Goal: Task Accomplishment & Management: Manage account settings

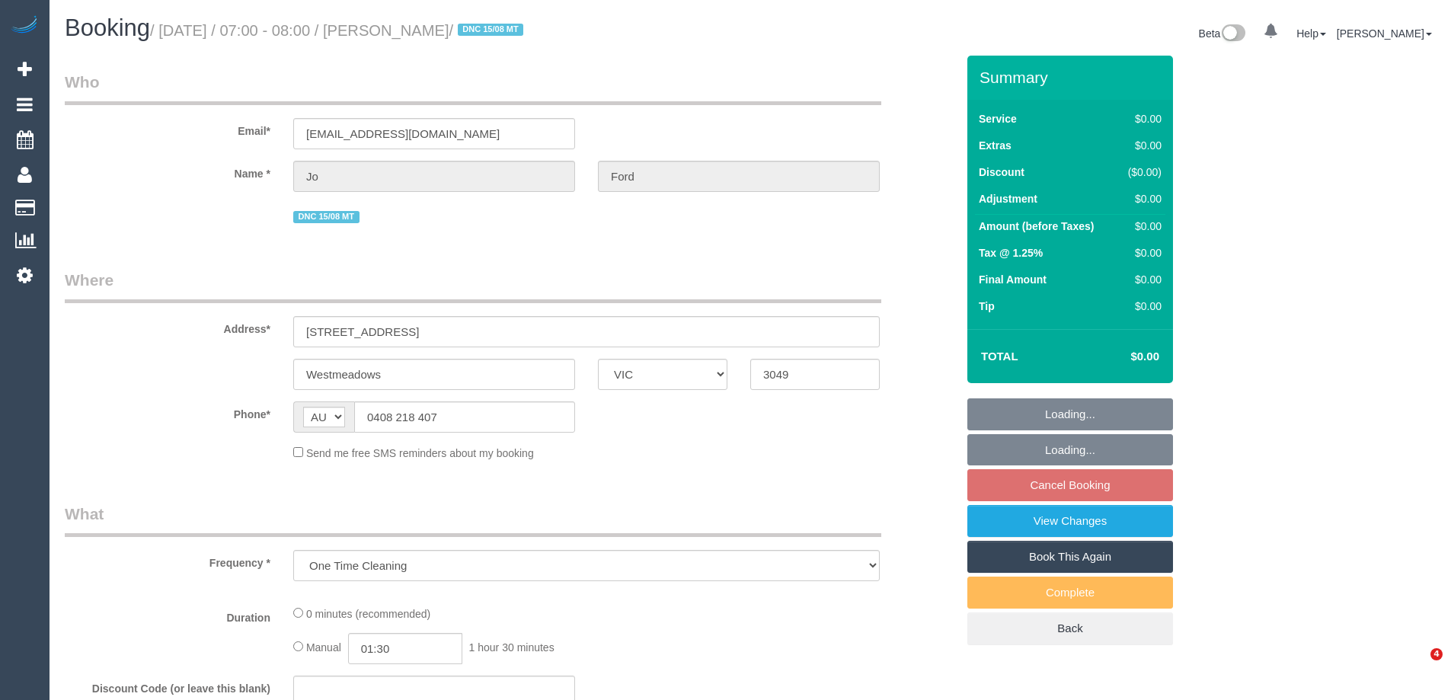
select select "VIC"
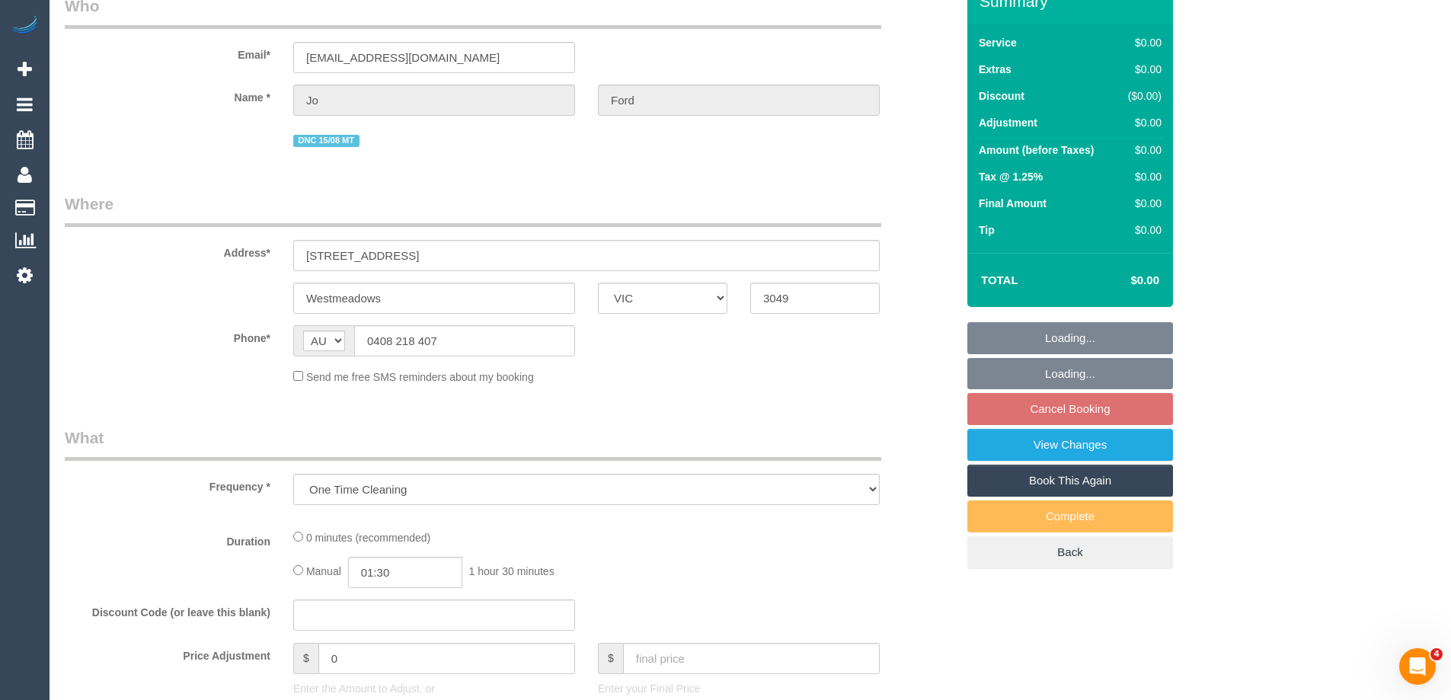
select select "string:stripe-pm_1RtIlV2GScqysDRVLkxjzZLq"
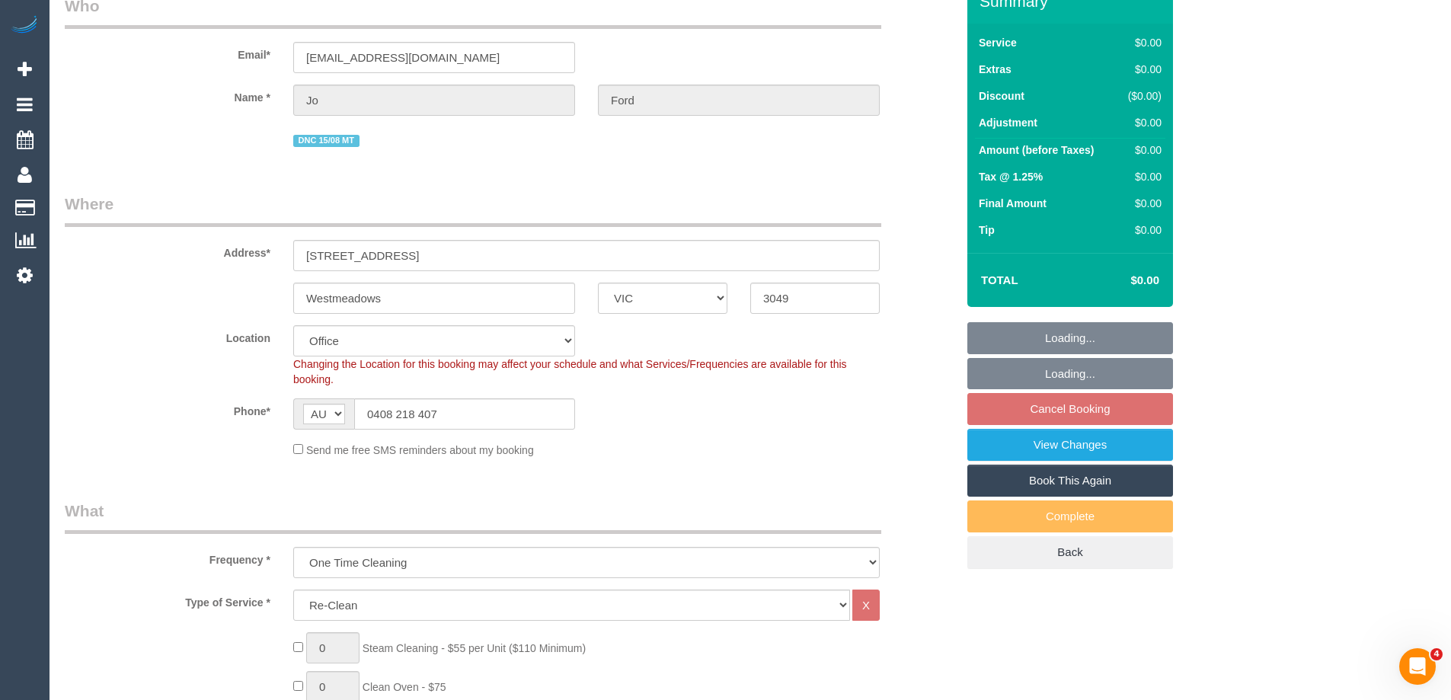
select select "object:630"
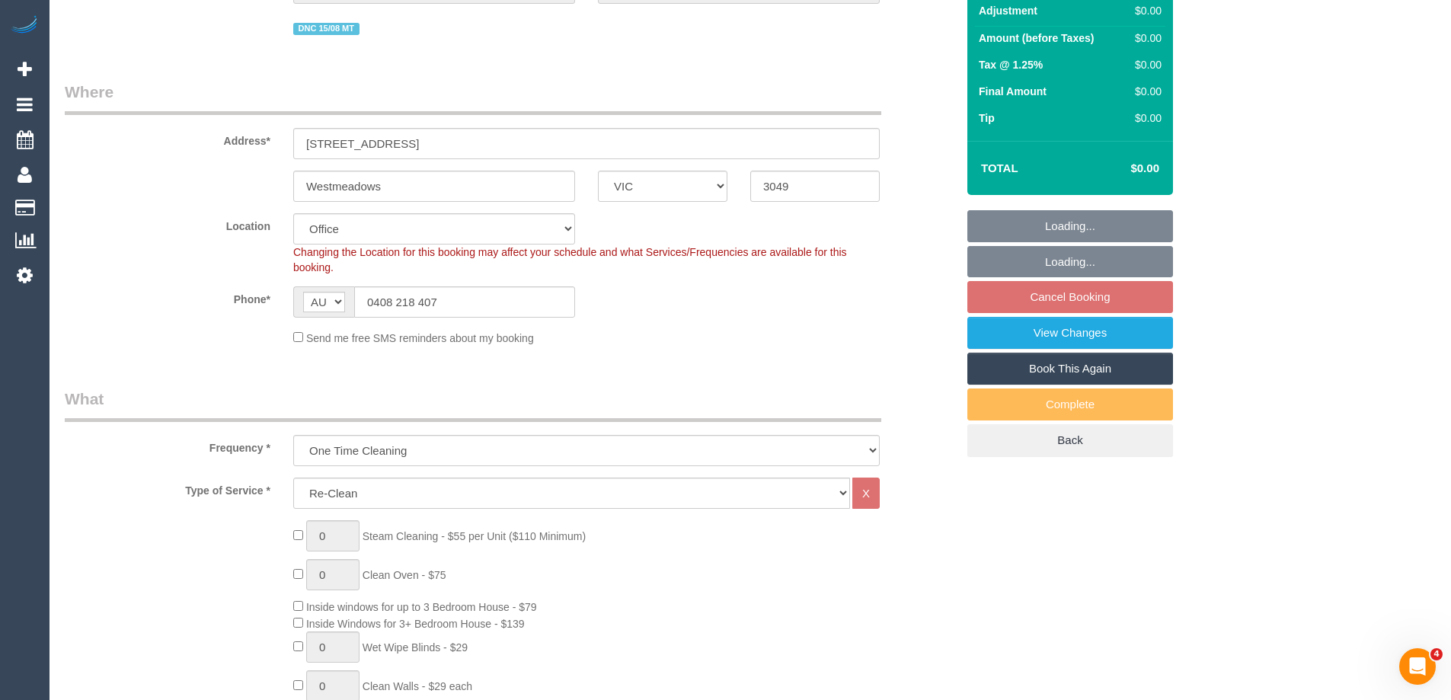
select select "number:28"
select select "number:14"
select select "number:19"
select select "number:25"
select select "number:33"
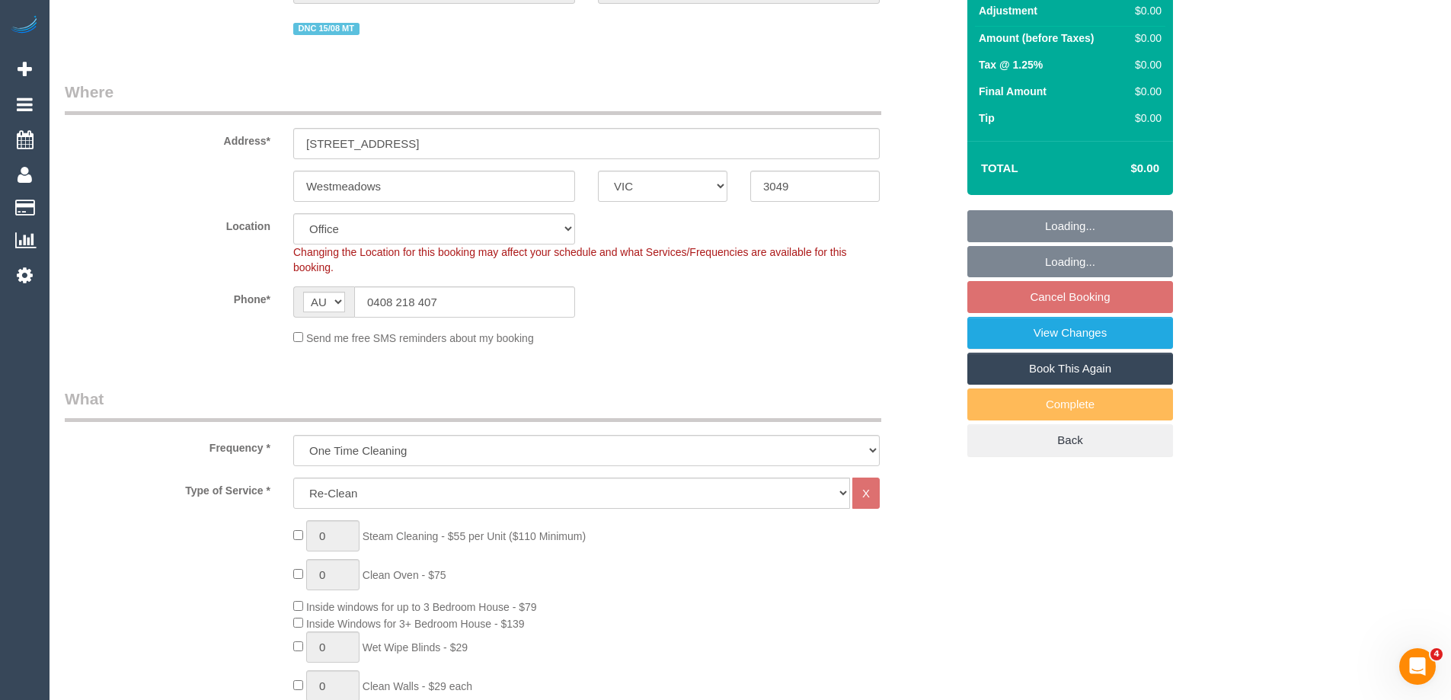
select select "number:26"
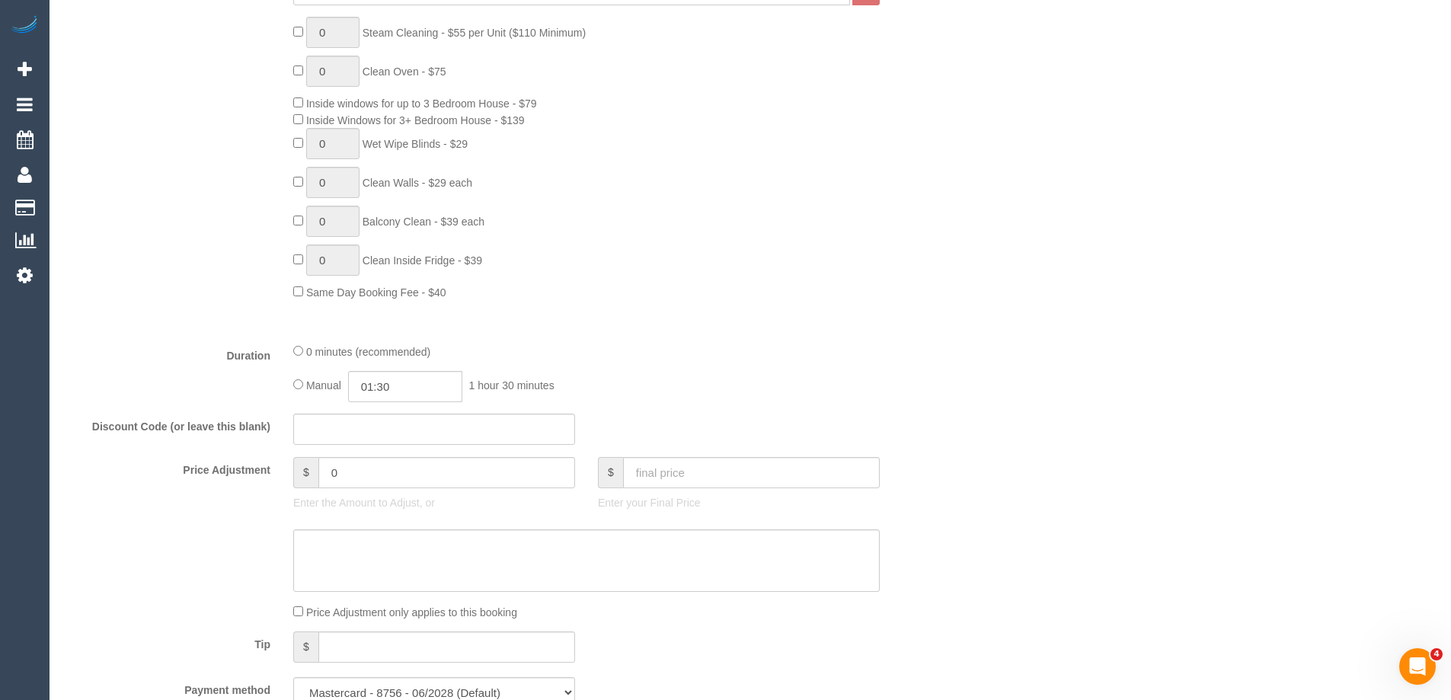
scroll to position [686, 0]
click at [404, 400] on input "01:30" at bounding box center [405, 392] width 114 height 31
type input "02:00"
click at [375, 462] on li "02:00" at bounding box center [388, 459] width 68 height 20
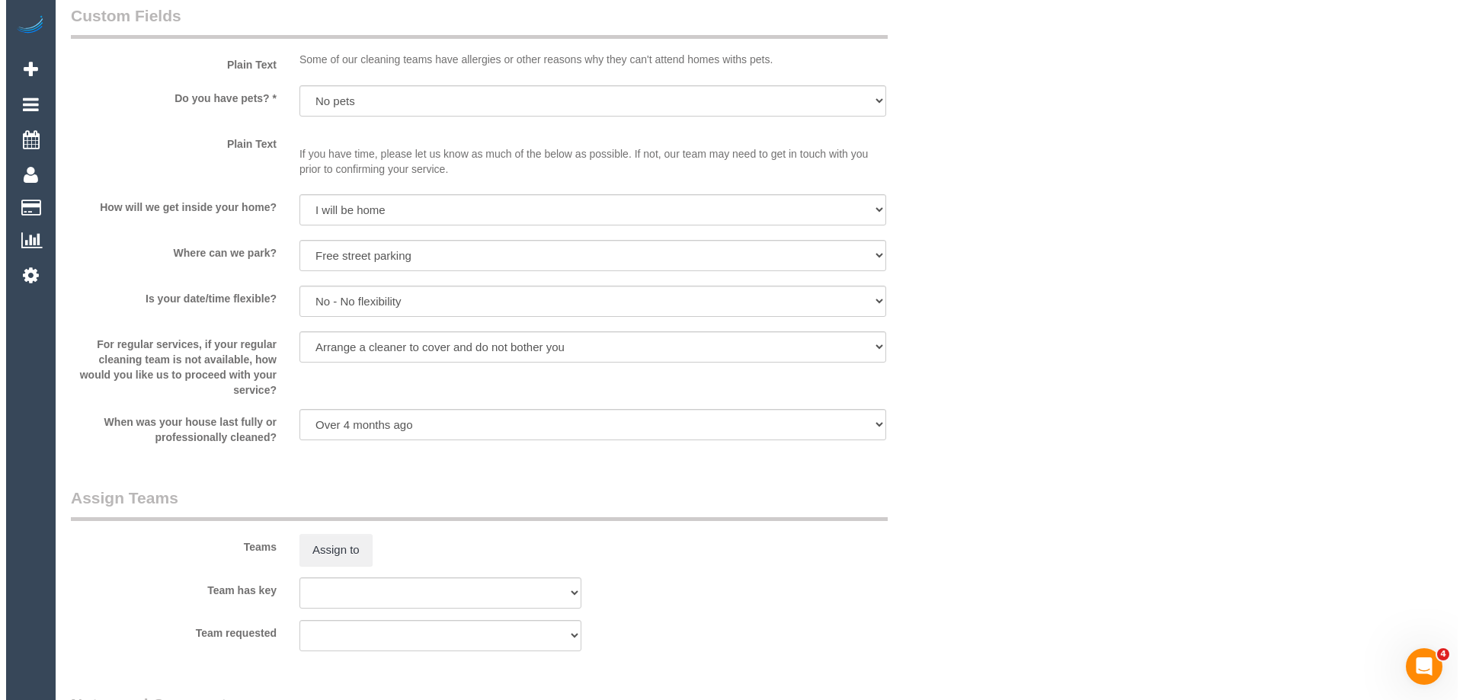
scroll to position [1905, 0]
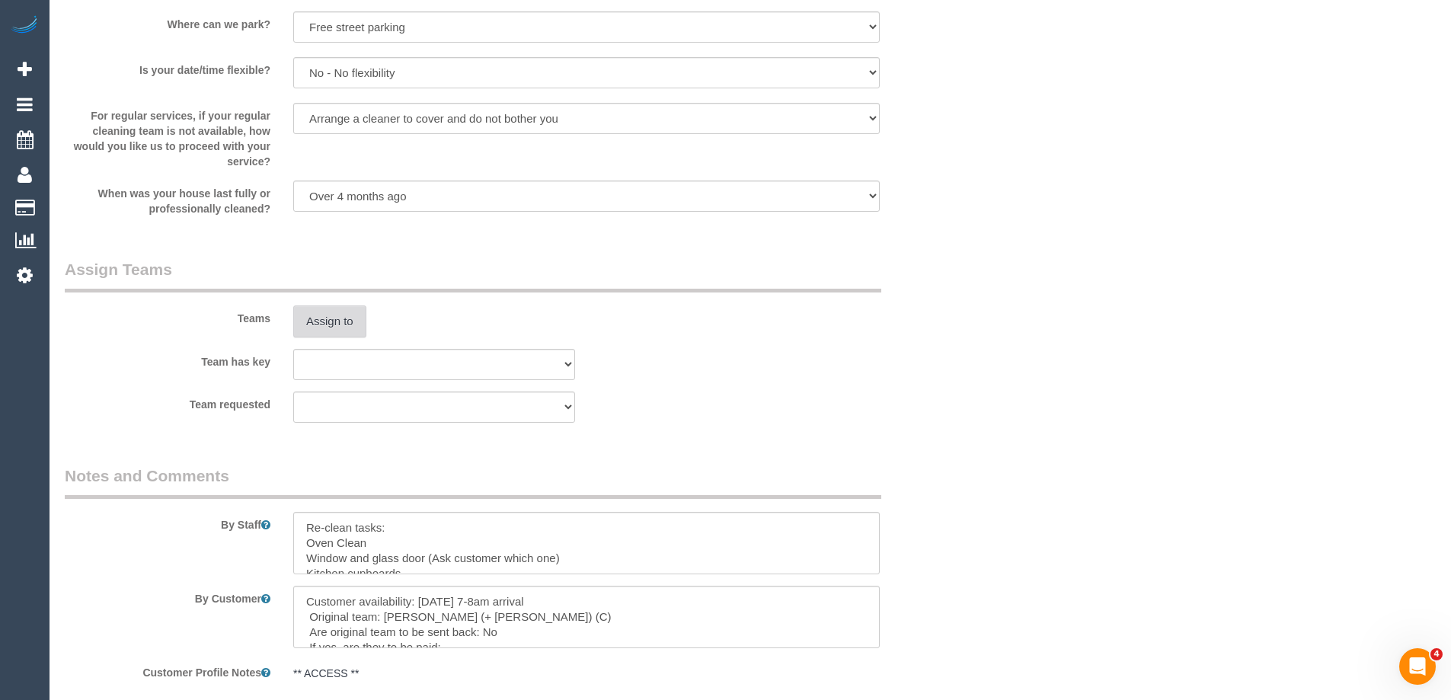
click at [315, 315] on button "Assign to" at bounding box center [329, 321] width 73 height 32
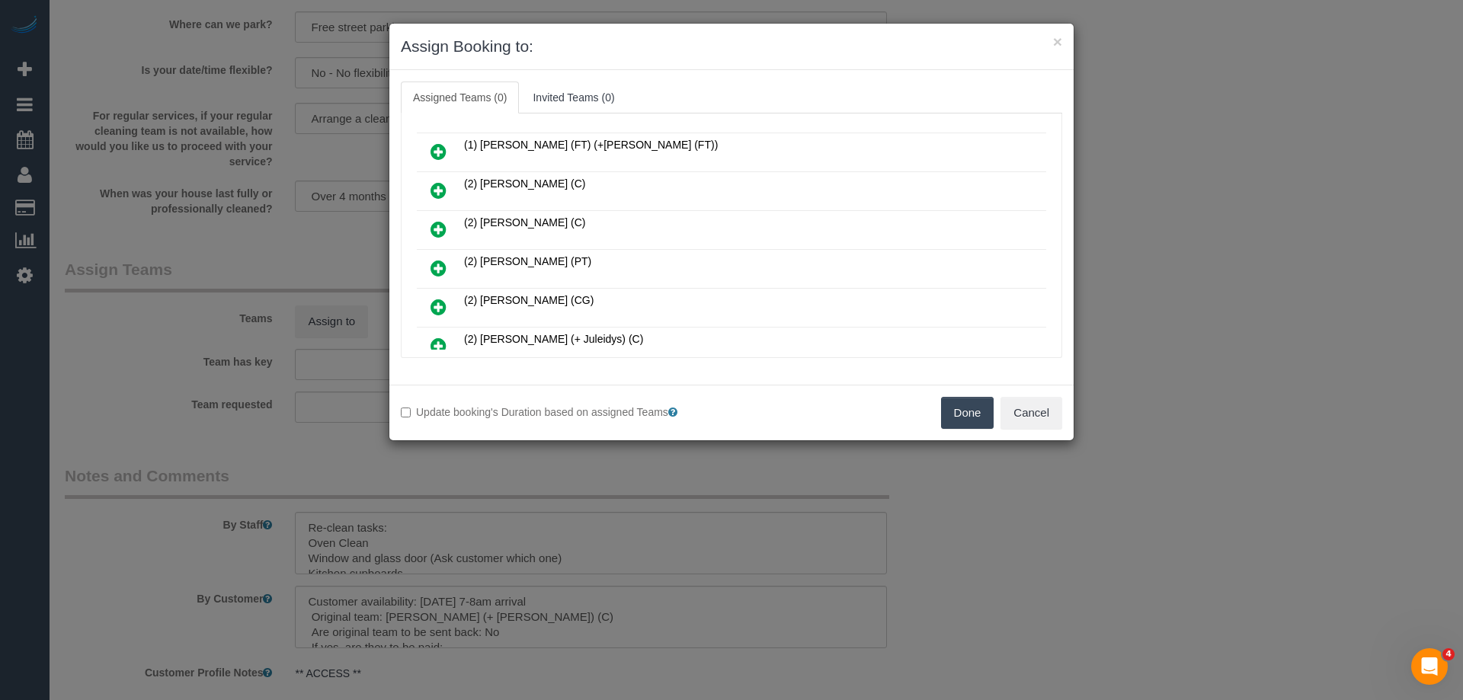
click at [441, 196] on icon at bounding box center [438, 190] width 16 height 18
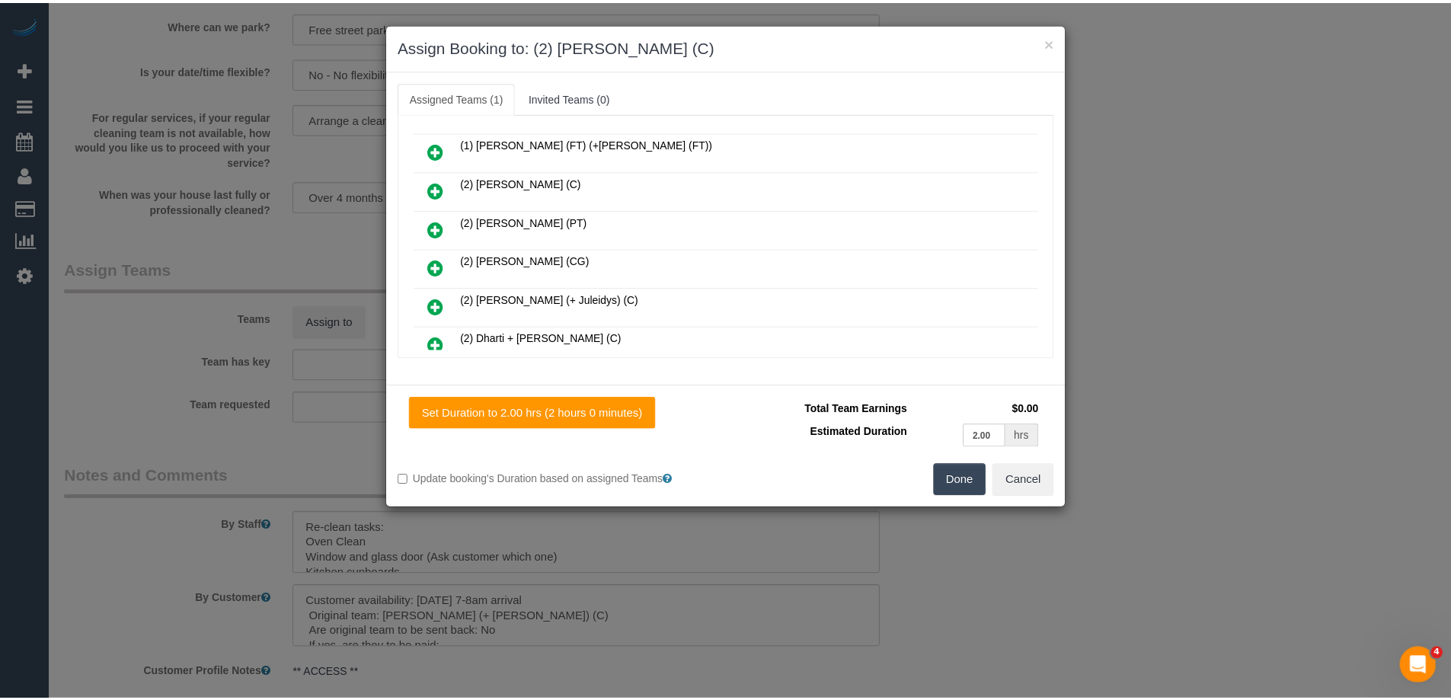
scroll to position [0, 0]
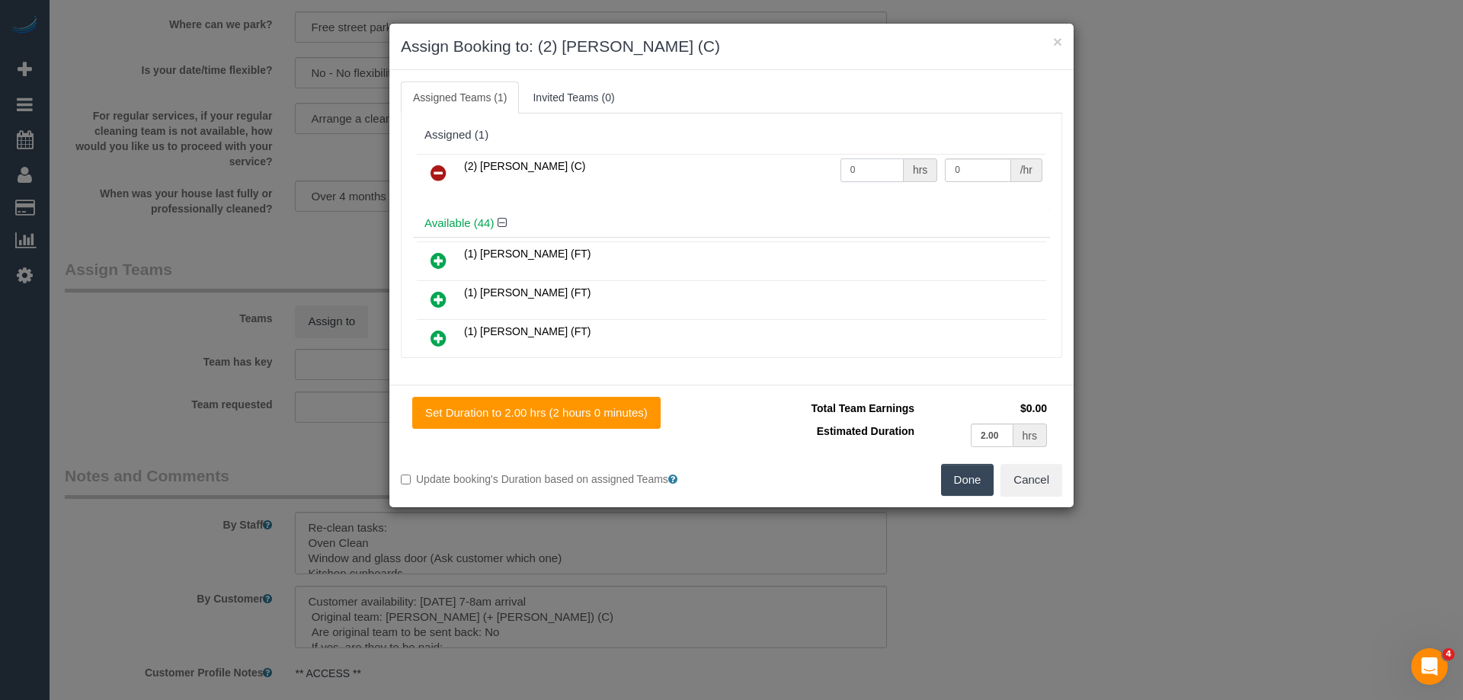
drag, startPoint x: 864, startPoint y: 178, endPoint x: 804, endPoint y: 163, distance: 61.3
click at [804, 163] on tr "(2) Ashik Miah (C) 0 hrs 0 /hr" at bounding box center [731, 173] width 629 height 39
type input "2"
drag, startPoint x: 969, startPoint y: 168, endPoint x: 932, endPoint y: 158, distance: 37.9
click at [945, 158] on input "0" at bounding box center [978, 170] width 66 height 24
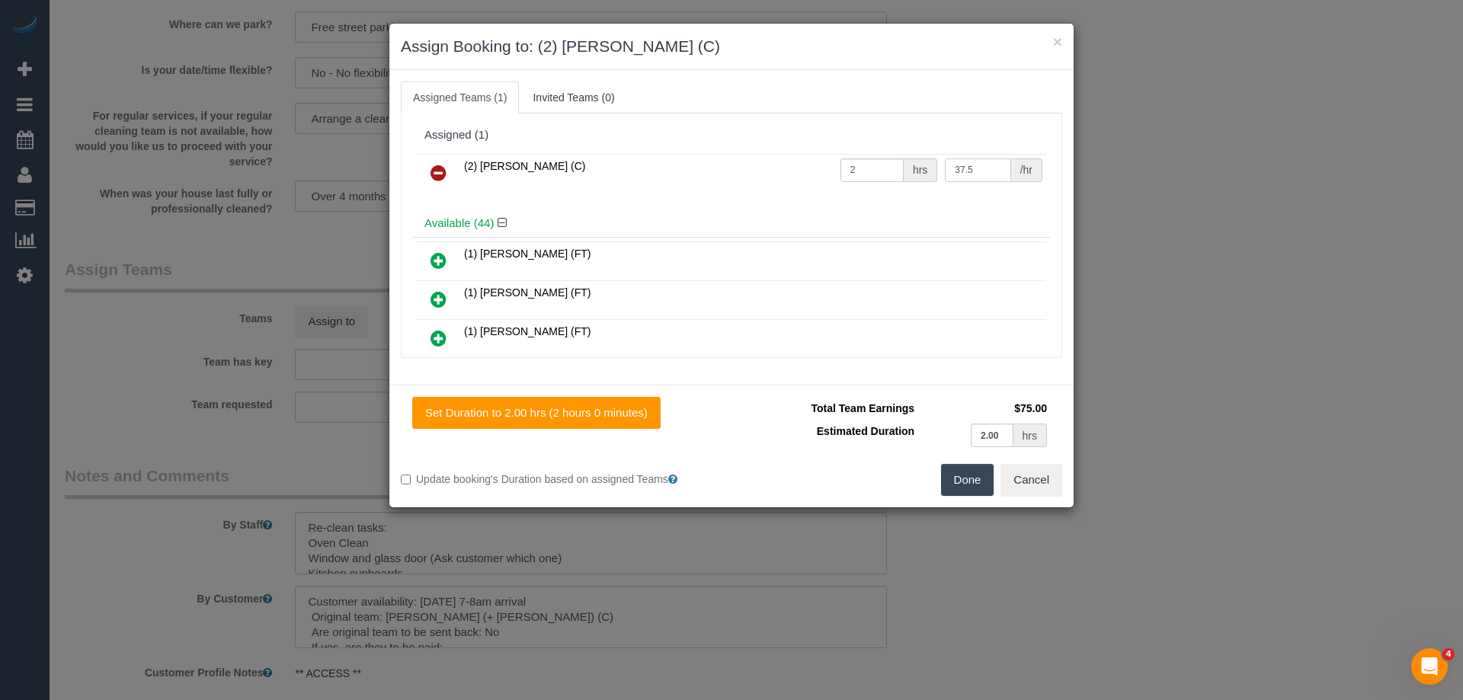
type input "37.5"
click at [955, 474] on button "Done" at bounding box center [967, 480] width 53 height 32
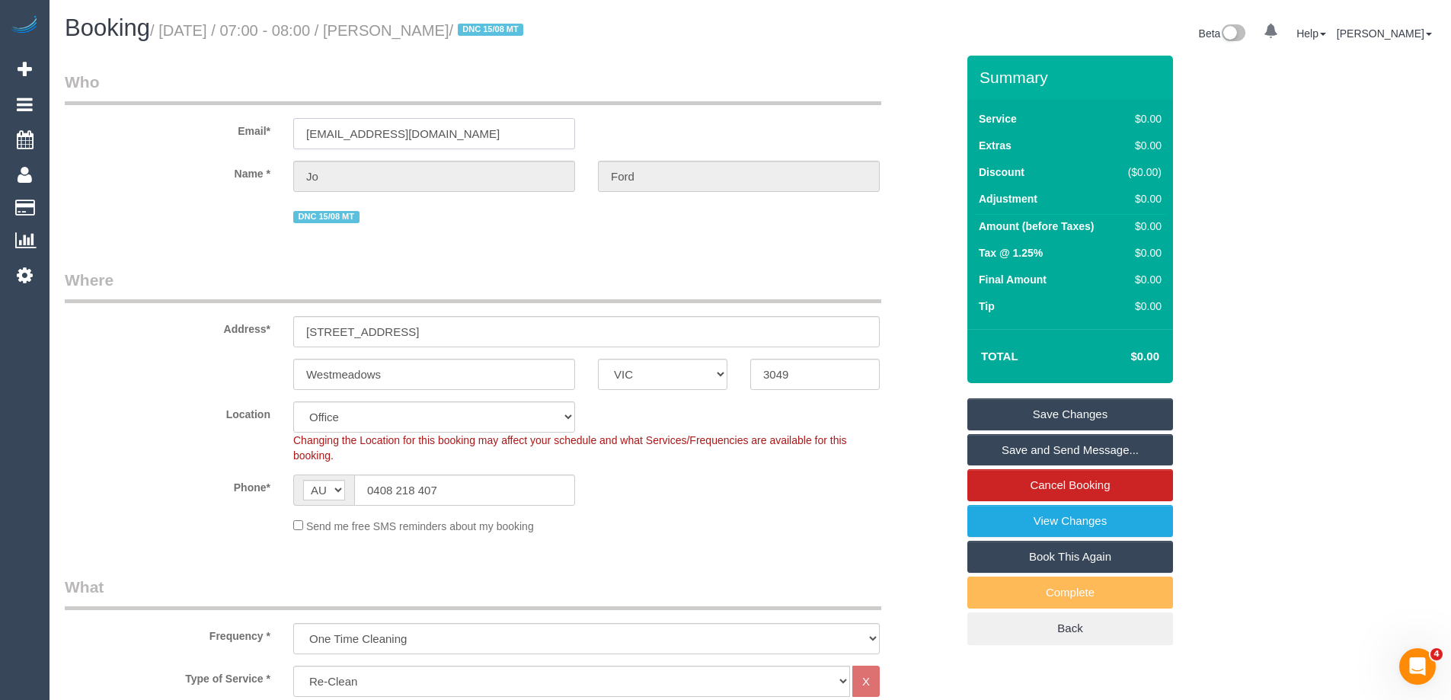
drag, startPoint x: 456, startPoint y: 136, endPoint x: 215, endPoint y: 141, distance: 240.8
click at [215, 141] on div "Email* joannleeford@gmail.com" at bounding box center [510, 110] width 914 height 78
drag, startPoint x: 447, startPoint y: 130, endPoint x: 206, endPoint y: 114, distance: 241.3
click at [211, 114] on div "Email* joannleeford@gmail.com" at bounding box center [510, 110] width 914 height 78
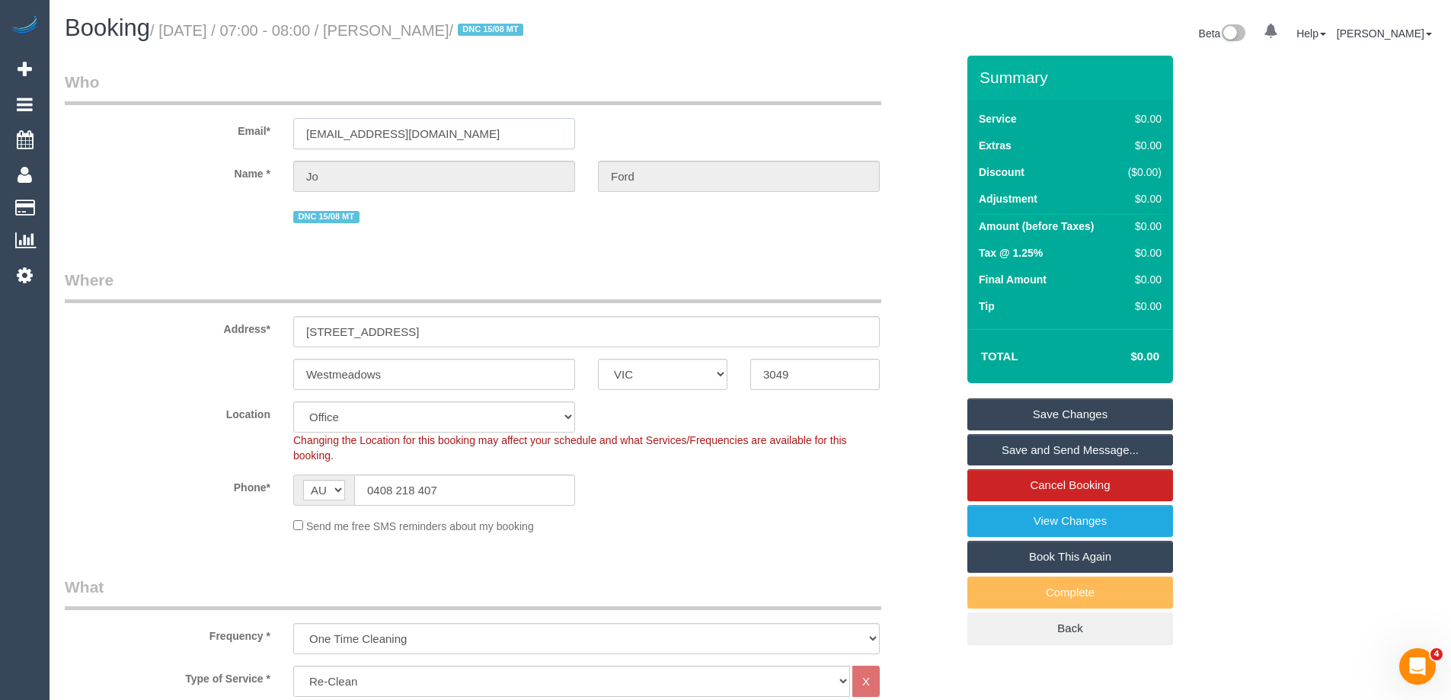
drag, startPoint x: 452, startPoint y: 130, endPoint x: 85, endPoint y: 113, distance: 366.9
click at [85, 113] on div "Email* joannleeford@gmail.com" at bounding box center [510, 110] width 914 height 78
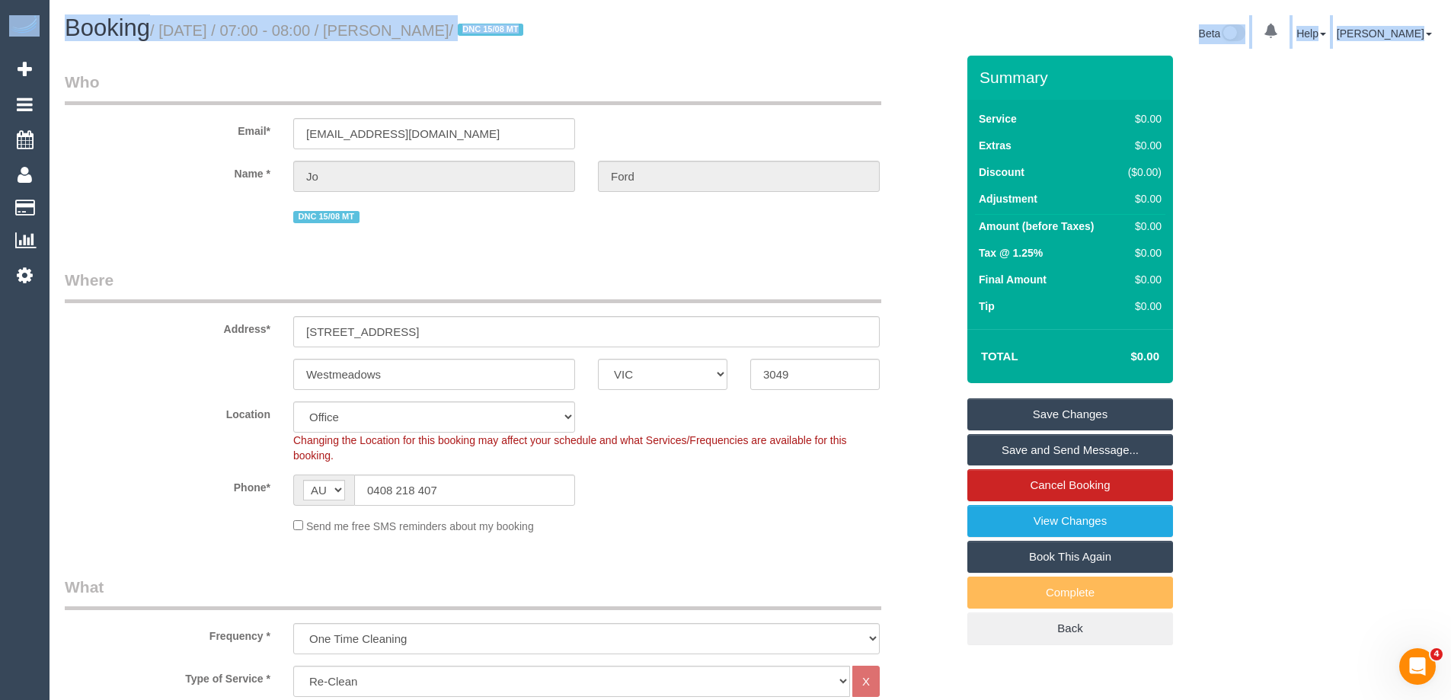
drag, startPoint x: 1455, startPoint y: 95, endPoint x: 1457, endPoint y: 261, distance: 166.1
click at [1451, 272] on html "0 Beta Your Notifications You have 0 alerts Add Booking Bookings Active Booking…" at bounding box center [725, 350] width 1451 height 700
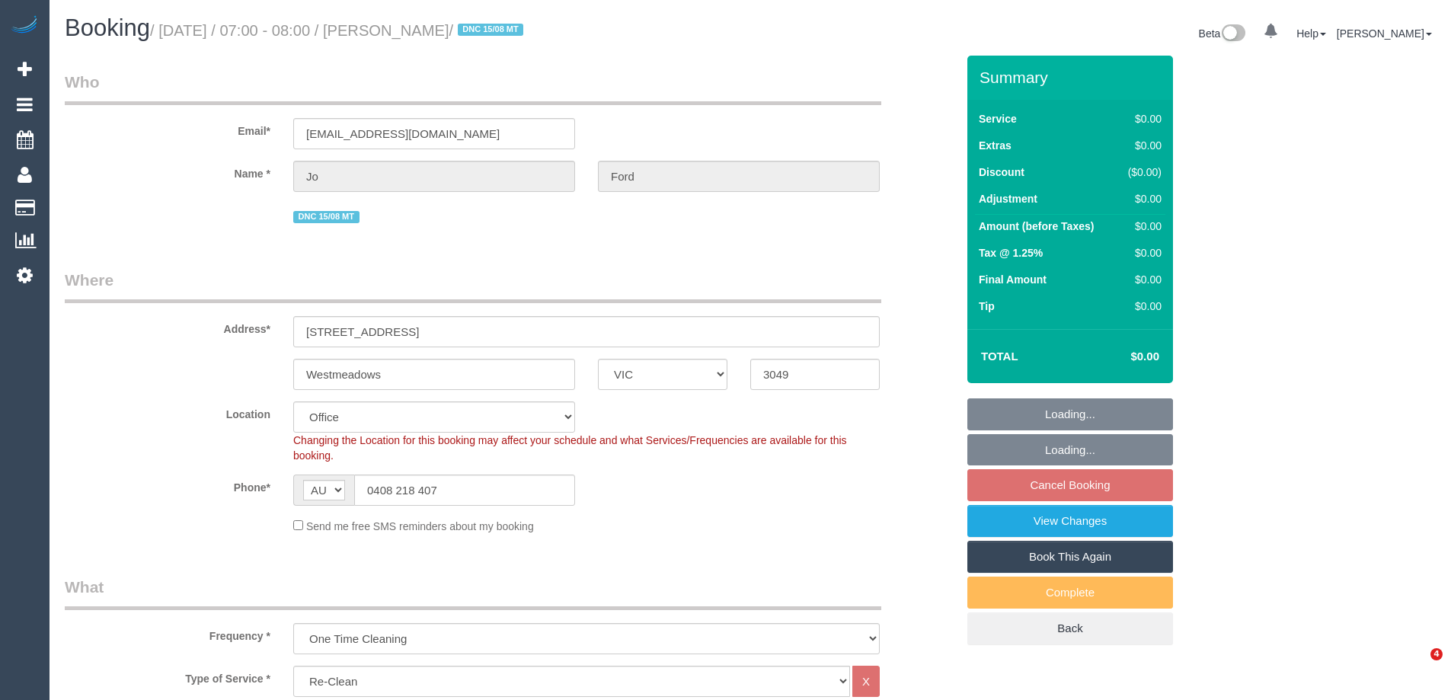
select select "VIC"
select select "number:28"
select select "number:14"
select select "number:19"
select select "number:25"
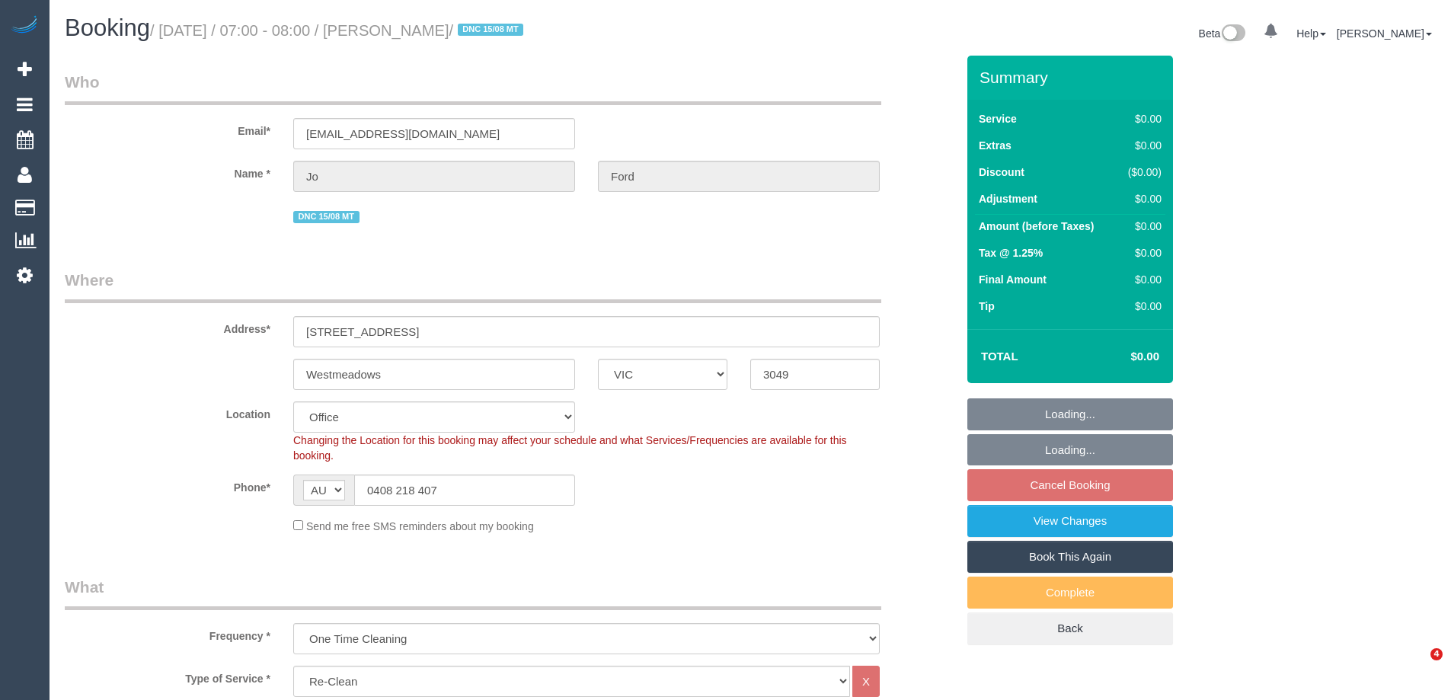
select select "number:33"
select select "number:26"
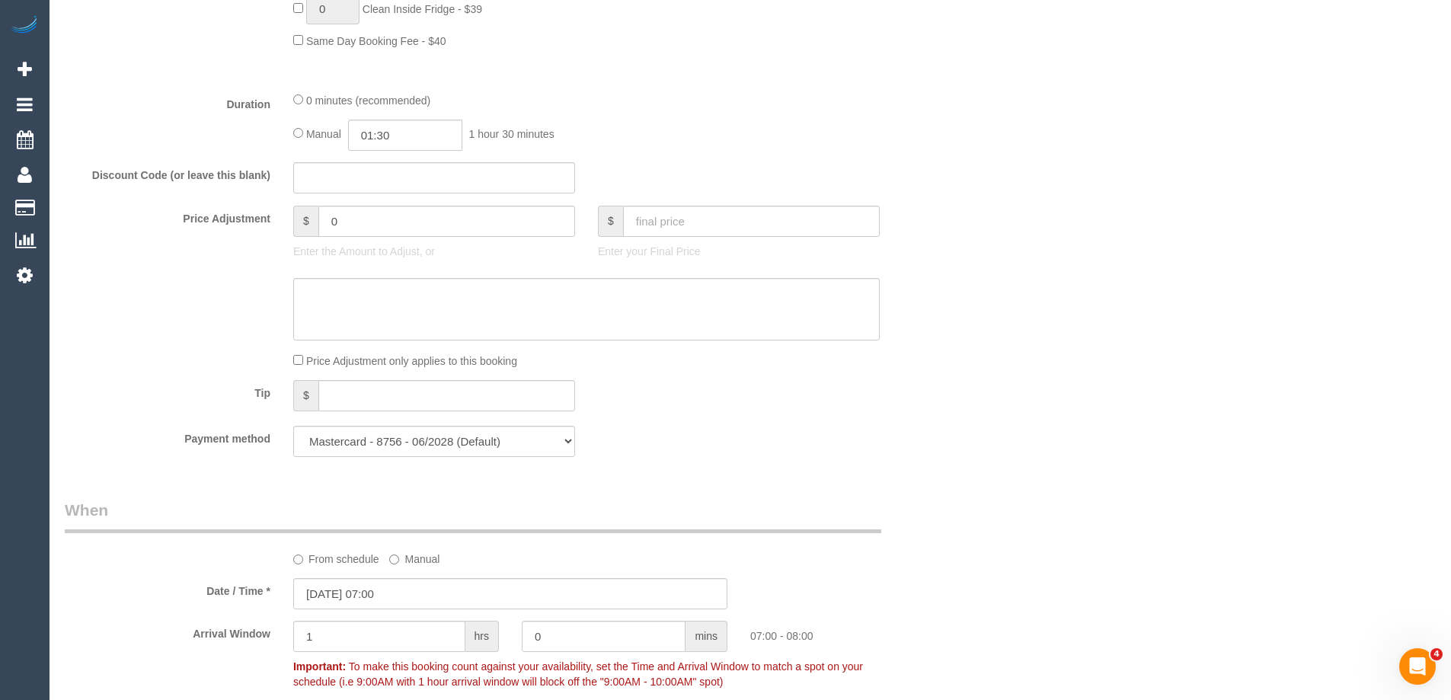
scroll to position [762, 0]
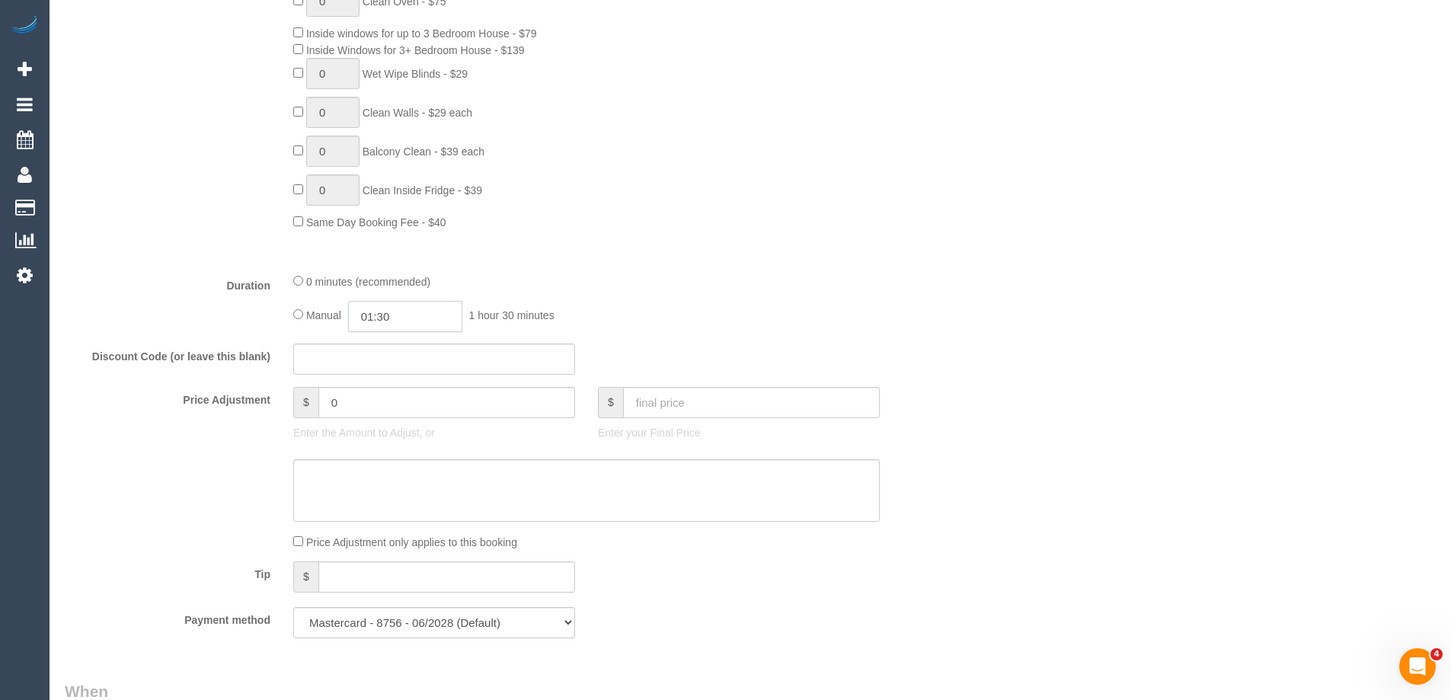
click at [406, 317] on input "01:30" at bounding box center [405, 316] width 114 height 31
type input "02:00"
click at [375, 385] on li "02:00" at bounding box center [388, 383] width 68 height 20
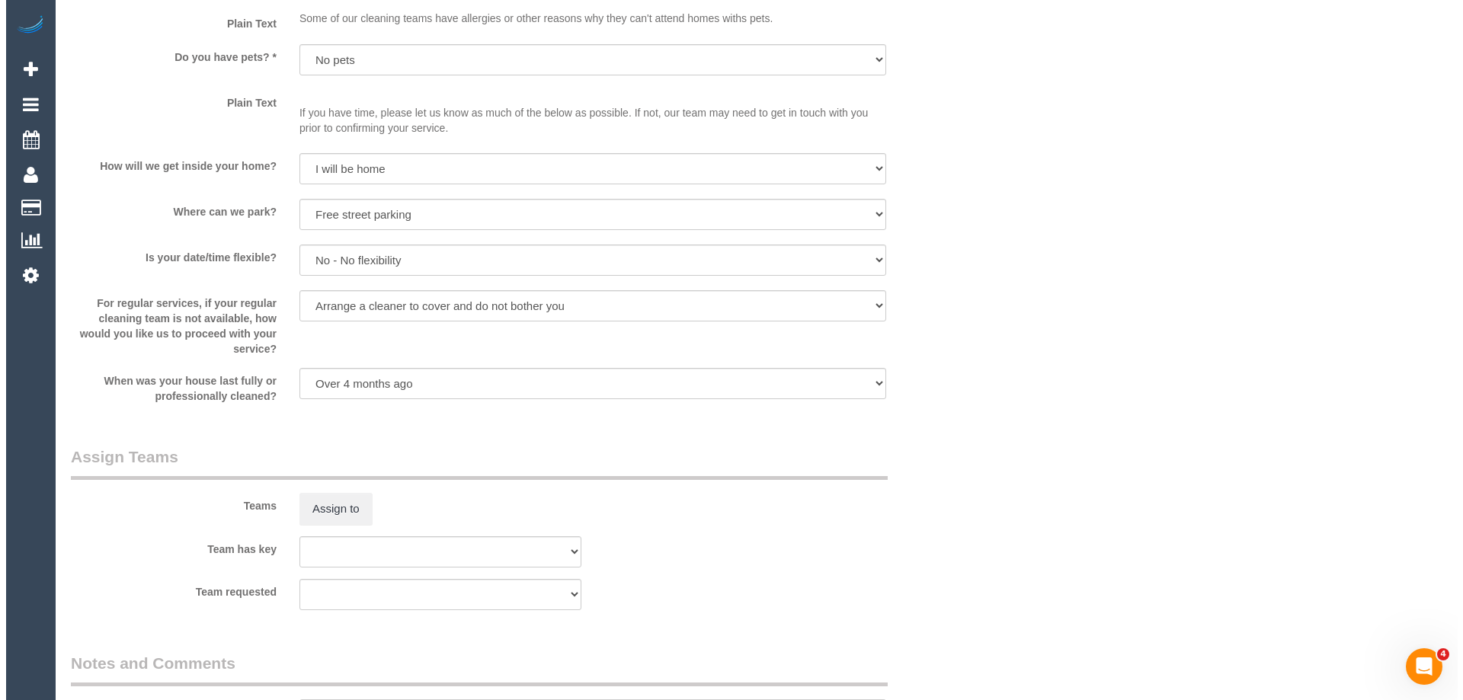
scroll to position [1828, 0]
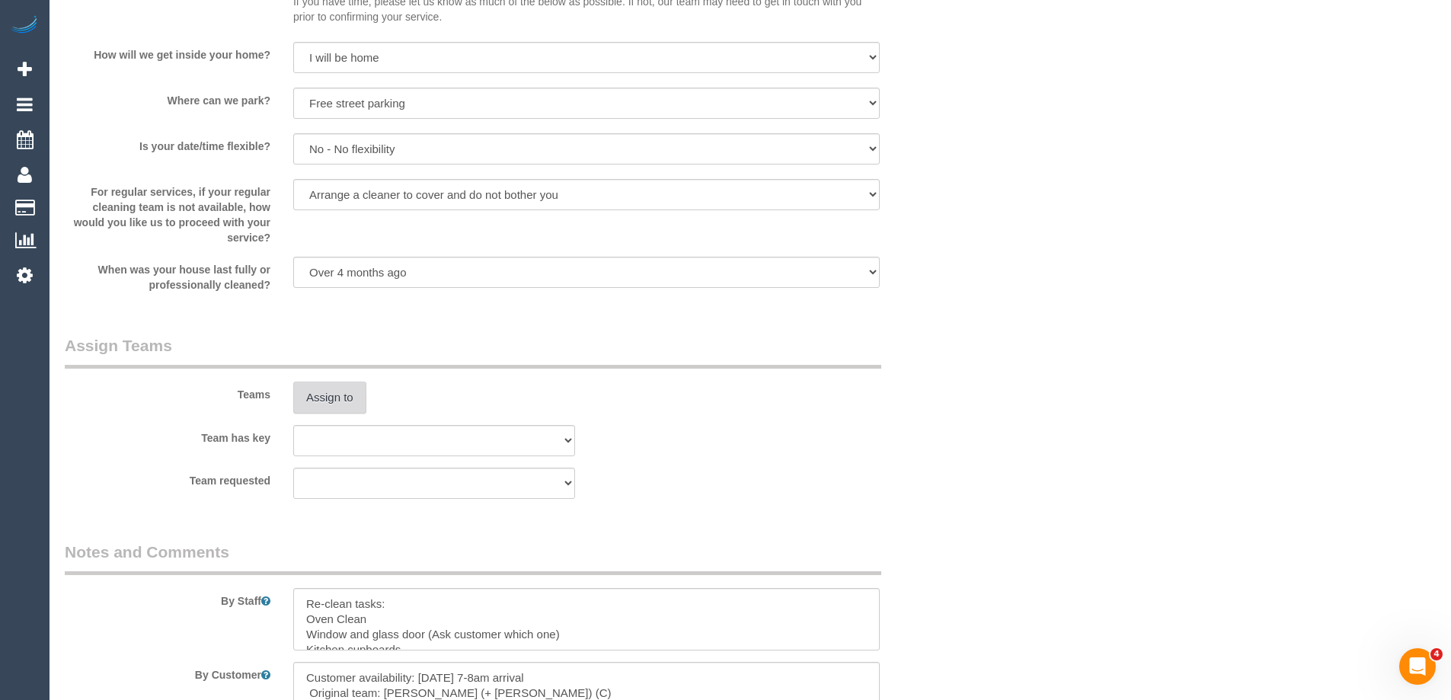
click at [302, 389] on button "Assign to" at bounding box center [329, 398] width 73 height 32
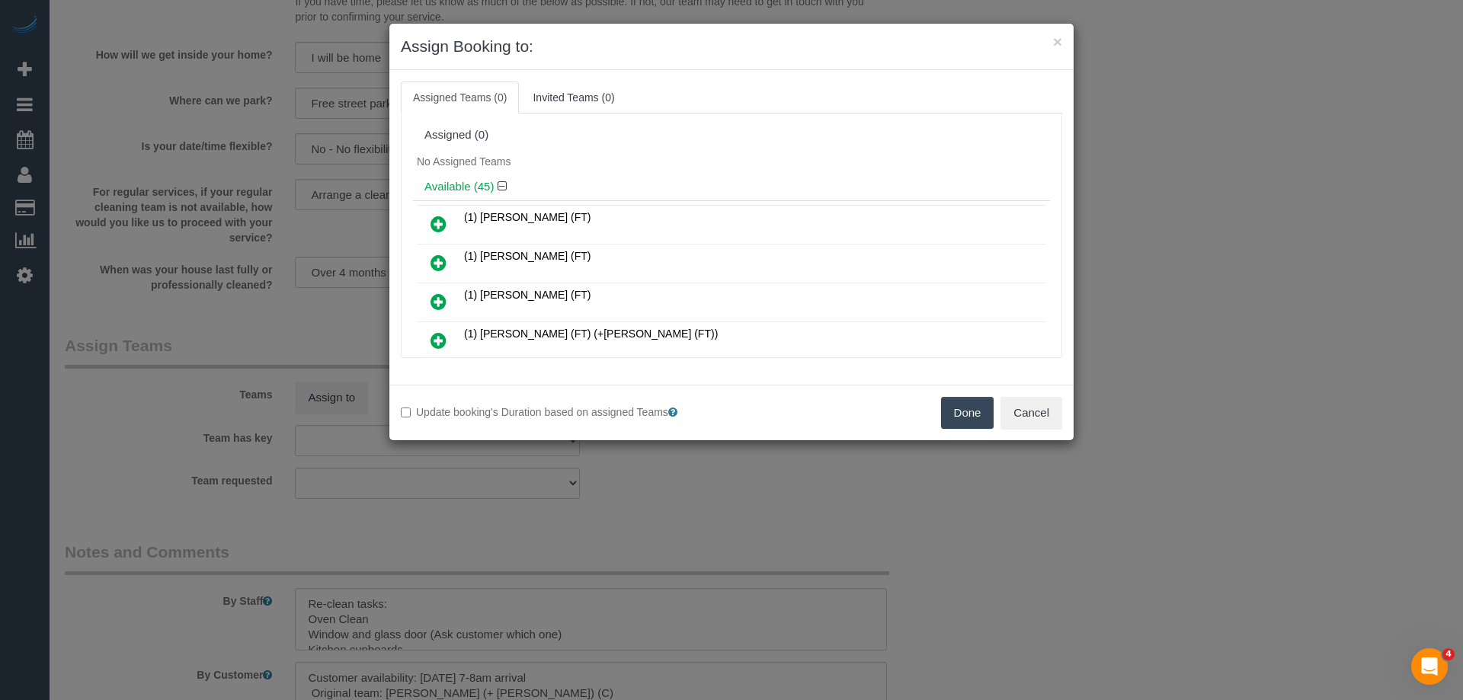
scroll to position [152, 0]
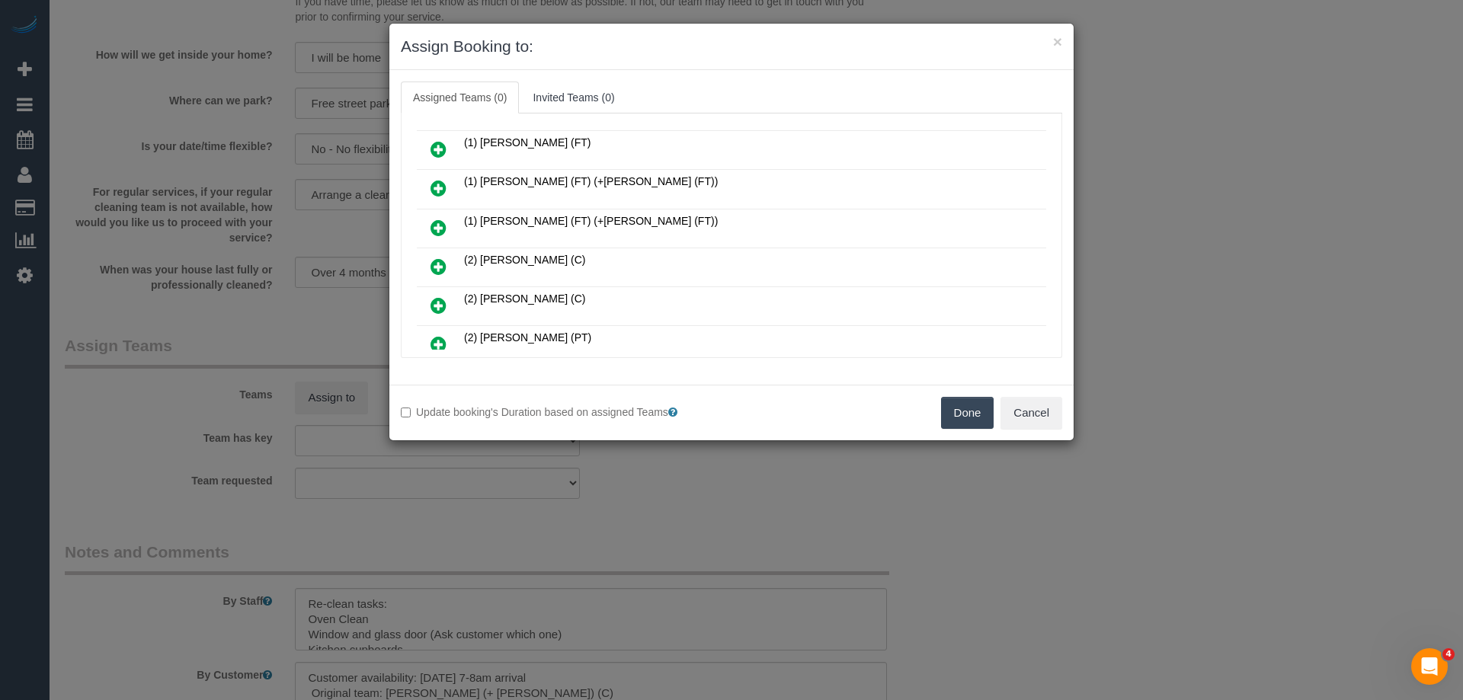
click at [433, 261] on icon at bounding box center [438, 266] width 16 height 18
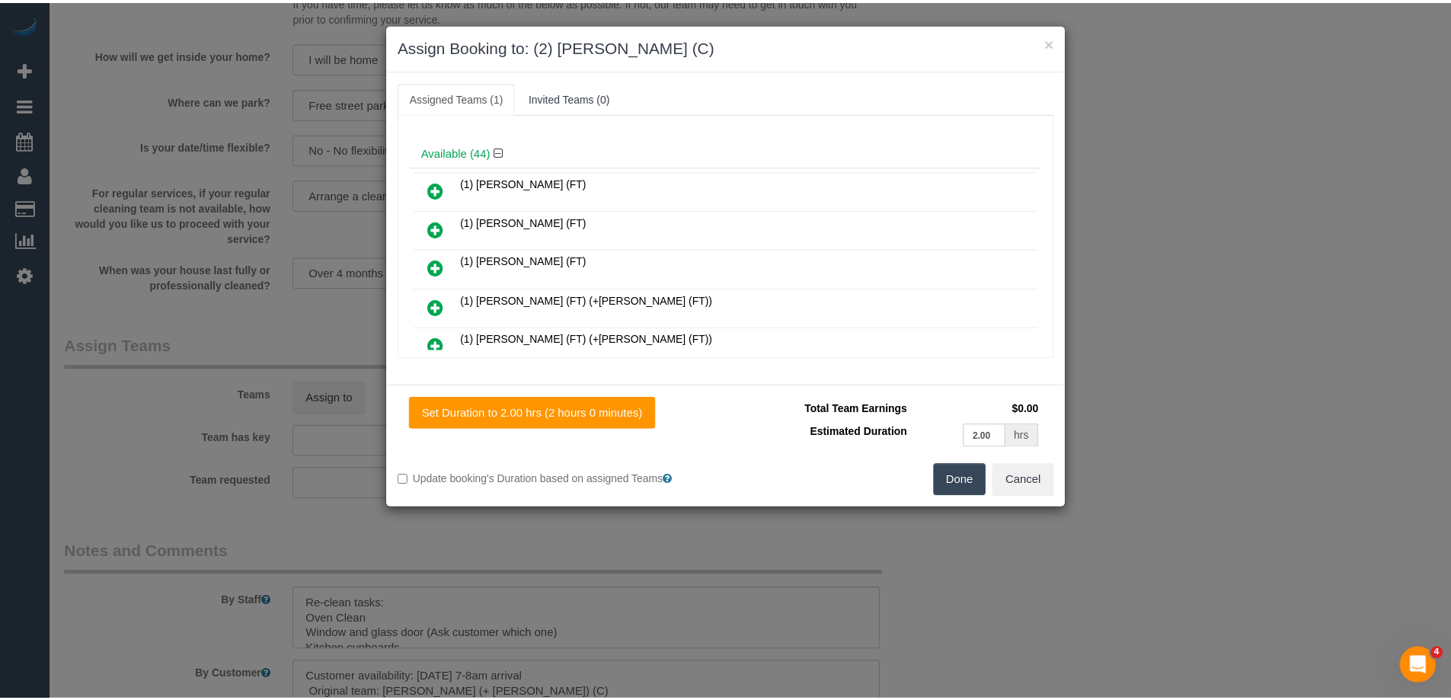
scroll to position [0, 0]
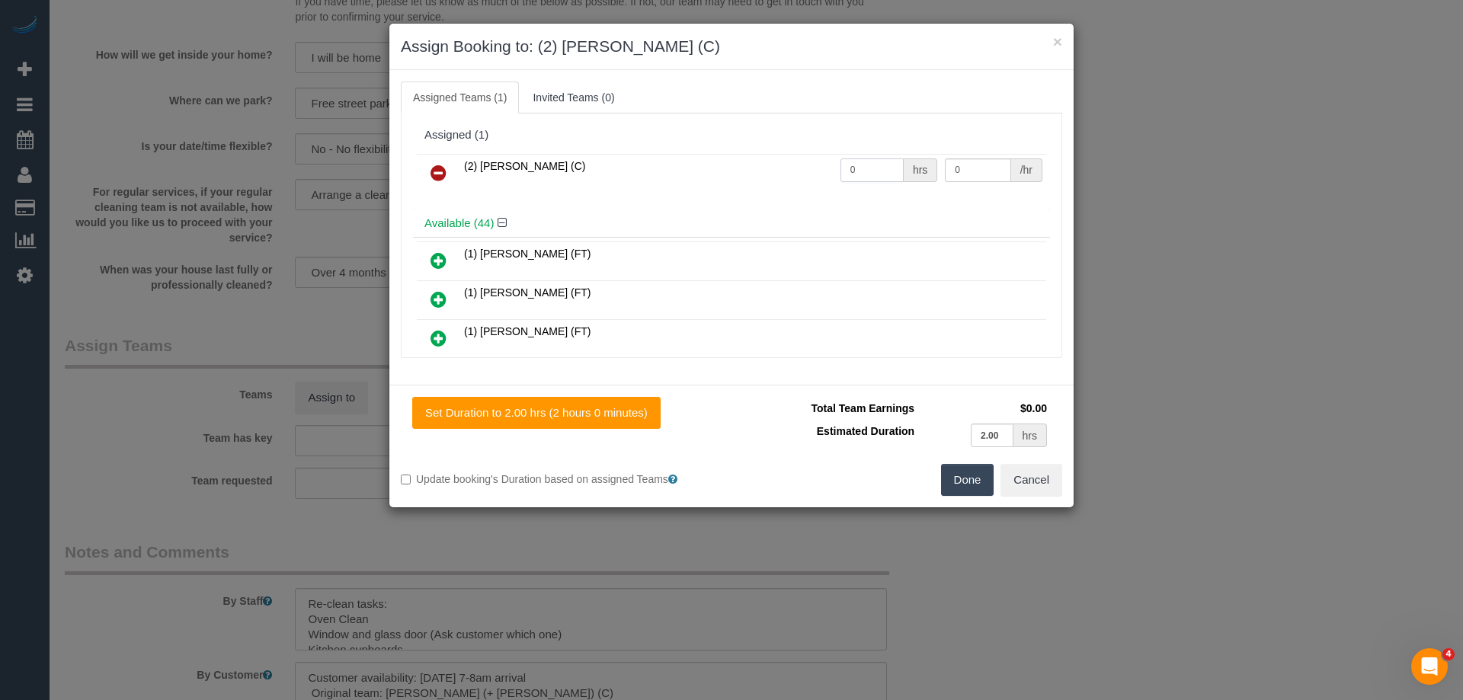
drag, startPoint x: 861, startPoint y: 174, endPoint x: 786, endPoint y: 171, distance: 74.7
click at [788, 171] on tr "(2) Ashik Miah (C) 0 hrs 0 /hr" at bounding box center [731, 173] width 629 height 39
type input "2"
drag, startPoint x: 967, startPoint y: 169, endPoint x: 798, endPoint y: 173, distance: 169.2
click at [826, 173] on tr "(2) Ashik Miah (C) 2 hrs 0 /hr" at bounding box center [731, 173] width 629 height 39
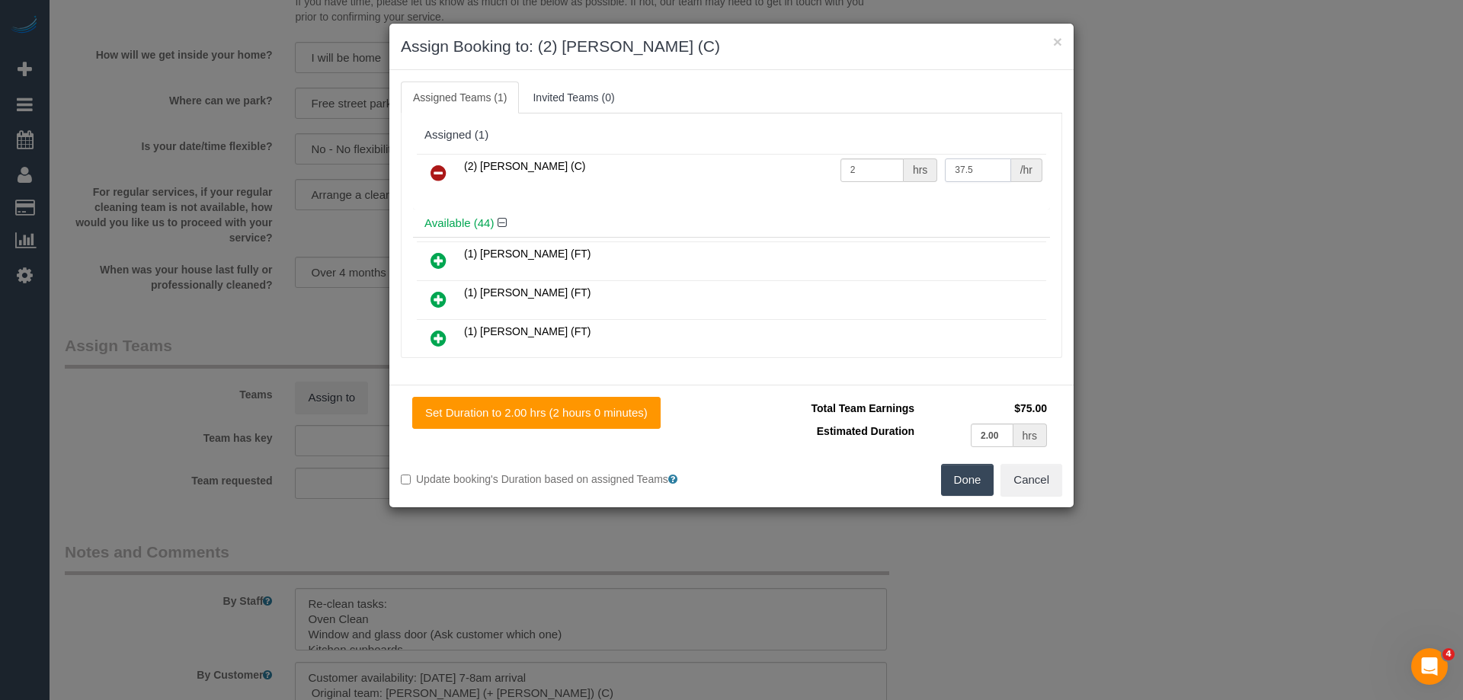
type input "37.5"
click at [964, 492] on button "Done" at bounding box center [967, 480] width 53 height 32
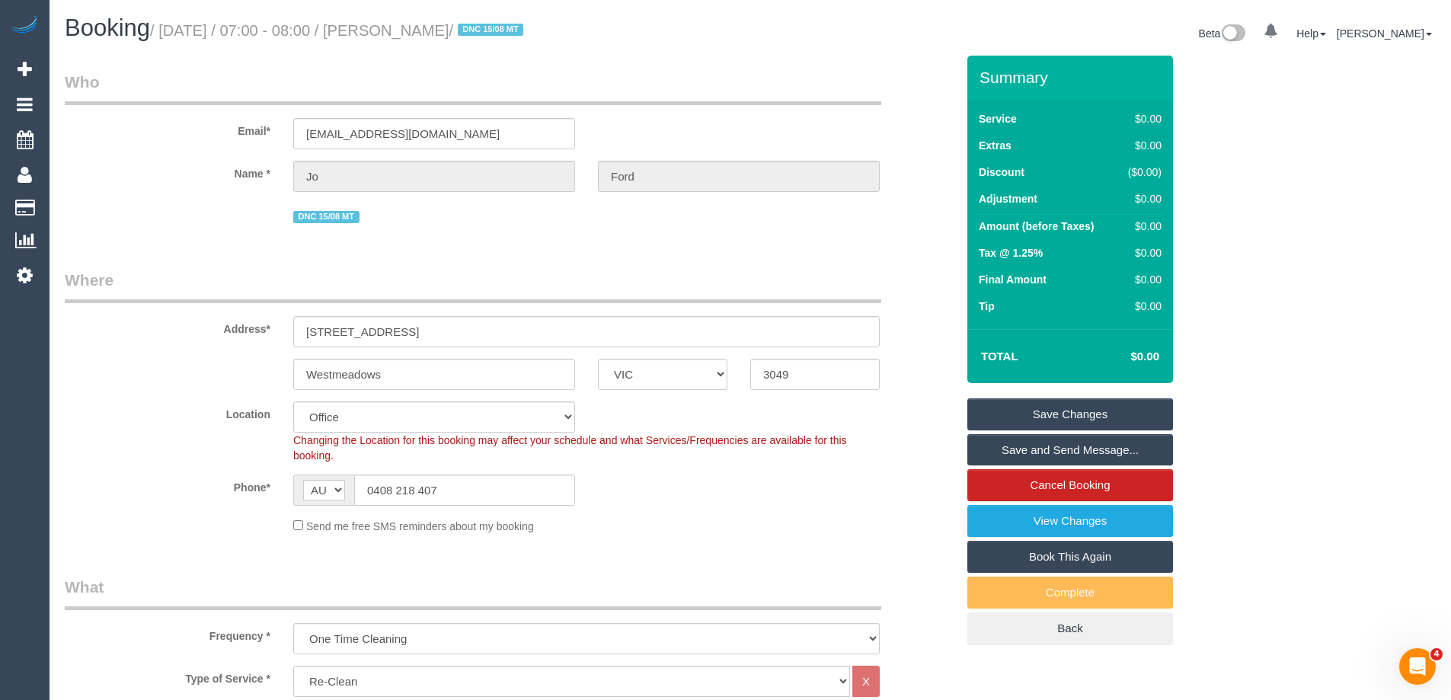
drag, startPoint x: 446, startPoint y: 28, endPoint x: 394, endPoint y: 24, distance: 52.8
click at [394, 24] on small "/ August 21, 2025 / 07:00 - 08:00 / Jo Ford / DNC 15/08 MT" at bounding box center [339, 30] width 378 height 17
copy small "Jo Ford"
click at [1056, 421] on link "Save Changes" at bounding box center [1071, 414] width 206 height 32
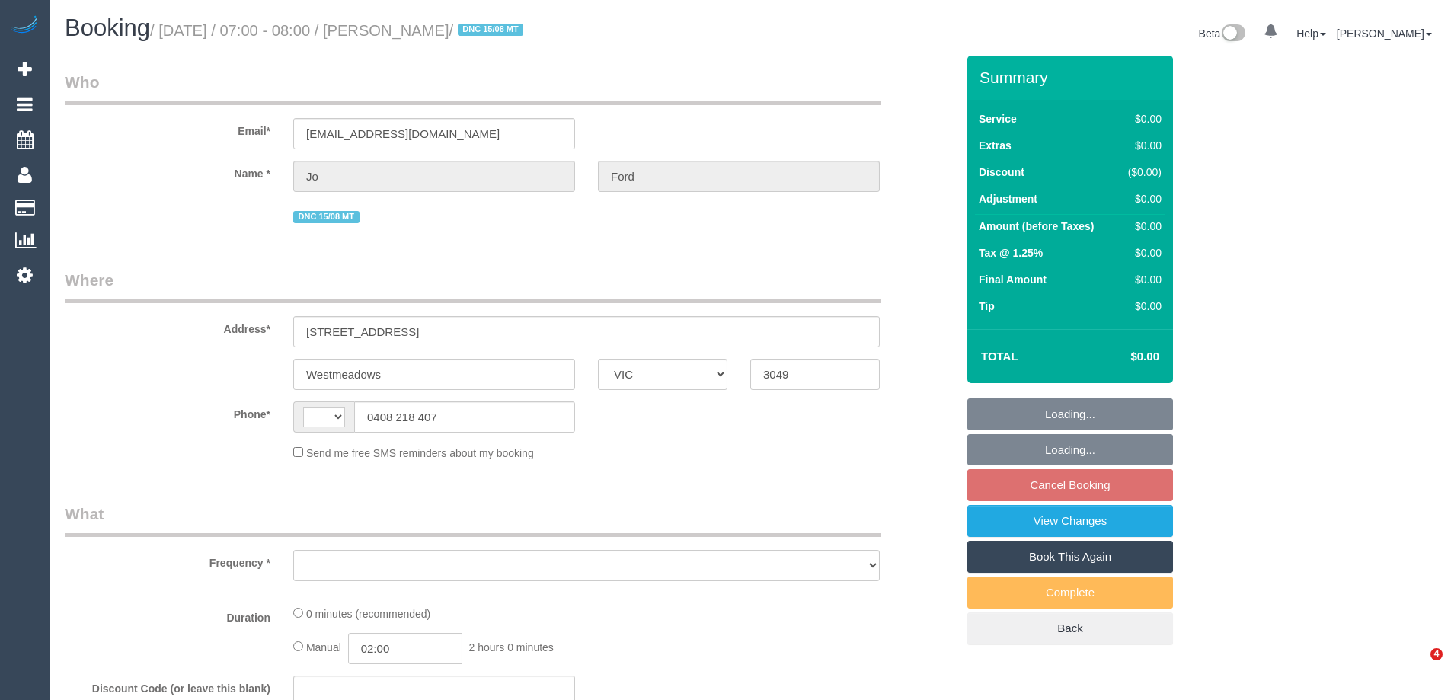
select select "VIC"
select select "string:AU"
select select "string:stripe-pm_1RtIlV2GScqysDRVLkxjzZLq"
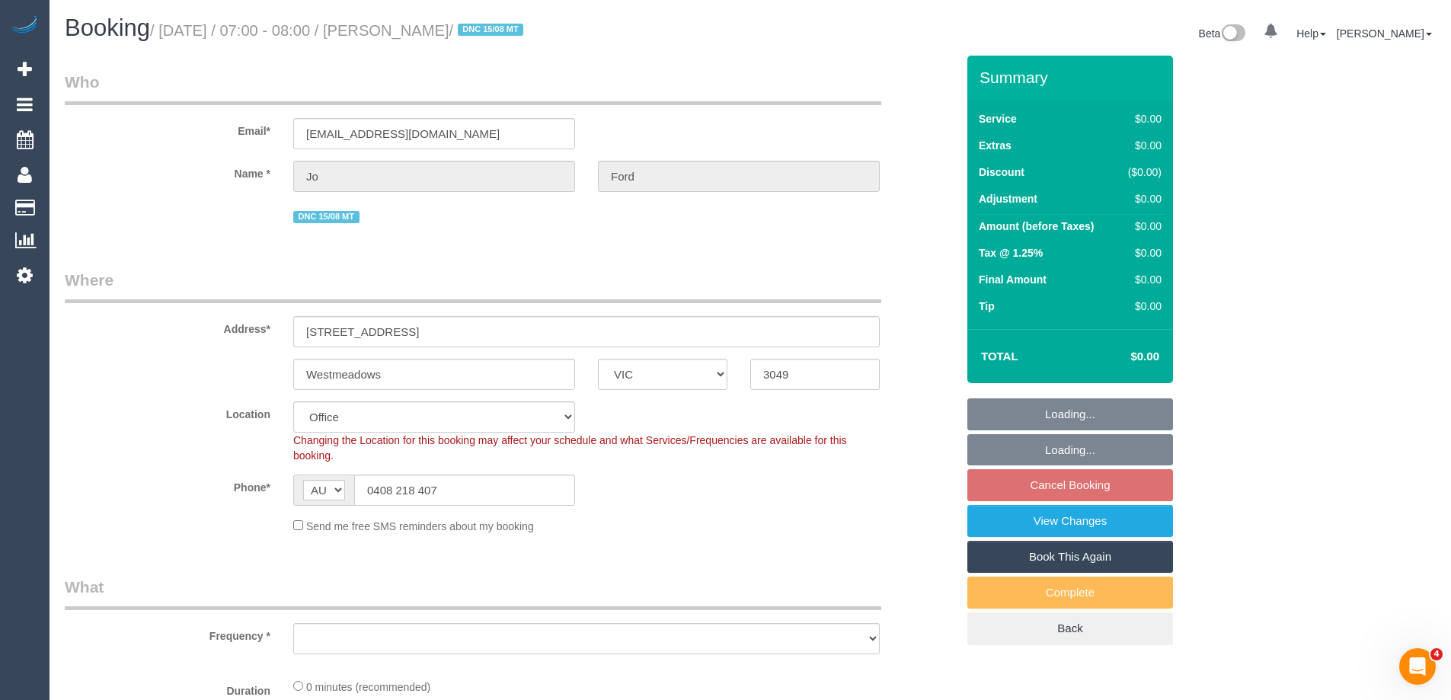
select select "object:2008"
select select "number:28"
select select "number:14"
select select "number:19"
select select "number:25"
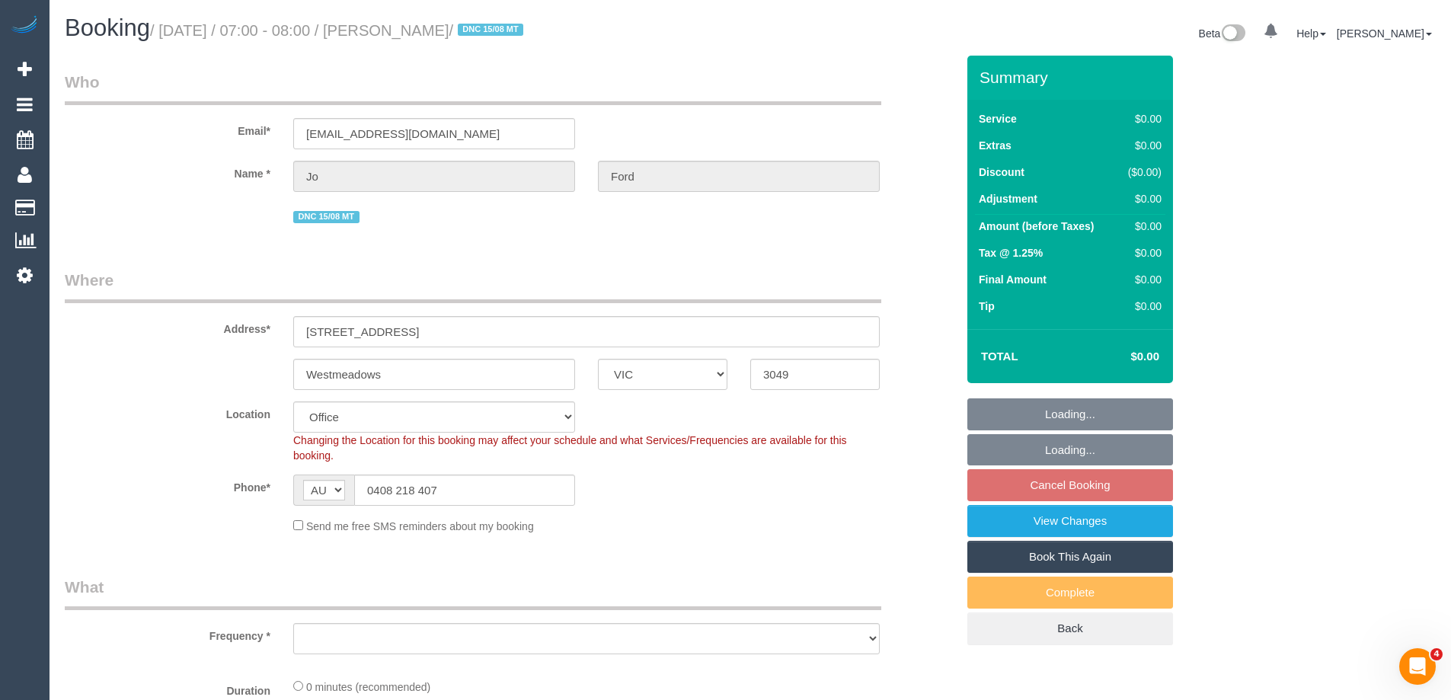
select select "number:33"
select select "number:26"
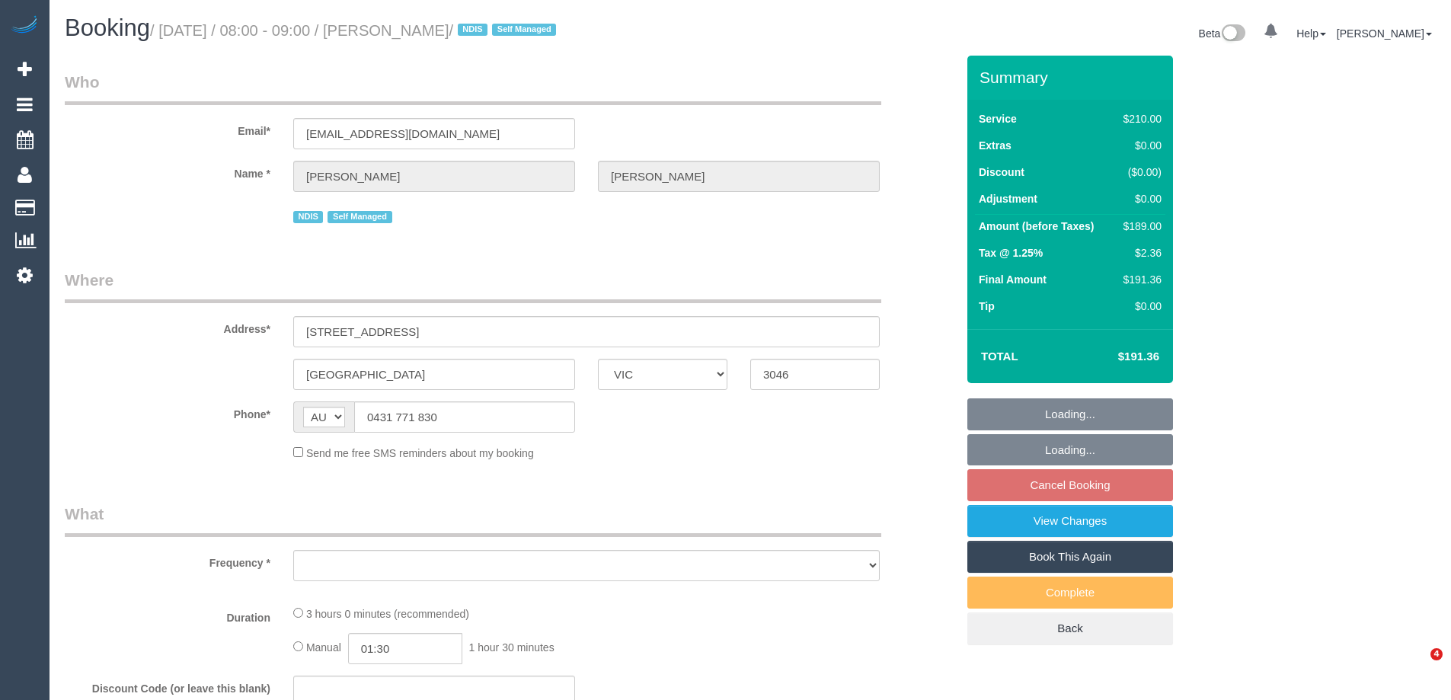
select select "VIC"
select select "object:556"
select select "string:stripe-pm_1NURXx2GScqysDRVJCOl4e8P"
select select "number:28"
select select "number:17"
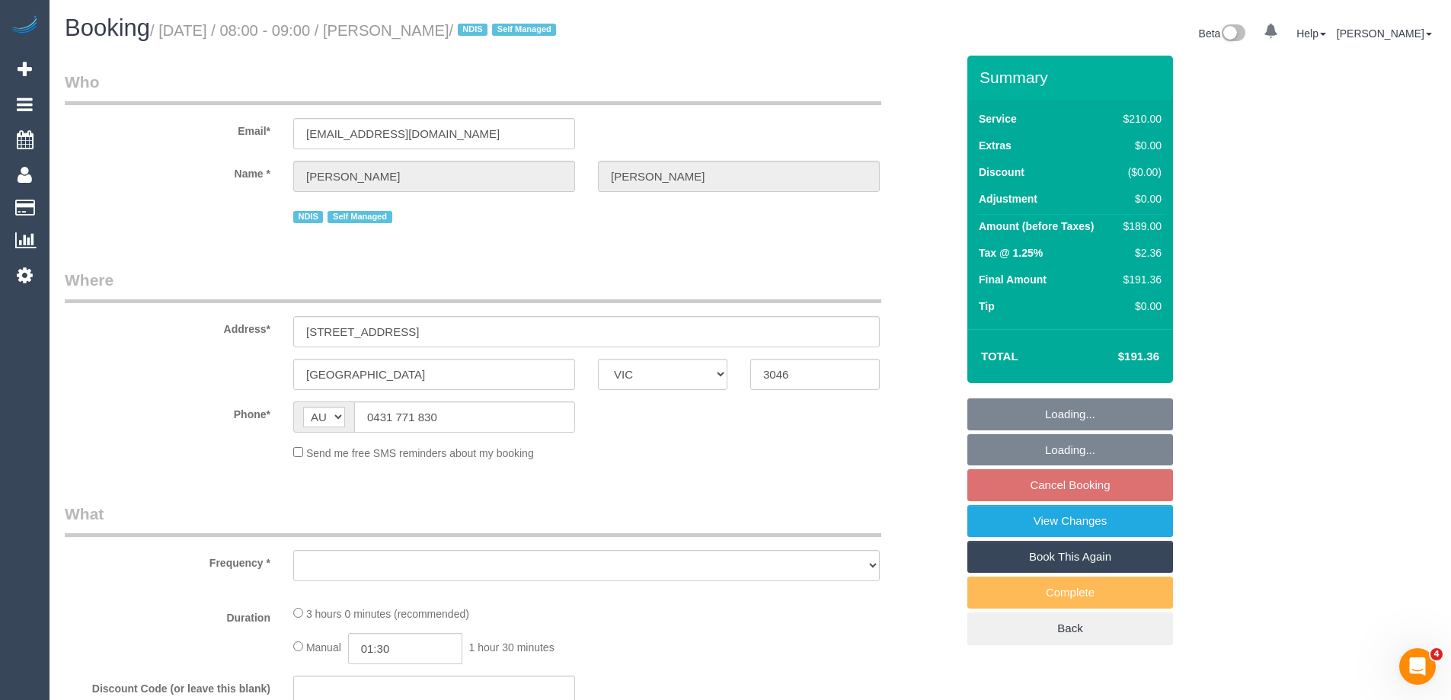
select select "number:19"
select select "number:25"
select select "number:12"
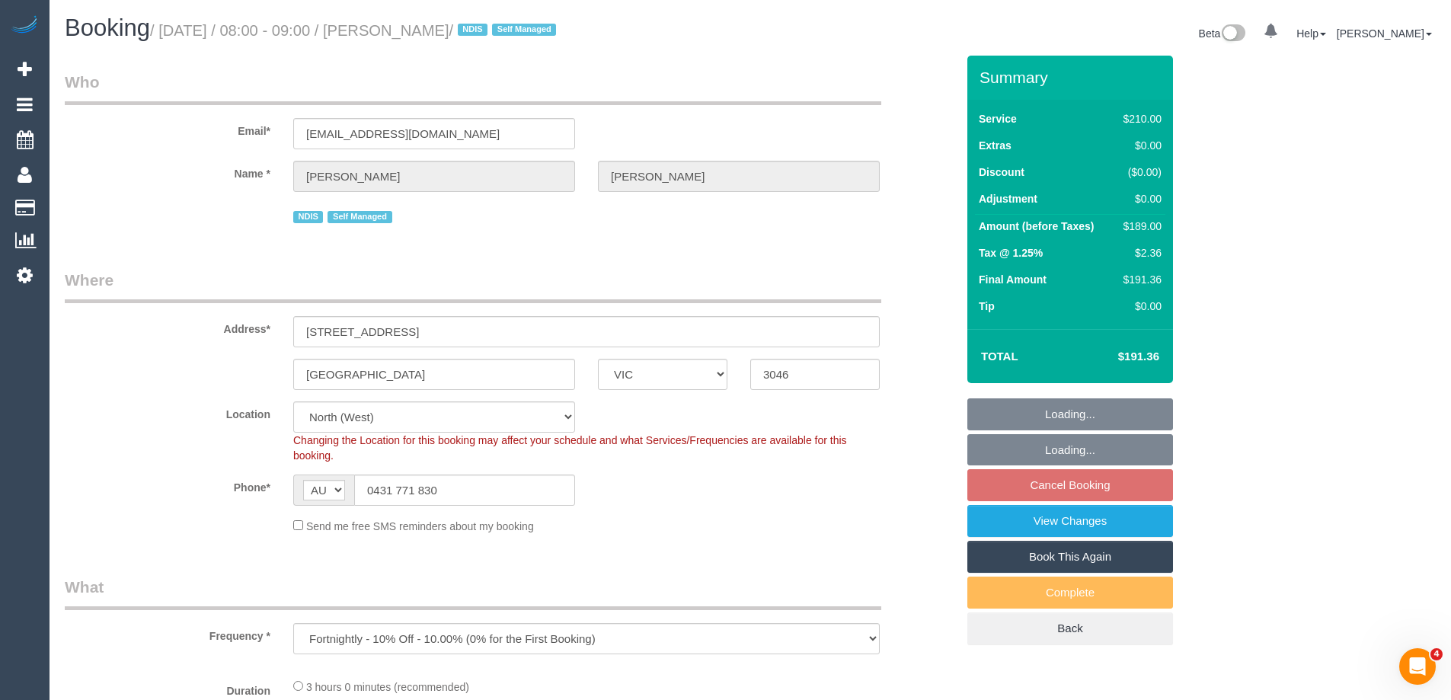
select select "object:709"
select select "180"
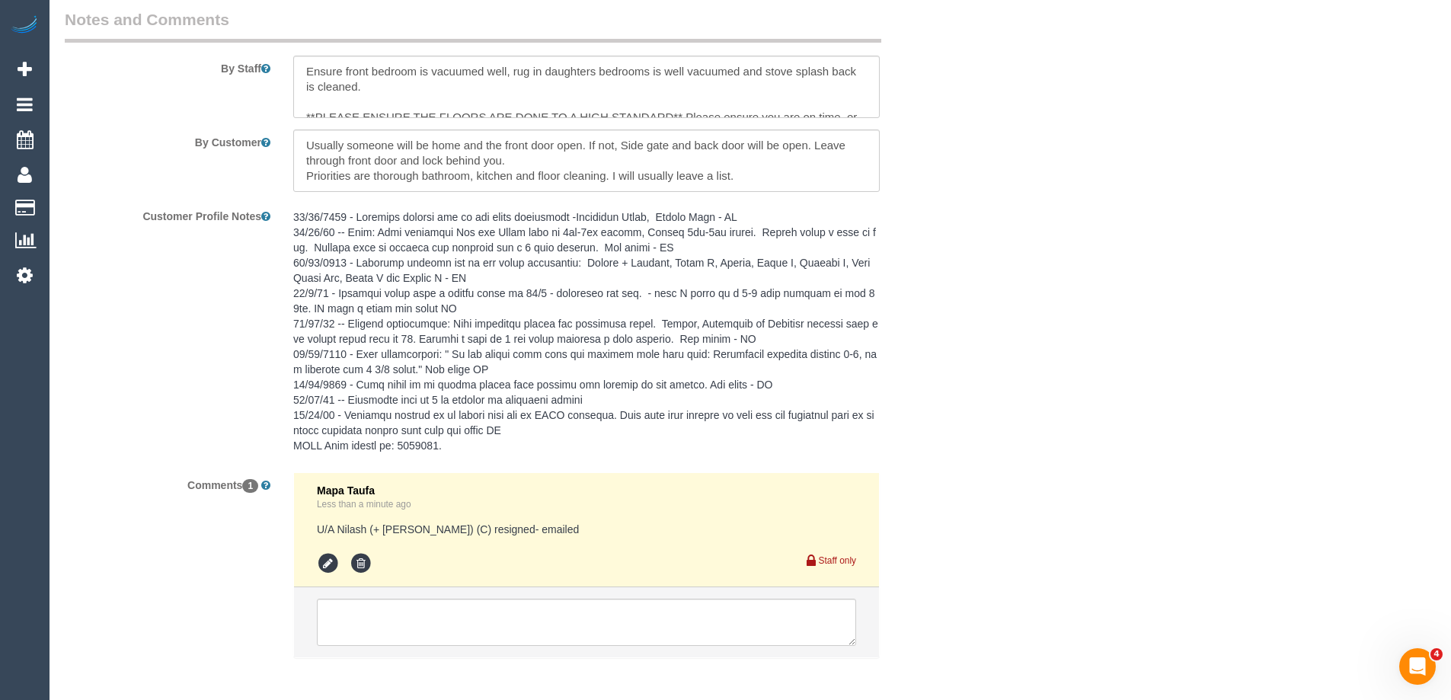
scroll to position [2639, 0]
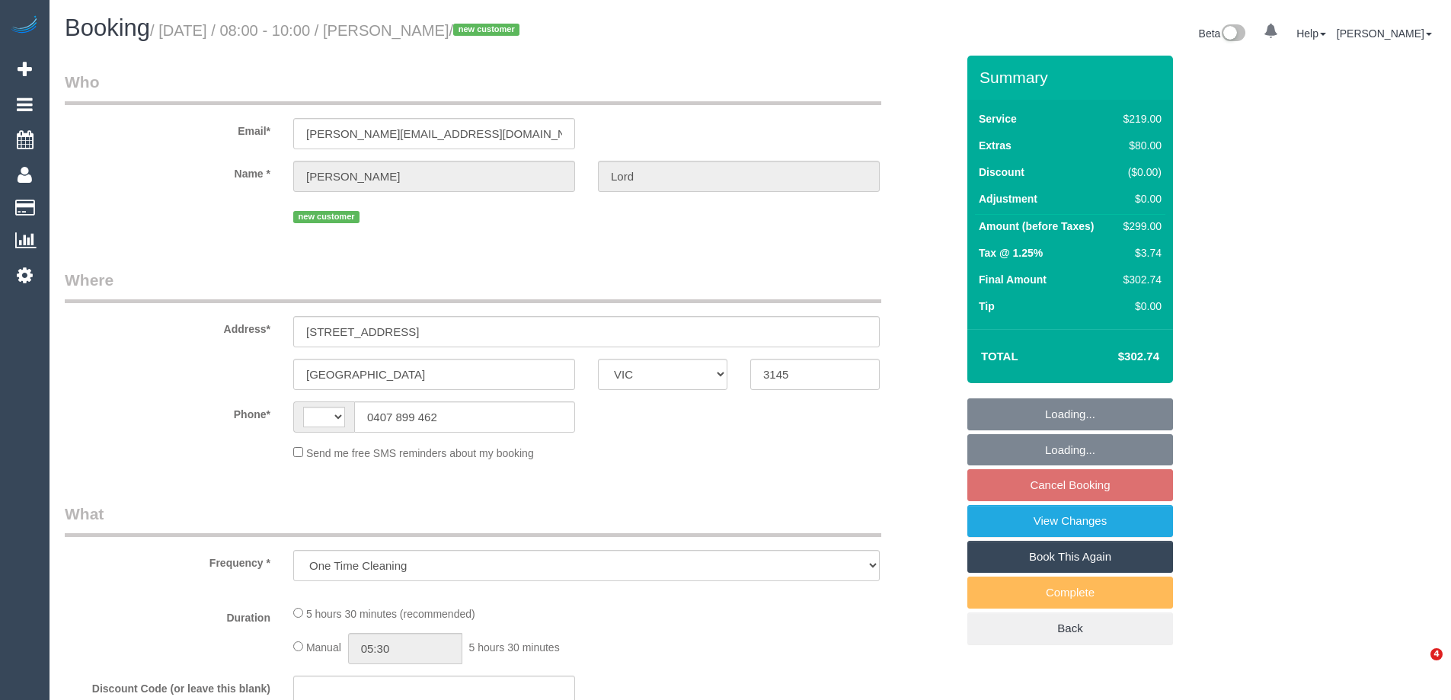
select select "VIC"
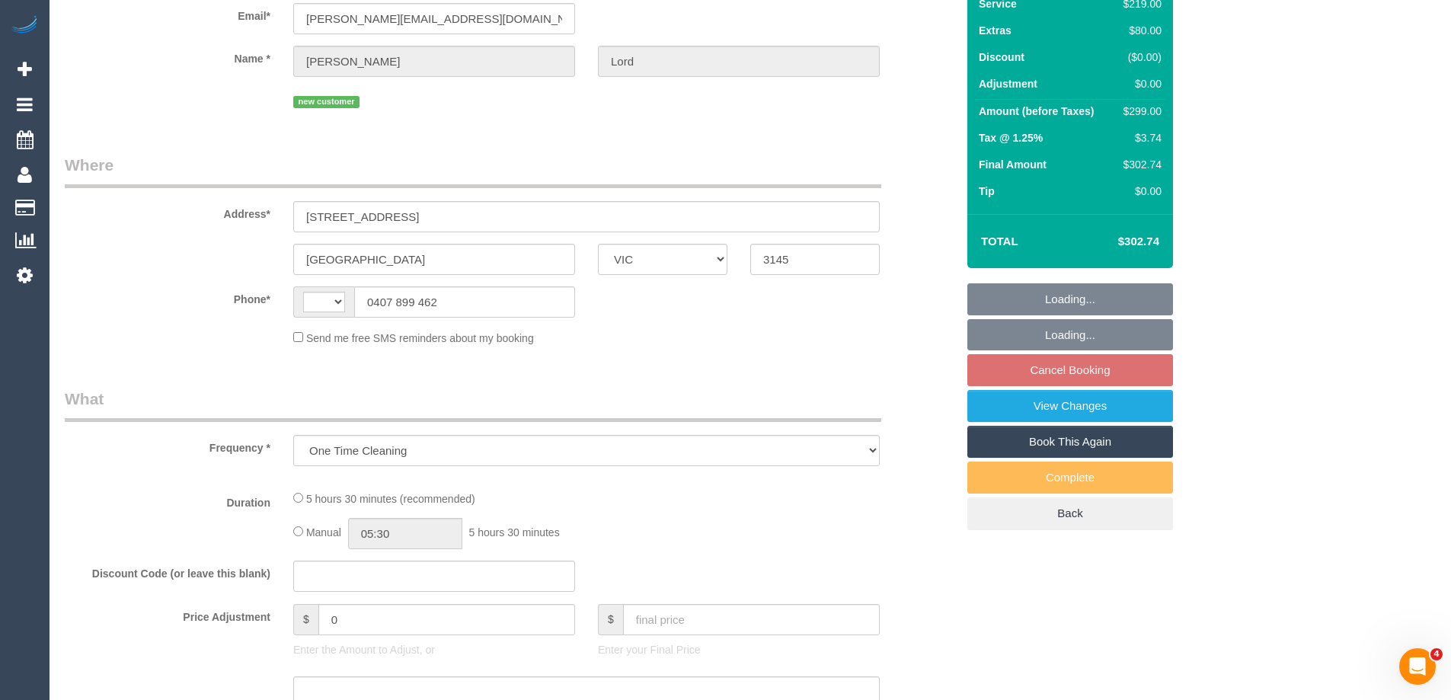
scroll to position [229, 0]
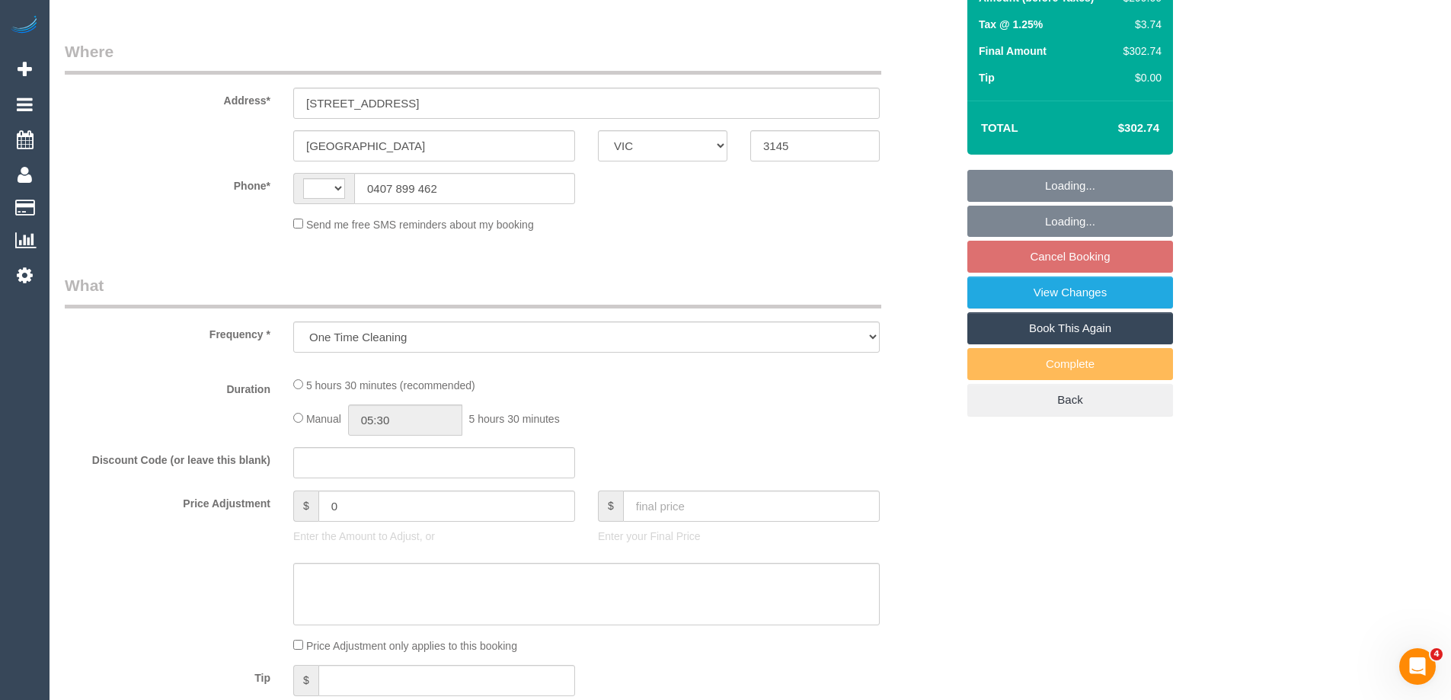
select select "string:AU"
select select "string:stripe-pm_1Rxghl2GScqysDRVoLWLrPkl"
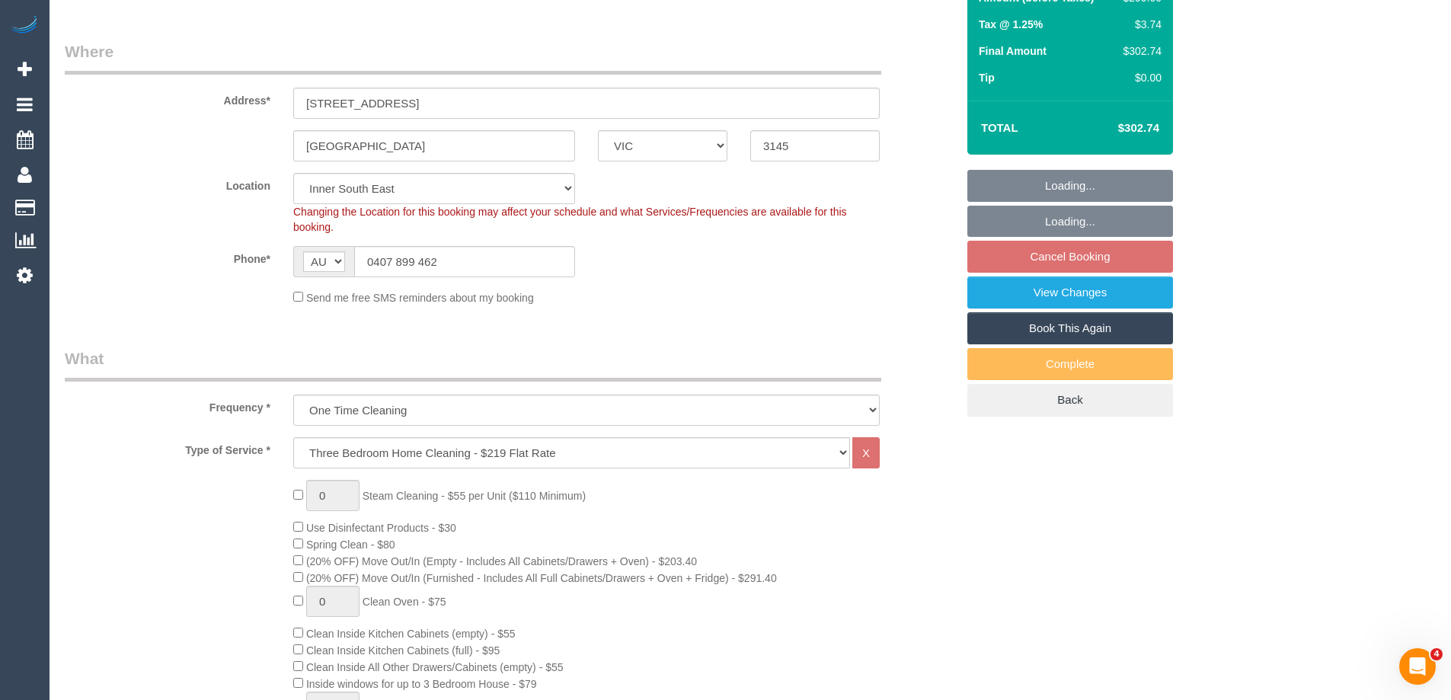
select select "object:655"
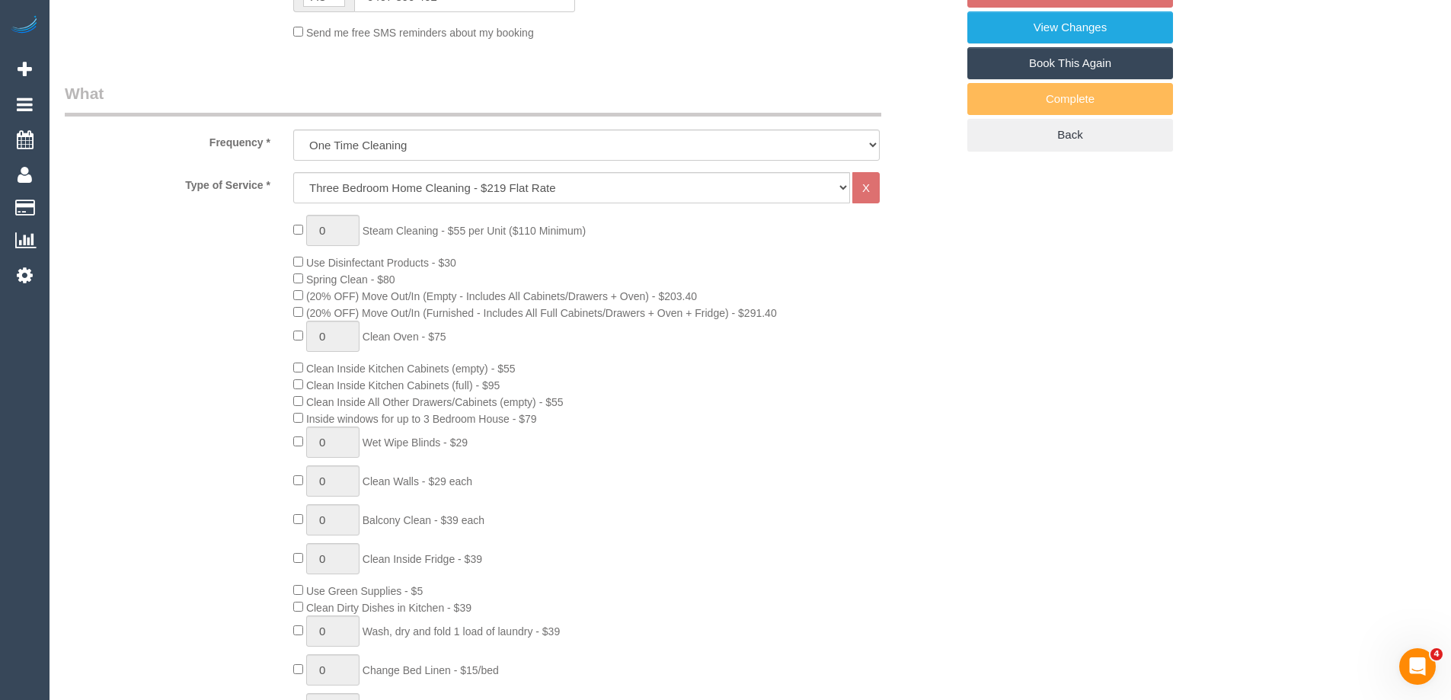
select select "spot1"
select select "number:28"
select select "number:14"
select select "number:18"
select select "number:25"
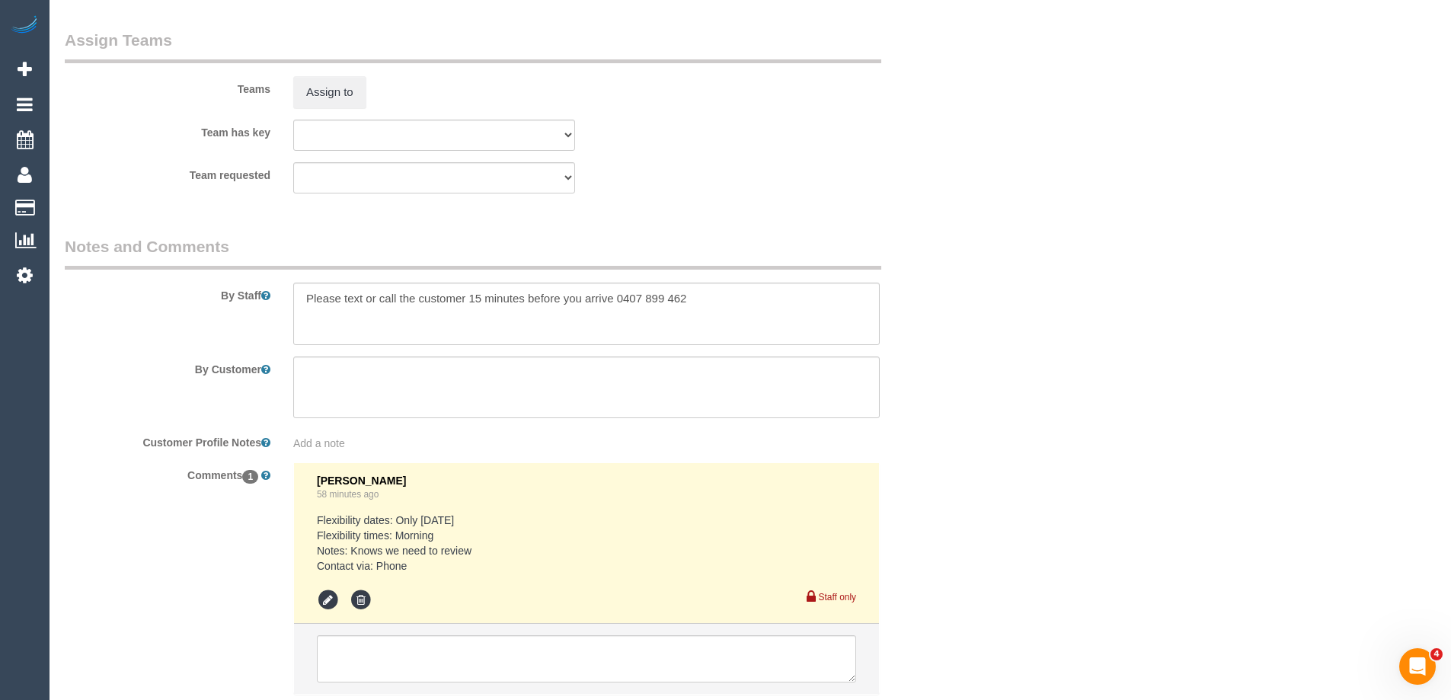
scroll to position [2102, 0]
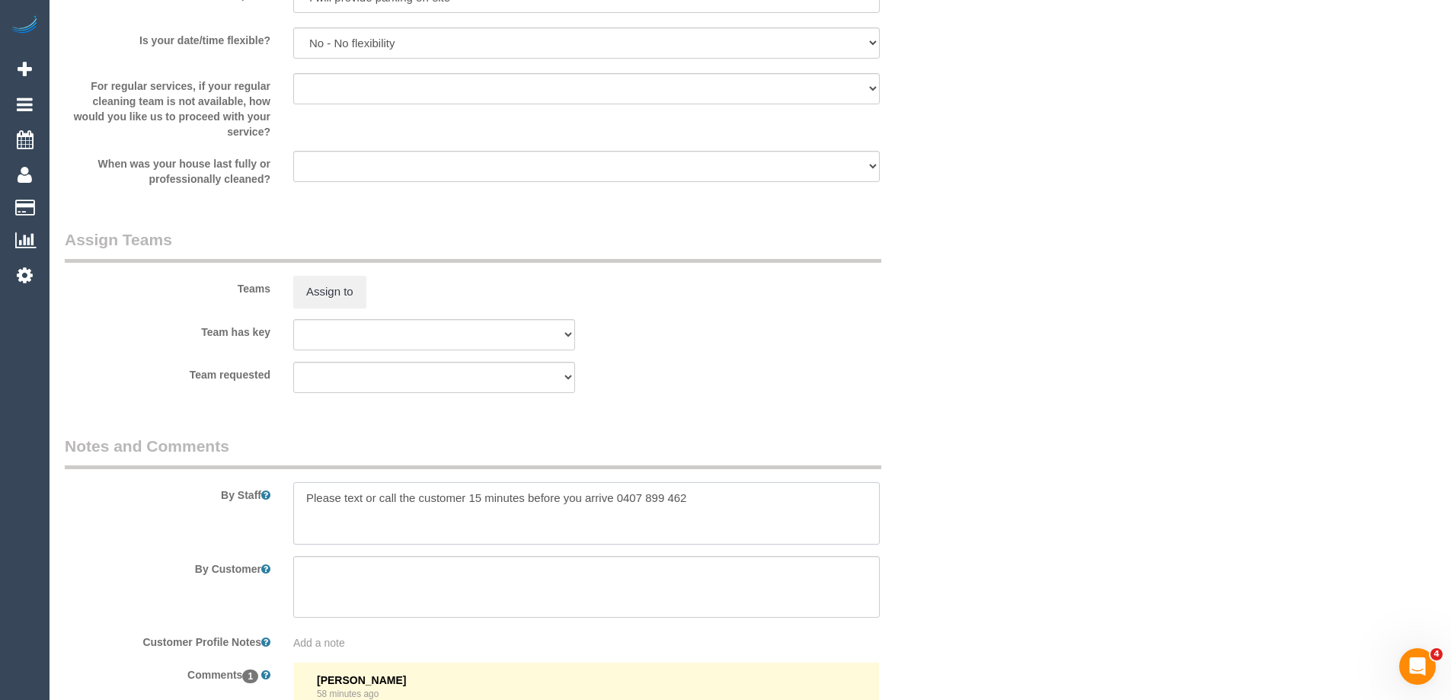
click at [300, 491] on textarea at bounding box center [586, 513] width 587 height 62
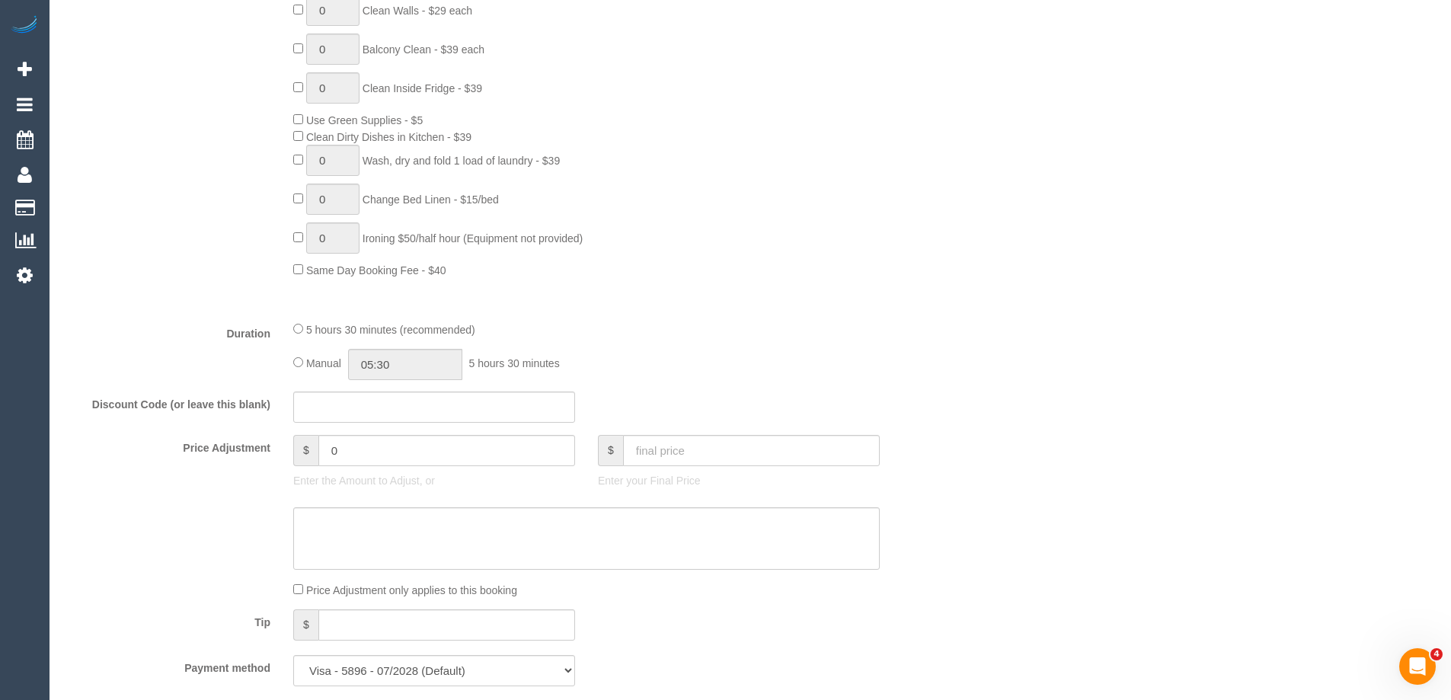
scroll to position [990, 0]
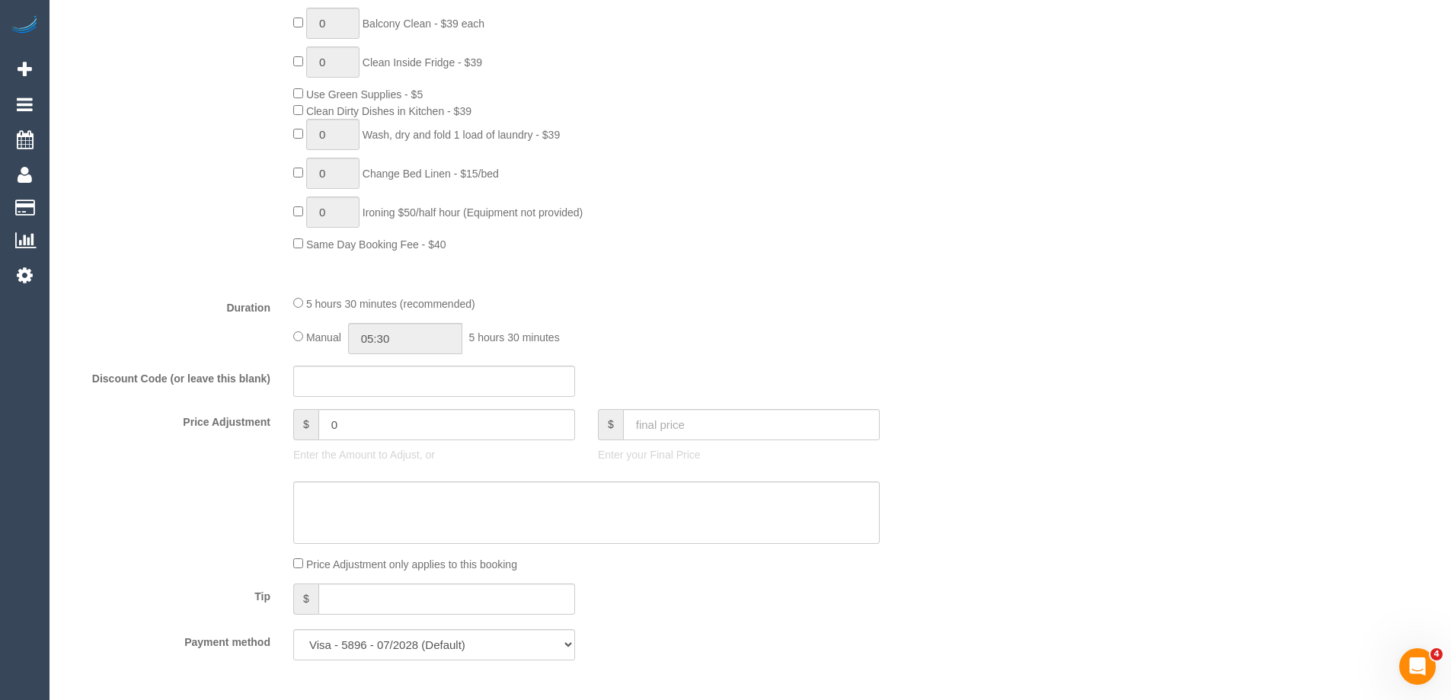
type textarea "Estimated time of 4-5 hrs Please text or call the customer 15 minutes before yo…"
click at [423, 343] on input "05:30" at bounding box center [405, 338] width 114 height 31
type input "02:30"
click at [389, 364] on li "02:30" at bounding box center [388, 357] width 68 height 20
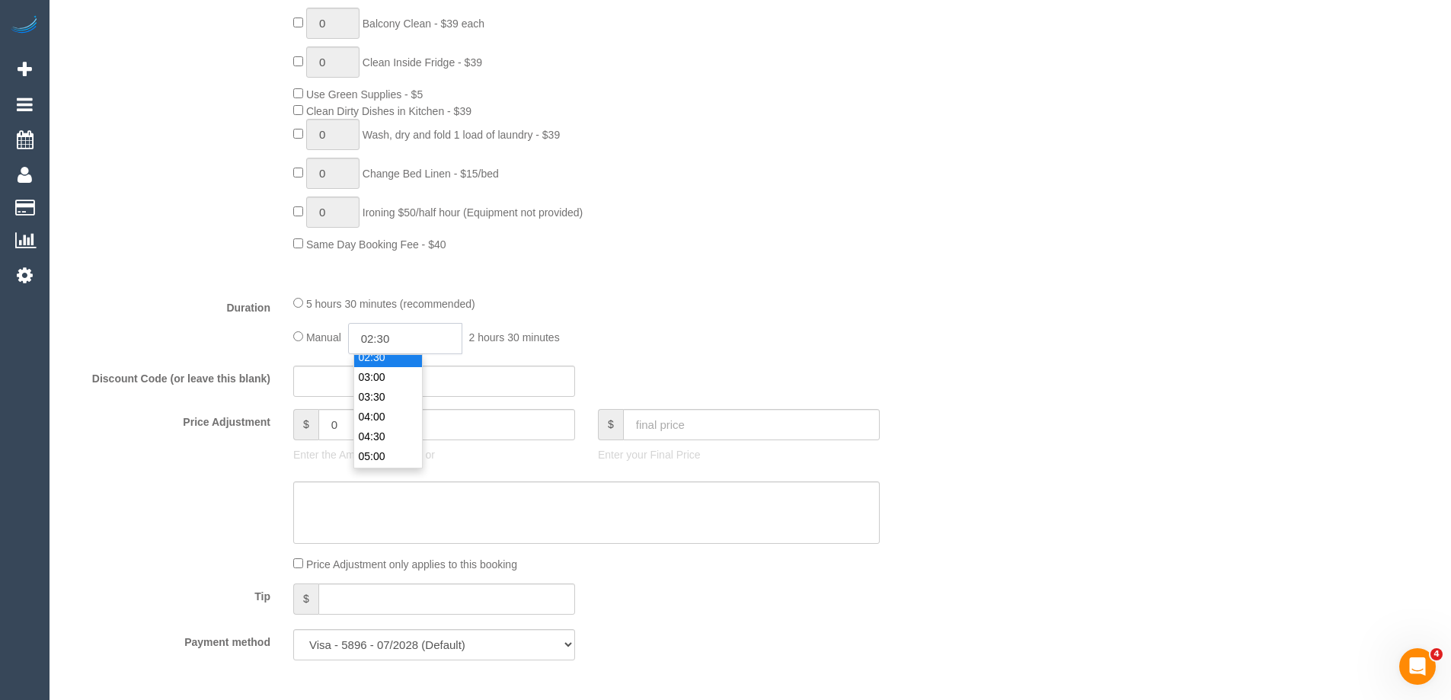
scroll to position [79, 0]
drag, startPoint x: 398, startPoint y: 333, endPoint x: 385, endPoint y: 333, distance: 13.7
click at [385, 333] on input "02:30" at bounding box center [405, 338] width 114 height 31
select select "spot10"
type input "02:45"
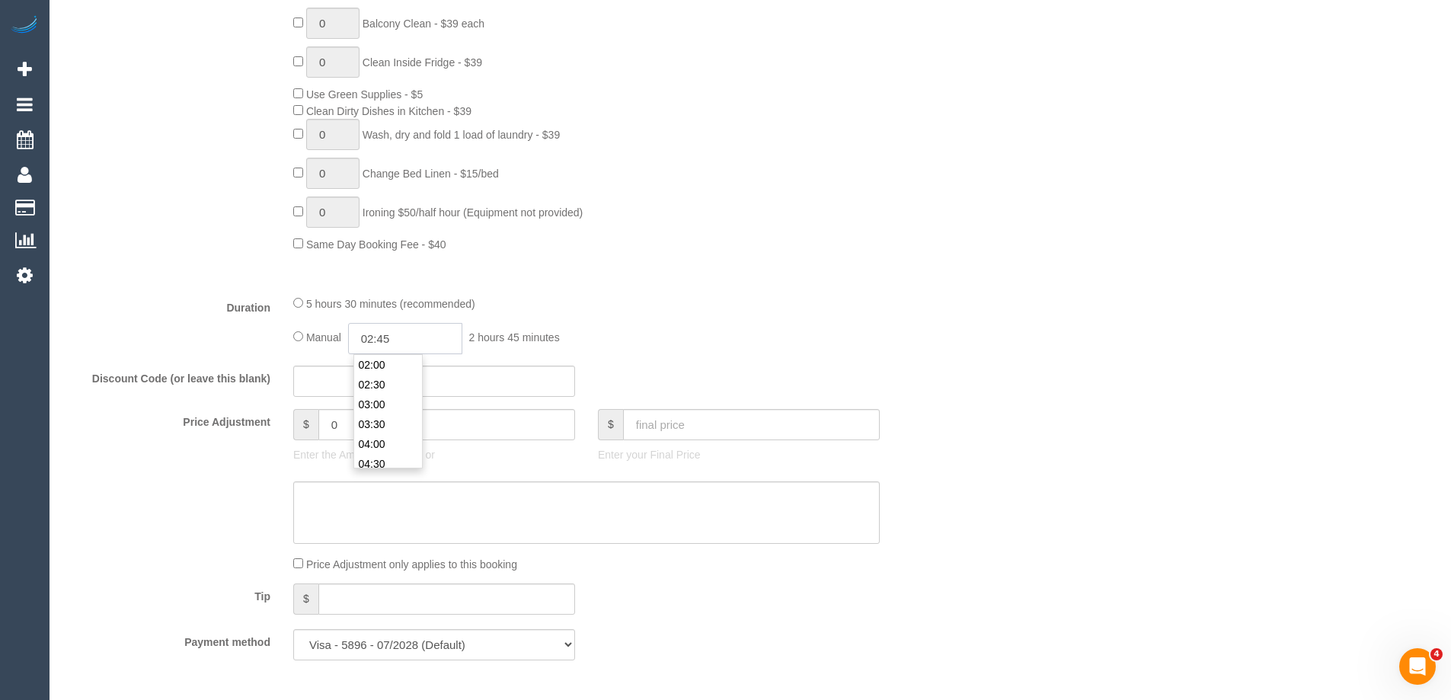
select select "spot19"
type input "02:45"
click at [644, 300] on div "5 hours 30 minutes (recommended)" at bounding box center [586, 303] width 587 height 17
select select "spot28"
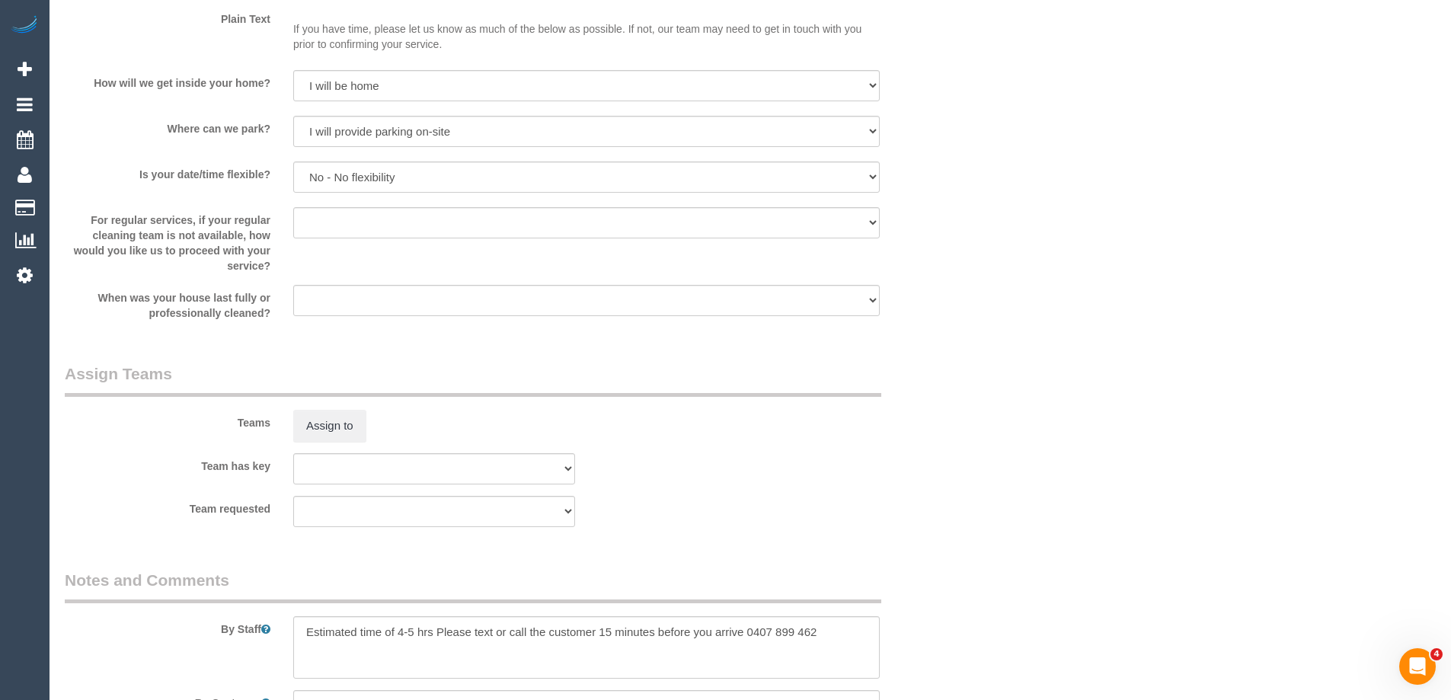
scroll to position [2407, 0]
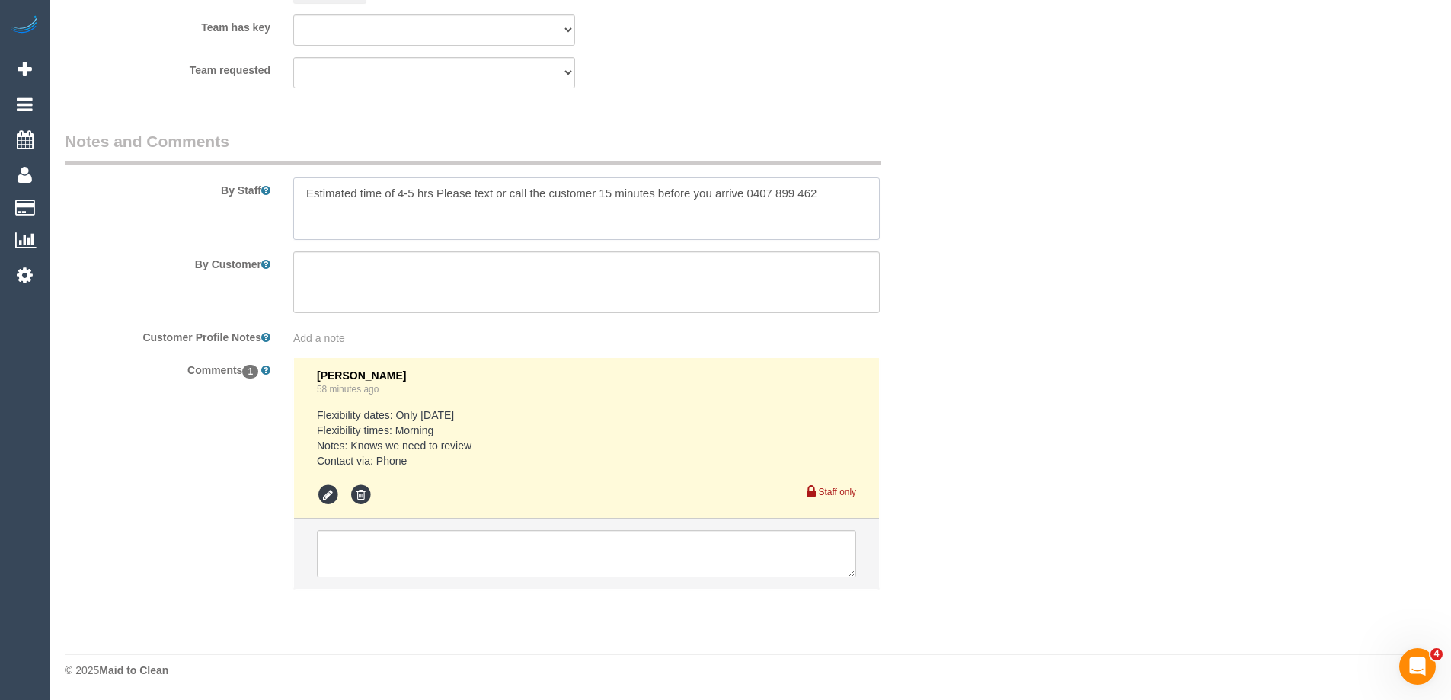
click at [401, 191] on textarea at bounding box center [586, 209] width 587 height 62
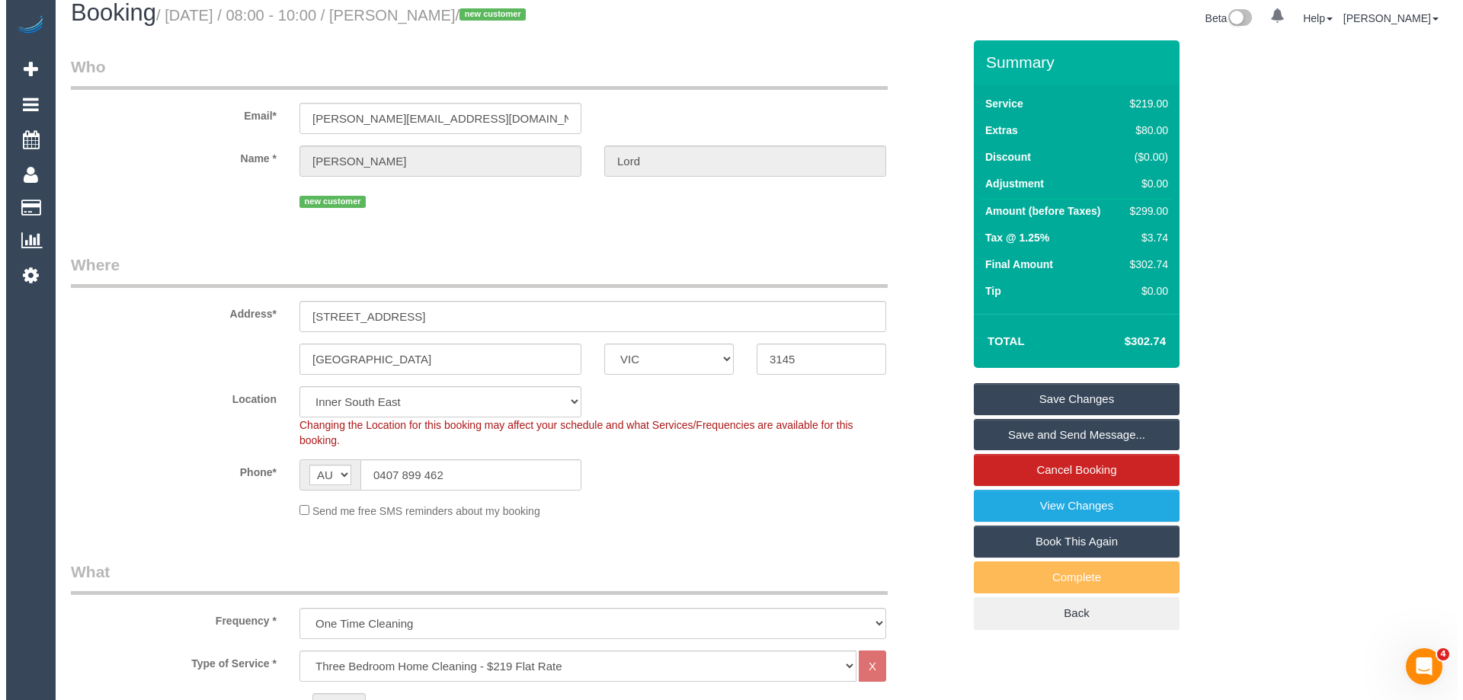
scroll to position [0, 0]
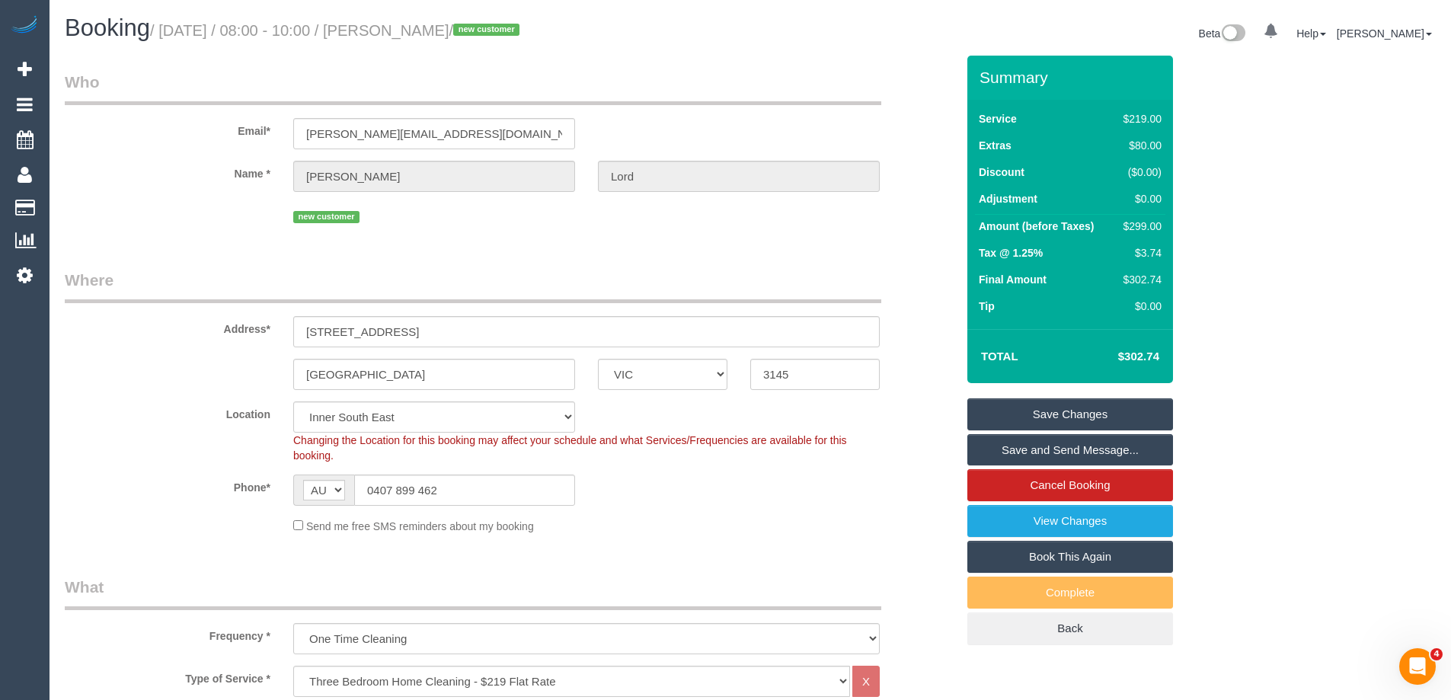
type textarea "Estimated time of 4.5-5.5 hrs Please text or call the customer 15 minutes befor…"
drag, startPoint x: 472, startPoint y: 27, endPoint x: 392, endPoint y: 26, distance: 80.8
click at [392, 26] on small "/ August 21, 2025 / 08:00 - 10:00 / Jennifer Lord / new customer" at bounding box center [337, 30] width 374 height 17
copy small "Jennifer Lord"
click at [1025, 446] on link "Save and Send Message..." at bounding box center [1071, 450] width 206 height 32
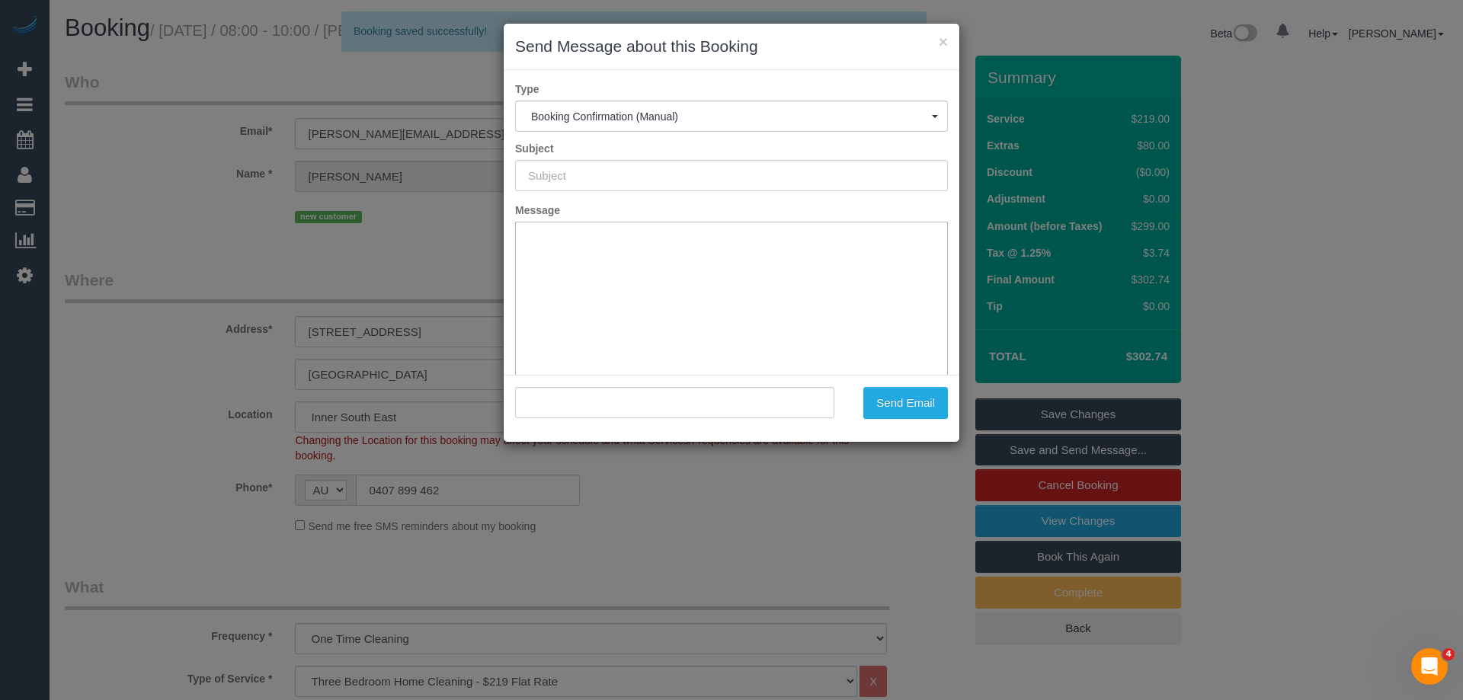
type input "Booking Confirmed"
type input ""Jennifer Lord" <jennifer.lord6@bigpond.com>"
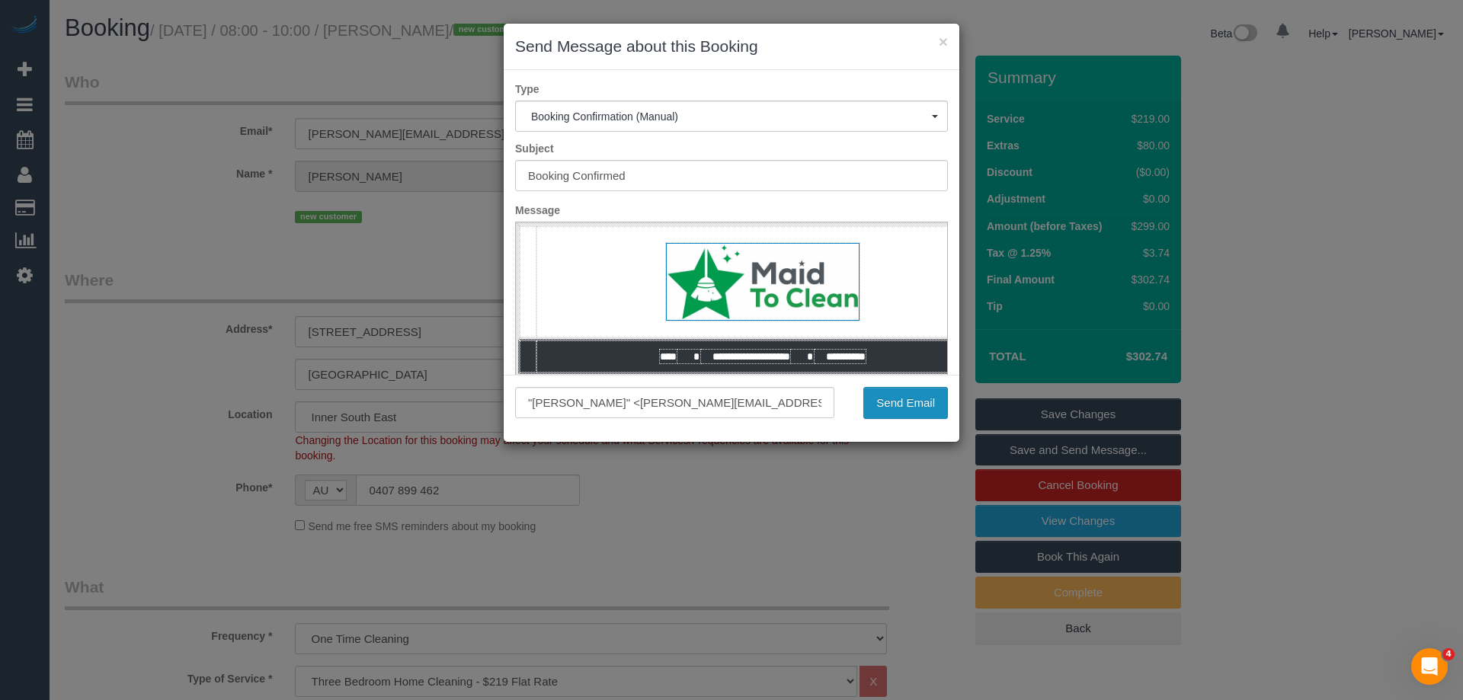
click at [902, 400] on button "Send Email" at bounding box center [905, 403] width 85 height 32
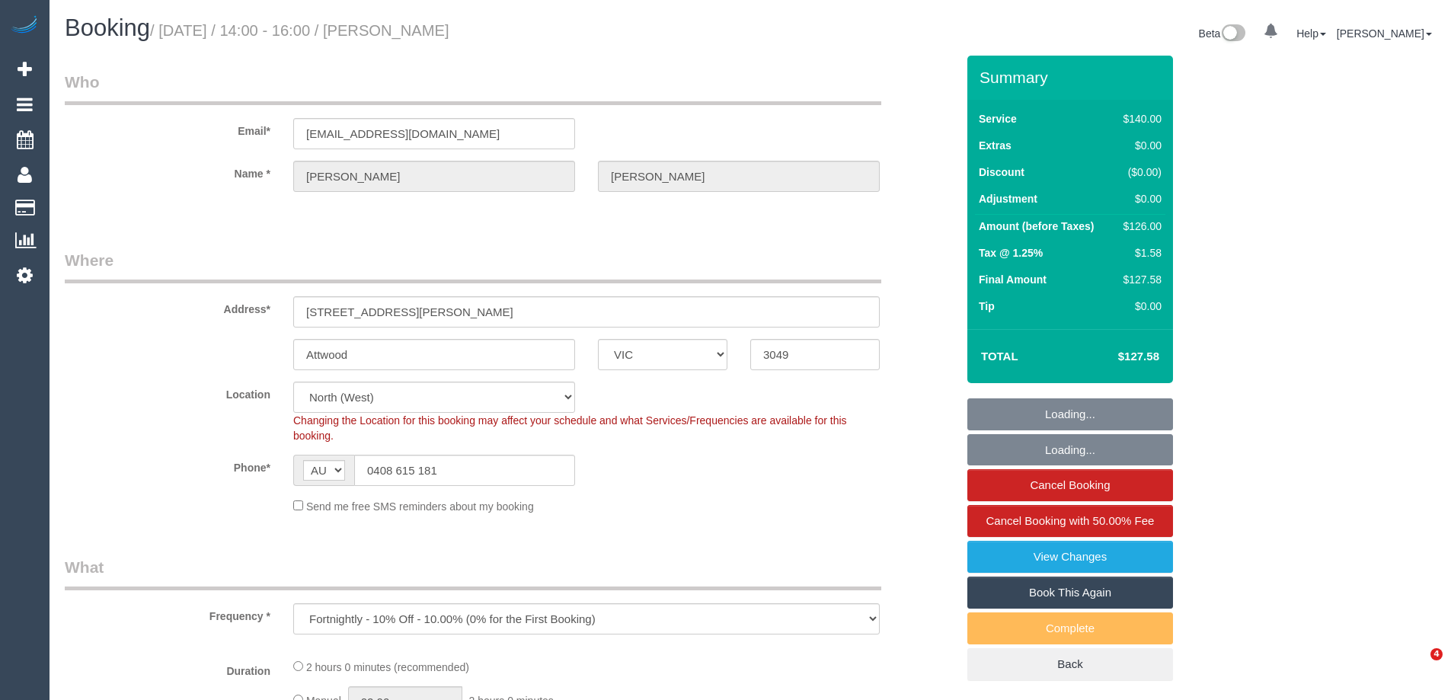
select select "VIC"
select select "object:772"
select select "string:stripe-pm_1RRMyV2GScqysDRVlwlYokp4"
select select "number:29"
select select "number:14"
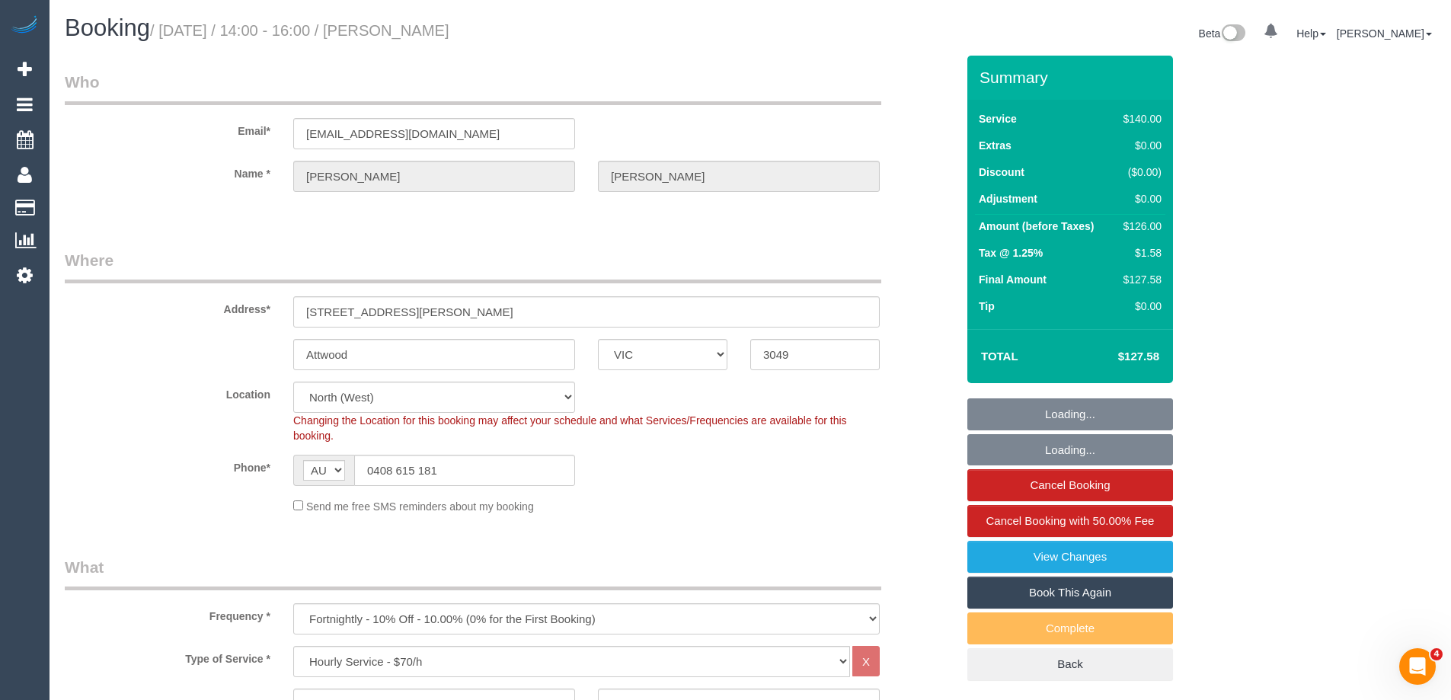
select select "number:19"
select select "number:22"
select select "number:34"
select select "number:26"
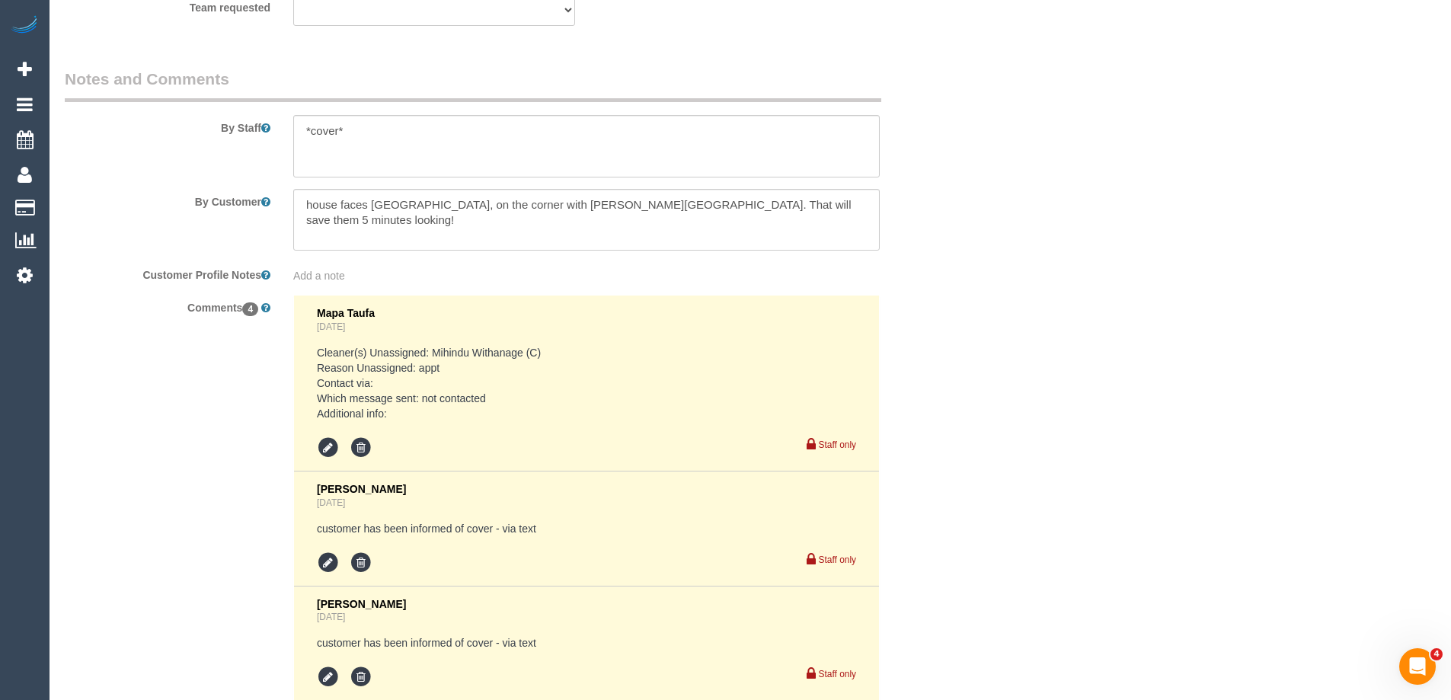
scroll to position [2743, 0]
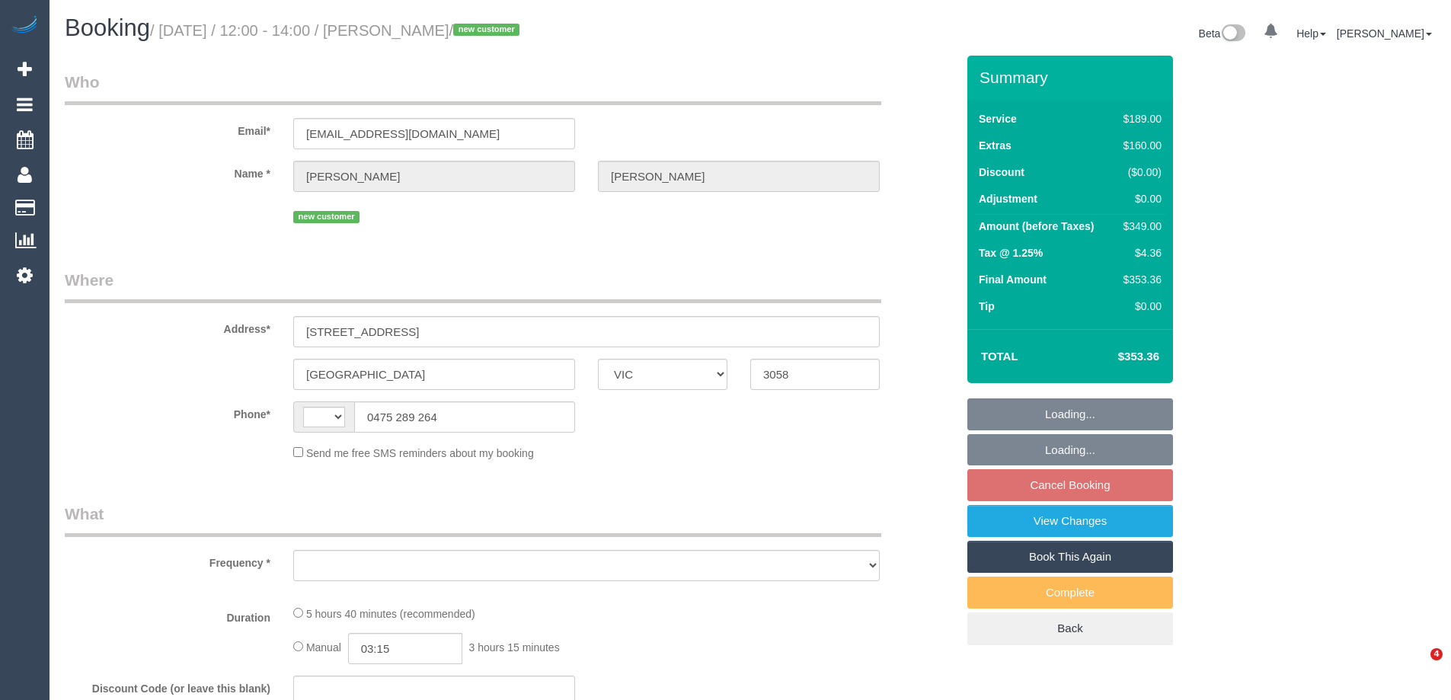
select select "VIC"
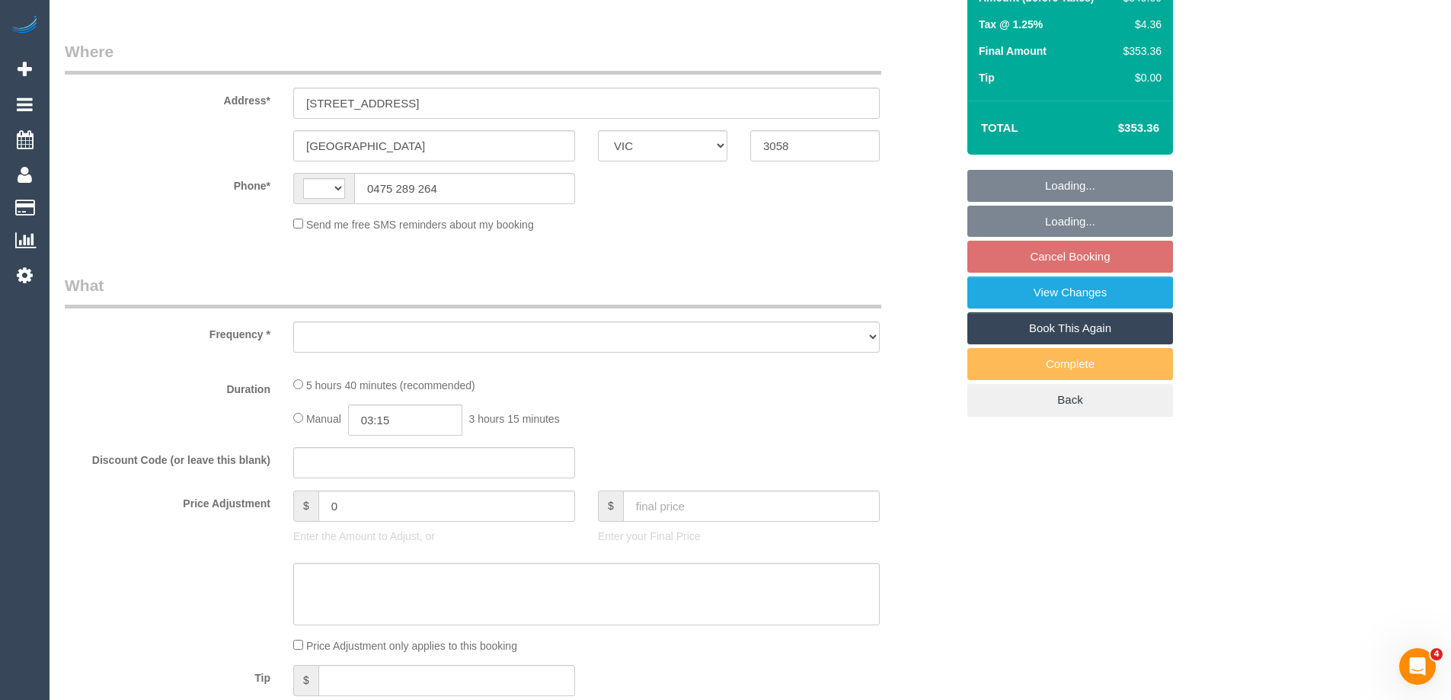
select select "string:stripe-pm_1RXAL42GScqysDRVLX2e3ZVh"
select select "string:AU"
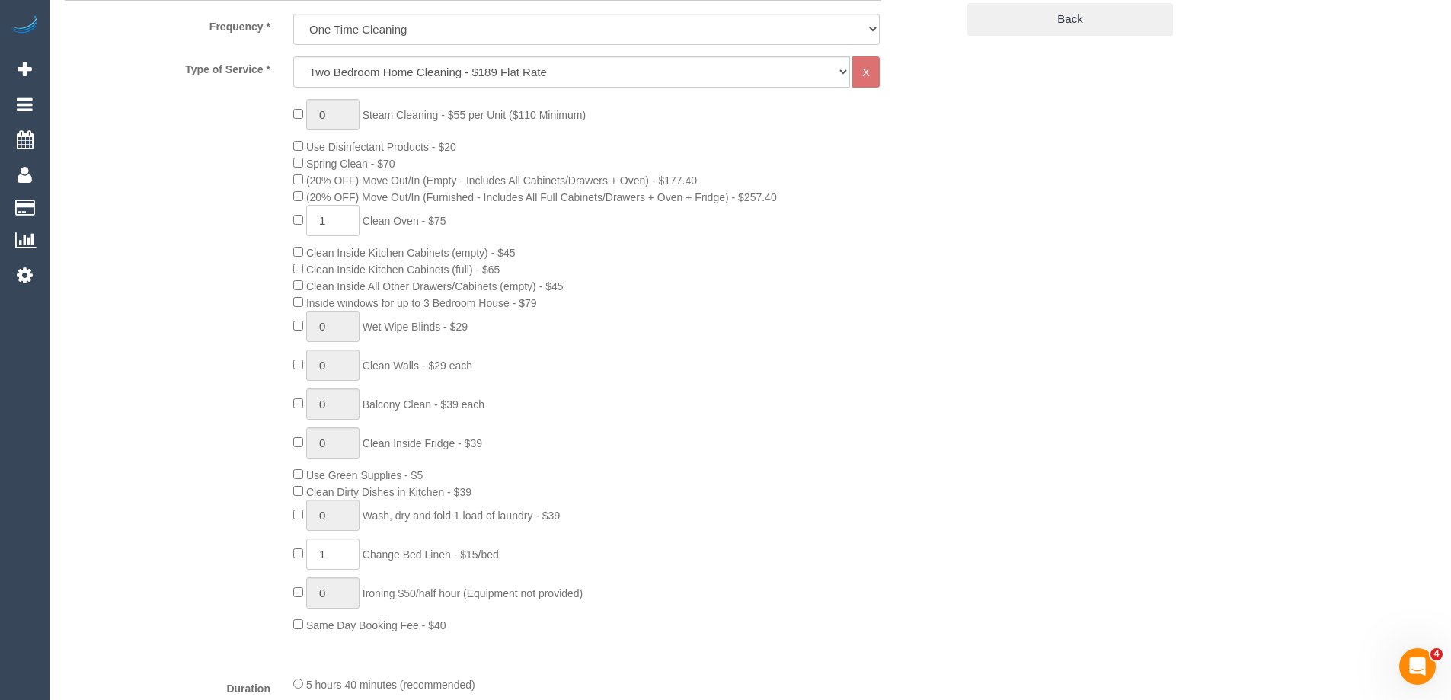
select select "object:833"
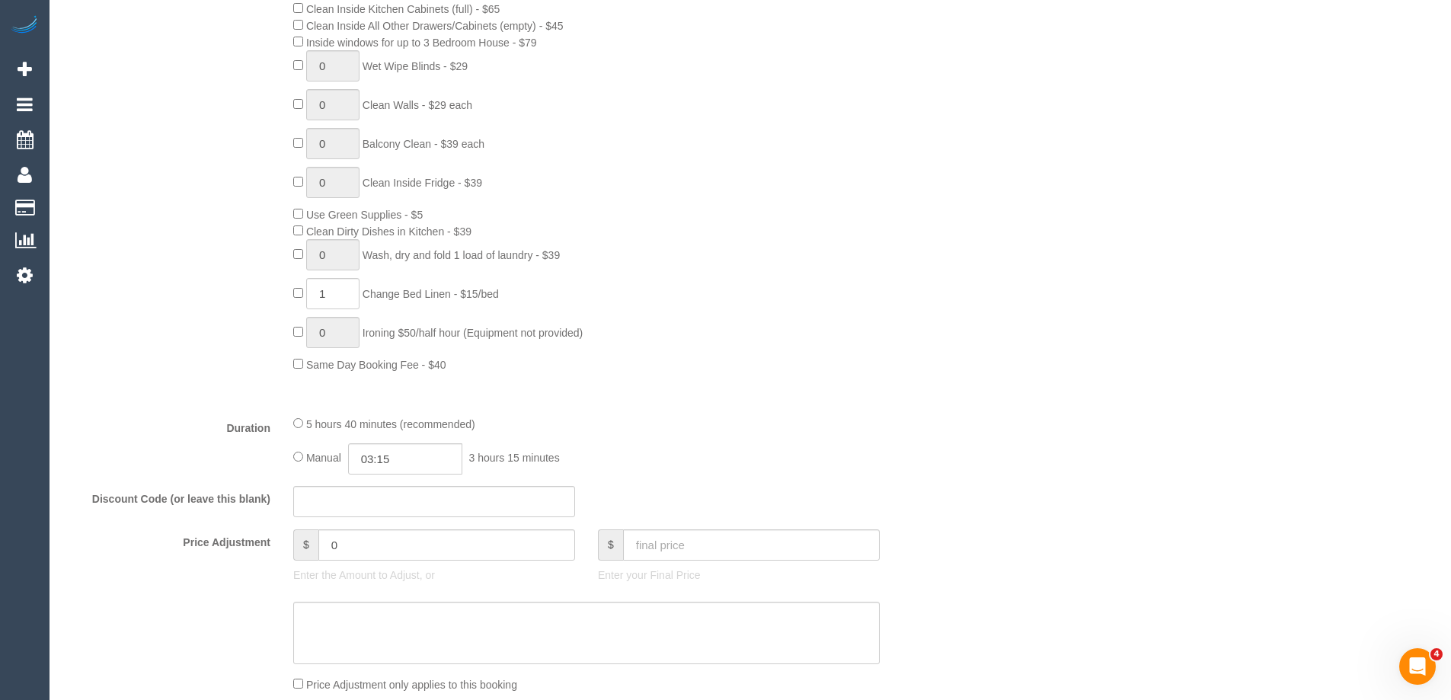
select select "number:28"
select select "number:14"
select select "number:19"
select select "number:22"
select select "number:13"
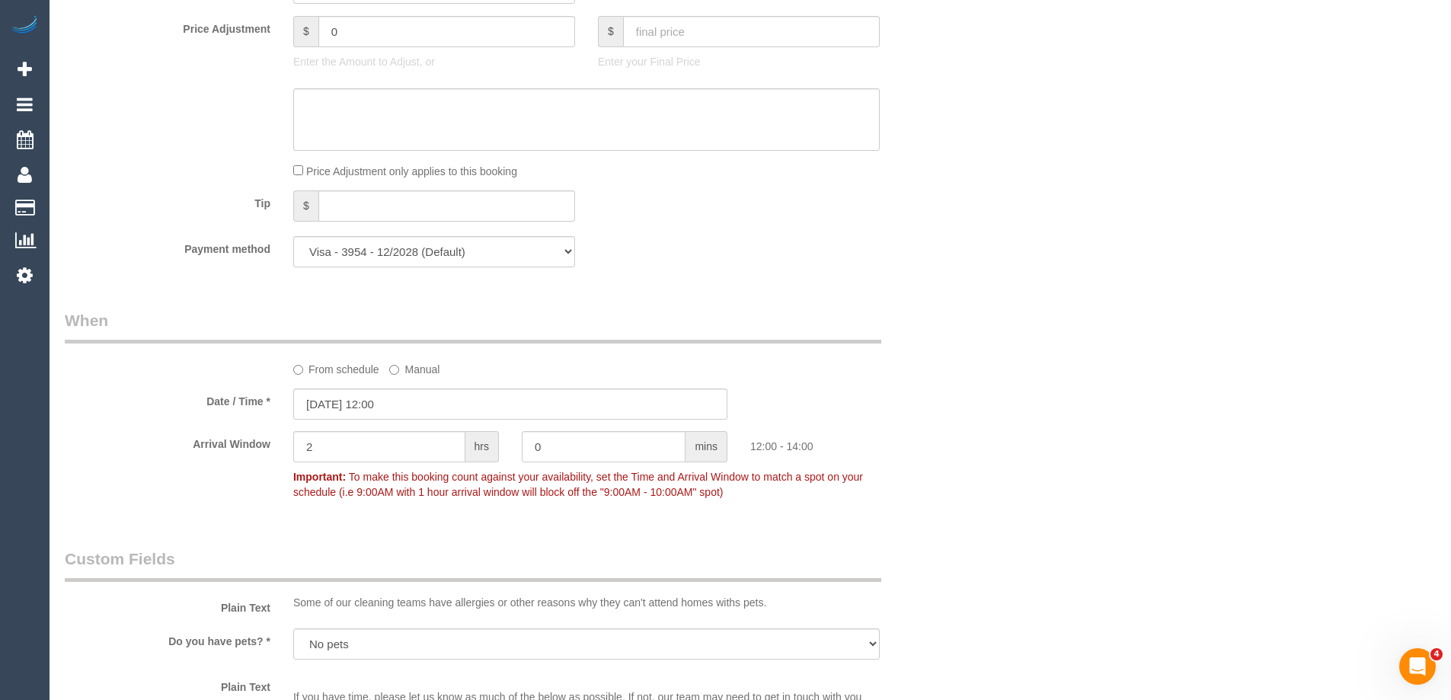
scroll to position [1600, 0]
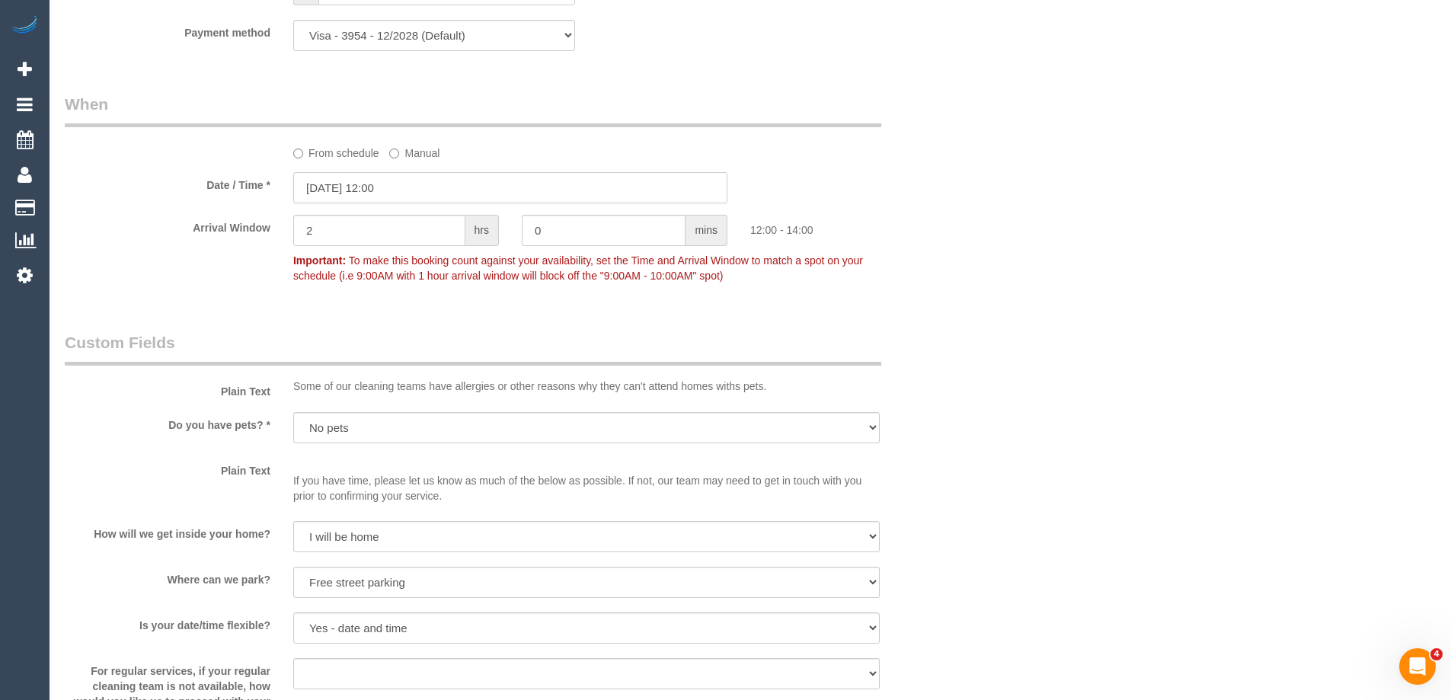
click at [363, 186] on input "21/08/2025 12:00" at bounding box center [510, 187] width 434 height 31
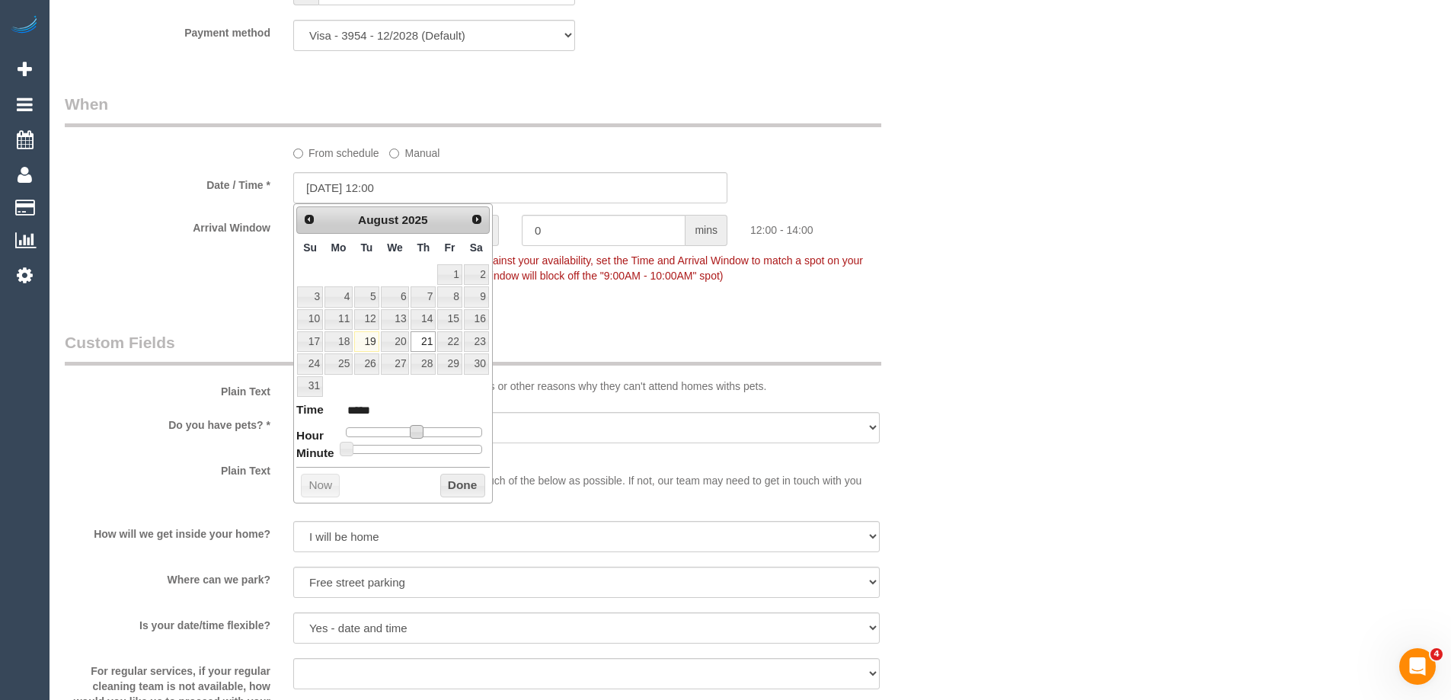
type input "21/08/2025 11:00"
type input "*****"
type input "21/08/2025 10:00"
type input "*****"
drag, startPoint x: 414, startPoint y: 430, endPoint x: 405, endPoint y: 429, distance: 9.2
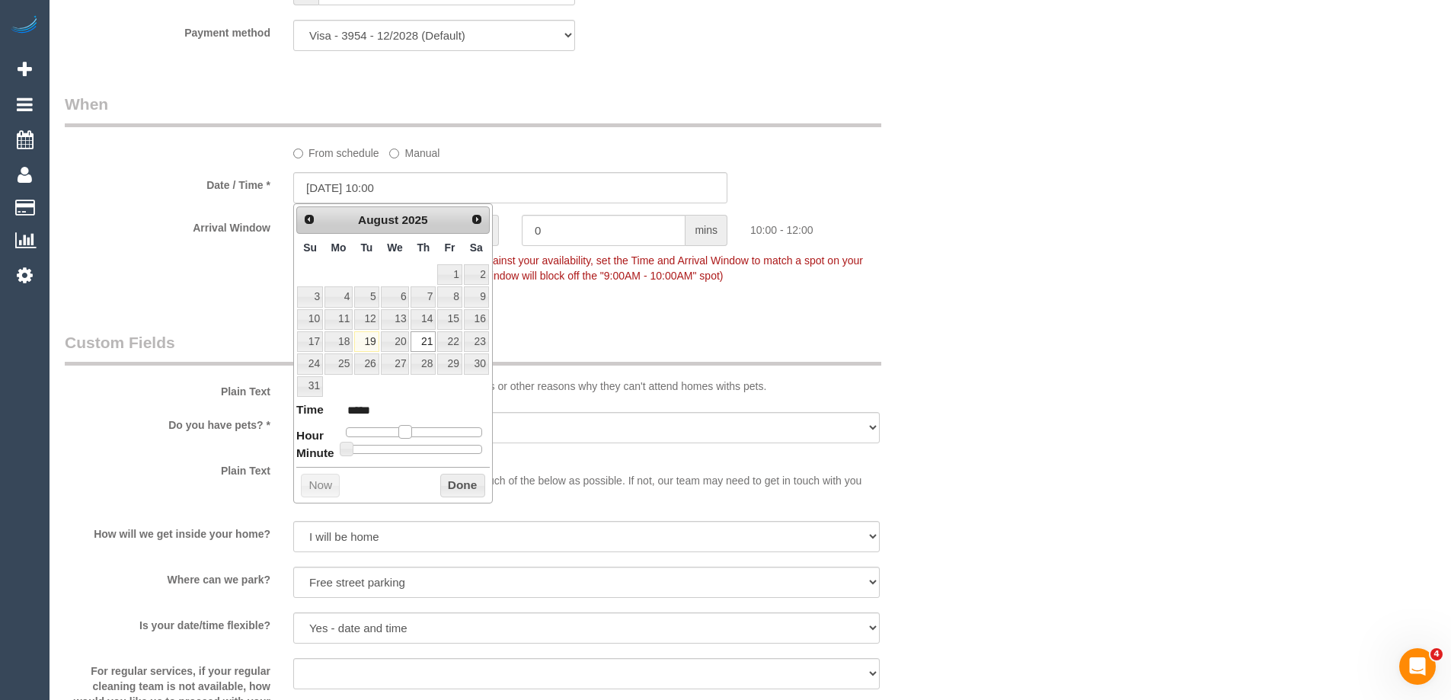
click at [405, 429] on span at bounding box center [405, 432] width 14 height 14
click at [450, 487] on button "Done" at bounding box center [462, 486] width 45 height 24
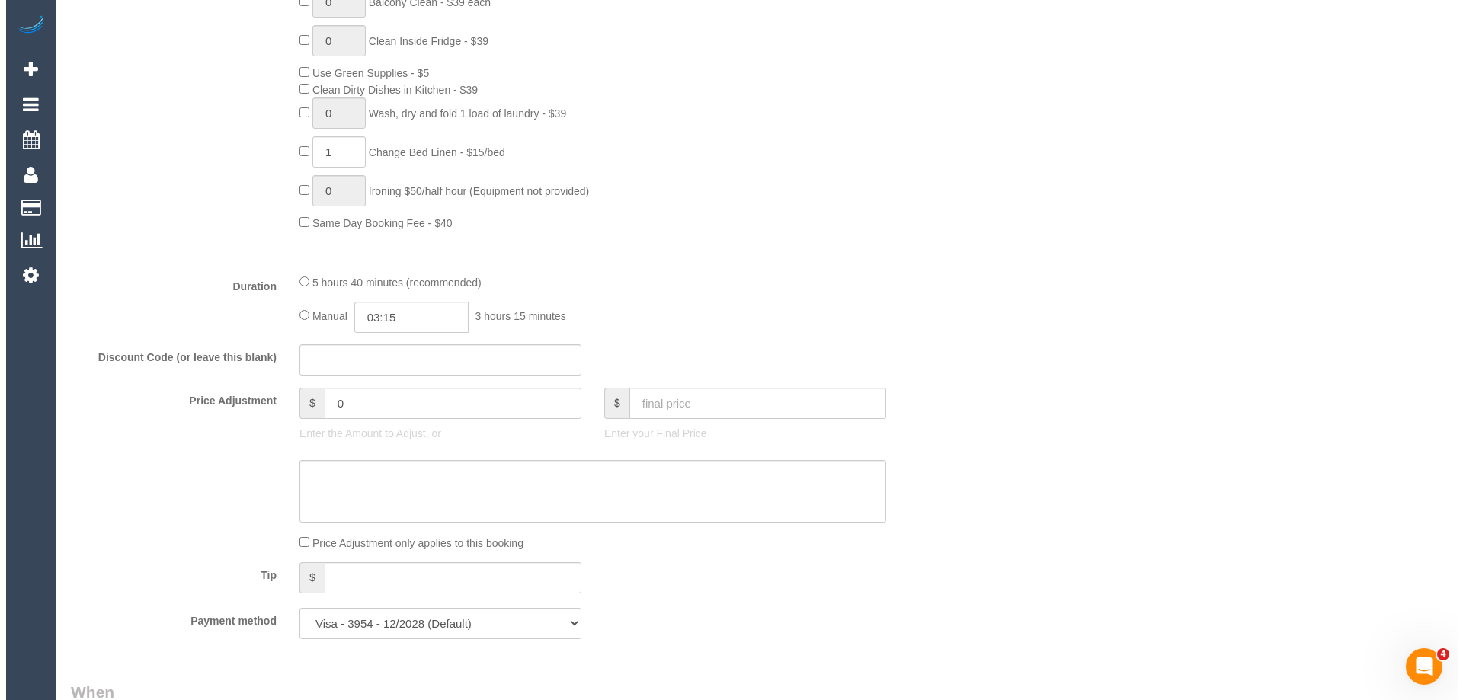
scroll to position [0, 0]
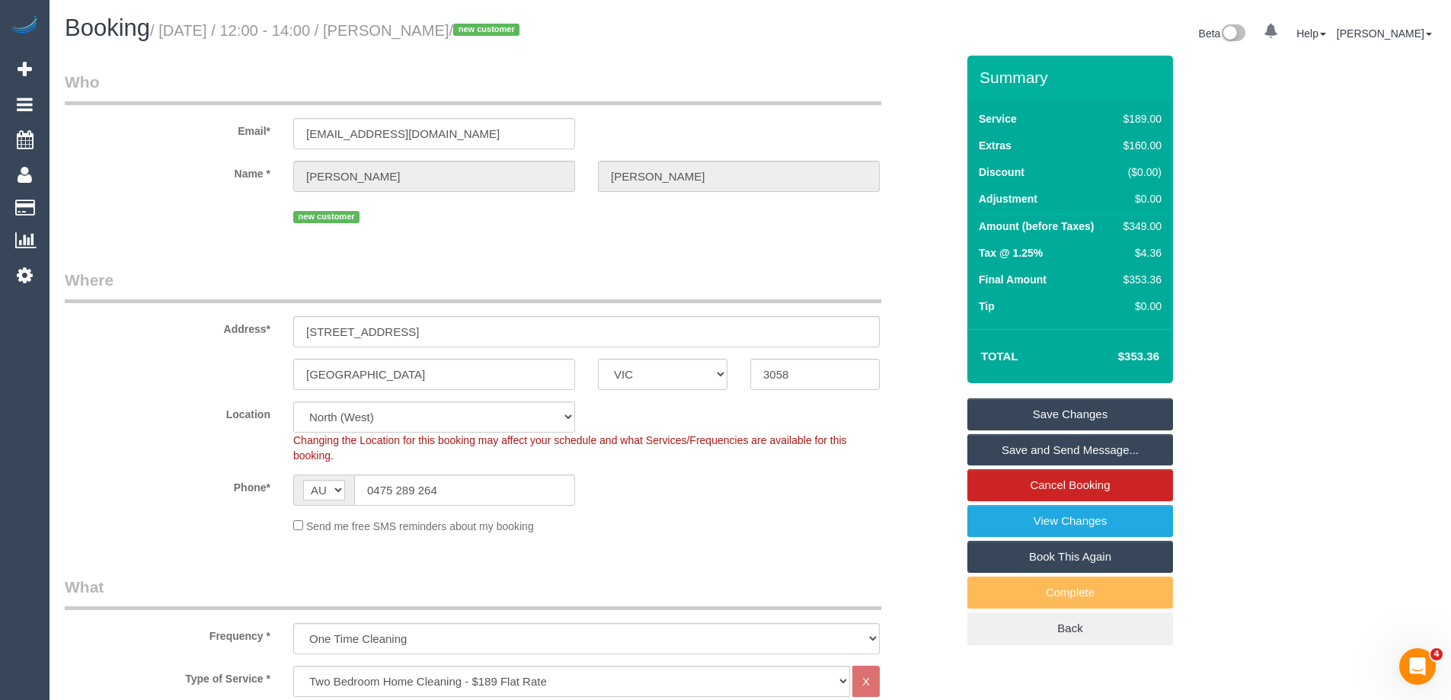
click at [994, 419] on link "Save Changes" at bounding box center [1071, 414] width 206 height 32
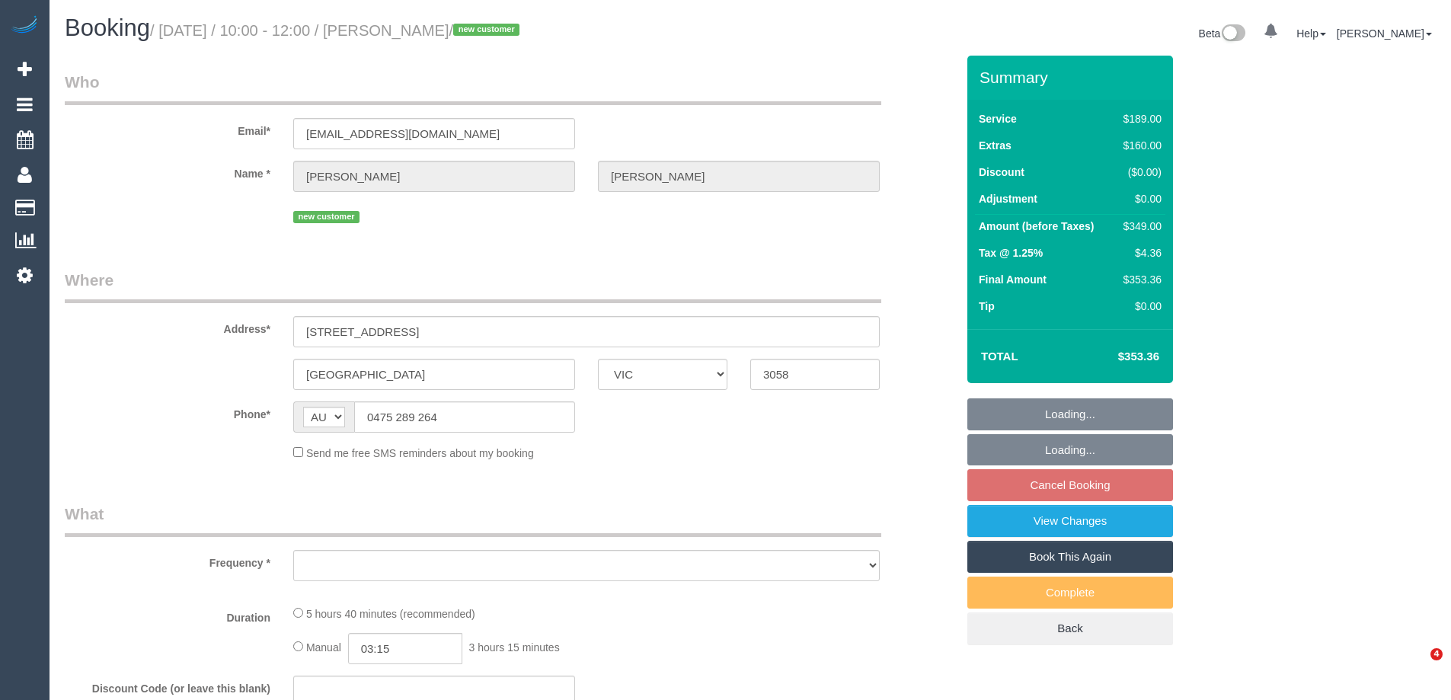
select select "VIC"
select select "string:stripe-pm_1RXAL42GScqysDRVLX2e3ZVh"
select select "number:28"
select select "number:14"
select select "number:19"
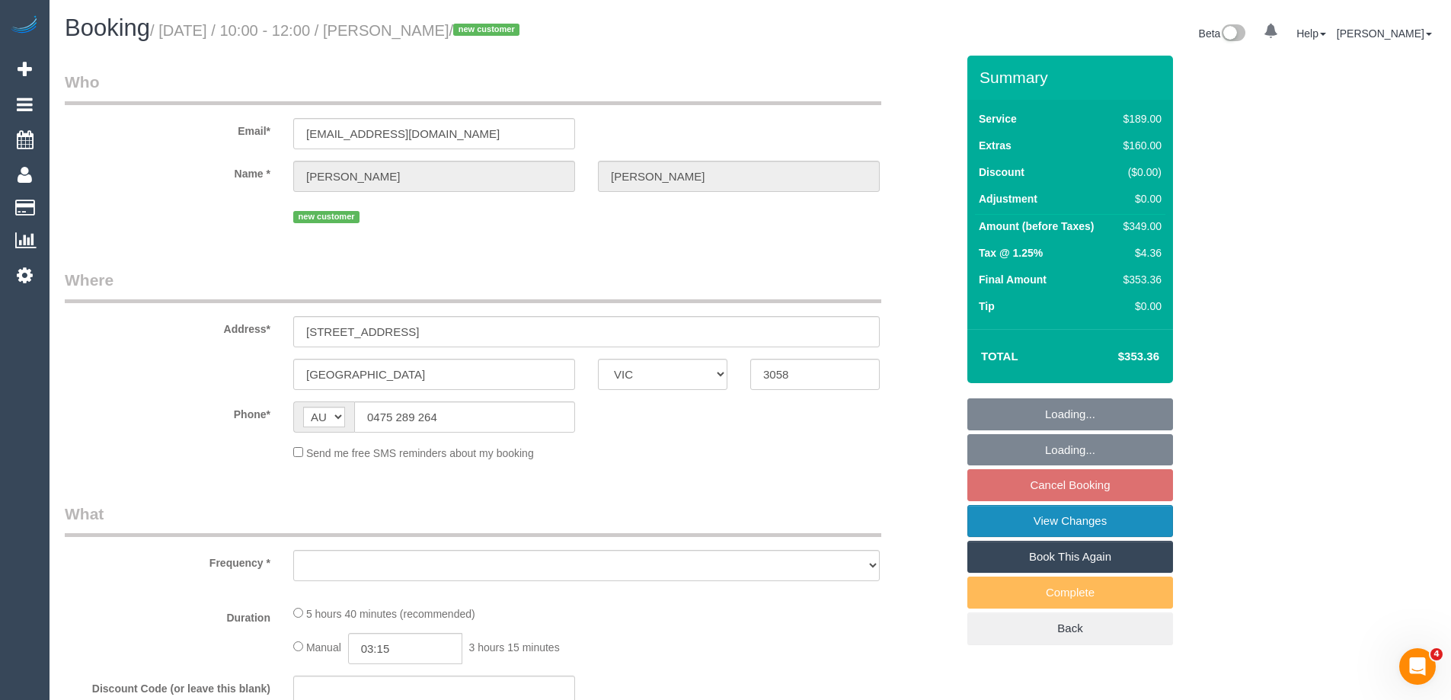
select select "number:22"
select select "number:13"
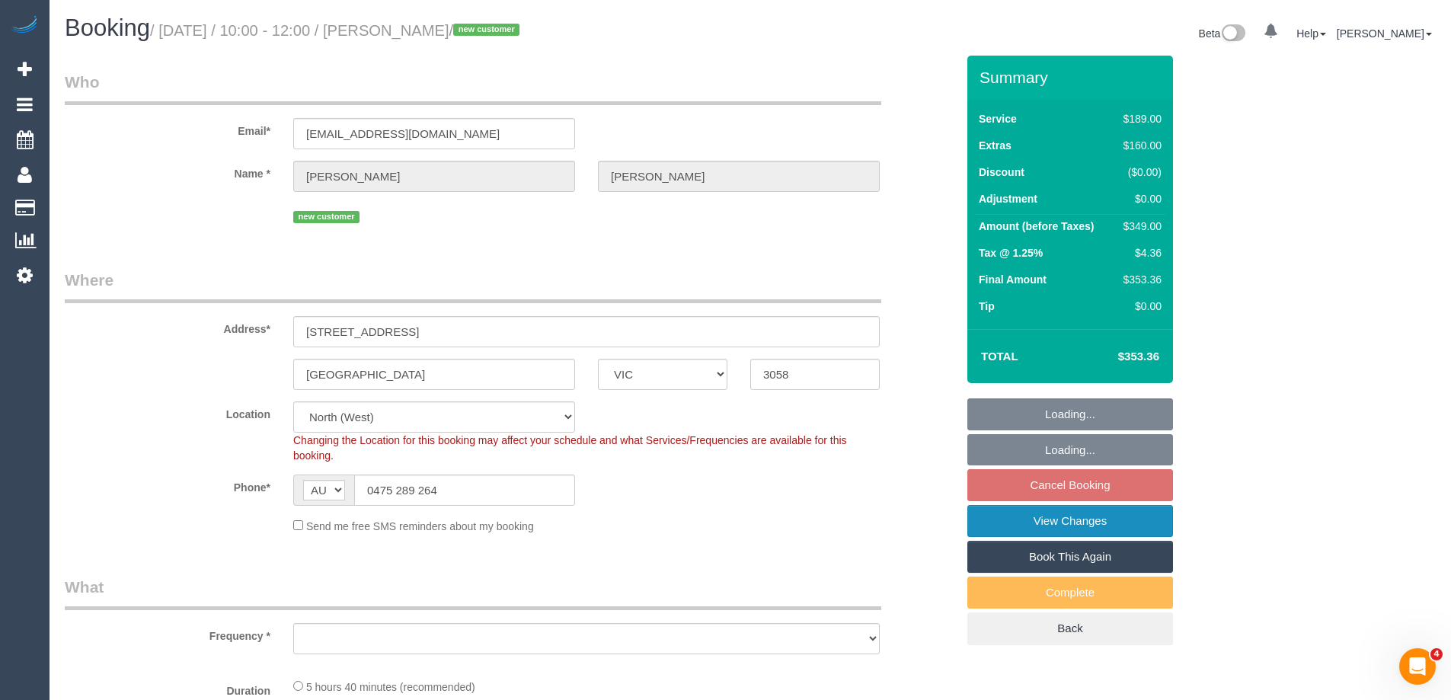
click at [1003, 524] on link "View Changes" at bounding box center [1071, 521] width 206 height 32
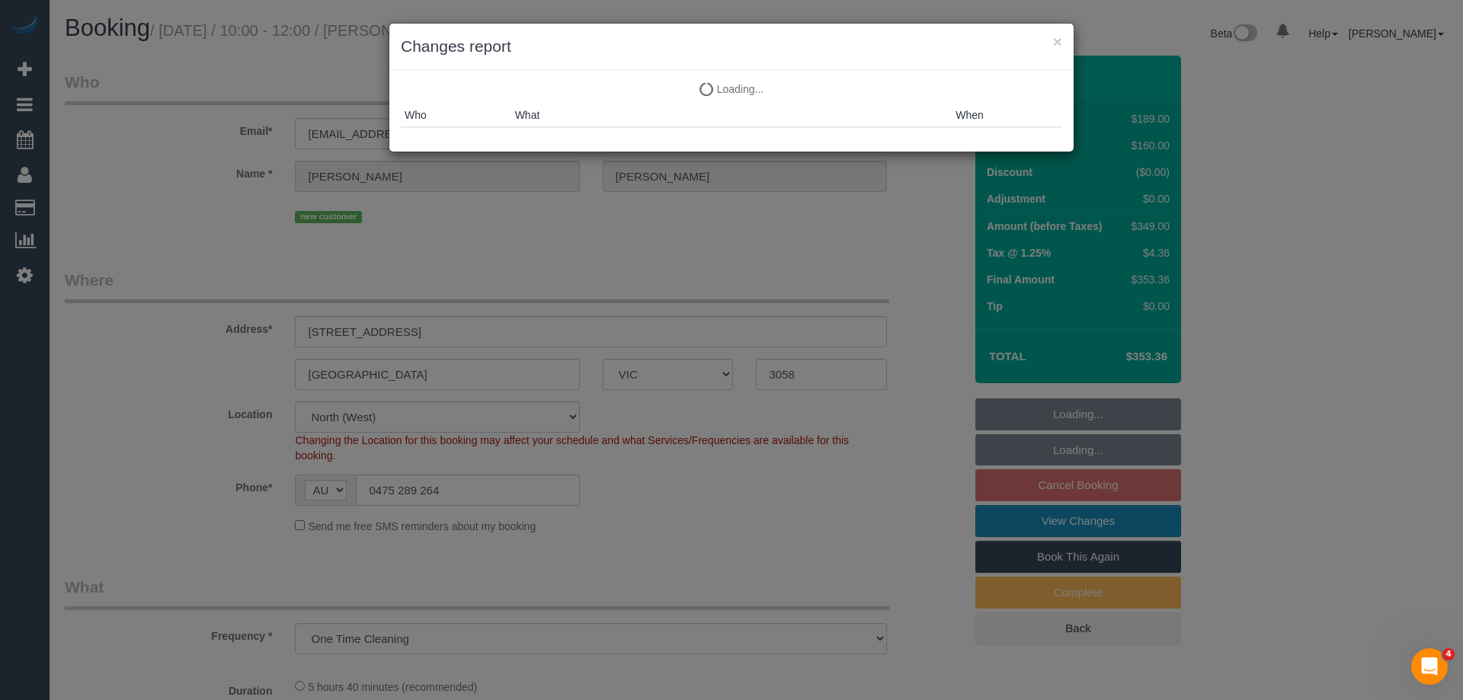
select select "object:836"
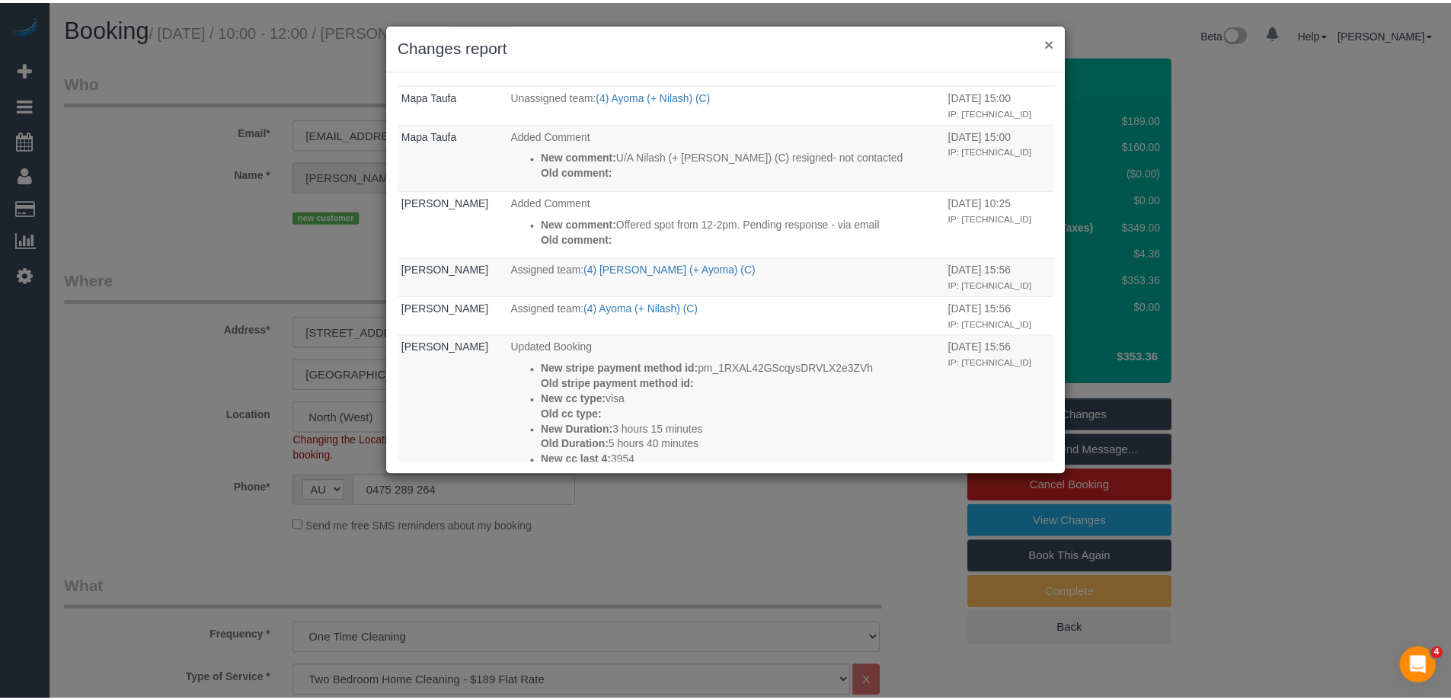
scroll to position [152, 0]
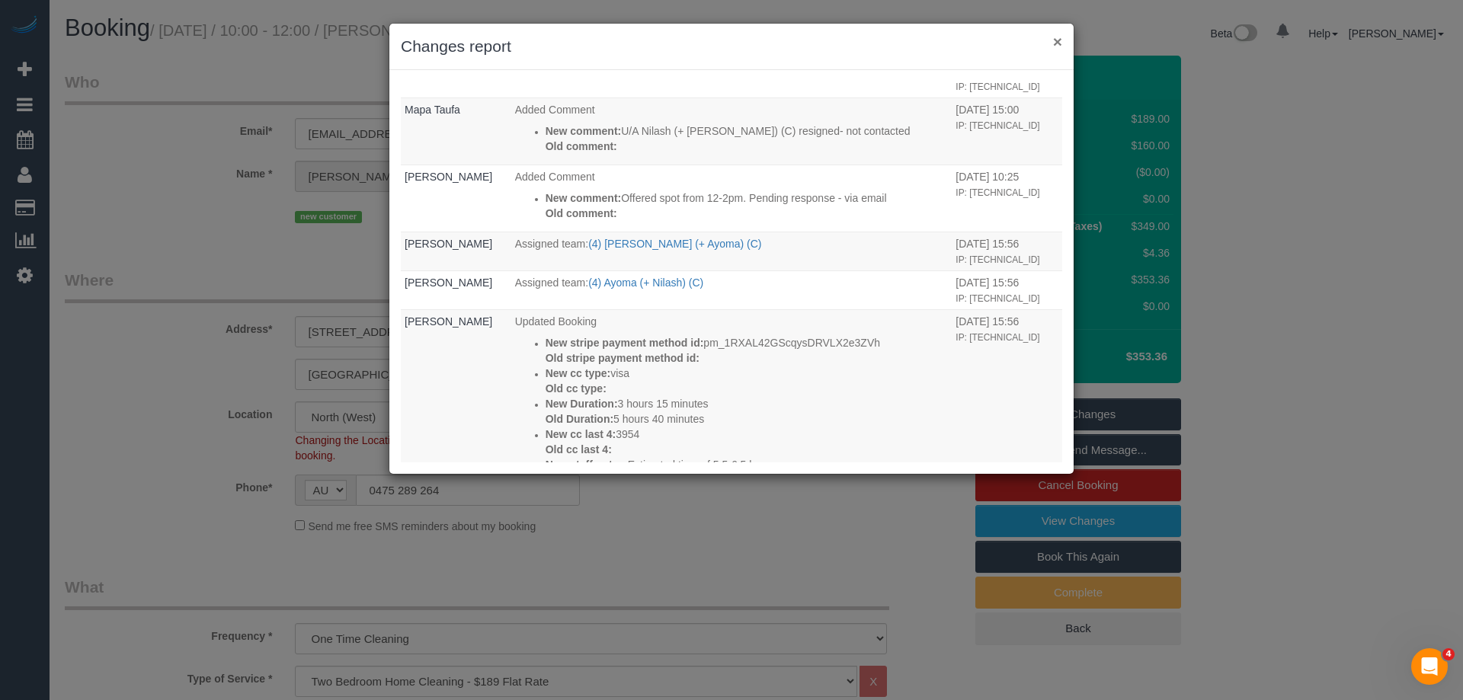
click at [1055, 34] on button "×" at bounding box center [1057, 42] width 9 height 16
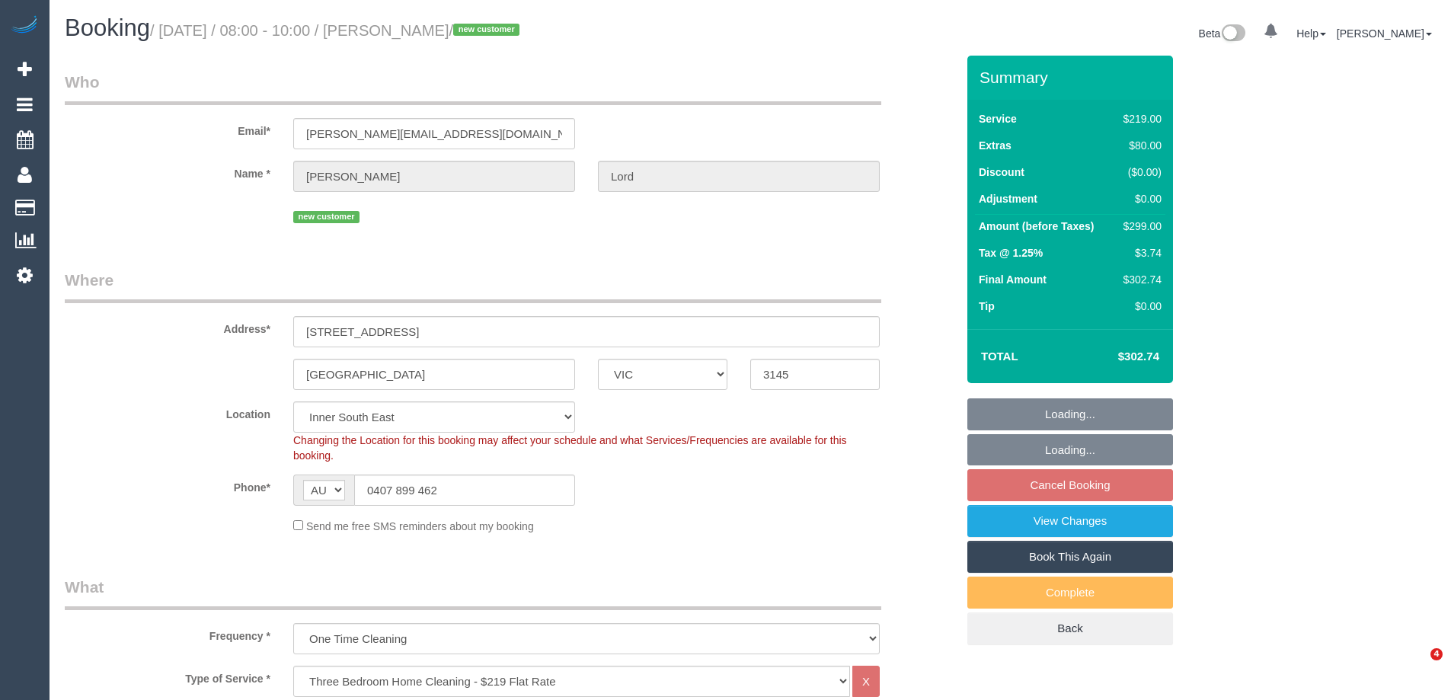
select select "VIC"
select select "spot1"
select select "number:28"
select select "number:14"
select select "number:18"
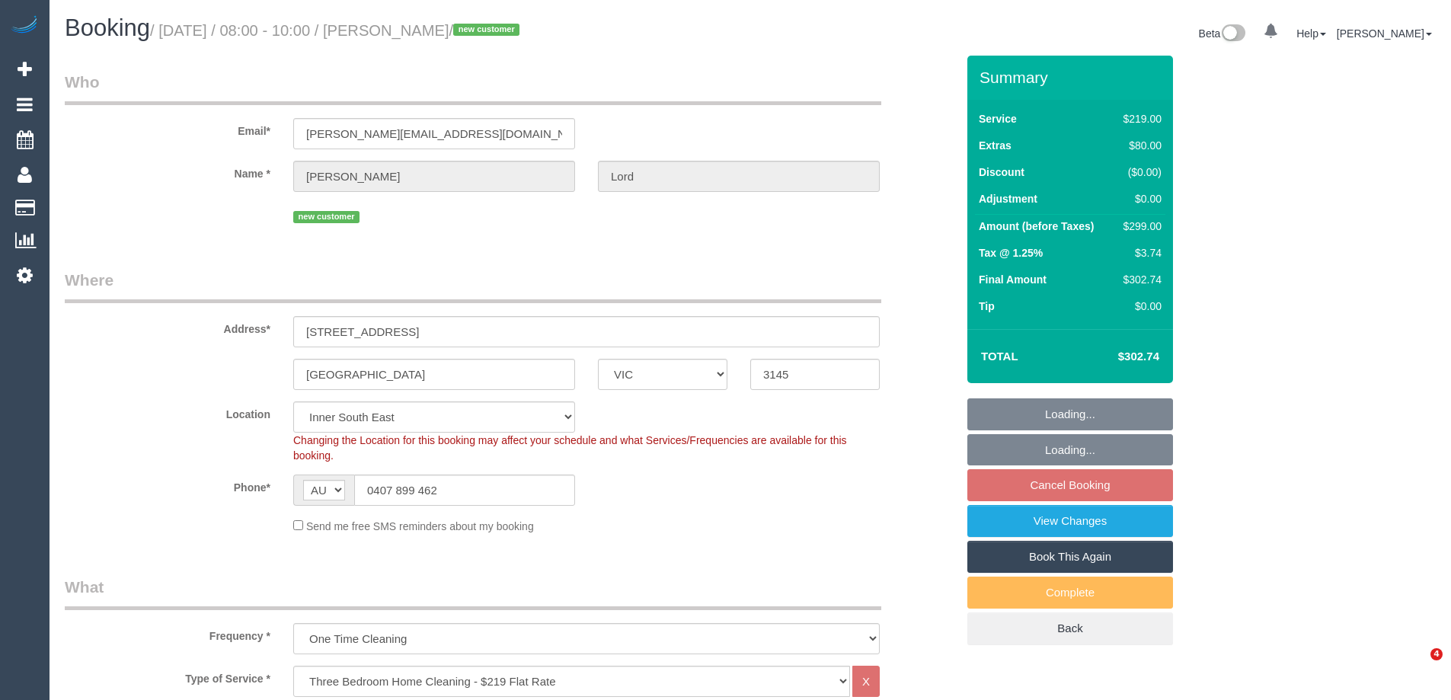
select select "number:25"
click at [1030, 519] on link "View Changes" at bounding box center [1071, 521] width 206 height 32
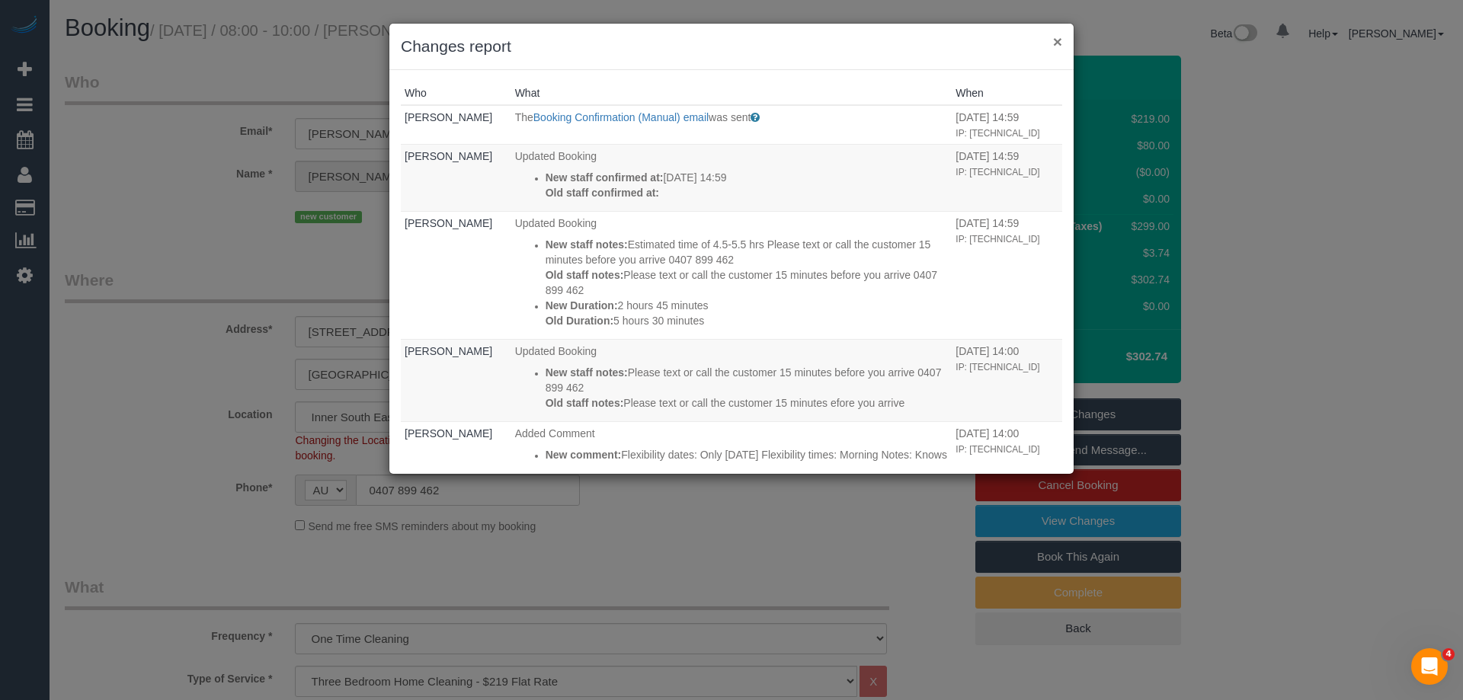
click at [1060, 38] on button "×" at bounding box center [1057, 42] width 9 height 16
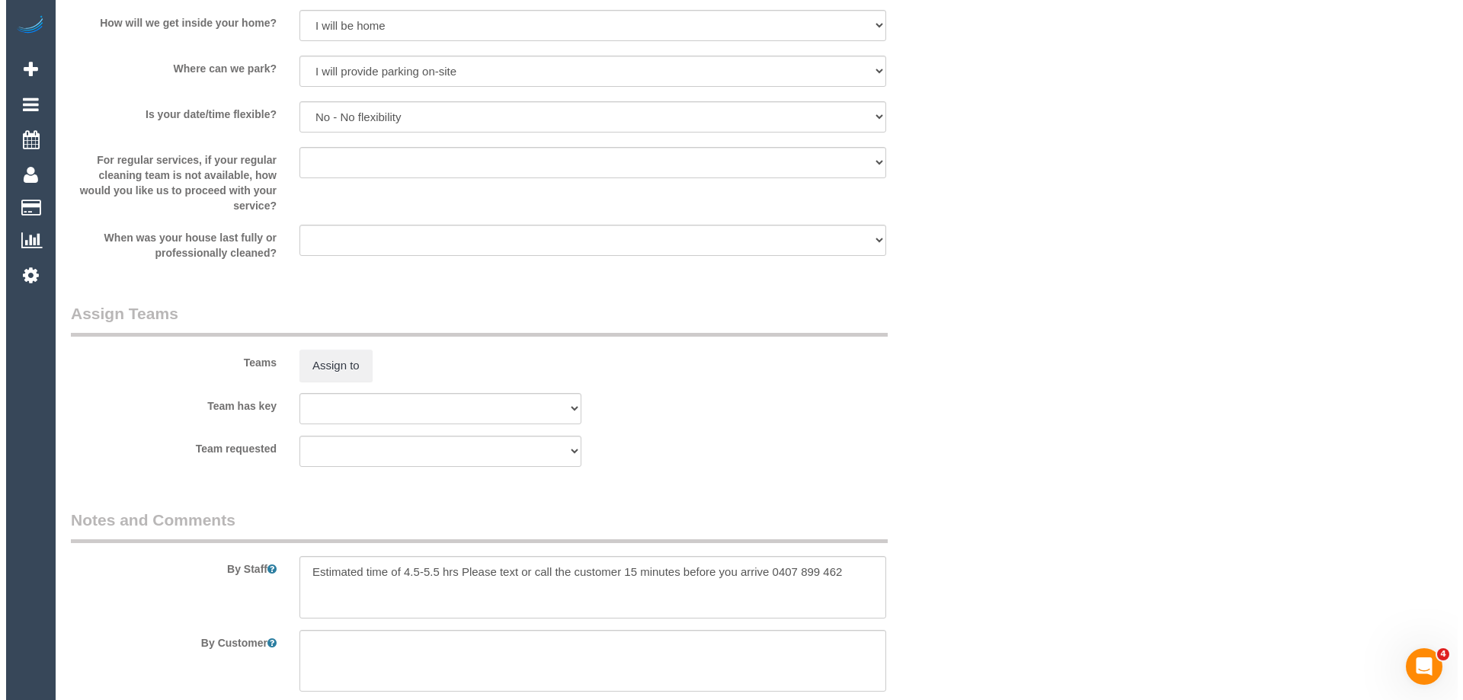
scroll to position [2057, 0]
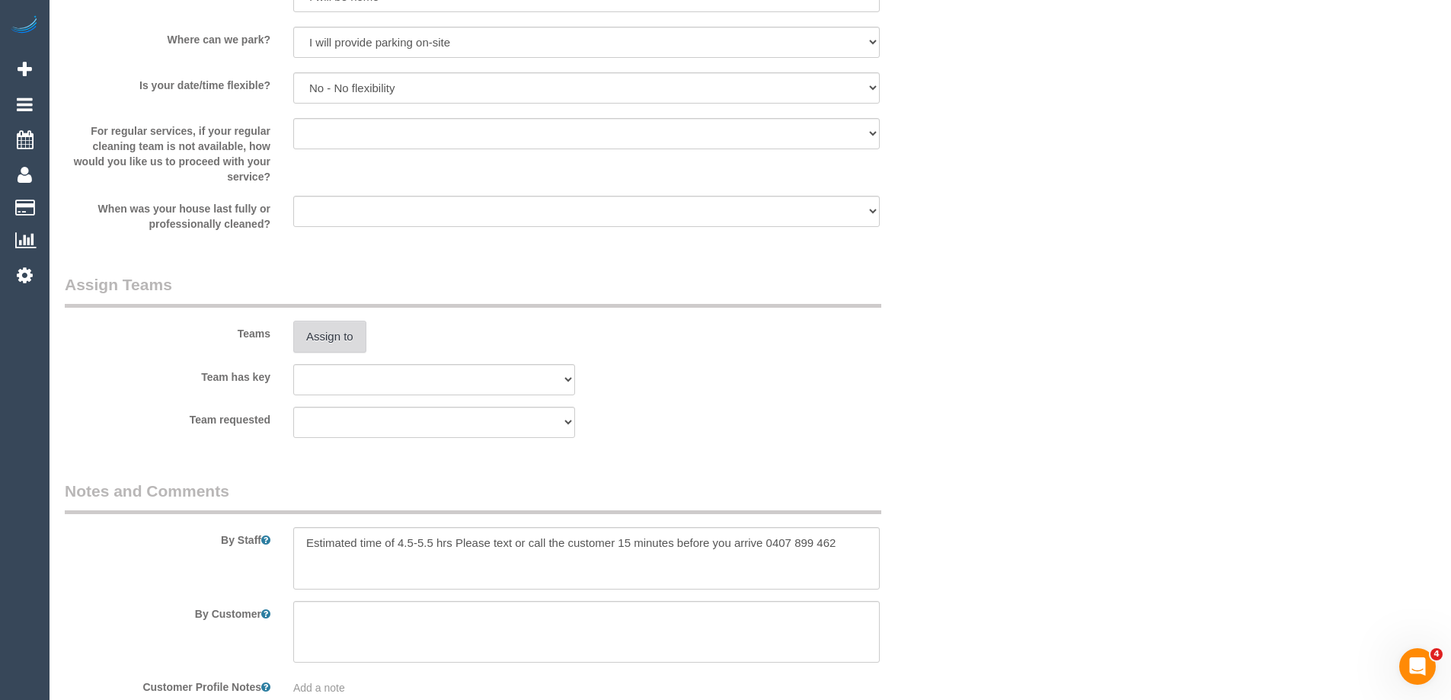
click at [319, 334] on button "Assign to" at bounding box center [329, 337] width 73 height 32
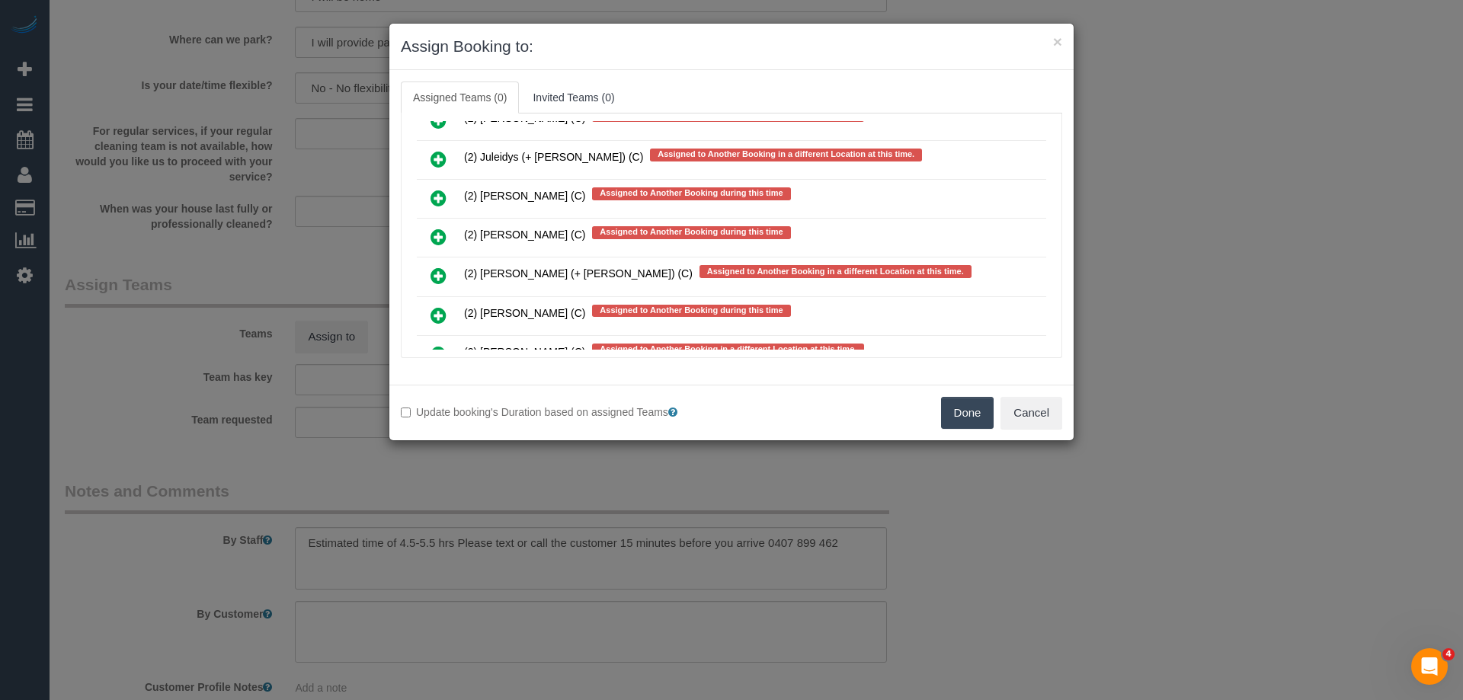
scroll to position [4305, 0]
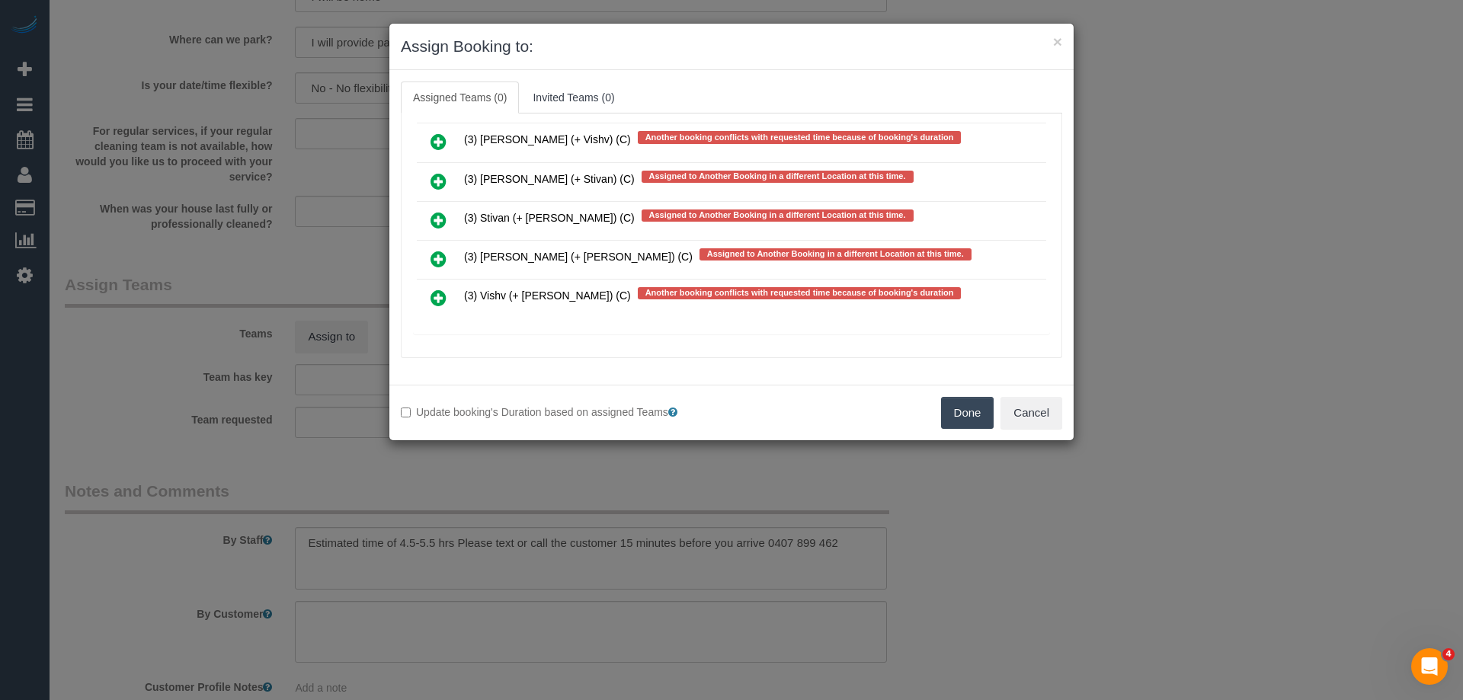
click at [437, 300] on icon at bounding box center [438, 298] width 16 height 18
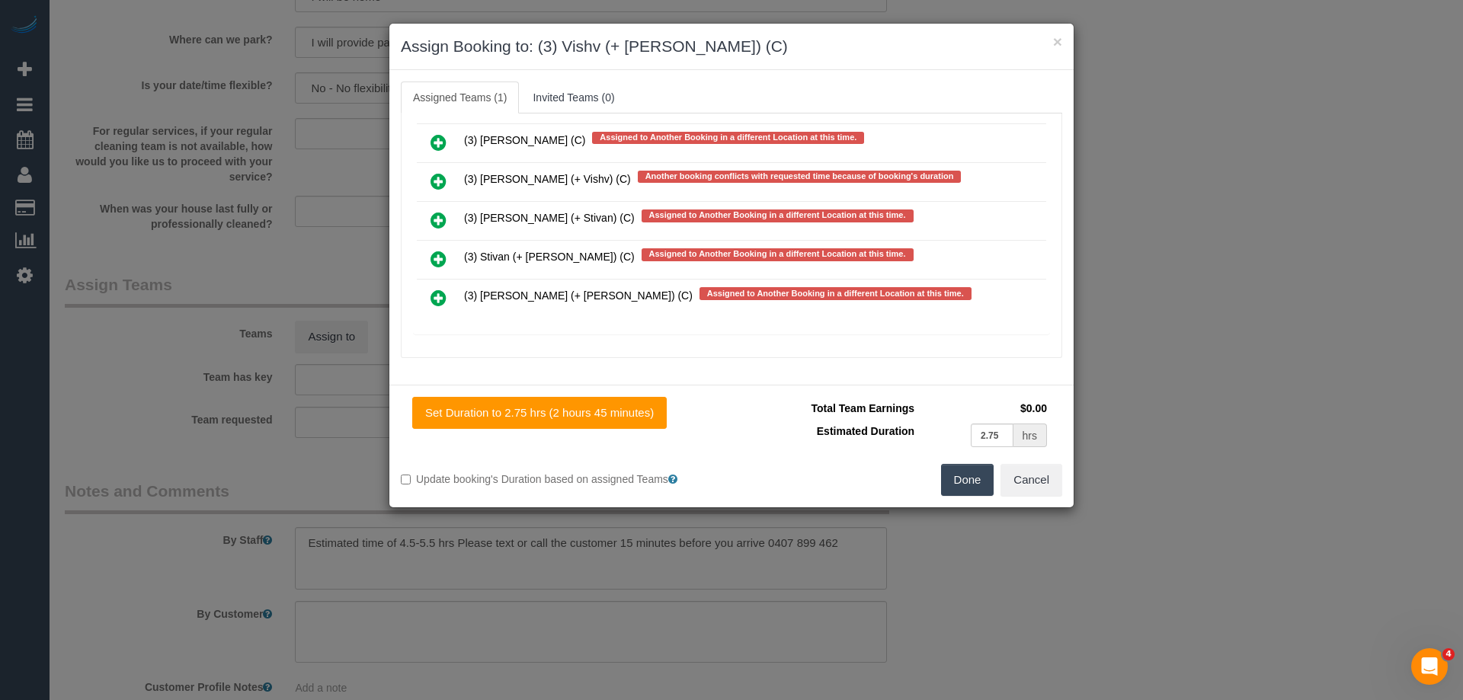
click at [445, 180] on icon at bounding box center [438, 181] width 16 height 18
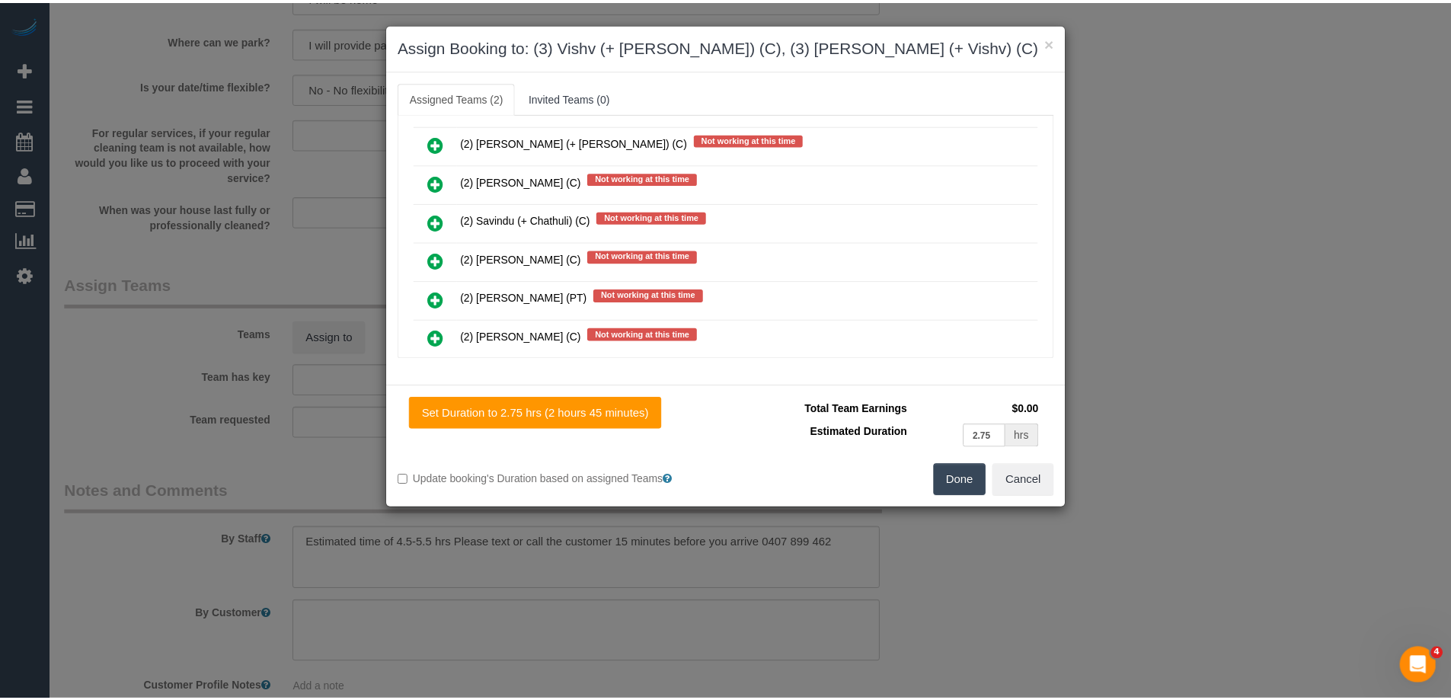
scroll to position [0, 0]
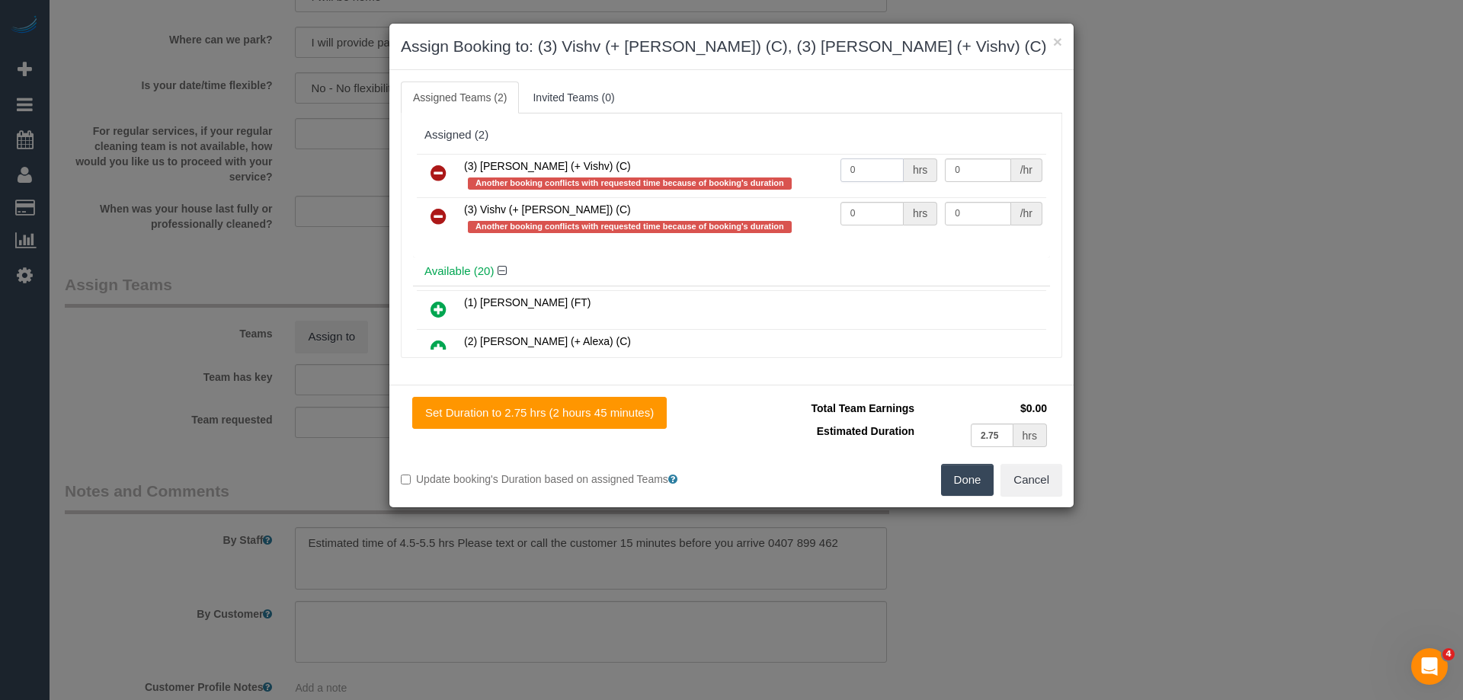
drag, startPoint x: 858, startPoint y: 172, endPoint x: 781, endPoint y: 171, distance: 77.0
click at [781, 171] on tr "(3) Kelvin (+ Vishv) (C) Another booking conflicts with requested time because …" at bounding box center [731, 175] width 629 height 43
type input "1"
drag, startPoint x: 771, startPoint y: 207, endPoint x: 812, endPoint y: 197, distance: 42.5
click at [734, 206] on tr "(3) Vishv (+ Kelvin) (C) Another booking conflicts with requested time because …" at bounding box center [731, 218] width 629 height 43
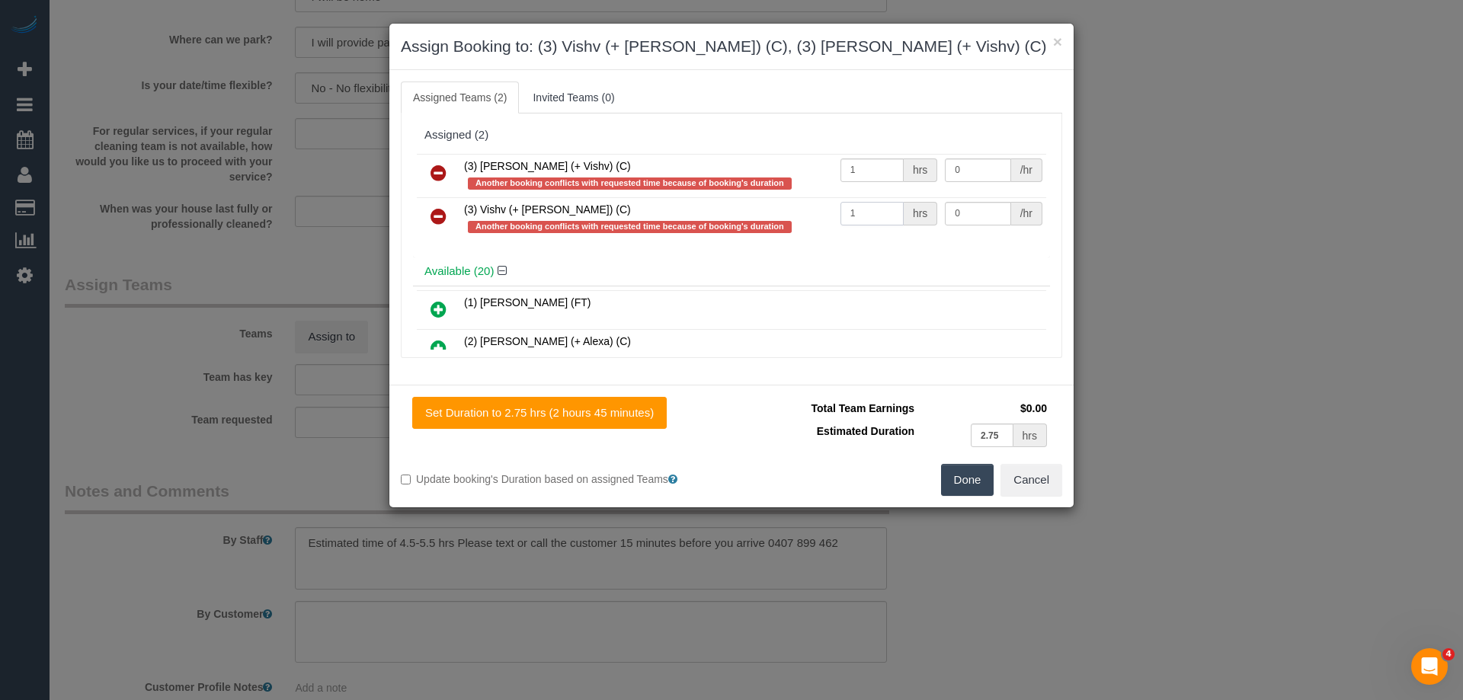
type input "1"
drag, startPoint x: 967, startPoint y: 167, endPoint x: 852, endPoint y: 165, distance: 114.3
click at [854, 165] on tr "(3) Kelvin (+ Vishv) (C) Another booking conflicts with requested time because …" at bounding box center [731, 175] width 629 height 43
type input "95"
drag, startPoint x: 968, startPoint y: 215, endPoint x: 842, endPoint y: 213, distance: 126.5
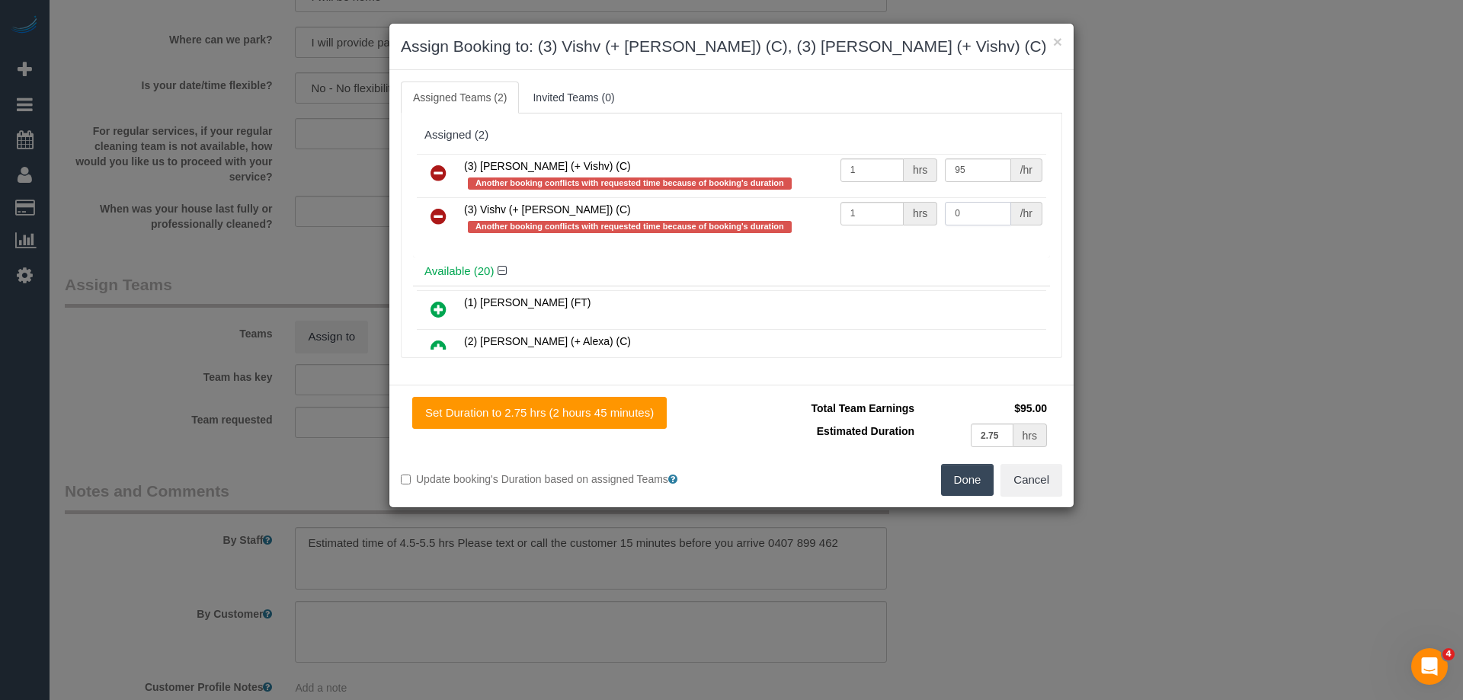
click at [878, 213] on tr "(3) Vishv (+ Kelvin) (C) Another booking conflicts with requested time because …" at bounding box center [731, 218] width 629 height 43
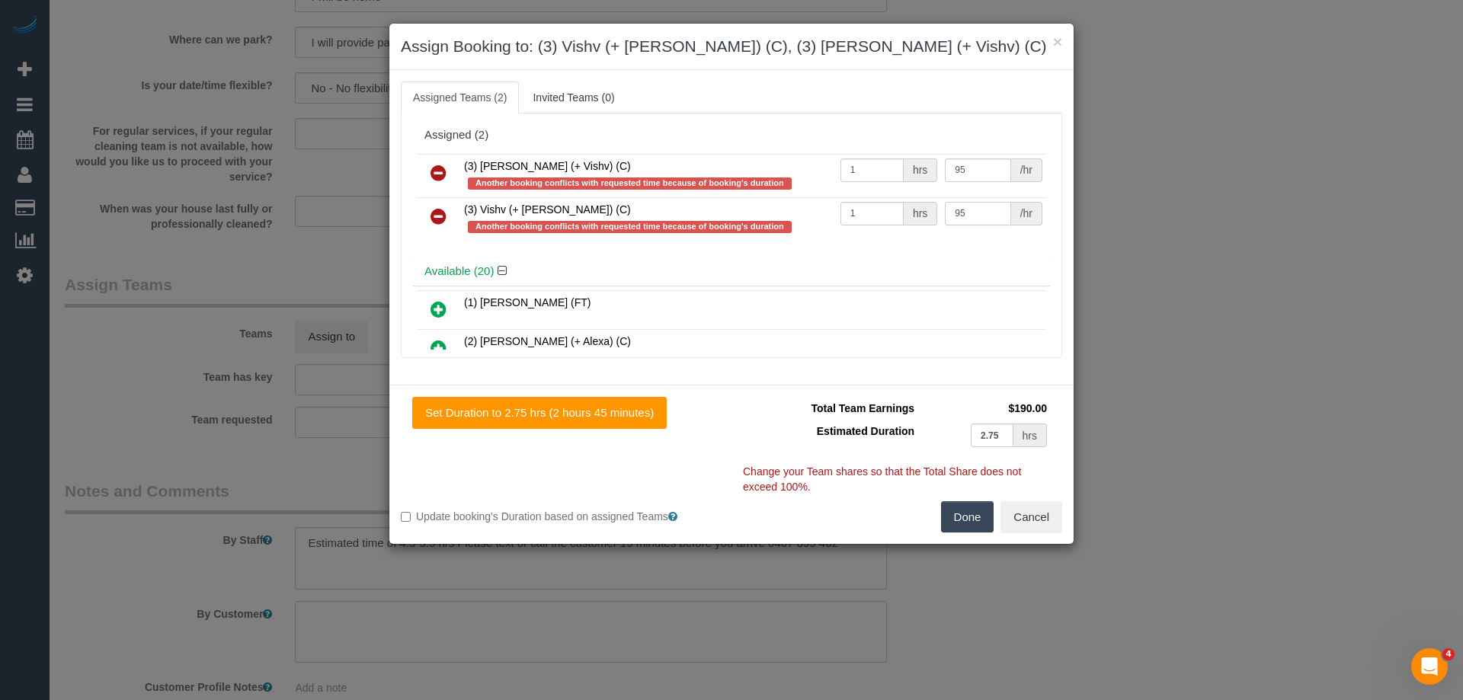
type input "95"
click at [968, 517] on button "Done" at bounding box center [967, 517] width 53 height 32
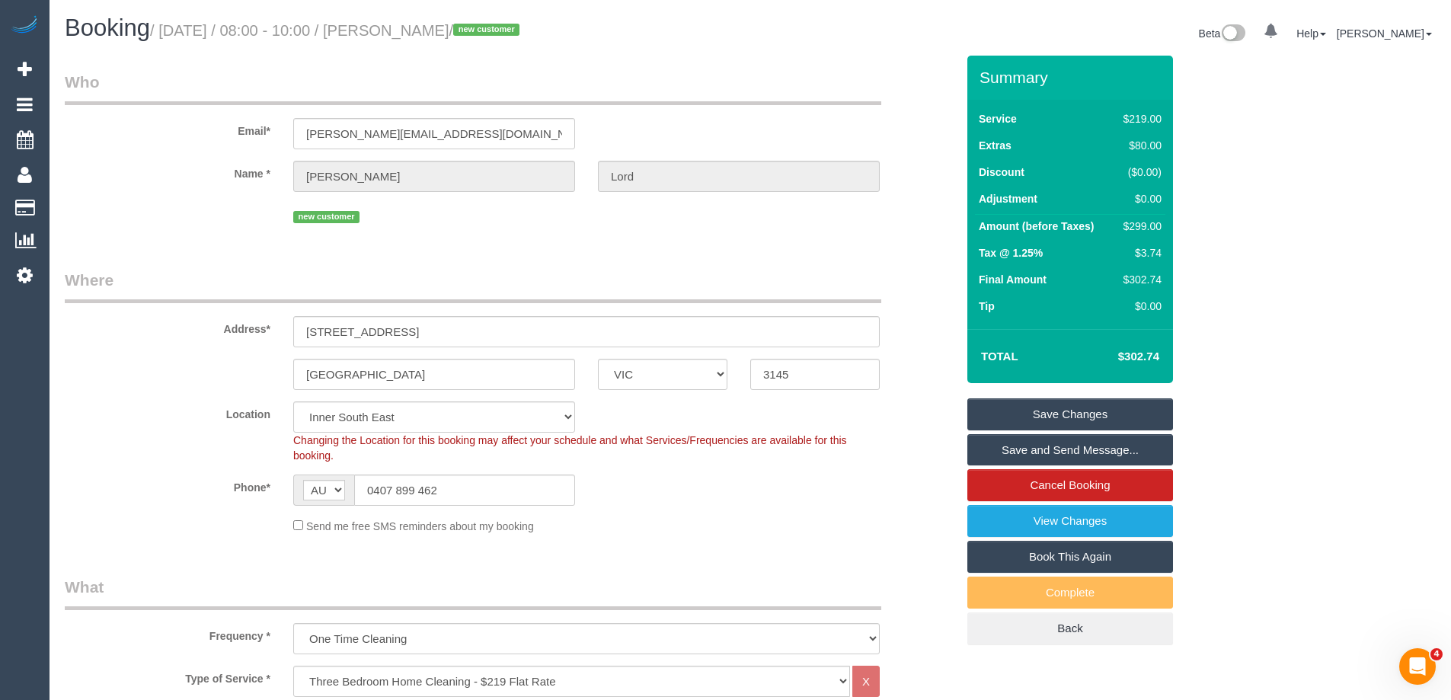
click at [1028, 423] on link "Save Changes" at bounding box center [1071, 414] width 206 height 32
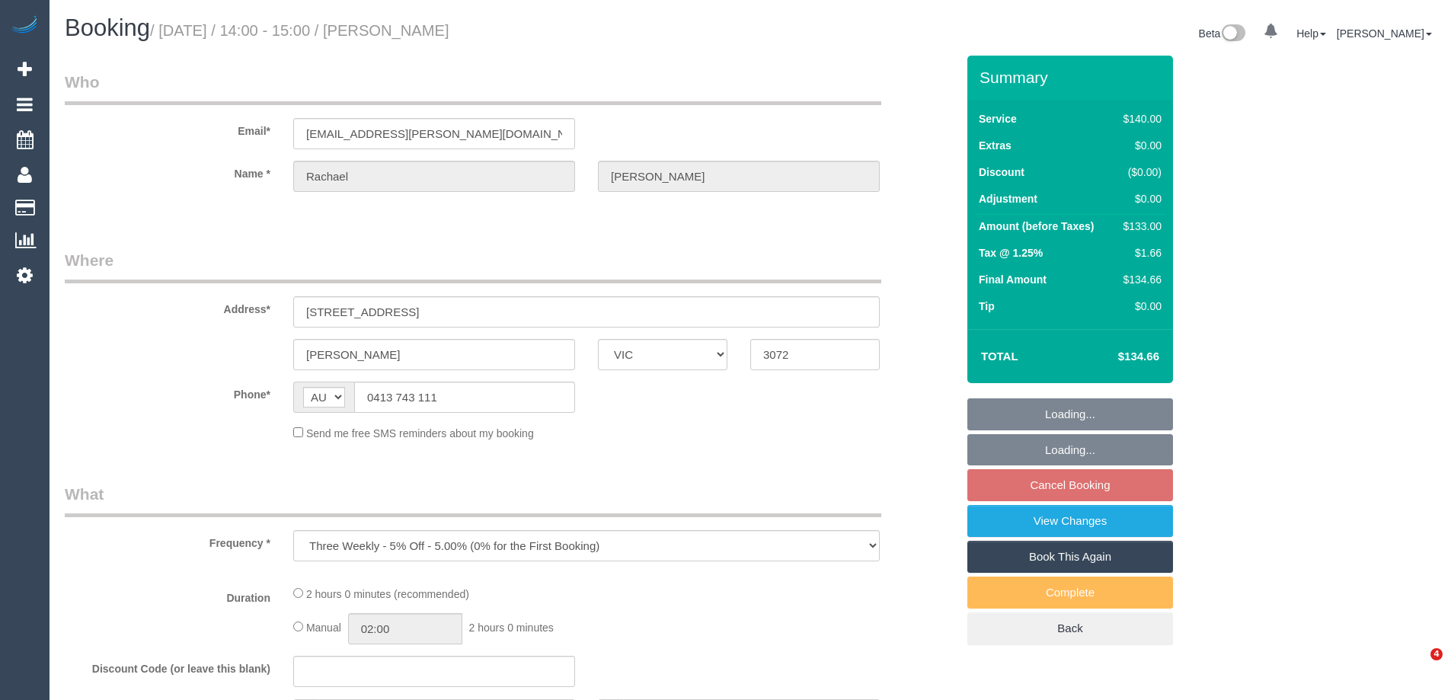
select select "VIC"
select select "string:stripe-pm_1NiSM42GScqysDRV2Pq4K9fJ"
select select "number:27"
select select "number:14"
select select "number:19"
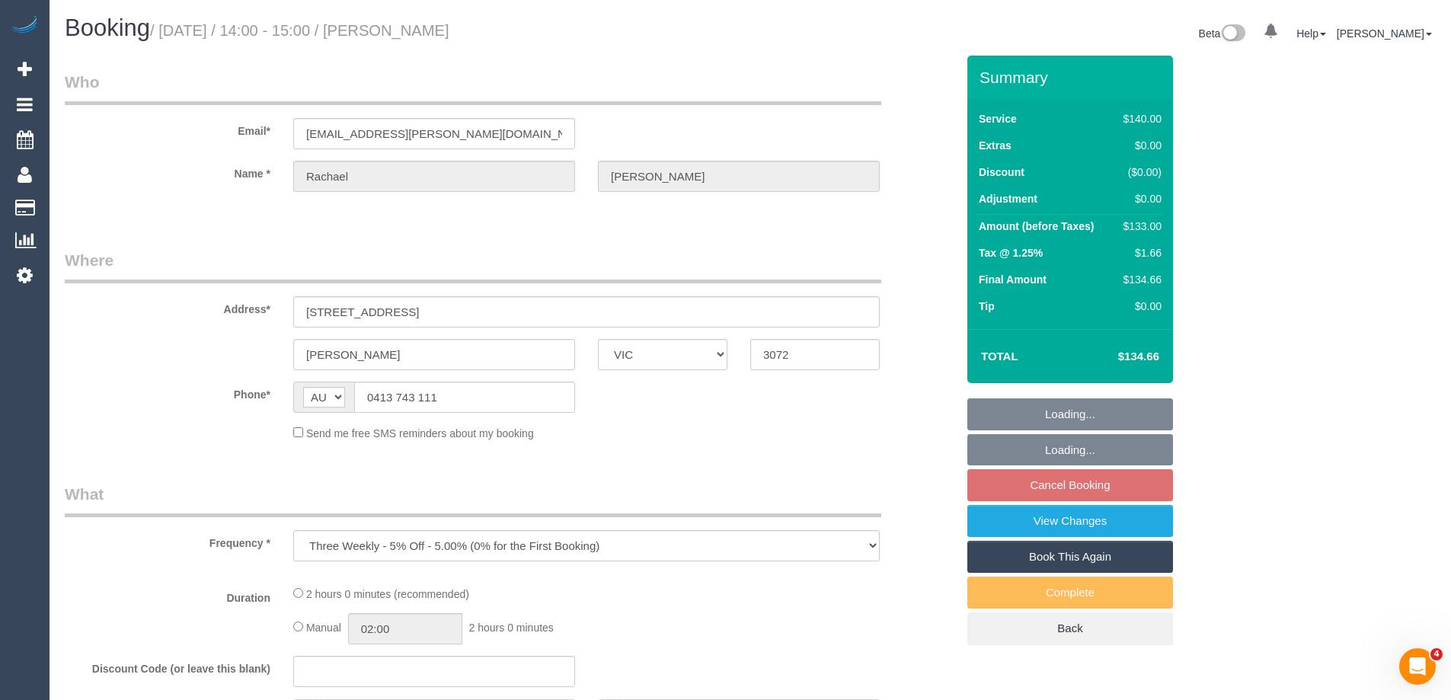
select select "number:24"
select select "number:33"
select select "number:11"
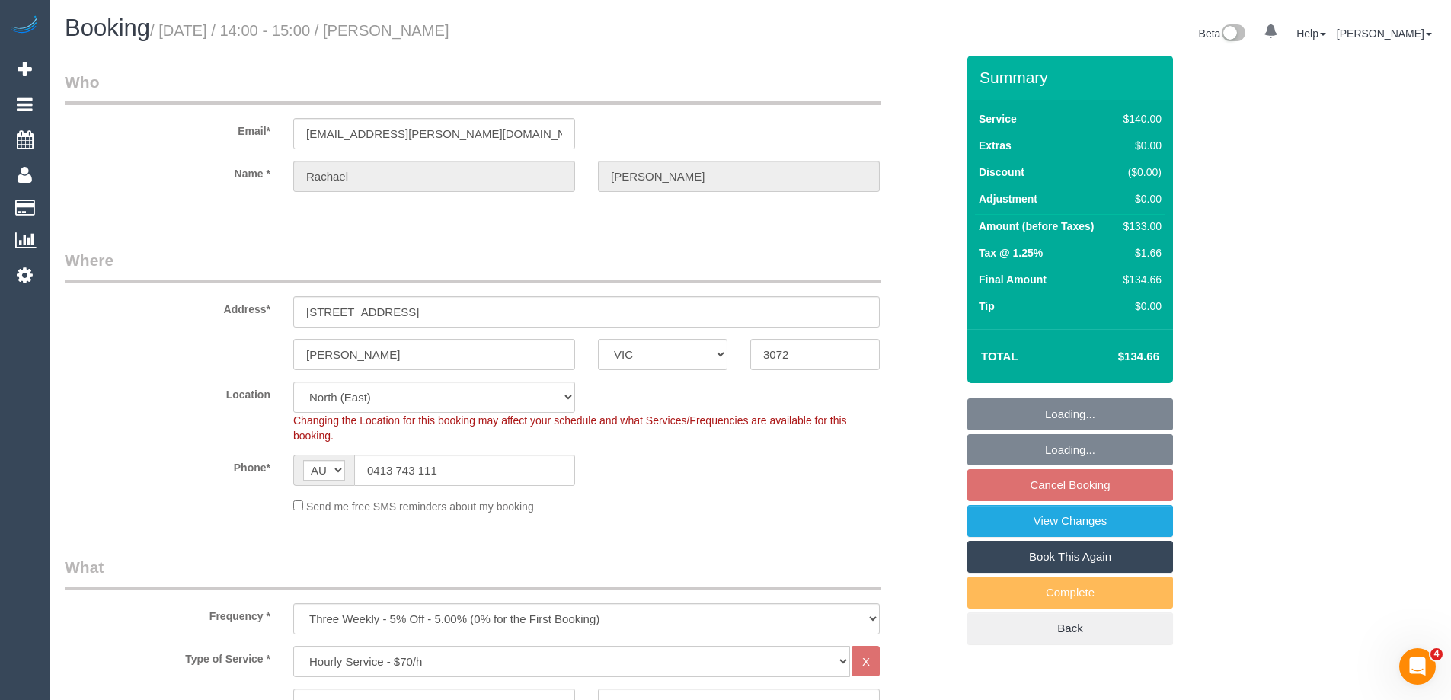
select select "object:1511"
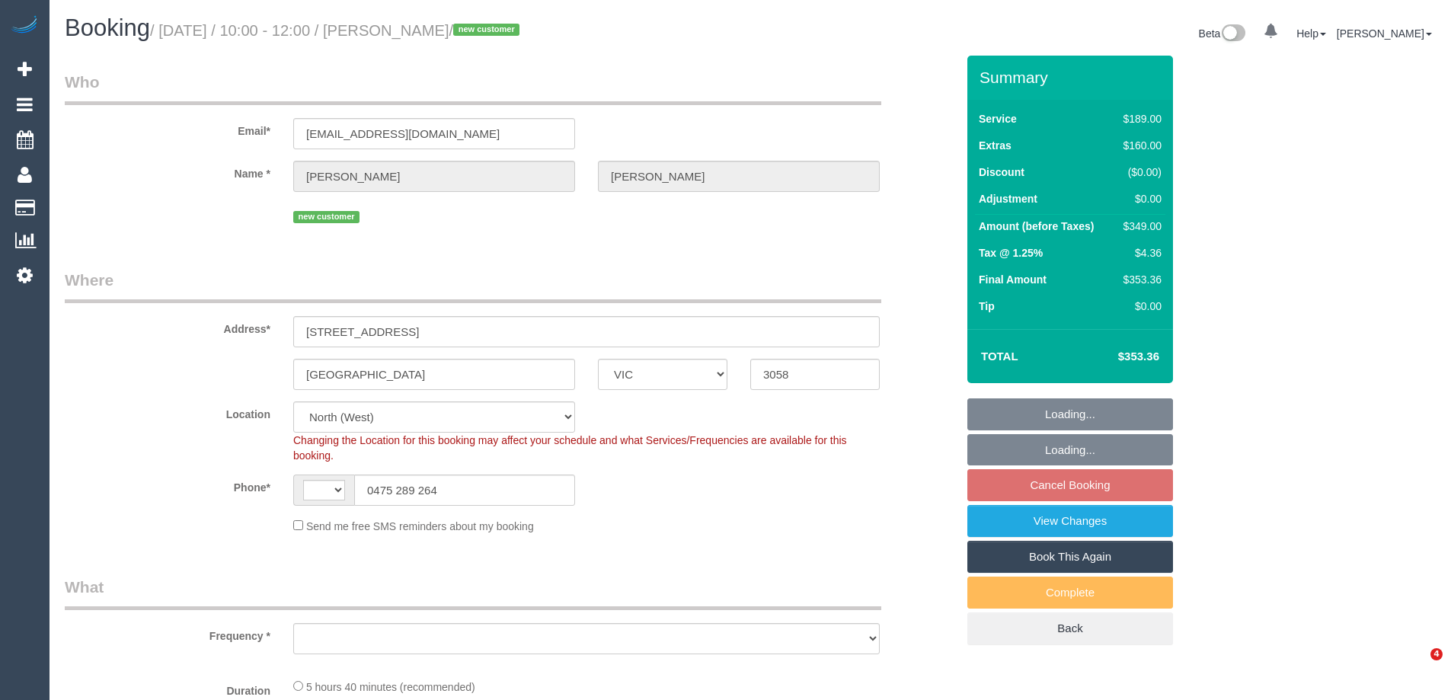
select select "VIC"
select select "number:28"
select select "number:14"
select select "number:19"
select select "number:22"
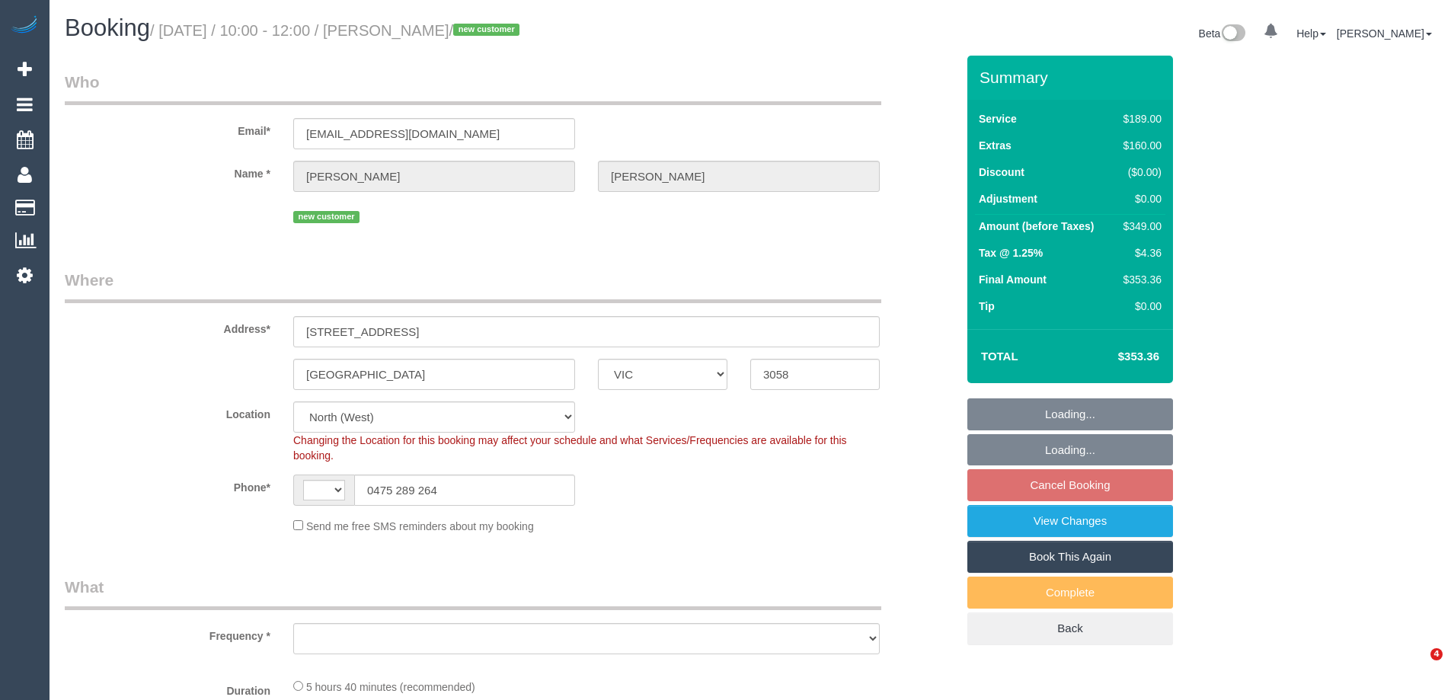
select select "number:13"
select select "string:AU"
select select "object:723"
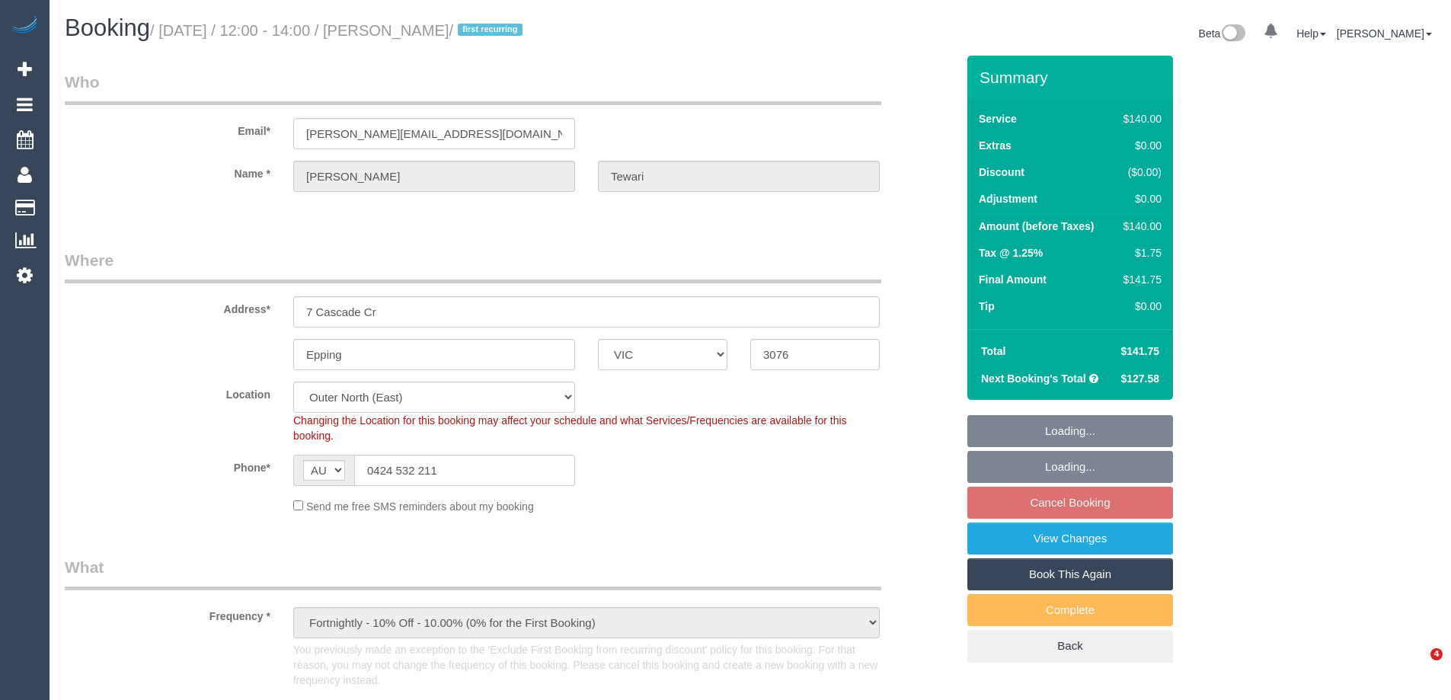
select select "VIC"
select select "number:27"
select select "number:14"
select select "number:19"
select select "number:24"
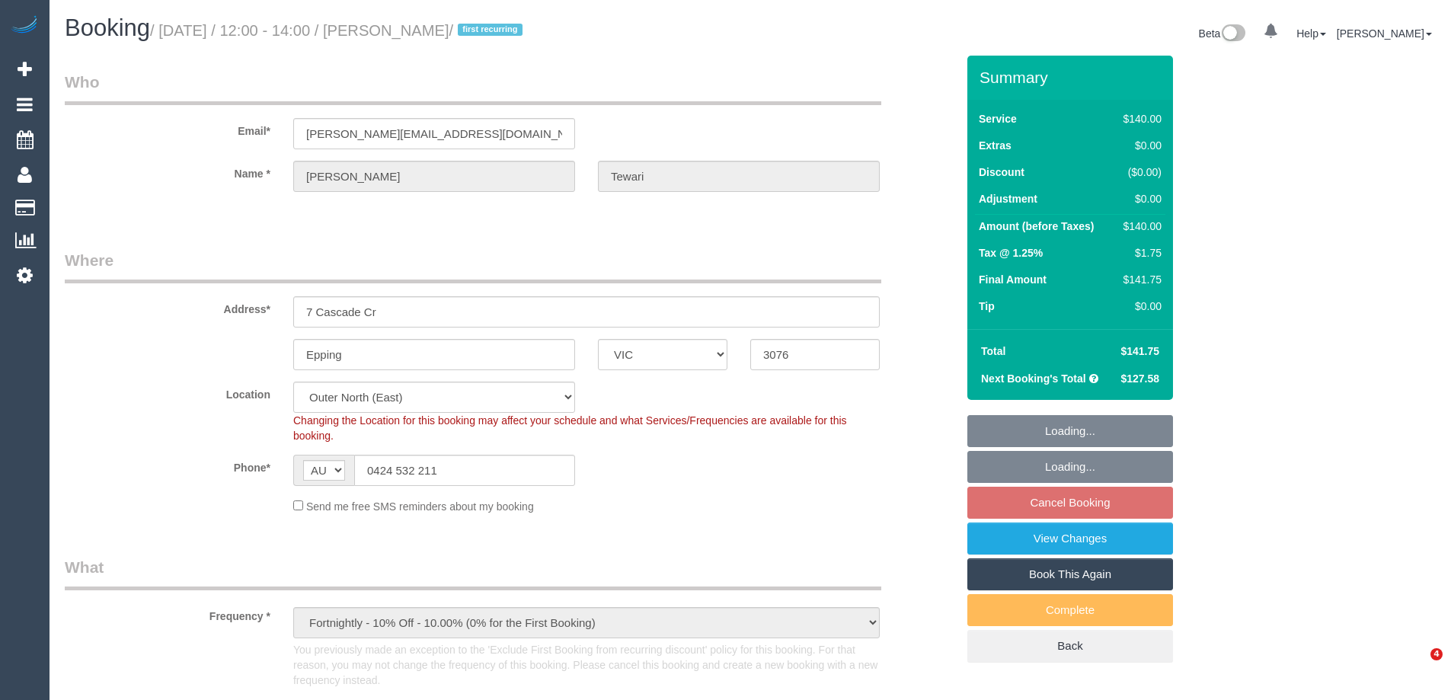
select select "number:35"
select select "number:11"
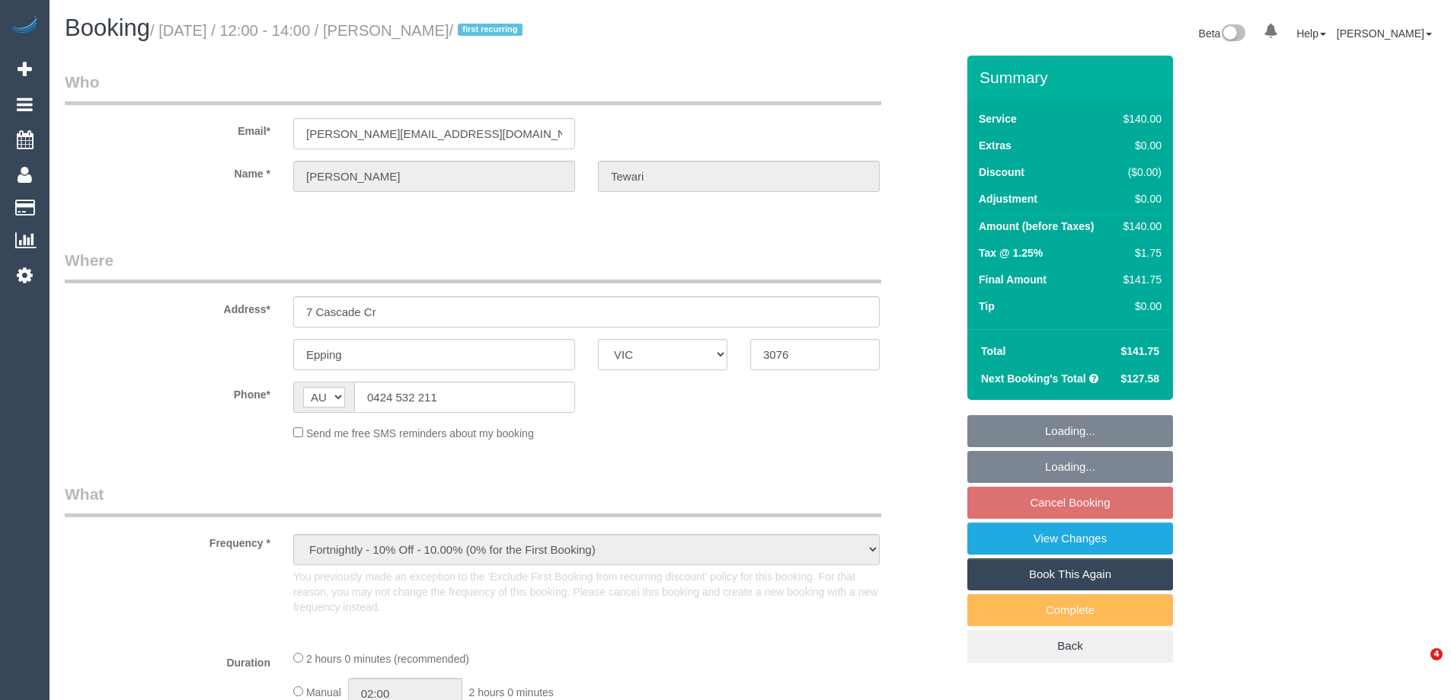
select select "VIC"
select select "string:stripe-pm_1R6Nbm2GScqysDRVy2mzm6e1"
select select "number:27"
select select "number:14"
select select "number:19"
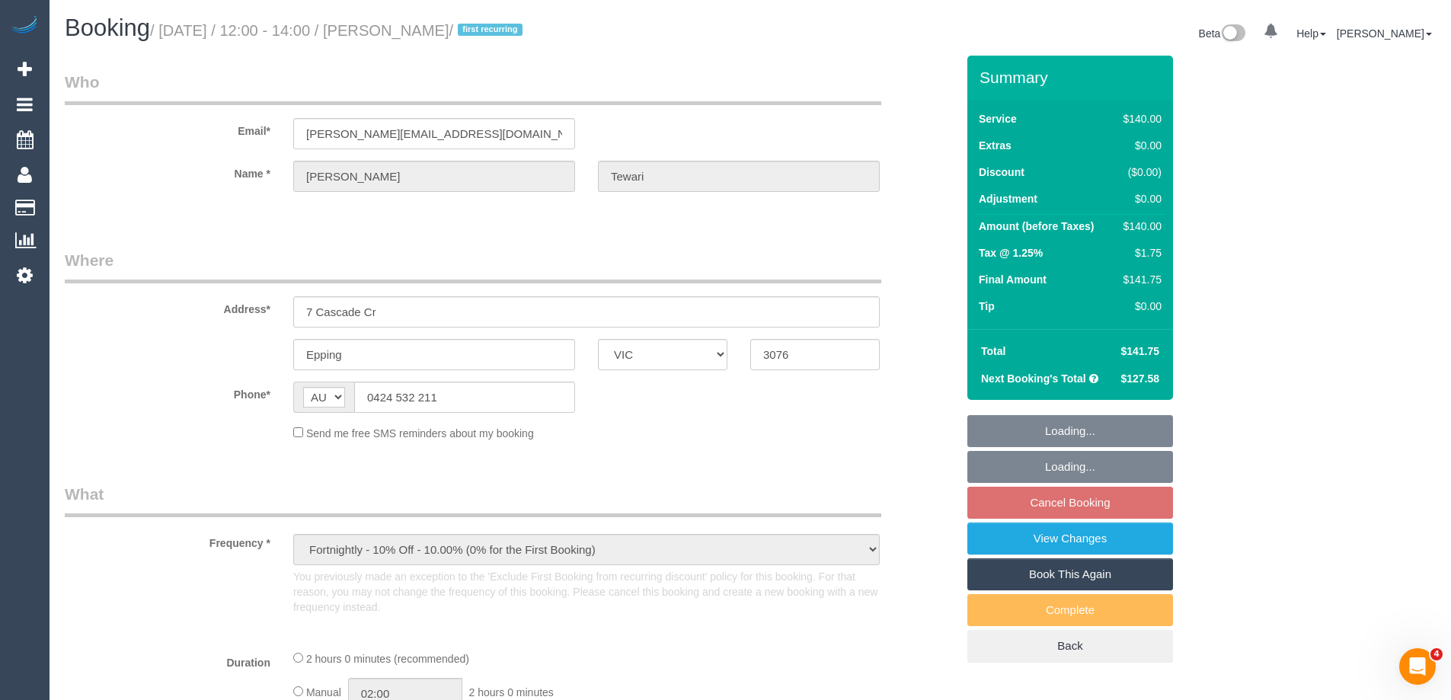
select select "number:24"
select select "number:35"
select select "number:11"
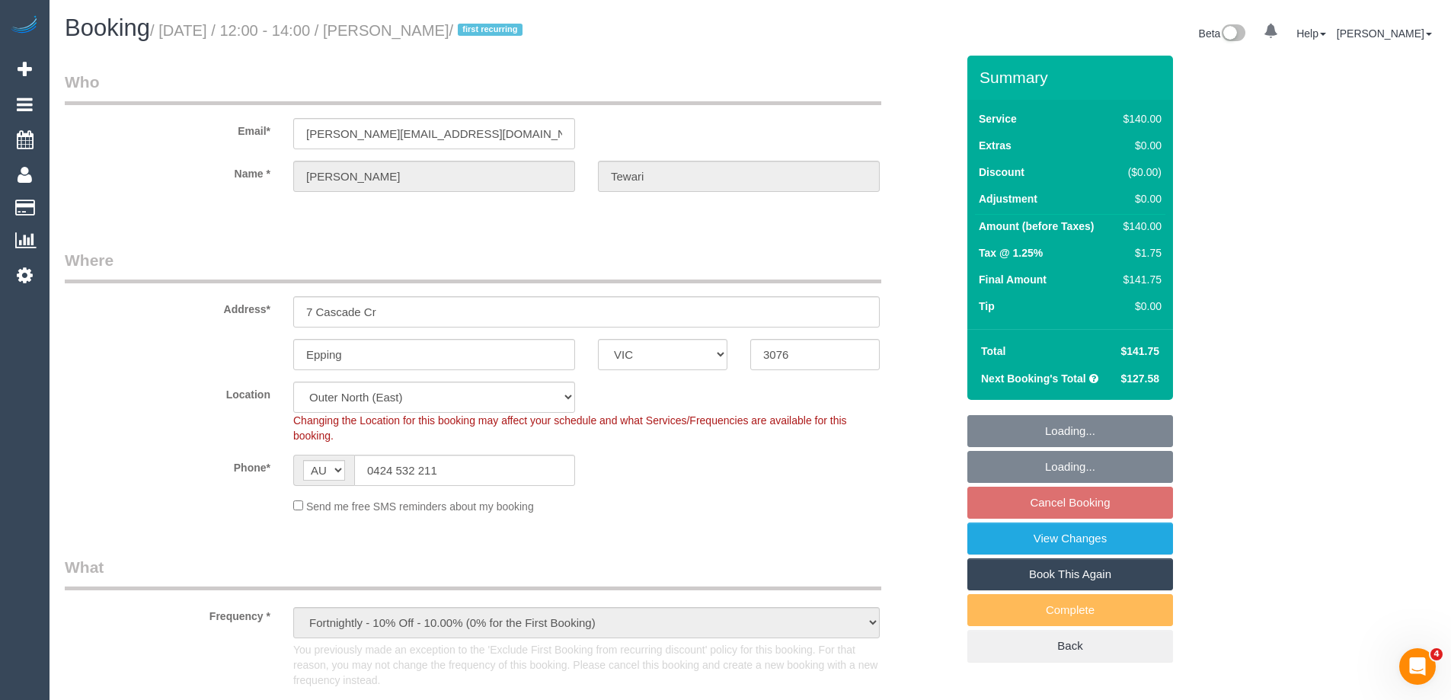
select select "object:687"
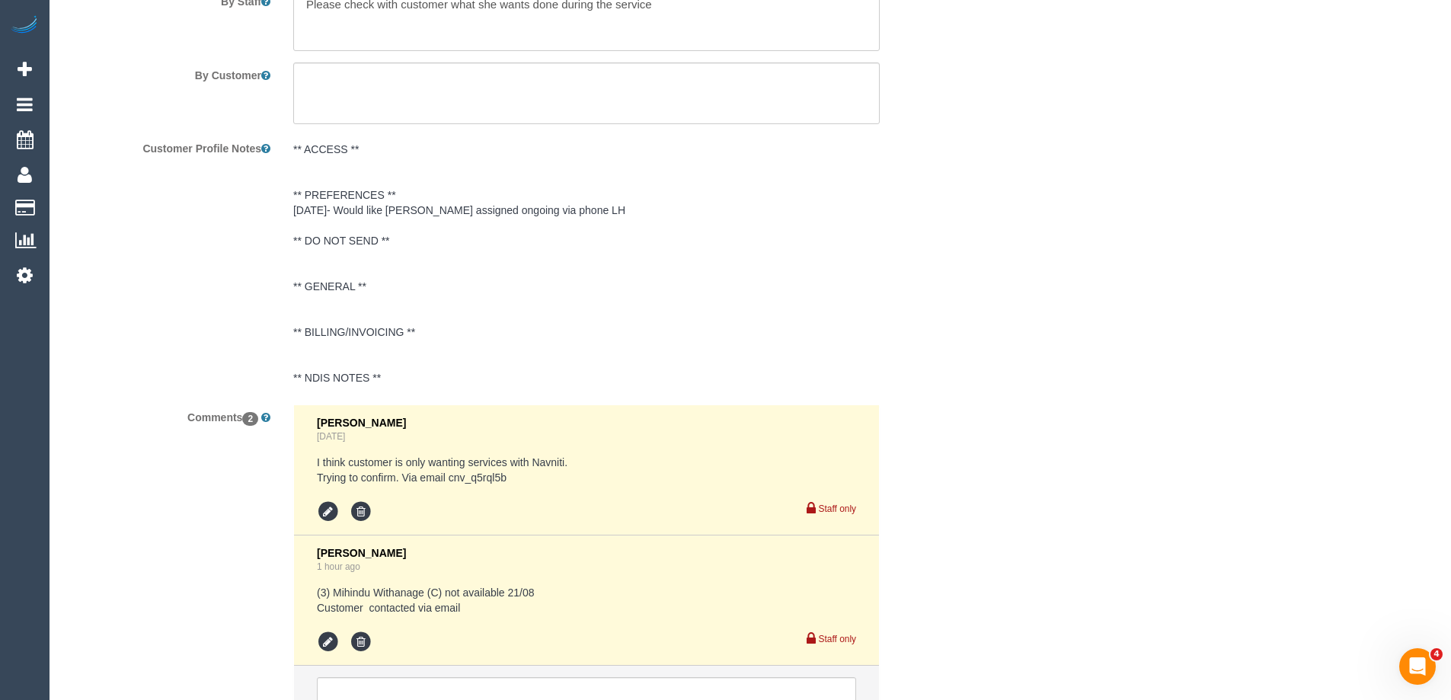
scroll to position [2743, 0]
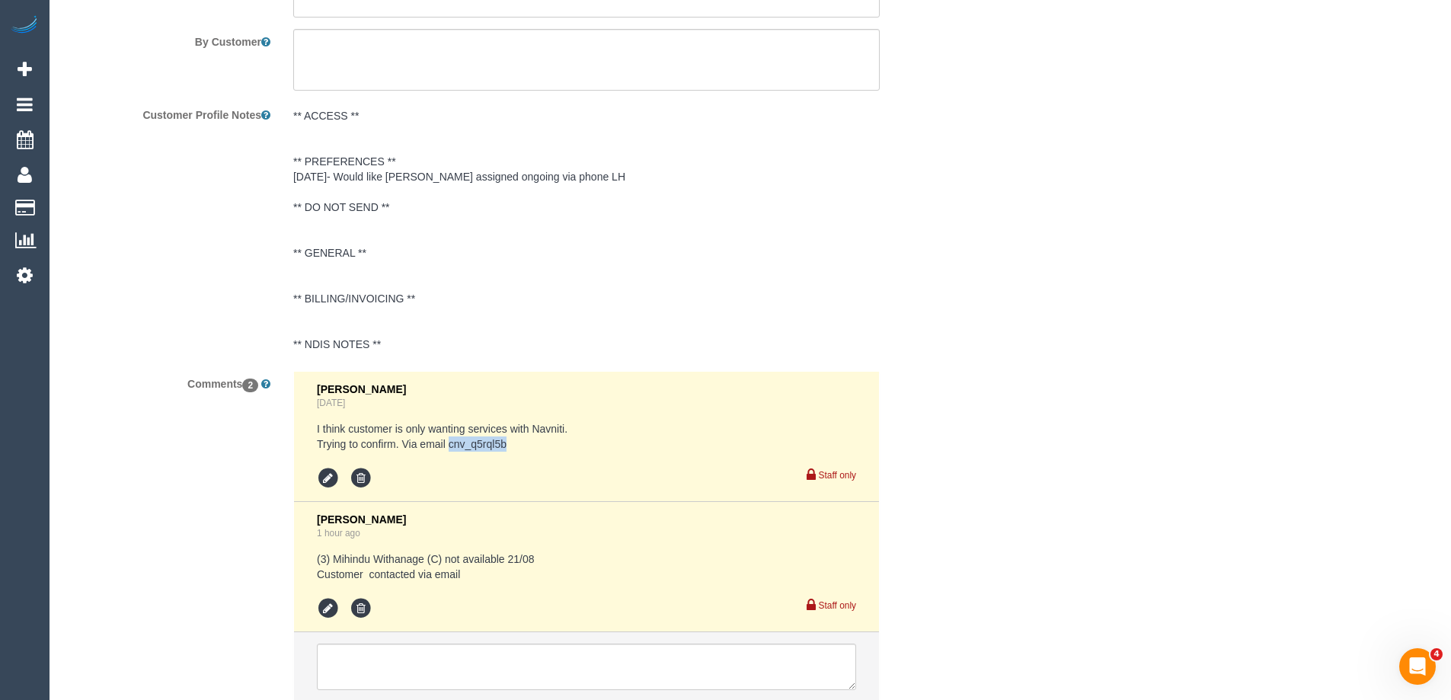
drag, startPoint x: 513, startPoint y: 447, endPoint x: 449, endPoint y: 449, distance: 63.2
click at [449, 449] on pre "I think customer is only wanting services with Navniti. Trying to confirm. Via …" at bounding box center [586, 436] width 539 height 30
copy pre "cnv_q5rql5b"
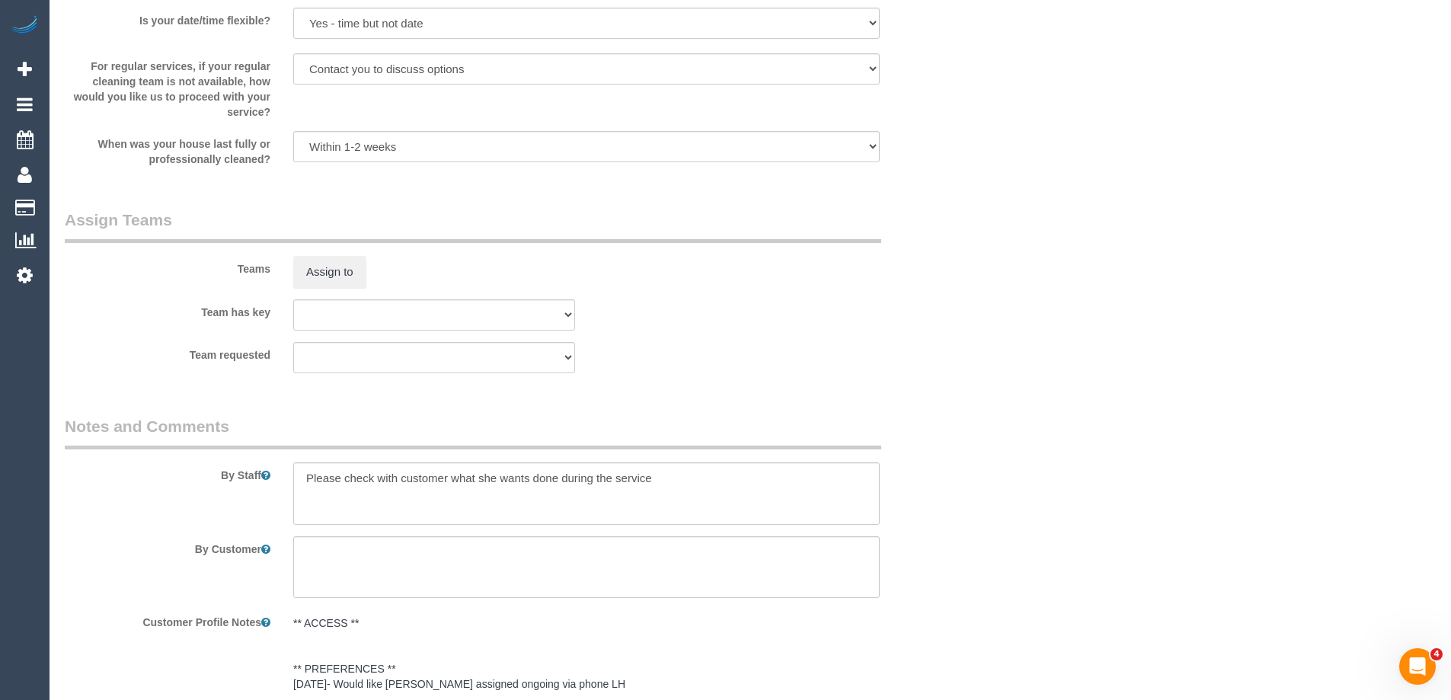
scroll to position [2855, 0]
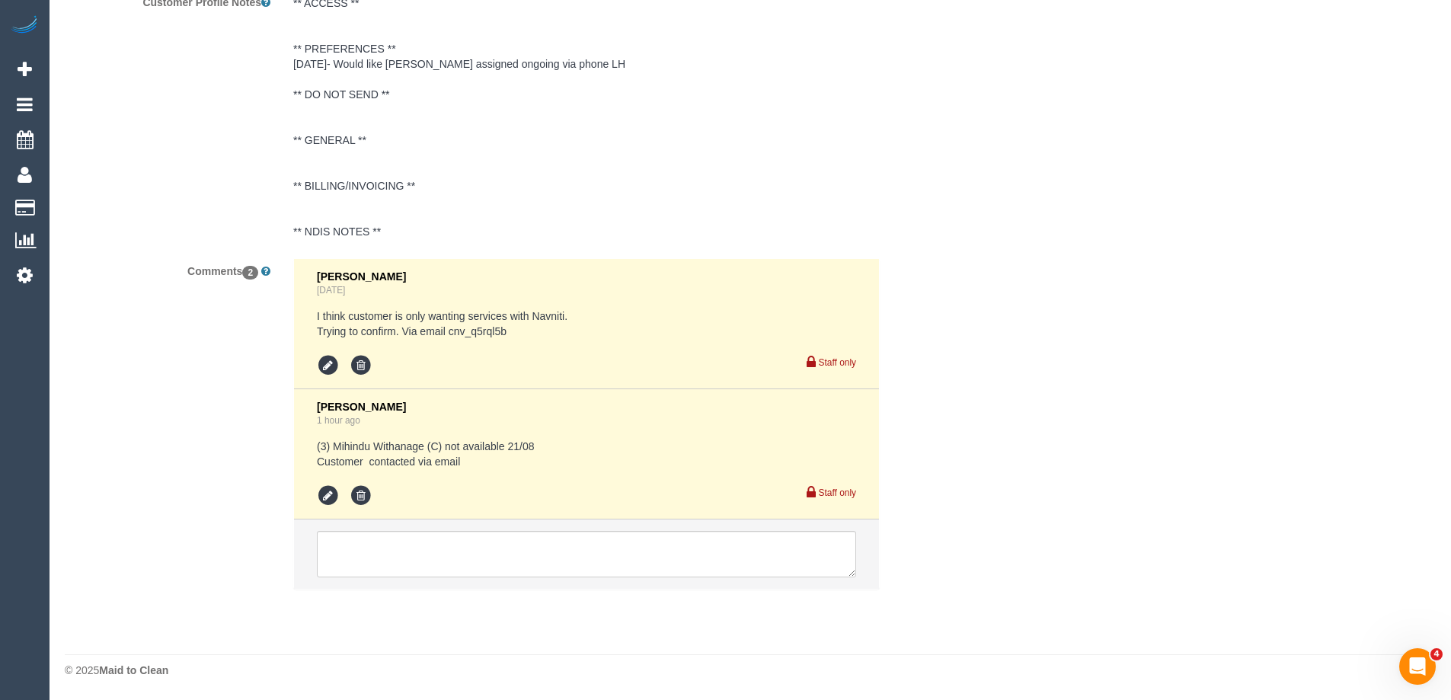
click at [571, 442] on pre "(3) Mihindu Withanage (C) not available 21/08 Customer contacted via email" at bounding box center [586, 454] width 539 height 30
drag, startPoint x: 516, startPoint y: 331, endPoint x: 451, endPoint y: 330, distance: 64.8
click at [451, 330] on pre "I think customer is only wanting services with Navniti. Trying to confirm. Via …" at bounding box center [586, 324] width 539 height 30
copy pre "cnv_q5rql5b"
drag, startPoint x: 660, startPoint y: 290, endPoint x: 702, endPoint y: 293, distance: 42.0
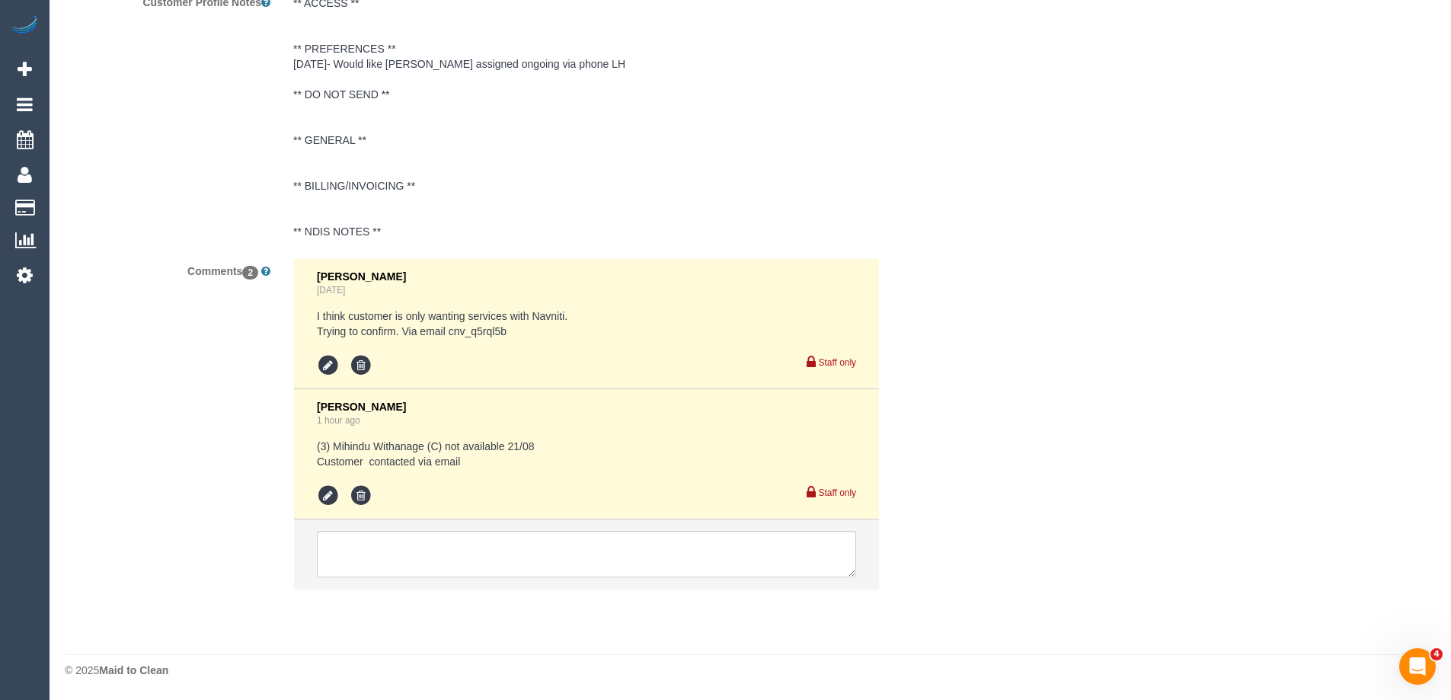
click at [660, 292] on div "Eleni Diacos 1 day ago" at bounding box center [586, 283] width 539 height 27
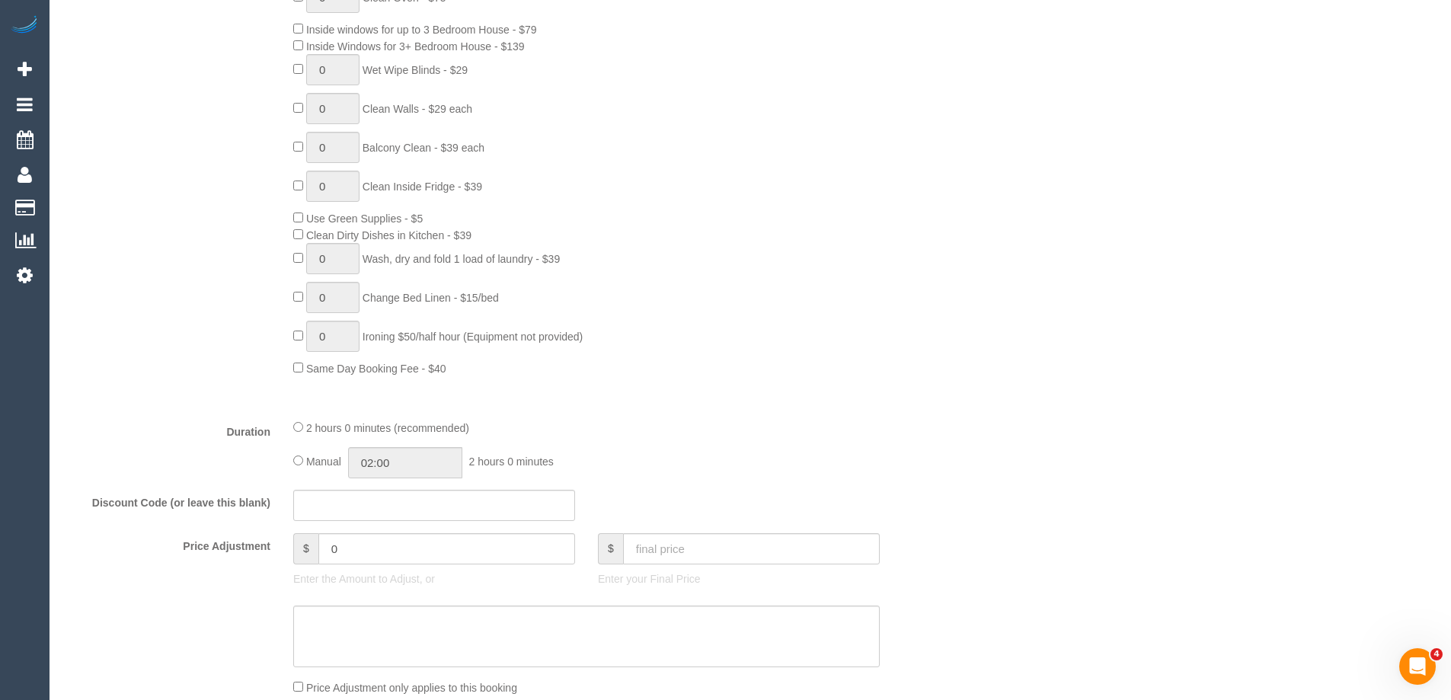
scroll to position [0, 0]
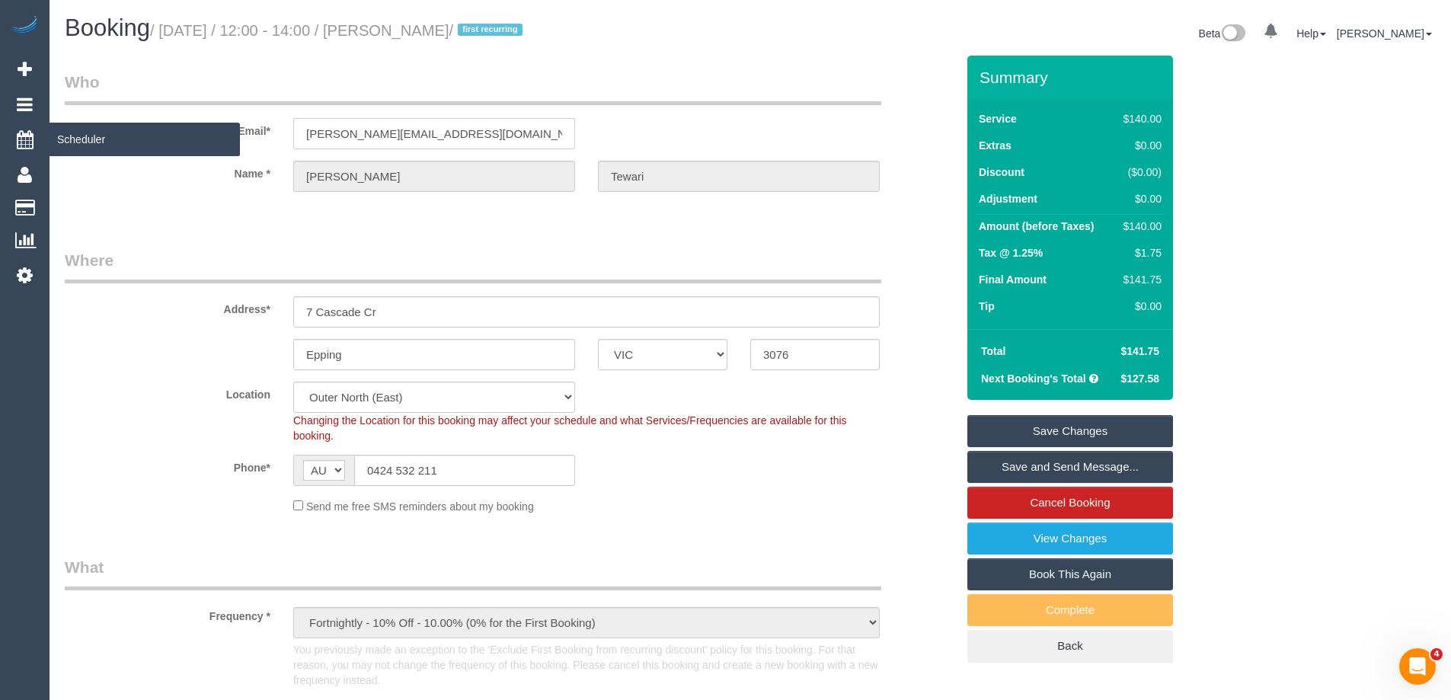
drag, startPoint x: 455, startPoint y: 136, endPoint x: 29, endPoint y: 121, distance: 426.1
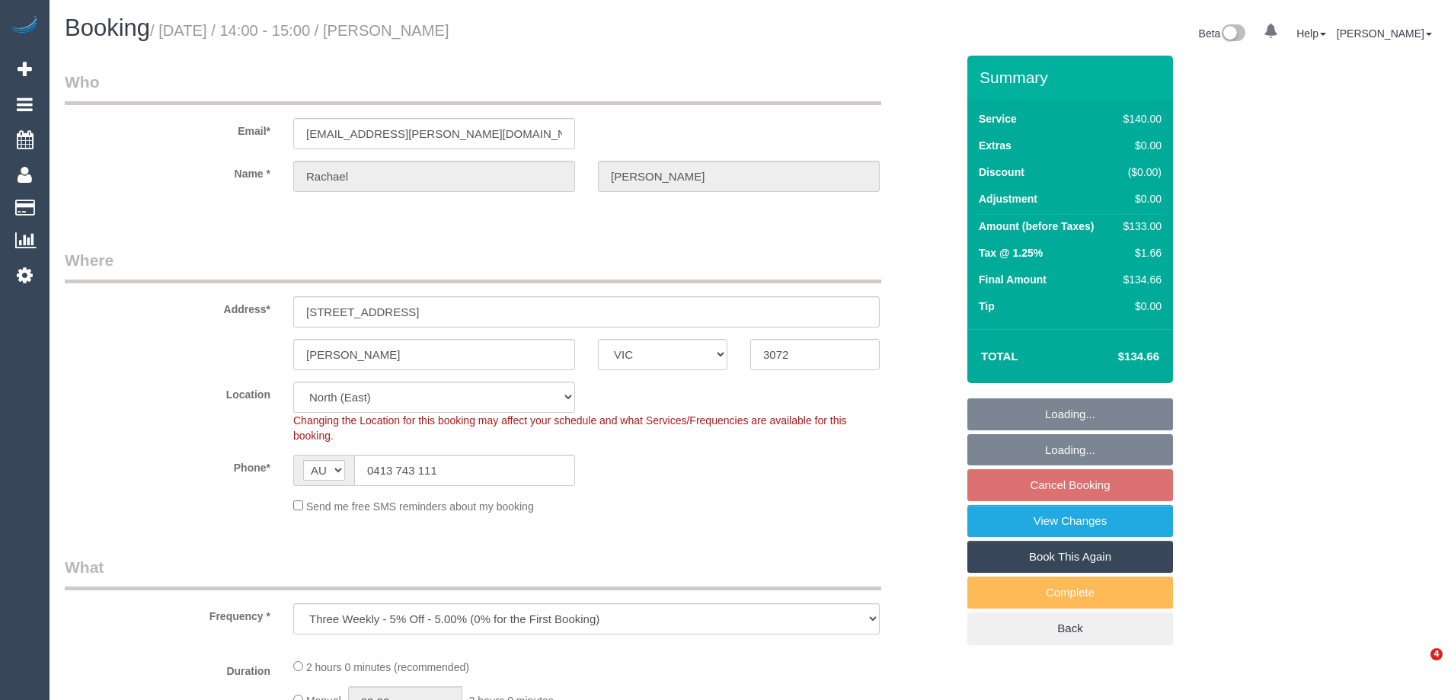
select select "VIC"
select select "string:stripe-pm_1NiSM42GScqysDRV2Pq4K9fJ"
select select "number:27"
select select "number:14"
select select "number:19"
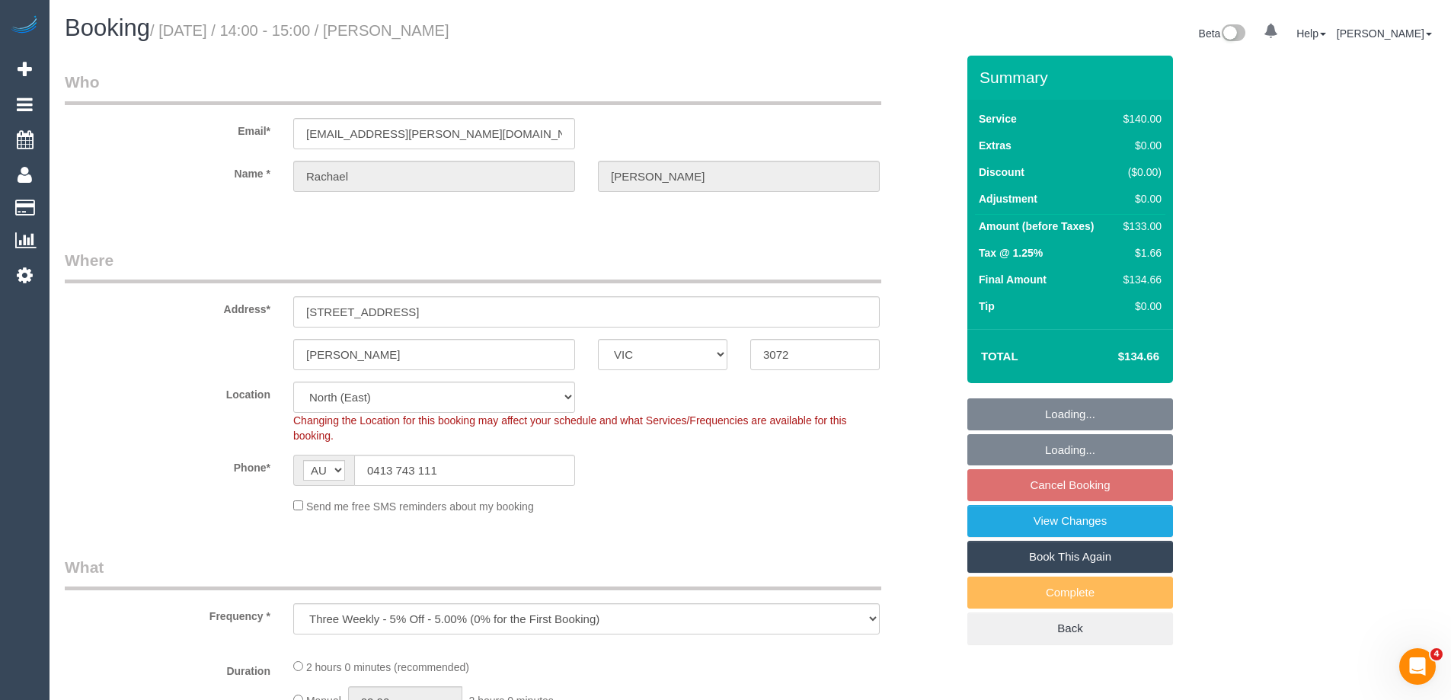
select select "number:24"
select select "number:33"
select select "number:11"
select select "object:880"
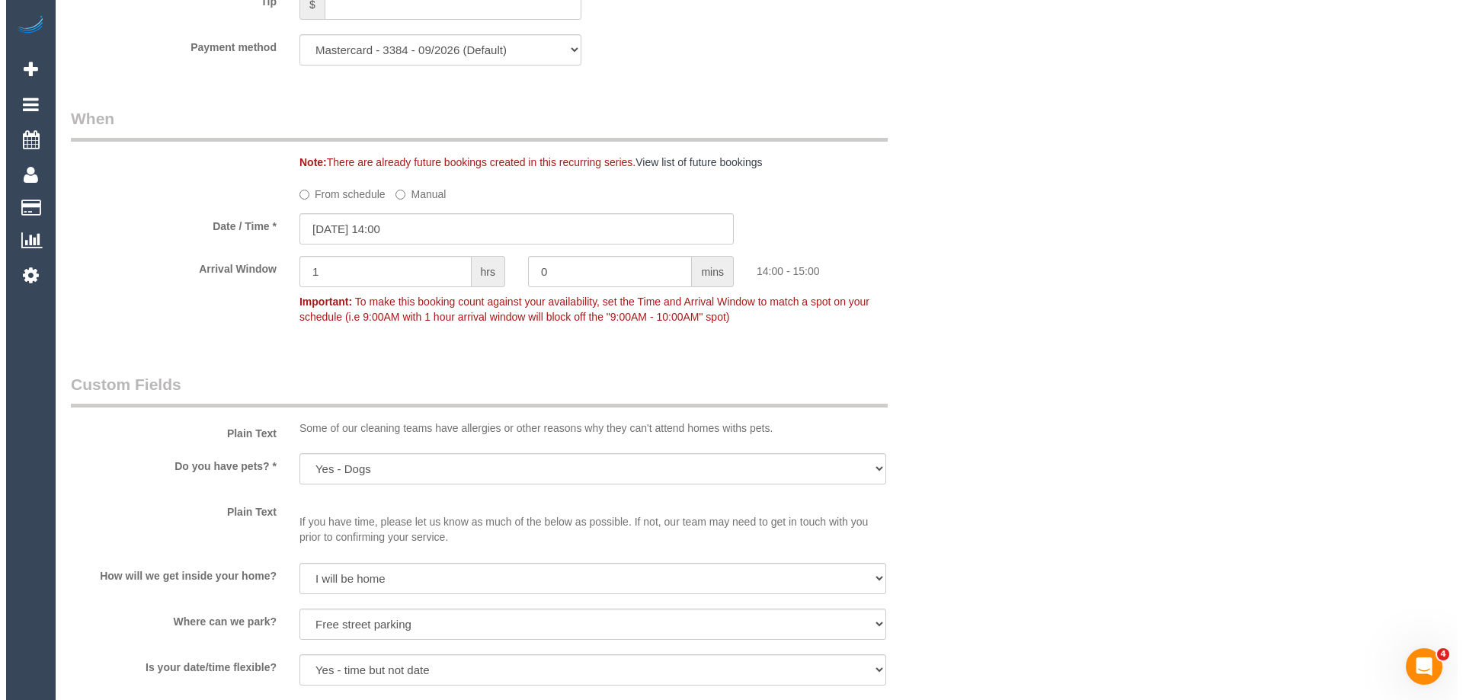
scroll to position [1981, 0]
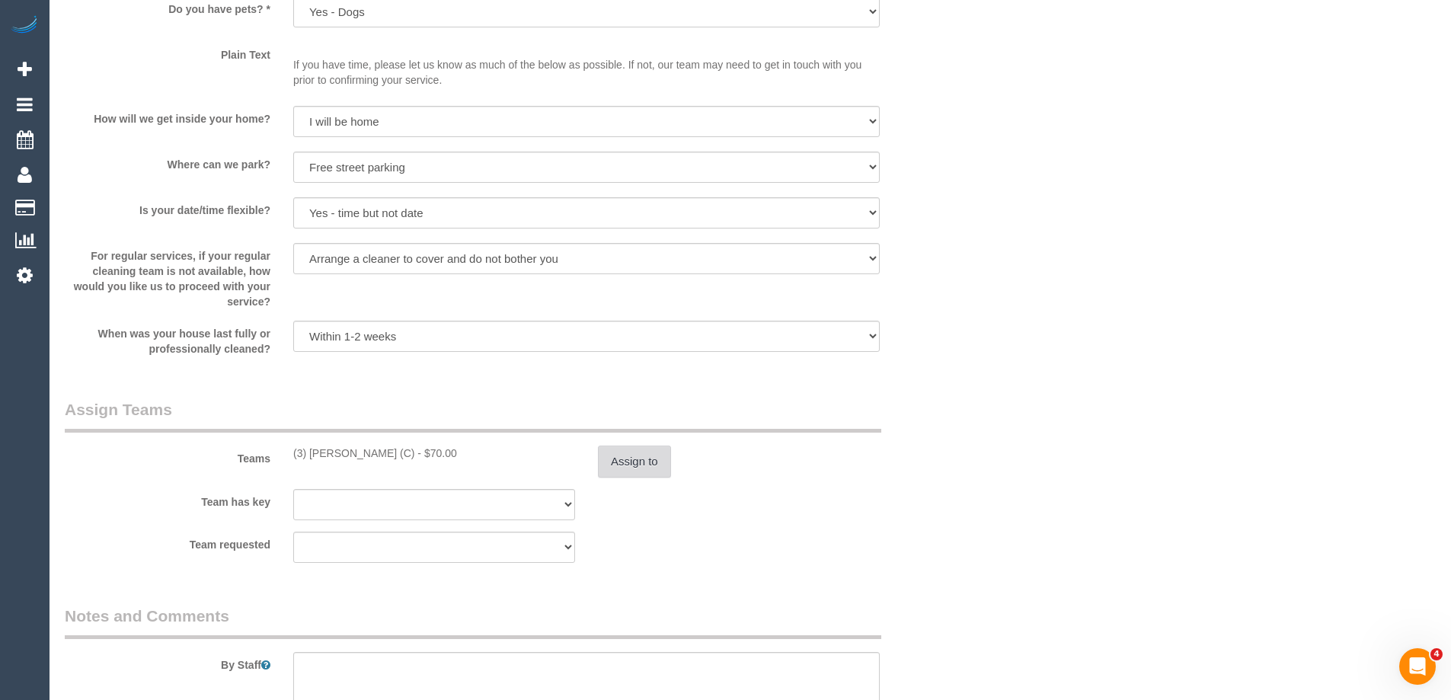
click at [630, 458] on button "Assign to" at bounding box center [634, 462] width 73 height 32
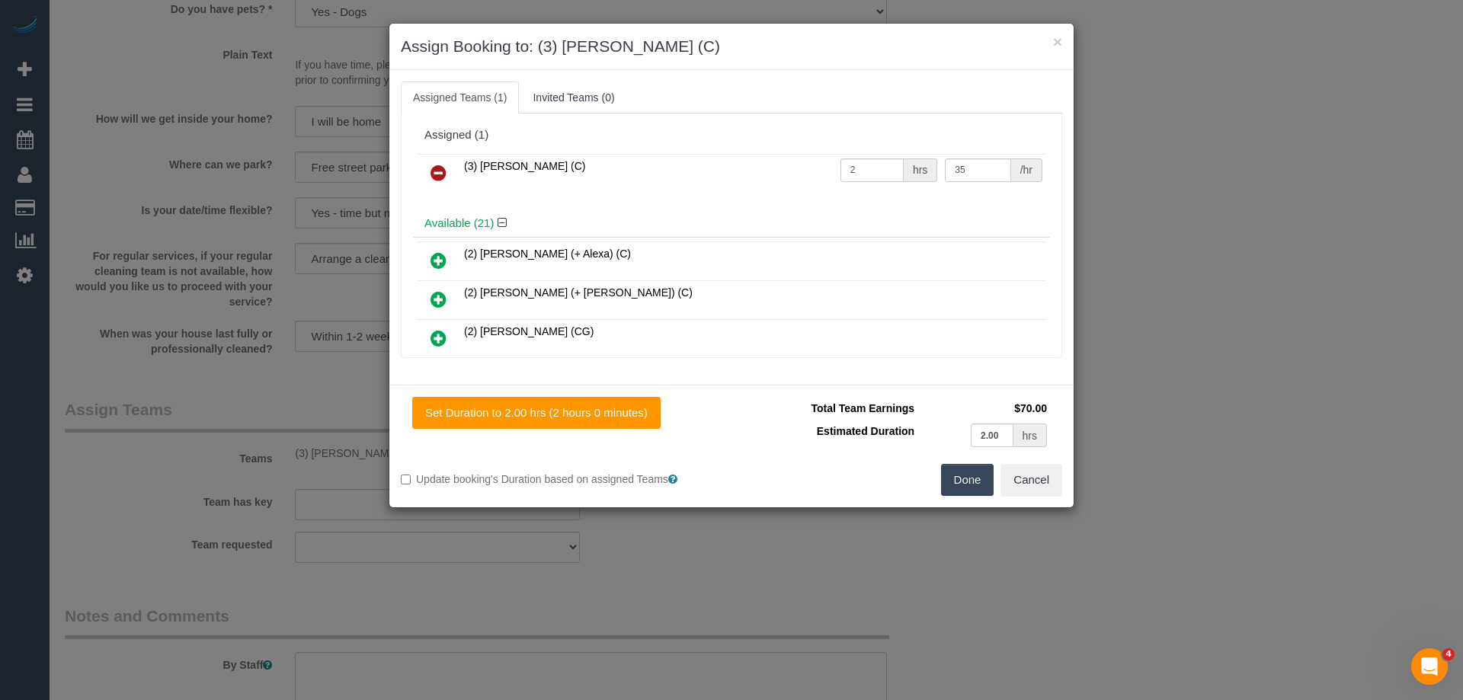
click at [433, 168] on icon at bounding box center [438, 173] width 16 height 18
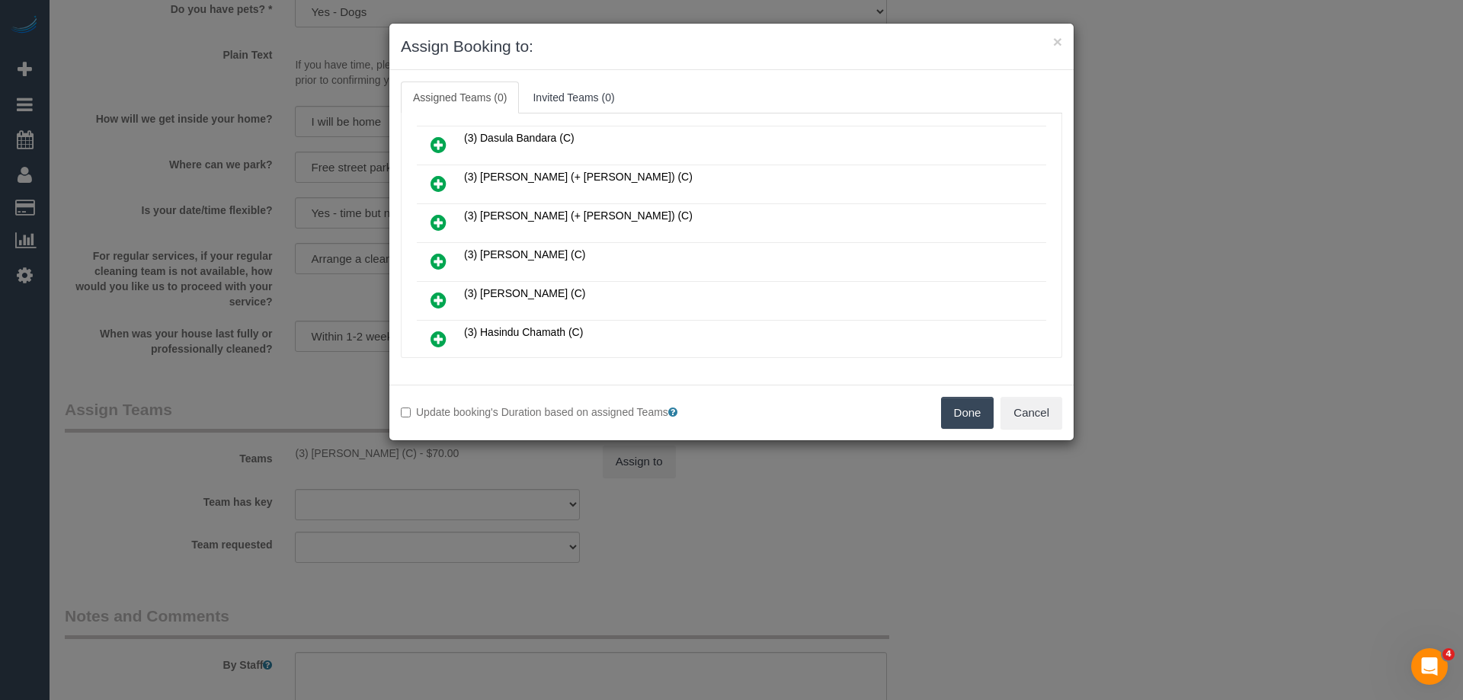
scroll to position [533, 0]
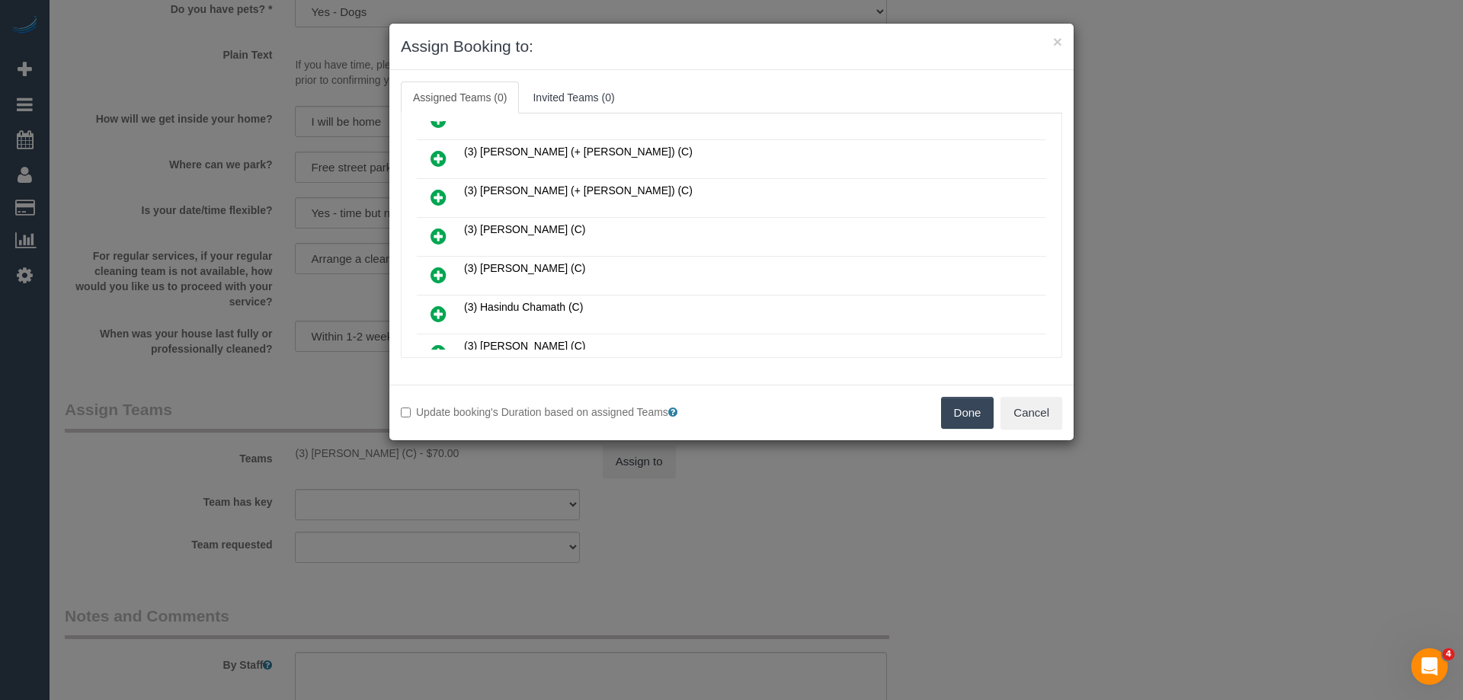
click at [440, 312] on icon at bounding box center [438, 314] width 16 height 18
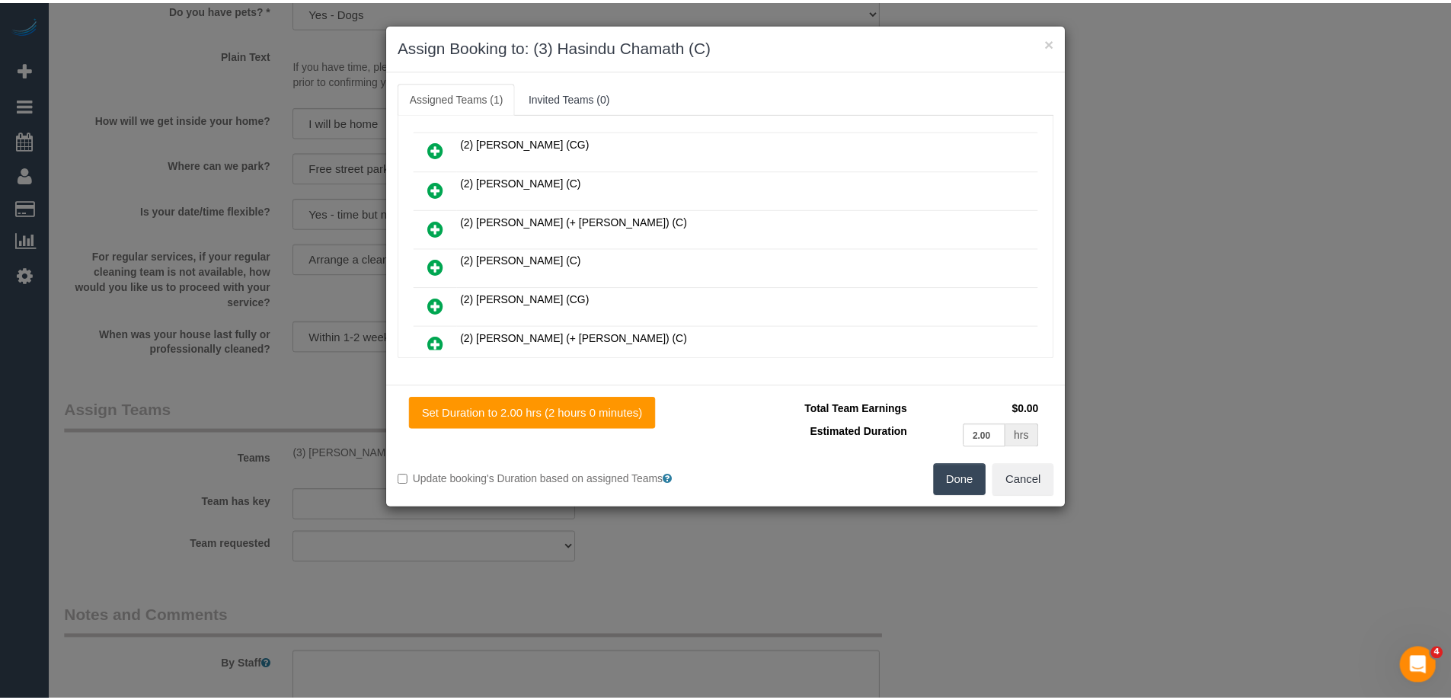
scroll to position [0, 0]
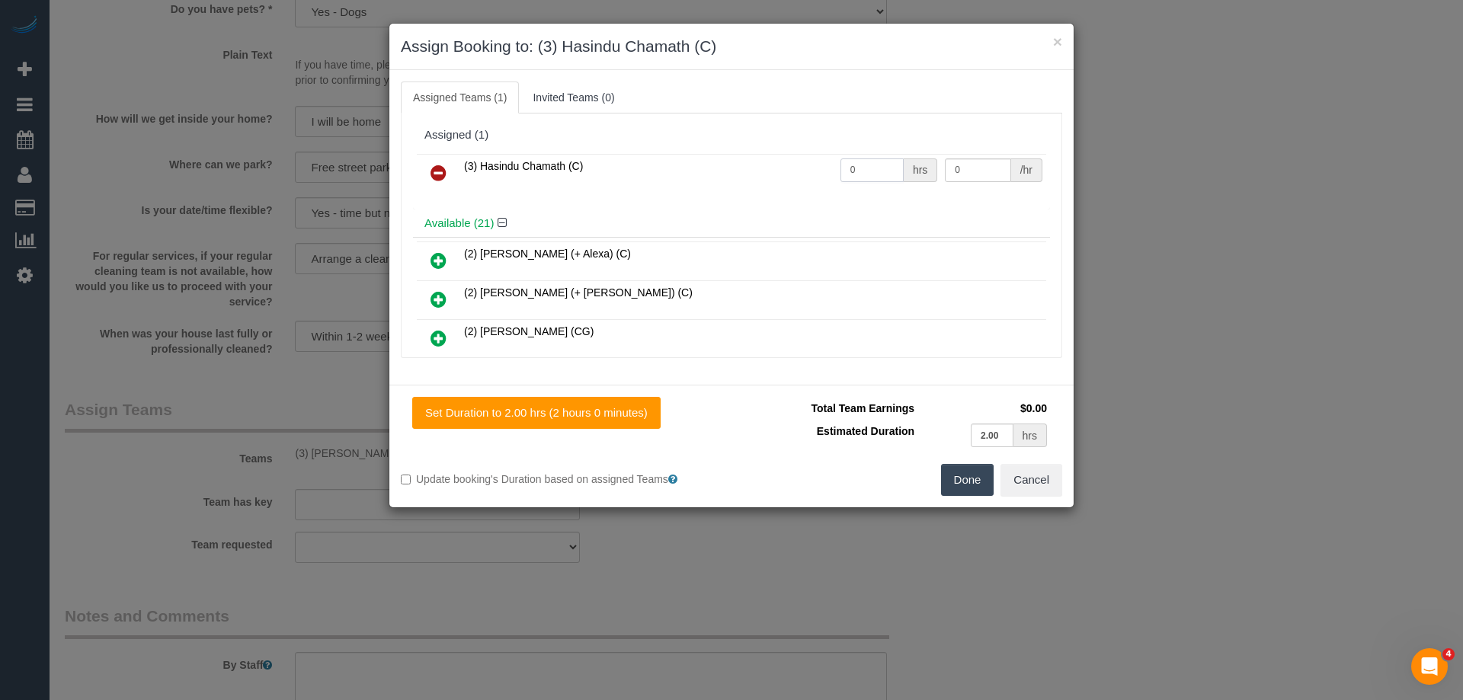
drag, startPoint x: 866, startPoint y: 175, endPoint x: 782, endPoint y: 171, distance: 84.7
click at [785, 171] on tr "(3) Hasindu Chamath (C) 0 hrs 0 /hr" at bounding box center [731, 173] width 629 height 39
type input "2"
drag, startPoint x: 970, startPoint y: 159, endPoint x: 871, endPoint y: 167, distance: 99.3
click at [912, 167] on tr "(3) Hasindu Chamath (C) 2 hrs 0 /hr" at bounding box center [731, 173] width 629 height 39
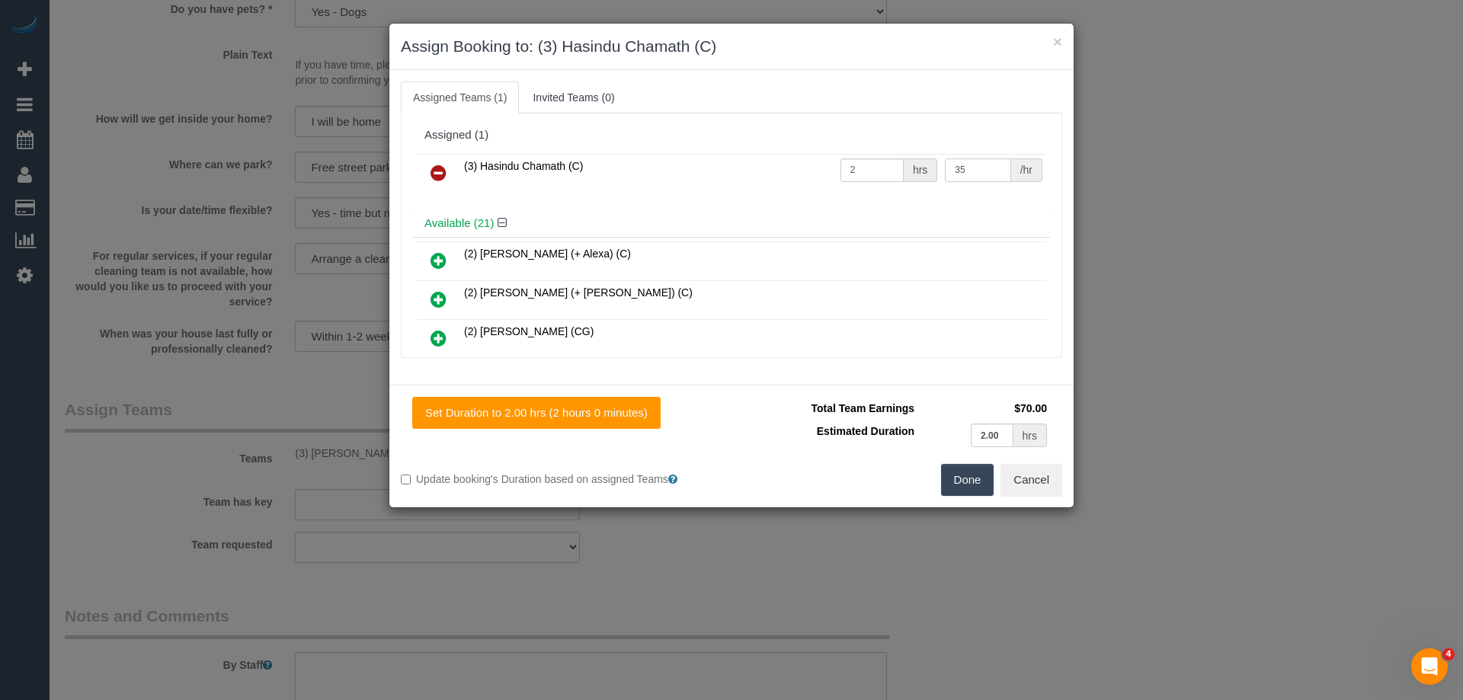
type input "35"
click at [970, 467] on button "Done" at bounding box center [967, 480] width 53 height 32
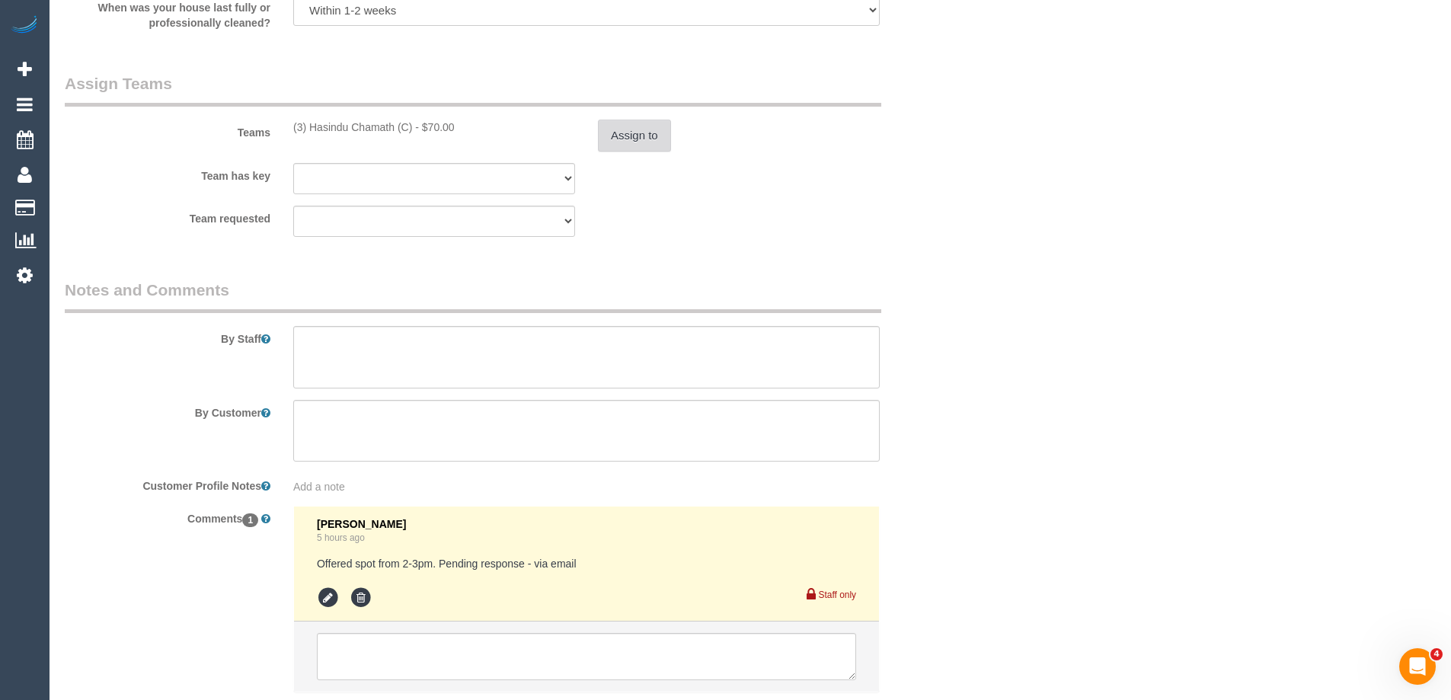
scroll to position [2410, 0]
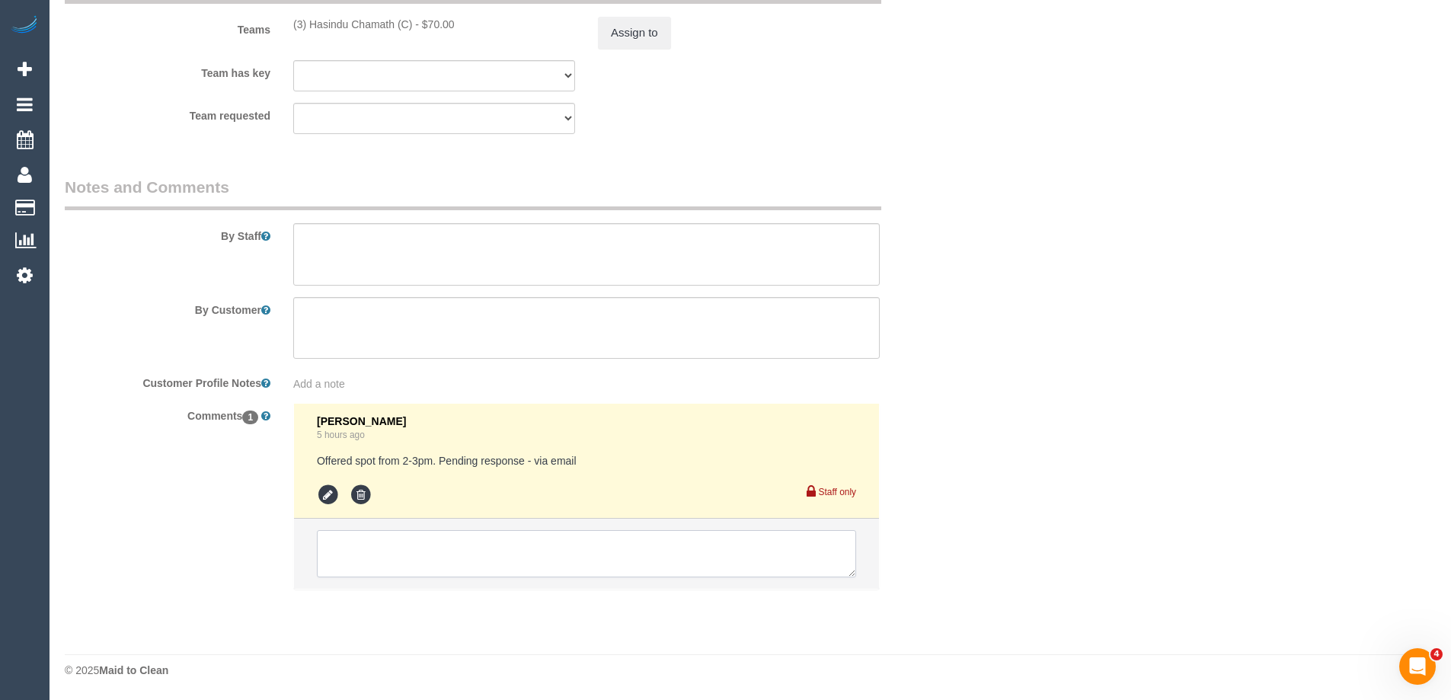
click at [350, 555] on textarea at bounding box center [586, 553] width 539 height 47
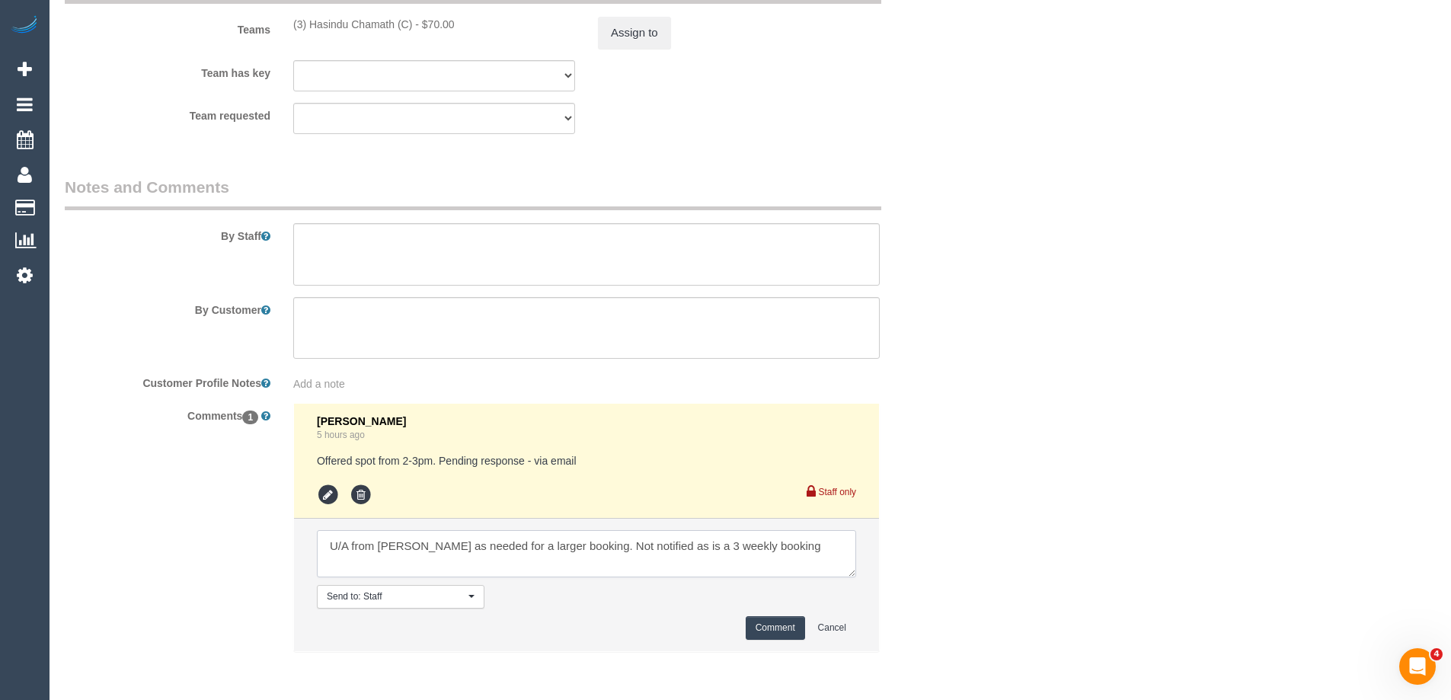
type textarea "U/A from Harry as needed for a larger booking. Not notified as is a 3 weekly bo…"
click at [766, 634] on button "Comment" at bounding box center [775, 628] width 59 height 24
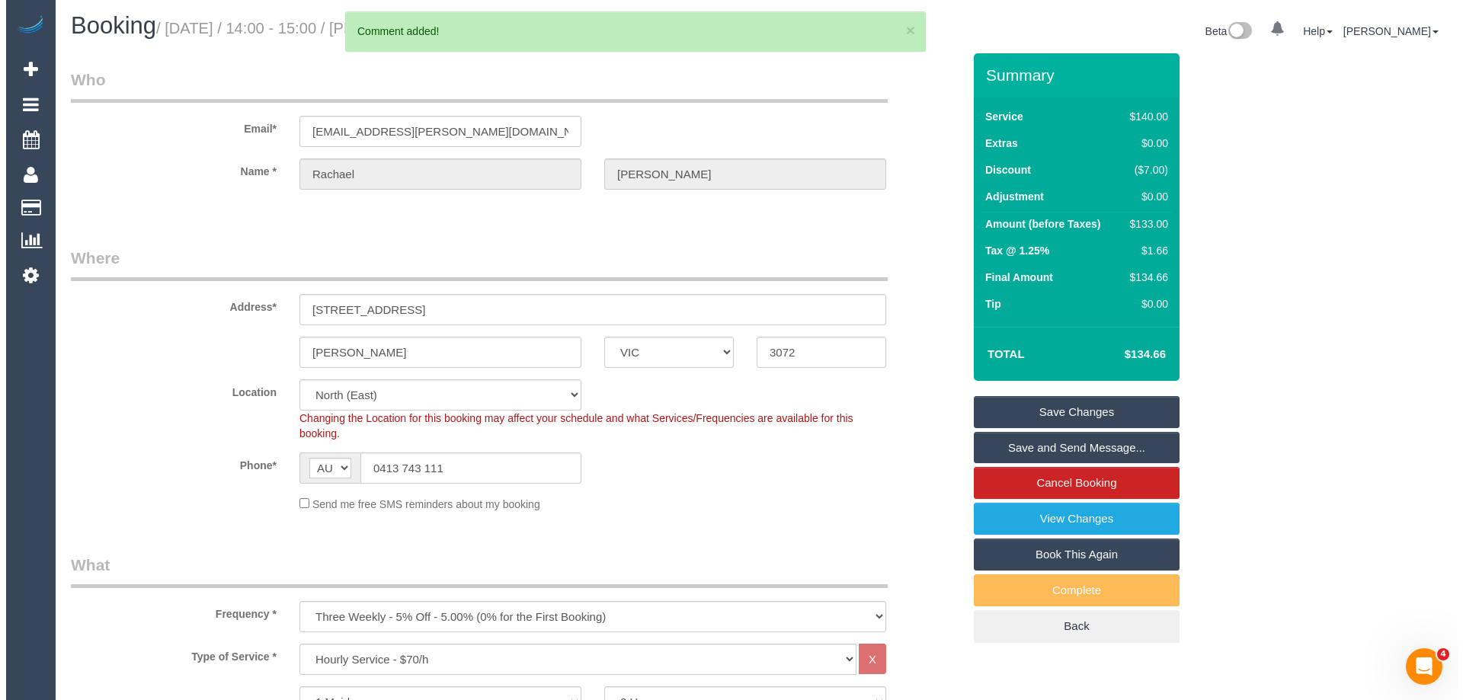
scroll to position [0, 0]
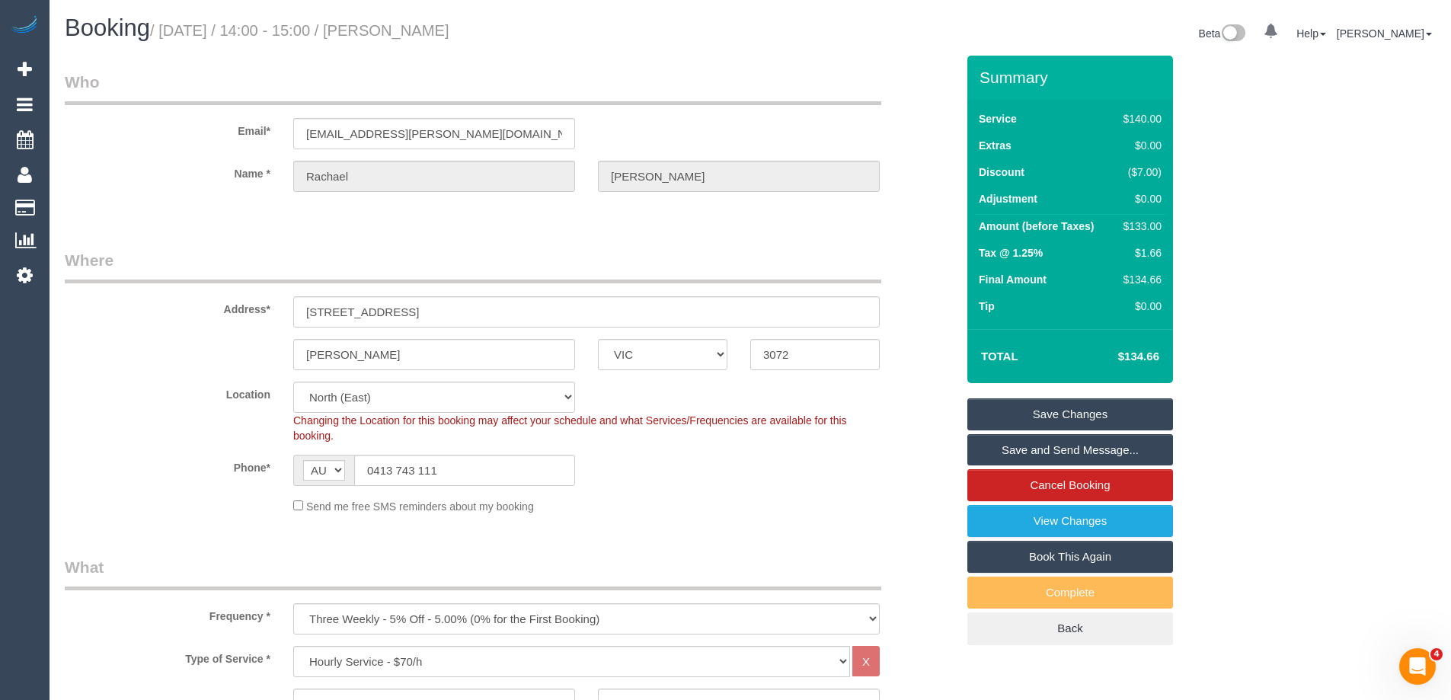
drag, startPoint x: 491, startPoint y: 30, endPoint x: 390, endPoint y: 35, distance: 101.5
click at [390, 35] on h1 "Booking / August 21, 2025 / 14:00 - 15:00 / Rachael Selak" at bounding box center [402, 28] width 674 height 26
copy small "Rachael Selak"
click at [1003, 428] on link "Save Changes" at bounding box center [1071, 414] width 206 height 32
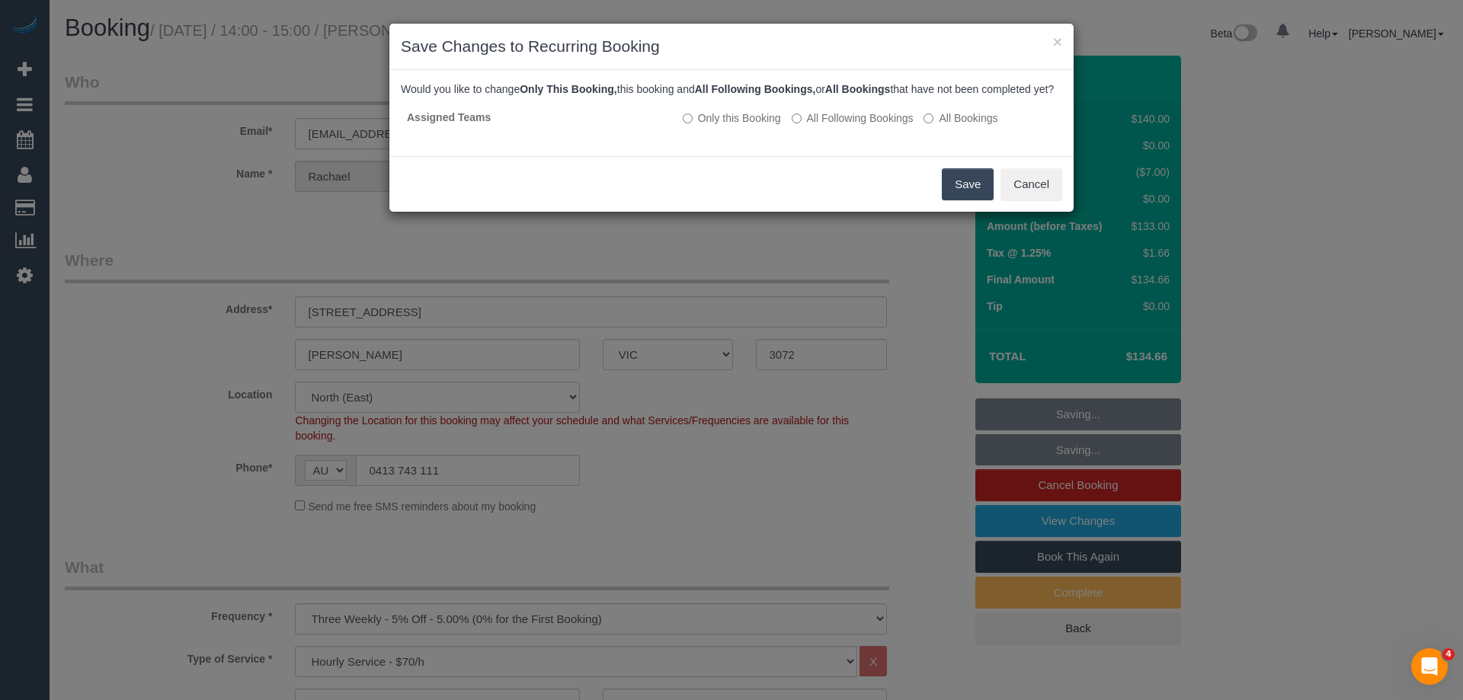
click at [948, 198] on button "Save" at bounding box center [968, 184] width 52 height 32
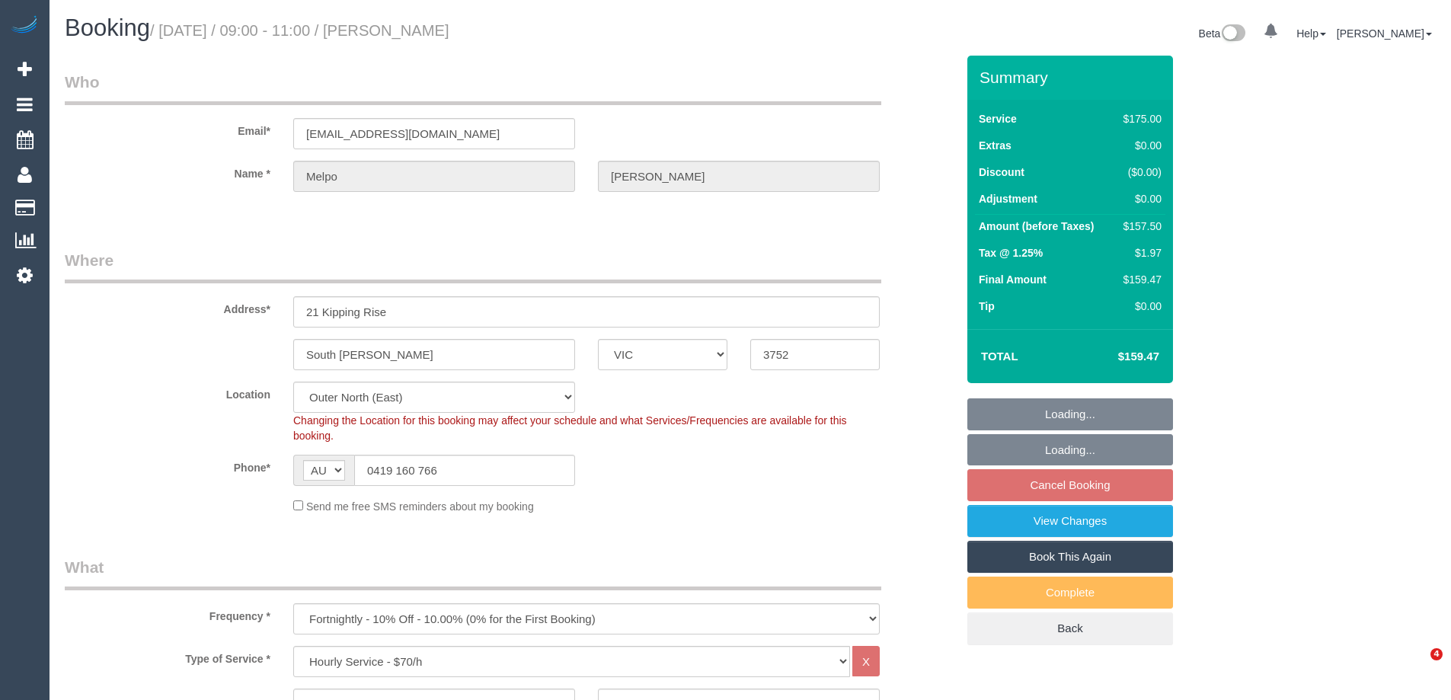
select select "VIC"
select select "150"
select select "string:stripe-pm_1QCAg32GScqysDRVi7vzTg8g"
select select "number:27"
select select "number:14"
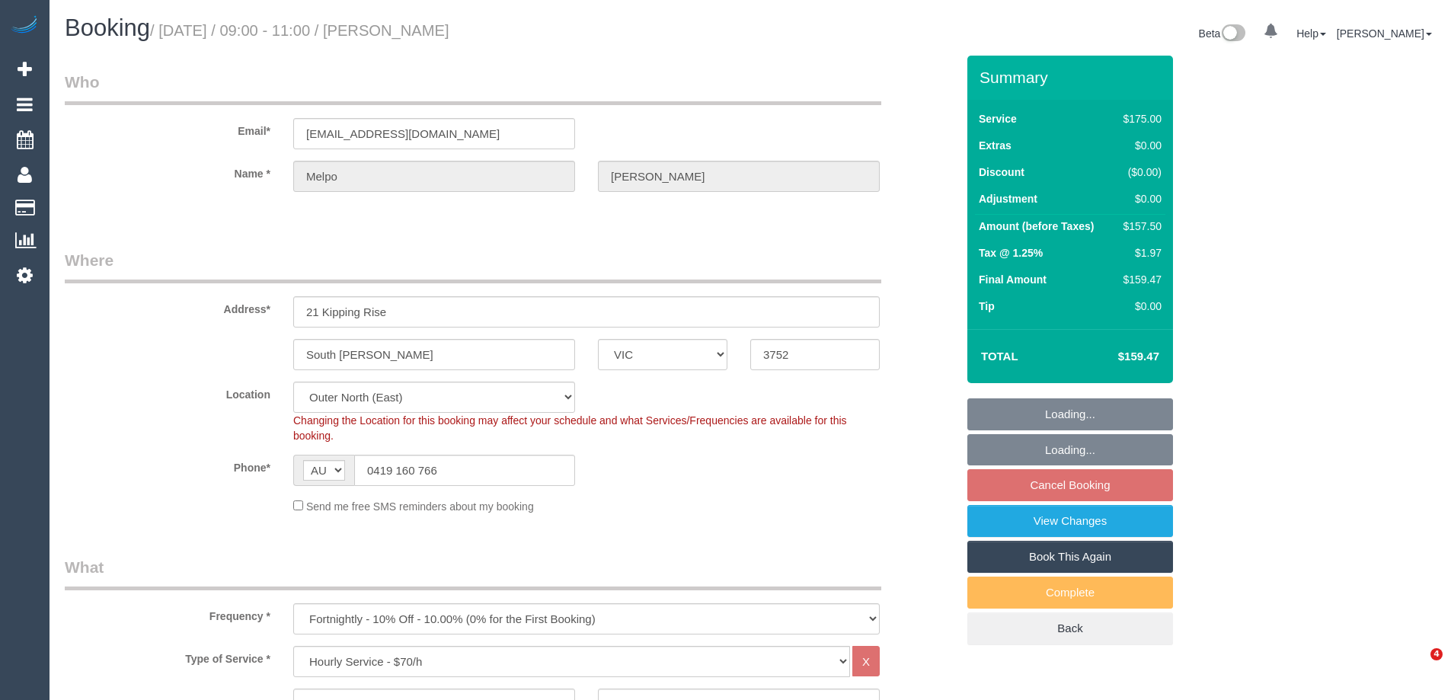
select select "number:18"
select select "number:22"
select select "number:34"
select select "number:12"
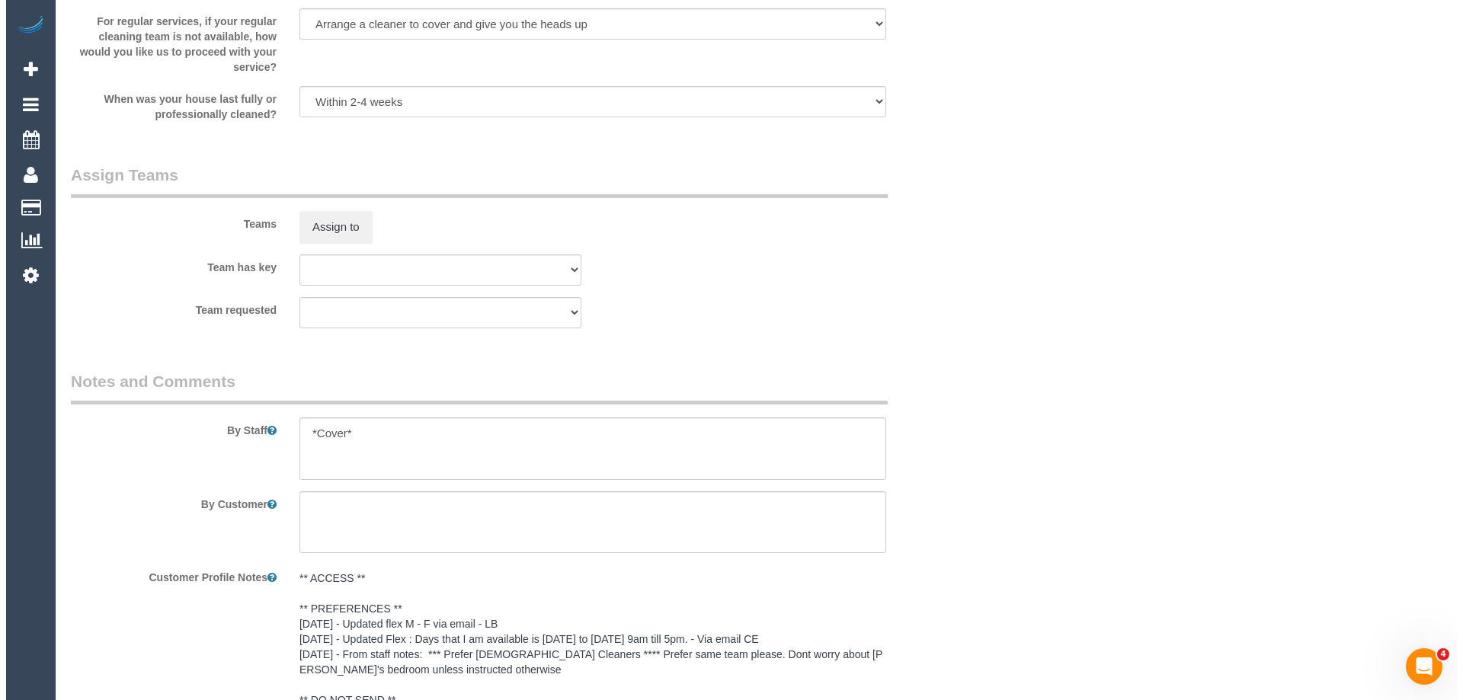
scroll to position [2362, 0]
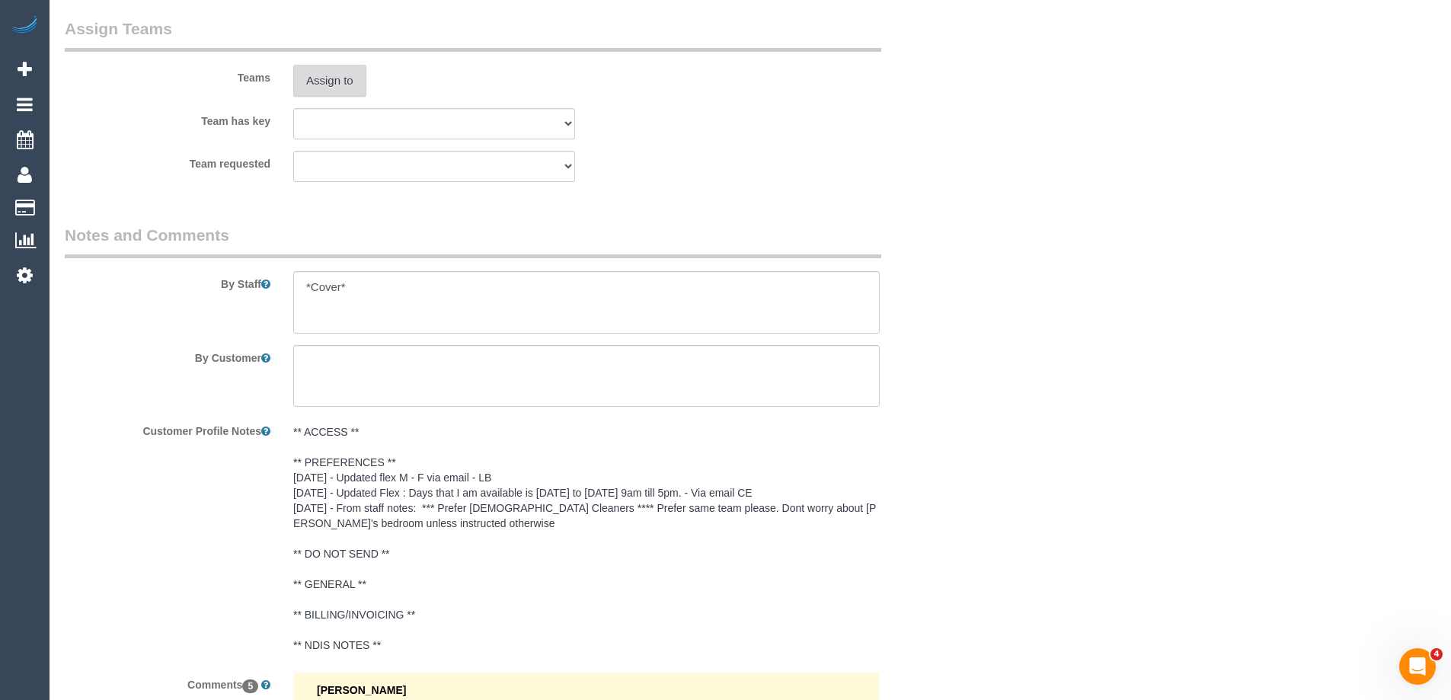
click at [321, 72] on button "Assign to" at bounding box center [329, 81] width 73 height 32
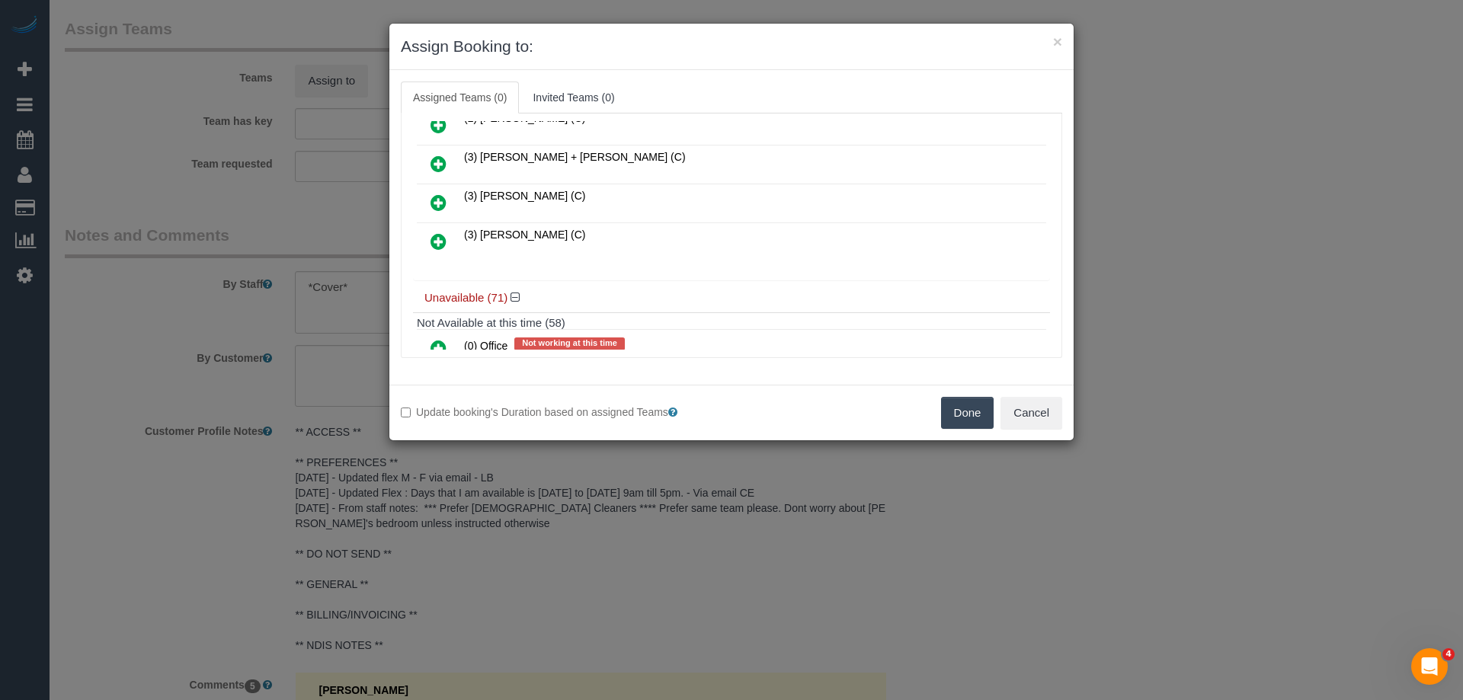
scroll to position [305, 0]
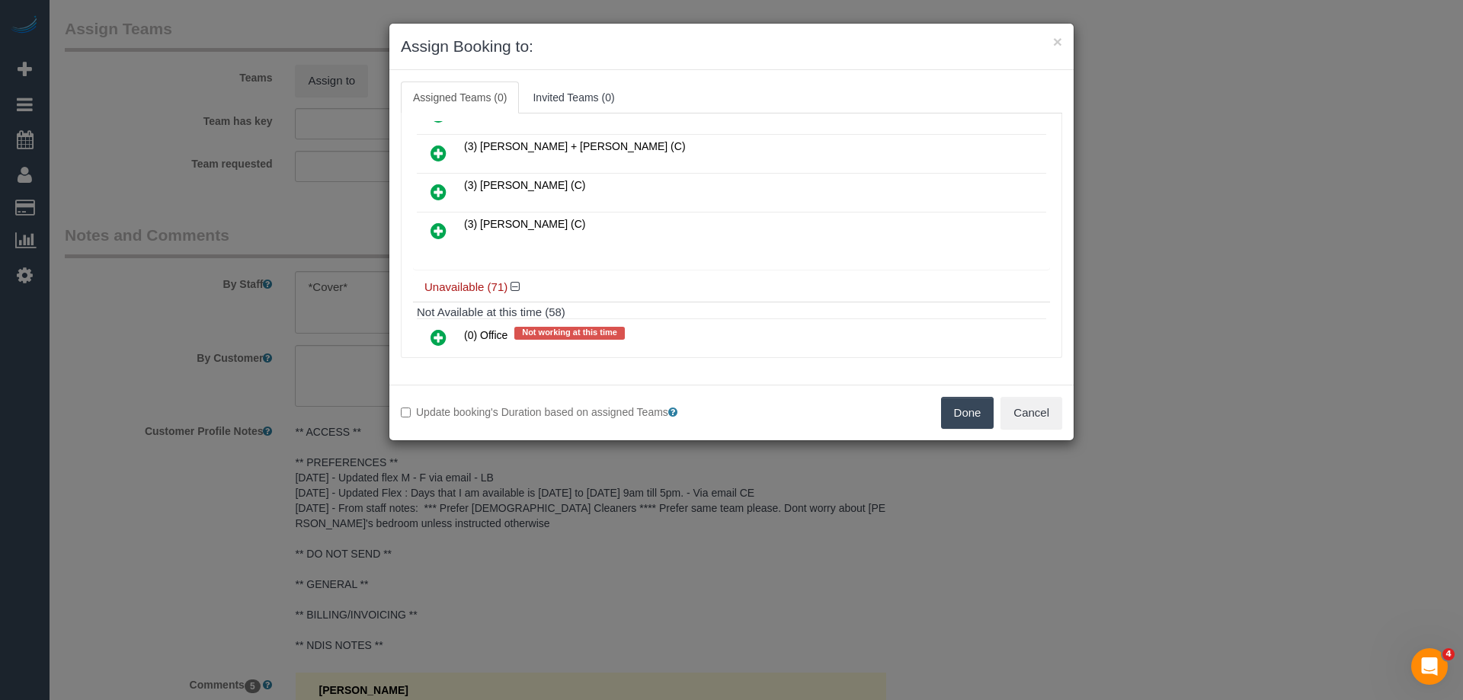
click at [433, 190] on icon at bounding box center [438, 192] width 16 height 18
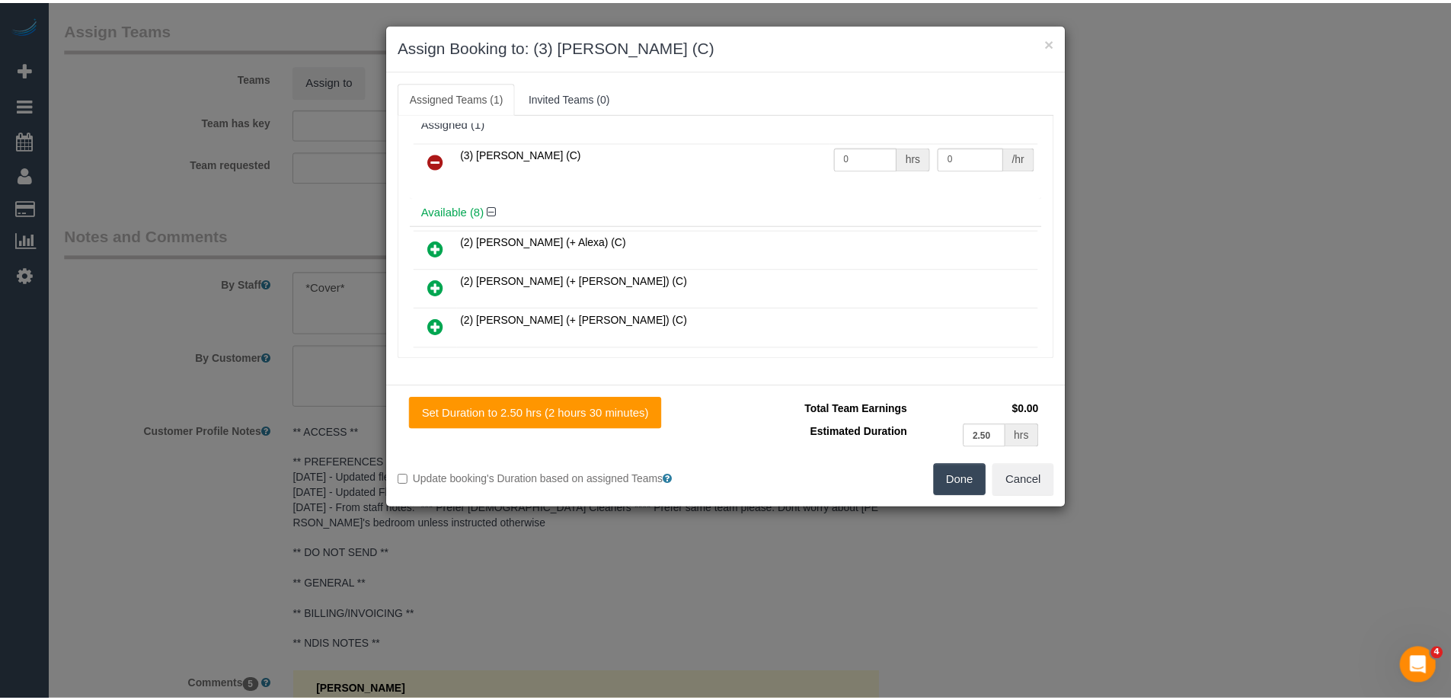
scroll to position [0, 0]
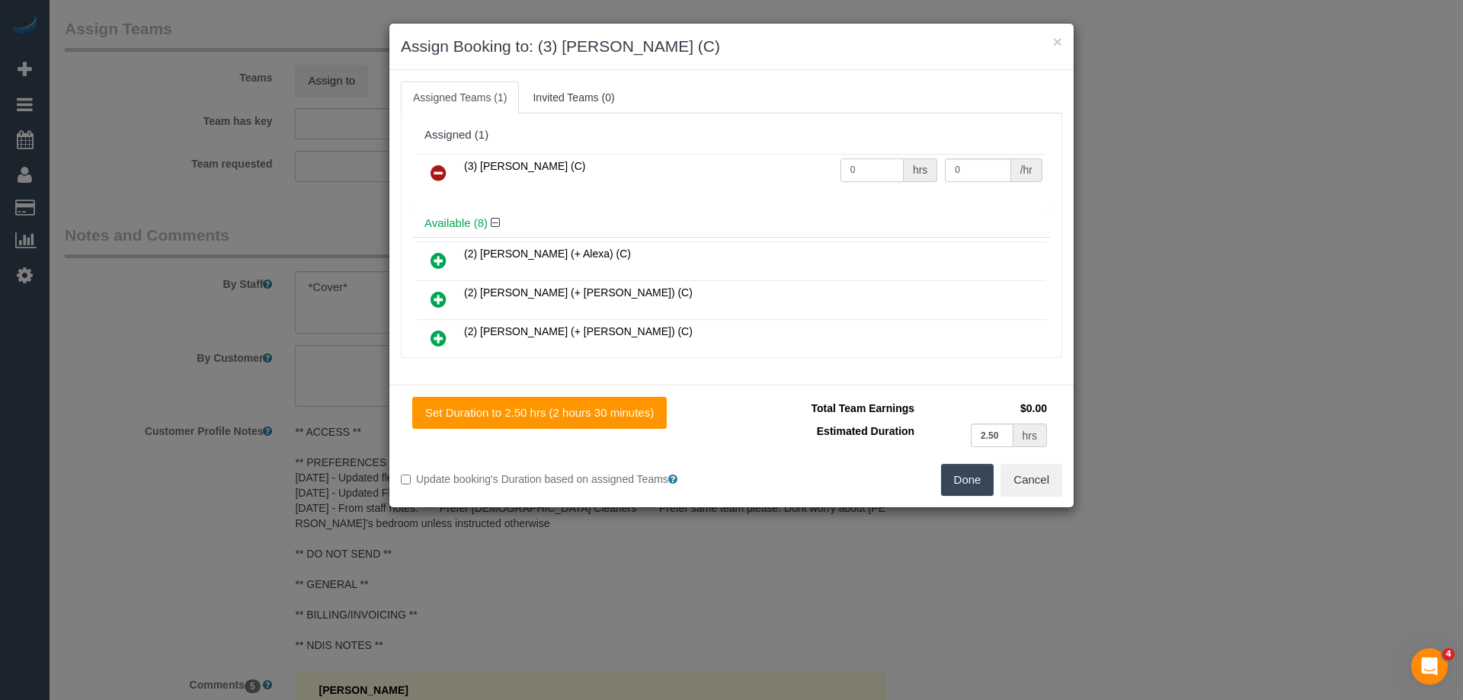
drag, startPoint x: 881, startPoint y: 165, endPoint x: 784, endPoint y: 165, distance: 96.8
click at [792, 165] on tr "(3) Harry Dhasmana (C) 0 hrs 0 /hr" at bounding box center [731, 173] width 629 height 39
type input "2.5"
drag, startPoint x: 917, startPoint y: 168, endPoint x: 831, endPoint y: 157, distance: 86.7
click at [833, 158] on tr "(3) Harry Dhasmana (C) 2.5 hrs 0 /hr" at bounding box center [731, 173] width 629 height 39
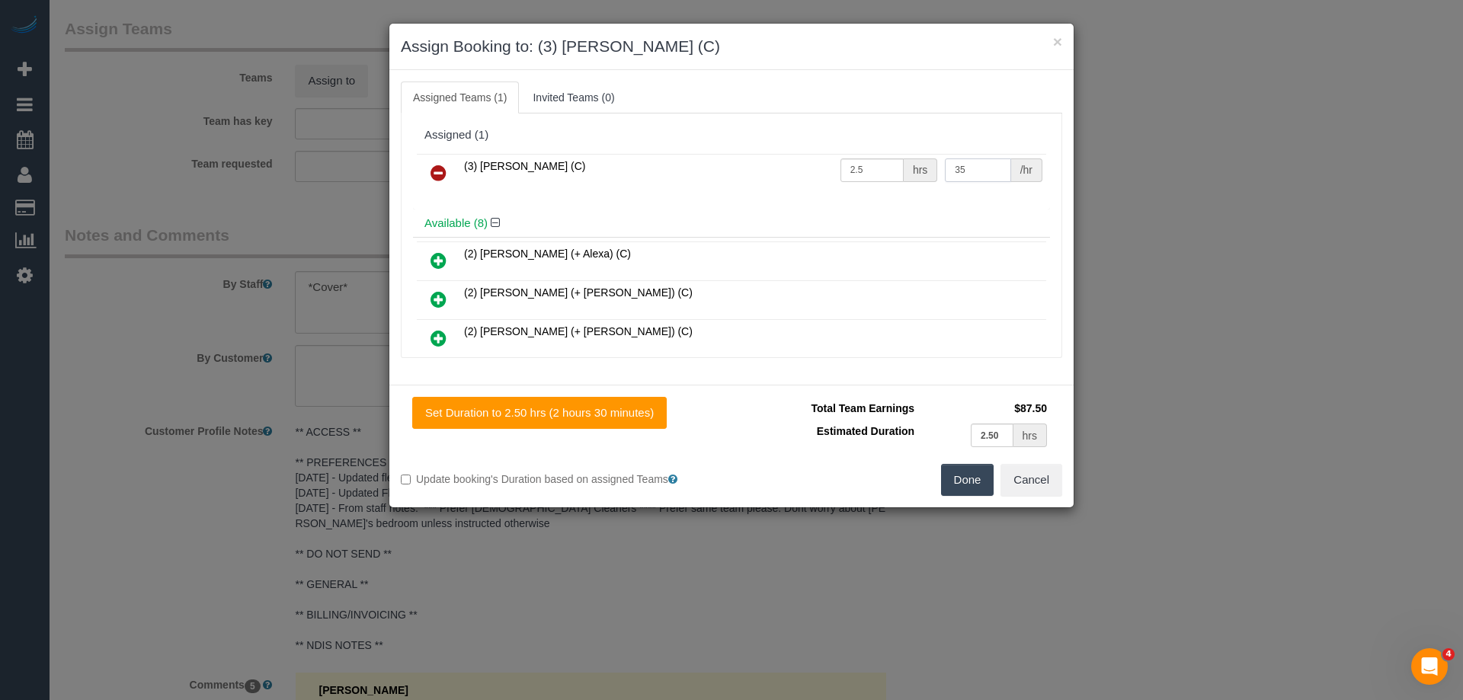
type input "35"
click at [948, 475] on button "Done" at bounding box center [967, 480] width 53 height 32
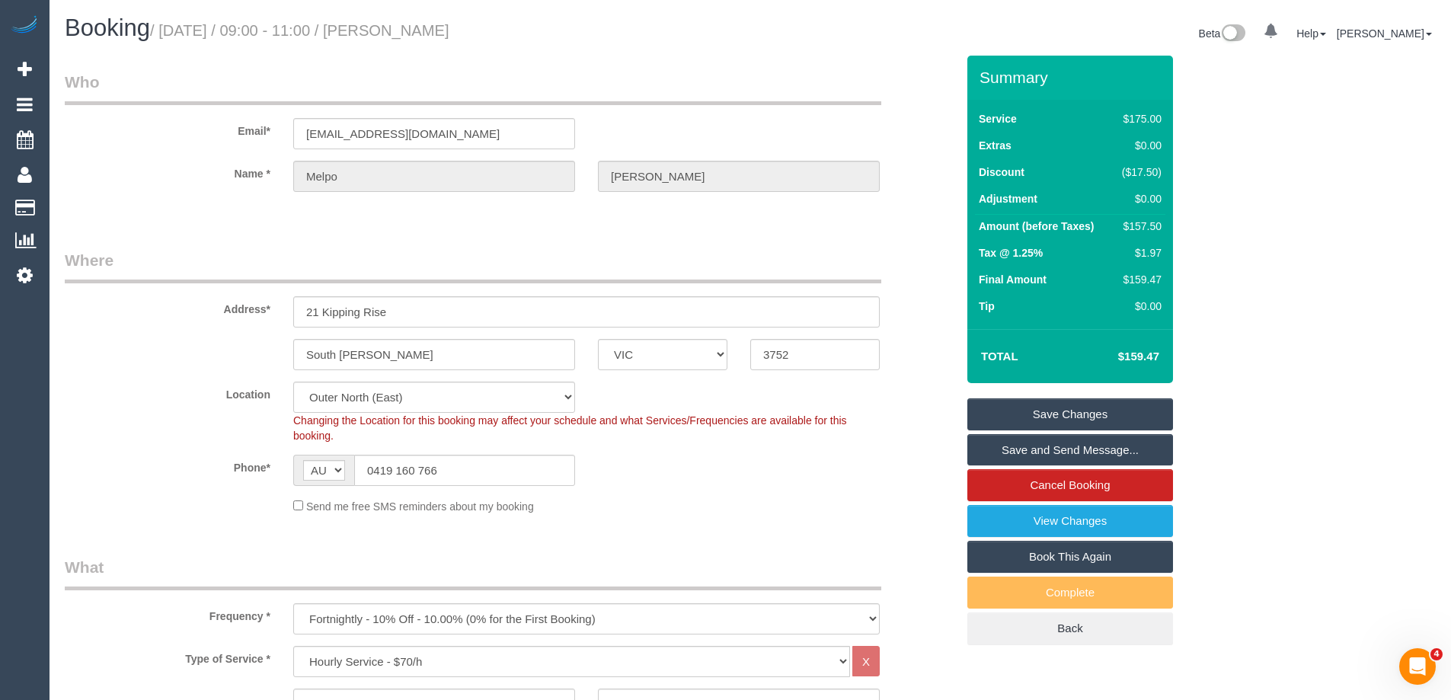
drag, startPoint x: 443, startPoint y: 27, endPoint x: 389, endPoint y: 24, distance: 54.2
click at [389, 24] on h1 "Booking / August 21, 2025 / 09:00 - 11:00 / Melpo Amadio" at bounding box center [402, 28] width 674 height 26
copy small "Melpo Amadio"
click at [1036, 418] on link "Save Changes" at bounding box center [1071, 414] width 206 height 32
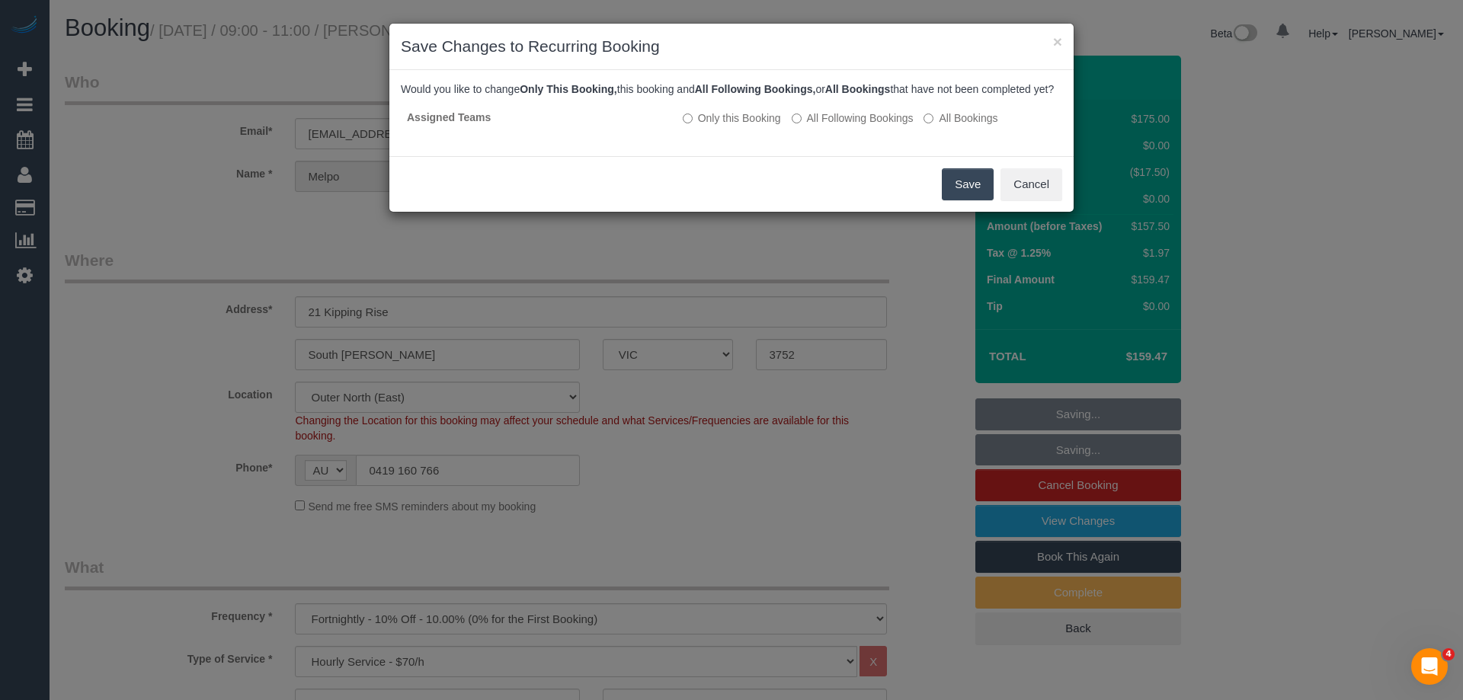
click at [958, 194] on button "Save" at bounding box center [968, 184] width 52 height 32
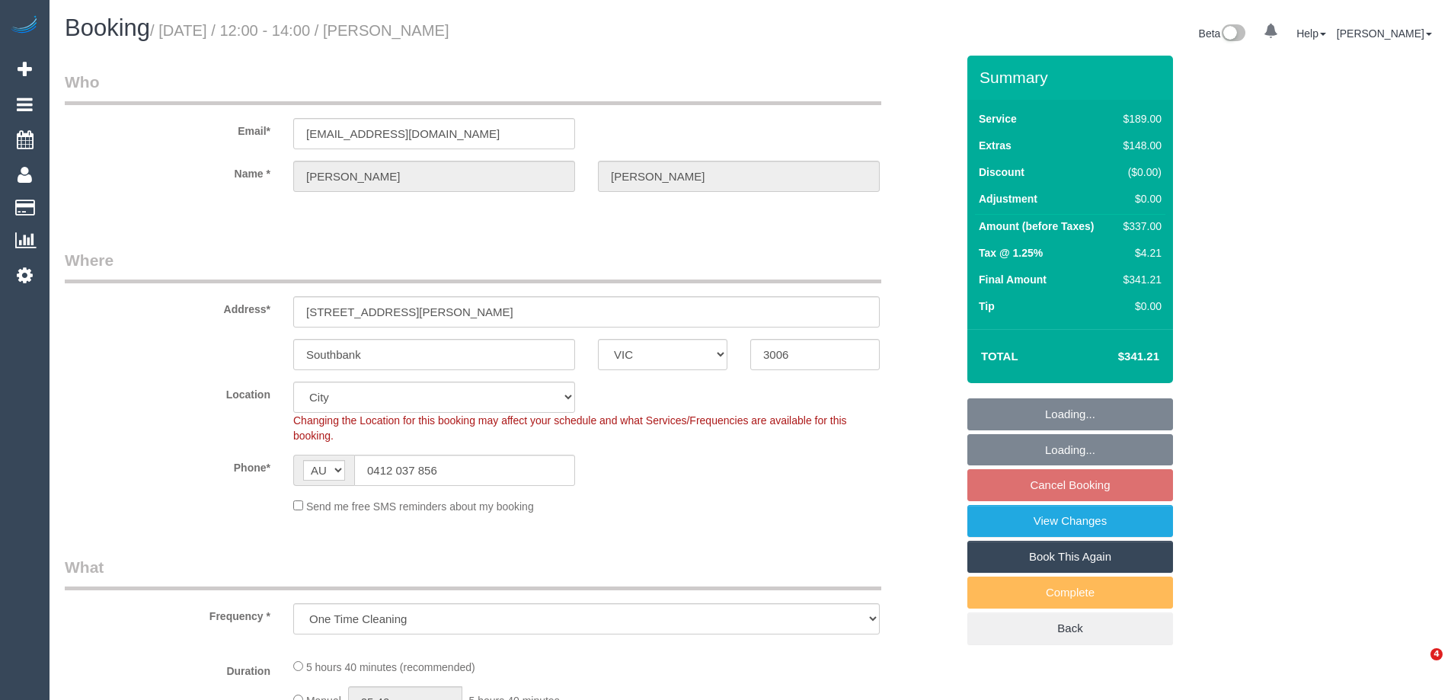
select select "VIC"
select select "string:stripe-pm_1RxXv52GScqysDRVnPhI1DMe"
select select "number:28"
select select "number:14"
select select "number:20"
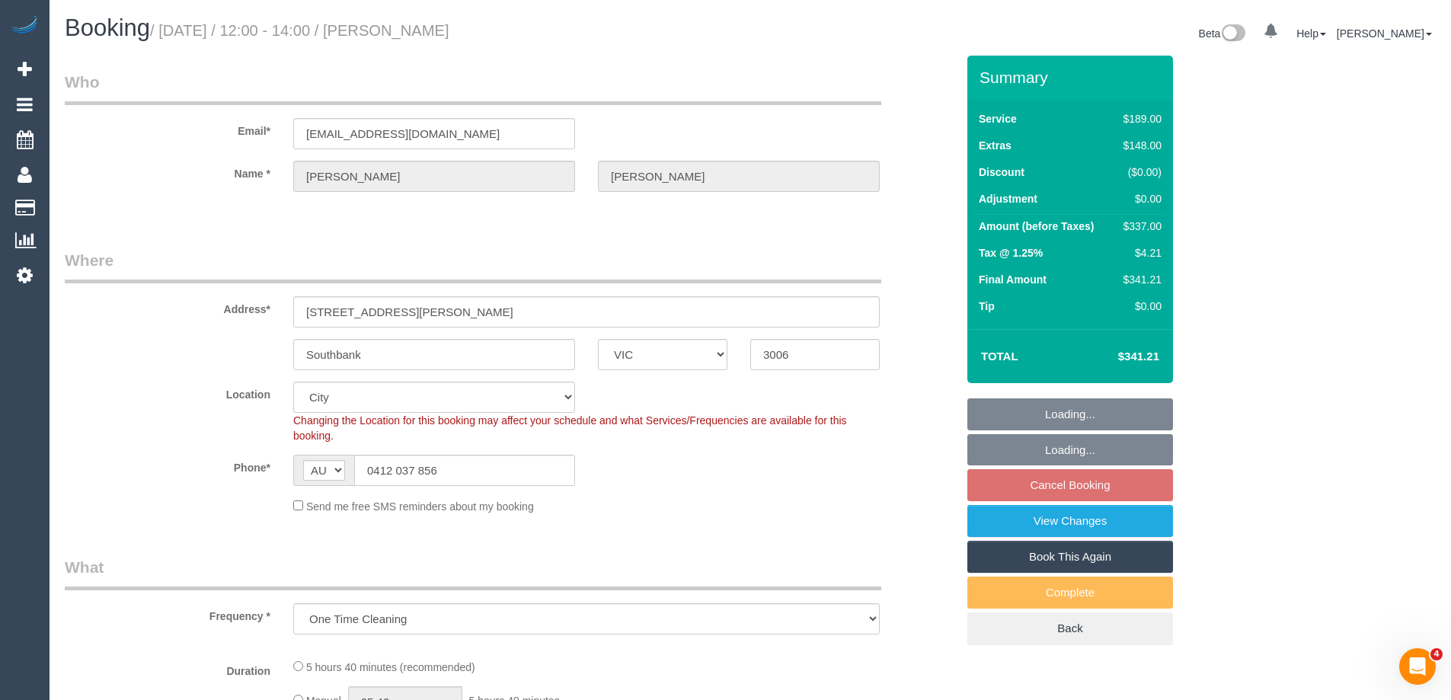
select select "number:25"
select select "number:13"
select select "object:1181"
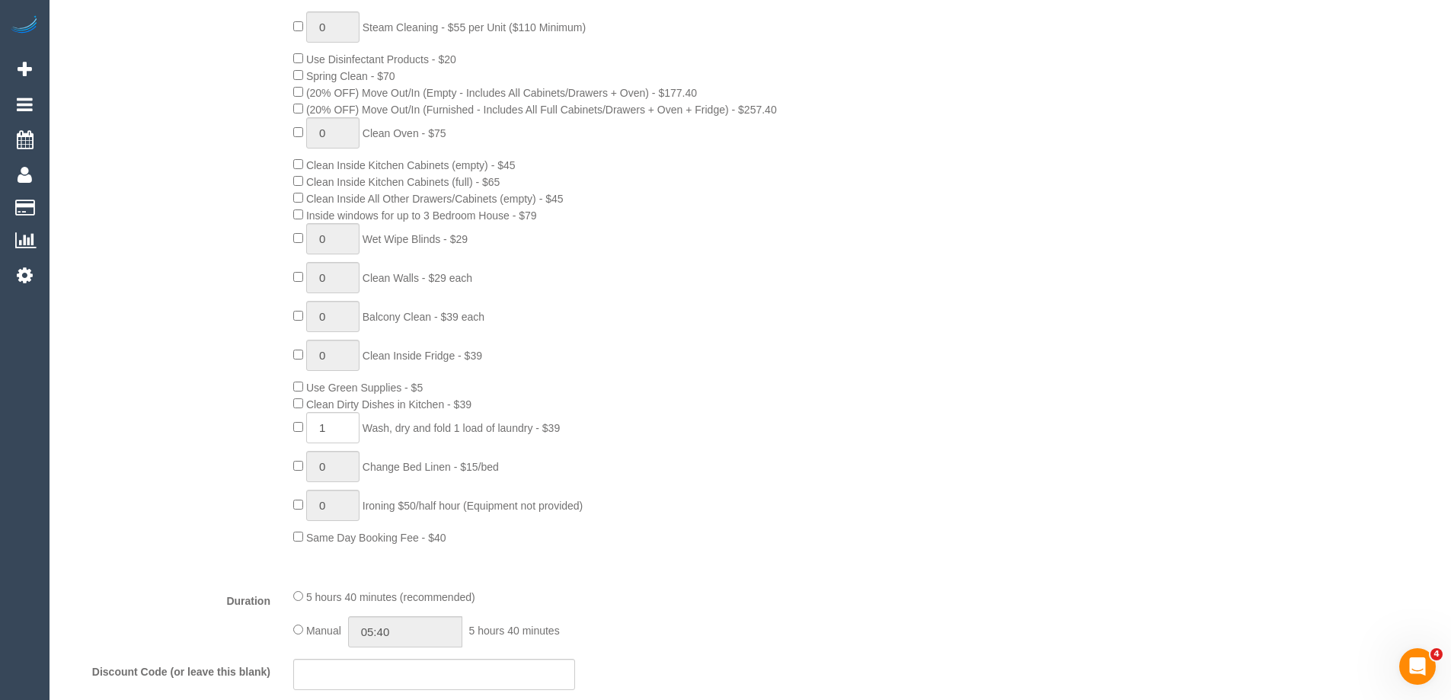
scroll to position [990, 0]
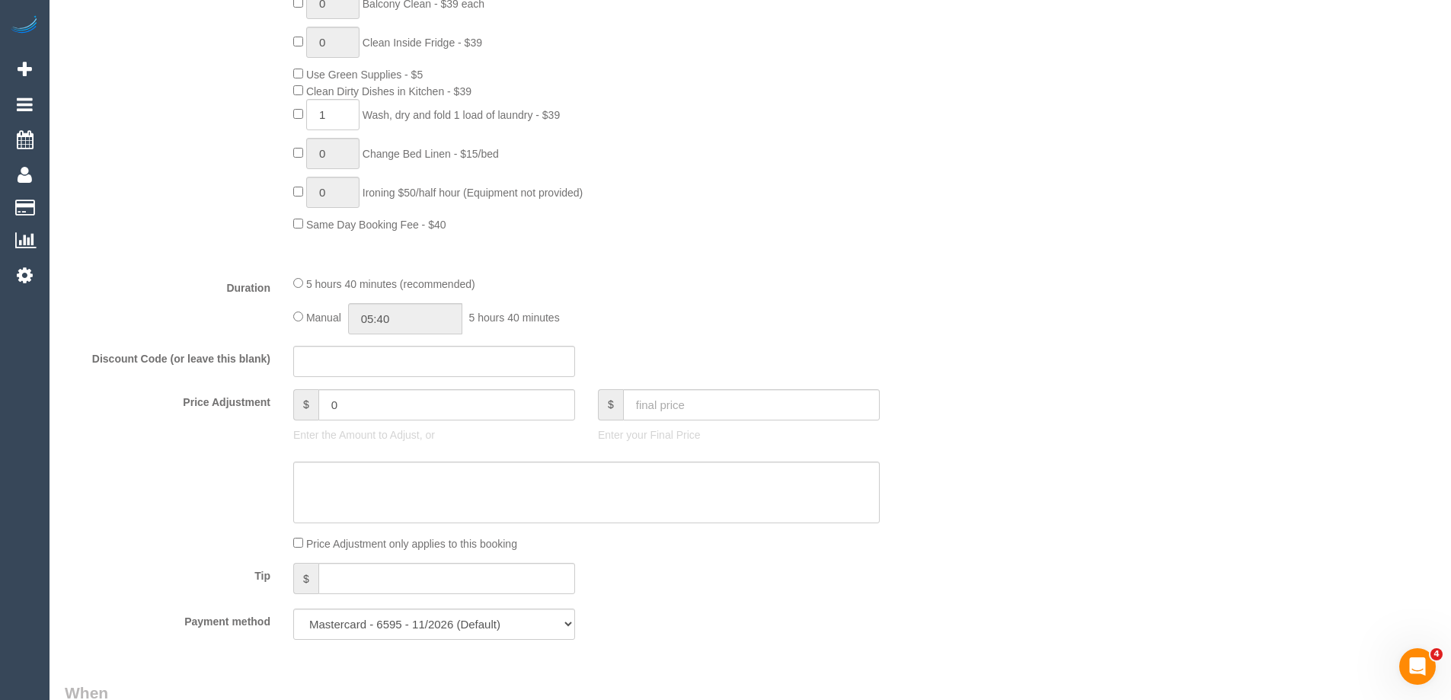
click at [290, 315] on div "5 hours 40 minutes (recommended) Manual 05:40 5 hours 40 minutes" at bounding box center [586, 304] width 609 height 59
click at [419, 323] on input "05:40" at bounding box center [405, 318] width 114 height 31
type input "06:30"
click at [381, 417] on li "06:30" at bounding box center [388, 420] width 68 height 20
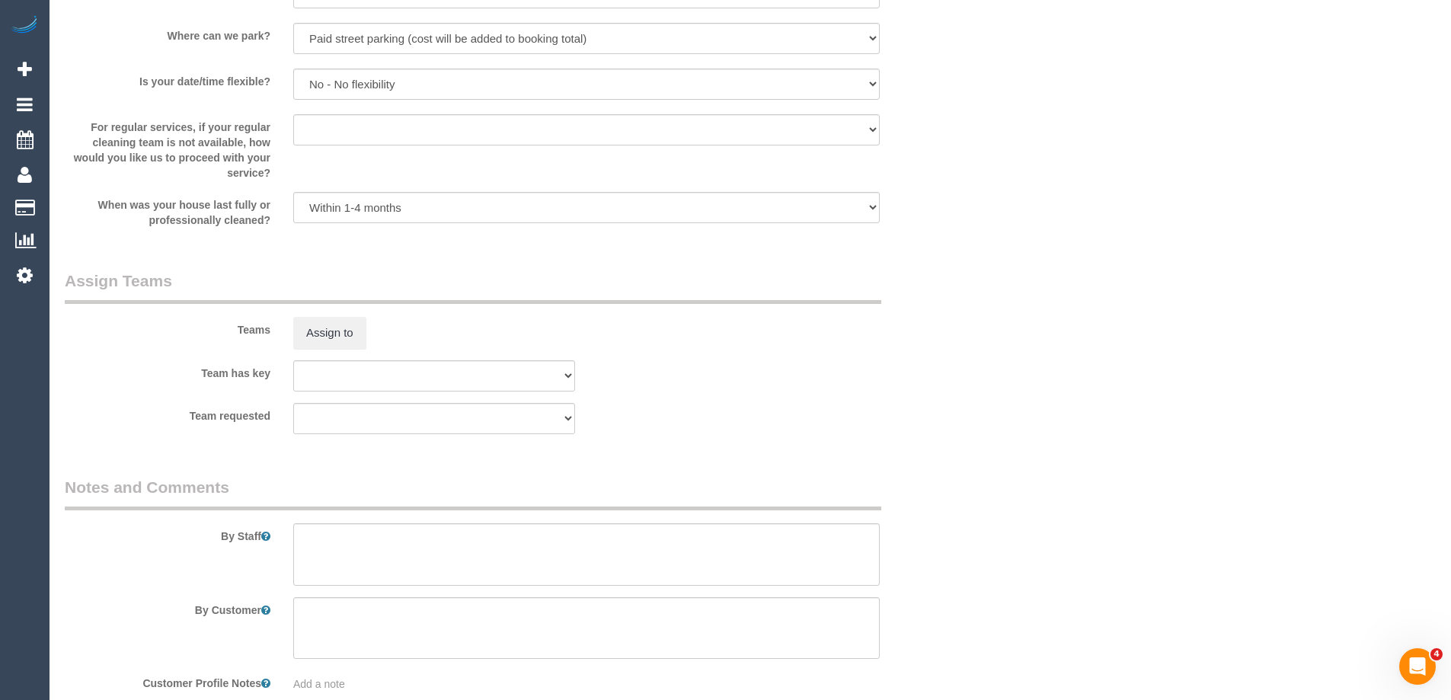
scroll to position [2309, 0]
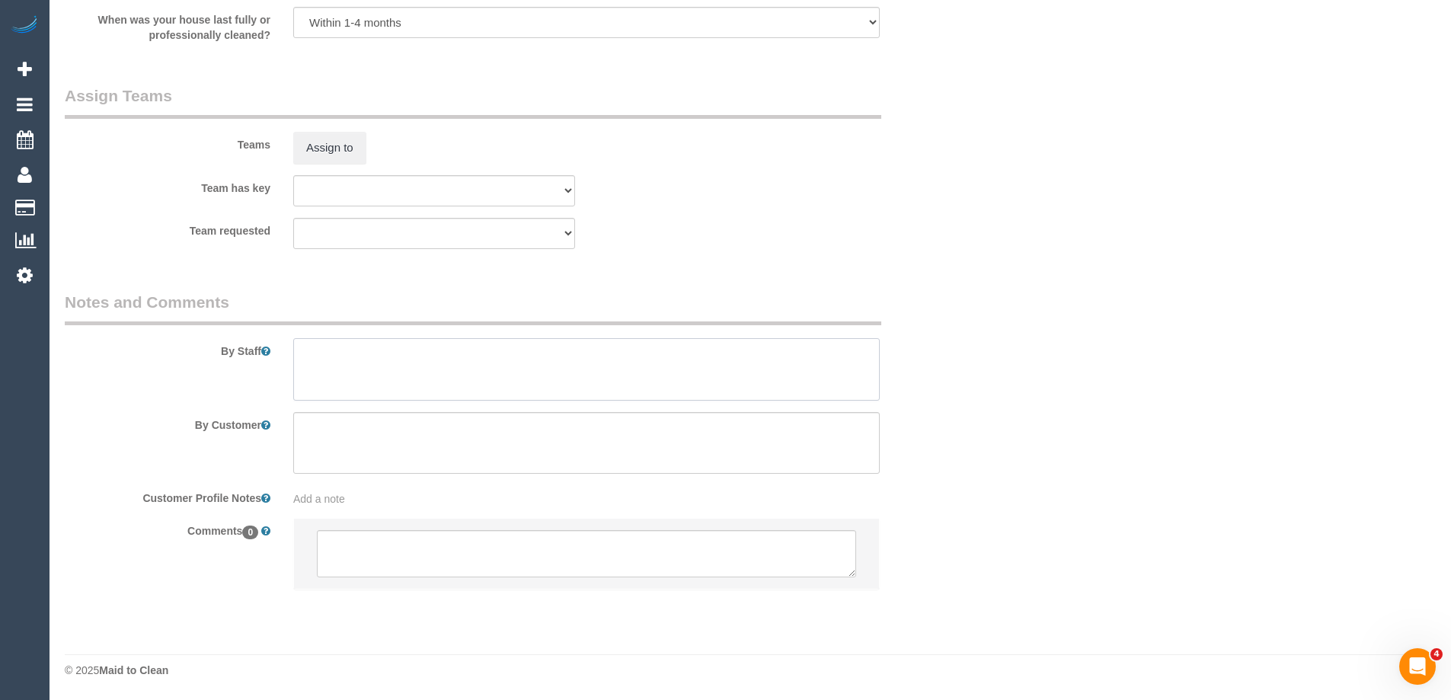
click at [344, 367] on textarea at bounding box center [586, 369] width 587 height 62
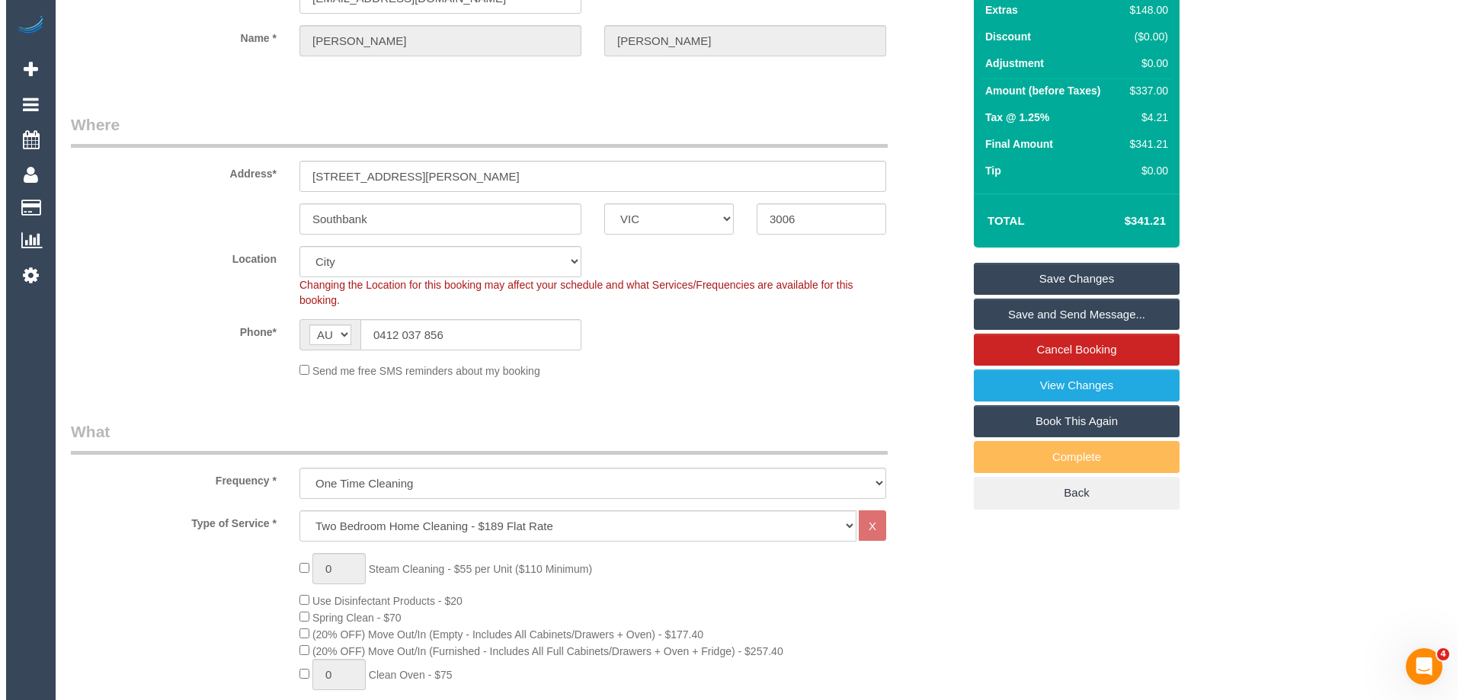
scroll to position [0, 0]
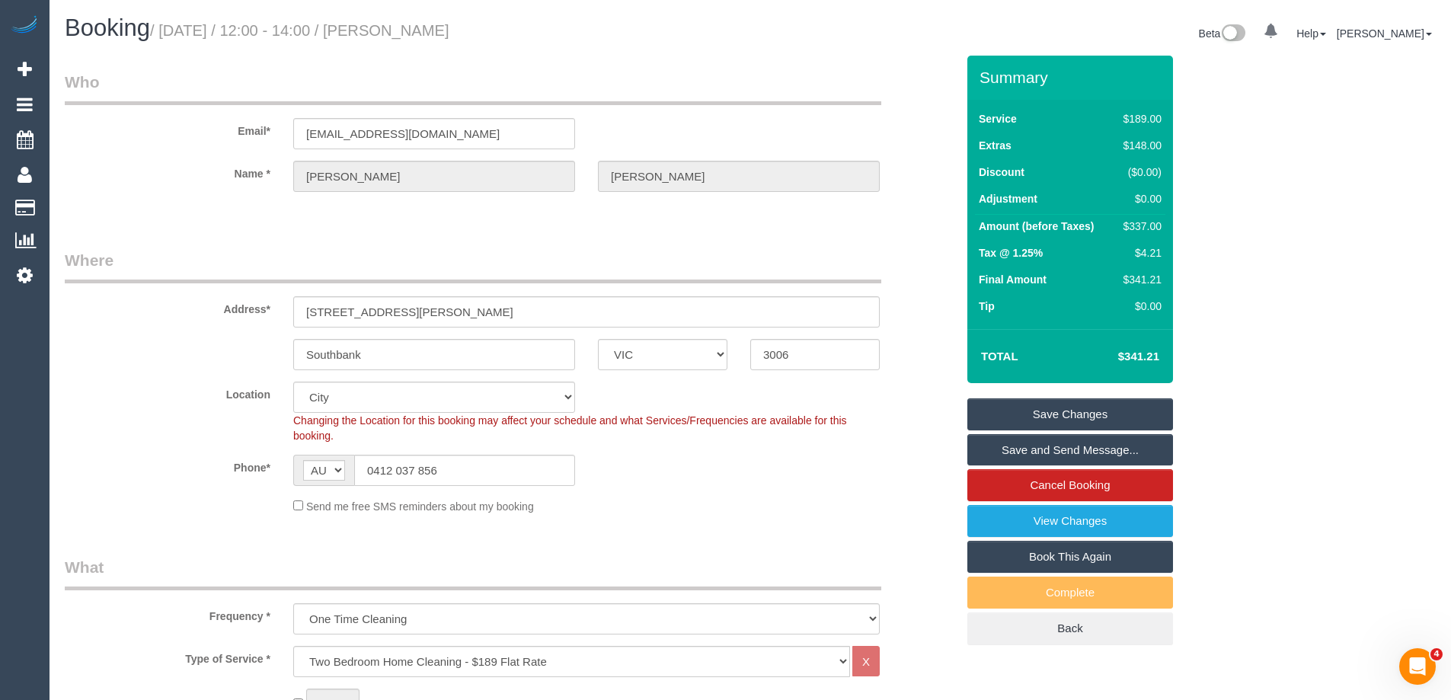
type textarea "Estimated time of 5.5-6.5 hrs"
click at [980, 414] on link "Save Changes" at bounding box center [1071, 414] width 206 height 32
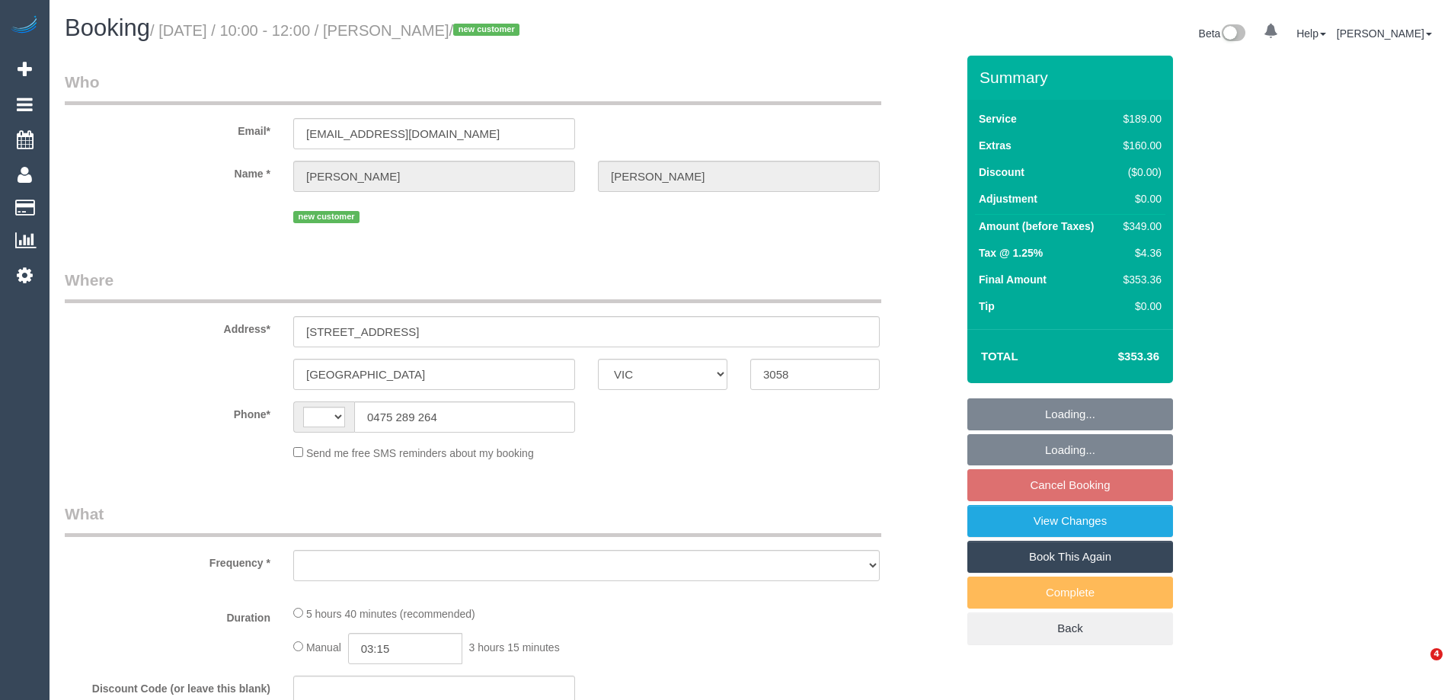
select select "VIC"
select select "string:AU"
select select "object:570"
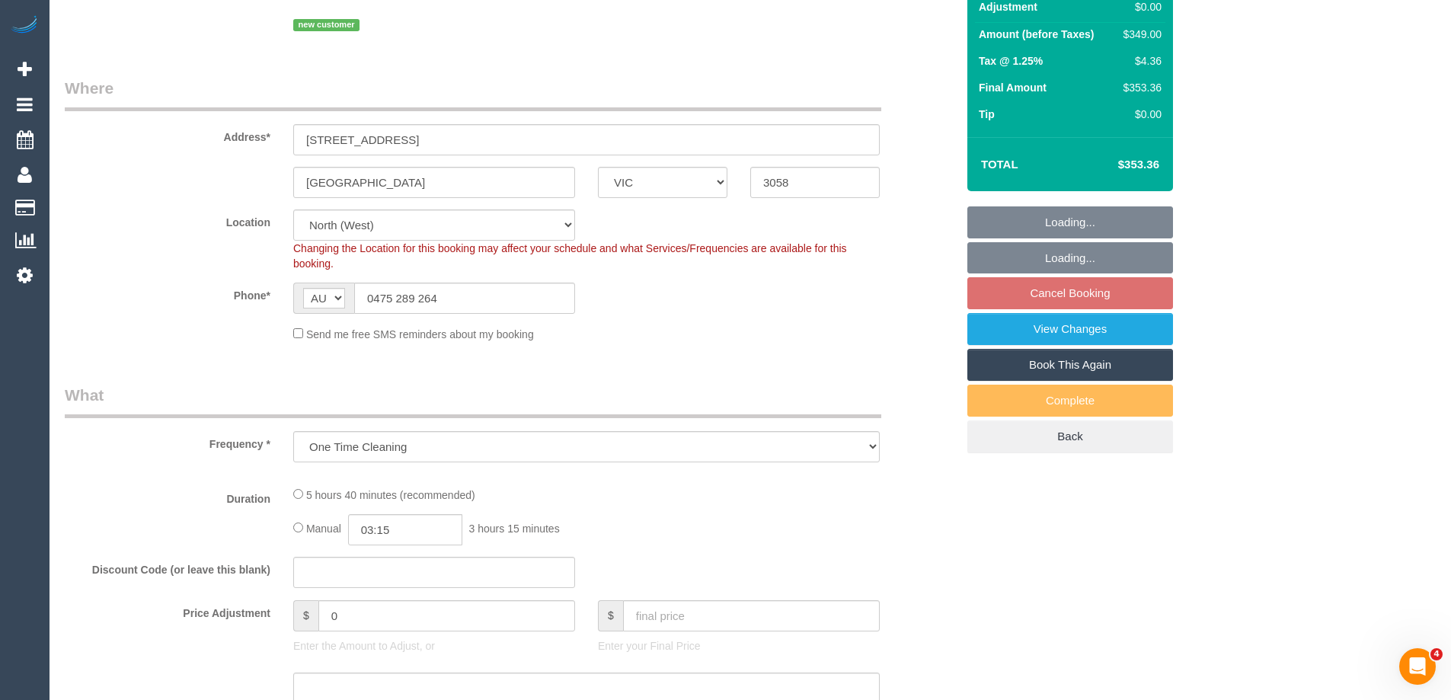
select select "string:stripe-pm_1RXAL42GScqysDRVLX2e3ZVh"
select select "number:28"
select select "number:14"
select select "number:19"
select select "number:22"
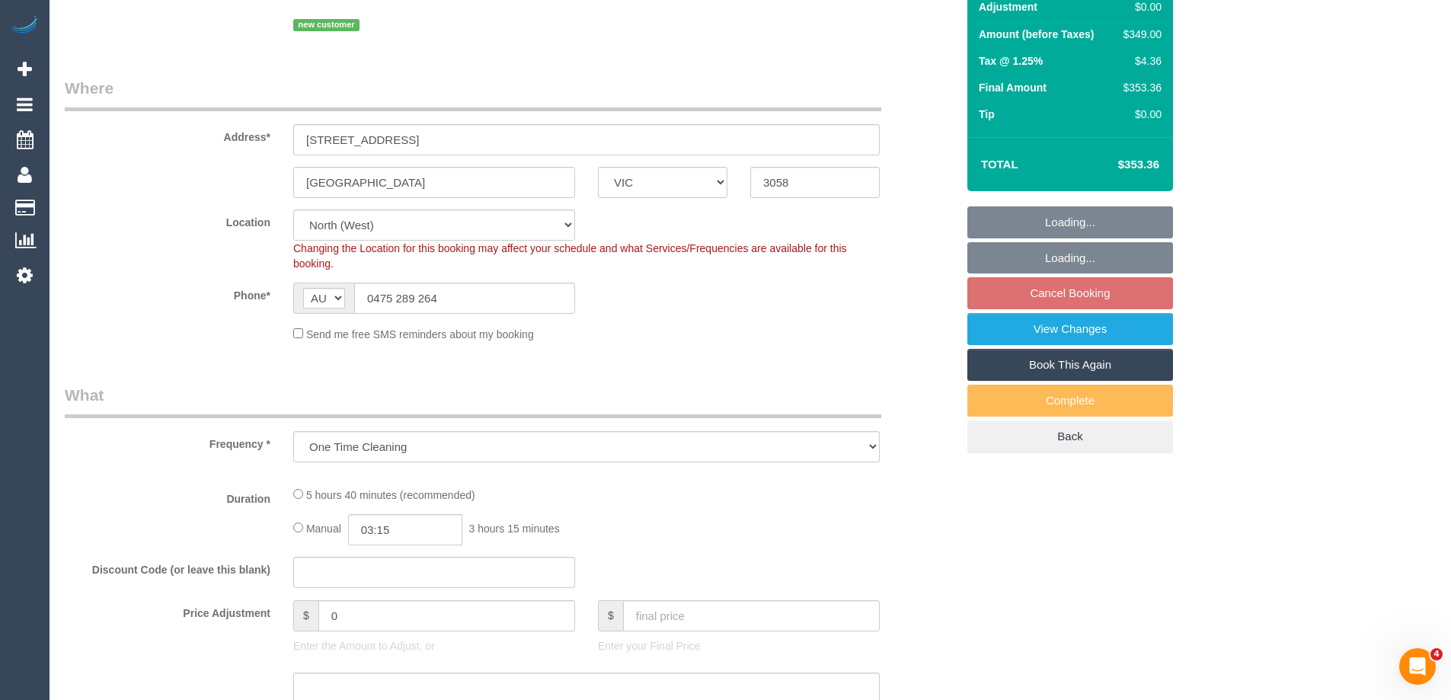
select select "number:13"
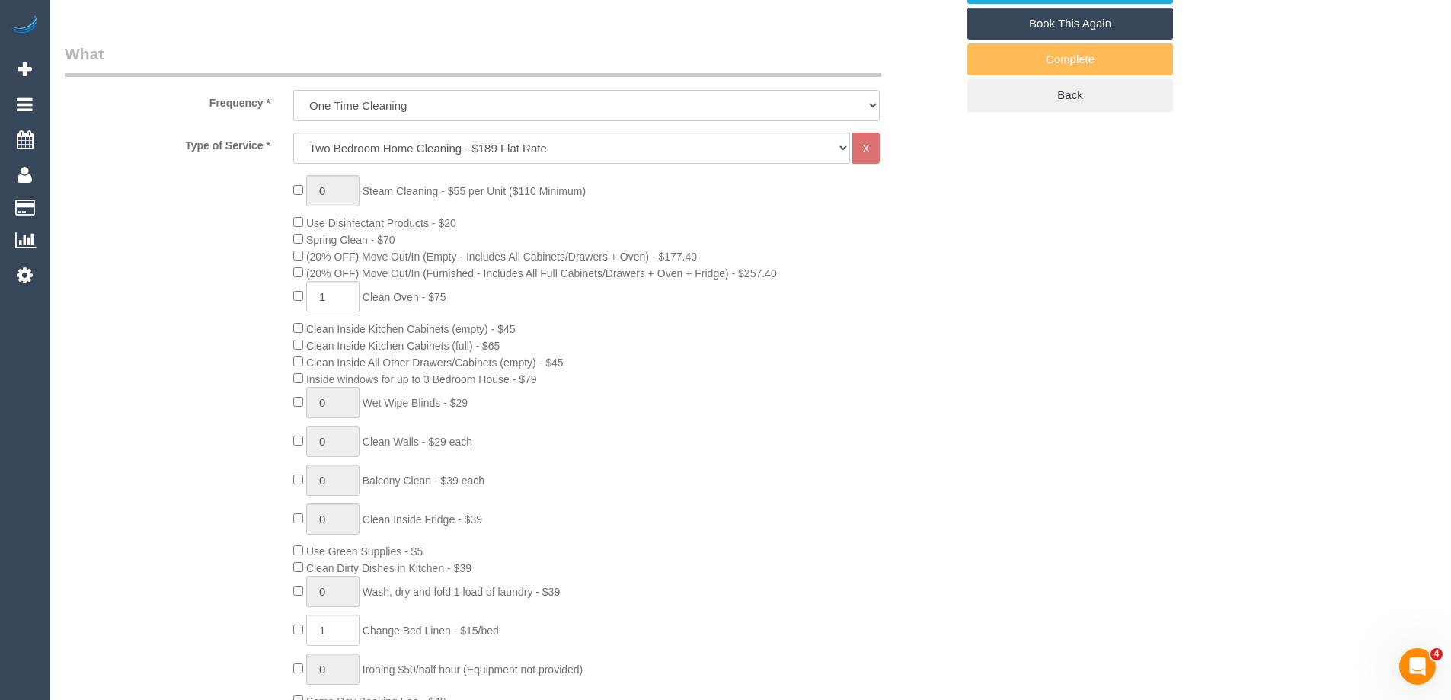
select select "object:819"
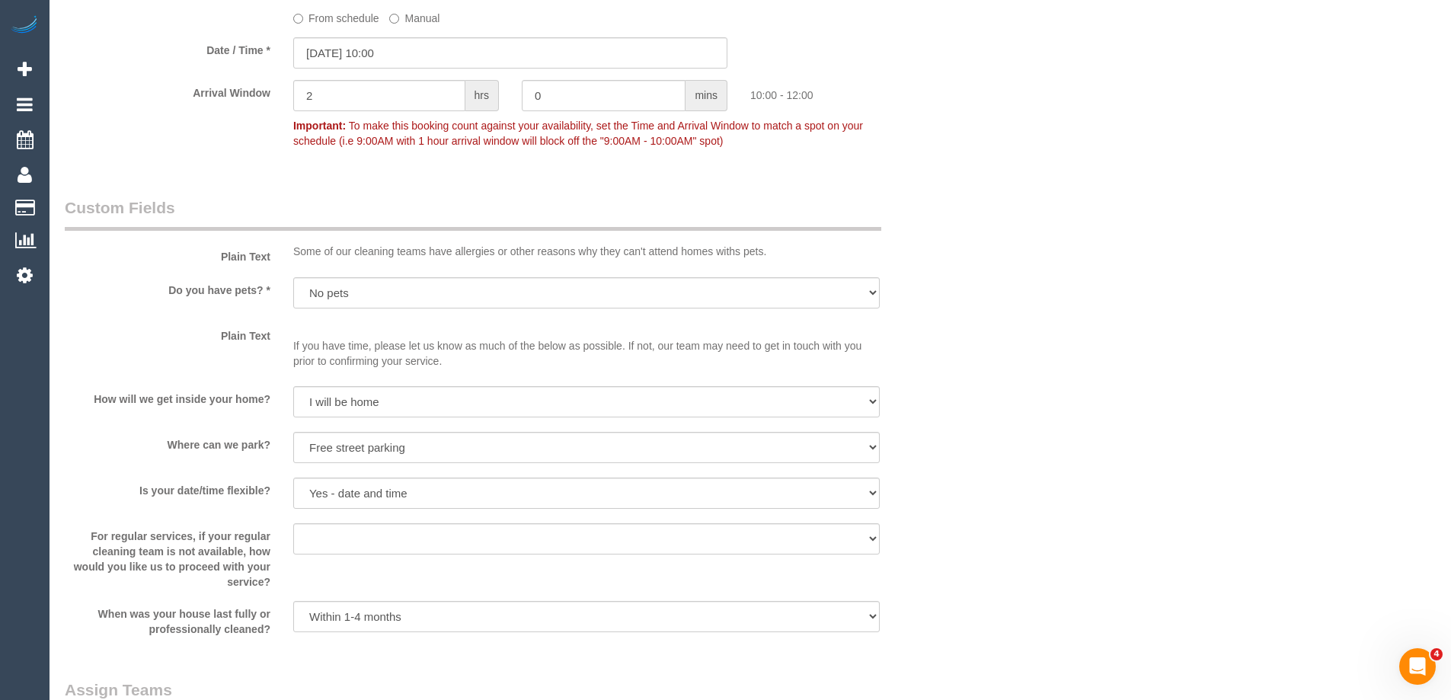
scroll to position [1752, 0]
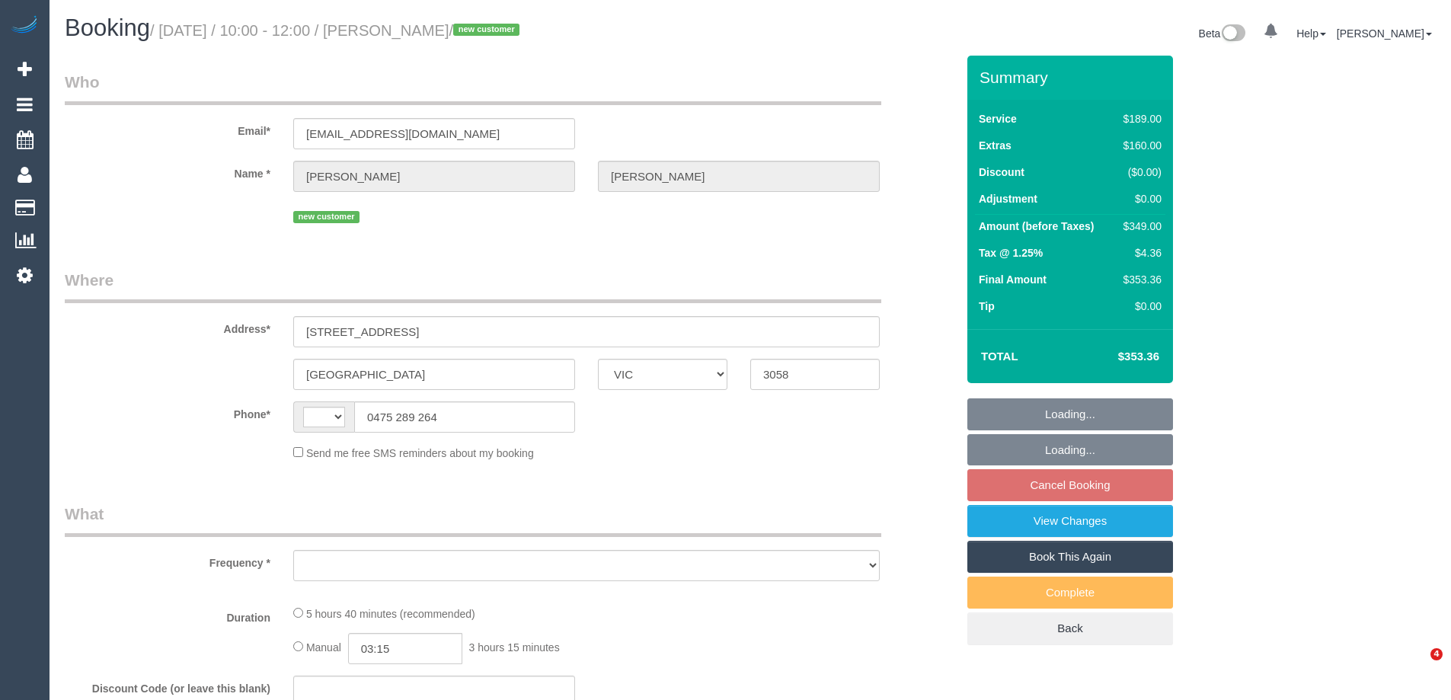
select select "VIC"
select select "string:AU"
select select "object:570"
select select "string:stripe-pm_1RXAL42GScqysDRVLX2e3ZVh"
select select "number:28"
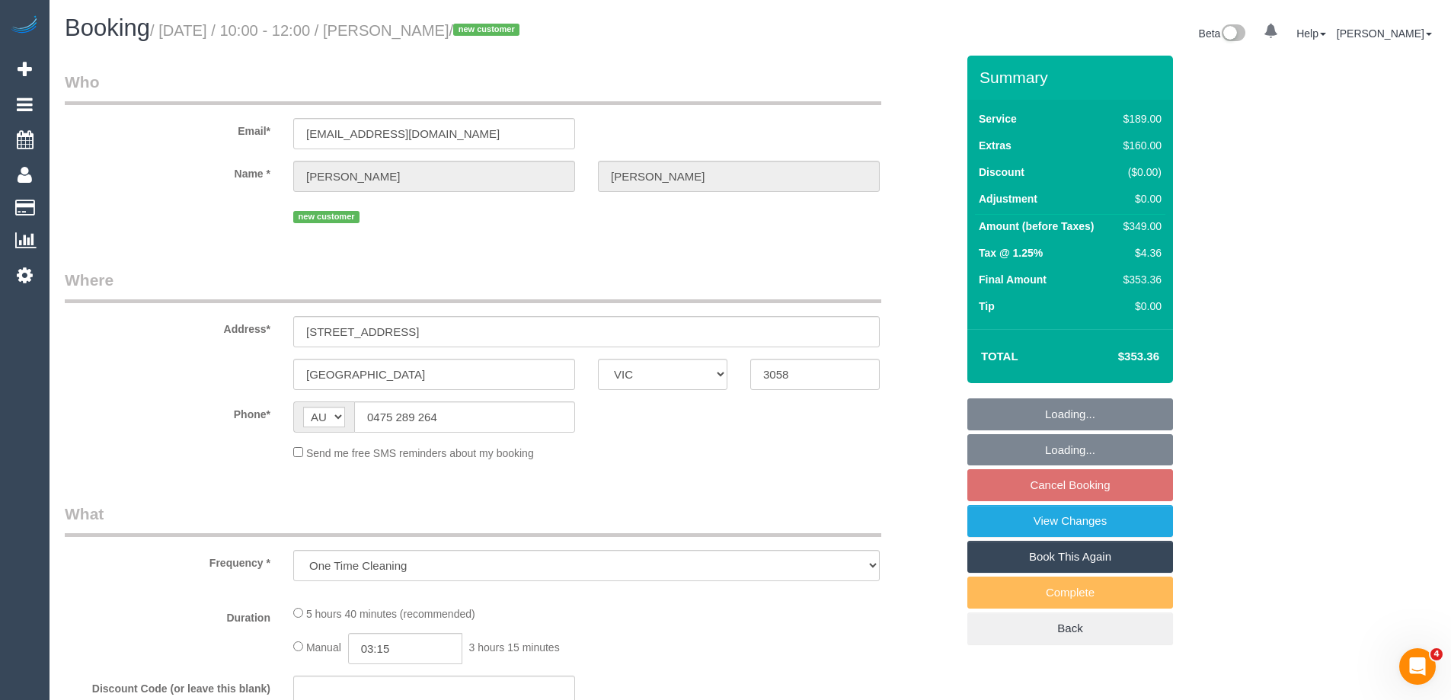
select select "number:14"
select select "number:19"
select select "number:22"
select select "number:13"
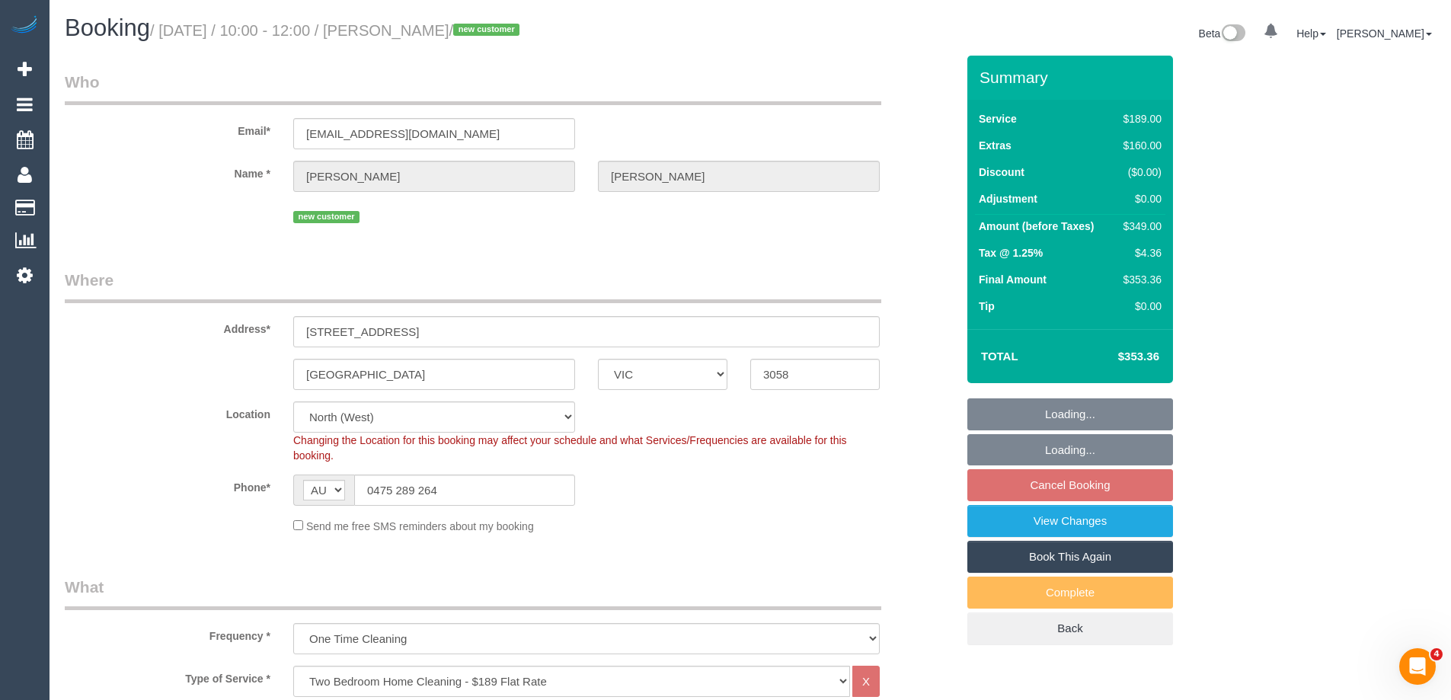
select select "object:1584"
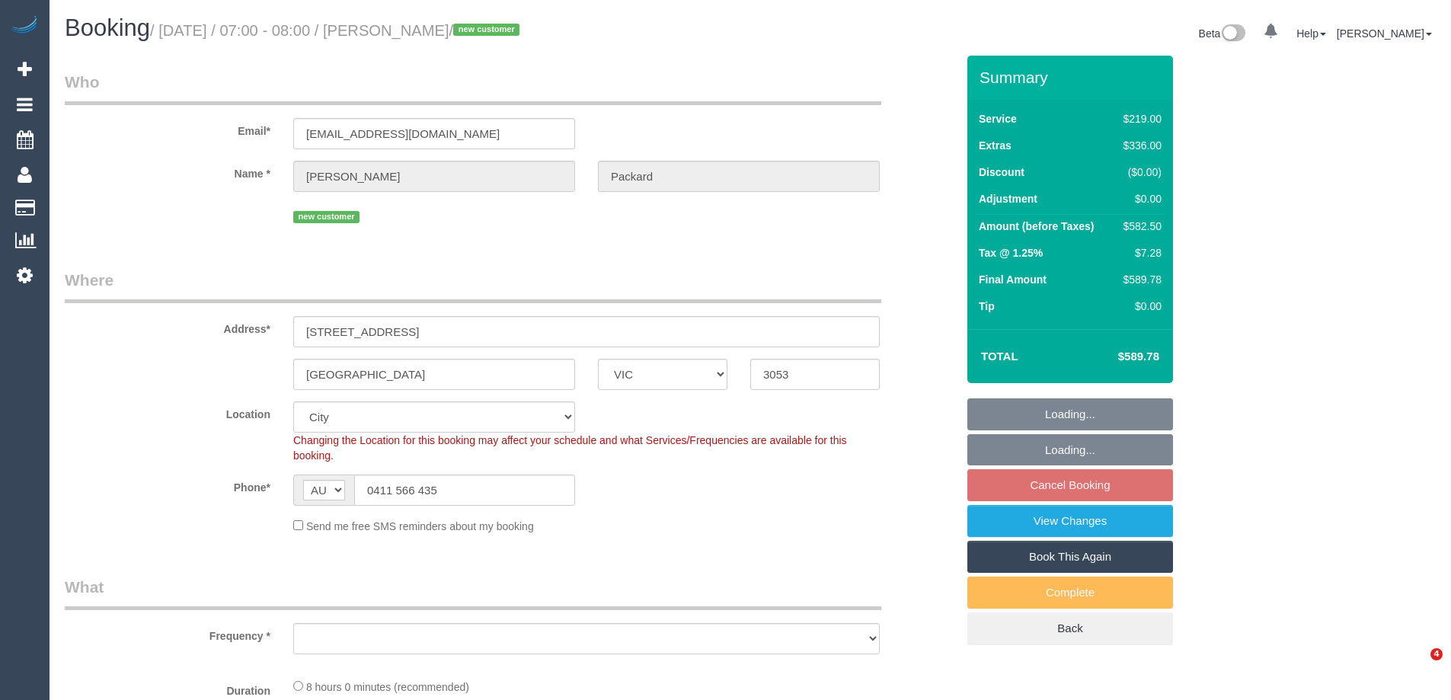
select select "VIC"
select select "object:820"
select select "string:stripe-pm_1RxcLy2GScqysDRVrpP4WL7K"
select select "number:28"
select select "number:14"
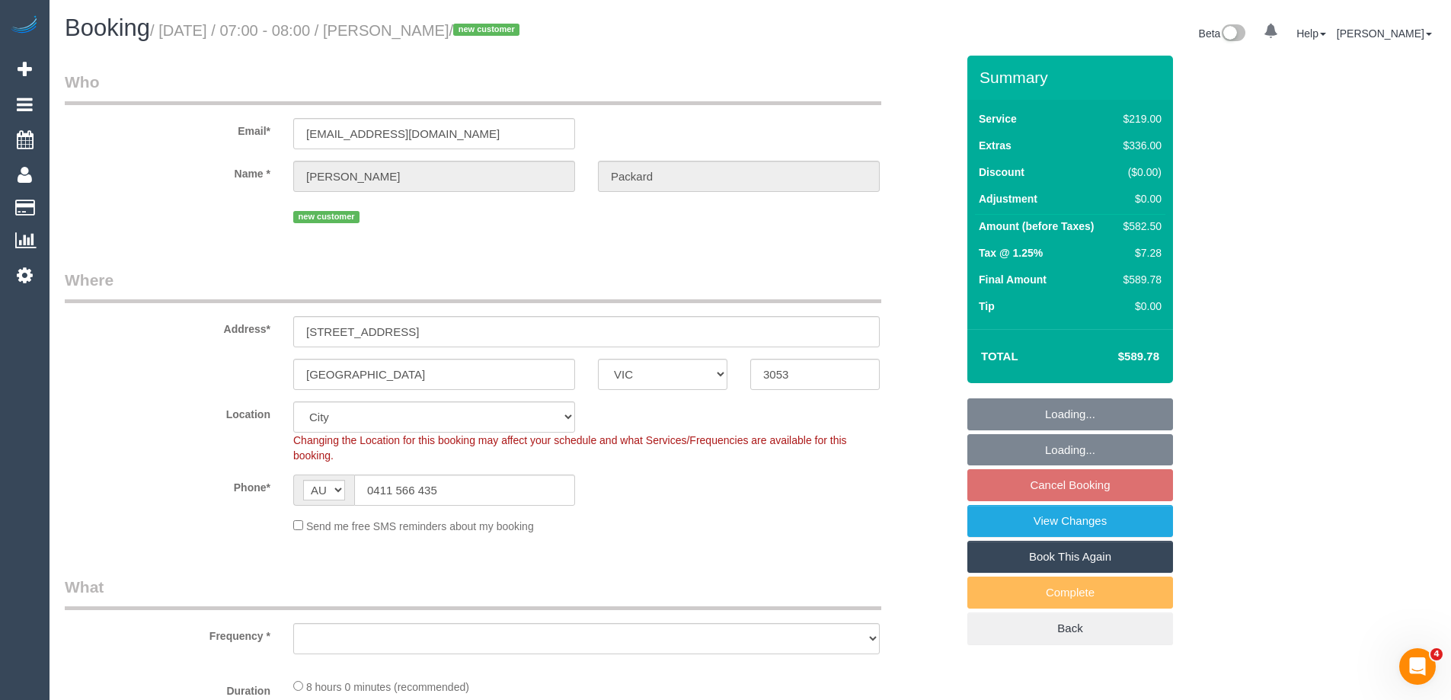
select select "number:20"
select select "number:25"
select select "number:35"
select select "number:26"
select select "object:1225"
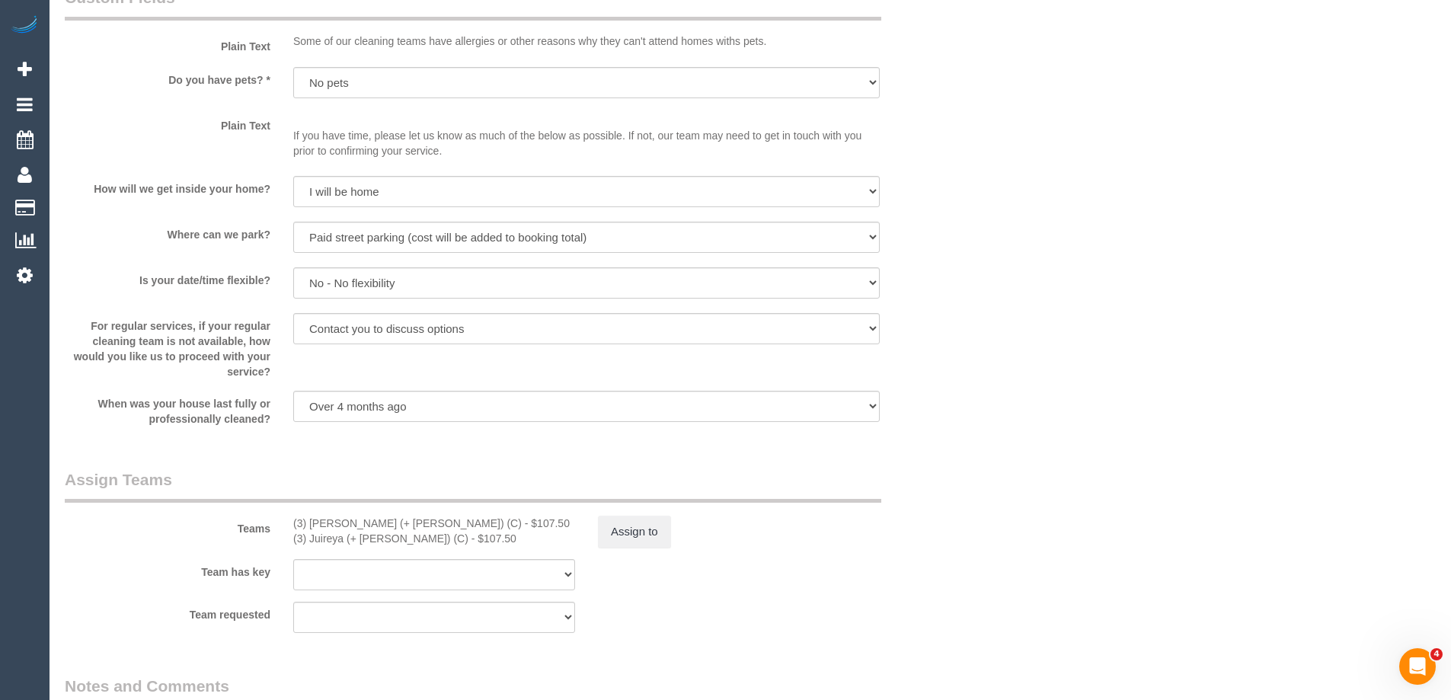
scroll to position [1758, 0]
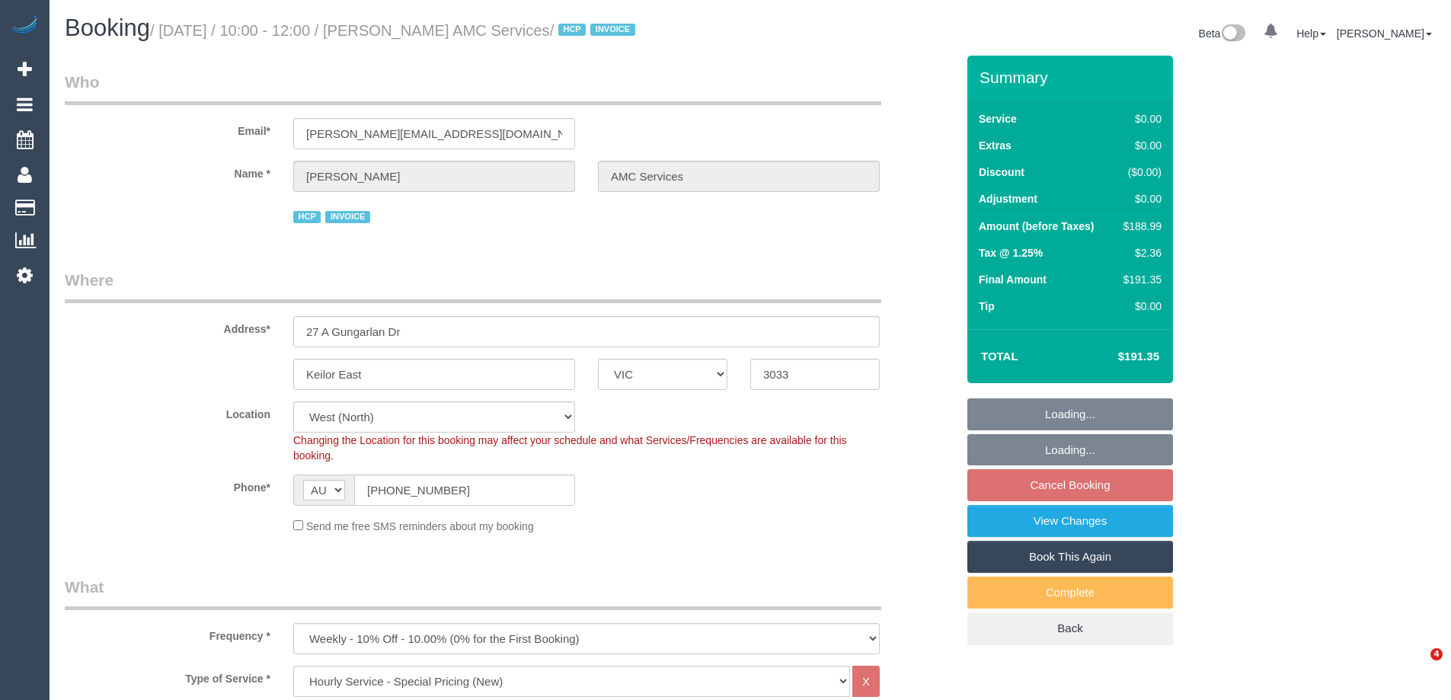
select select "VIC"
select select "180"
select select "number:28"
select select "number:14"
select select "number:19"
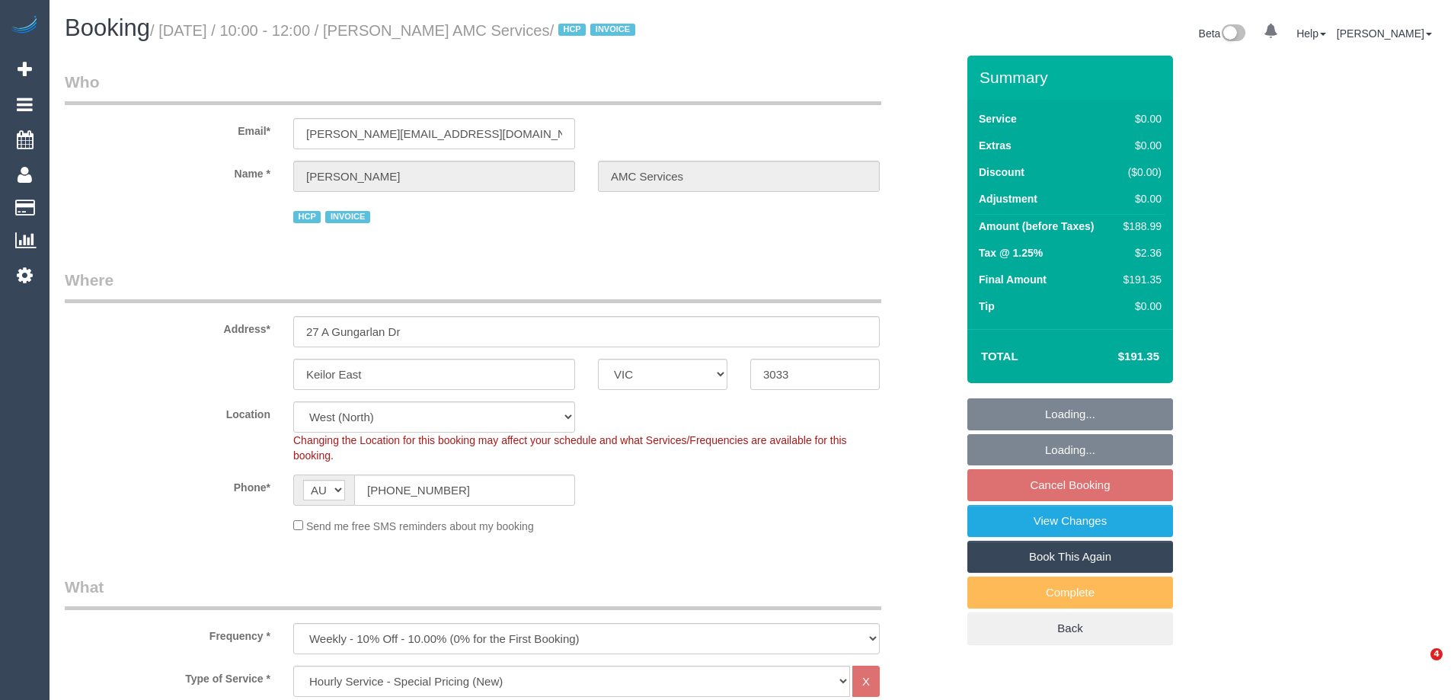
select select "number:24"
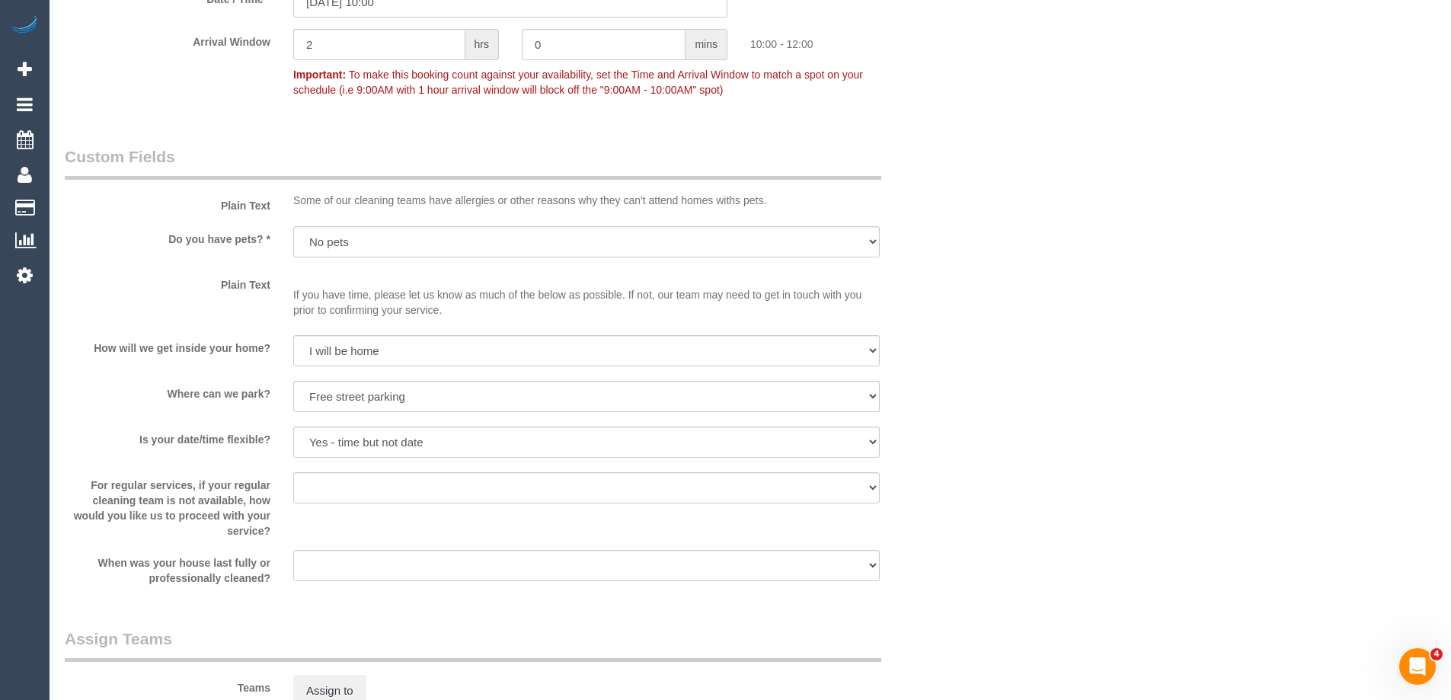
scroll to position [1676, 0]
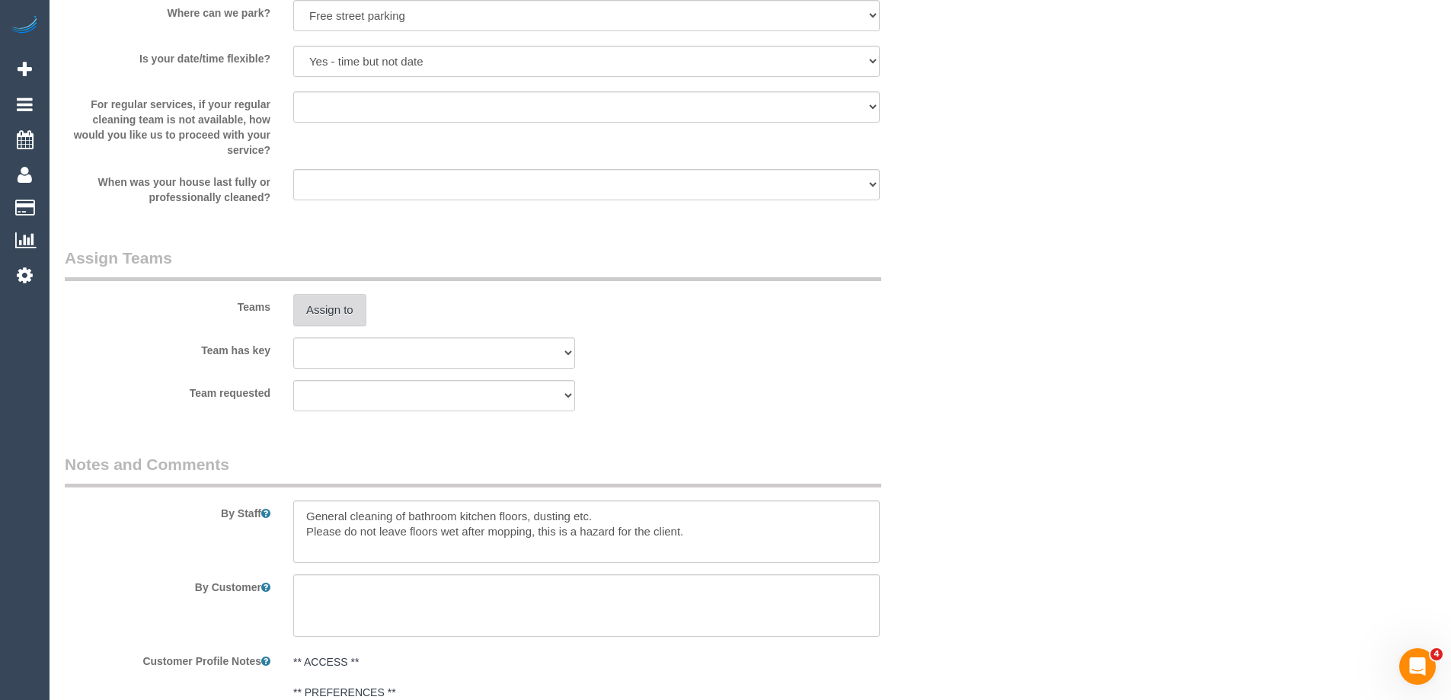
click at [321, 308] on button "Assign to" at bounding box center [329, 310] width 73 height 32
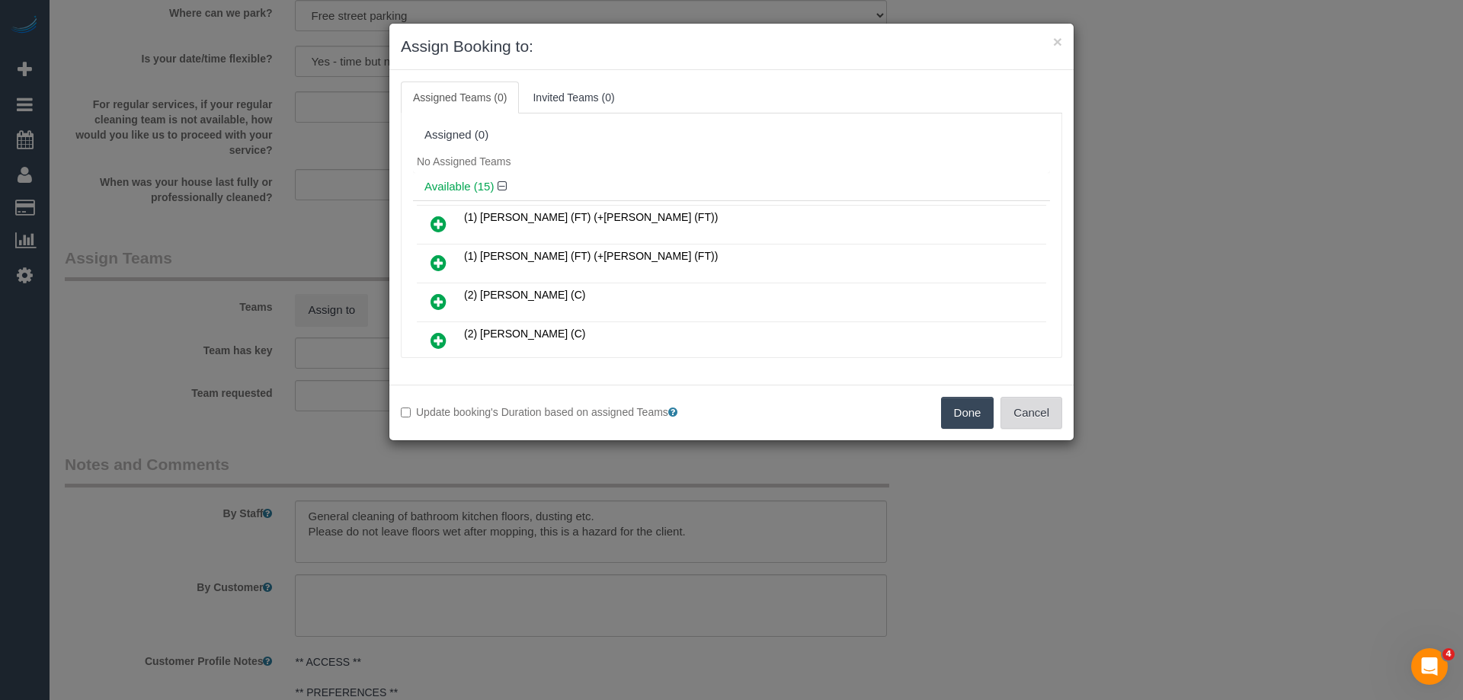
click at [1026, 398] on button "Cancel" at bounding box center [1031, 413] width 62 height 32
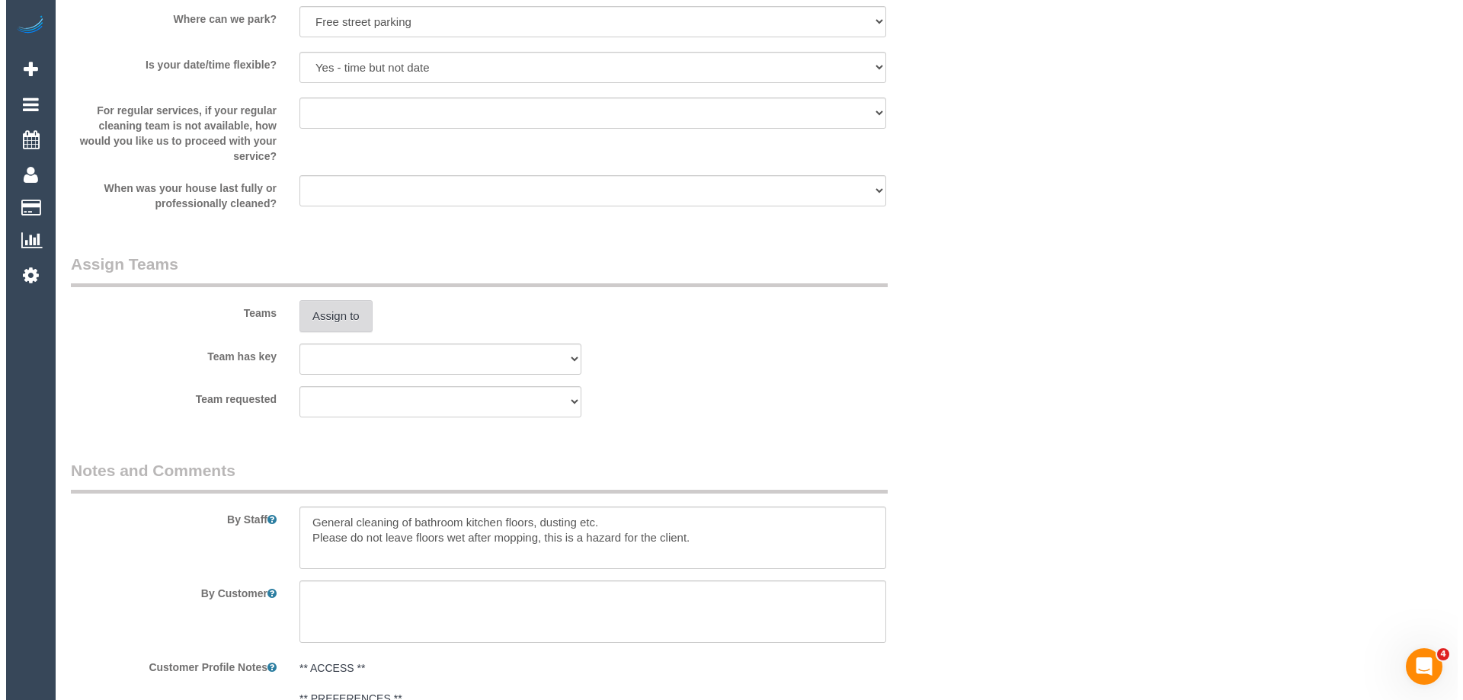
scroll to position [1692, 0]
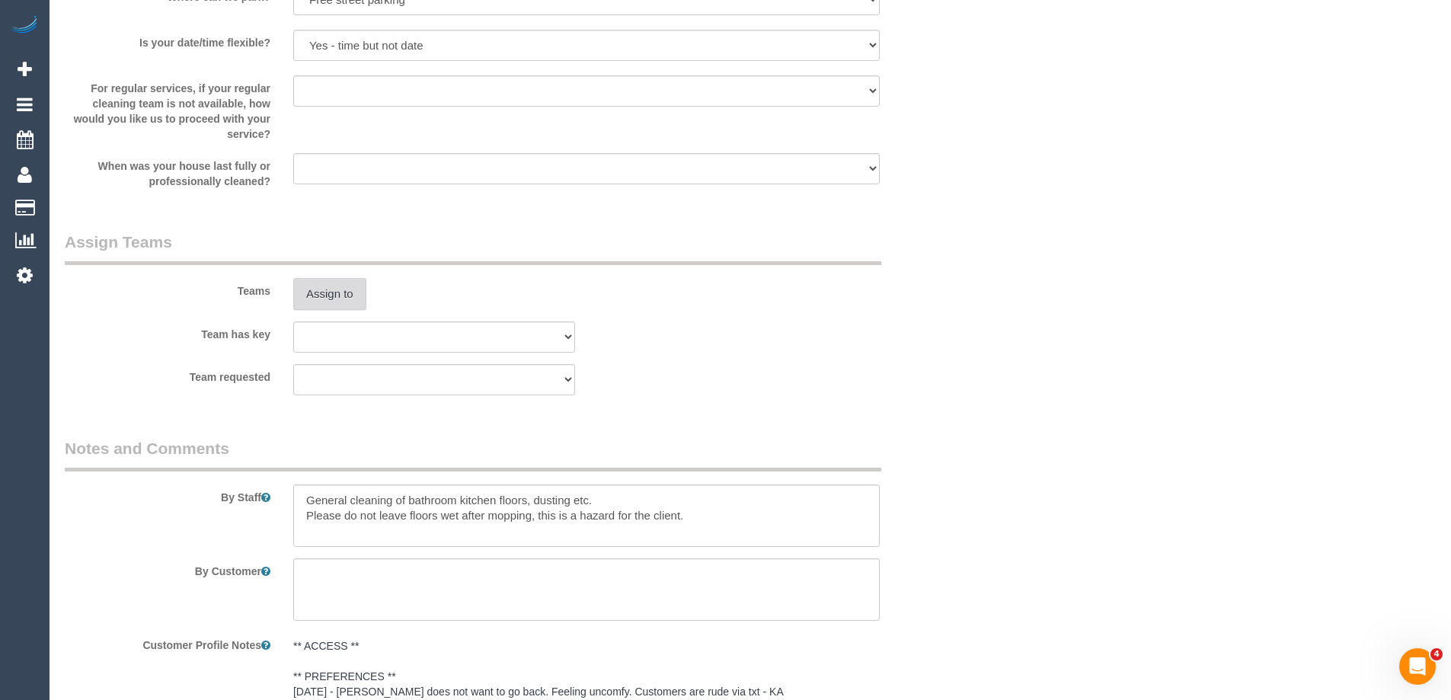
click at [323, 288] on button "Assign to" at bounding box center [329, 294] width 73 height 32
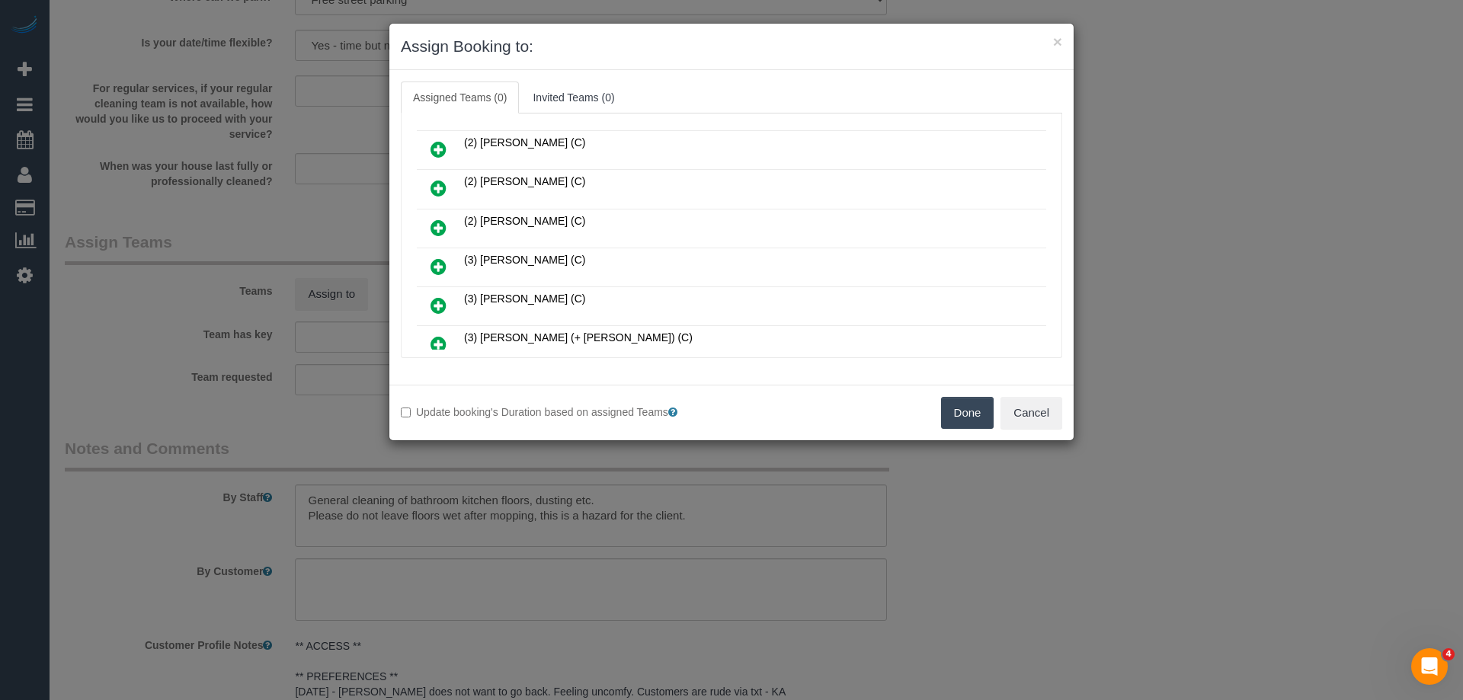
click at [436, 264] on icon at bounding box center [438, 266] width 16 height 18
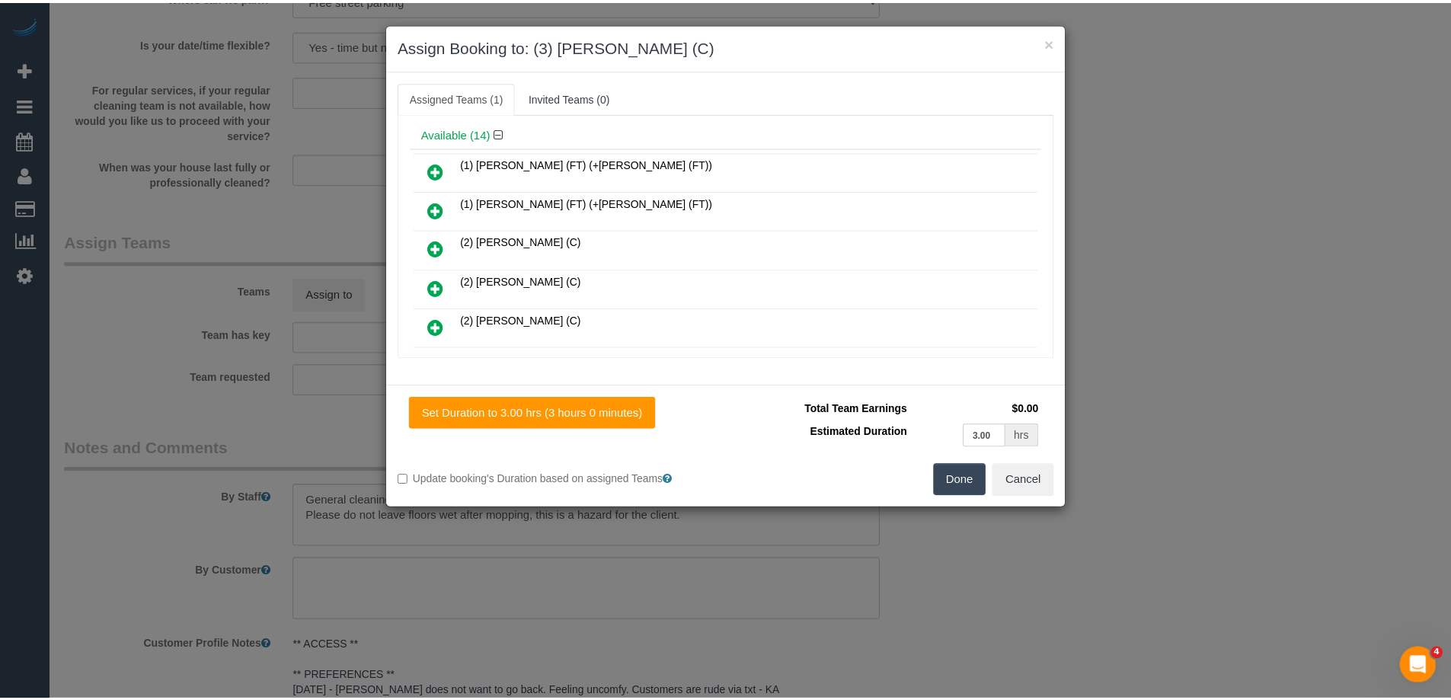
scroll to position [0, 0]
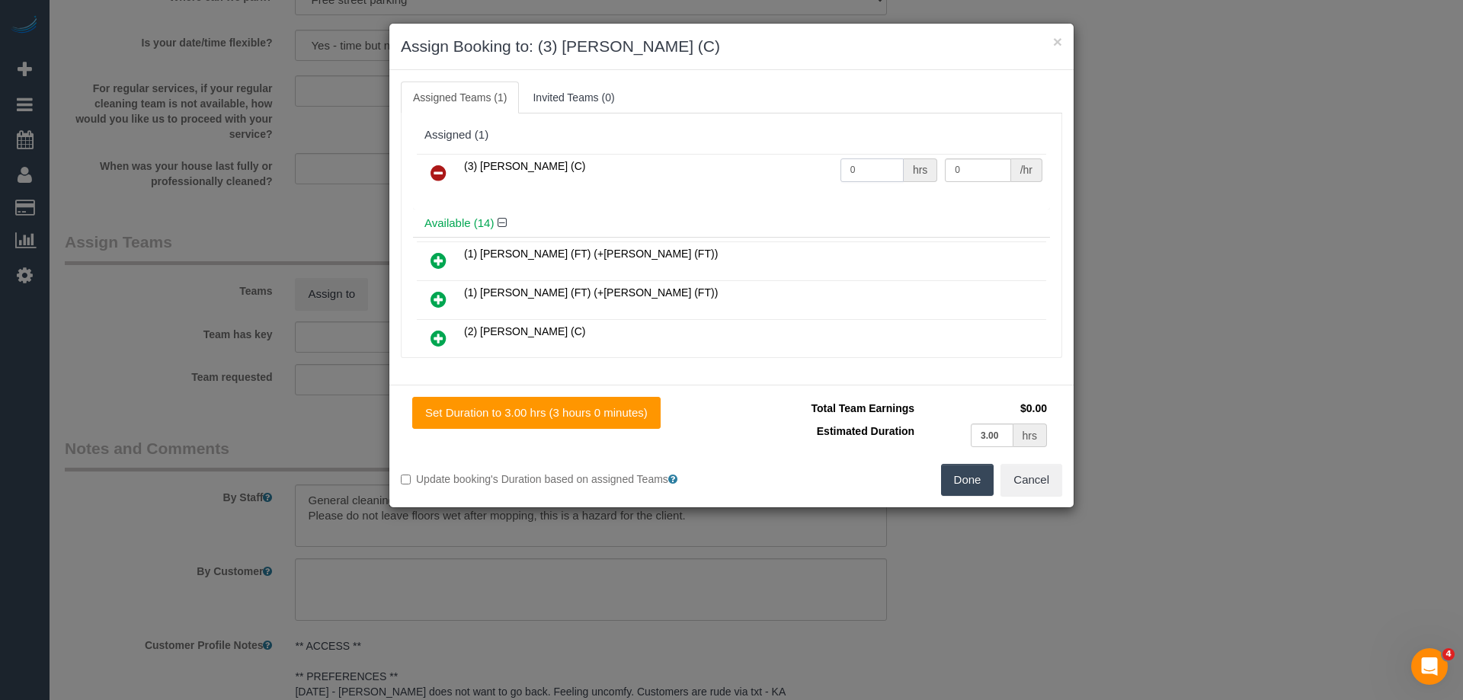
drag, startPoint x: 874, startPoint y: 172, endPoint x: 757, endPoint y: 165, distance: 116.8
click at [757, 165] on tr "(3) [PERSON_NAME] (C) 0 hrs 0 /hr" at bounding box center [731, 173] width 629 height 39
type input "3"
drag, startPoint x: 964, startPoint y: 171, endPoint x: 817, endPoint y: 173, distance: 147.0
click at [865, 173] on tr "(3) Abu Bakar (C) 3 hrs 0 /hr" at bounding box center [731, 173] width 629 height 39
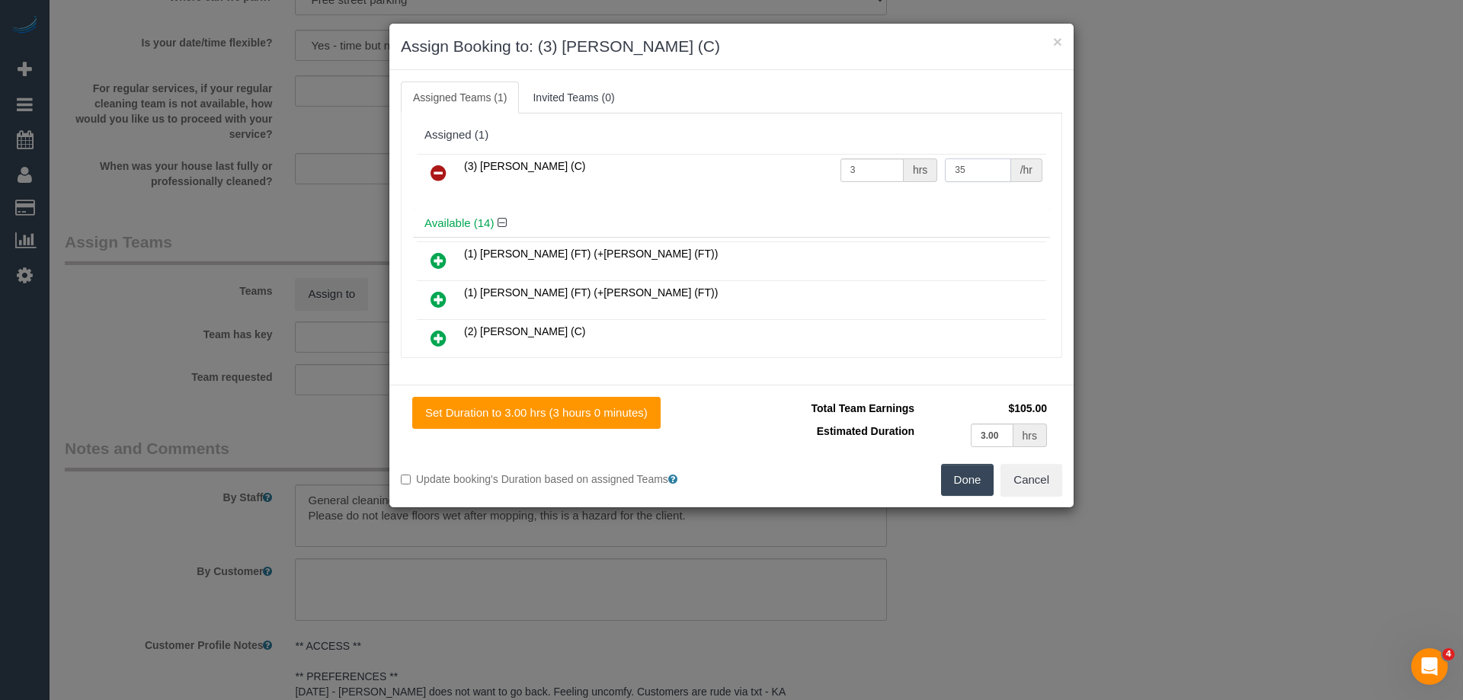
type input "35"
click at [956, 485] on button "Done" at bounding box center [967, 480] width 53 height 32
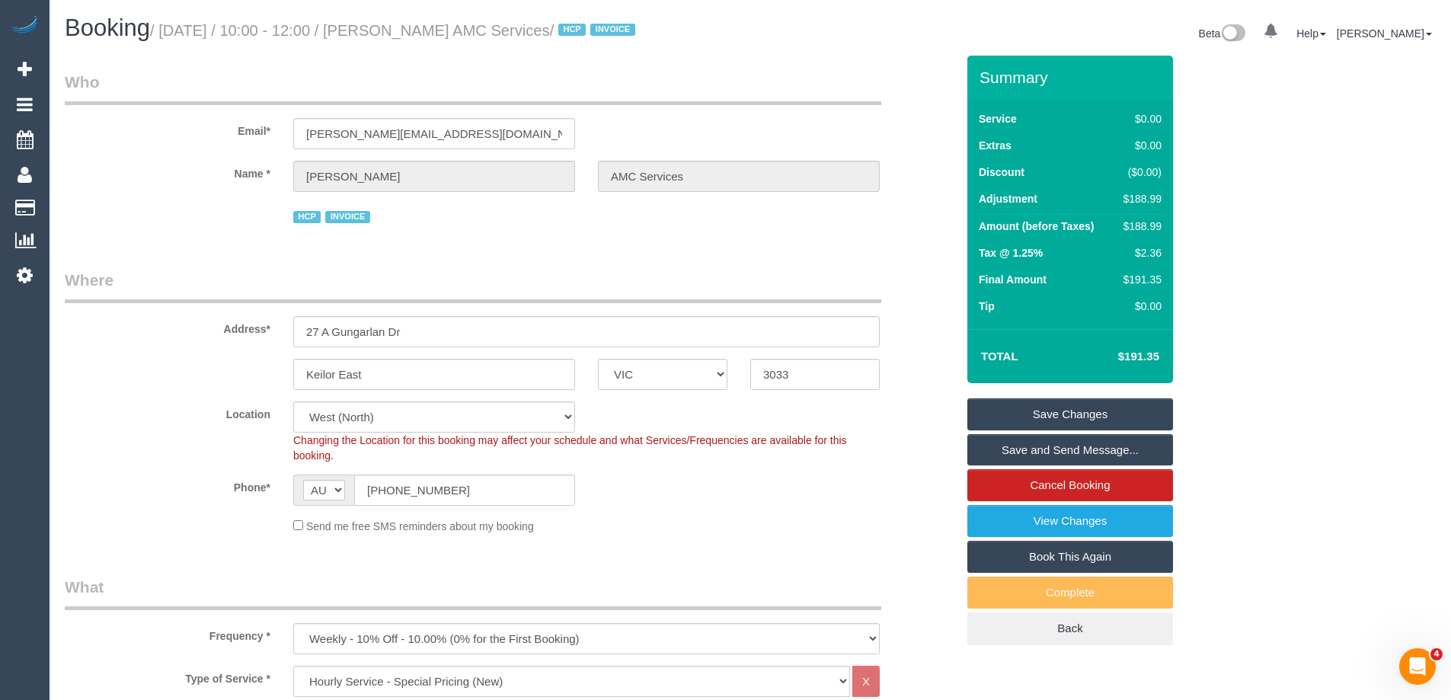
drag, startPoint x: 574, startPoint y: 30, endPoint x: 393, endPoint y: 27, distance: 181.3
click at [393, 27] on small "/ August 25, 2025 / 10:00 - 12:00 / Anwar Rafla AMC Services / HCP INVOICE" at bounding box center [395, 30] width 490 height 17
copy small "[PERSON_NAME] AMC Services"
click at [1007, 409] on link "Save Changes" at bounding box center [1071, 414] width 206 height 32
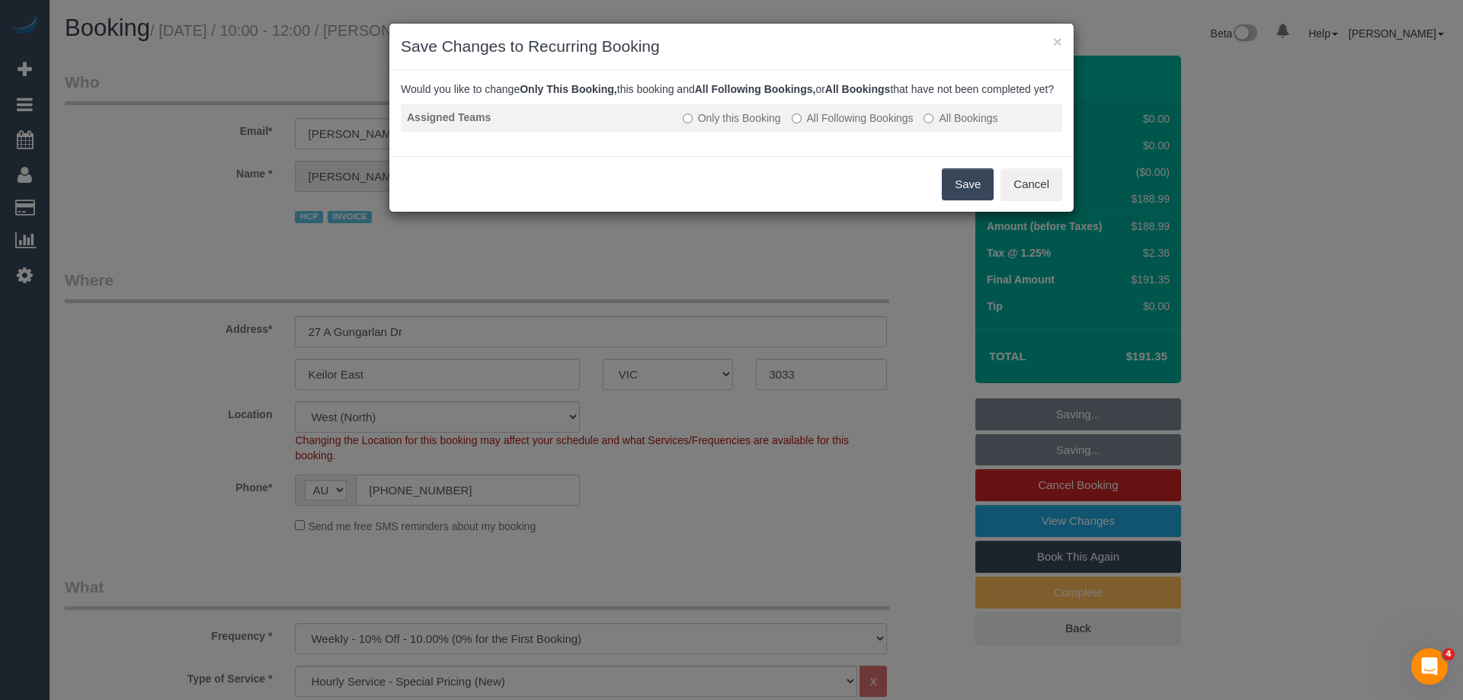
click at [839, 126] on label "All Following Bookings" at bounding box center [853, 117] width 122 height 15
click at [963, 194] on button "Save" at bounding box center [968, 184] width 52 height 32
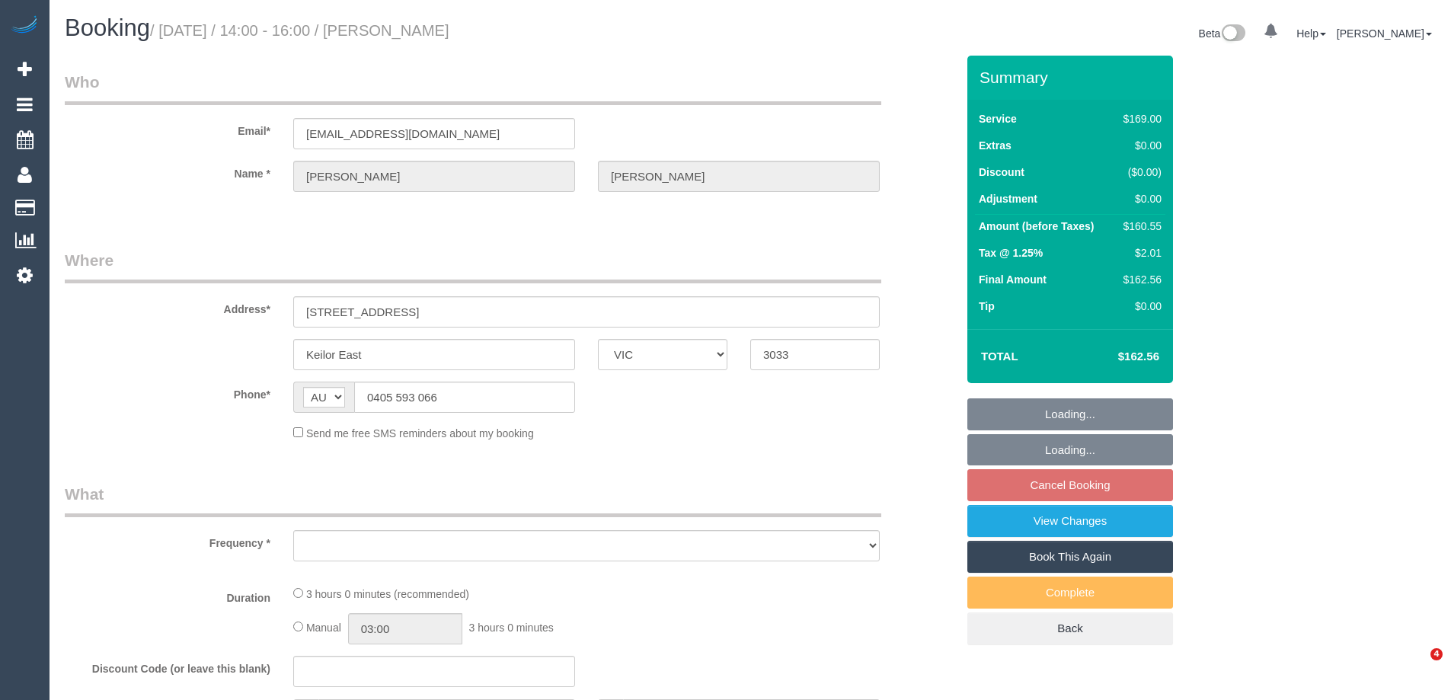
select select "VIC"
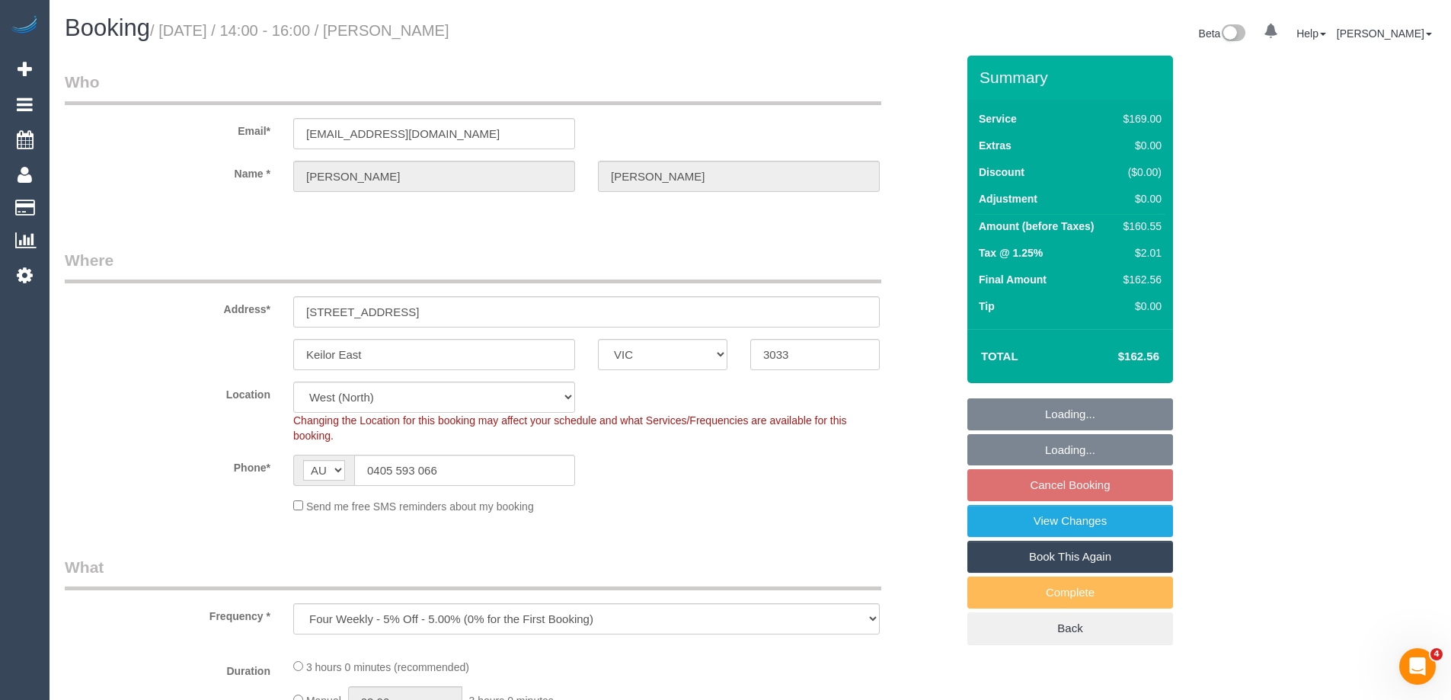
select select "object:1378"
select select "number:29"
select select "number:14"
select select "number:18"
select select "number:22"
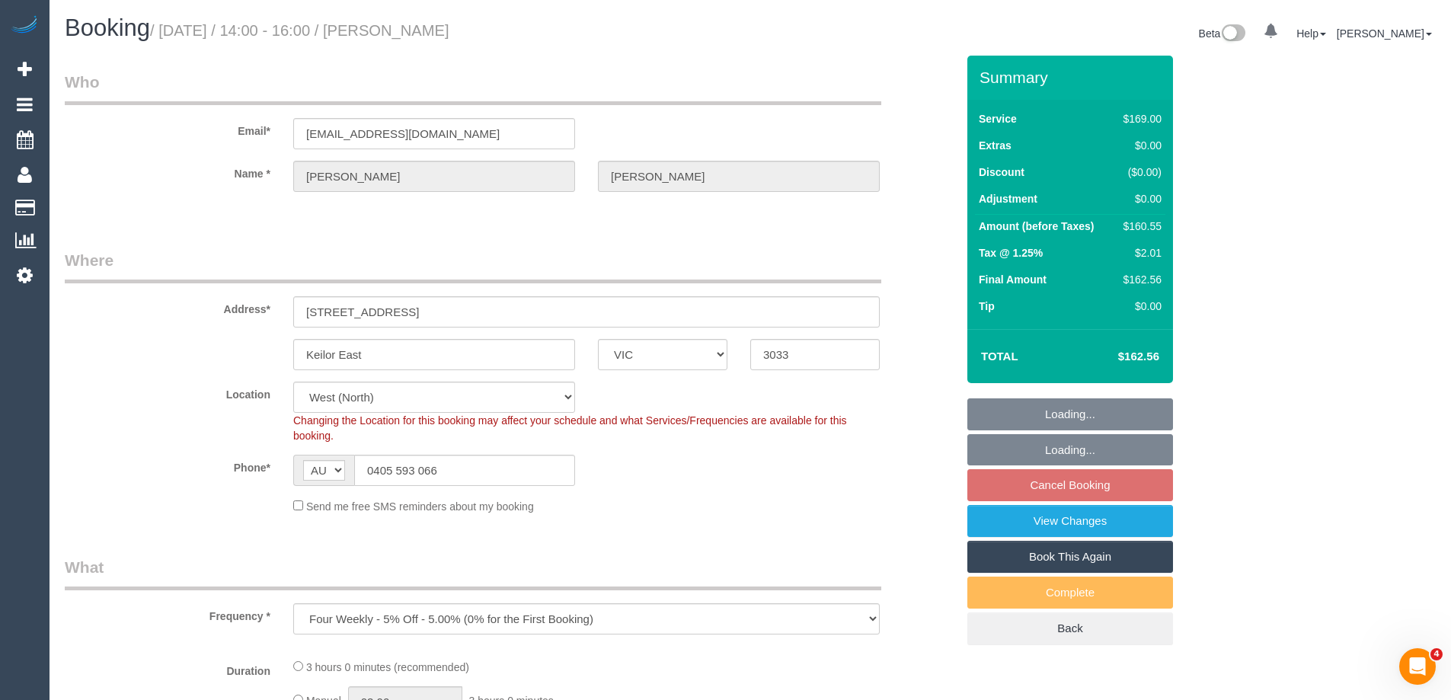
select select "number:33"
select select "number:26"
select select "string:stripe-card_1EedYf2GScqysDRVgm4d6LyI"
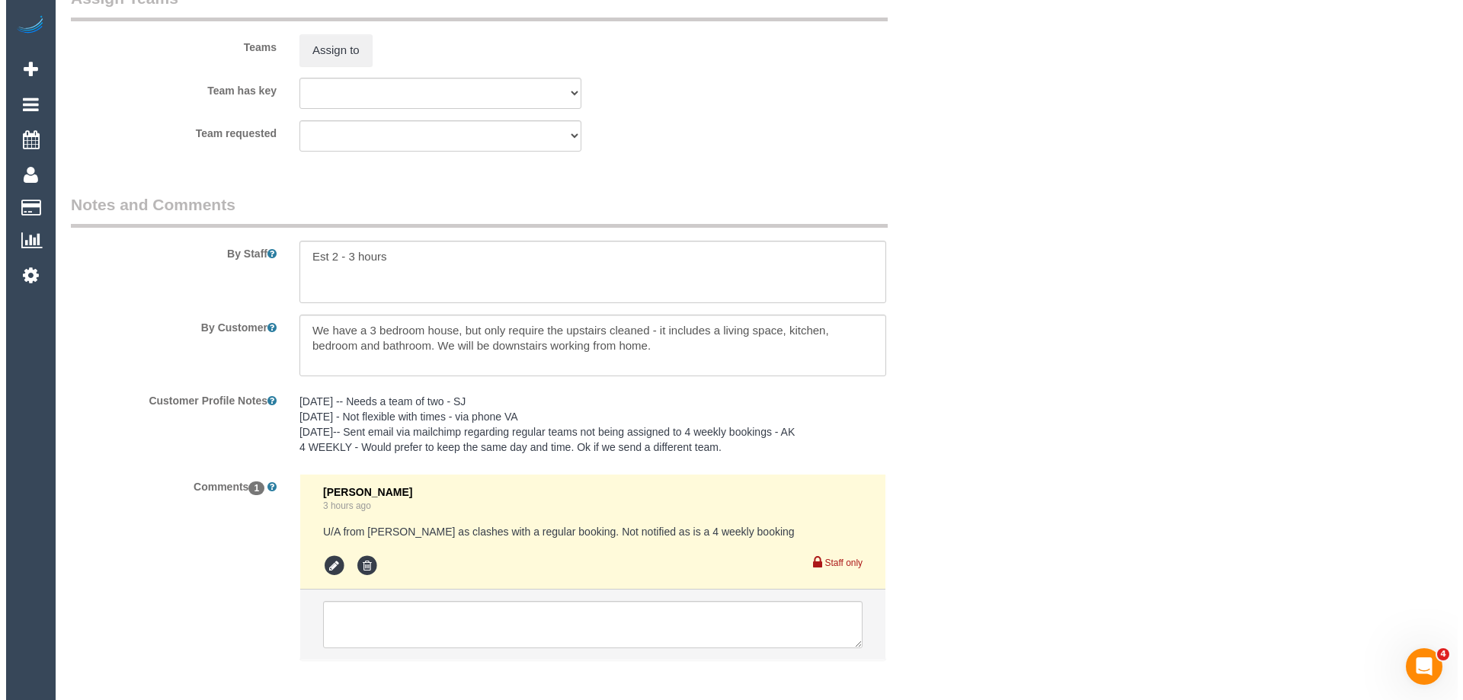
scroll to position [2325, 0]
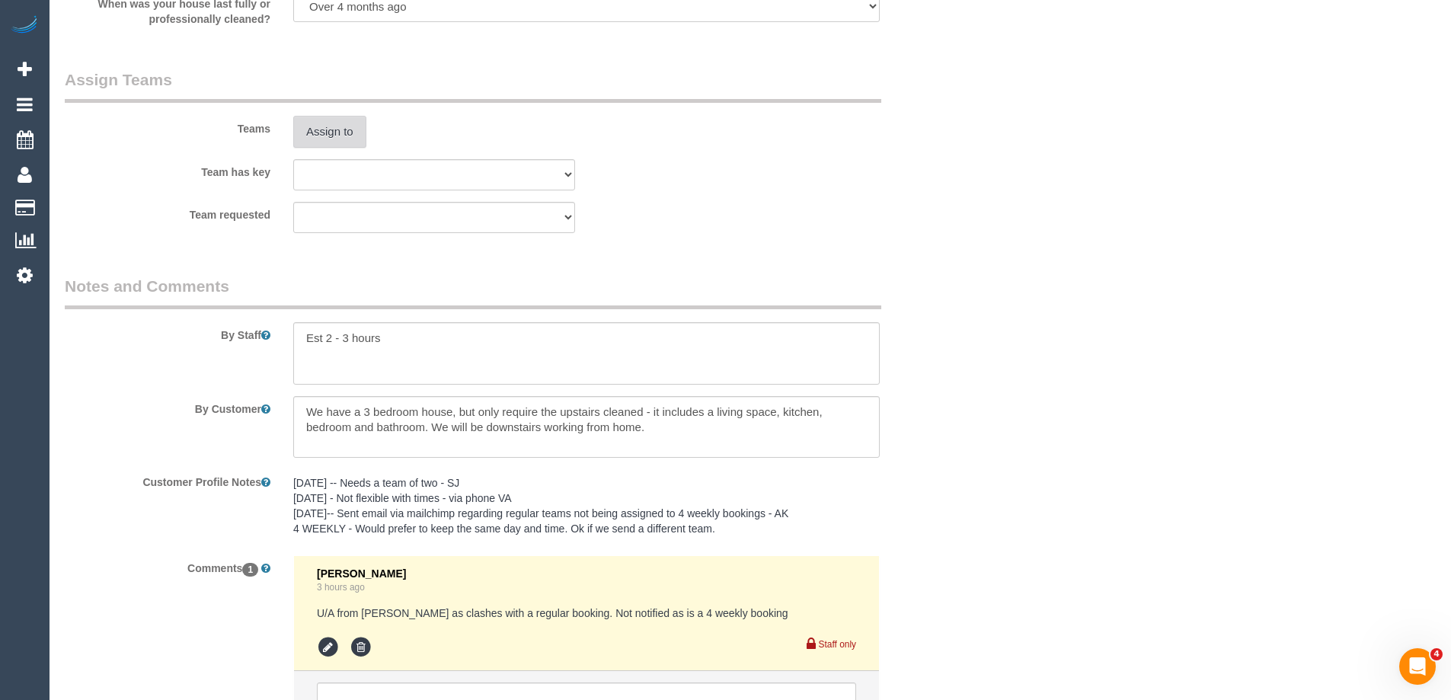
click at [339, 128] on button "Assign to" at bounding box center [329, 132] width 73 height 32
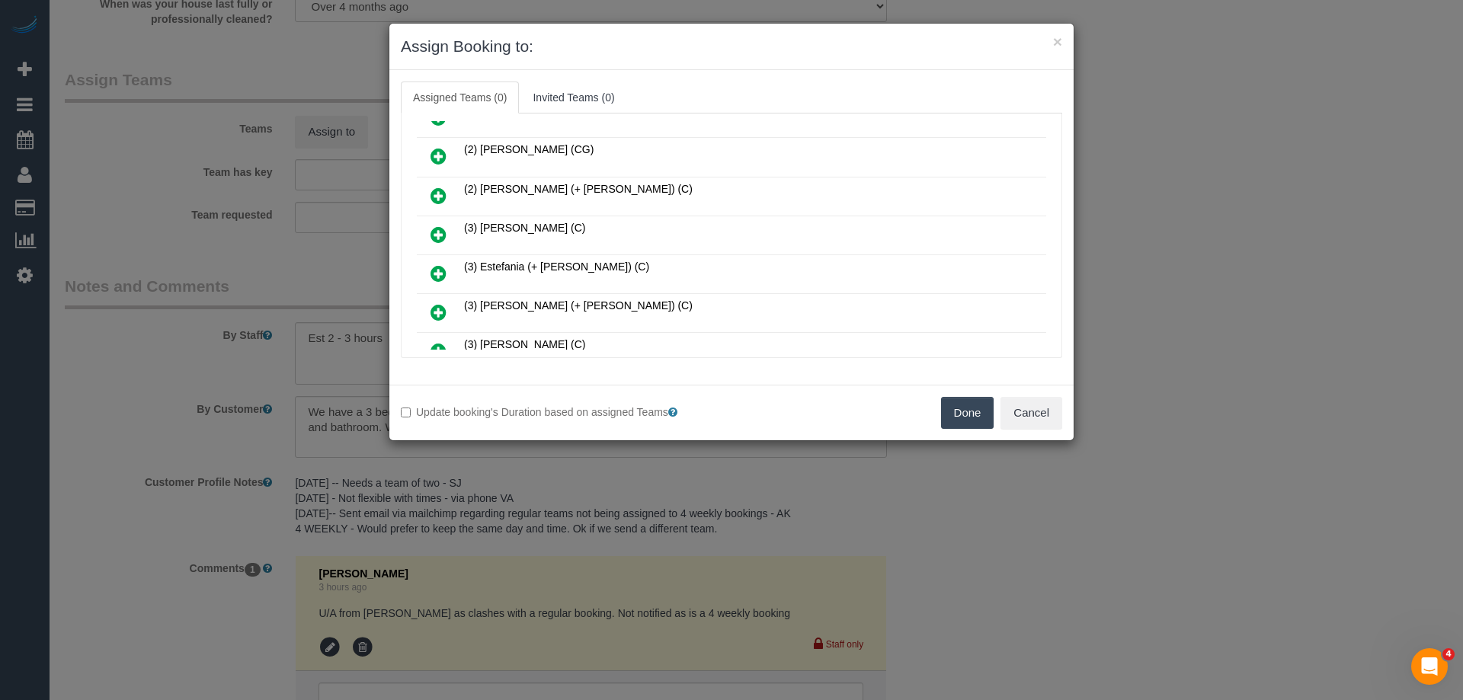
click at [433, 226] on icon at bounding box center [438, 235] width 16 height 18
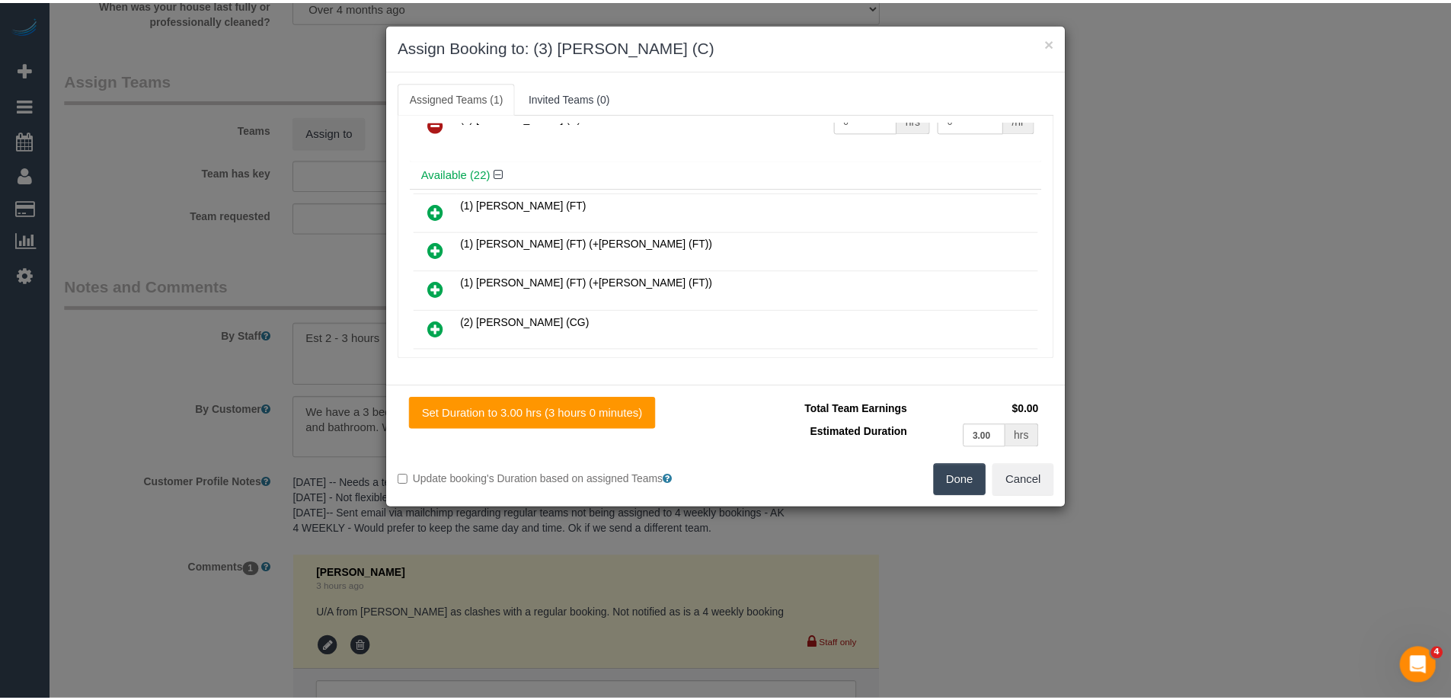
scroll to position [0, 0]
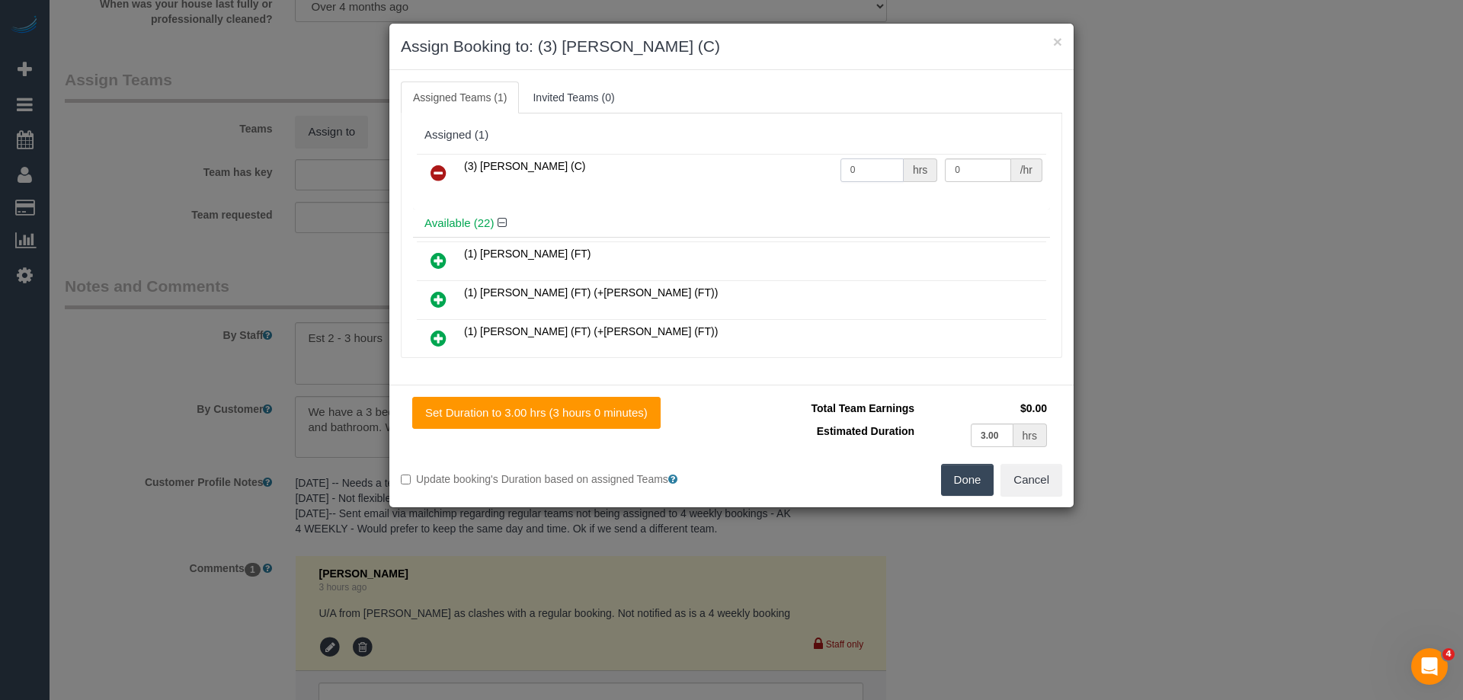
drag, startPoint x: 878, startPoint y: 165, endPoint x: 745, endPoint y: 165, distance: 132.6
click at [772, 165] on tr "(3) [PERSON_NAME] (C) 0 hrs 0 /hr" at bounding box center [731, 173] width 629 height 39
type input "1"
drag, startPoint x: 932, startPoint y: 171, endPoint x: 875, endPoint y: 169, distance: 57.9
click at [878, 169] on tr "(3) [PERSON_NAME] (C) 1 hrs 0 /hr" at bounding box center [731, 173] width 629 height 39
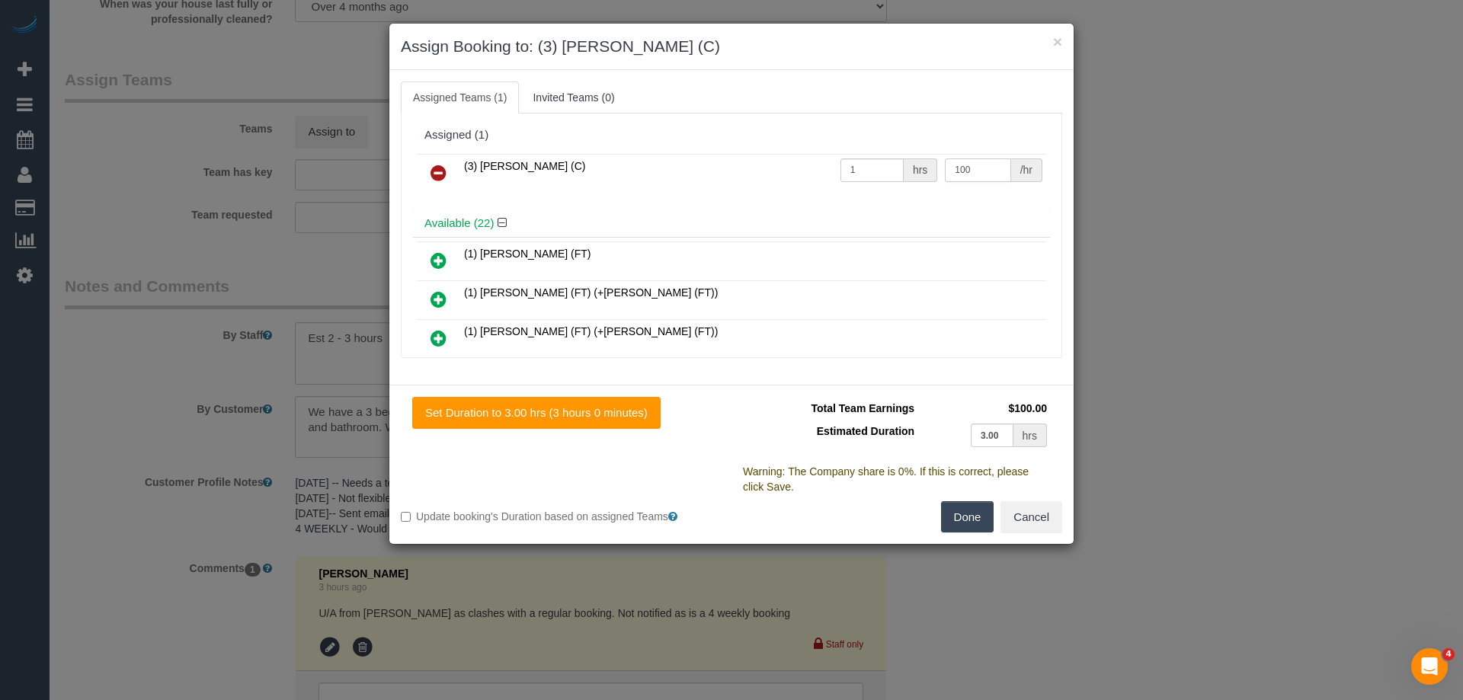
type input "100"
click at [961, 510] on button "Done" at bounding box center [967, 517] width 53 height 32
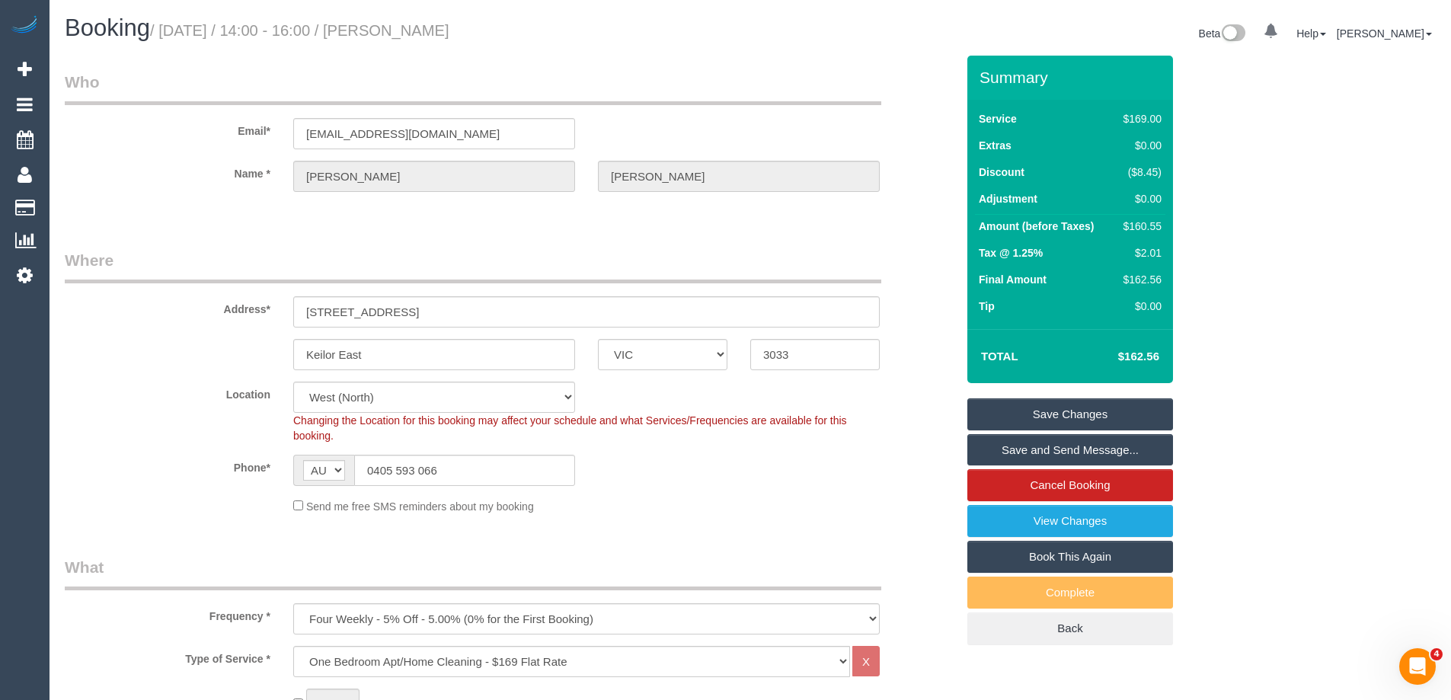
drag, startPoint x: 476, startPoint y: 34, endPoint x: 392, endPoint y: 34, distance: 83.8
click at [392, 34] on h1 "Booking / August 25, 2025 / 14:00 - 16:00 / Bridget Hoadley" at bounding box center [402, 28] width 674 height 26
copy small "Bridget Hoadley"
click at [1041, 416] on link "Save Changes" at bounding box center [1071, 414] width 206 height 32
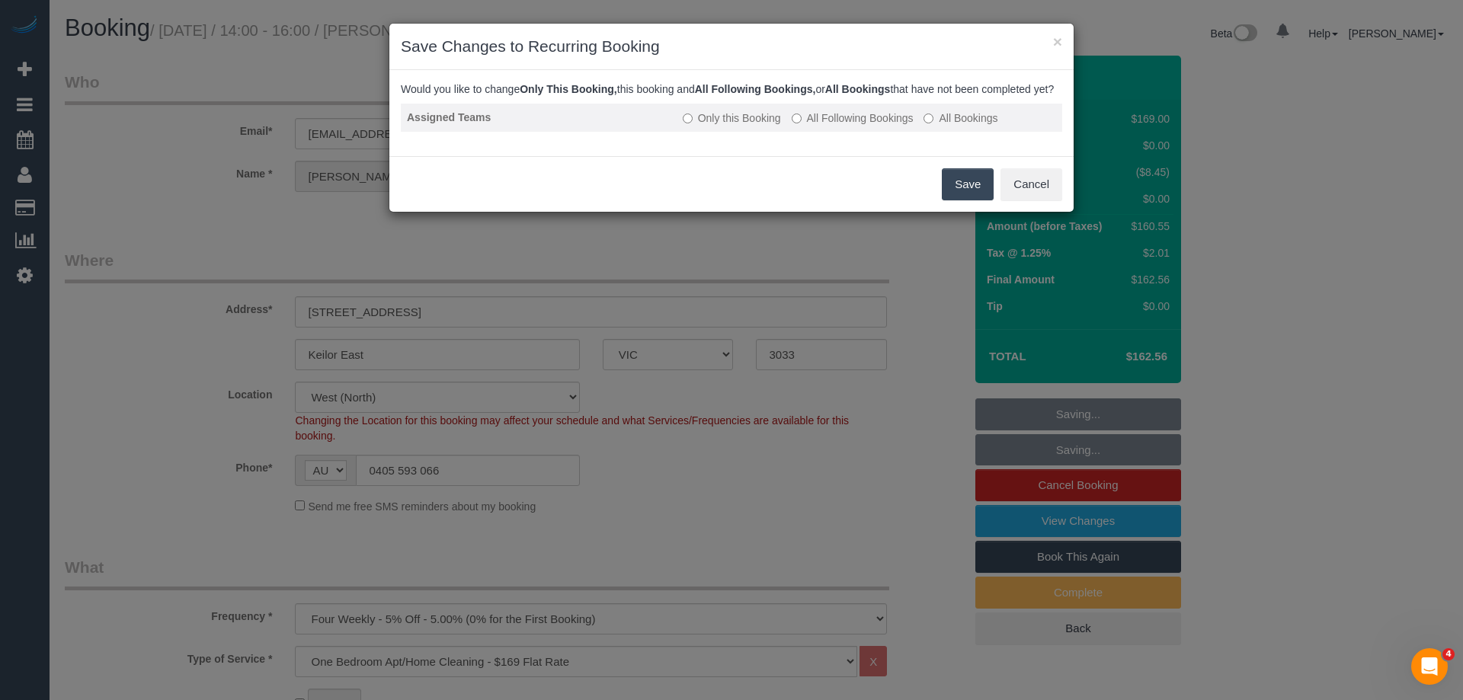
click at [859, 126] on label "All Following Bookings" at bounding box center [853, 117] width 122 height 15
click at [949, 198] on button "Save" at bounding box center [968, 184] width 52 height 32
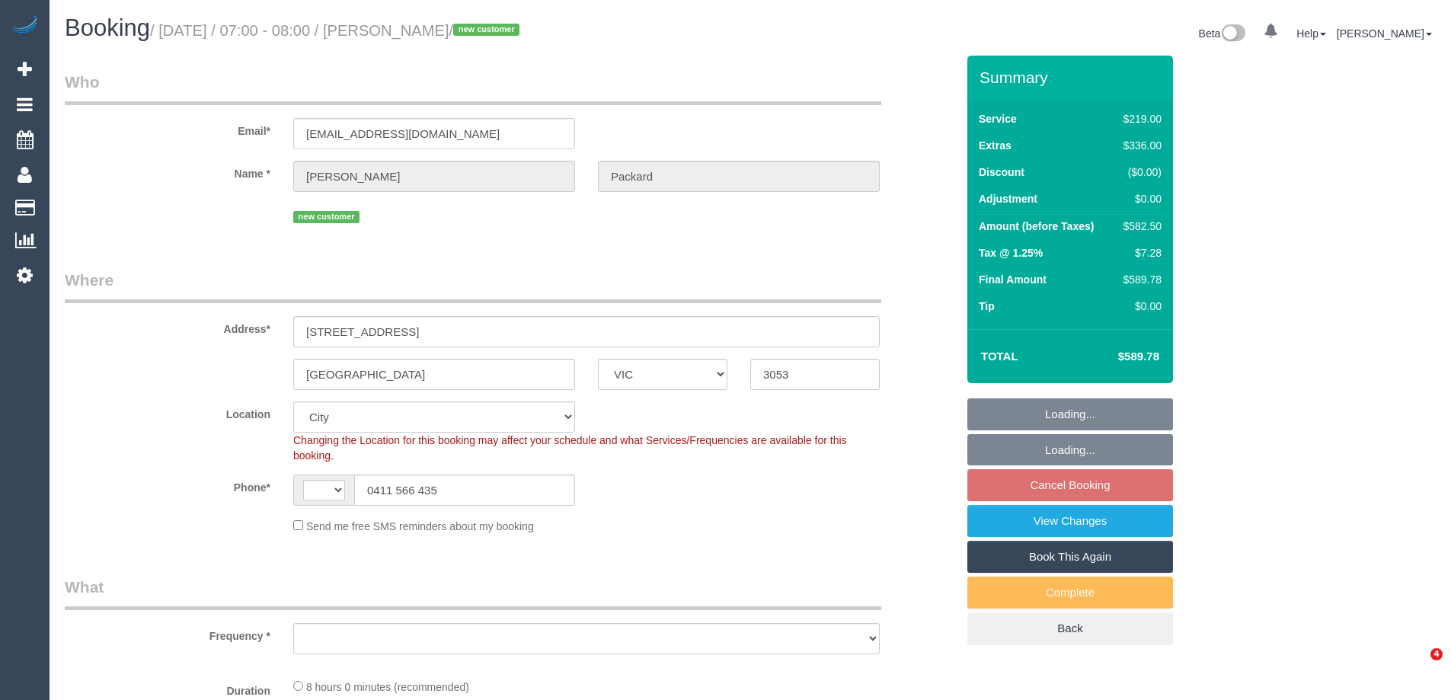
select select "VIC"
select select "string:stripe-pm_1RxcLy2GScqysDRVrpP4WL7K"
select select "number:28"
select select "number:14"
select select "number:20"
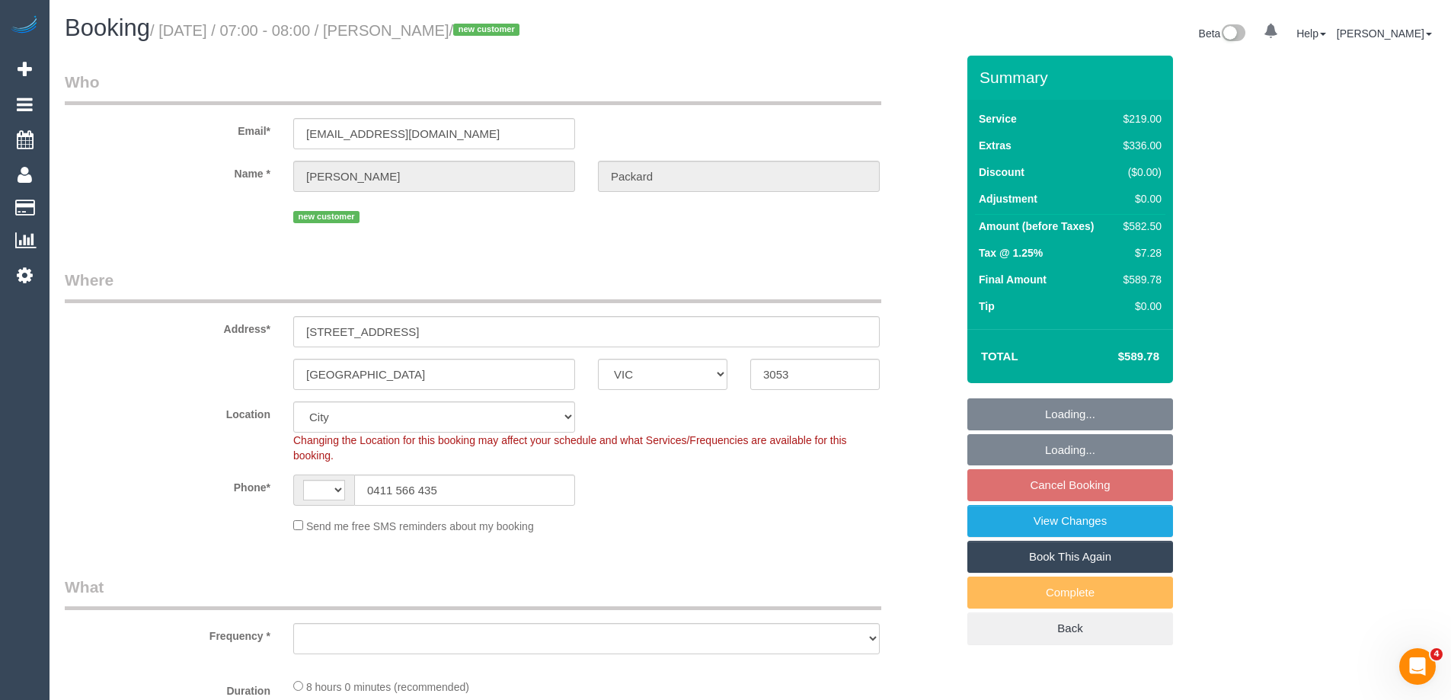
select select "number:25"
select select "number:35"
select select "number:26"
select select "string:AU"
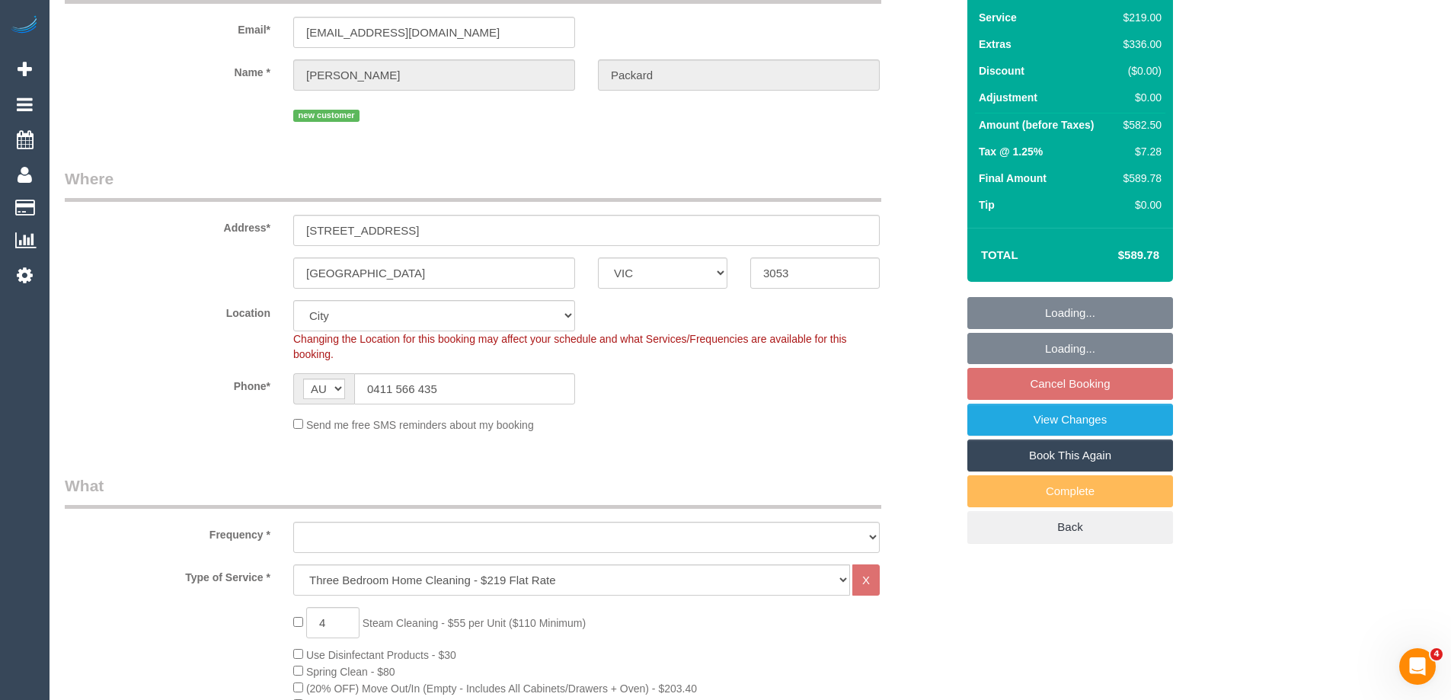
select select "object:1225"
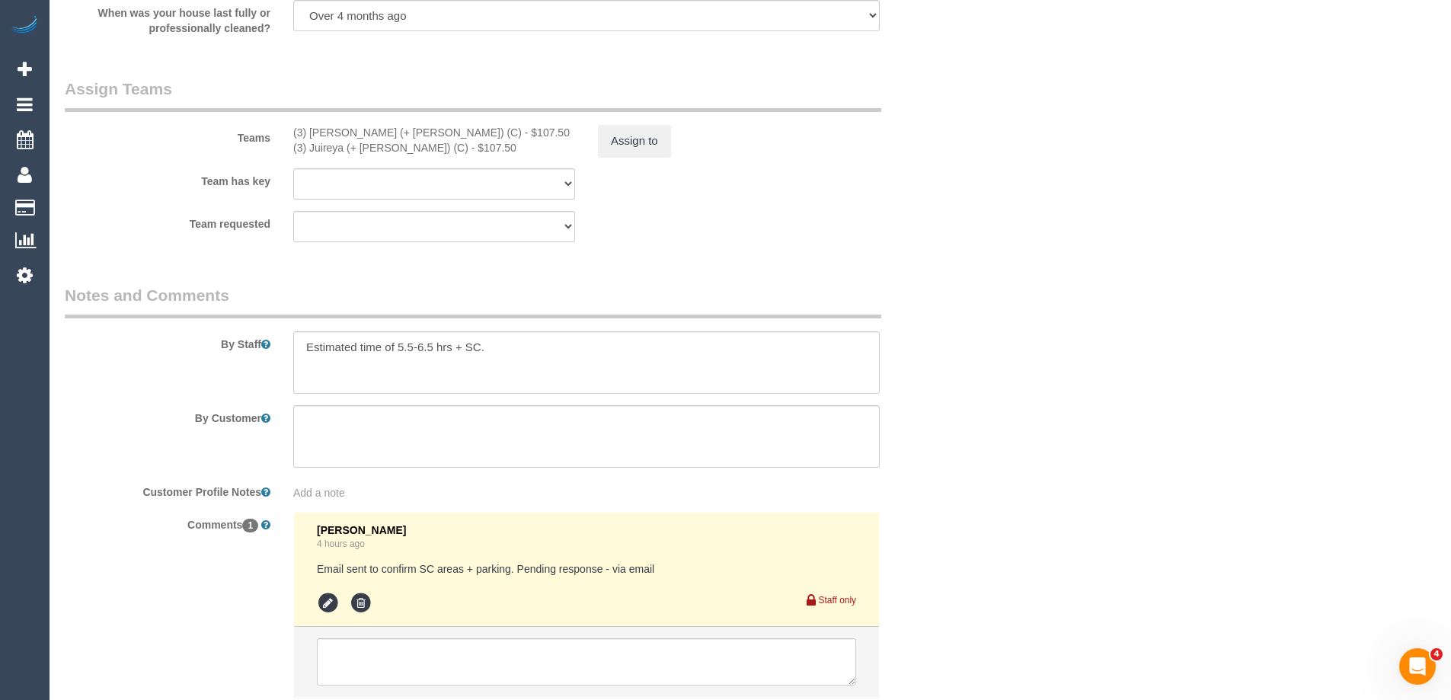
scroll to position [2362, 0]
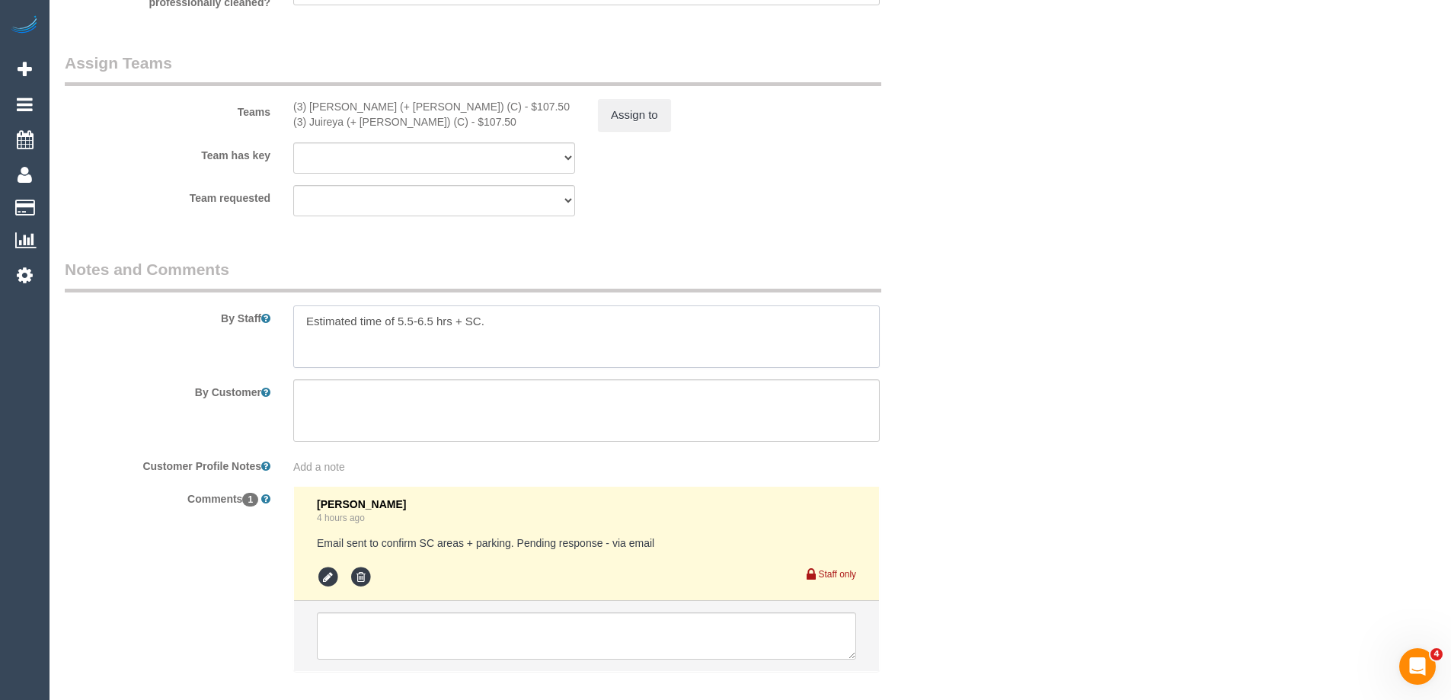
click at [524, 321] on textarea at bounding box center [586, 336] width 587 height 62
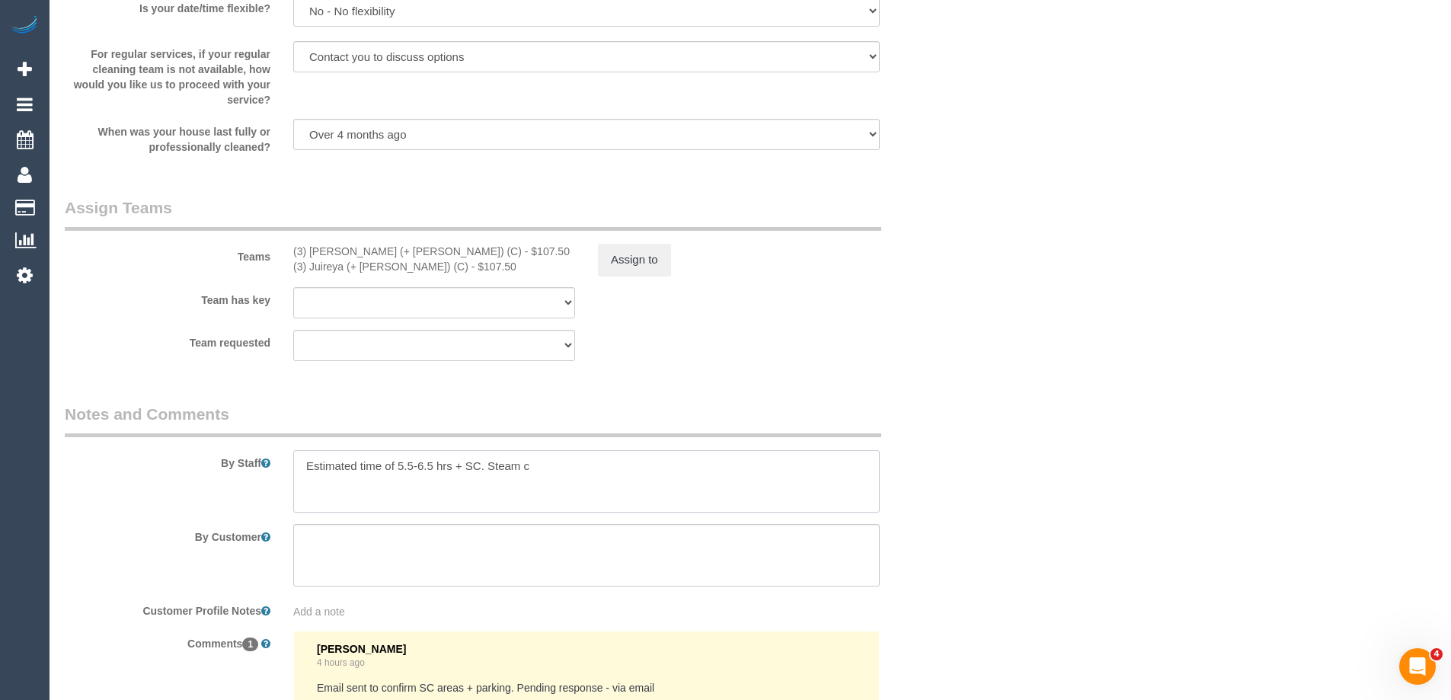
scroll to position [2438, 0]
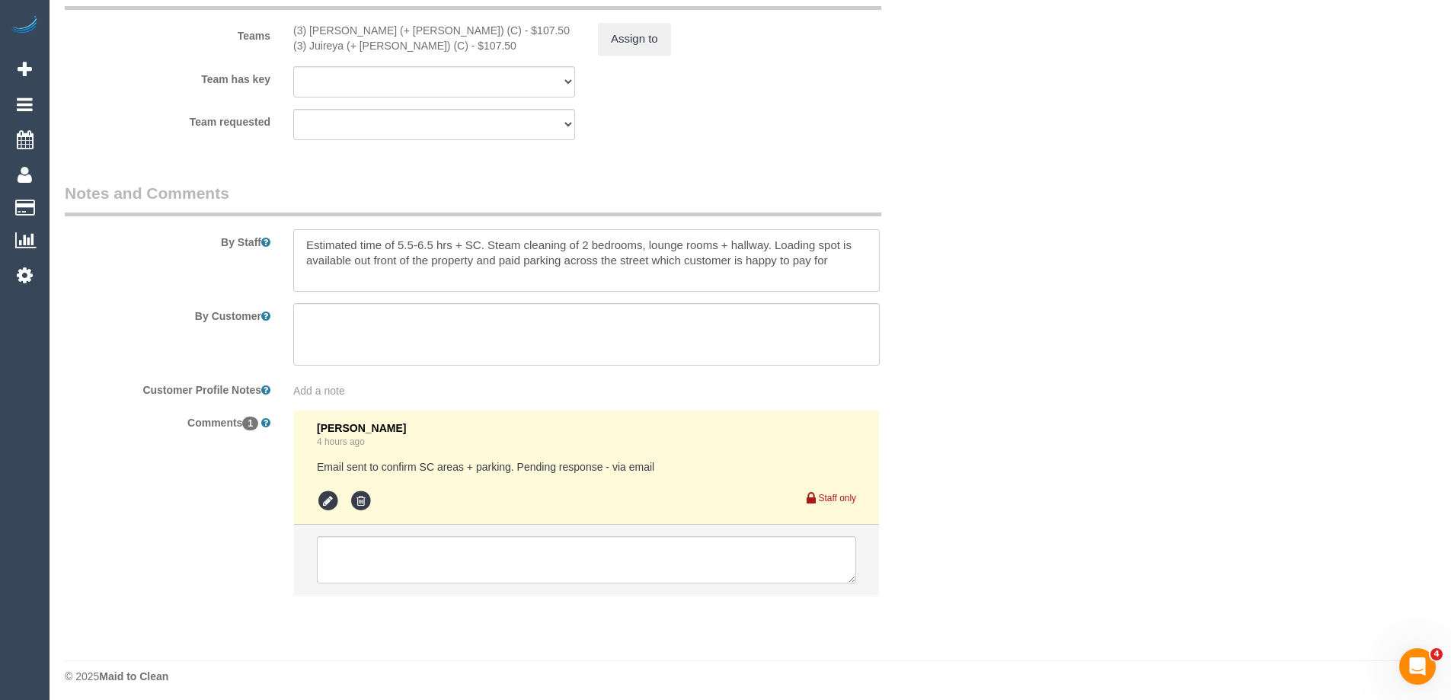
type textarea "Estimated time of 5.5-6.5 hrs + SC. Steam cleaning of 2 bedrooms, lounge rooms …"
click at [324, 505] on icon at bounding box center [328, 501] width 23 height 23
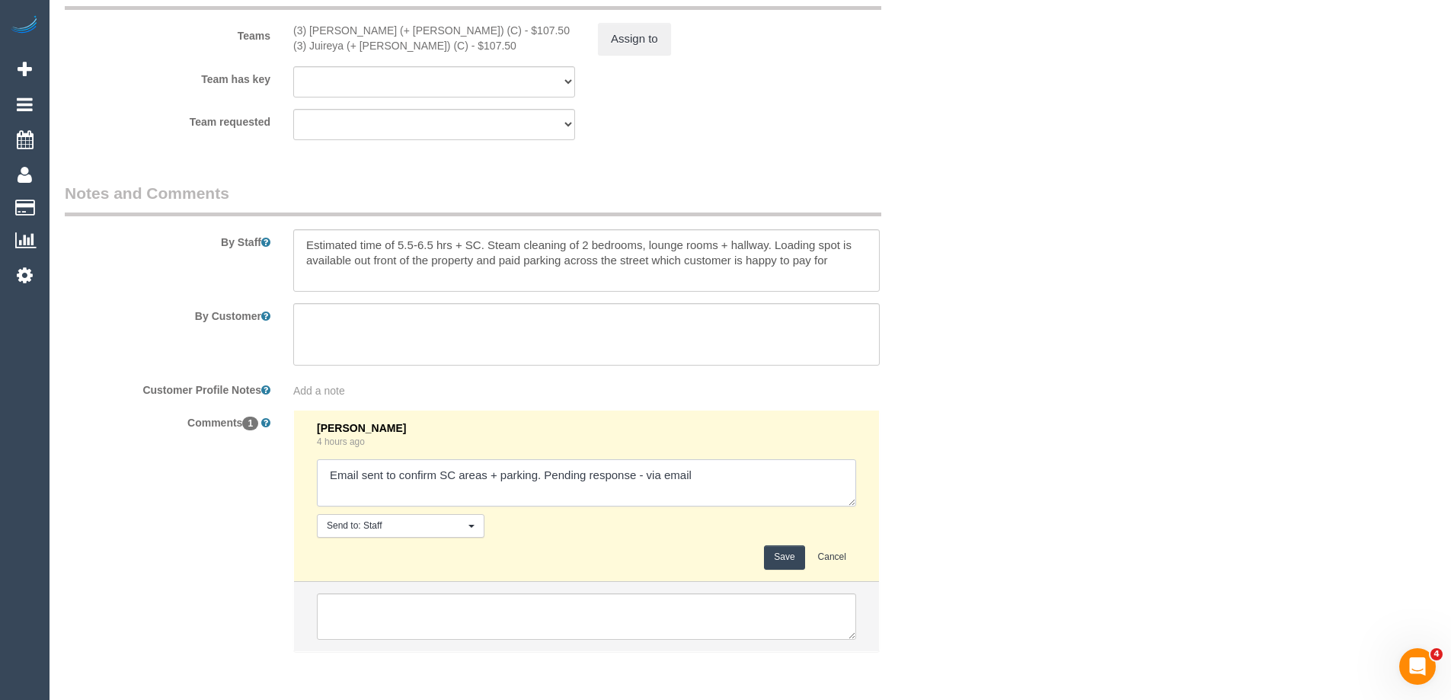
click at [647, 474] on textarea at bounding box center [586, 482] width 539 height 47
type textarea "Email sent to confirm SC areas + parking. Pending response - confirmed via email"
click at [786, 560] on button "Save" at bounding box center [784, 557] width 40 height 24
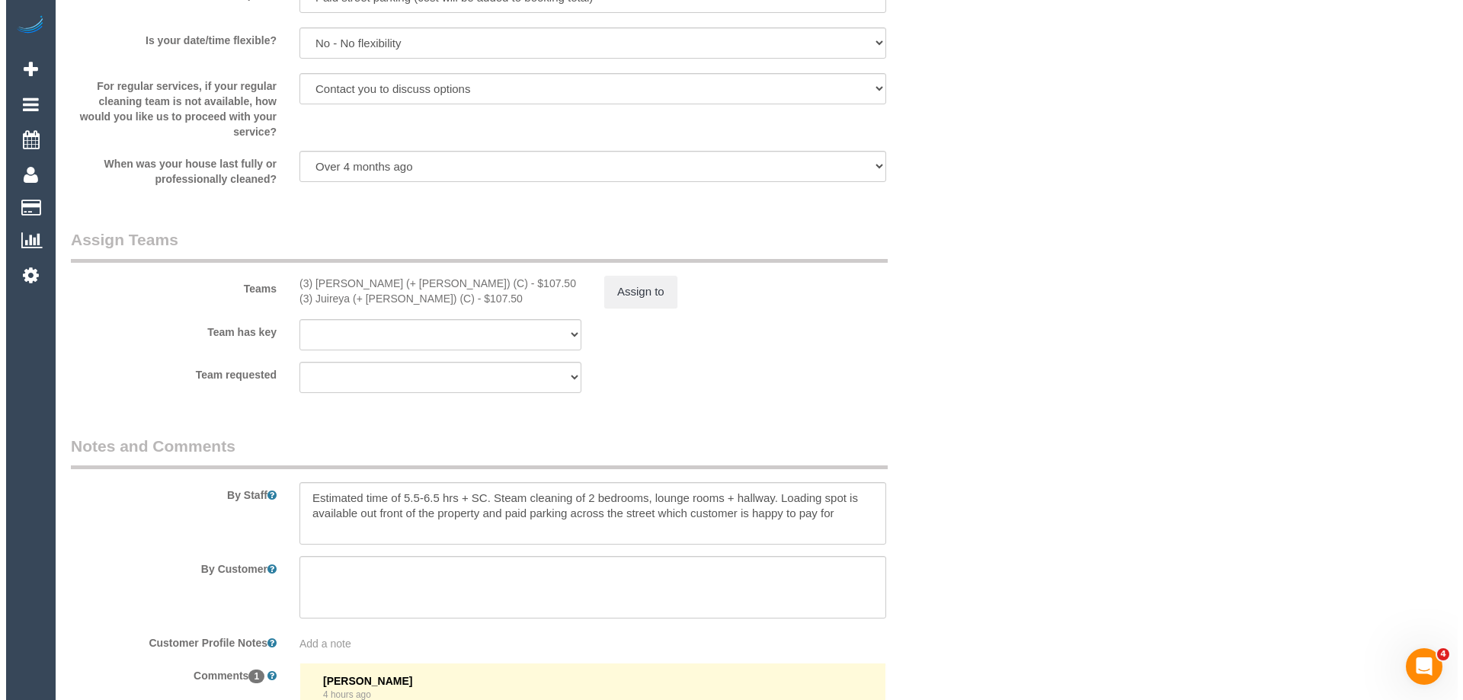
scroll to position [2209, 0]
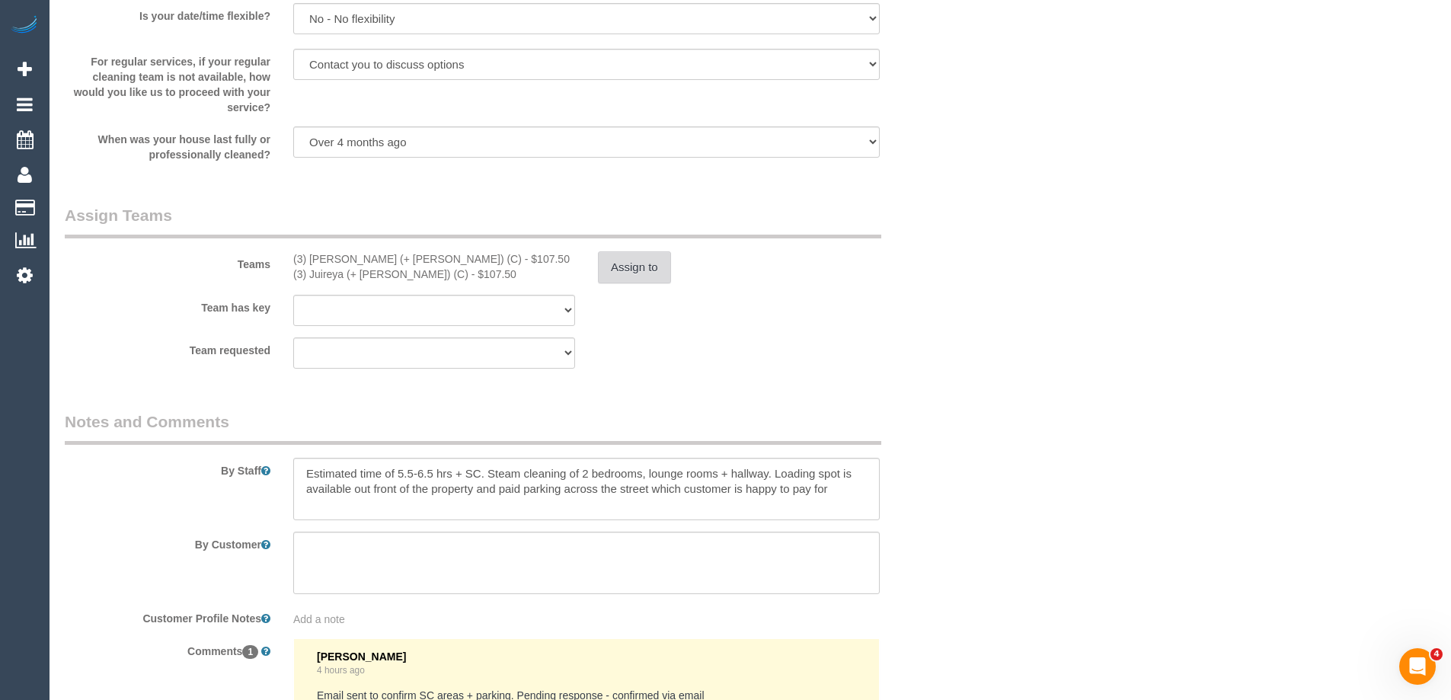
click at [637, 263] on button "Assign to" at bounding box center [634, 267] width 73 height 32
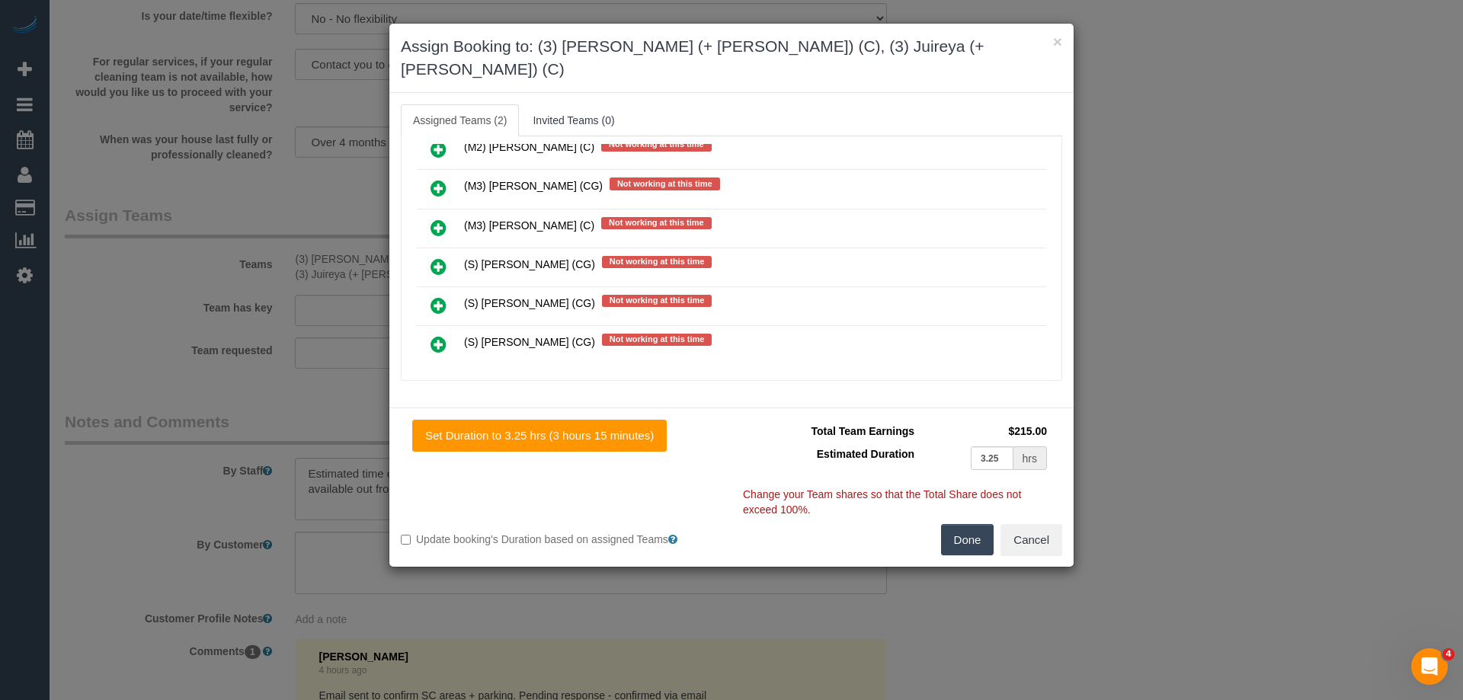
scroll to position [2438, 0]
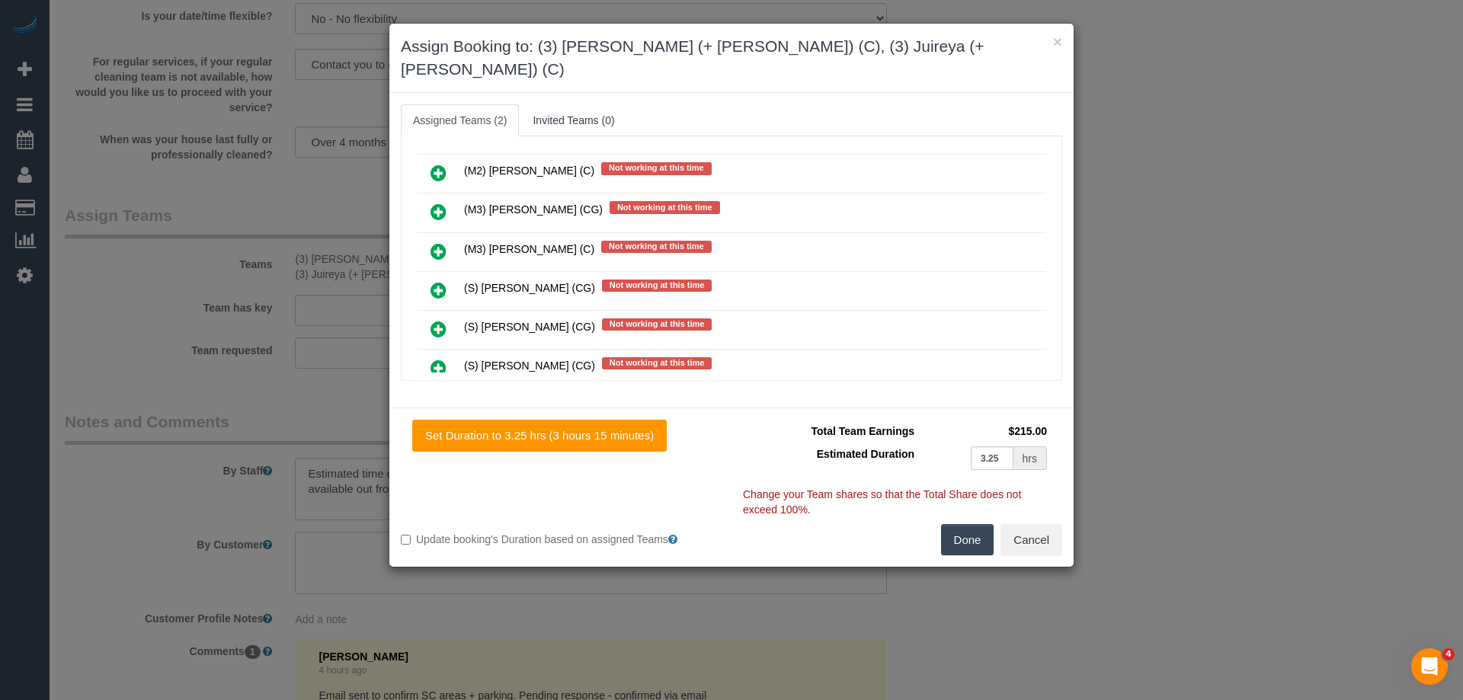
click at [448, 197] on link at bounding box center [439, 212] width 36 height 30
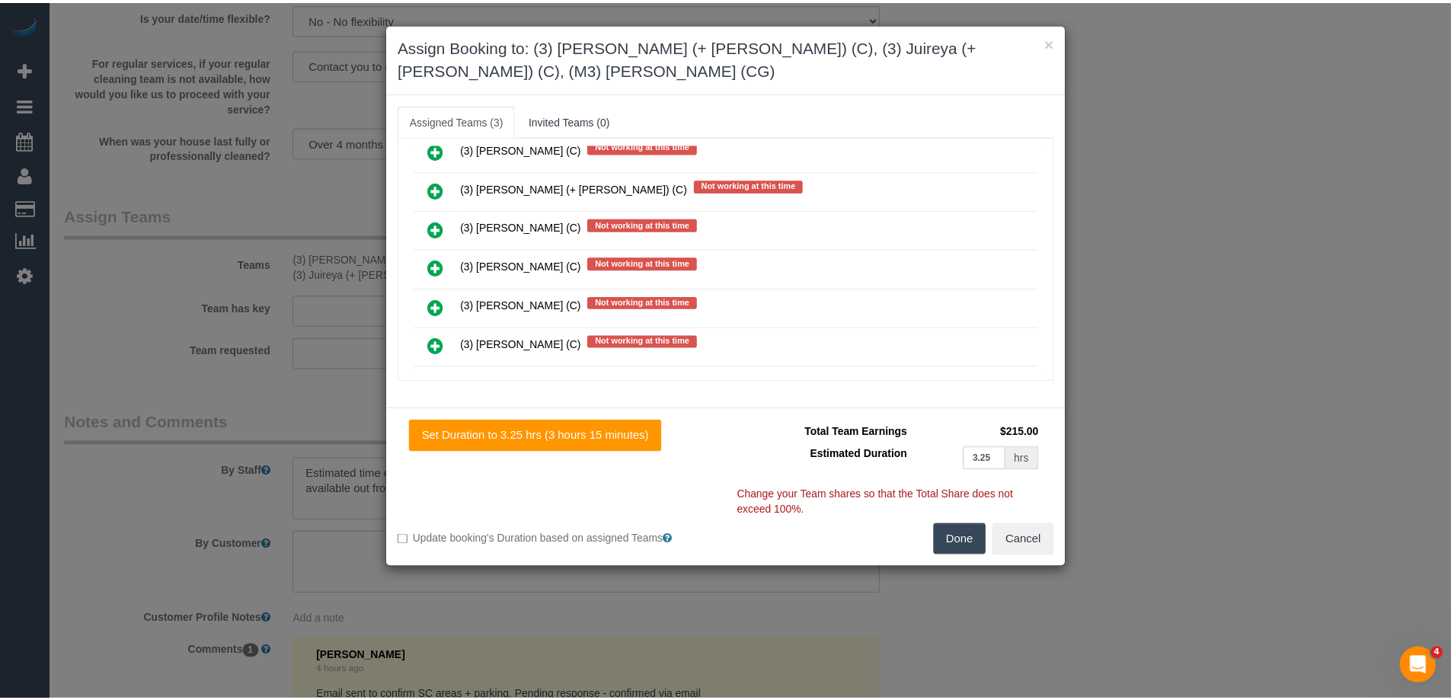
scroll to position [0, 0]
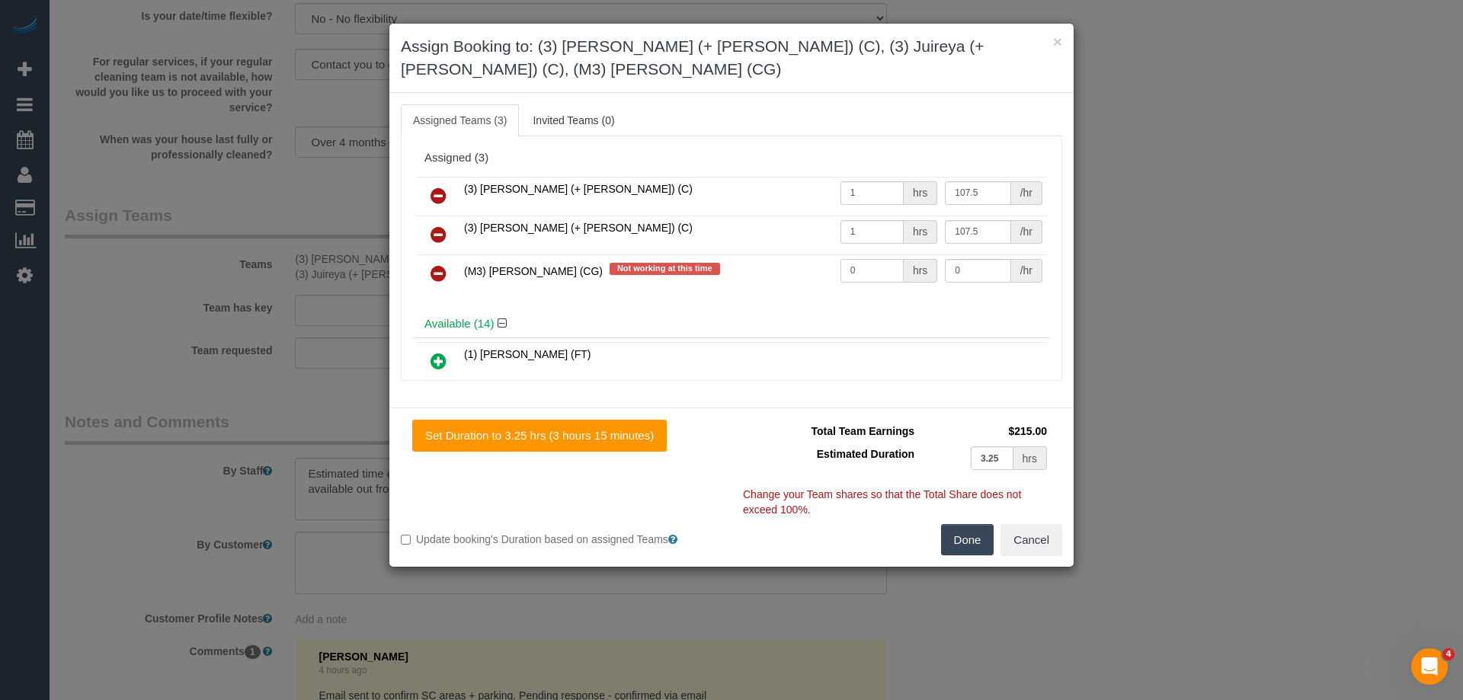
drag, startPoint x: 861, startPoint y: 249, endPoint x: 890, endPoint y: 238, distance: 31.1
click at [789, 254] on tr "(M3) Adnan (CG) Not working at this time 0 hrs 0 /hr" at bounding box center [731, 273] width 629 height 39
type input "1"
drag, startPoint x: 943, startPoint y: 248, endPoint x: 868, endPoint y: 248, distance: 75.4
click at [875, 254] on tr "(M3) Adnan (CG) Not working at this time 1 hrs 0 /hr" at bounding box center [731, 273] width 629 height 39
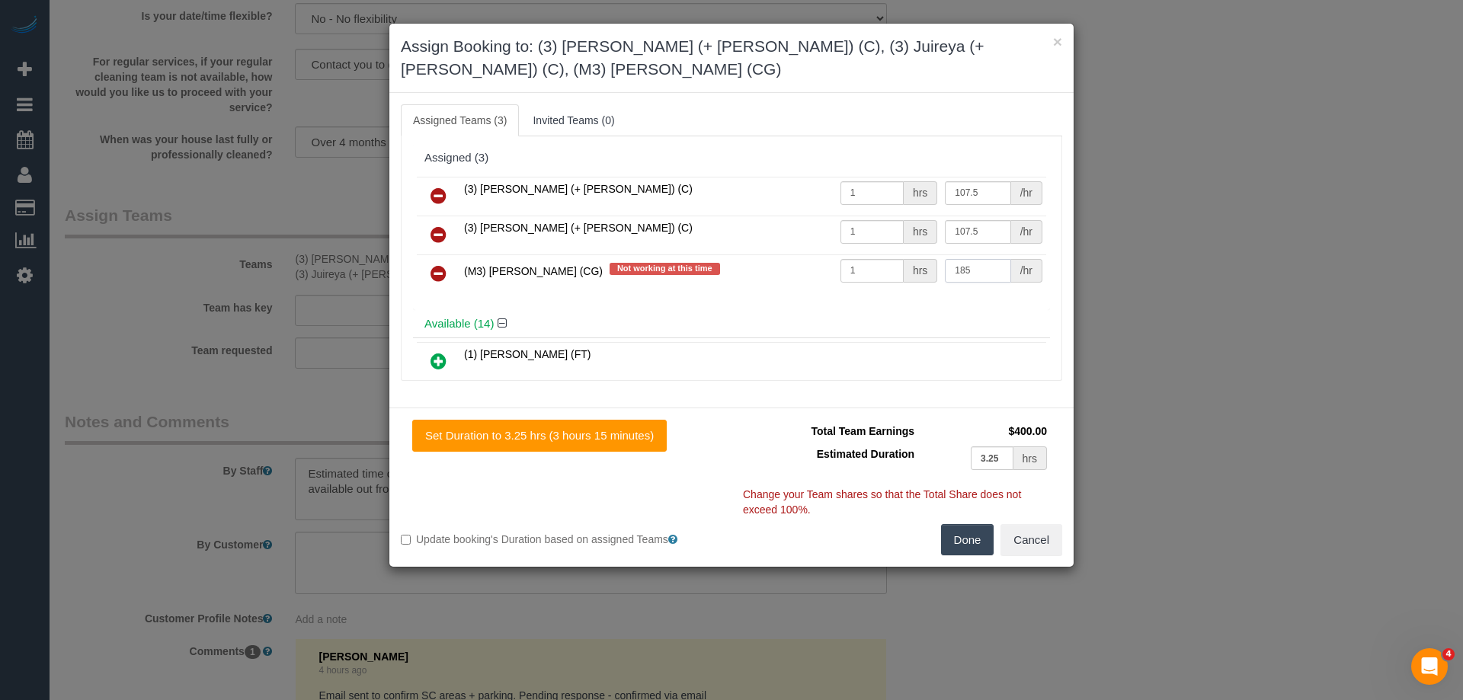
type input "185"
click at [963, 524] on button "Done" at bounding box center [967, 540] width 53 height 32
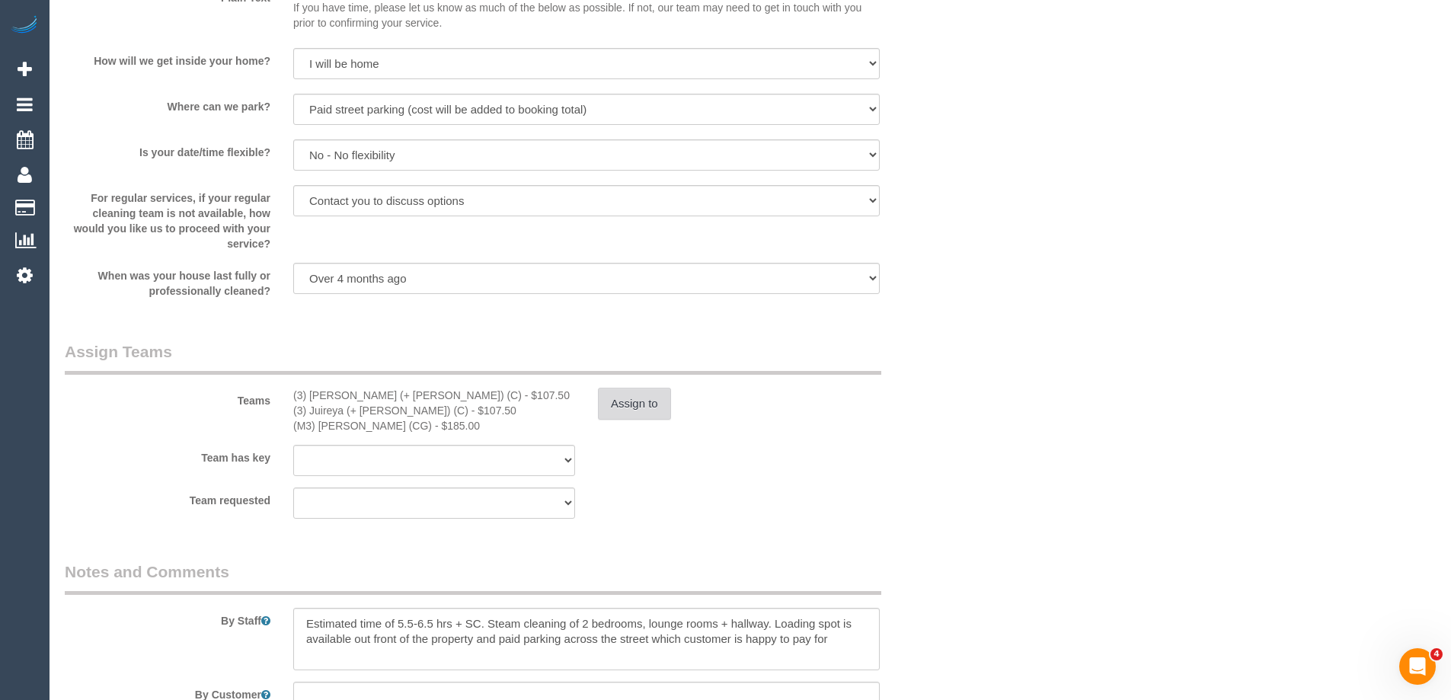
scroll to position [2209, 0]
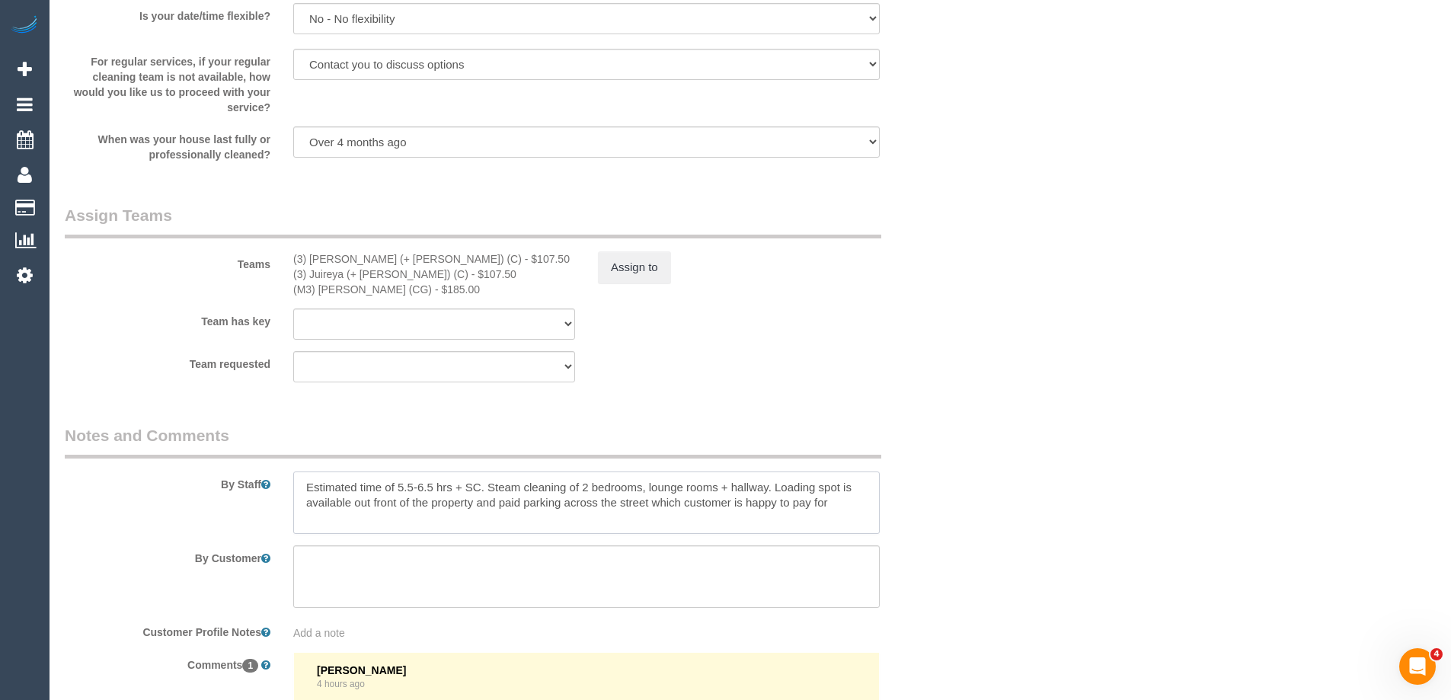
drag, startPoint x: 772, startPoint y: 484, endPoint x: 815, endPoint y: 497, distance: 45.5
click at [771, 484] on textarea at bounding box center [586, 503] width 587 height 62
paste textarea "Steam cleaner to arrive at ___ Please ensure areas for steam cleaning are clean…"
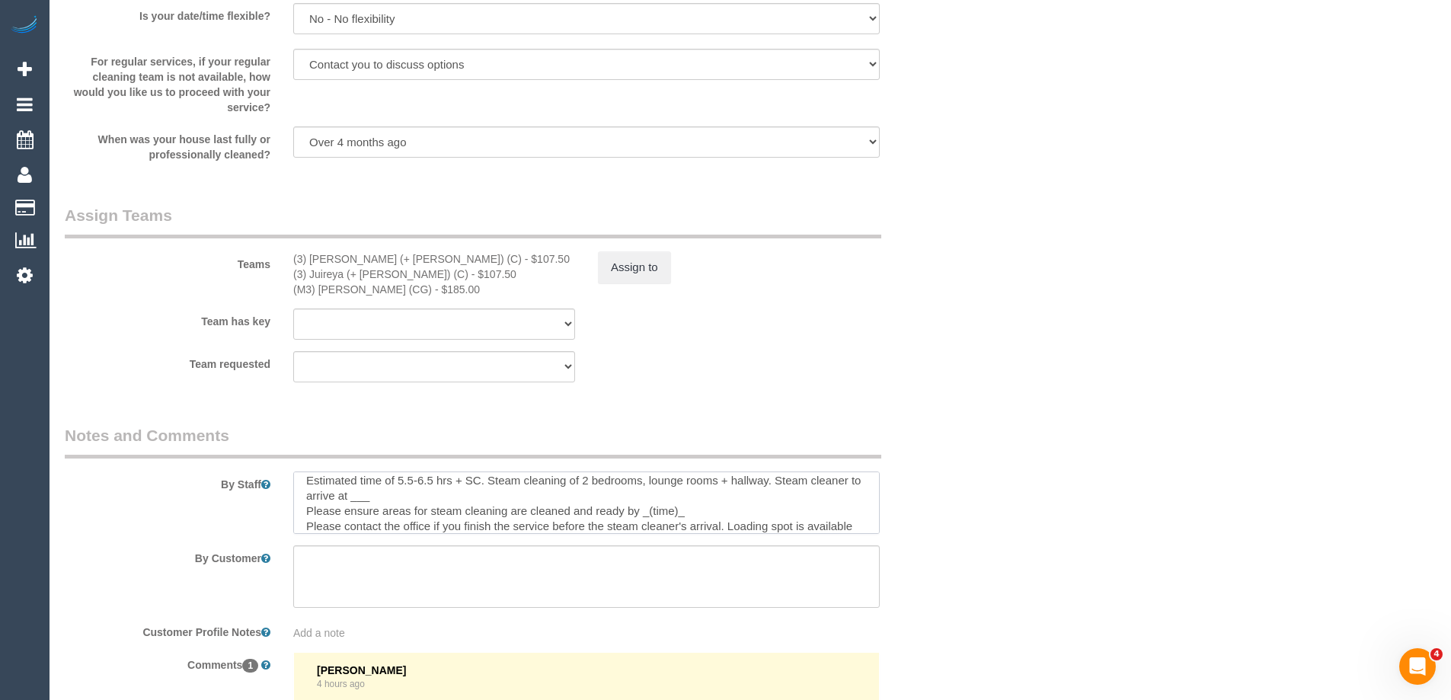
drag, startPoint x: 382, startPoint y: 498, endPoint x: 365, endPoint y: 498, distance: 16.8
click at [365, 498] on textarea at bounding box center [586, 503] width 587 height 62
drag, startPoint x: 651, startPoint y: 513, endPoint x: 727, endPoint y: 506, distance: 76.5
click at [727, 506] on textarea at bounding box center [586, 503] width 587 height 62
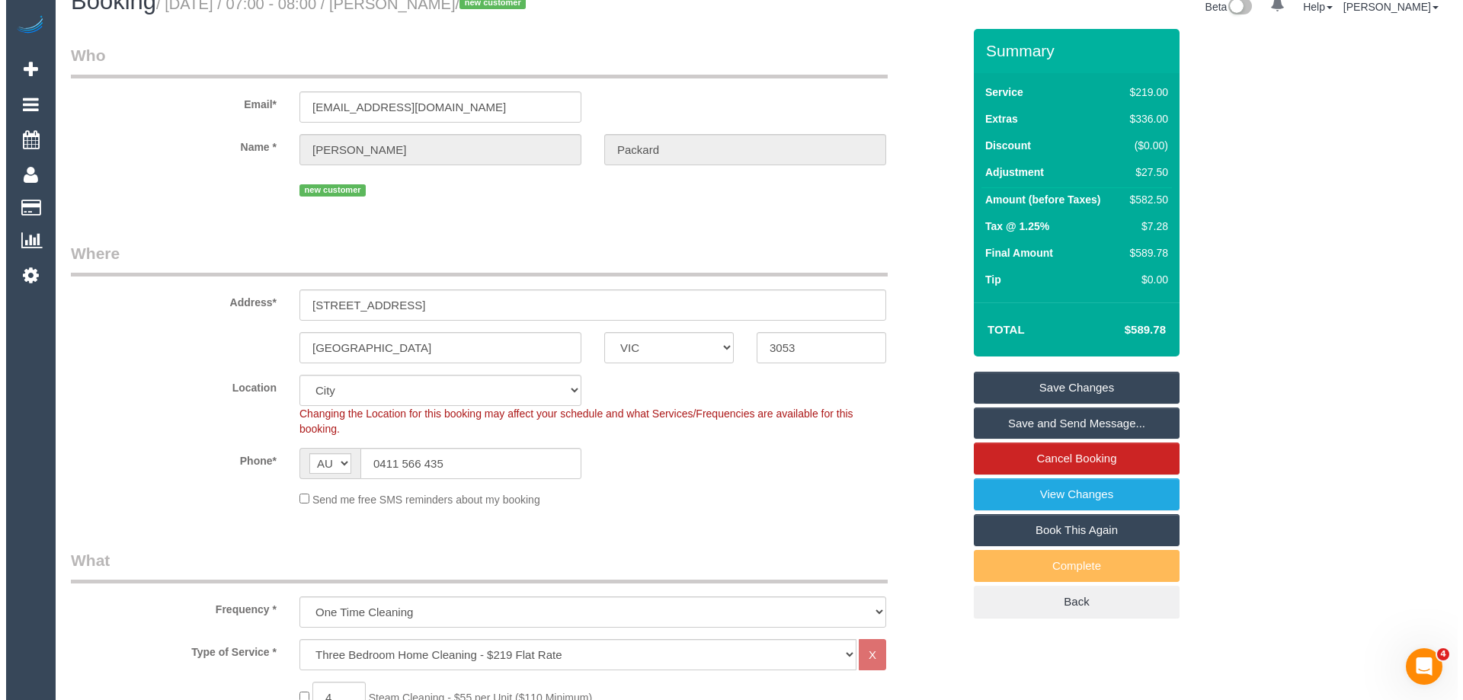
scroll to position [0, 0]
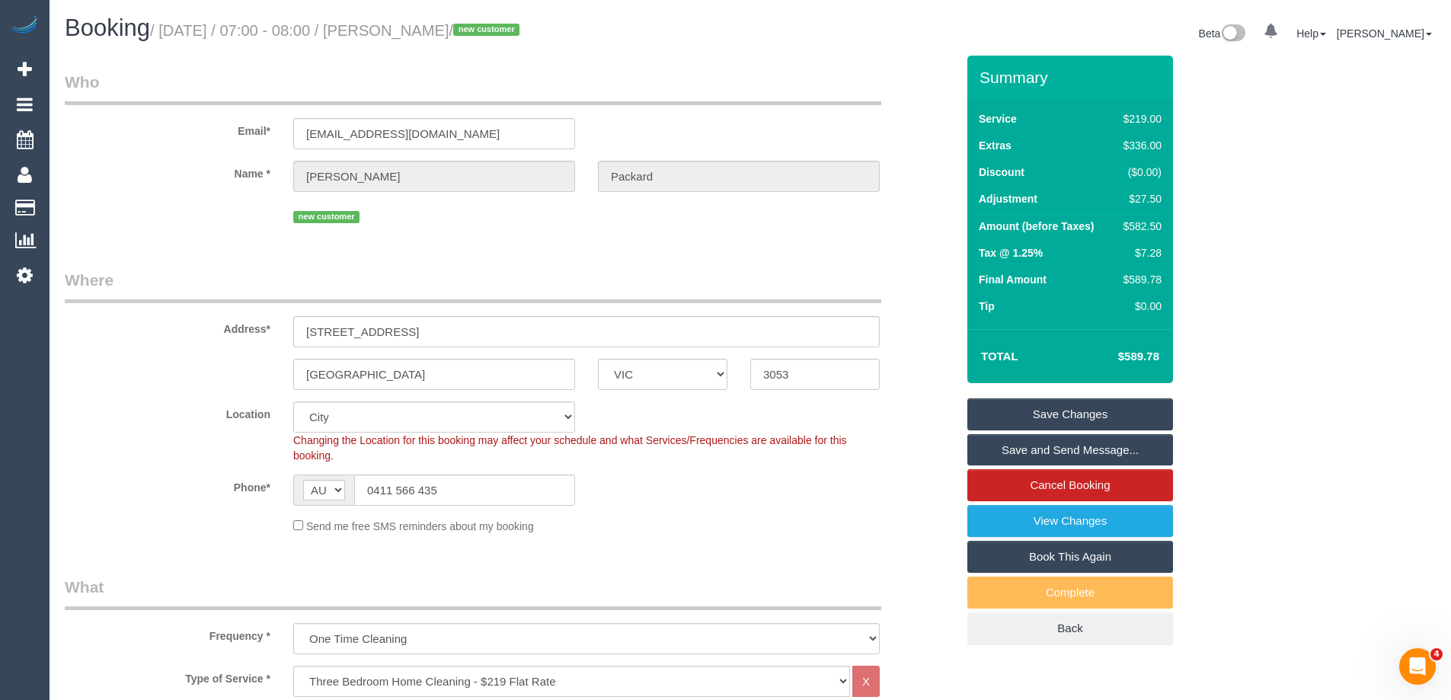
type textarea "Estimated time of 5.5-6.5 hrs + SC. Steam cleaning of 2 bedrooms, lounge rooms …"
drag, startPoint x: 495, startPoint y: 26, endPoint x: 397, endPoint y: 27, distance: 98.3
click at [397, 27] on small "/ August 21, 2025 / 07:00 - 08:00 / Oliver Packard / new customer" at bounding box center [337, 30] width 374 height 17
copy small "Oliver Packard"
click at [1010, 446] on link "Save and Send Message..." at bounding box center [1071, 450] width 206 height 32
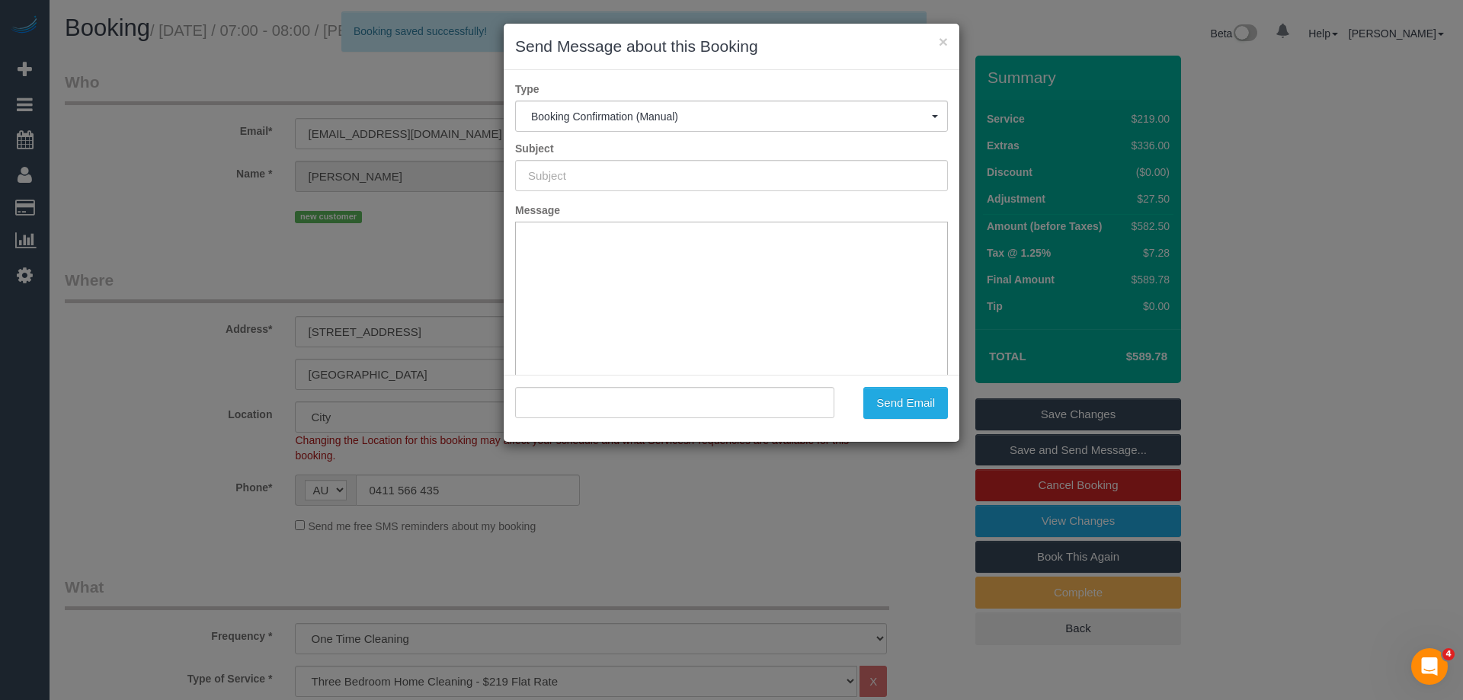
type input "Booking Confirmed"
type input ""Oliver Packard" <oliverpackard@gmail.com>"
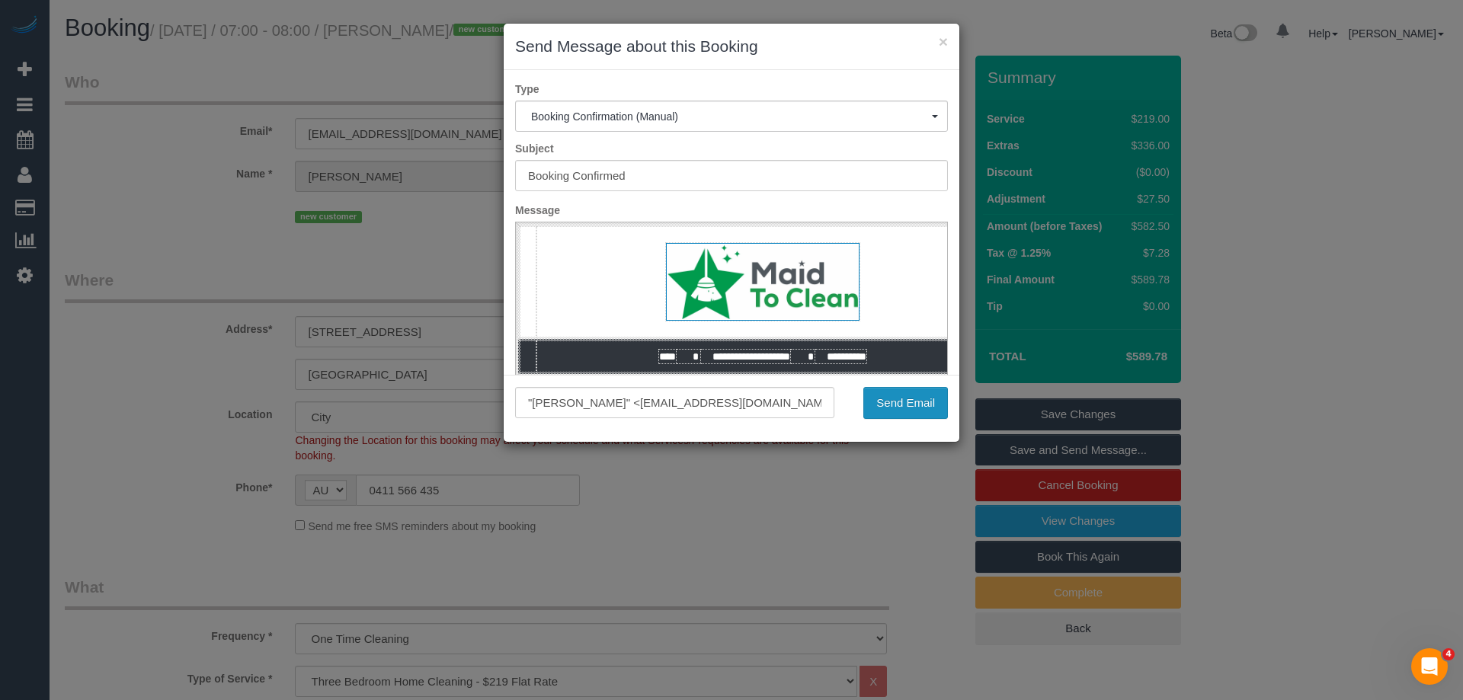
click at [936, 408] on button "Send Email" at bounding box center [905, 403] width 85 height 32
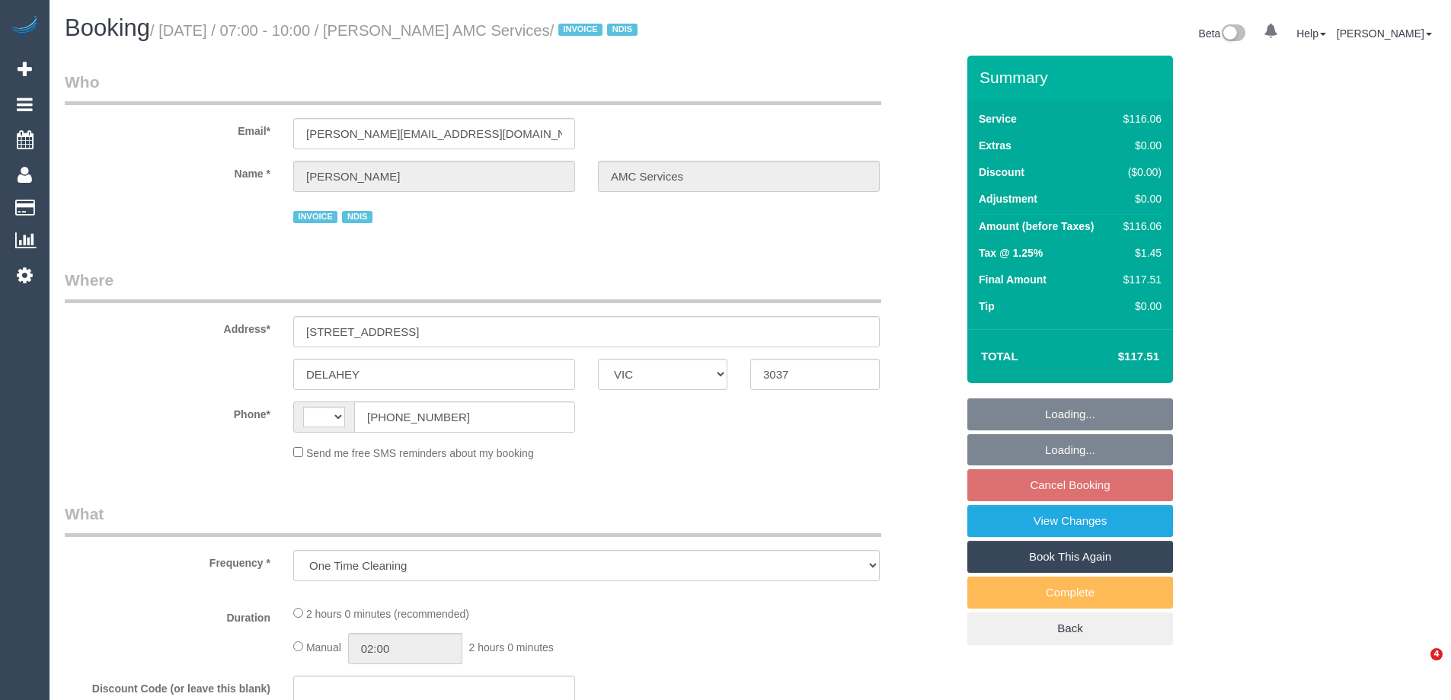
select select "VIC"
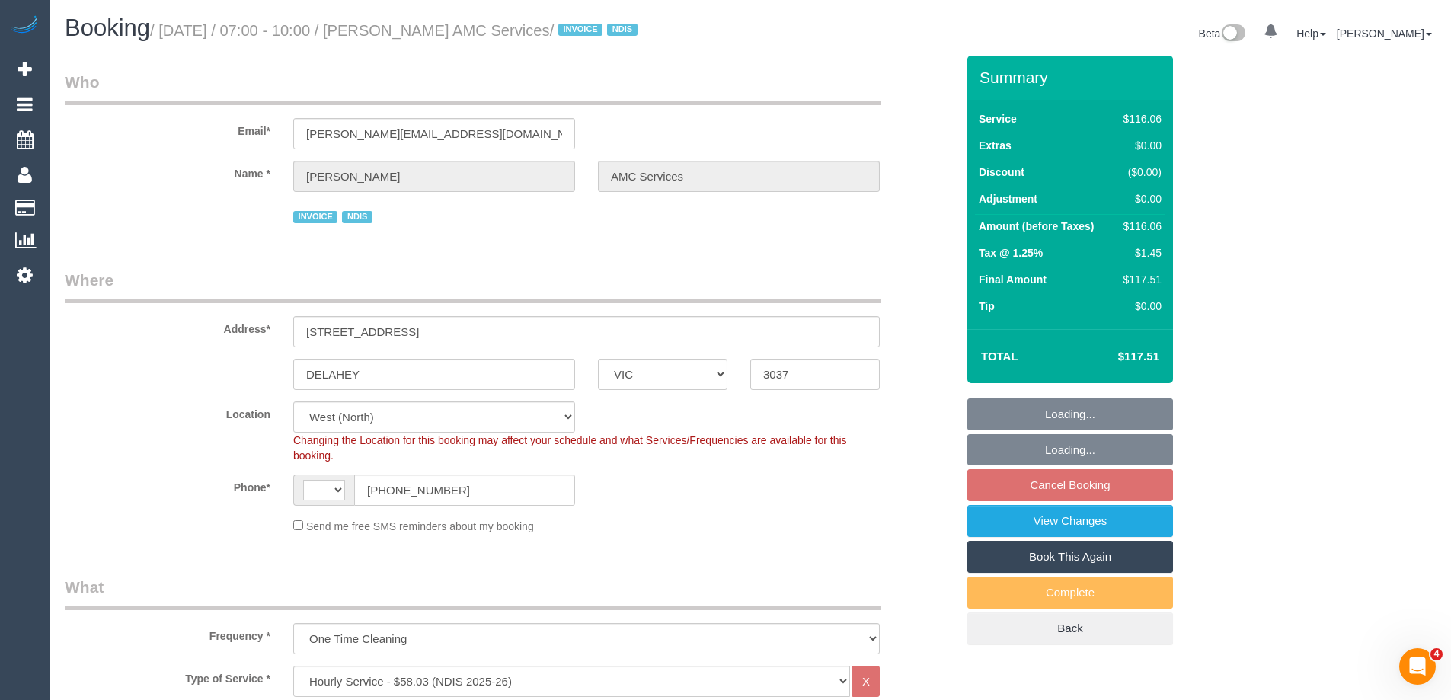
select select "object:609"
select select "string:AU"
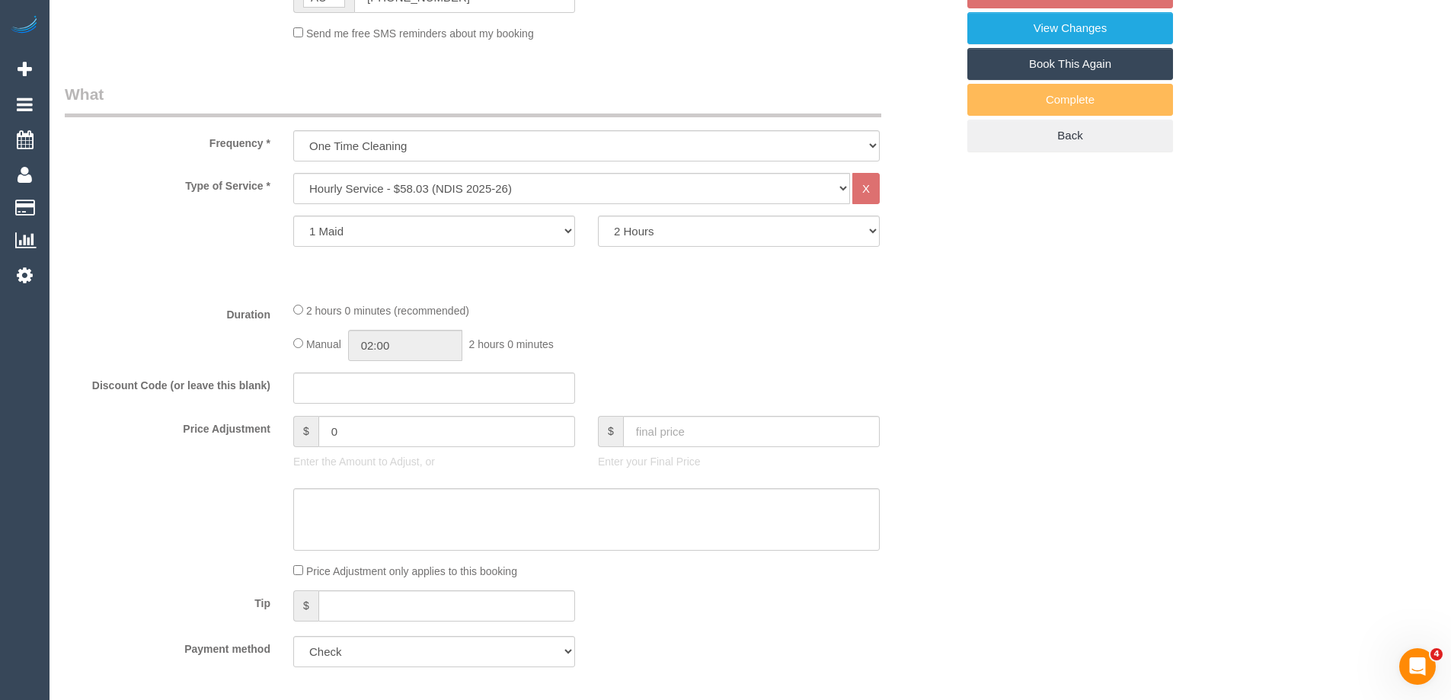
select select "number:28"
select select "number:14"
select select "number:18"
select select "number:36"
select select "number:35"
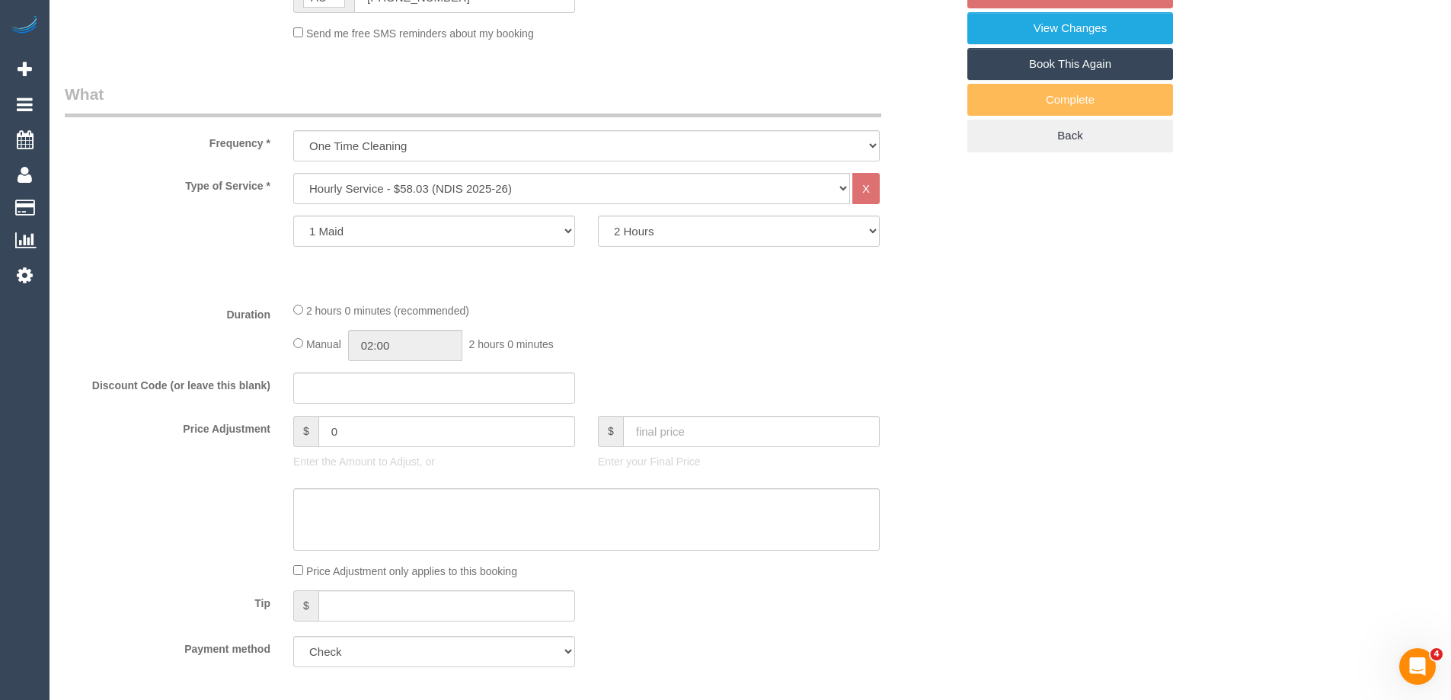
select select "number:12"
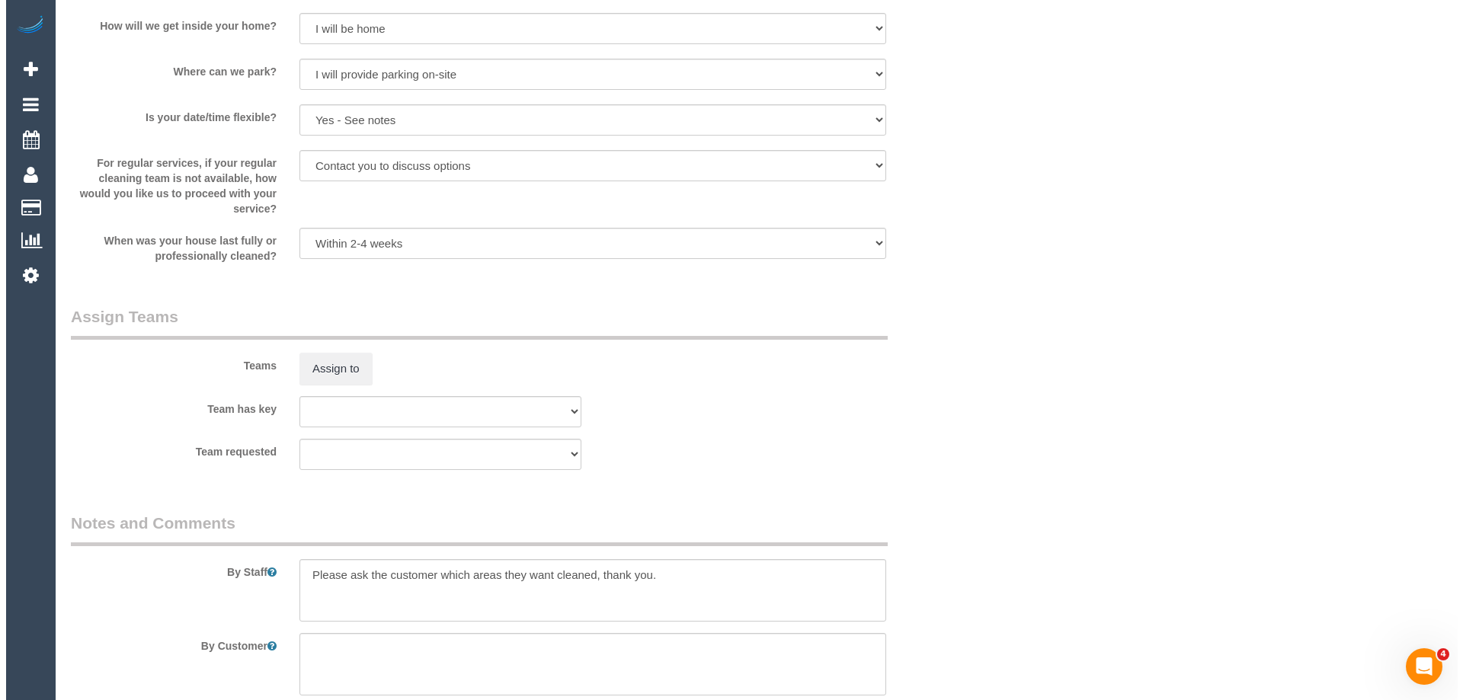
scroll to position [1905, 0]
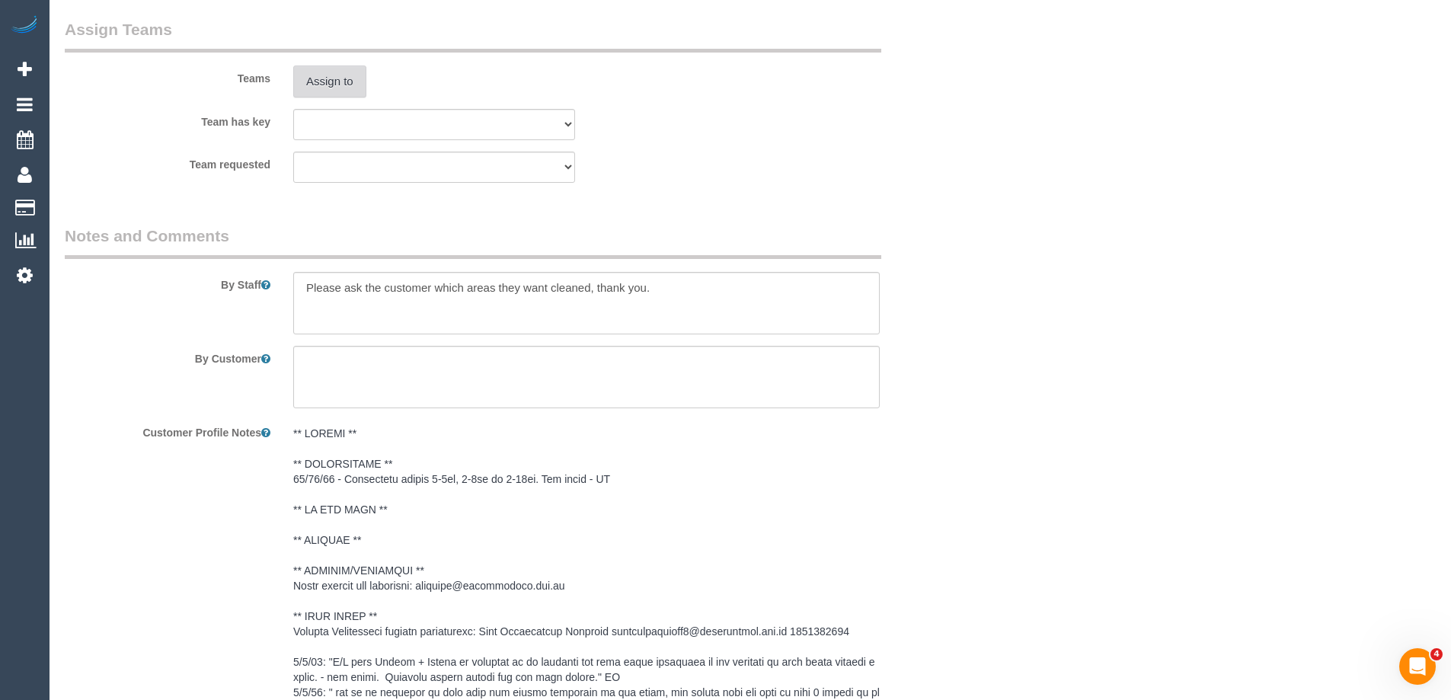
click at [324, 76] on button "Assign to" at bounding box center [329, 82] width 73 height 32
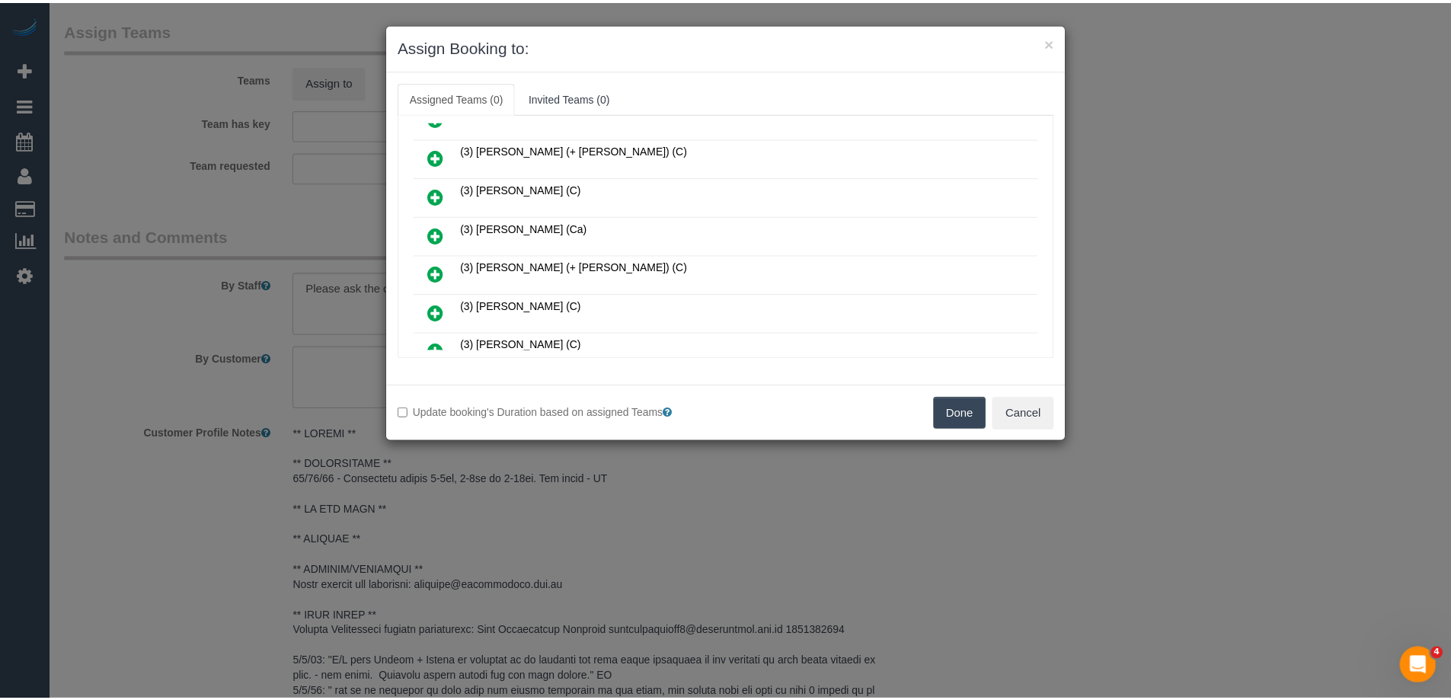
scroll to position [533, 0]
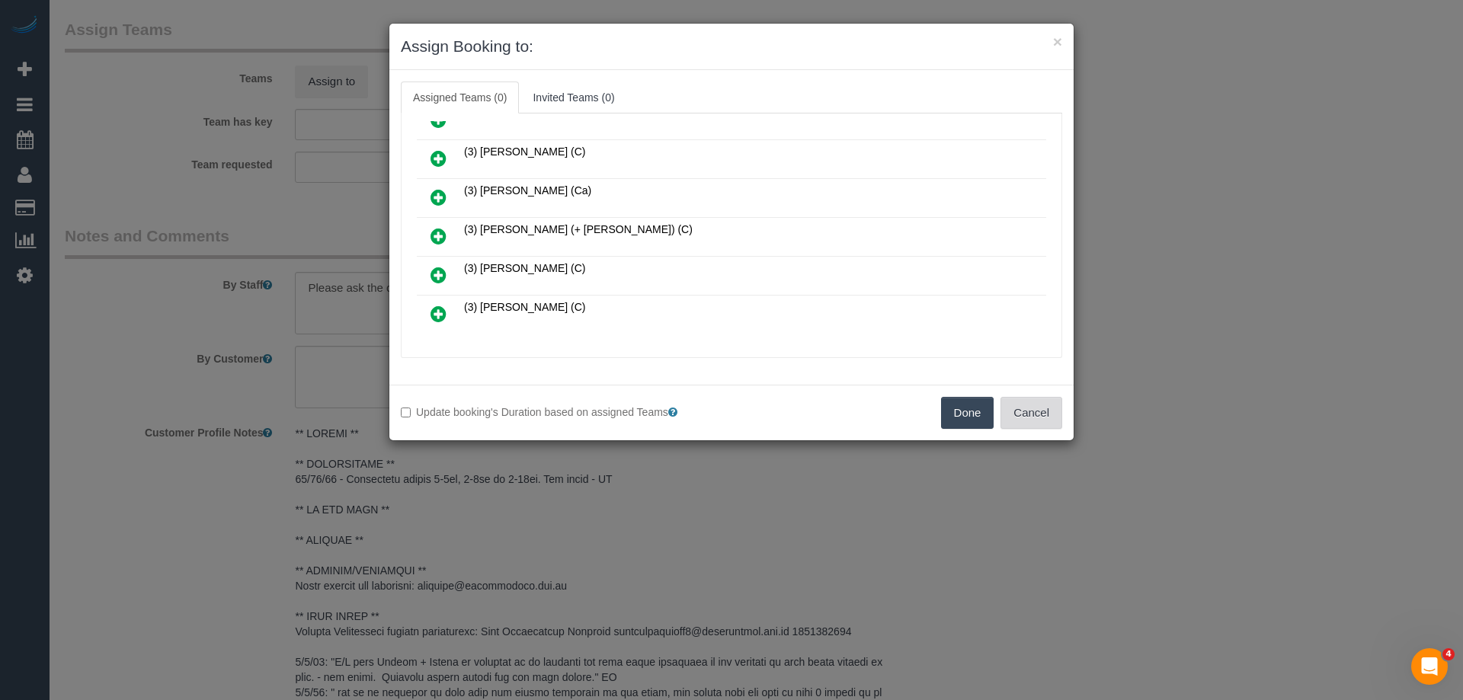
click at [1031, 417] on button "Cancel" at bounding box center [1031, 413] width 62 height 32
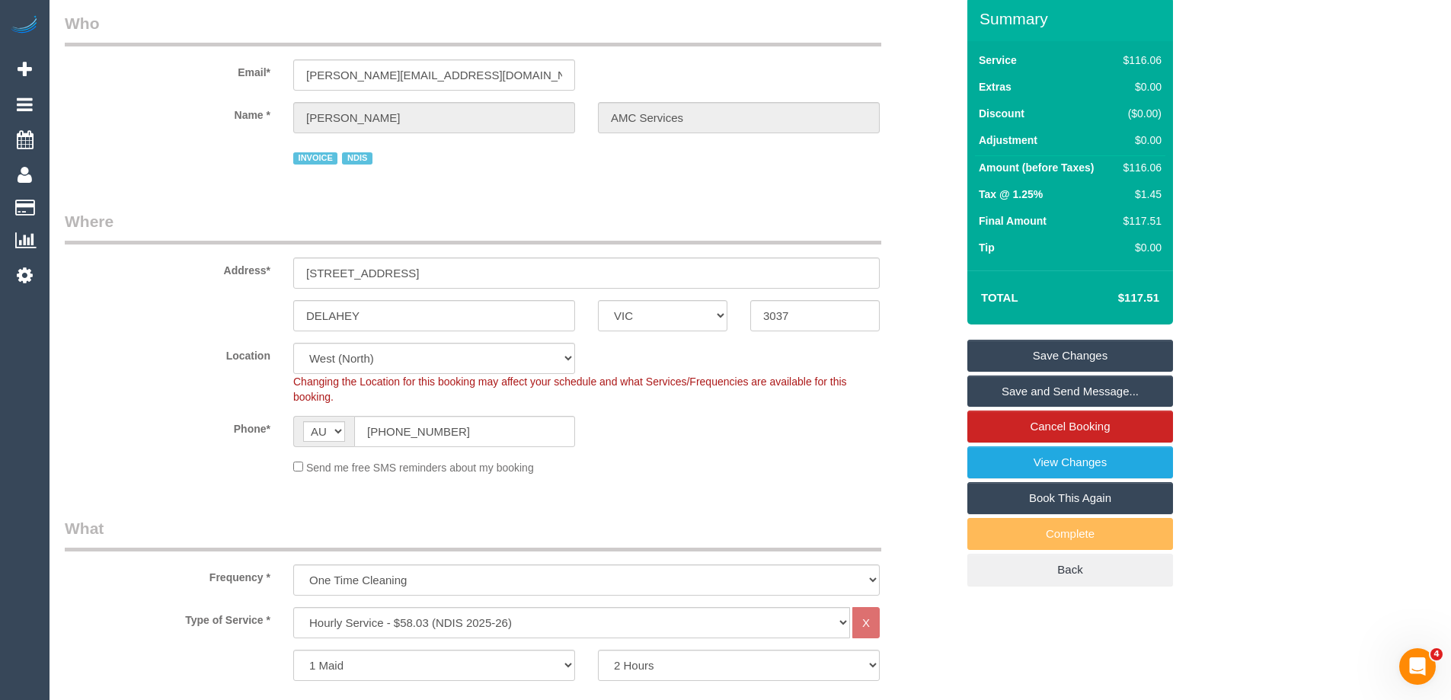
scroll to position [0, 0]
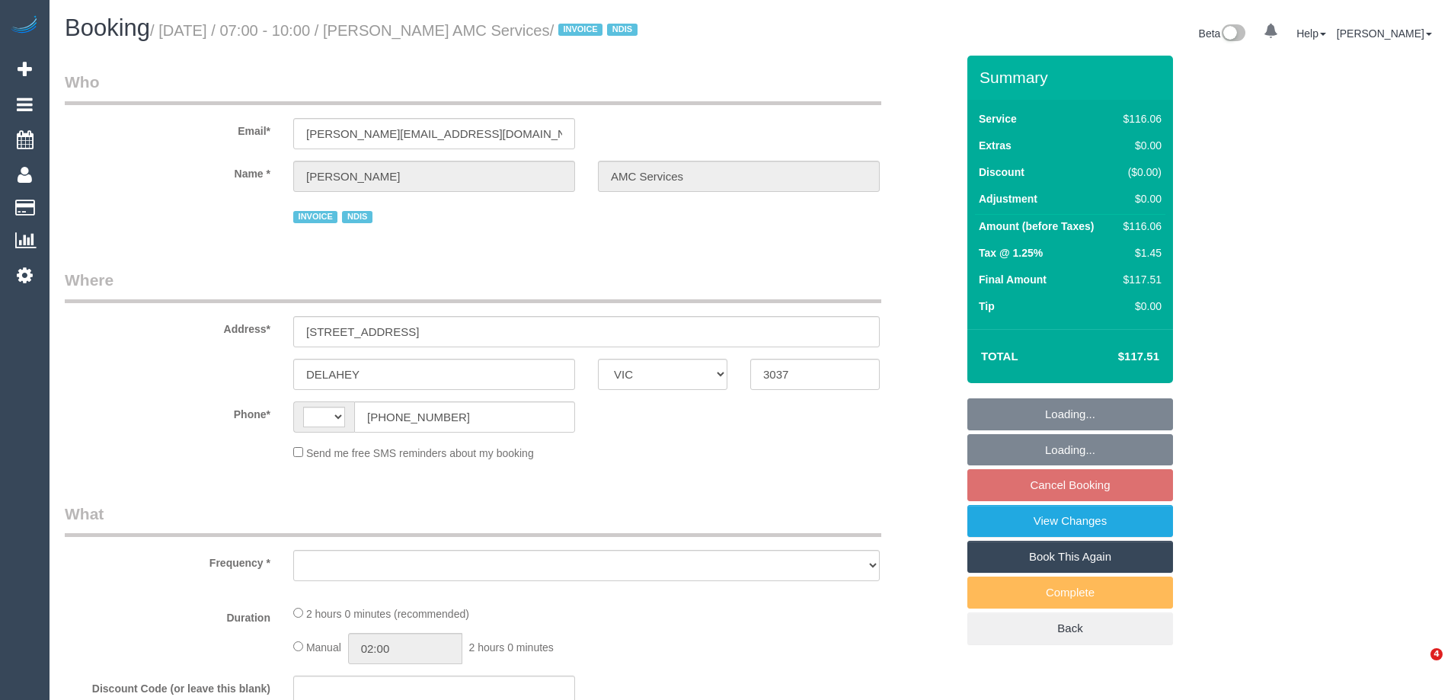
select select "VIC"
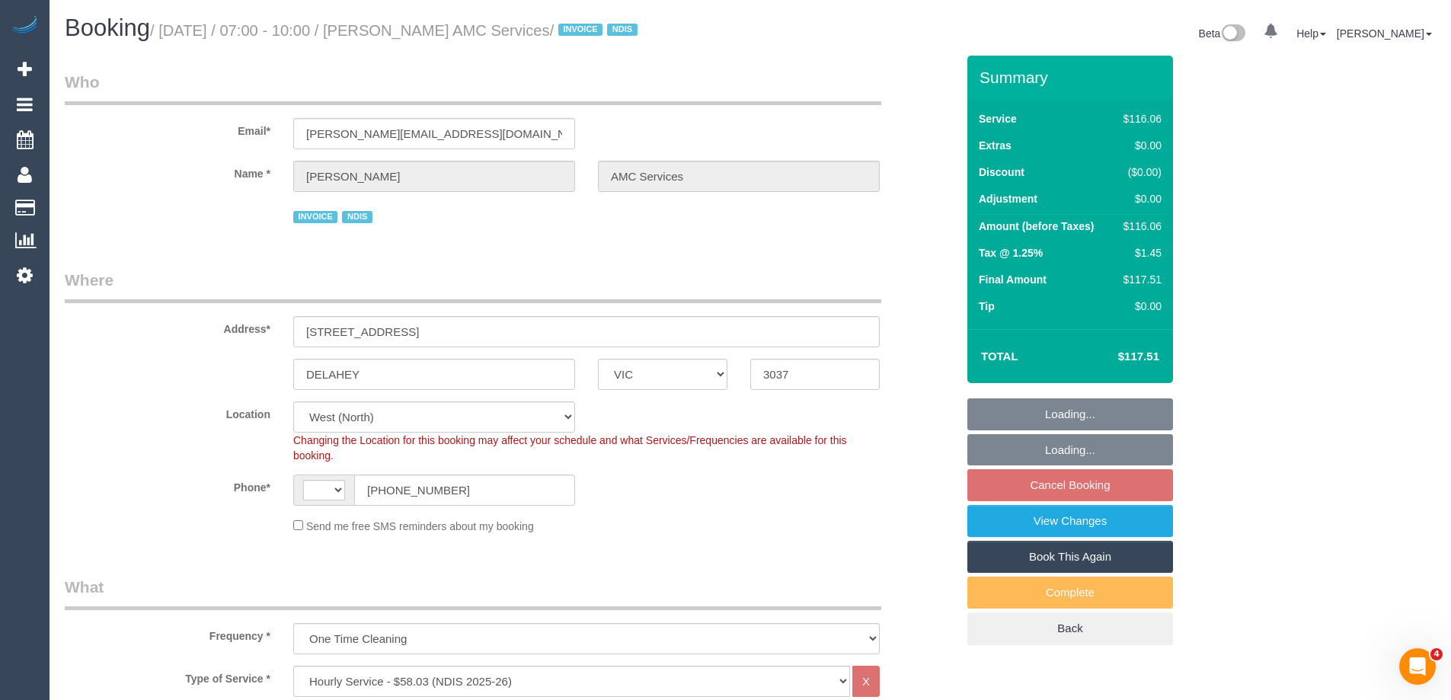
select select "object:1341"
select select "string:AU"
select select "number:28"
select select "number:14"
select select "number:18"
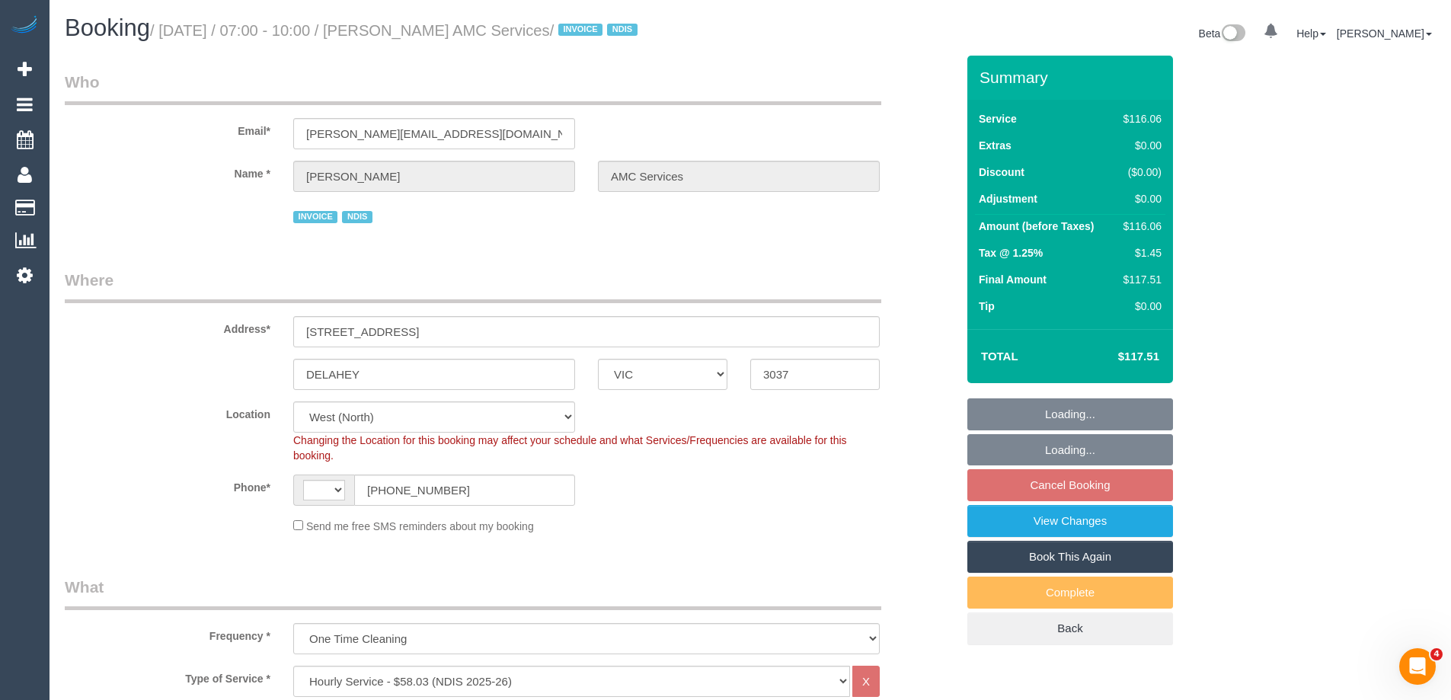
select select "number:36"
select select "number:35"
select select "number:12"
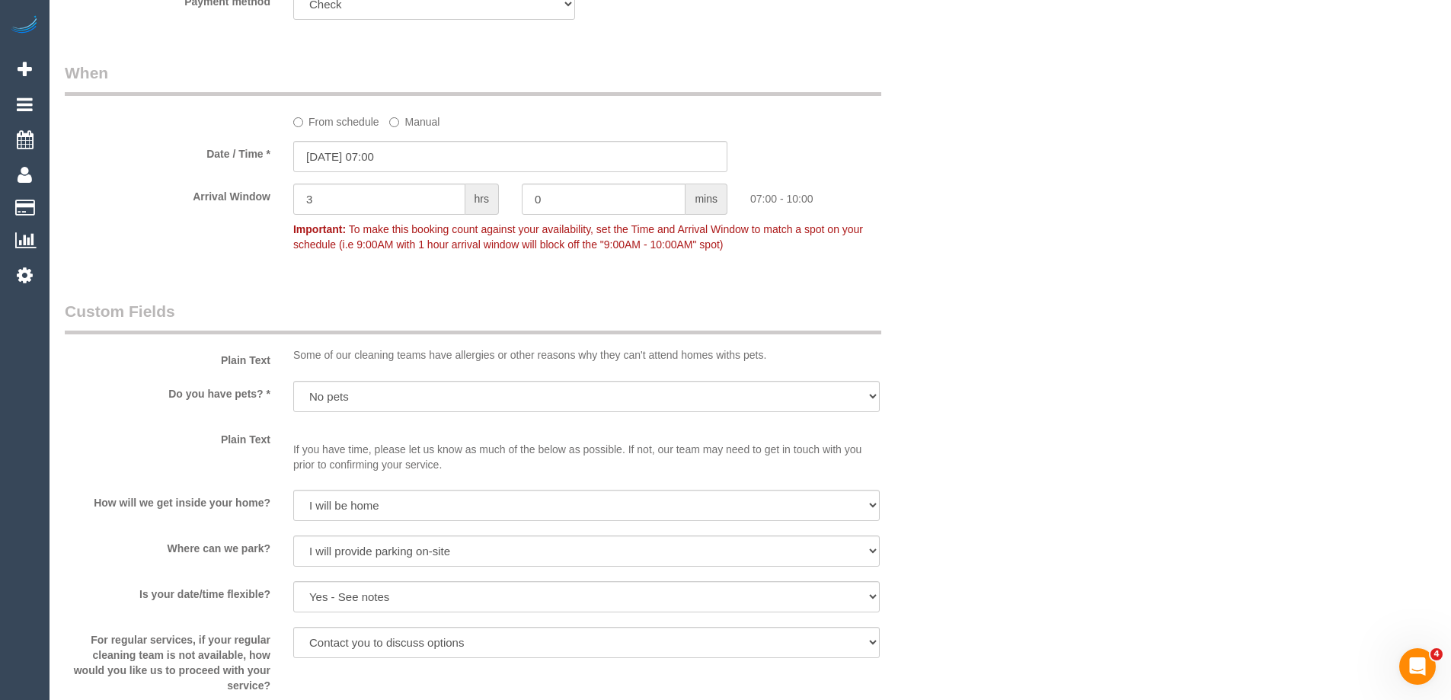
scroll to position [1143, 0]
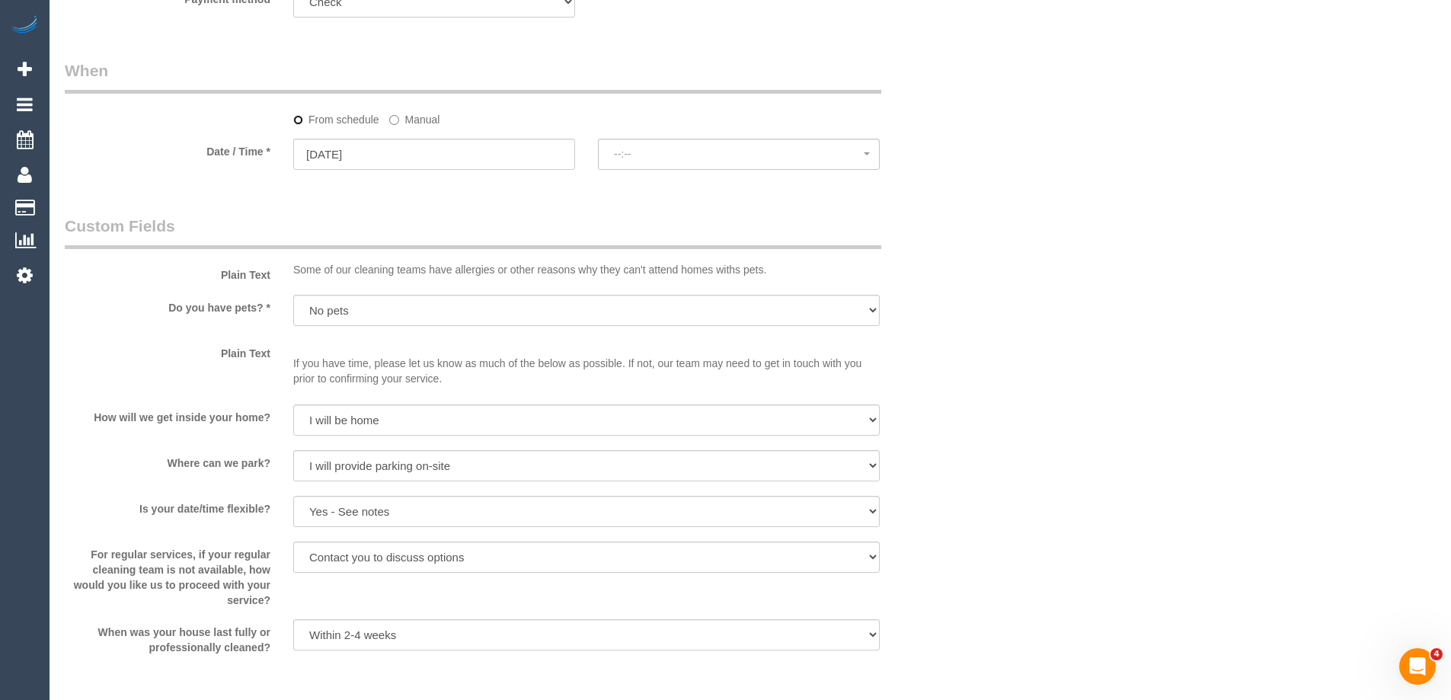
select select "spot10"
click at [637, 158] on span "No spots available" at bounding box center [739, 154] width 250 height 12
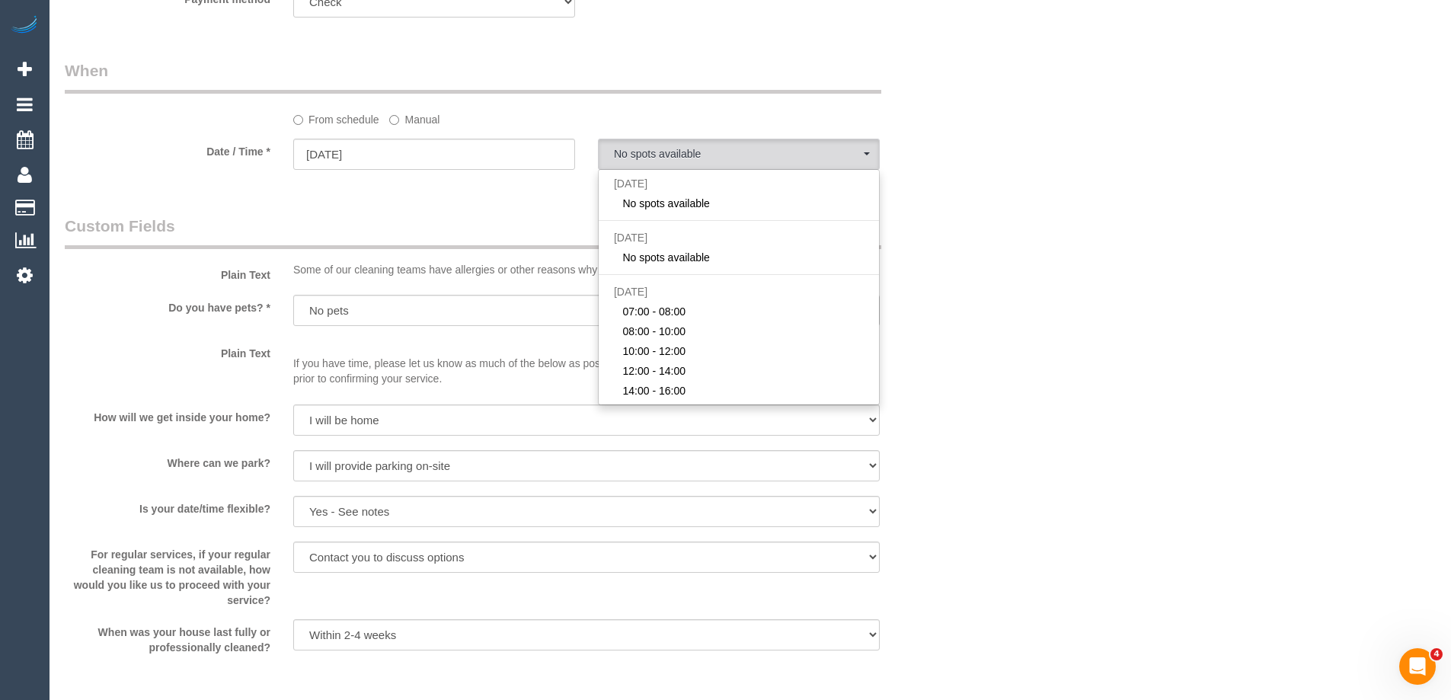
click at [410, 118] on label "Manual" at bounding box center [414, 117] width 50 height 21
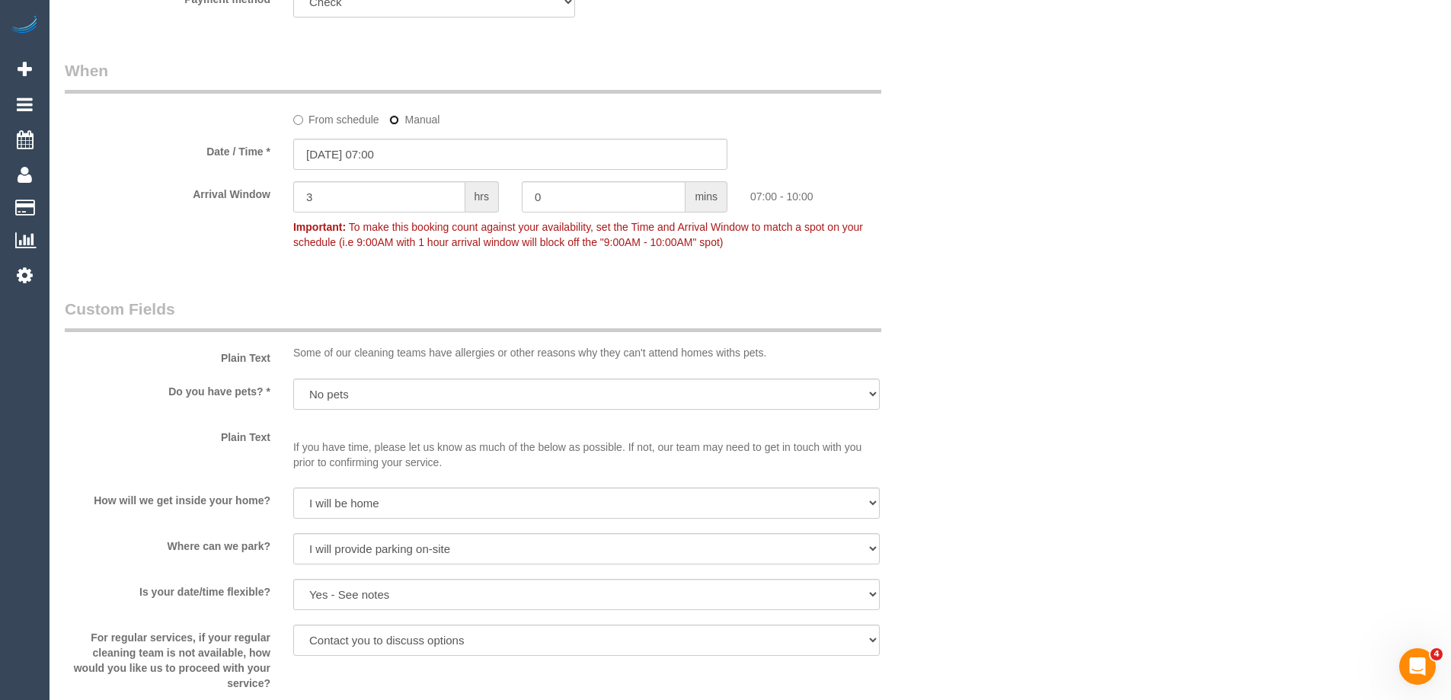
type input "21/08/2025 08:00"
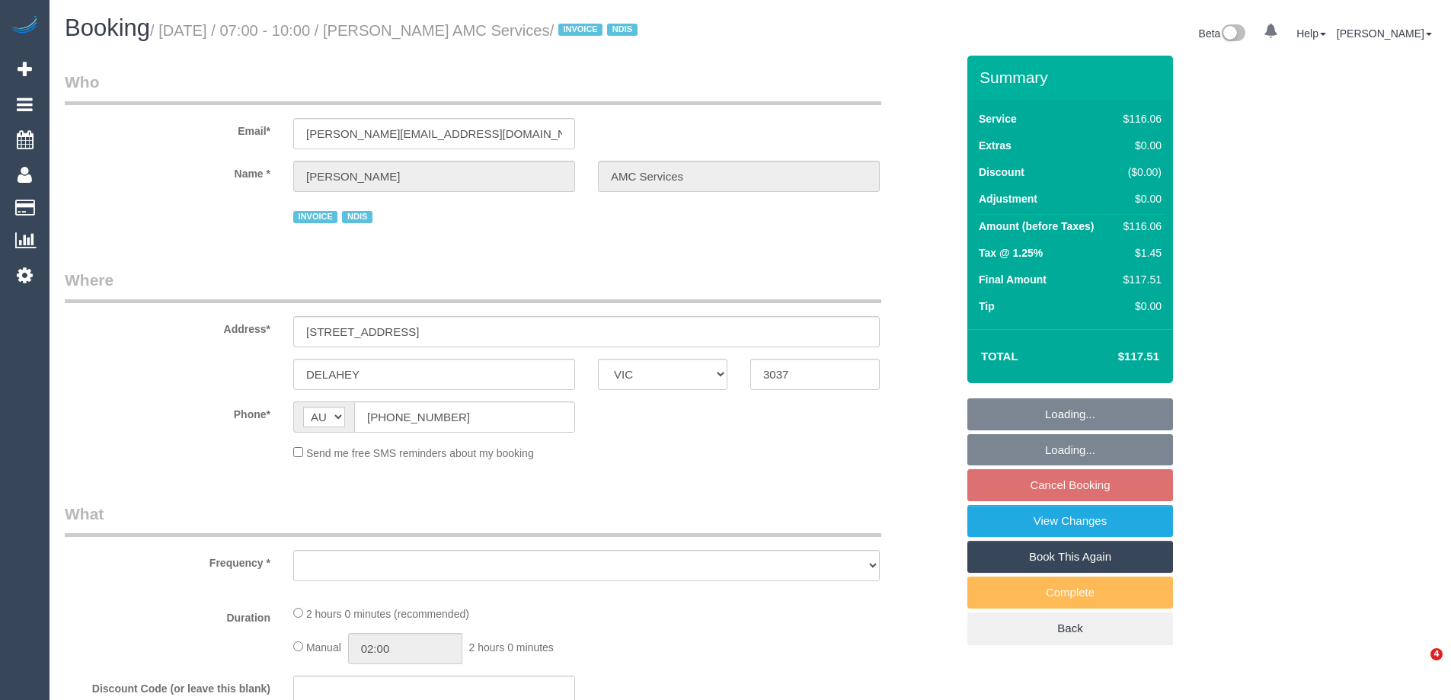
select select "VIC"
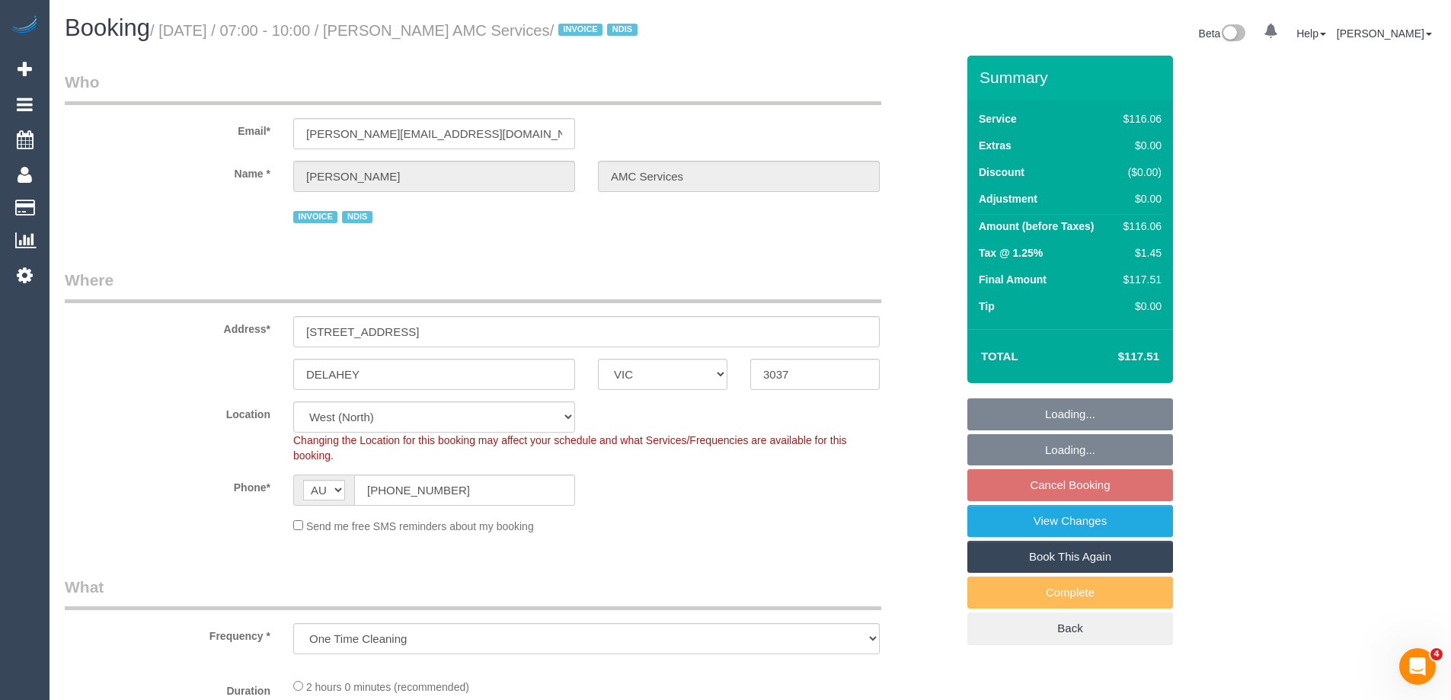
select select "object:755"
select select "number:28"
select select "number:14"
select select "number:18"
select select "number:36"
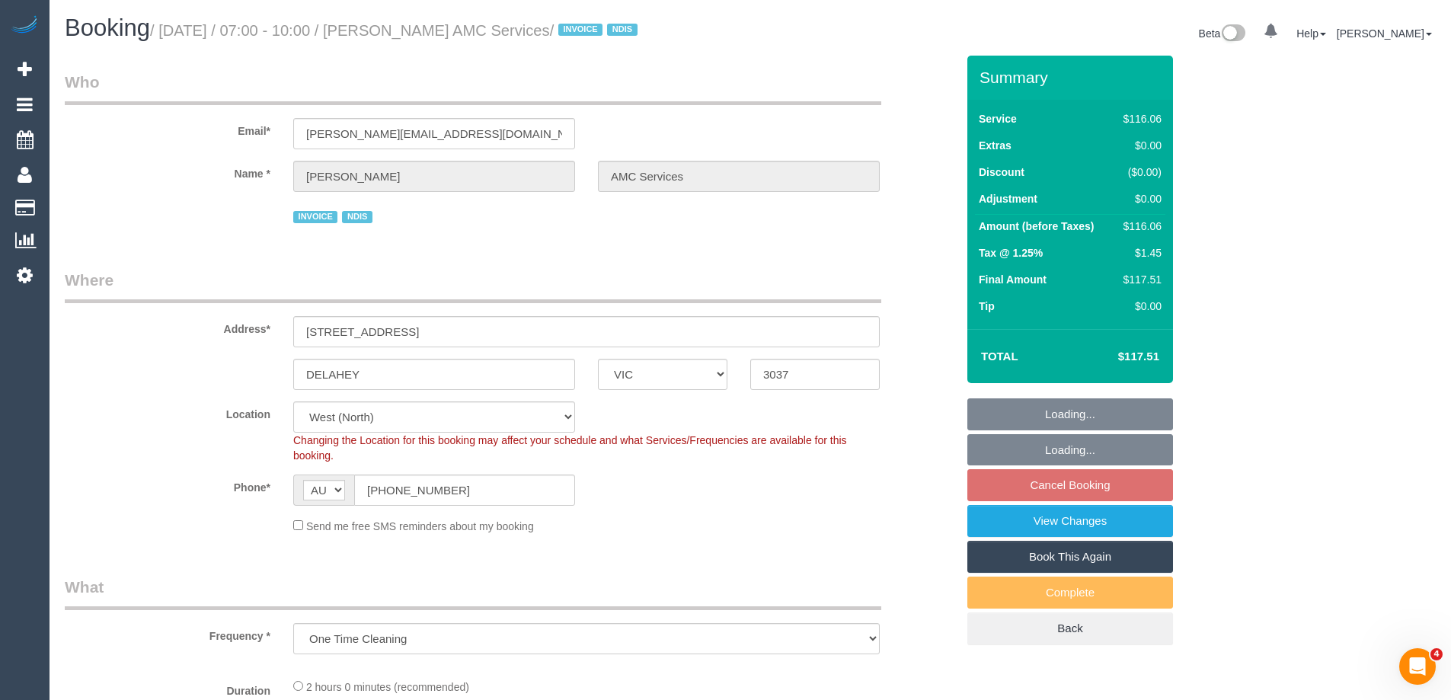
select select "number:35"
select select "number:12"
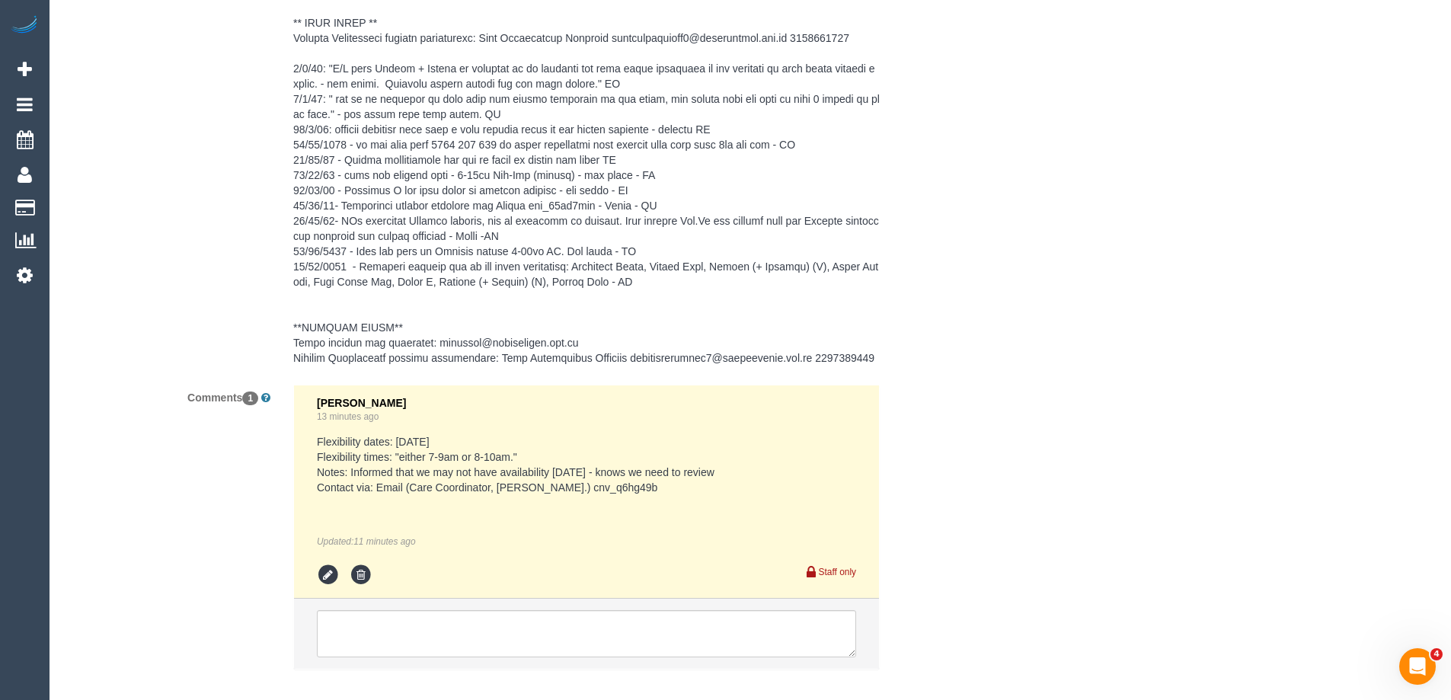
scroll to position [2514, 0]
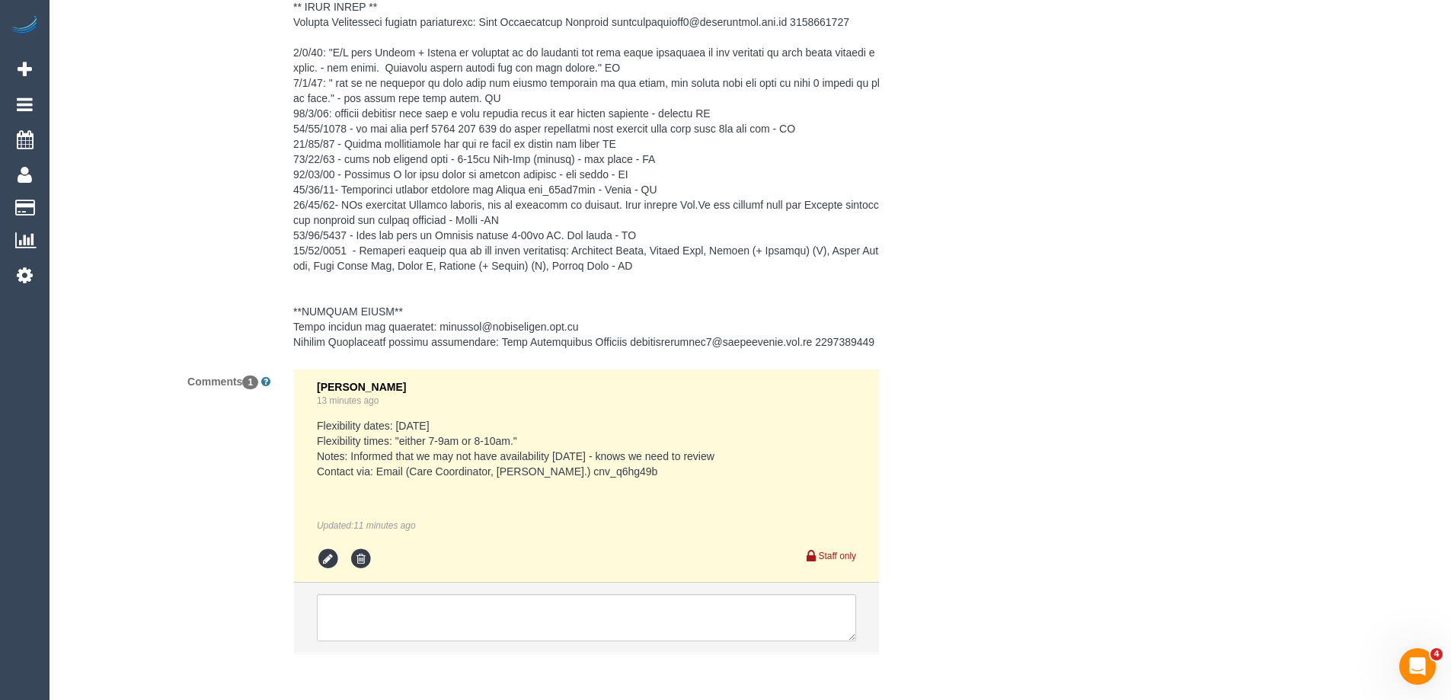
drag, startPoint x: 554, startPoint y: 472, endPoint x: 622, endPoint y: 478, distance: 68.9
click at [622, 478] on pre "Flexibility dates: Thu 21/8 Flexibility times: "either 7-9am or 8-10am." Notes:…" at bounding box center [586, 448] width 539 height 61
copy pre "cnv_q6hg49b"
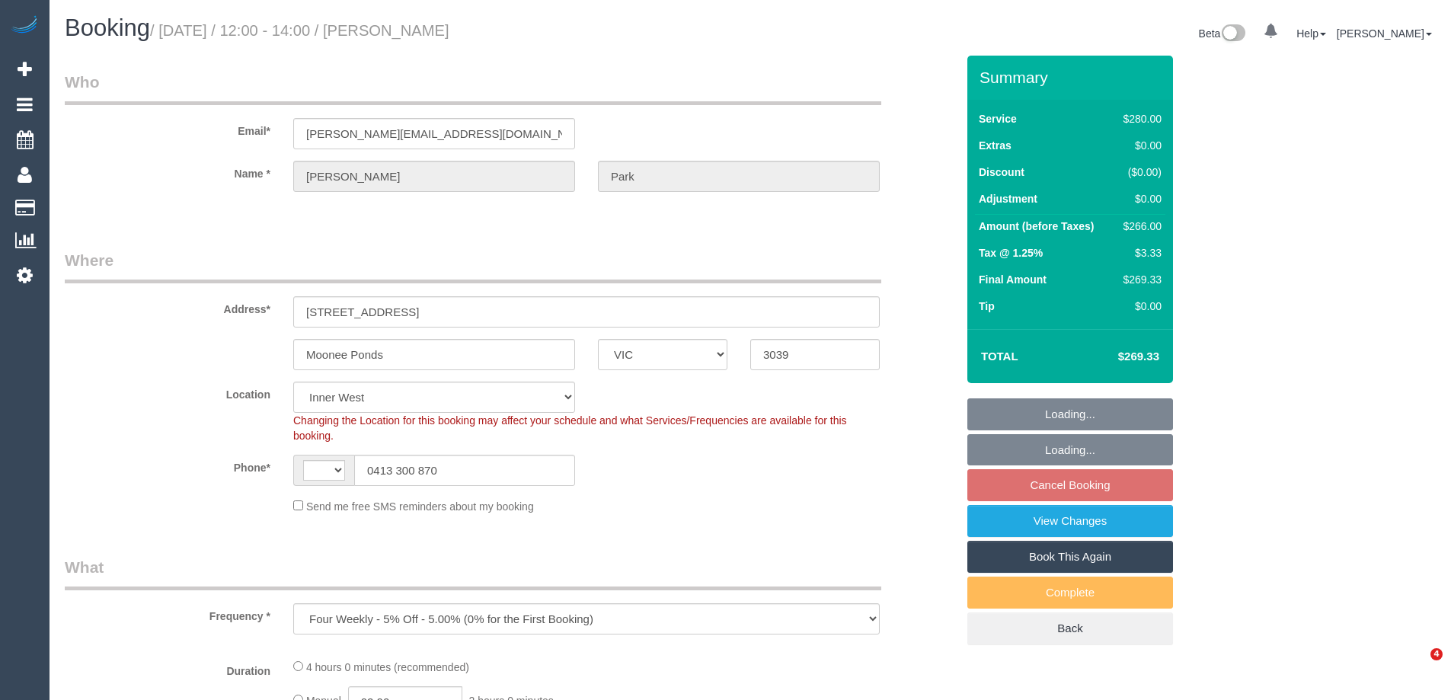
select select "VIC"
select select "object:313"
select select "string:AU"
select select "string:stripe-pm_1Rbvvz2GScqysDRVLoYm9yfP"
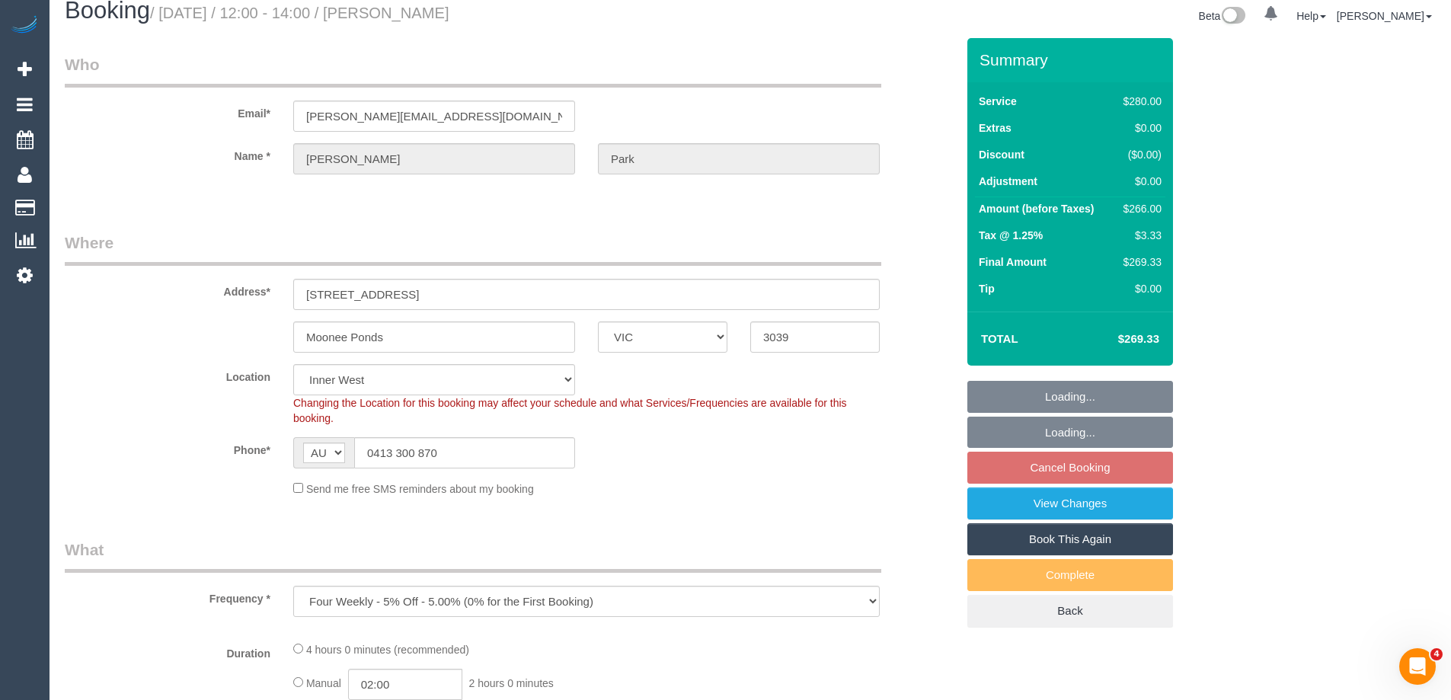
select select "240"
select select "number:28"
select select "number:14"
select select "number:19"
select select "number:23"
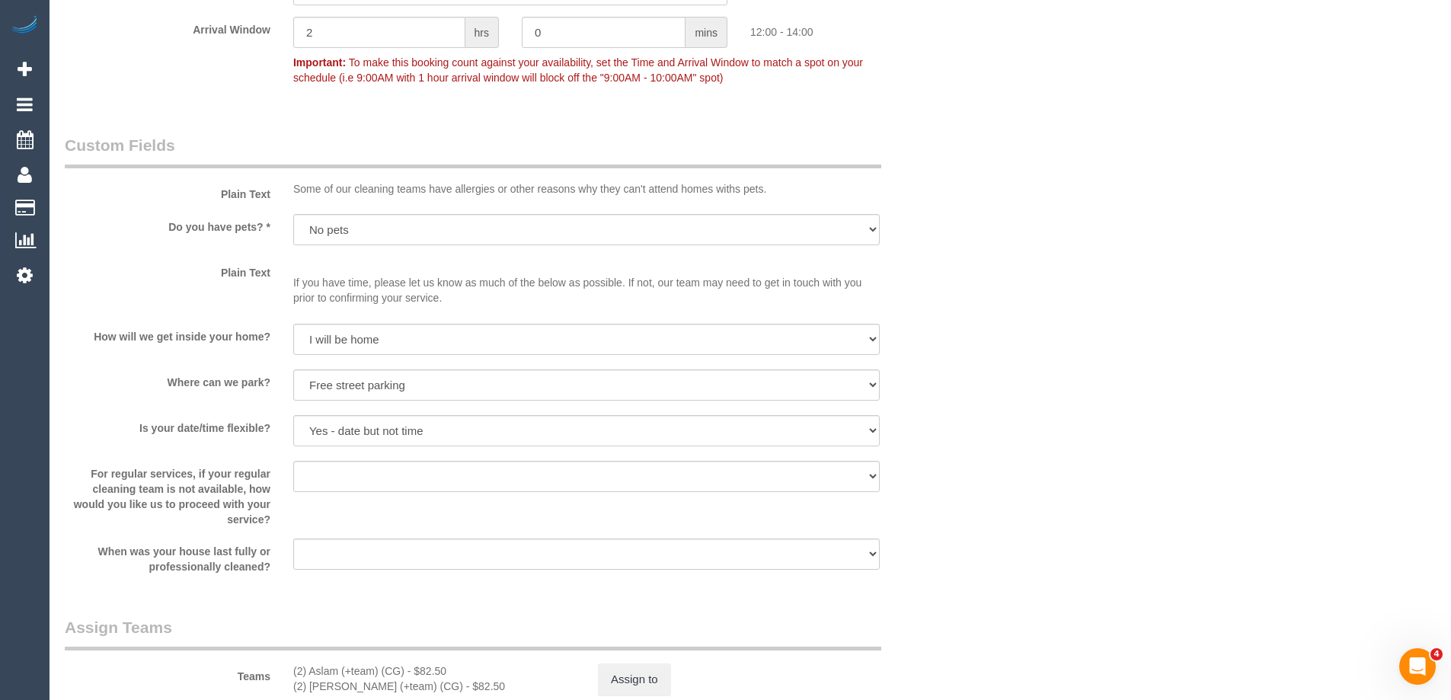
scroll to position [2057, 0]
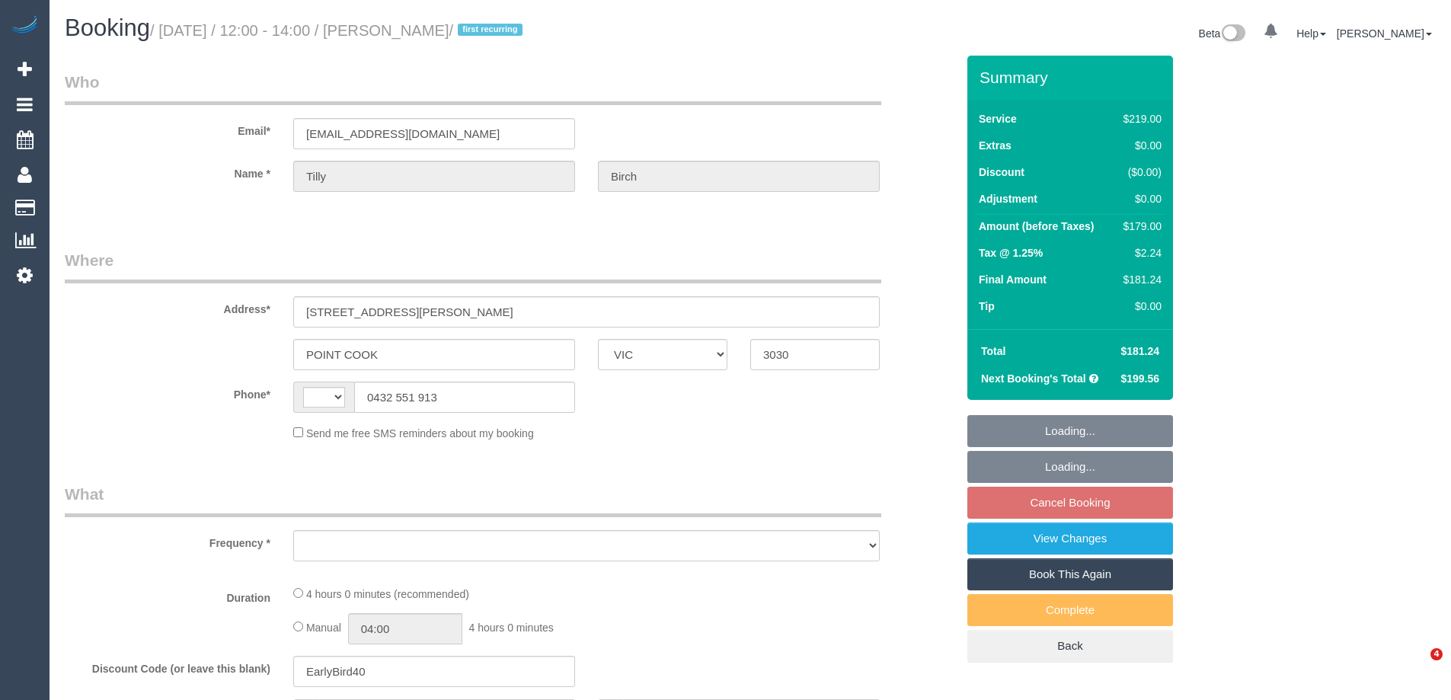
select select "VIC"
select select "string:AU"
select select "string:stripe-pm_1RWWiY2GScqysDRV09I6m5nk"
select select "number:27"
select select "number:14"
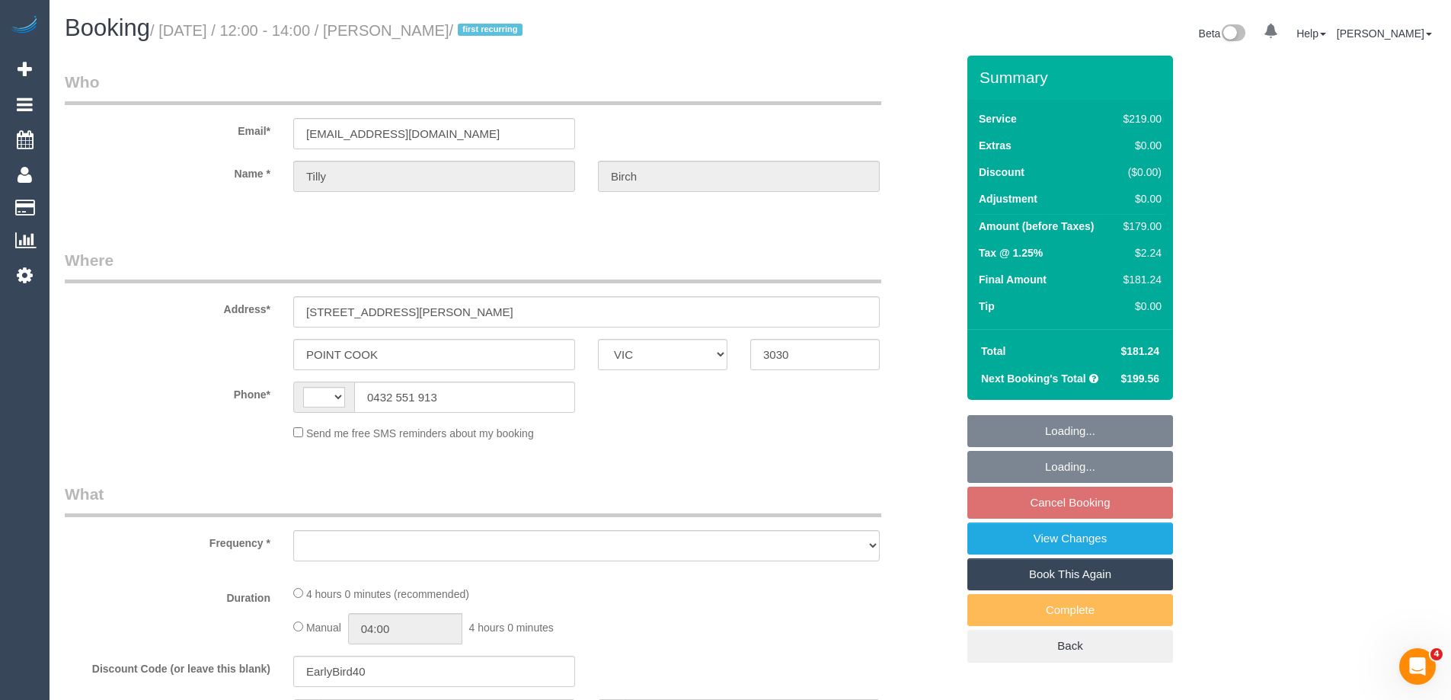
select select "number:19"
select select "number:23"
select select "number:35"
select select "number:12"
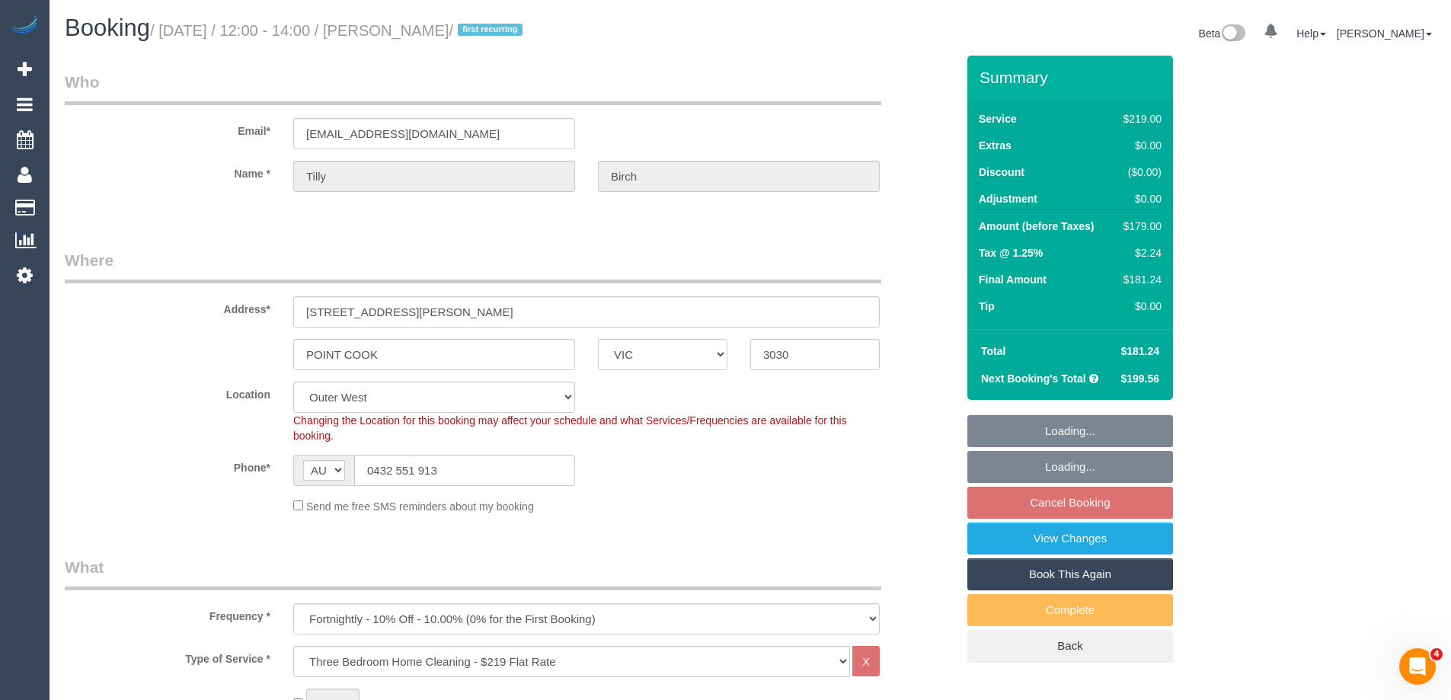
select select "object:1188"
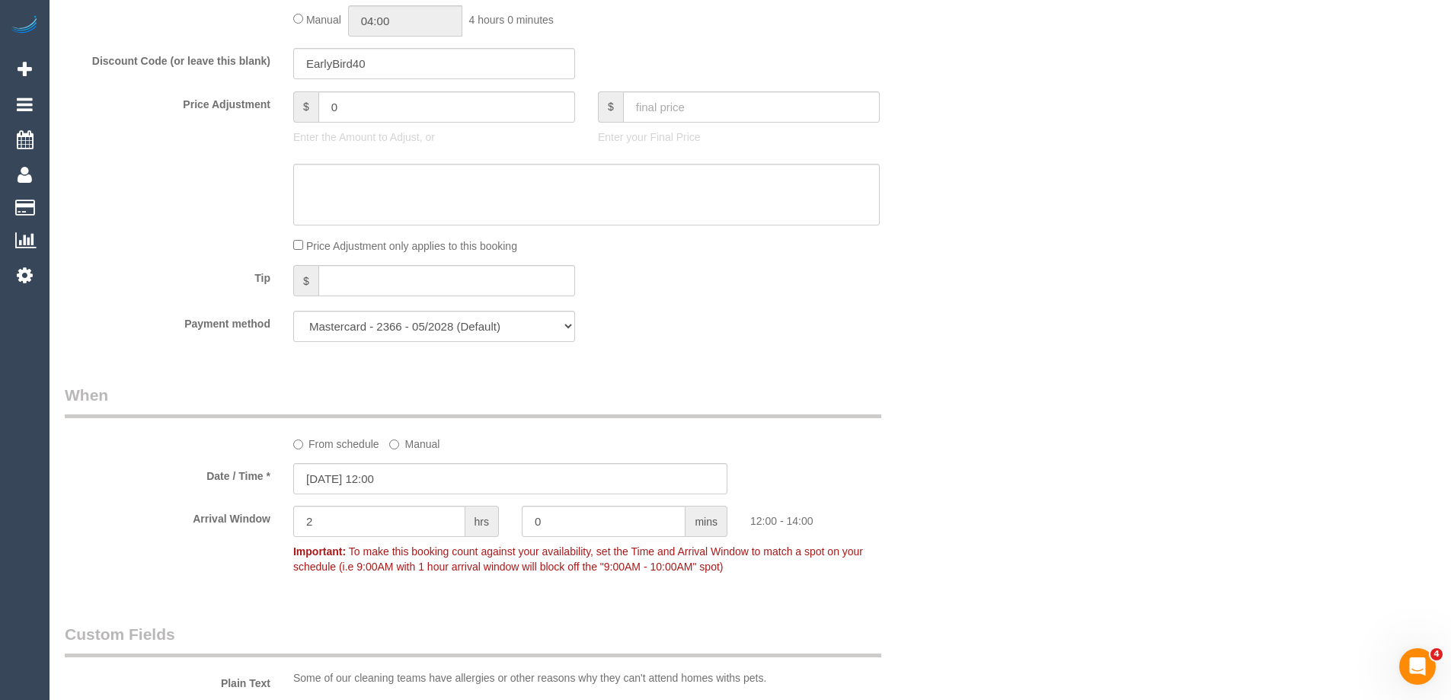
scroll to position [1243, 0]
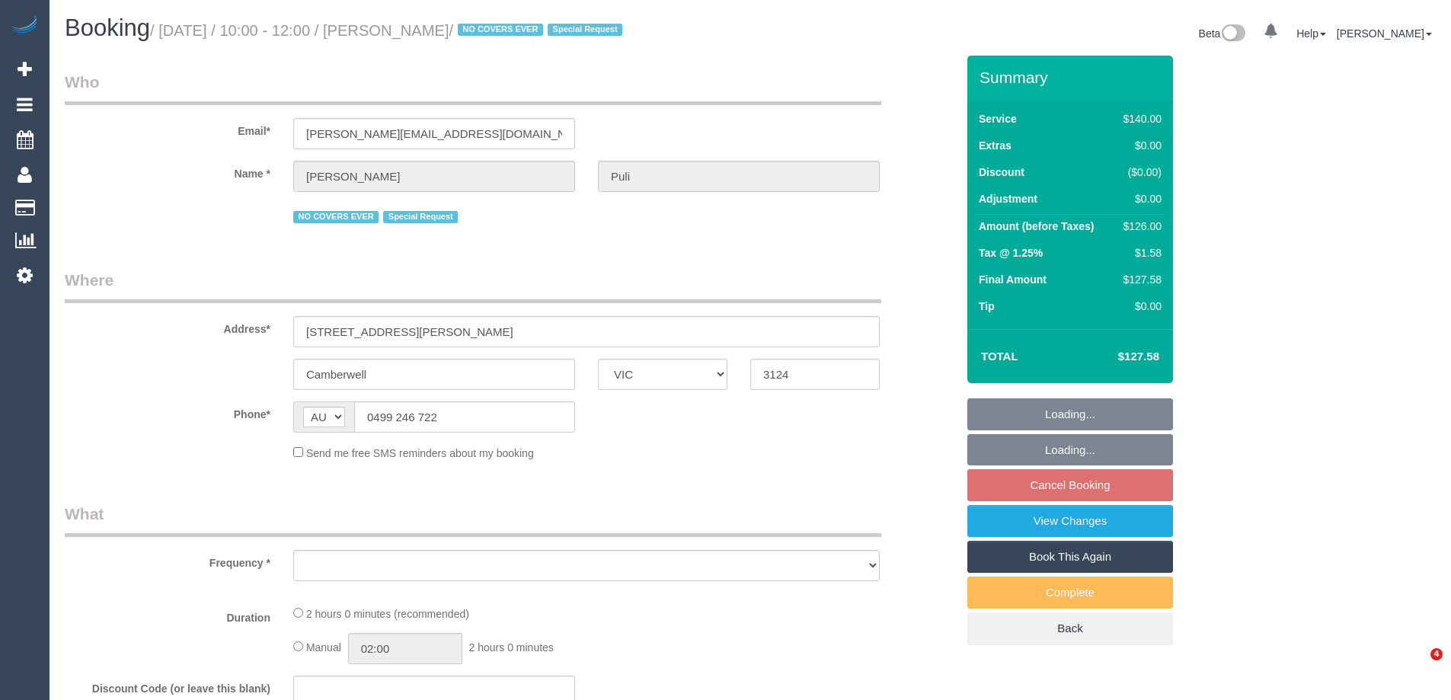
select select "VIC"
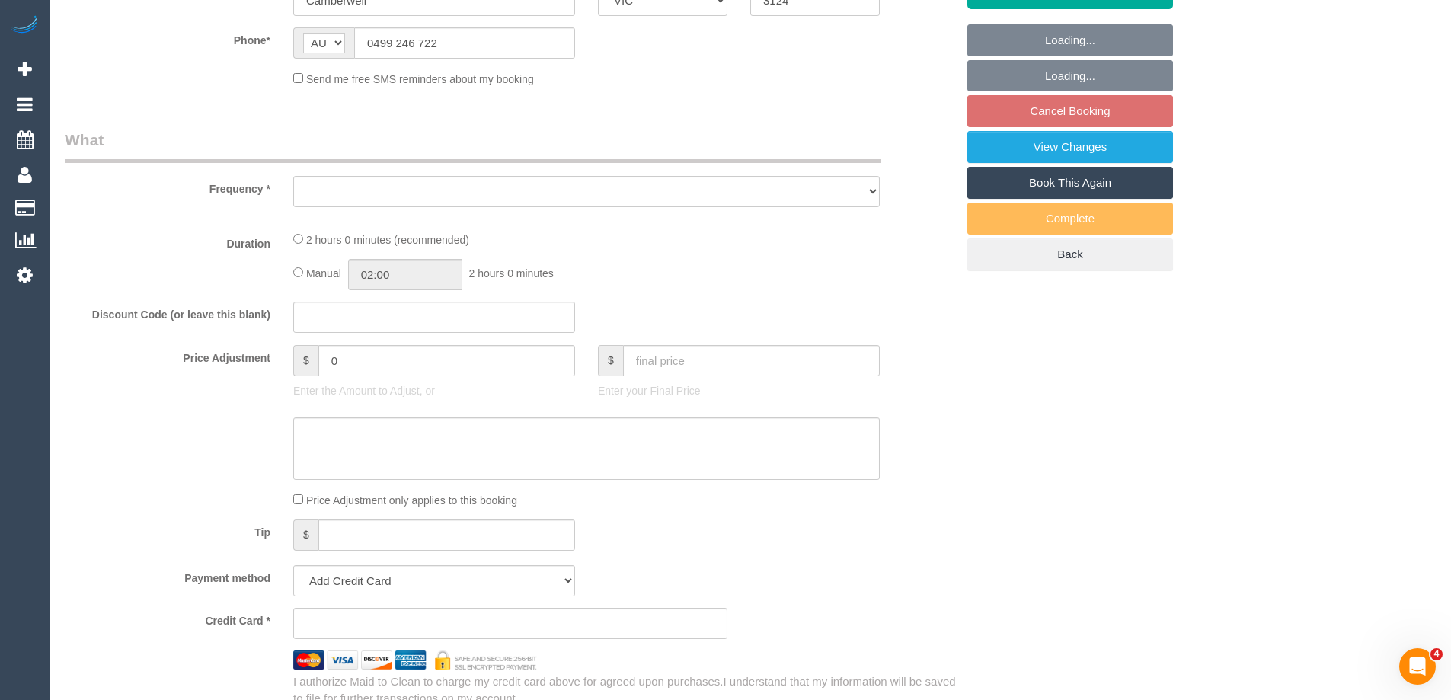
select select "object:535"
select select "string:stripe-pm_1Oz9OZ2GScqysDRVIPqxEaCB"
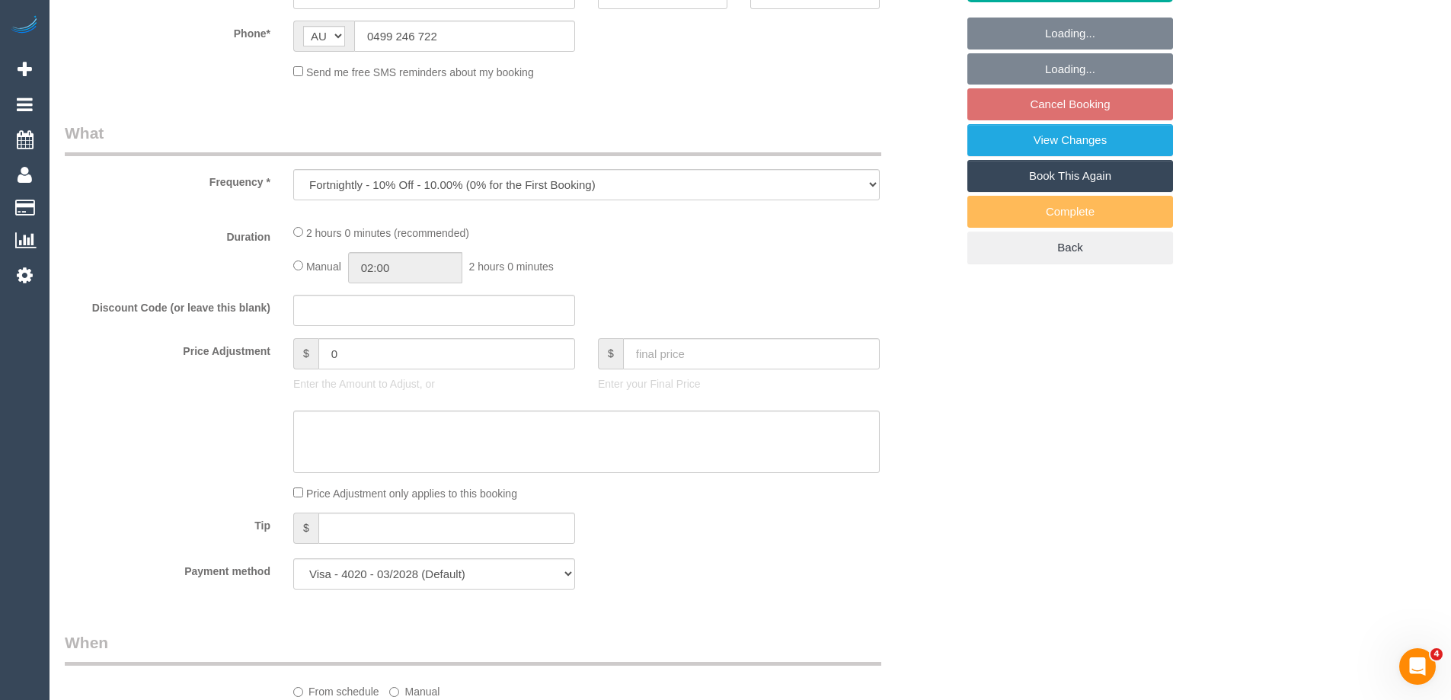
select select "number:27"
select select "number:14"
select select "number:18"
select select "number:22"
select select "number:35"
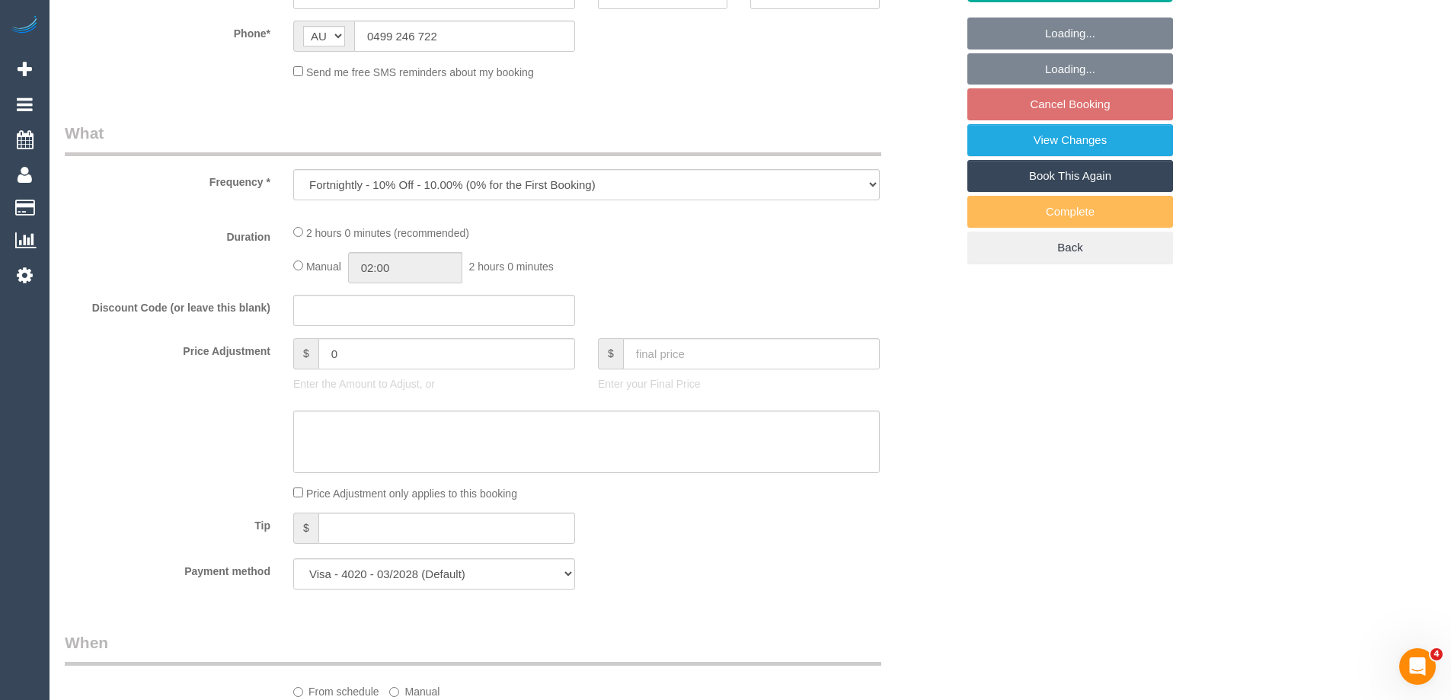
select select "number:13"
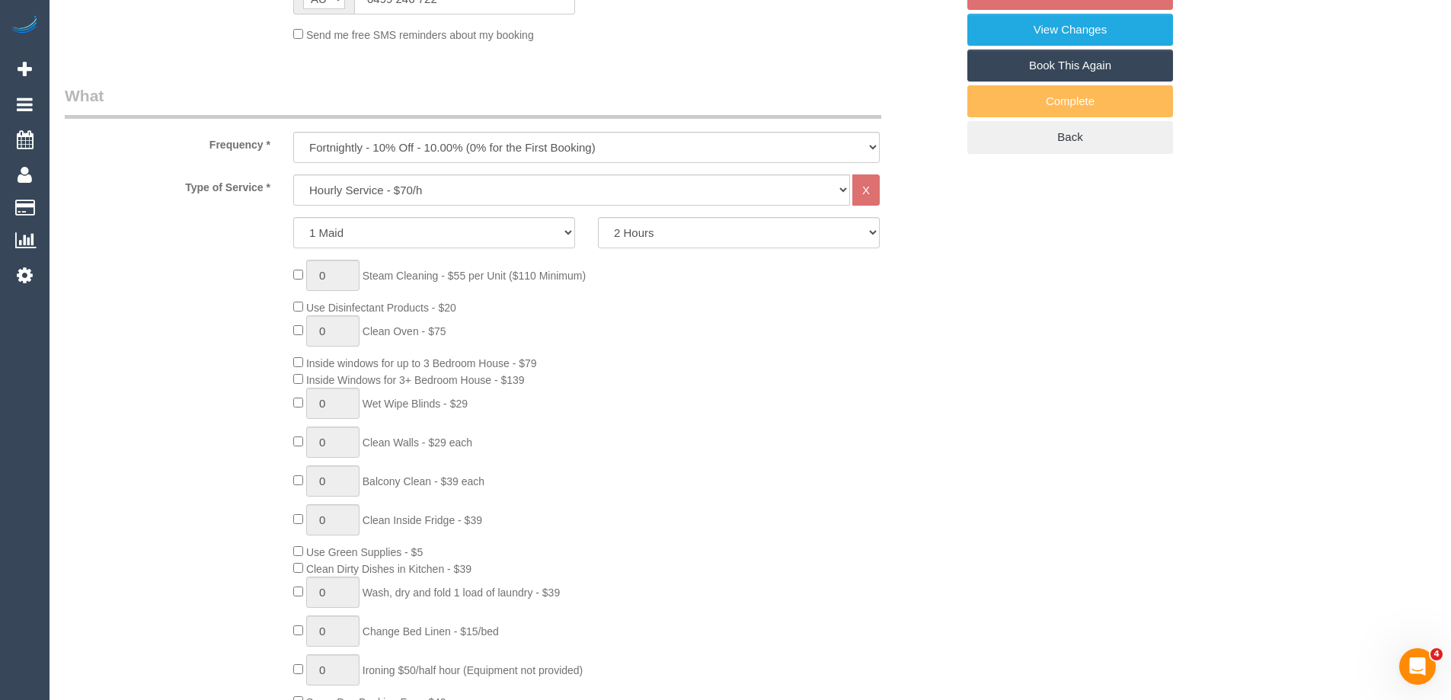
select select "object:1474"
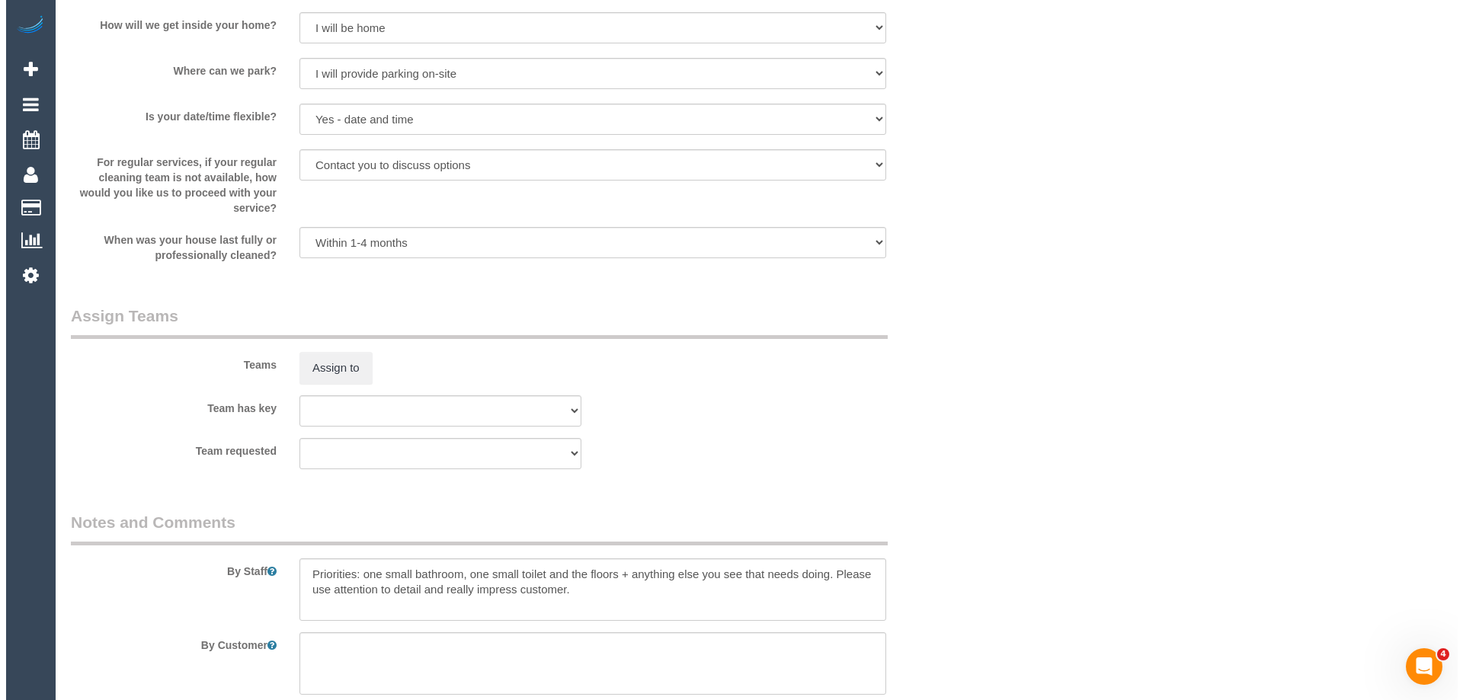
scroll to position [2030, 0]
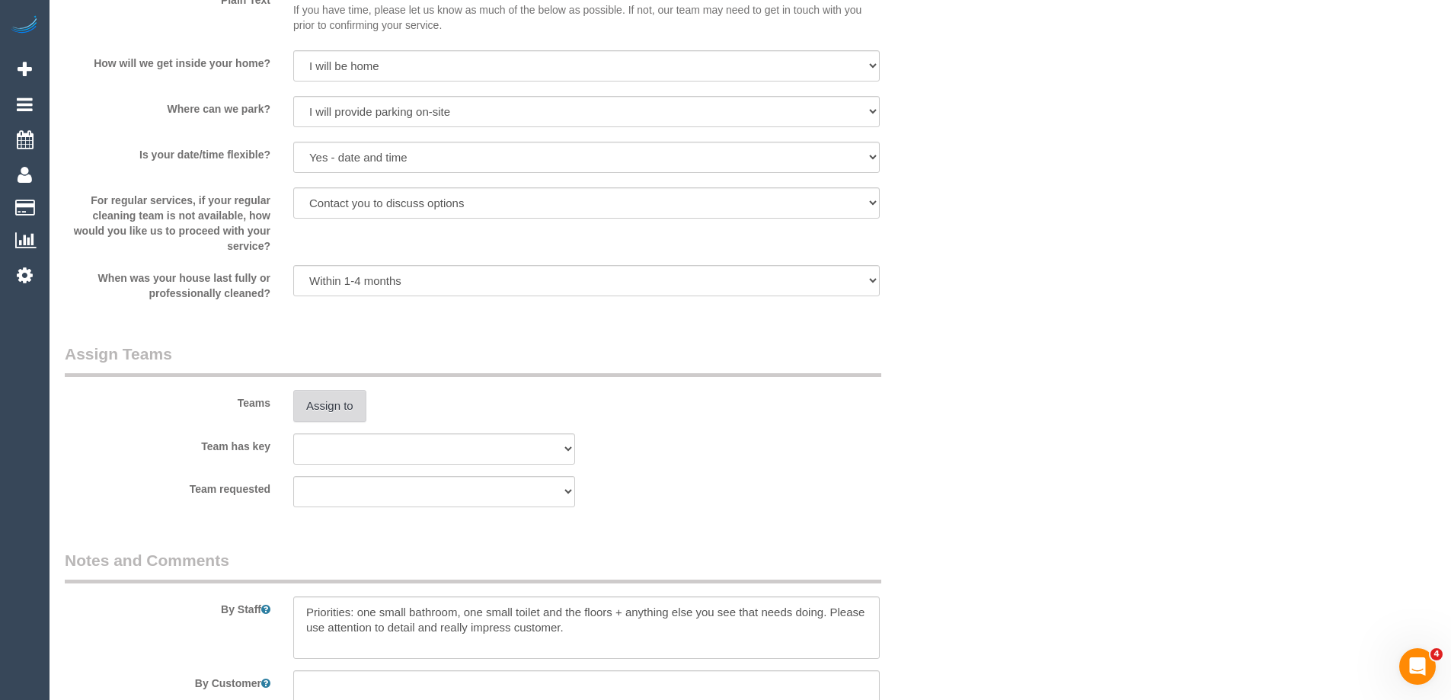
click at [324, 405] on button "Assign to" at bounding box center [329, 406] width 73 height 32
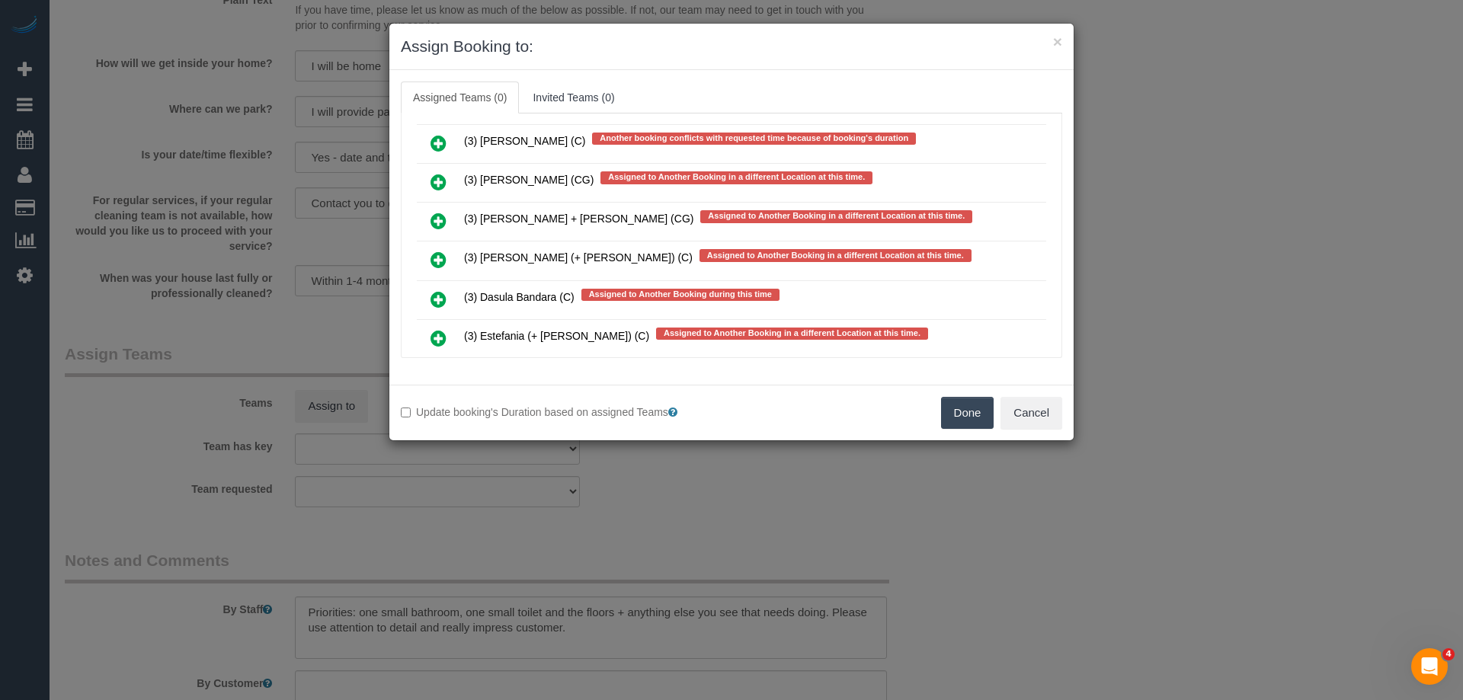
scroll to position [4160, 0]
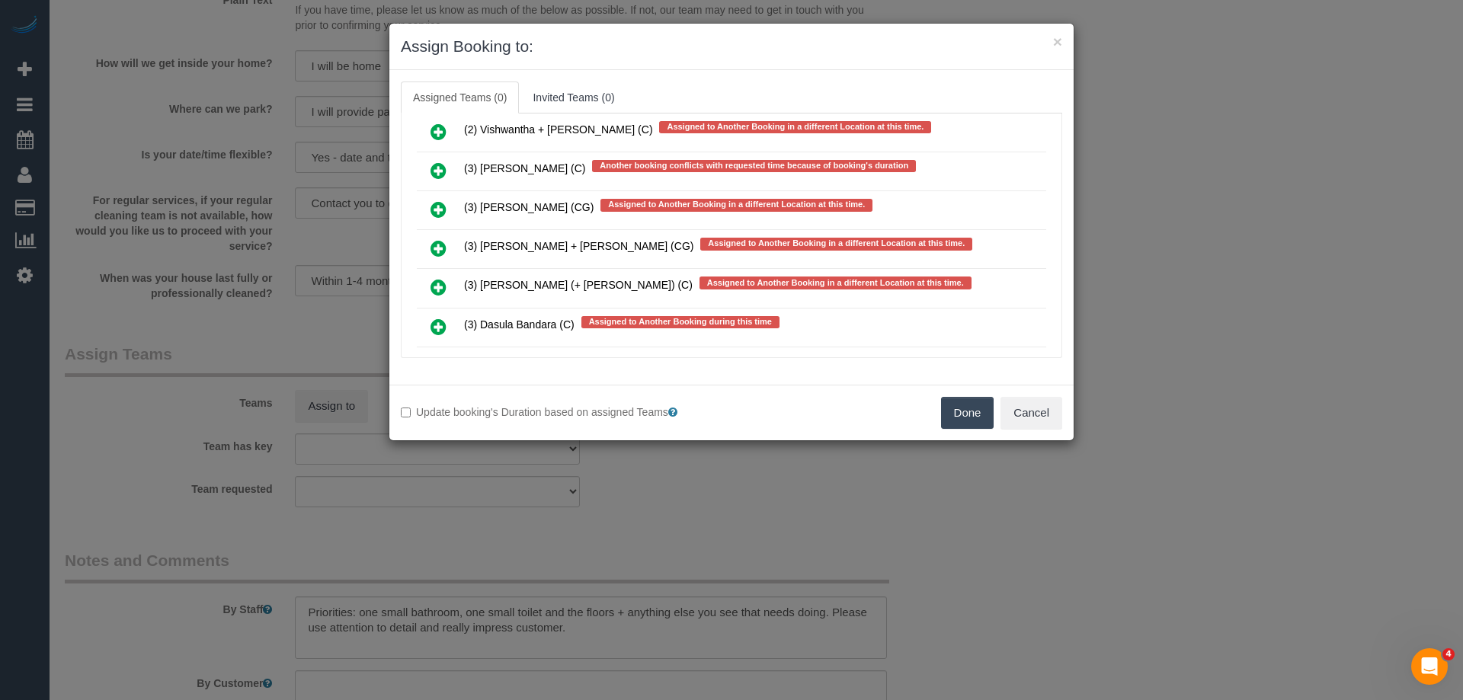
click at [438, 163] on icon at bounding box center [438, 171] width 16 height 18
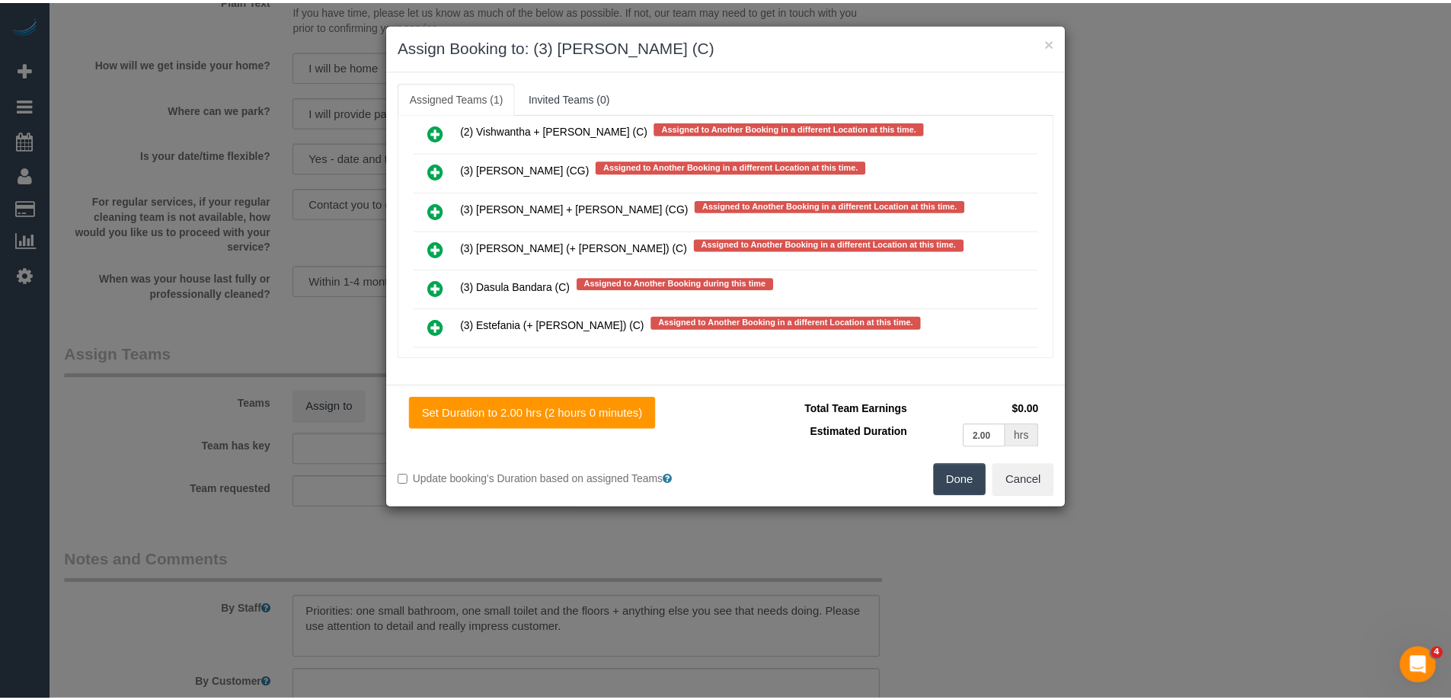
scroll to position [0, 0]
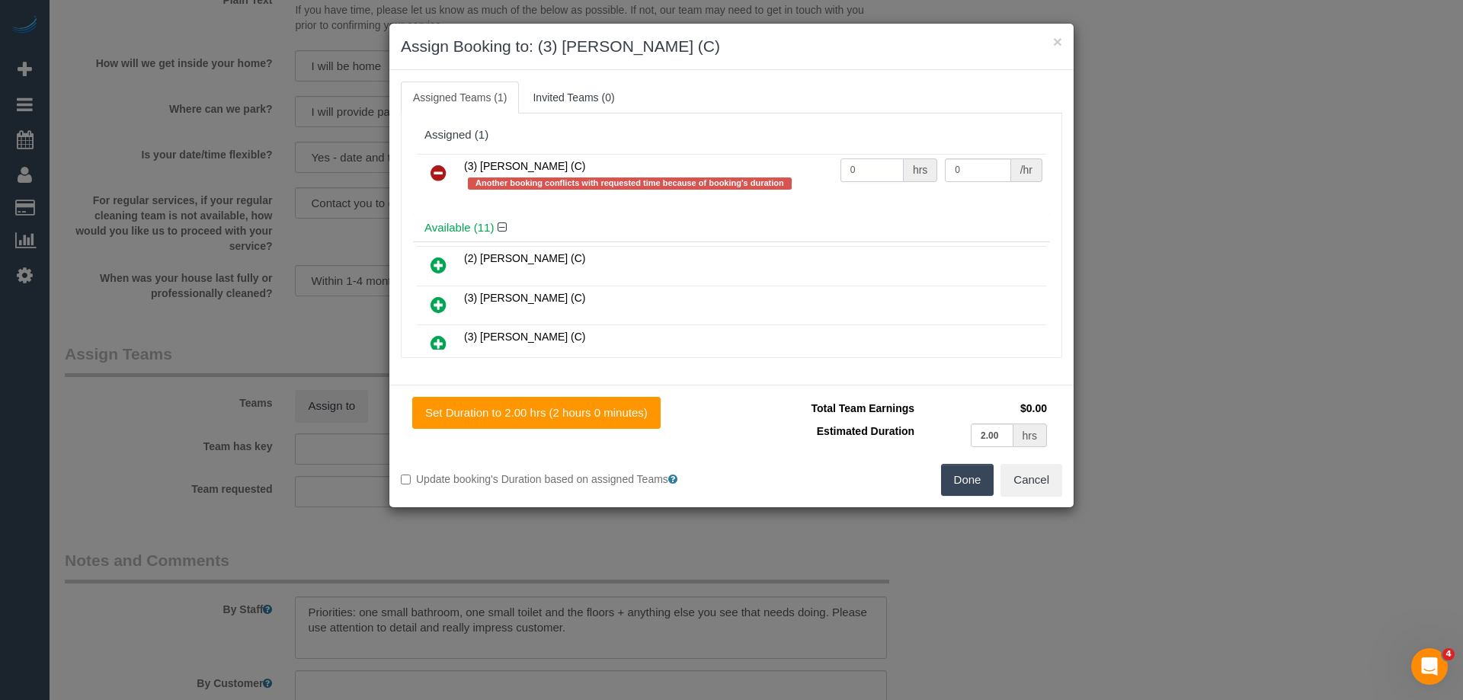
drag, startPoint x: 885, startPoint y: 162, endPoint x: 818, endPoint y: 169, distance: 67.4
click at [805, 165] on tr "(3) Andres Arredondo (C) Another booking conflicts with requested time because …" at bounding box center [731, 175] width 629 height 43
type input "2"
drag, startPoint x: 948, startPoint y: 178, endPoint x: 874, endPoint y: 171, distance: 75.0
click at [874, 171] on tr "(3) Andres Arredondo (C) Another booking conflicts with requested time because …" at bounding box center [731, 175] width 629 height 43
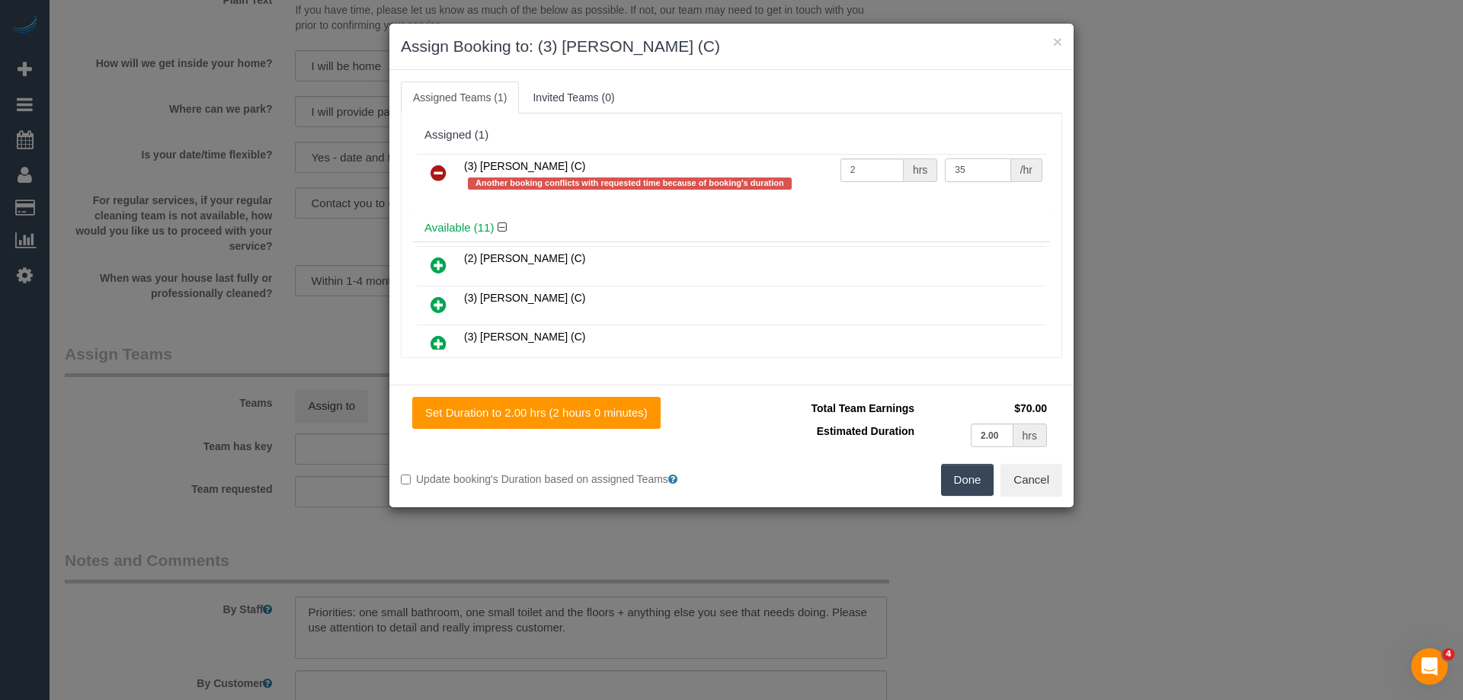
type input "35"
click at [961, 479] on button "Done" at bounding box center [967, 480] width 53 height 32
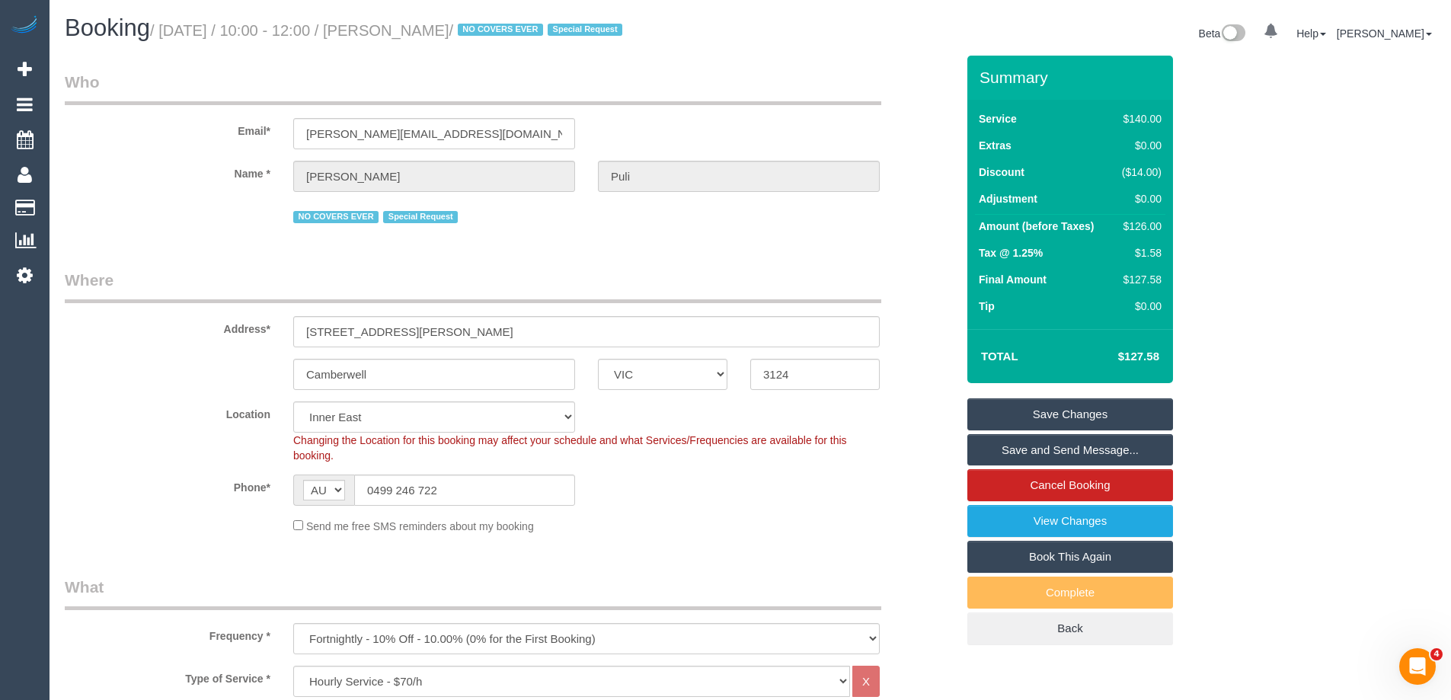
drag, startPoint x: 469, startPoint y: 30, endPoint x: 392, endPoint y: 24, distance: 76.4
click at [392, 24] on small "/ August 25, 2025 / 10:00 - 12:00 / Louise Puli / NO COVERS EVER Special Request" at bounding box center [388, 30] width 477 height 17
copy small "Louise Puli"
click at [1019, 450] on link "Save and Send Message..." at bounding box center [1071, 450] width 206 height 32
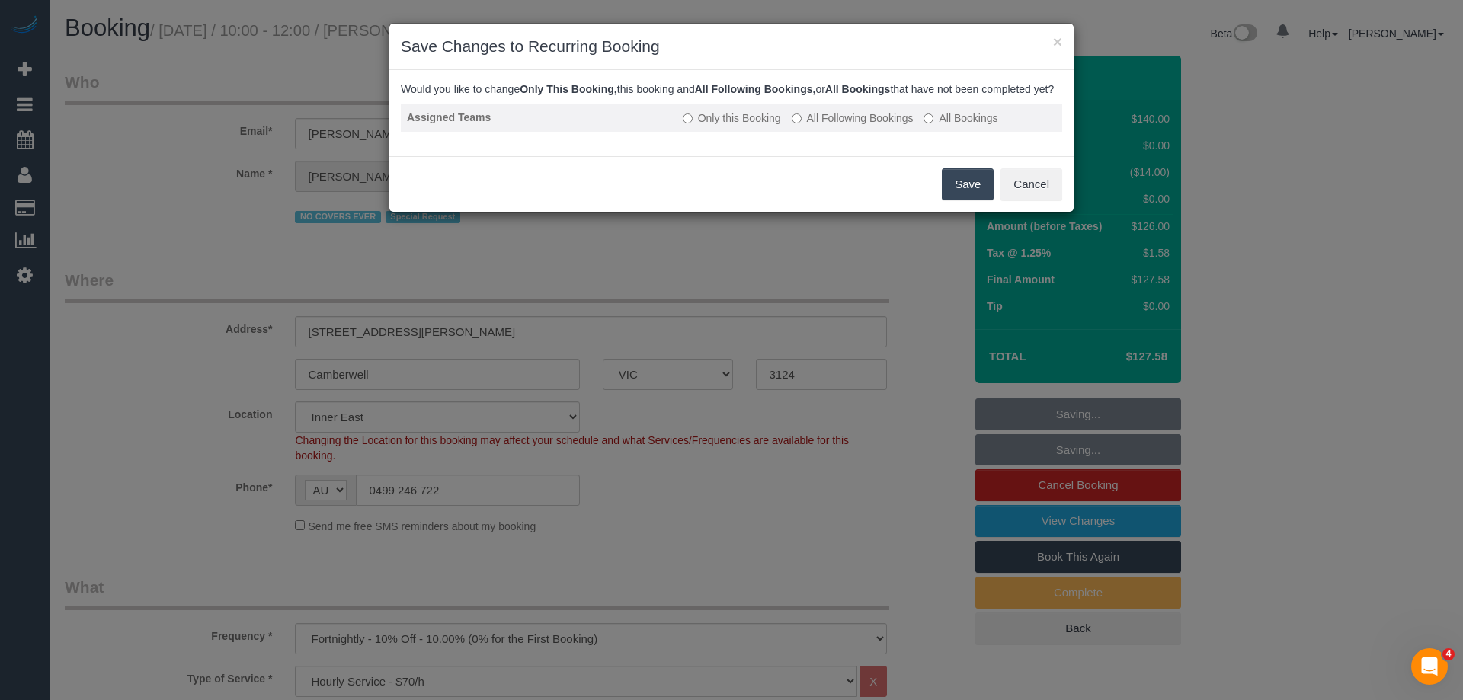
click at [802, 126] on label "All Following Bookings" at bounding box center [853, 117] width 122 height 15
click at [973, 197] on button "Save" at bounding box center [968, 184] width 52 height 32
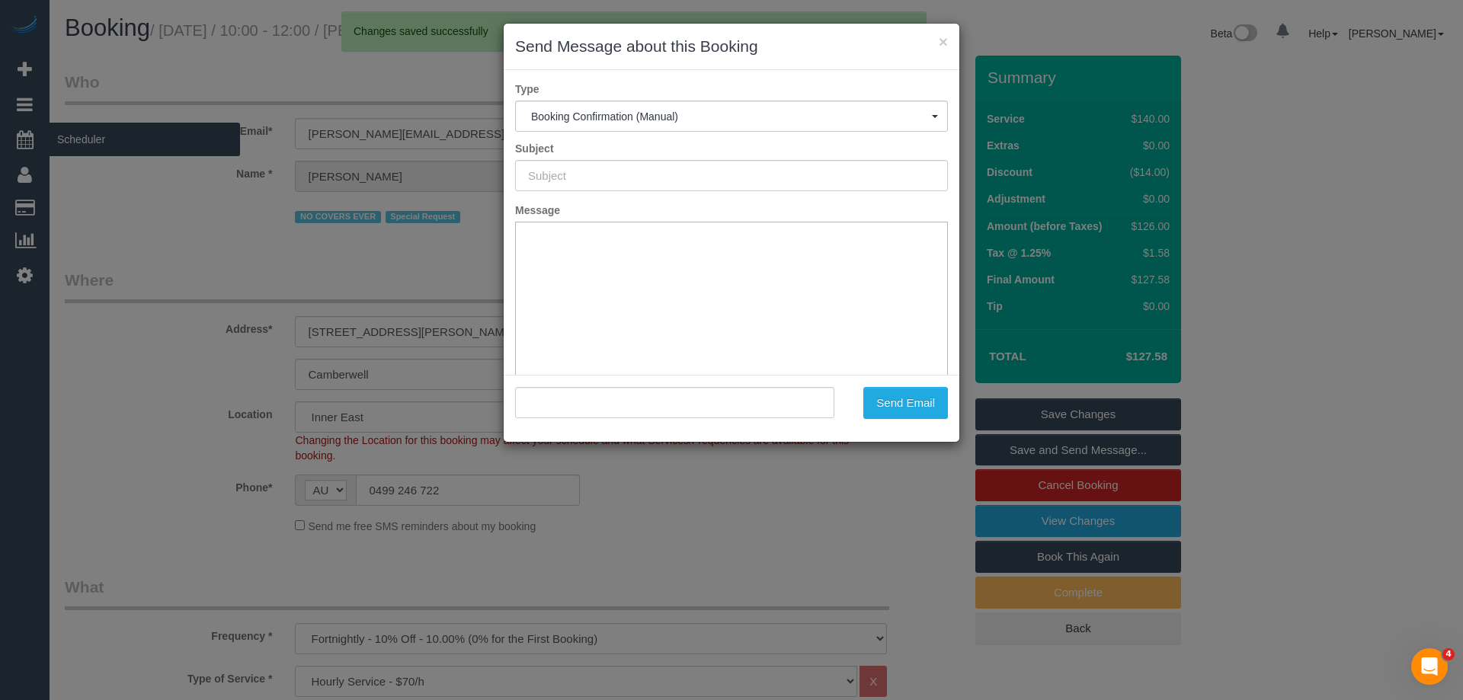
type input "Booking Confirmed"
type input ""Louise Puli" <louise.puli@gmail.com>"
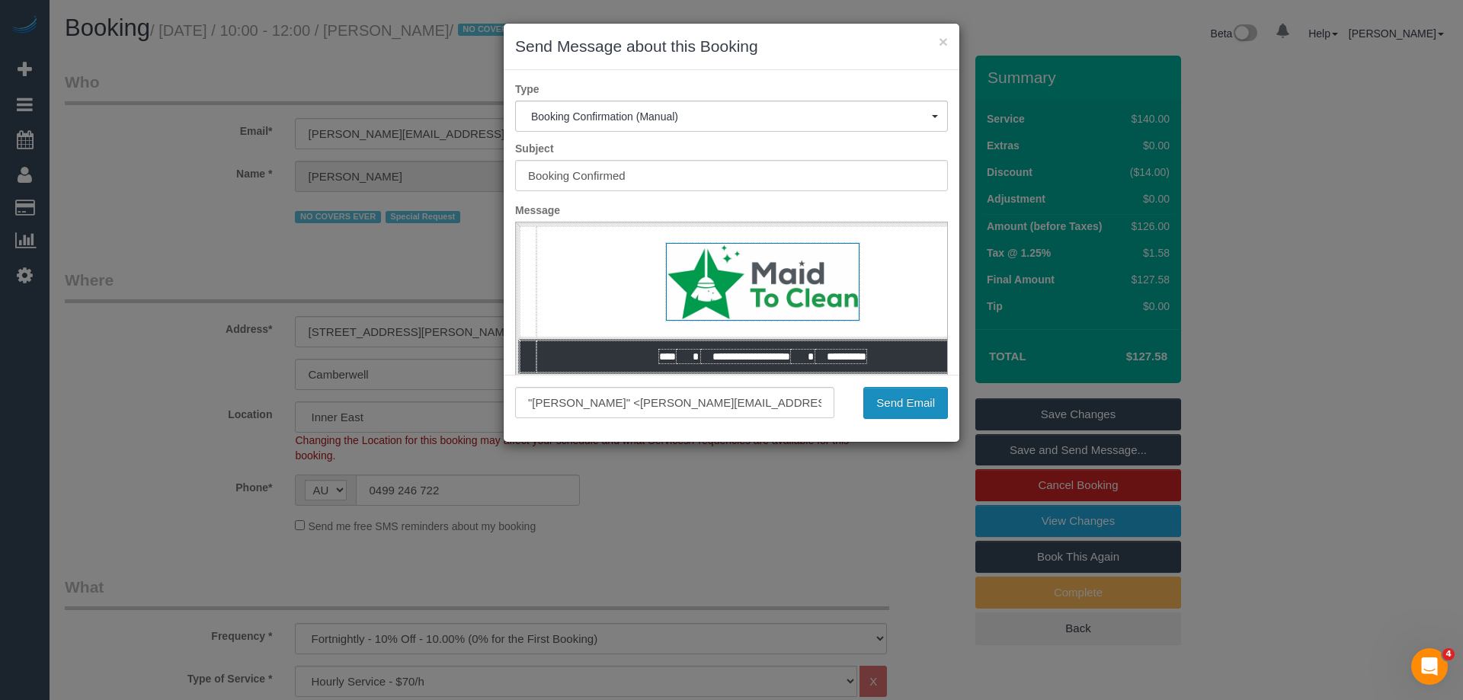
click at [910, 398] on button "Send Email" at bounding box center [905, 403] width 85 height 32
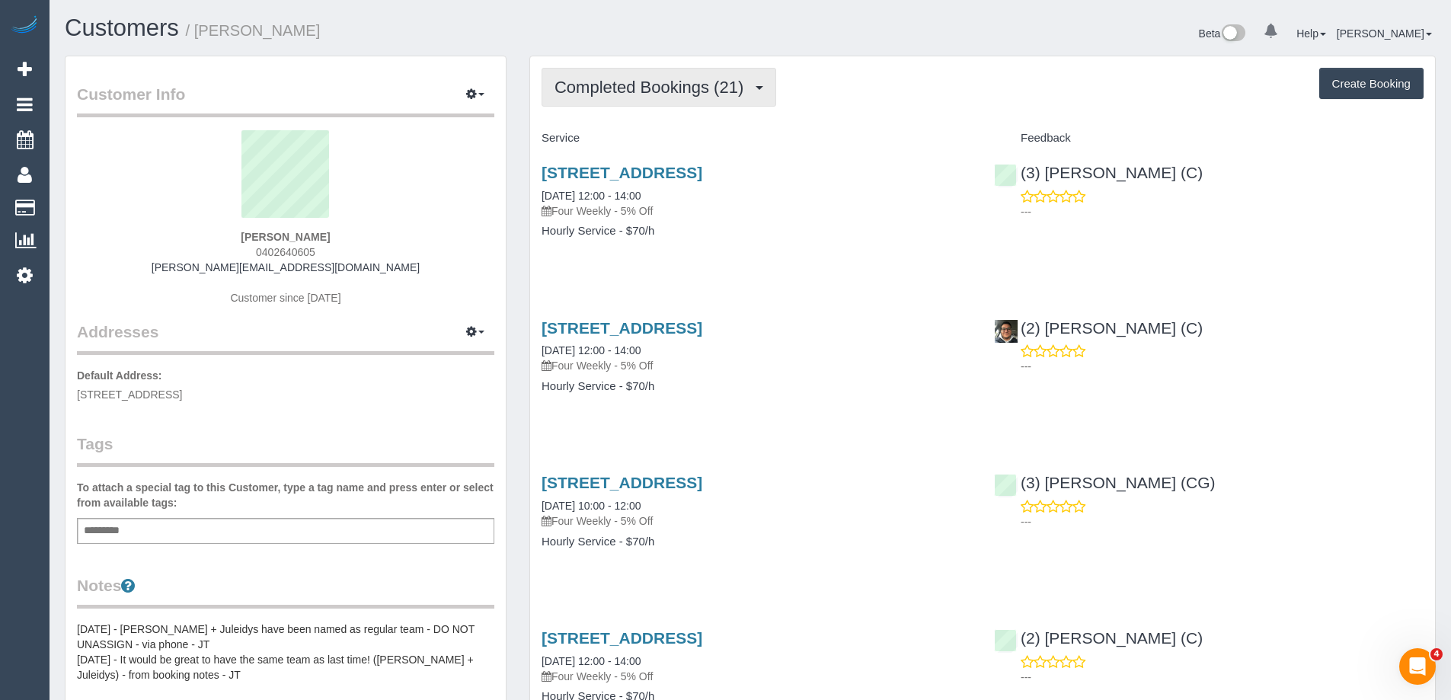
click at [671, 94] on span "Completed Bookings (21)" at bounding box center [653, 87] width 197 height 19
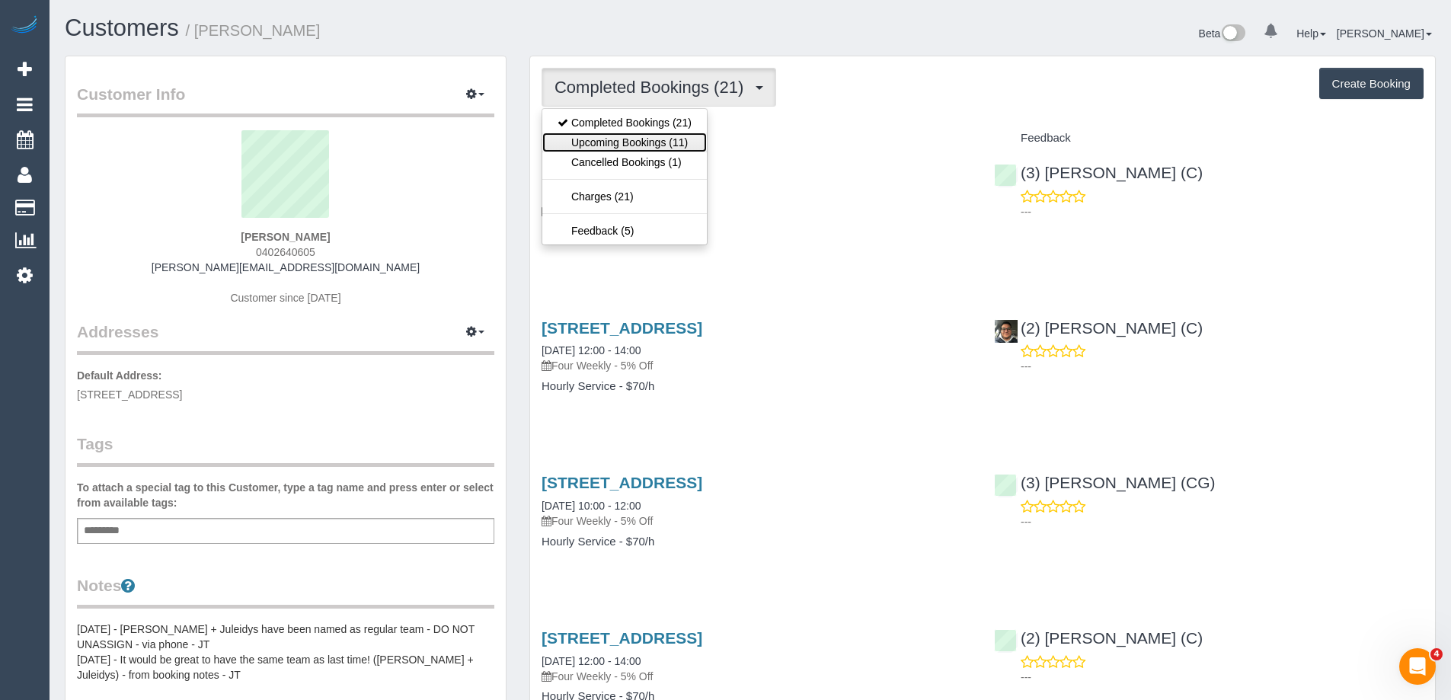
click at [659, 139] on link "Upcoming Bookings (11)" at bounding box center [624, 143] width 165 height 20
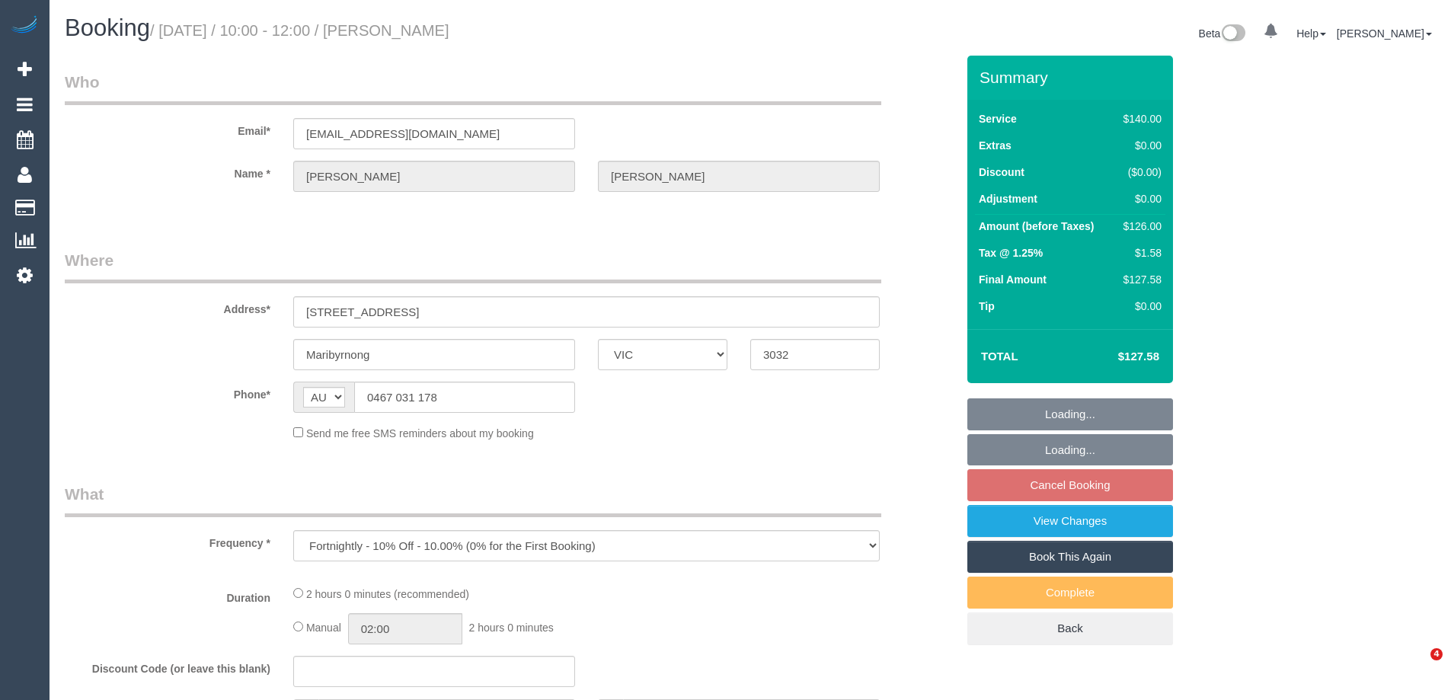
select select "VIC"
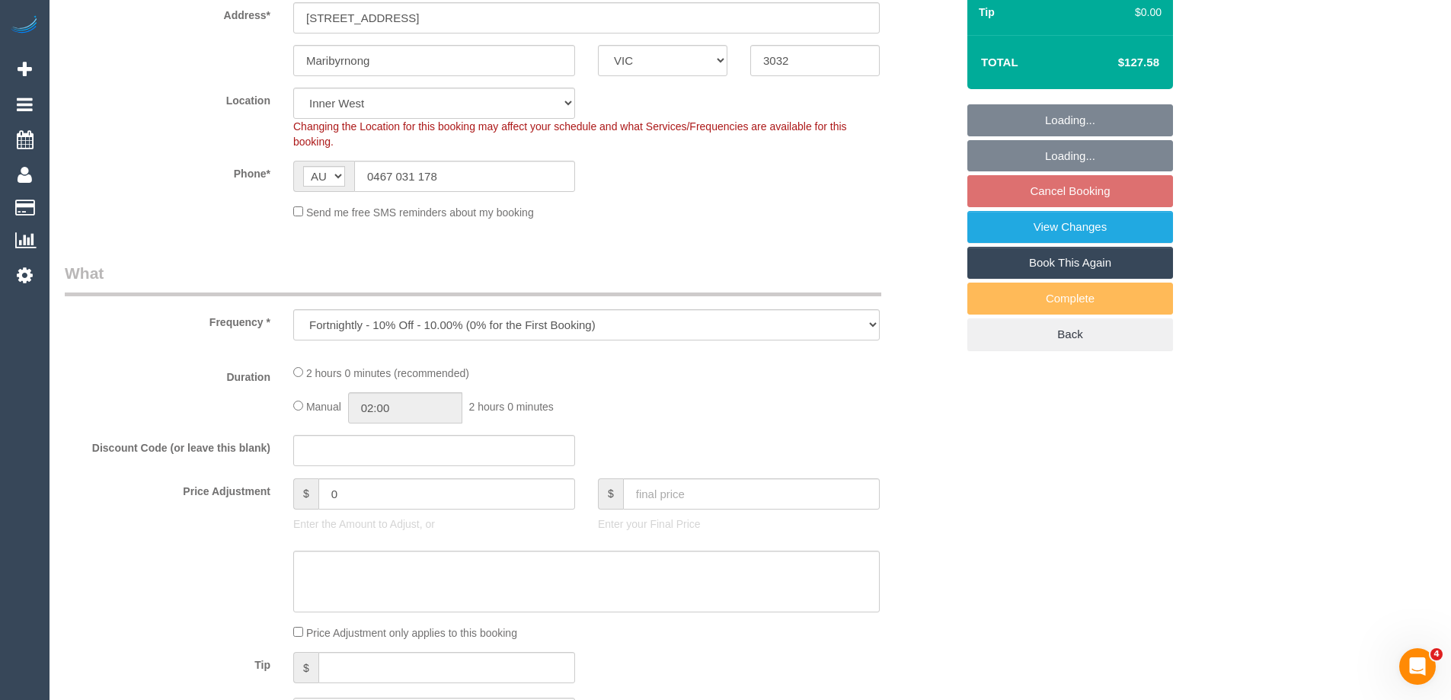
select select "object:550"
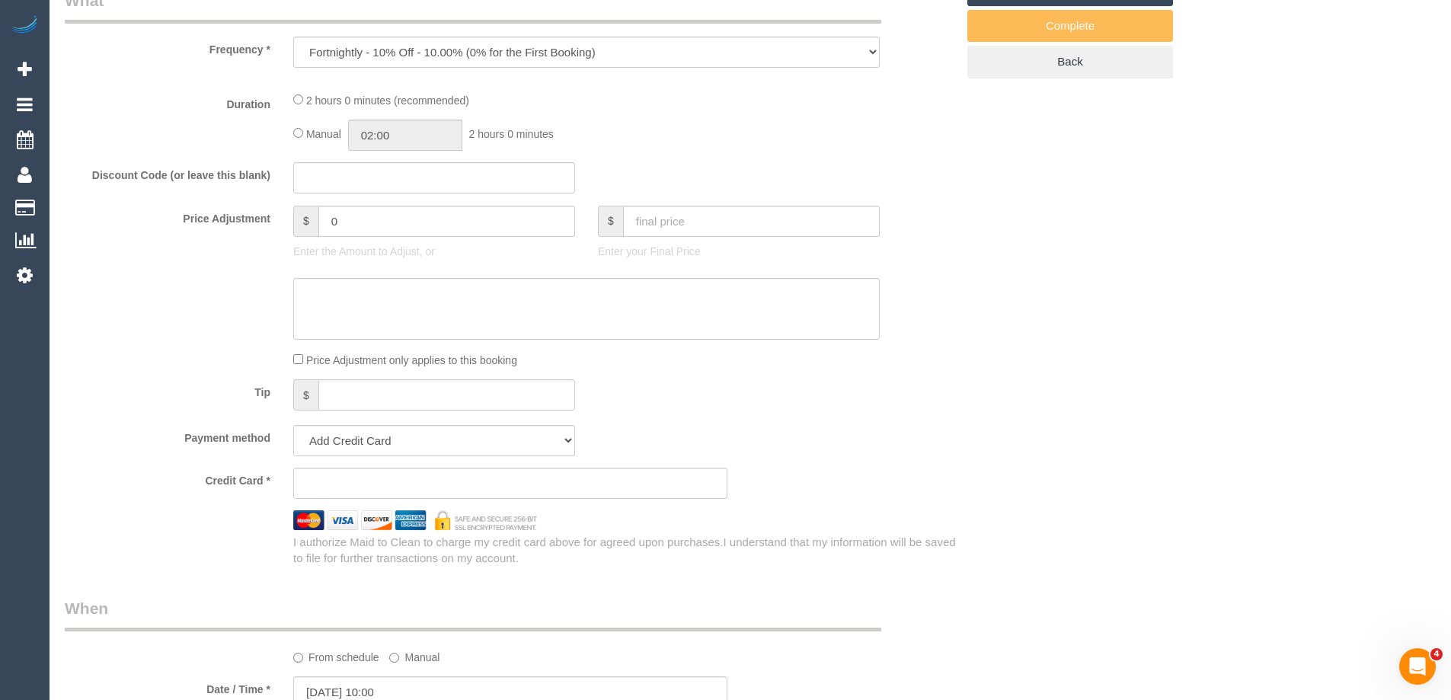
select select "number:30"
select select "number:14"
select select "number:19"
select select "number:34"
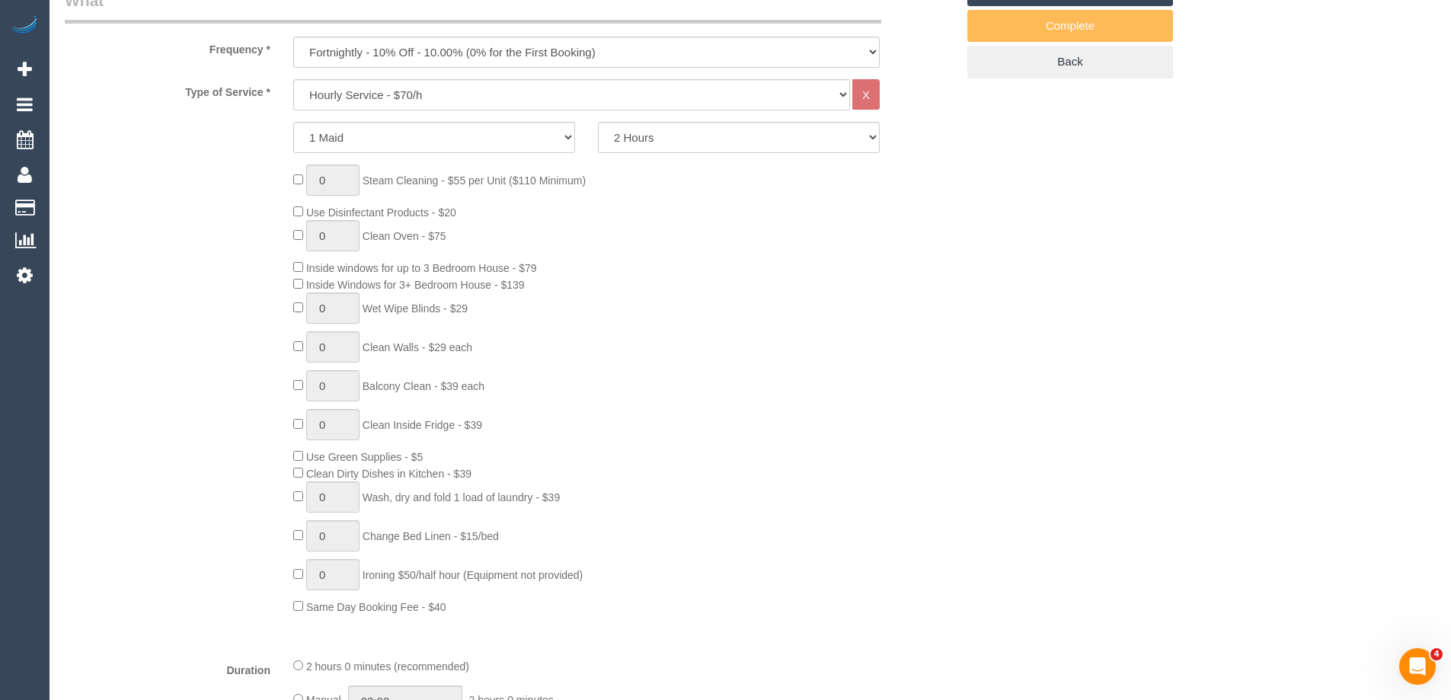
select select "string:stripe-pm_1NsxbR2GScqysDRV2eY3WmOr"
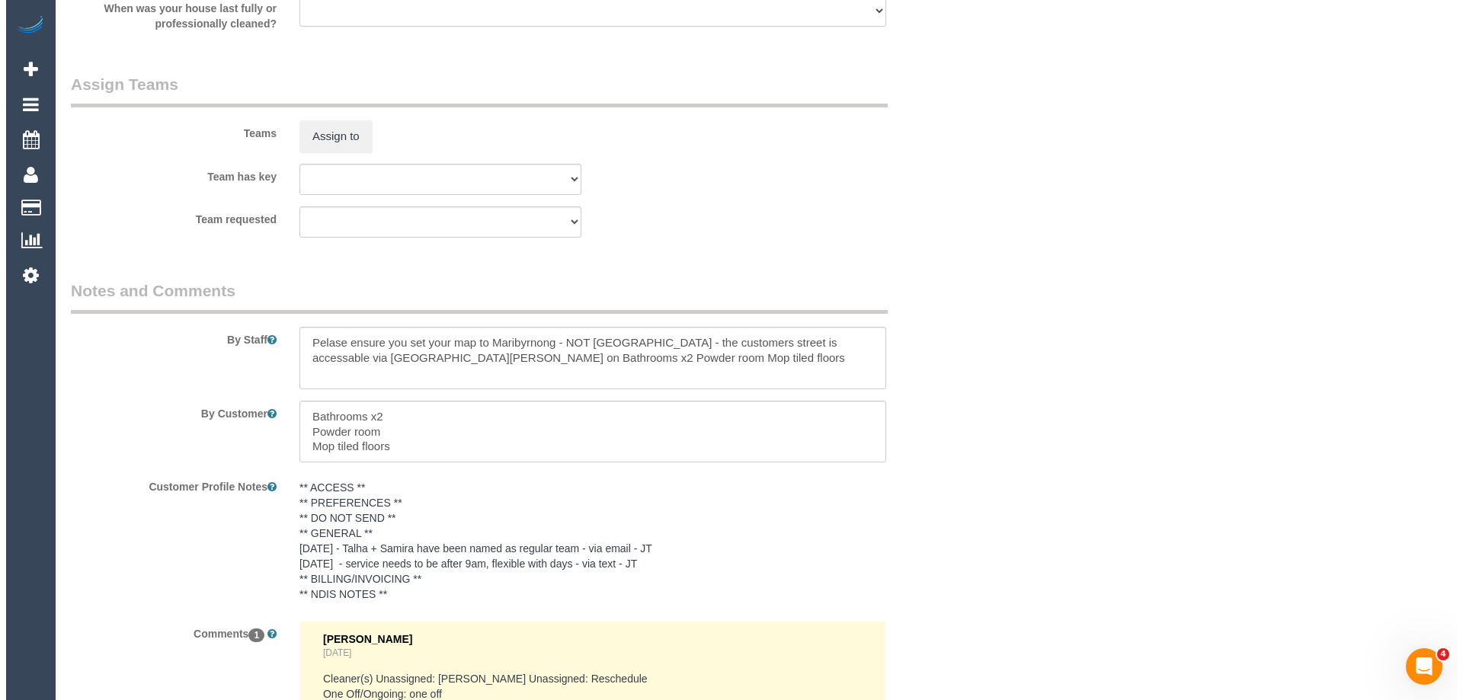
scroll to position [2285, 0]
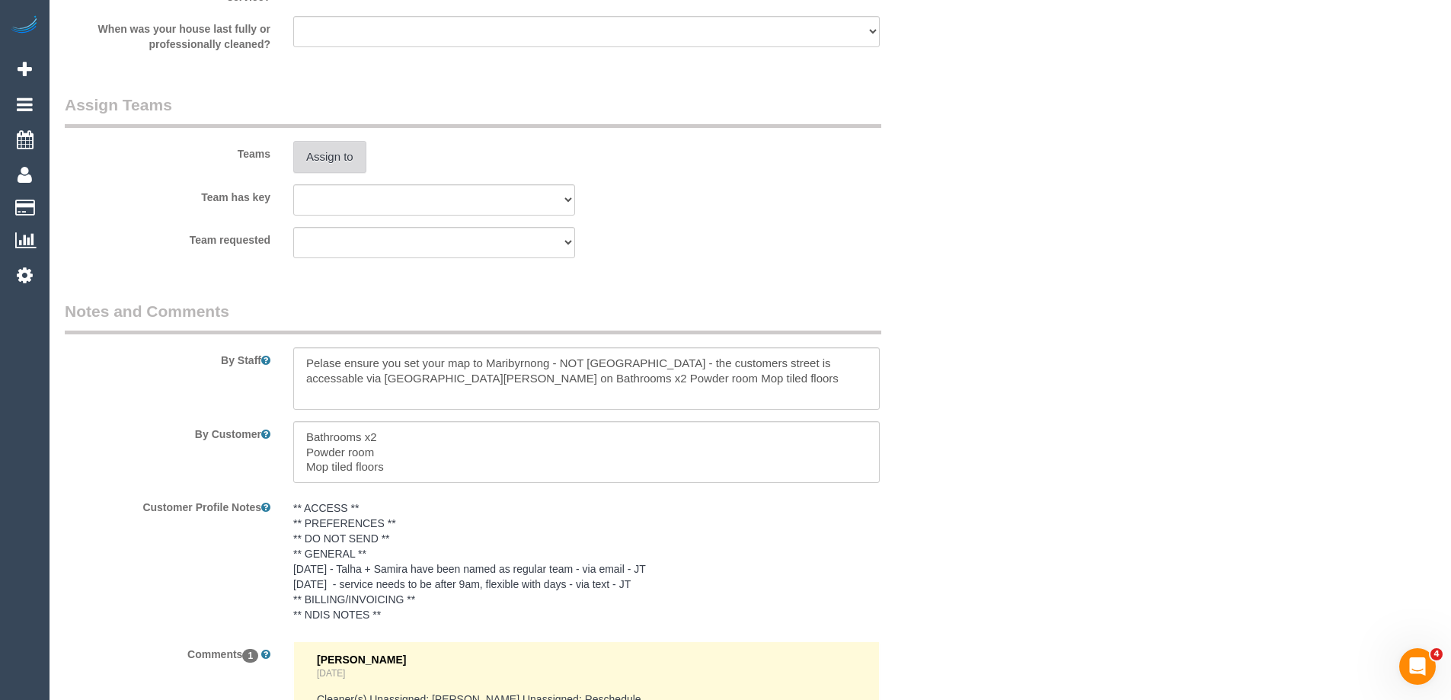
click at [333, 154] on button "Assign to" at bounding box center [329, 157] width 73 height 32
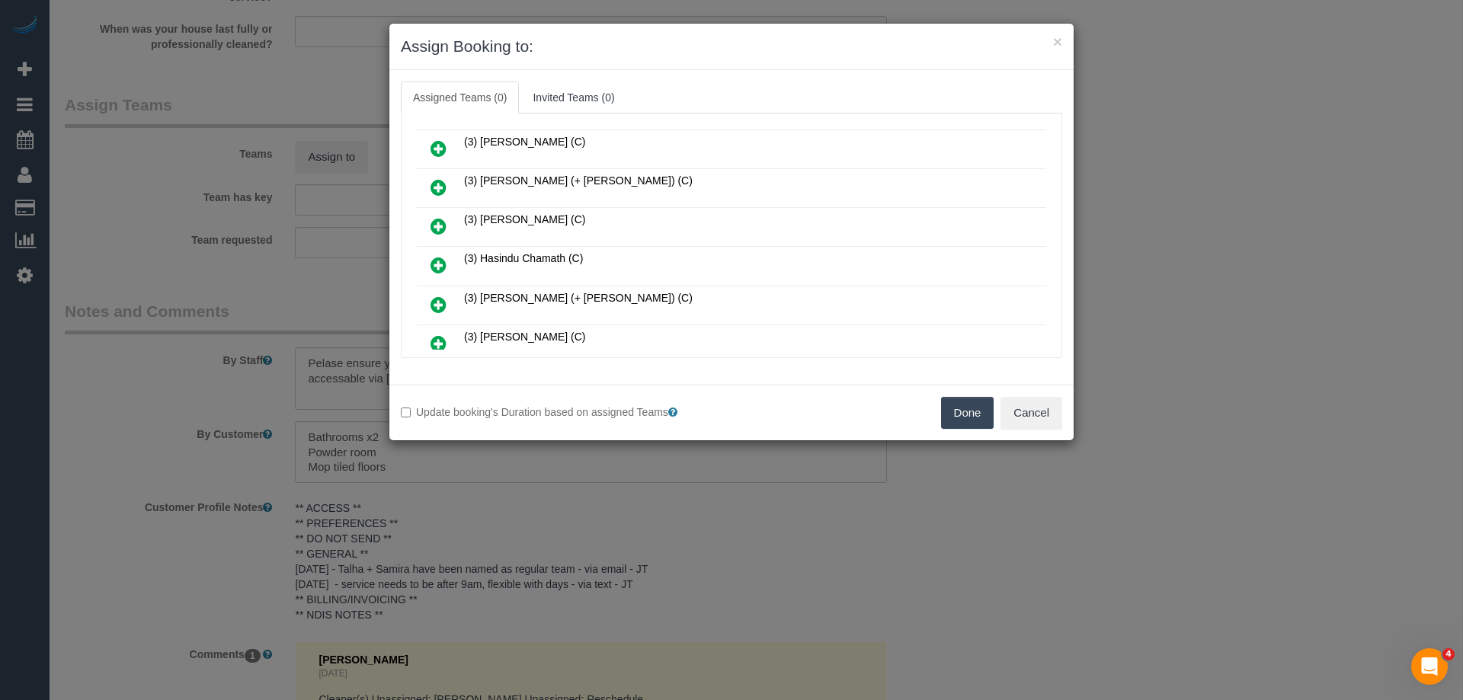
scroll to position [381, 0]
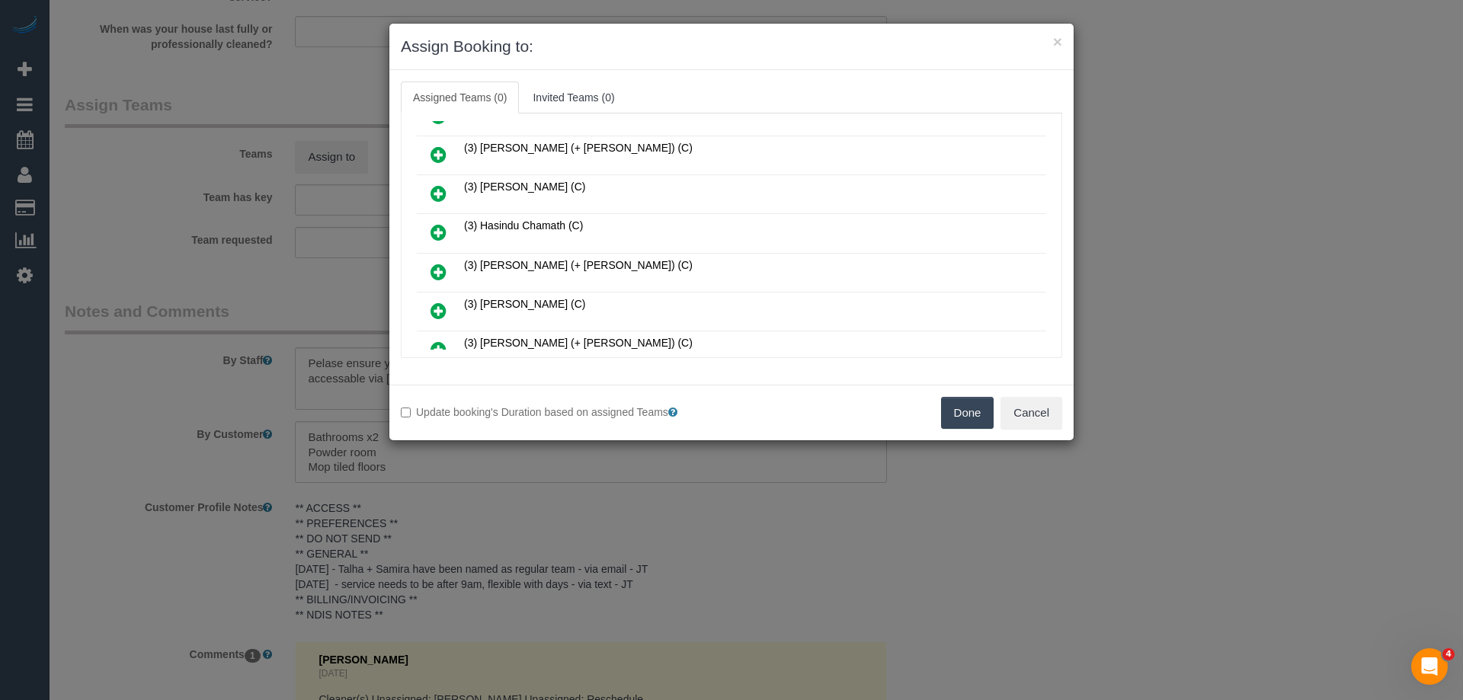
click at [439, 196] on icon at bounding box center [438, 193] width 16 height 18
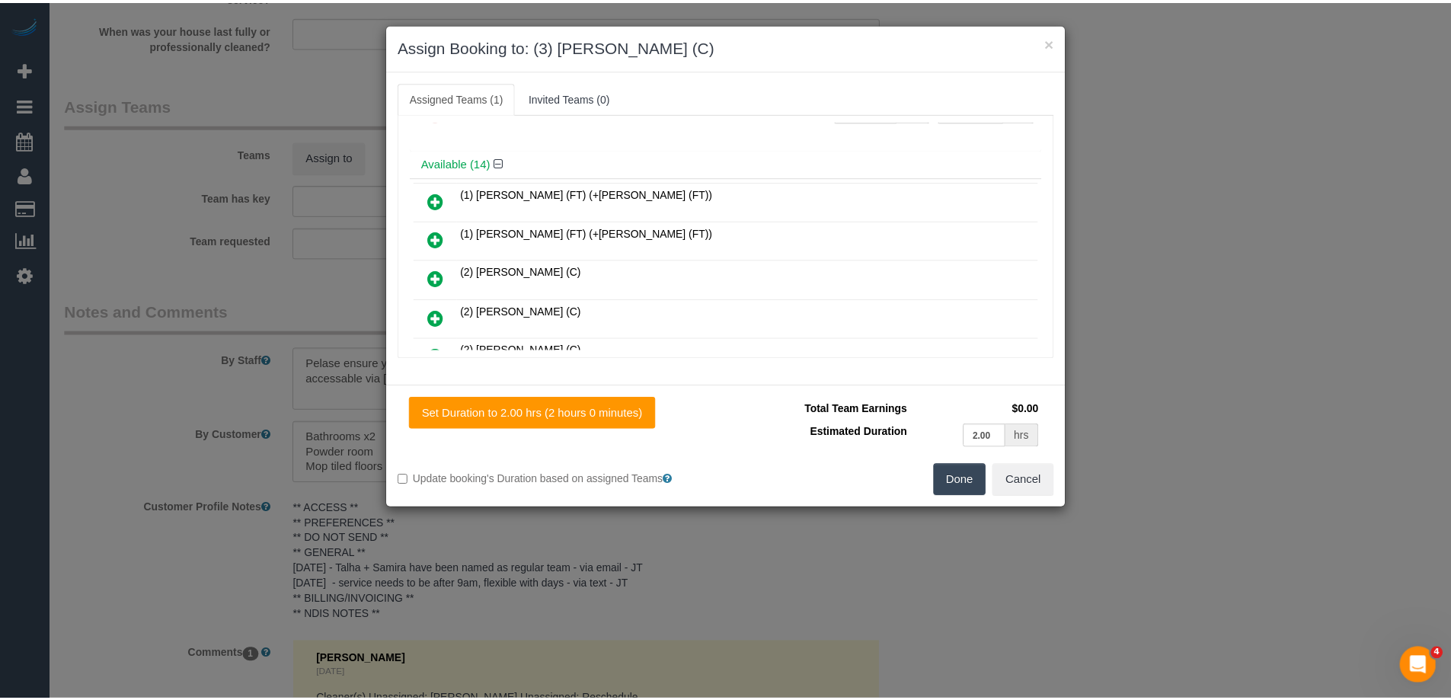
scroll to position [0, 0]
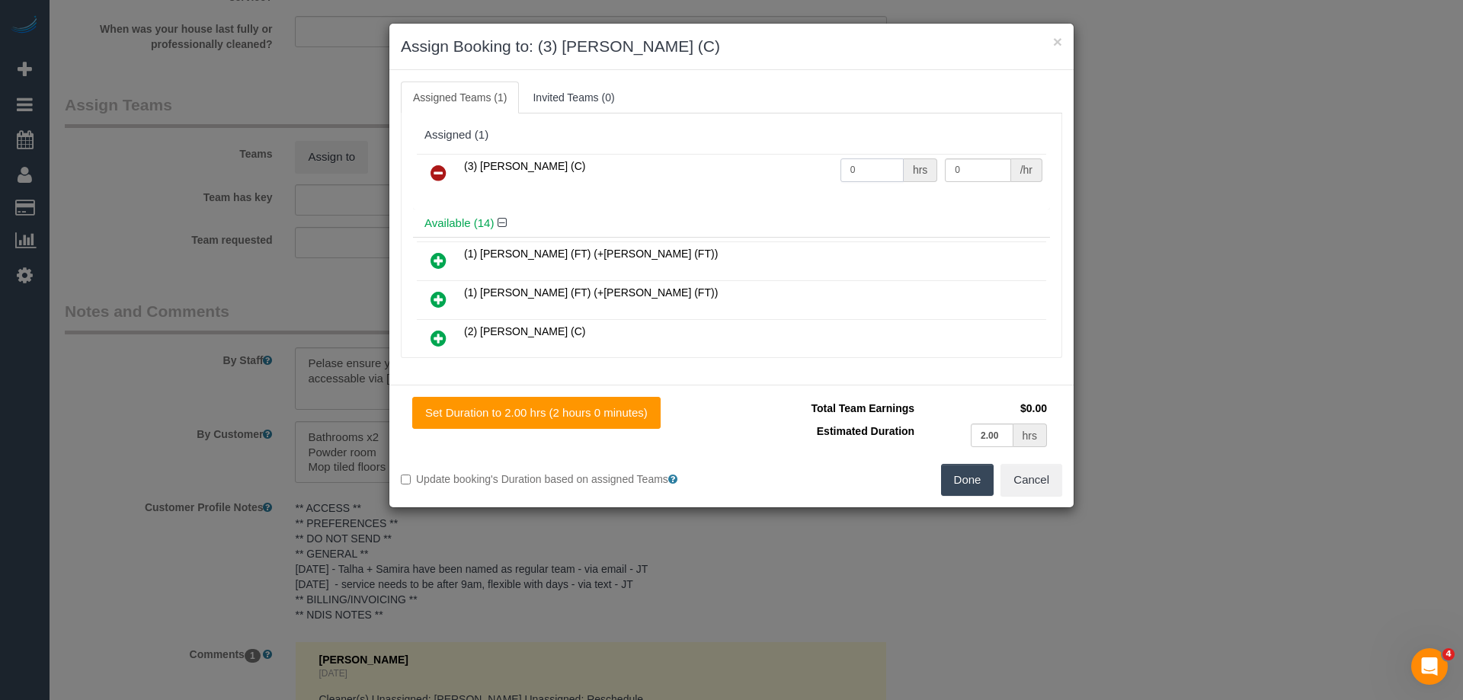
drag, startPoint x: 855, startPoint y: 176, endPoint x: 724, endPoint y: 171, distance: 131.1
click at [721, 173] on tr "(3) [PERSON_NAME] (C) 0 hrs 0 /hr" at bounding box center [731, 173] width 629 height 39
type input "2"
drag, startPoint x: 964, startPoint y: 169, endPoint x: 785, endPoint y: 168, distance: 179.0
click at [806, 169] on tr "(3) [PERSON_NAME] (C) 2 hrs 0 /hr" at bounding box center [731, 173] width 629 height 39
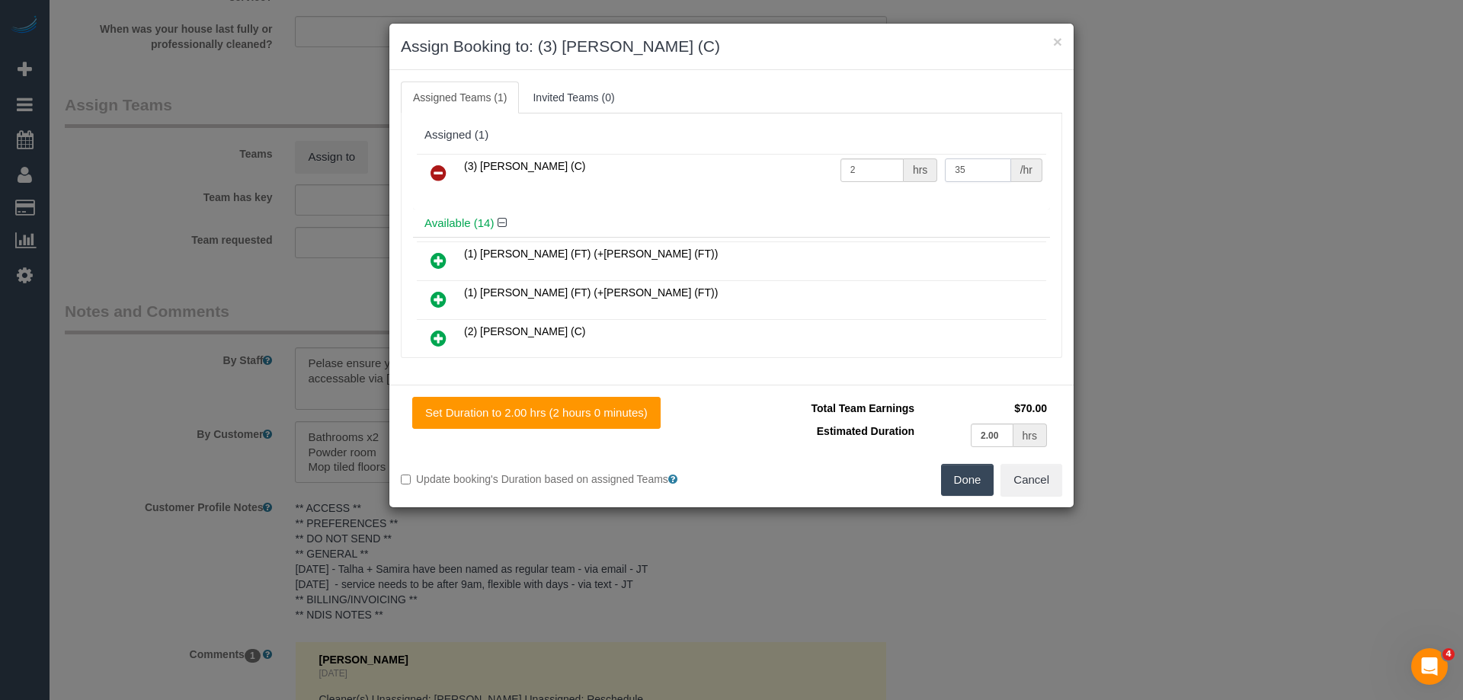
type input "35"
drag, startPoint x: 982, startPoint y: 485, endPoint x: 974, endPoint y: 483, distance: 7.8
click at [978, 485] on button "Done" at bounding box center [967, 480] width 53 height 32
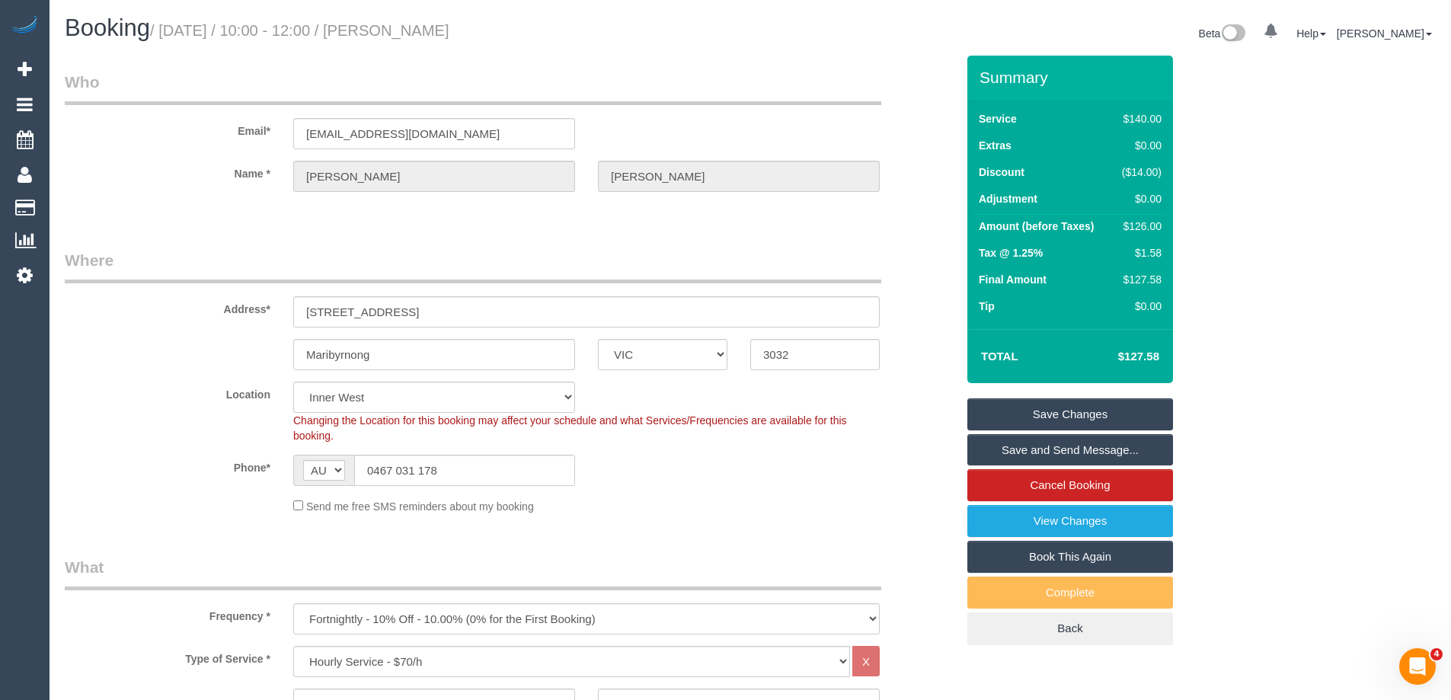
drag, startPoint x: 508, startPoint y: 24, endPoint x: 390, endPoint y: 25, distance: 118.1
click at [390, 25] on h1 "Booking / August 25, 2025 / 10:00 - 12:00 / Jana Blackwell" at bounding box center [402, 28] width 674 height 26
copy small "[PERSON_NAME]"
click at [971, 447] on link "Save and Send Message..." at bounding box center [1071, 450] width 206 height 32
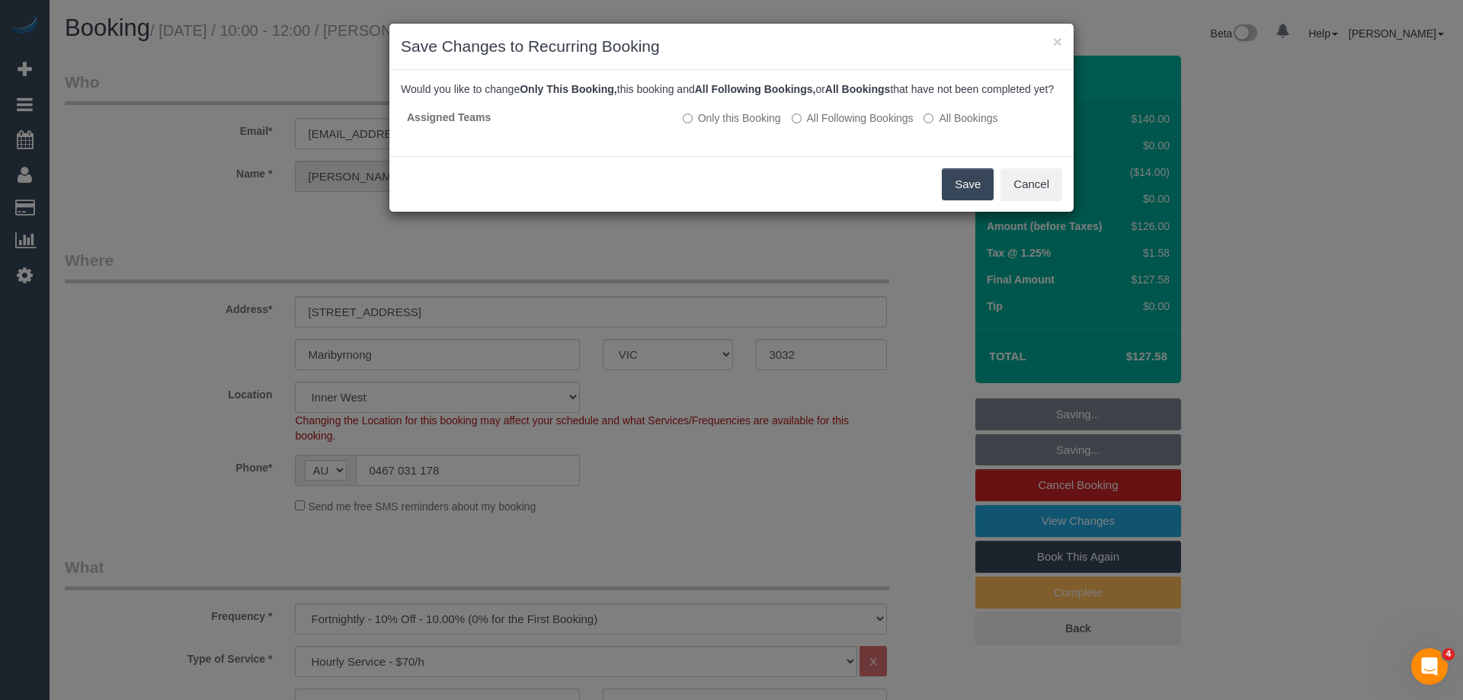
click at [959, 196] on button "Save" at bounding box center [968, 184] width 52 height 32
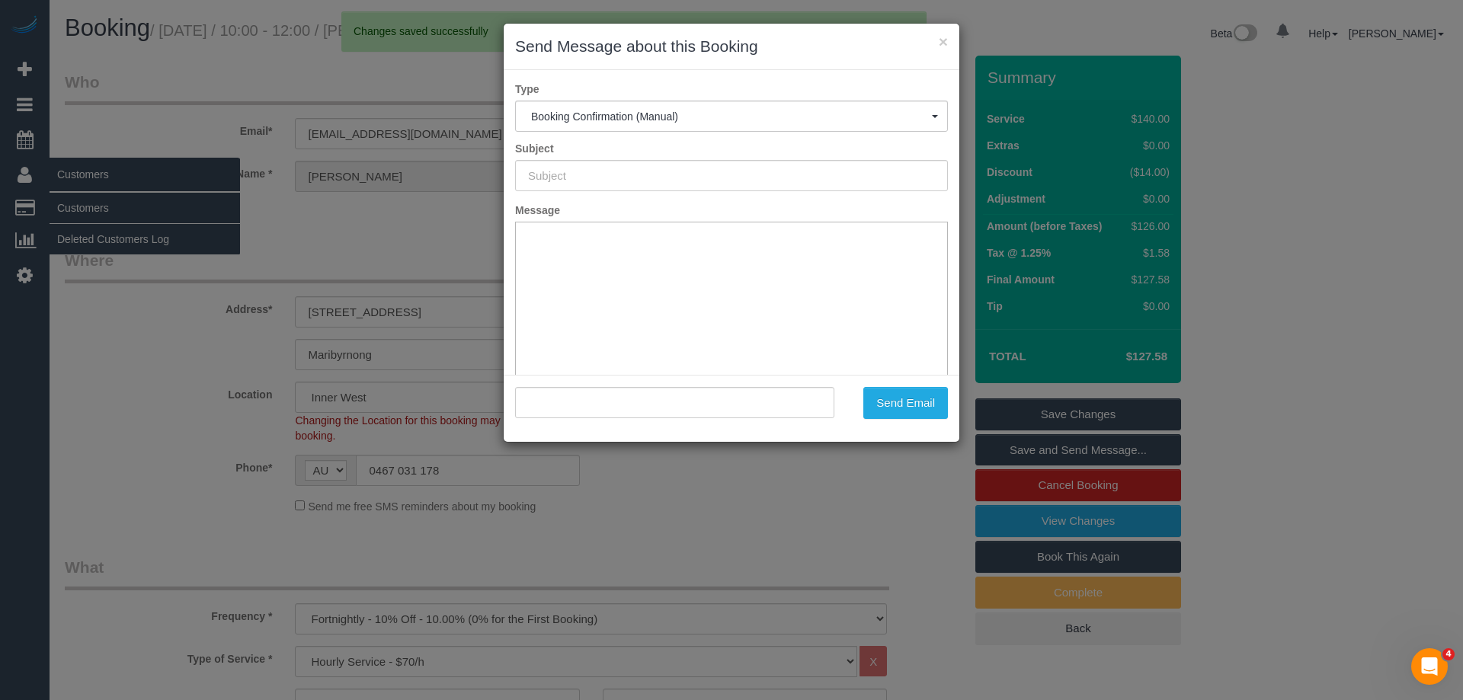
type input "Booking Confirmed"
type input ""Jana Blackwell" <jana_blackwell@yahoo.com>"
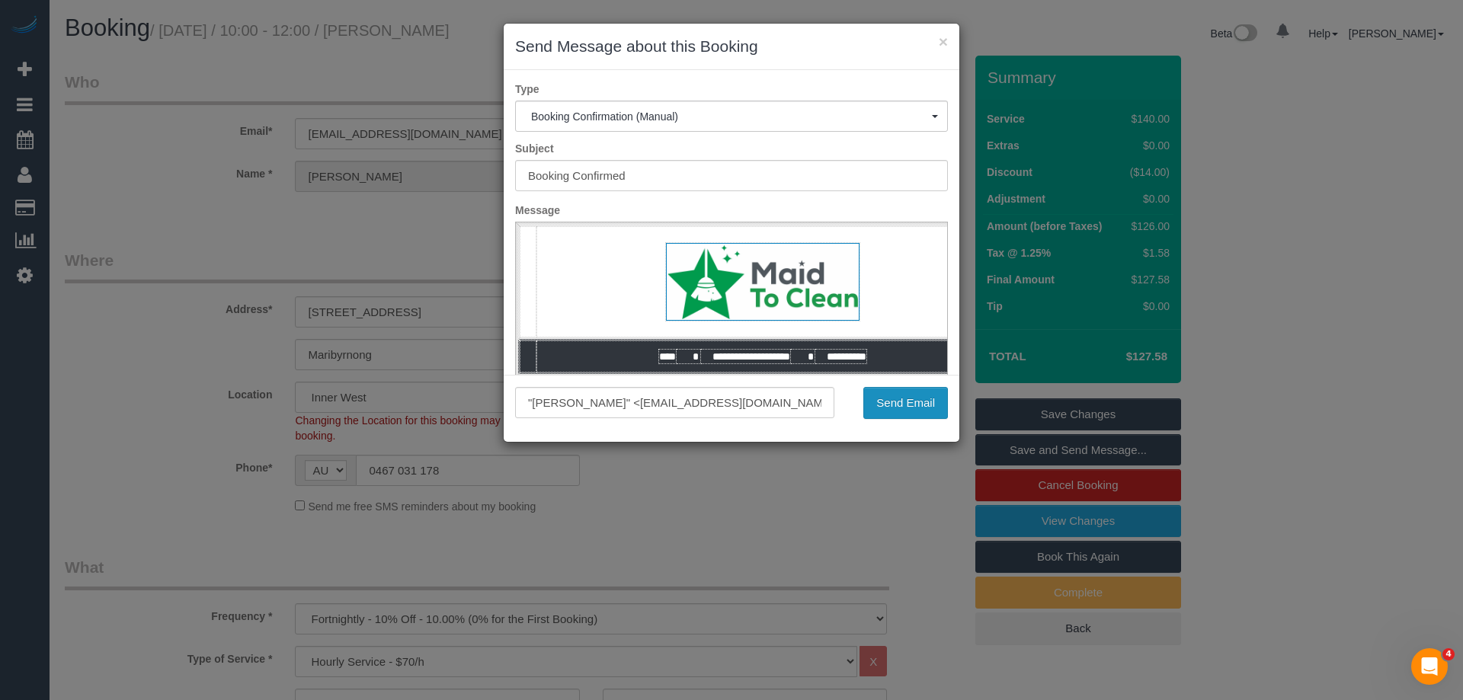
click at [900, 390] on button "Send Email" at bounding box center [905, 403] width 85 height 32
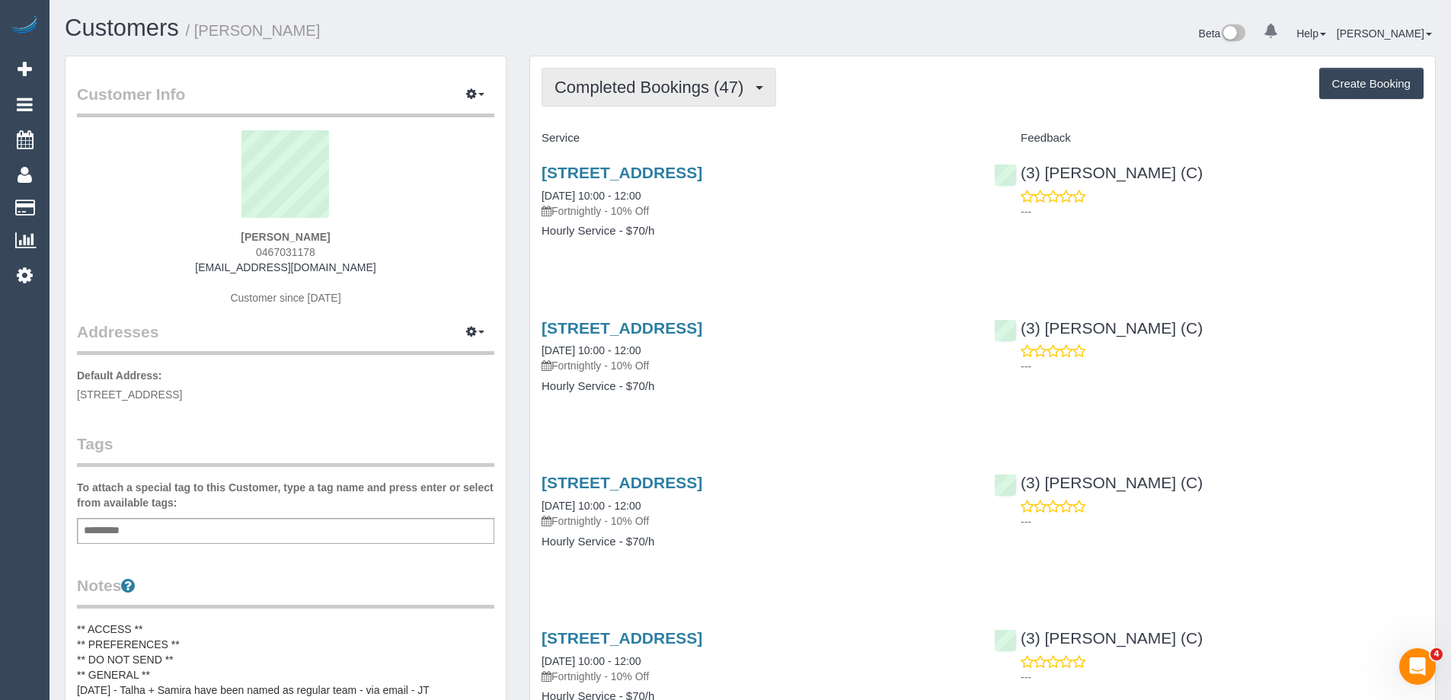
click at [619, 91] on span "Completed Bookings (47)" at bounding box center [653, 87] width 197 height 19
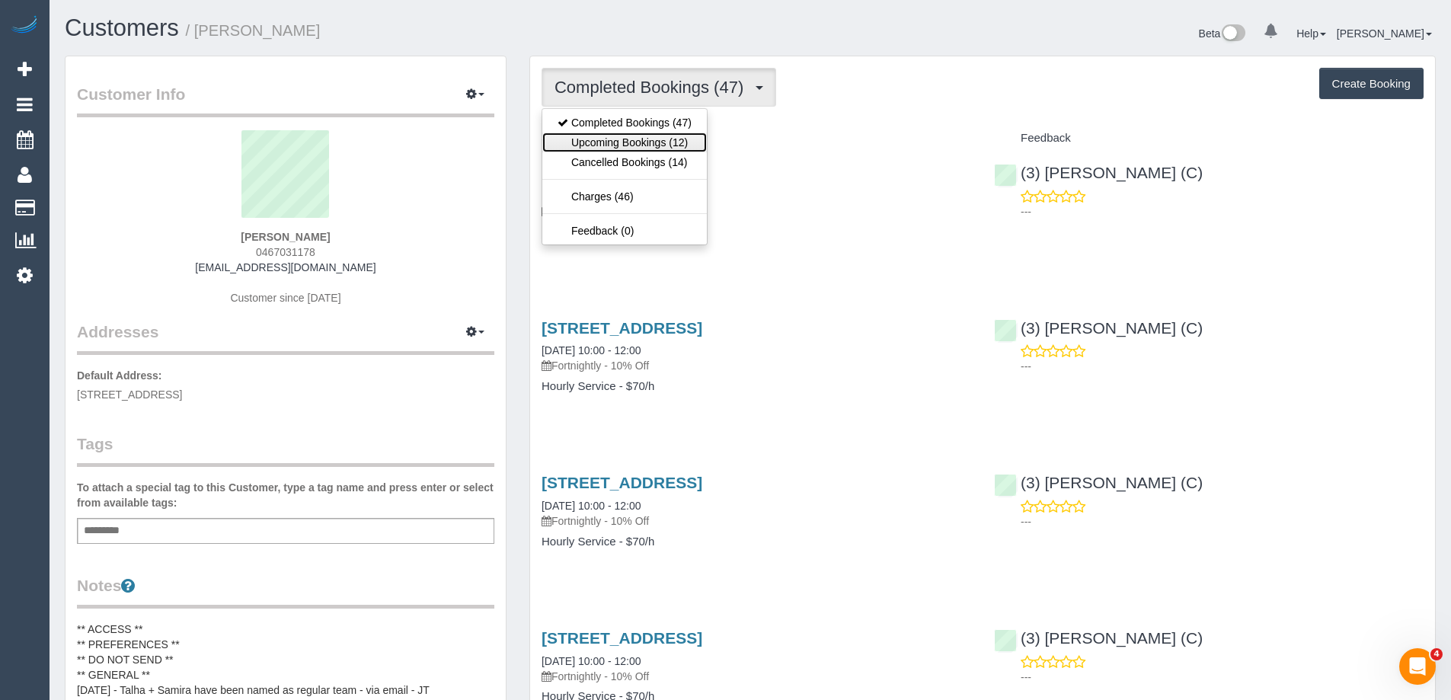
click at [622, 136] on link "Upcoming Bookings (12)" at bounding box center [624, 143] width 165 height 20
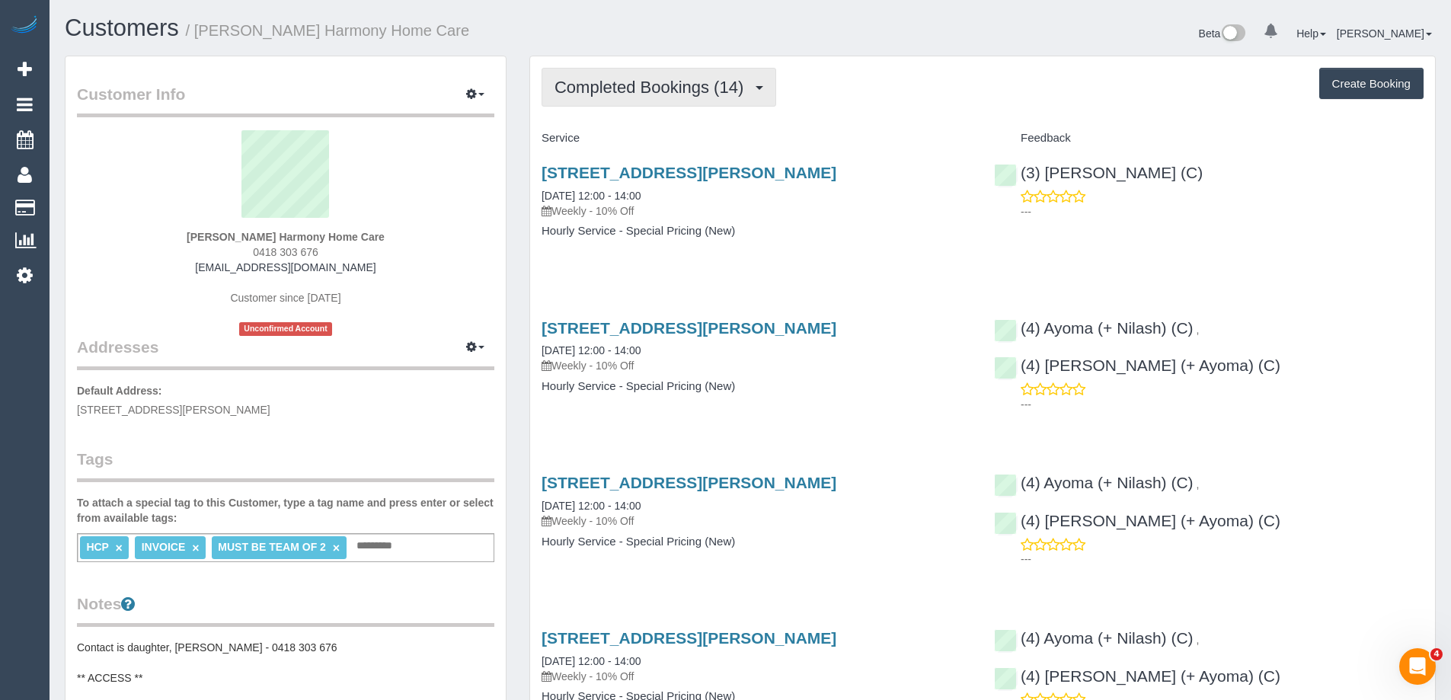
click at [652, 95] on span "Completed Bookings (14)" at bounding box center [653, 87] width 197 height 19
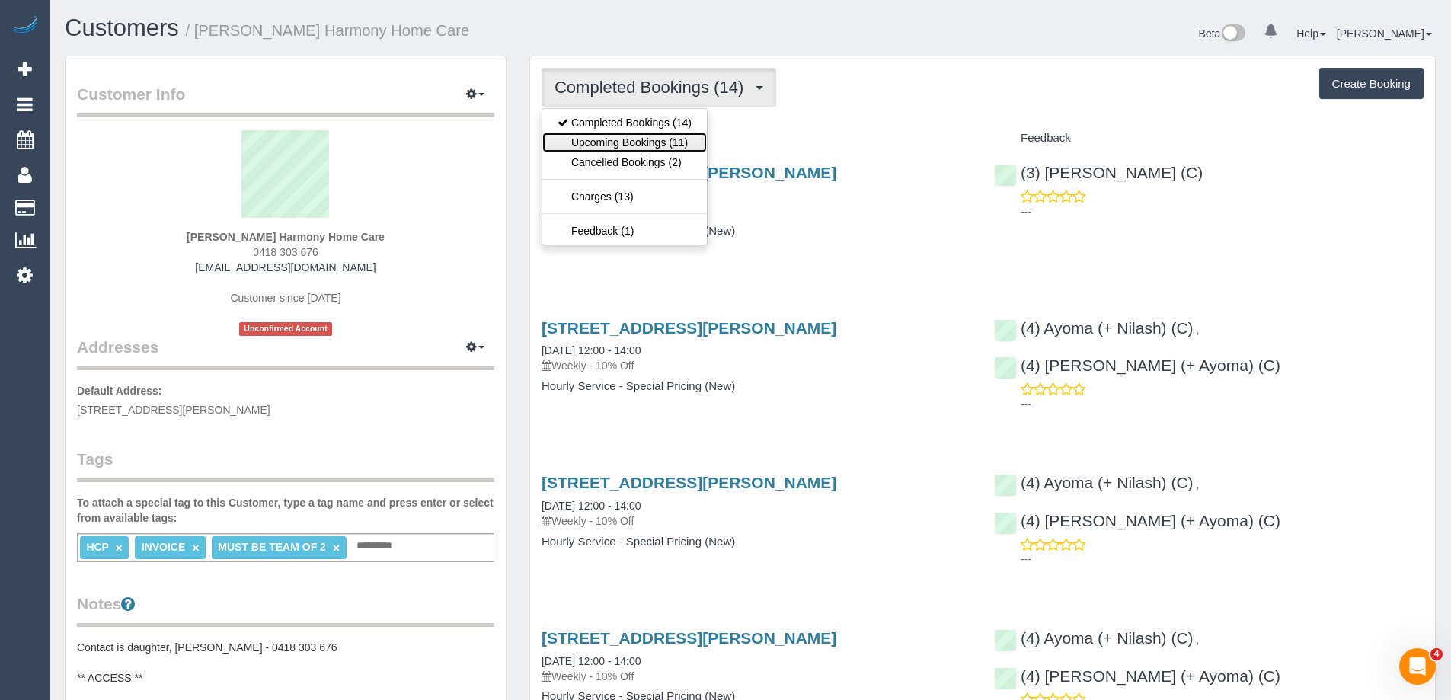
click at [640, 143] on link "Upcoming Bookings (11)" at bounding box center [624, 143] width 165 height 20
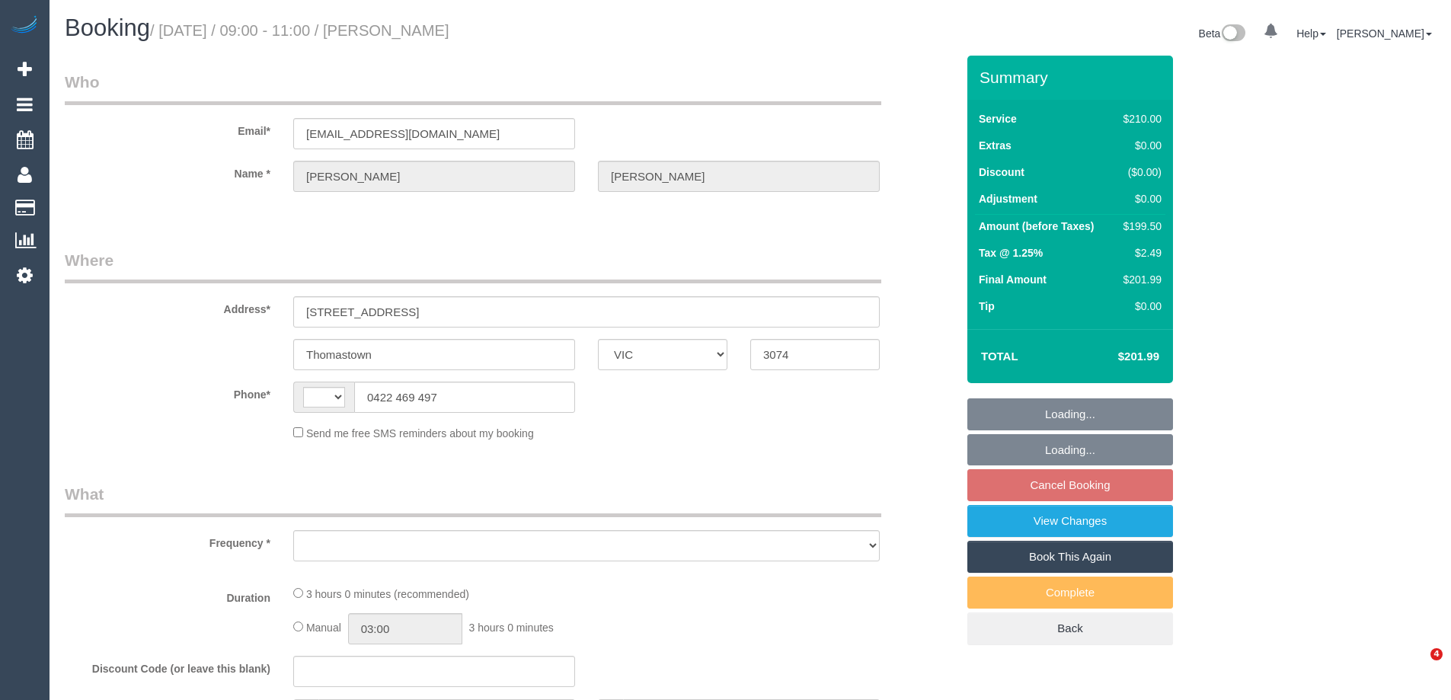
select select "VIC"
select select "string:AU"
select select "object:522"
select select "string:stripe-pm_1OYf7q2GScqysDRVMrew3tAa"
select select "number:29"
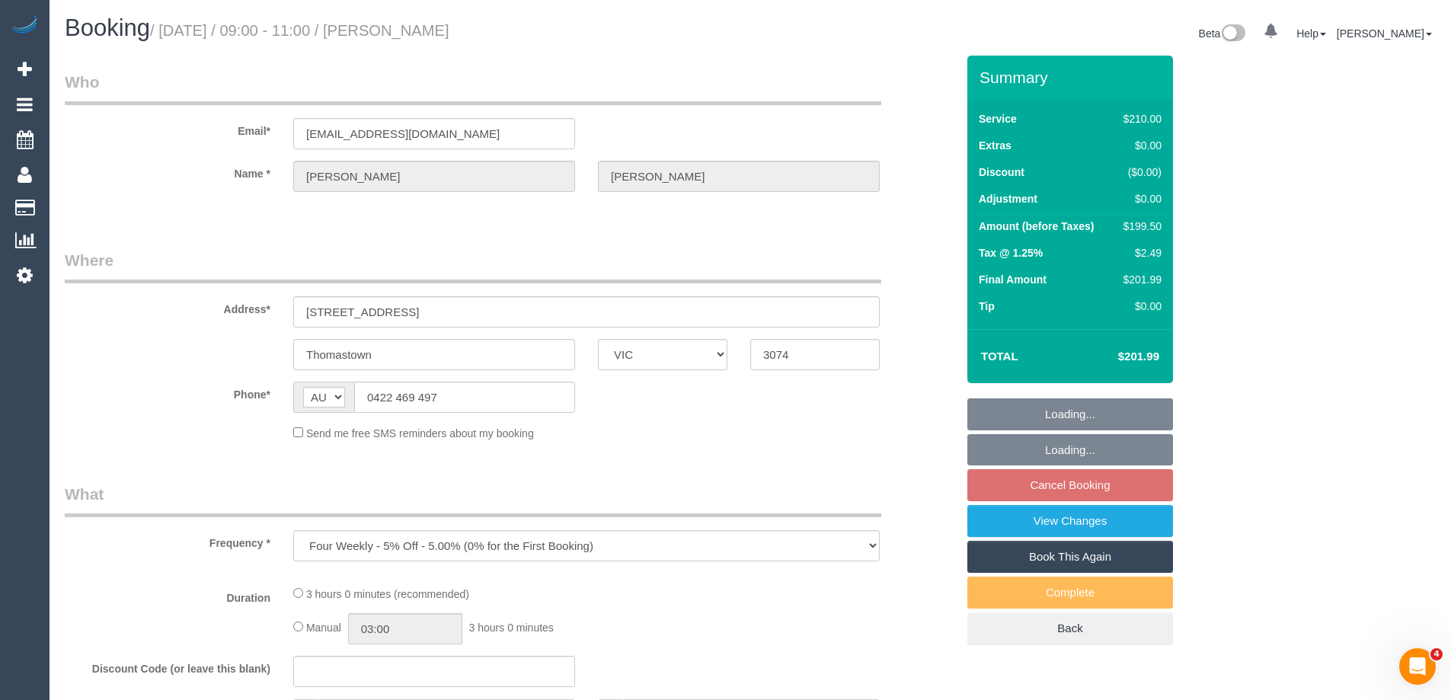
select select "number:14"
select select "number:19"
select select "number:24"
select select "number:34"
select select "number:26"
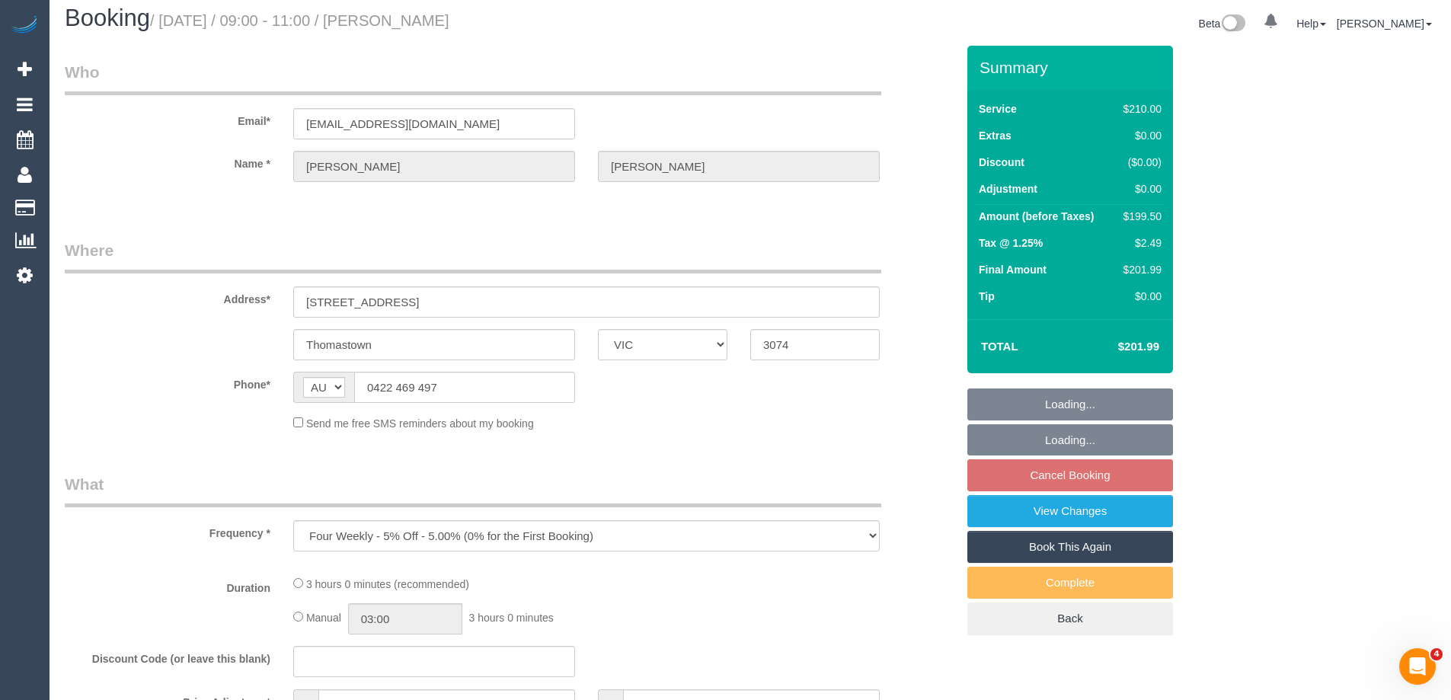
select select "180"
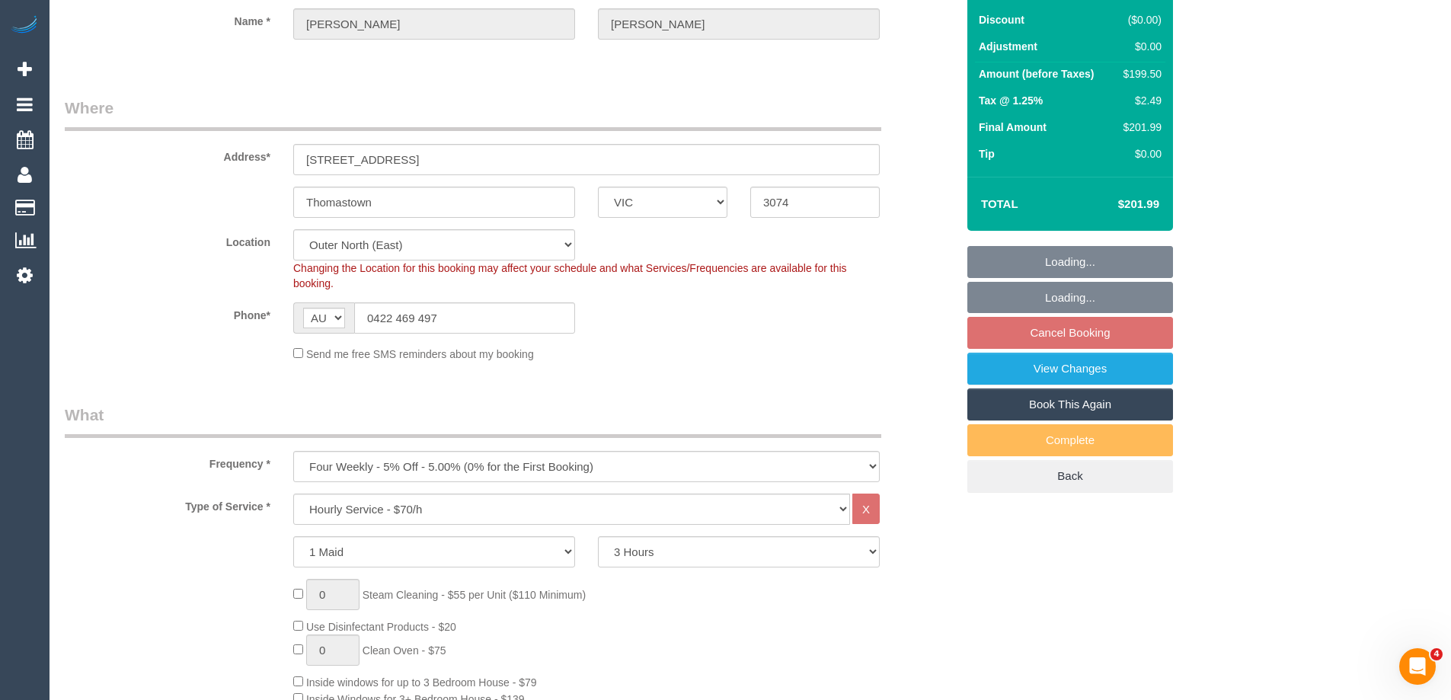
select select "object:1259"
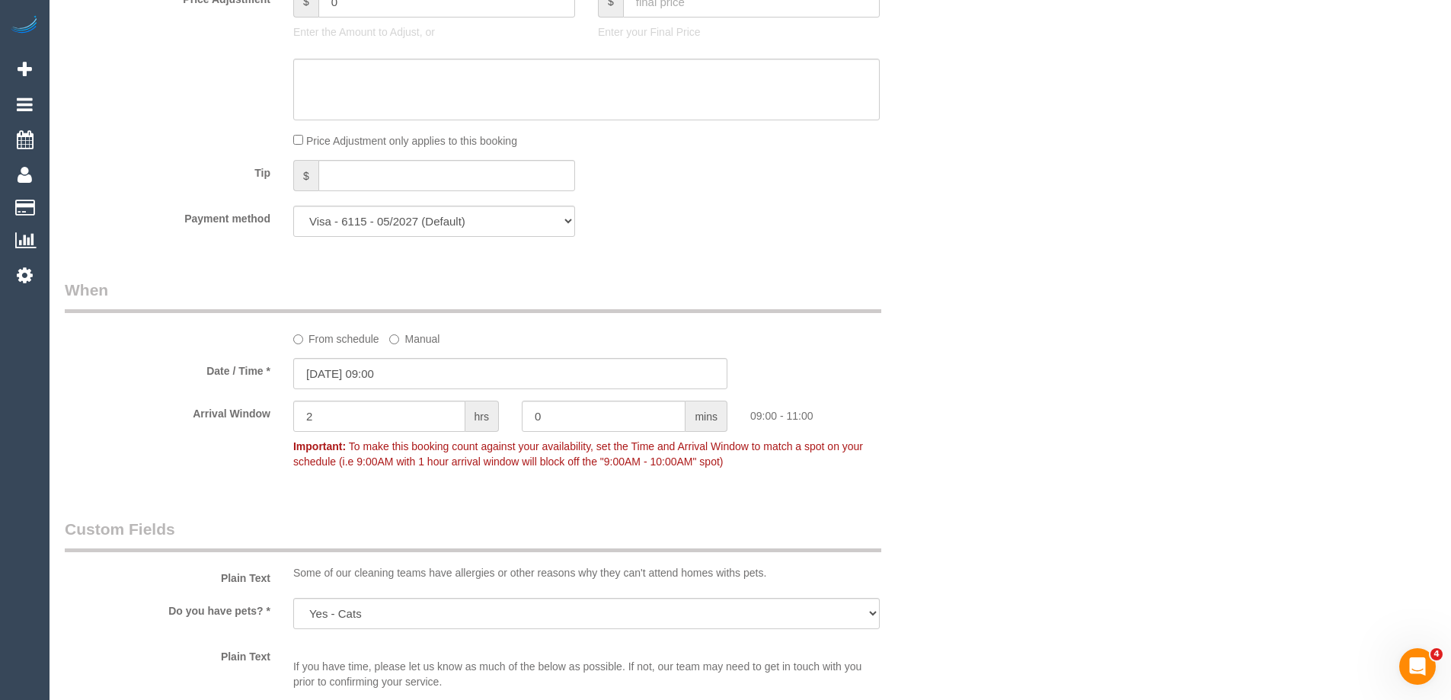
scroll to position [1143, 0]
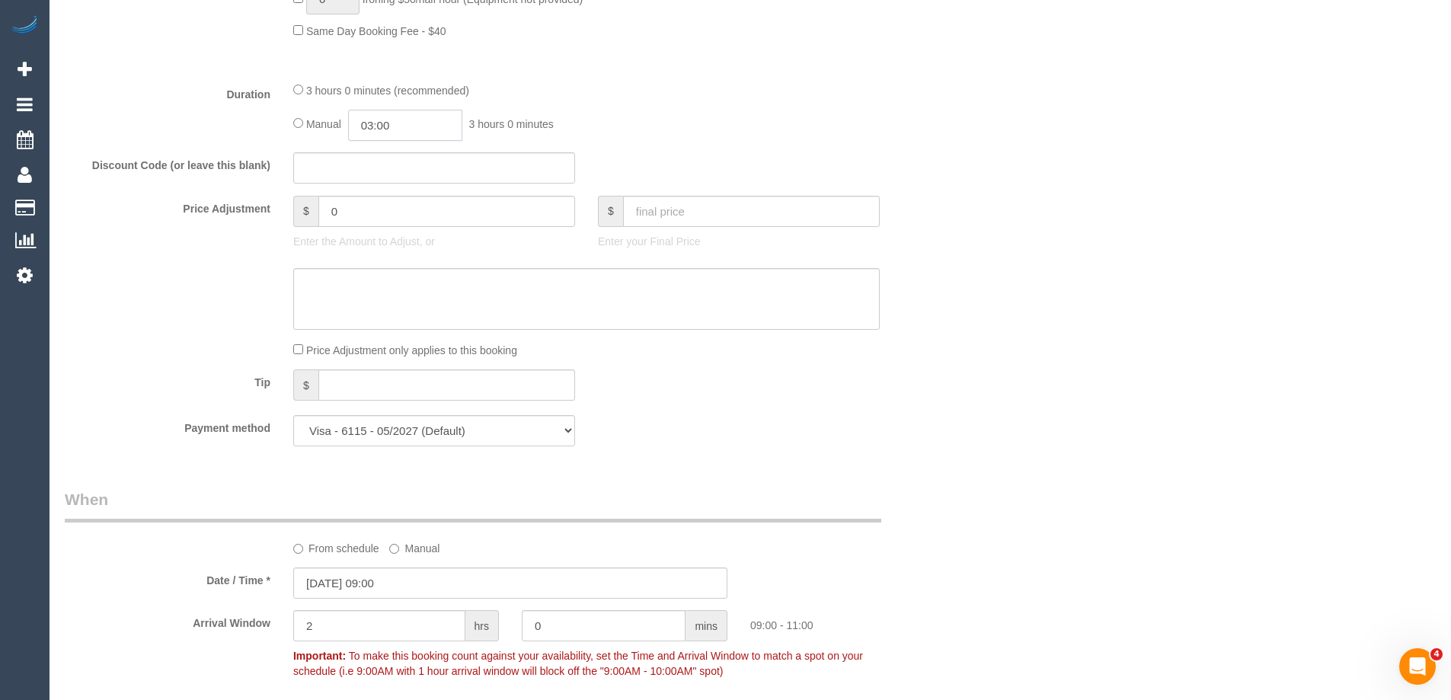
click at [399, 126] on input "03:00" at bounding box center [405, 125] width 114 height 31
type input "01:30"
click at [386, 167] on li "01:30" at bounding box center [388, 173] width 68 height 20
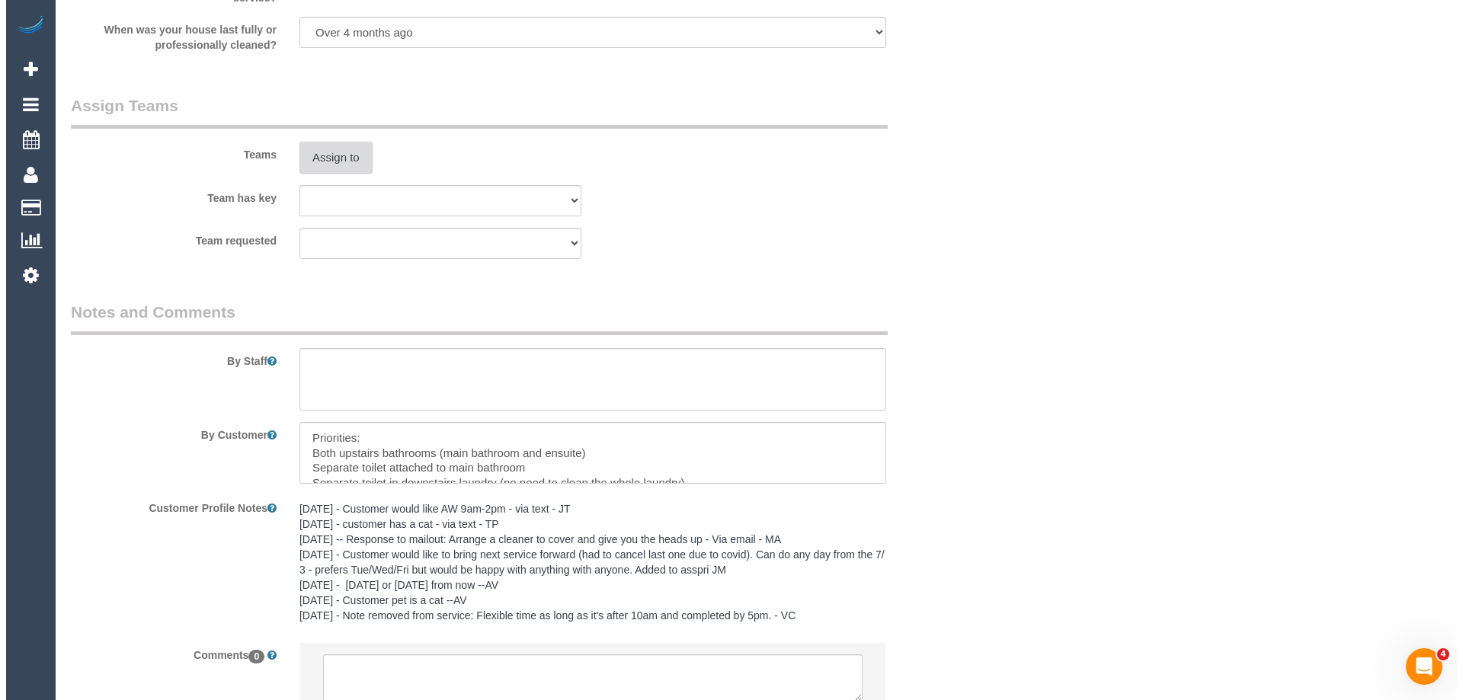
scroll to position [2285, 0]
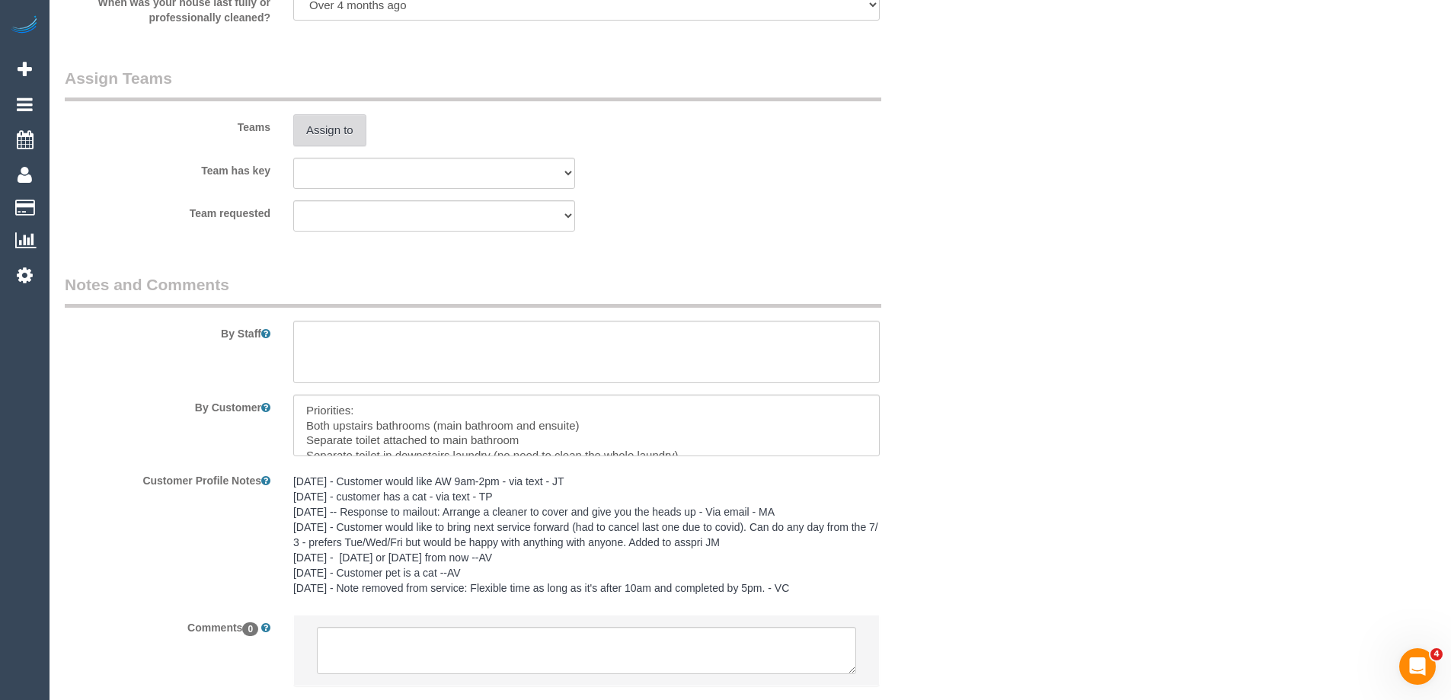
click at [346, 136] on button "Assign to" at bounding box center [329, 130] width 73 height 32
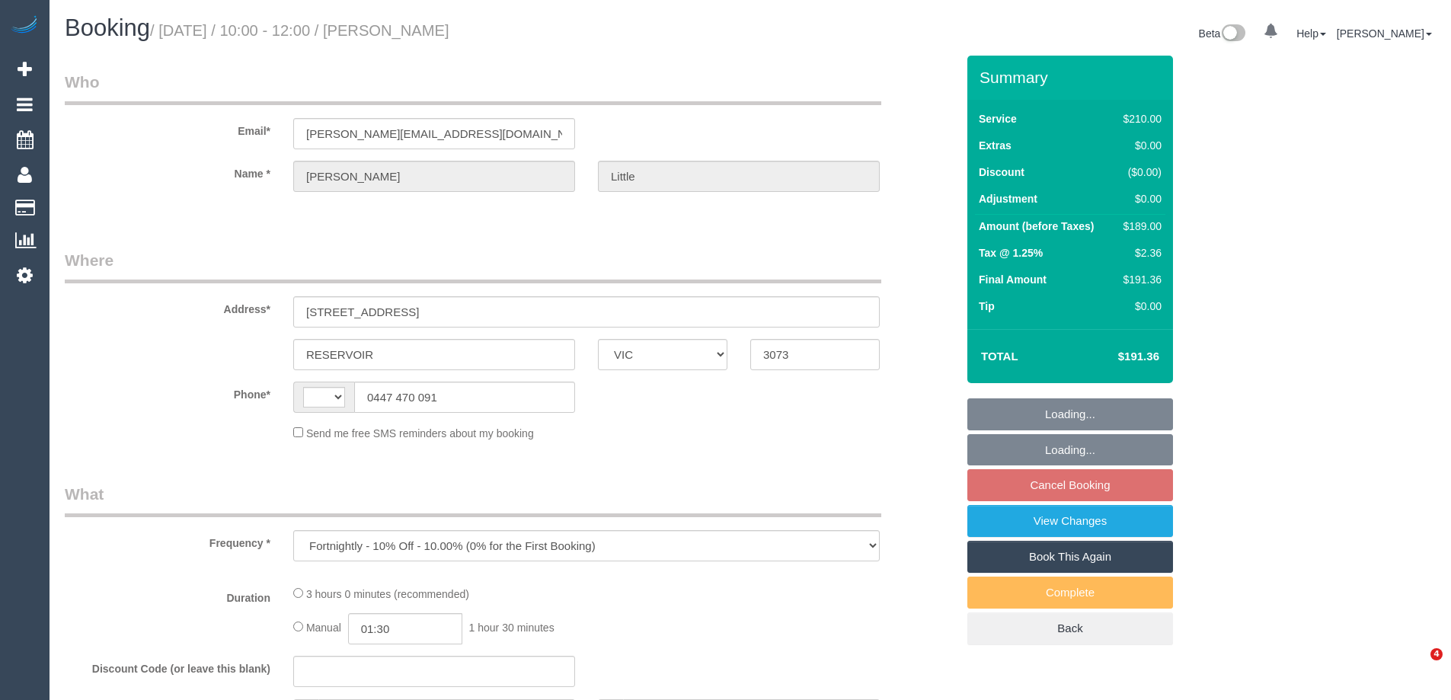
select select "VIC"
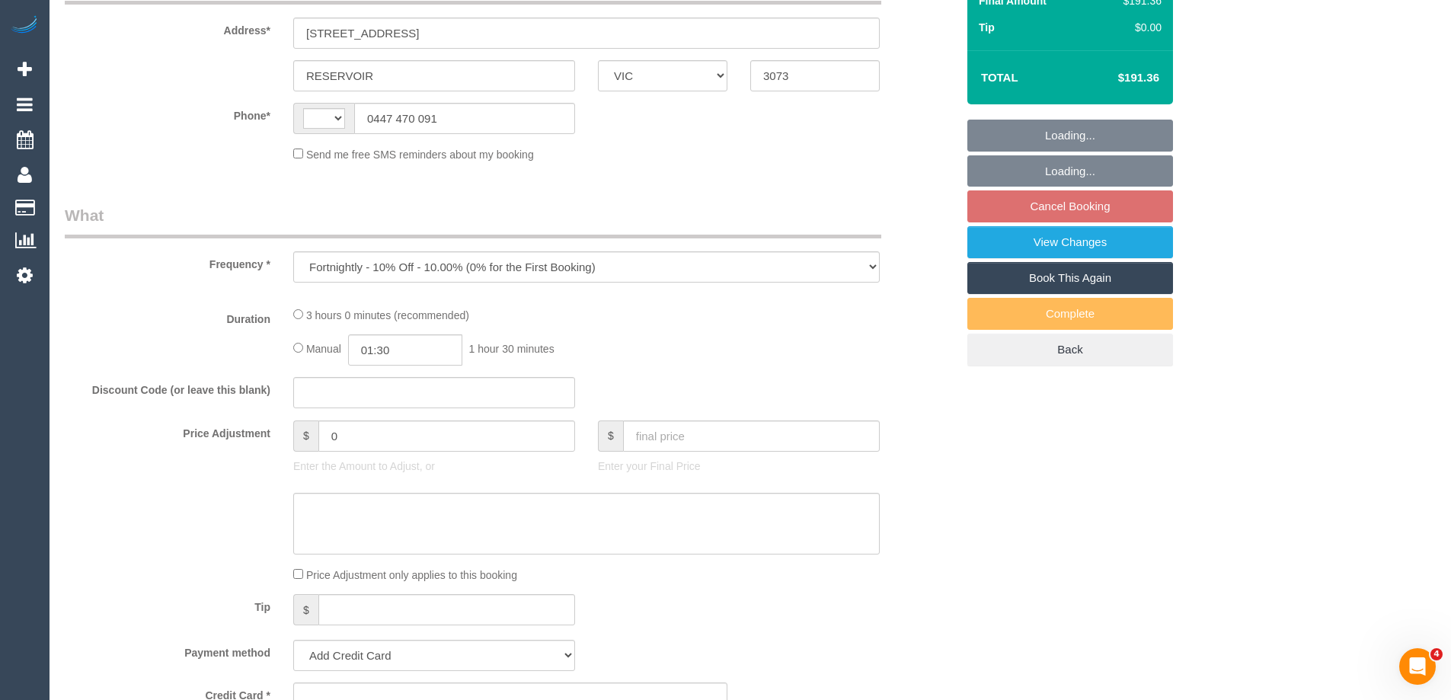
scroll to position [305, 0]
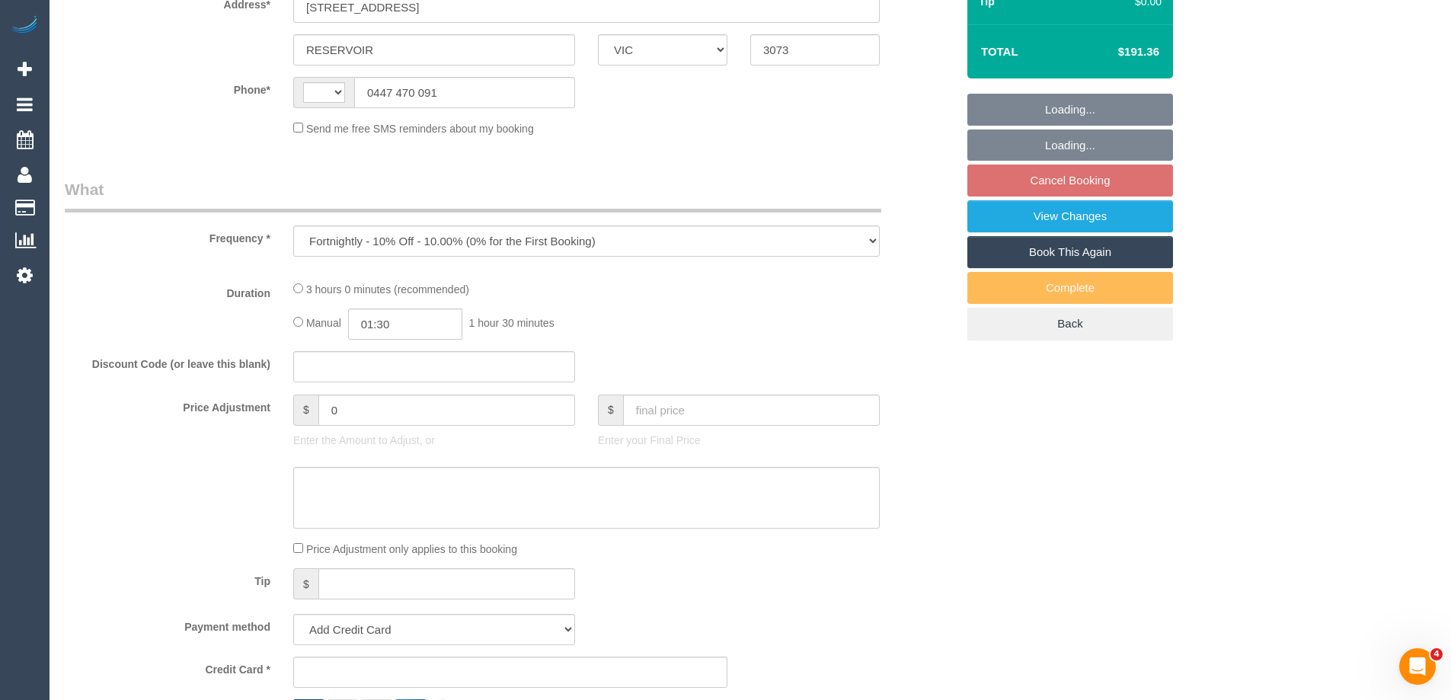
select select "string:AU"
select select "string:stripe-pm_1RPLu02GScqysDRVMhku15Po"
select select "180"
select select "number:27"
select select "number:14"
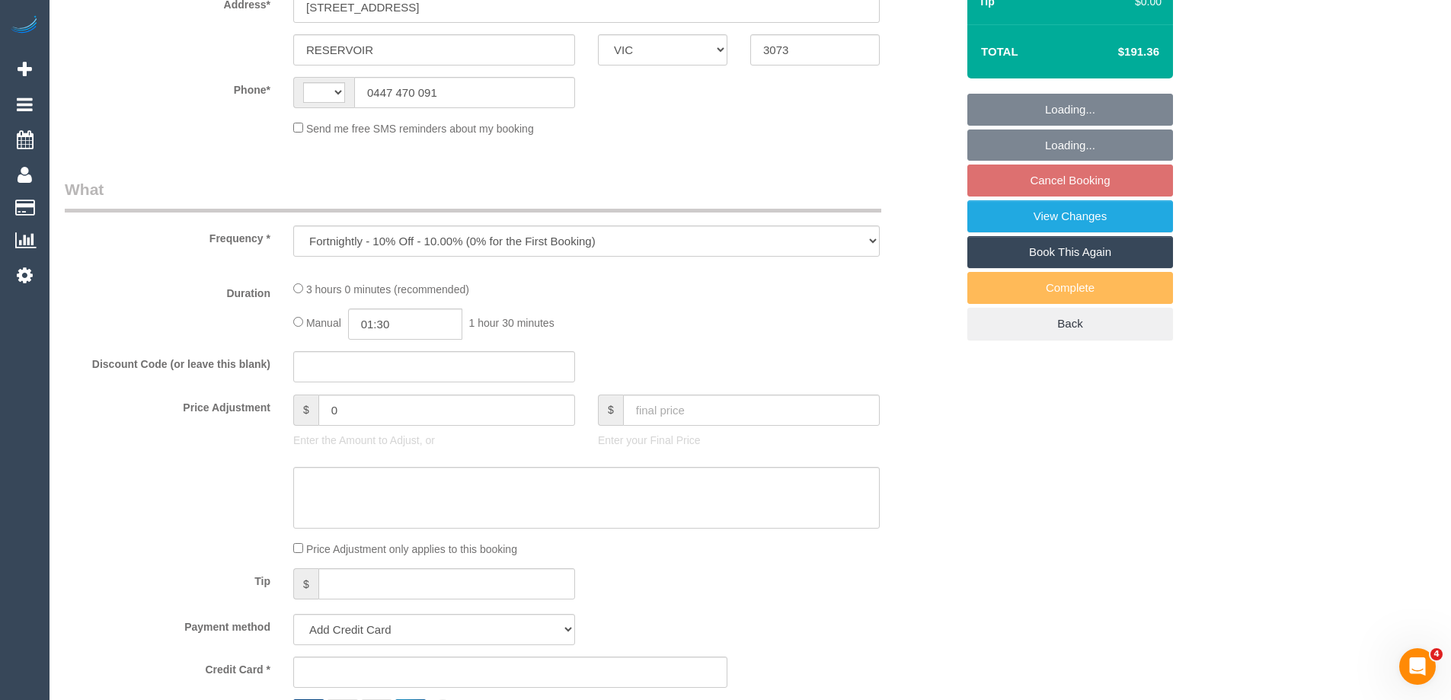
select select "number:19"
select select "number:36"
select select "number:34"
select select "number:26"
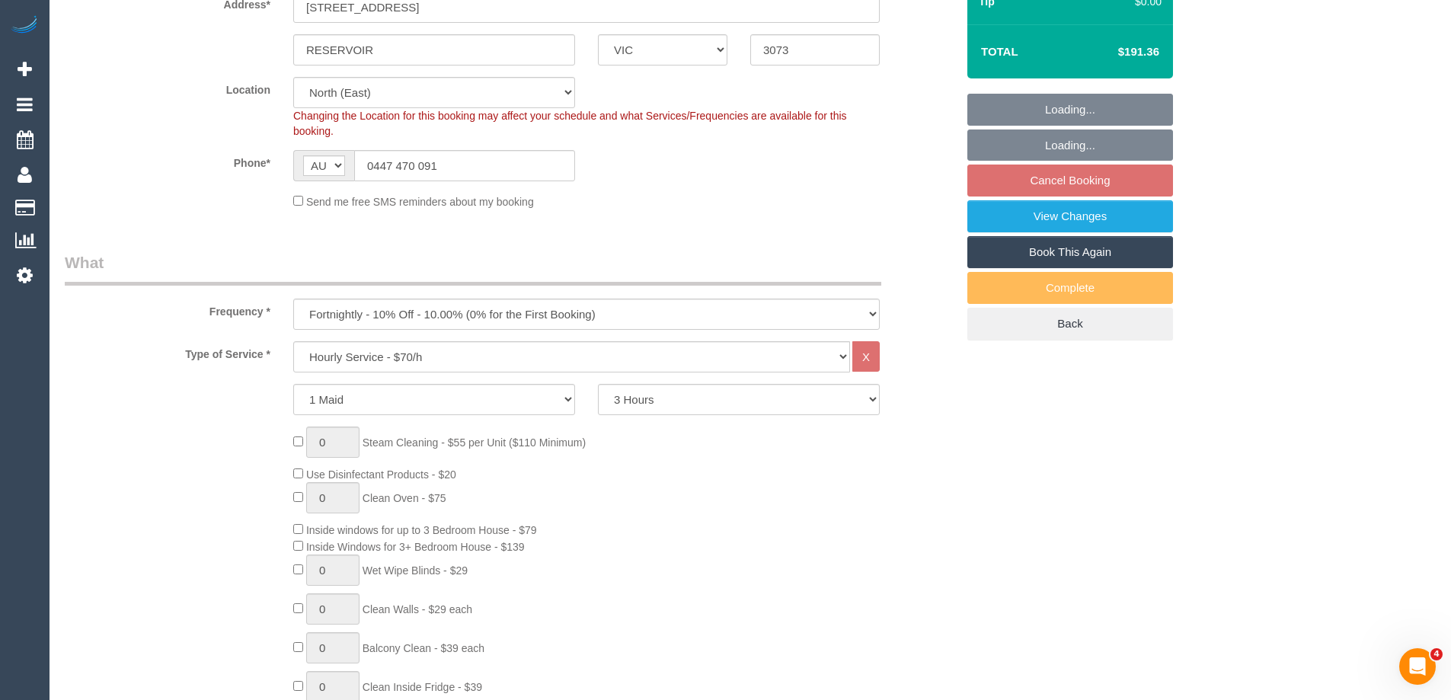
select select "object:860"
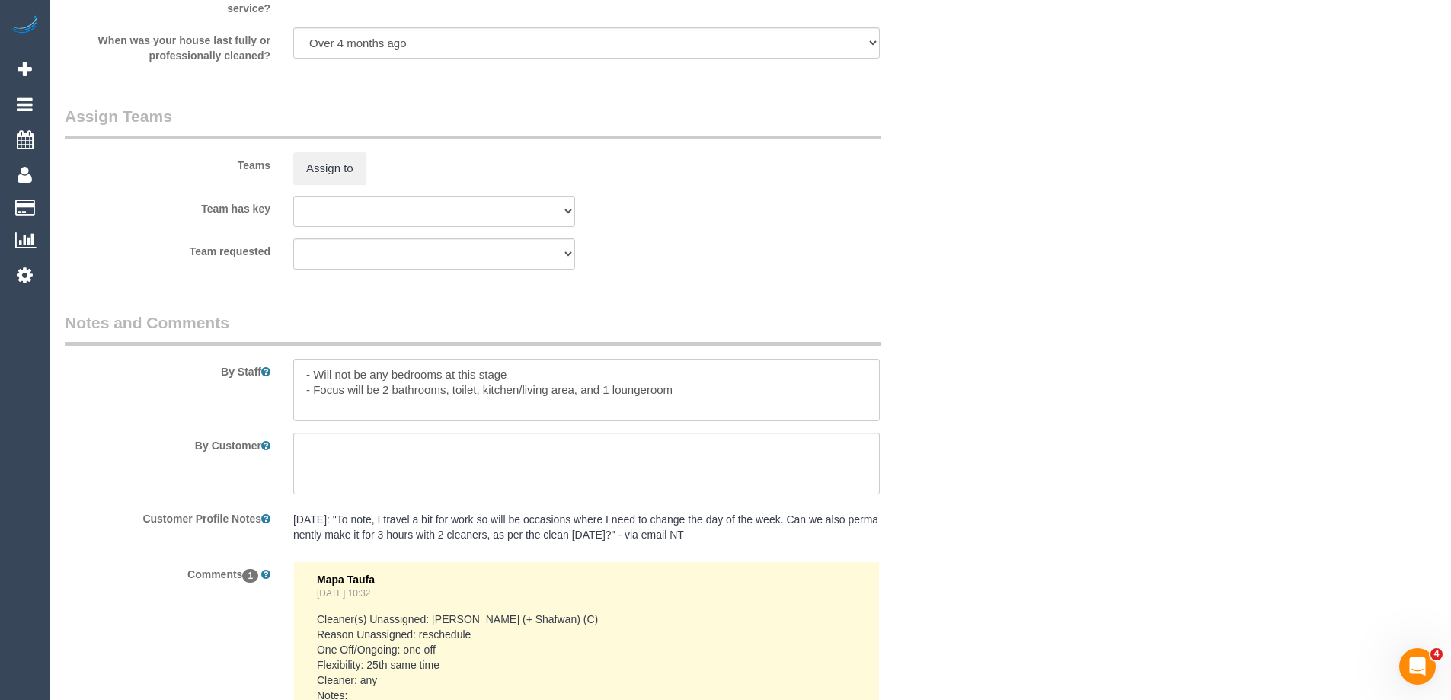
scroll to position [2524, 0]
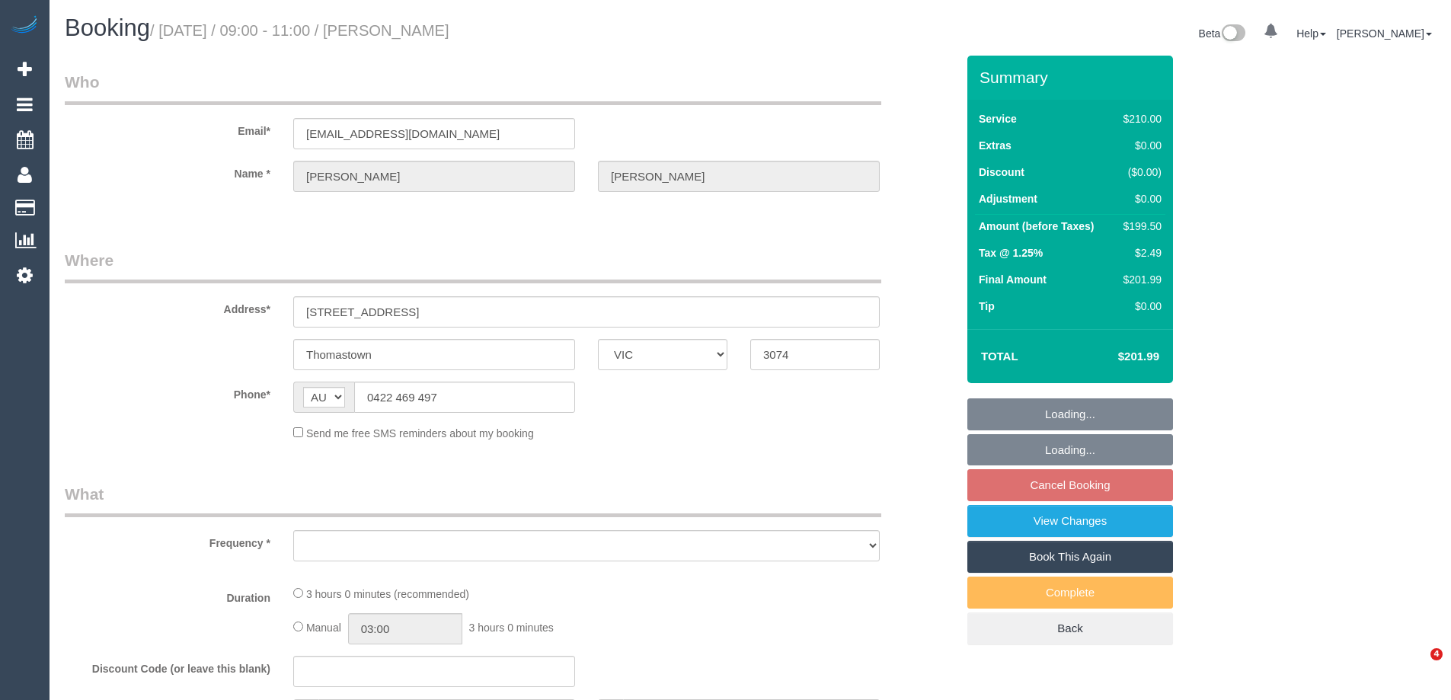
select select "VIC"
select select "object:522"
select select "string:stripe-pm_1OYf7q2GScqysDRVMrew3tAa"
select select "number:29"
select select "number:14"
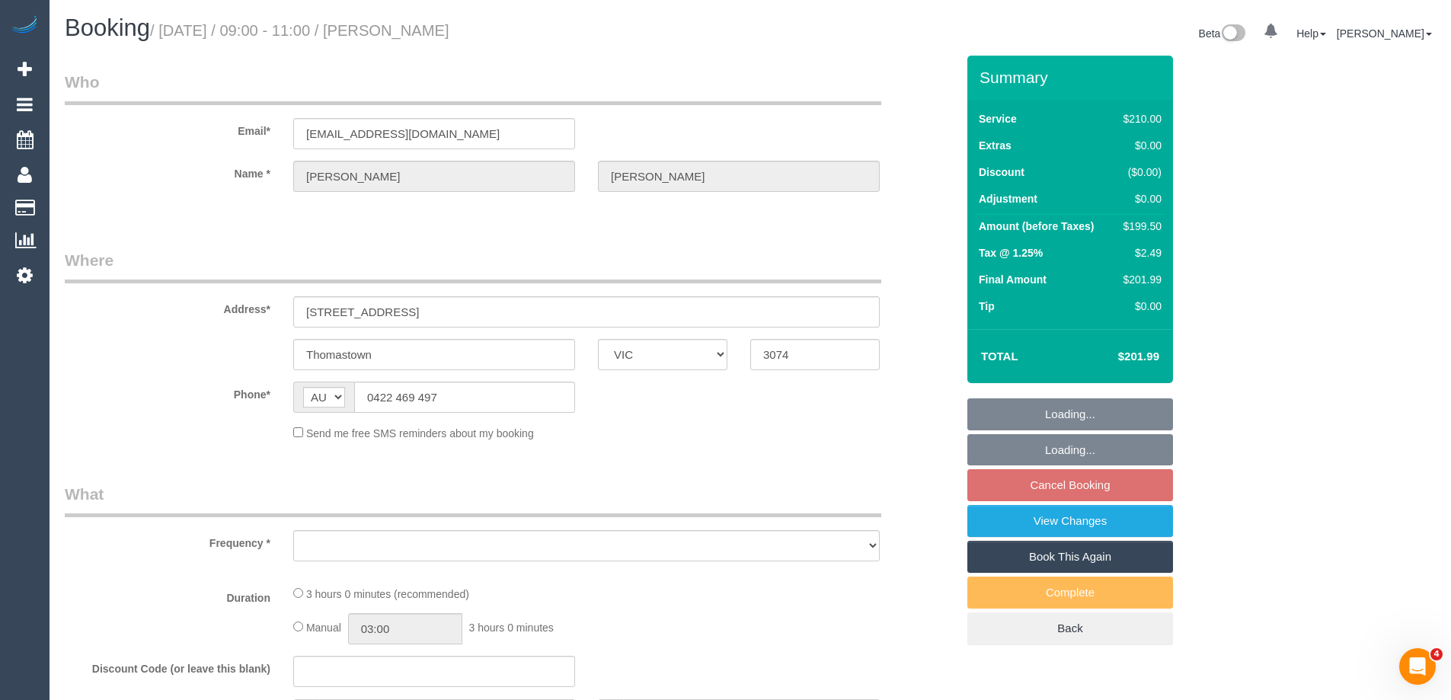
select select "number:19"
select select "number:24"
select select "number:34"
select select "number:26"
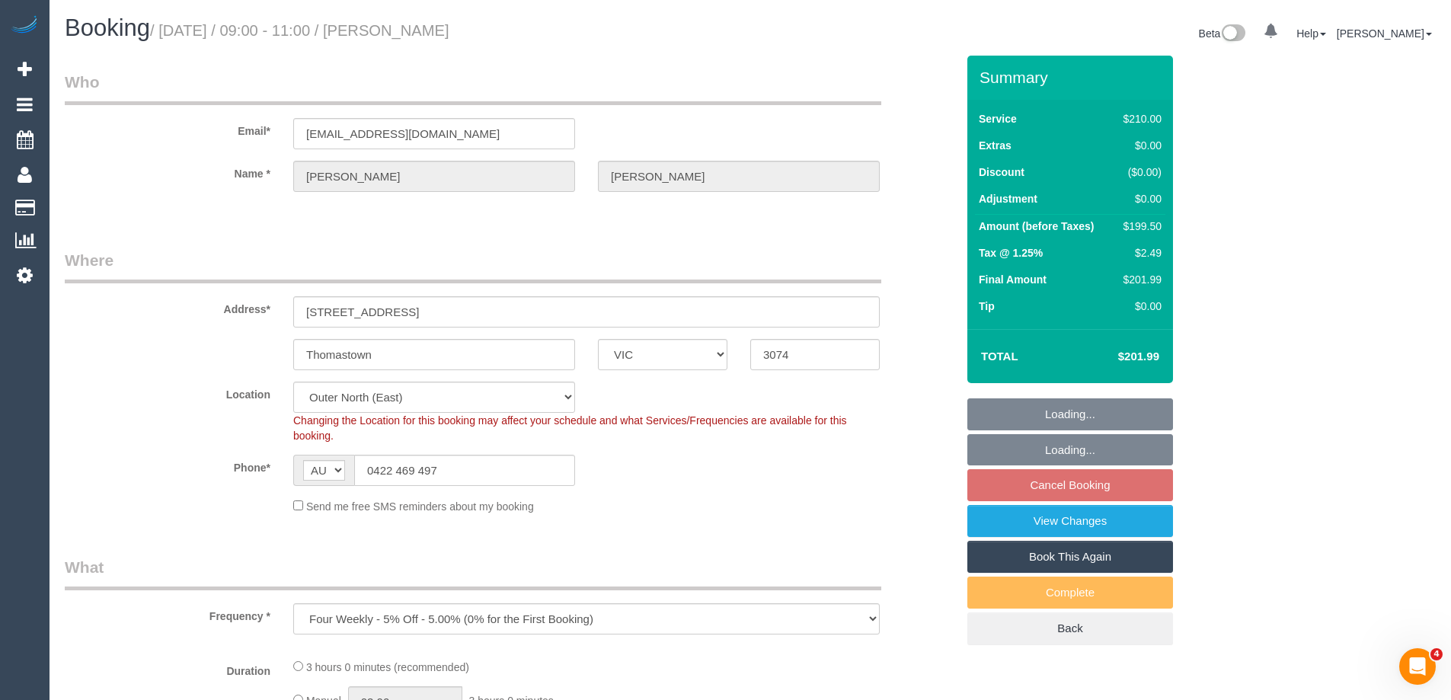
select select "object:1081"
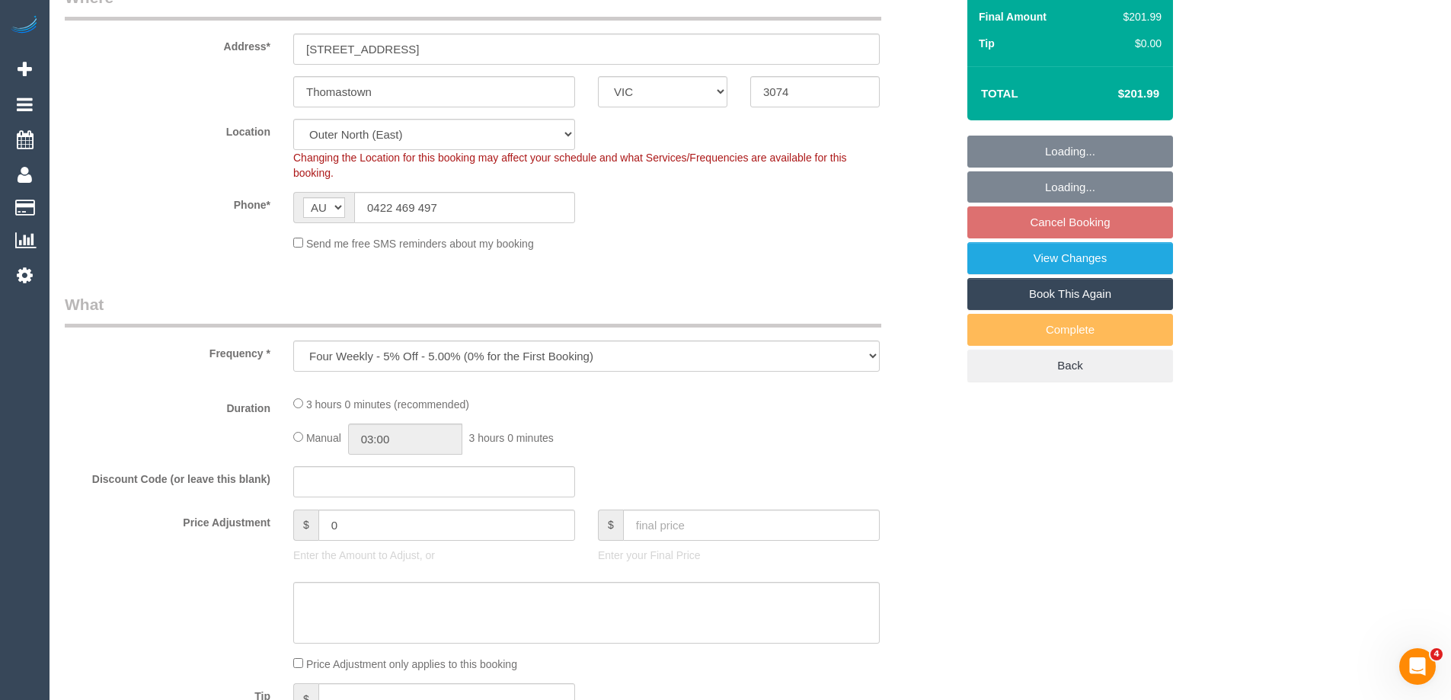
select select "180"
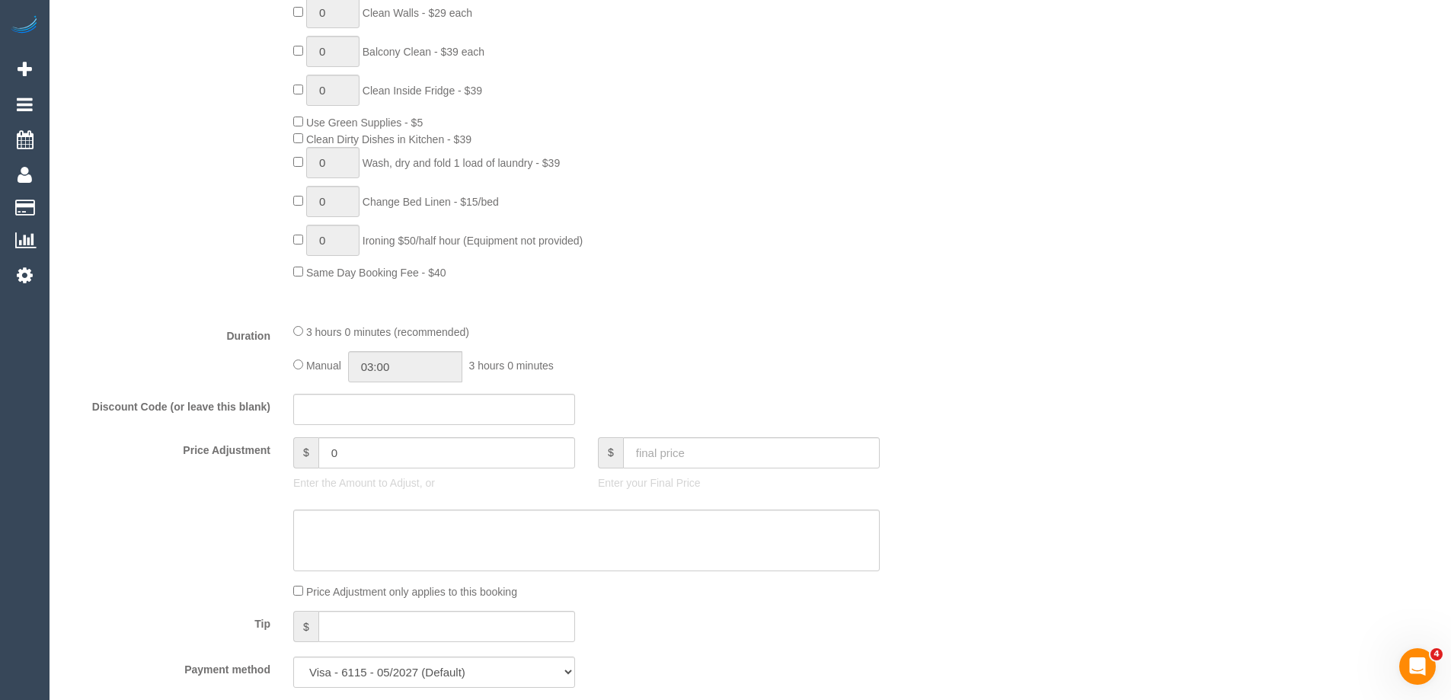
scroll to position [762, 0]
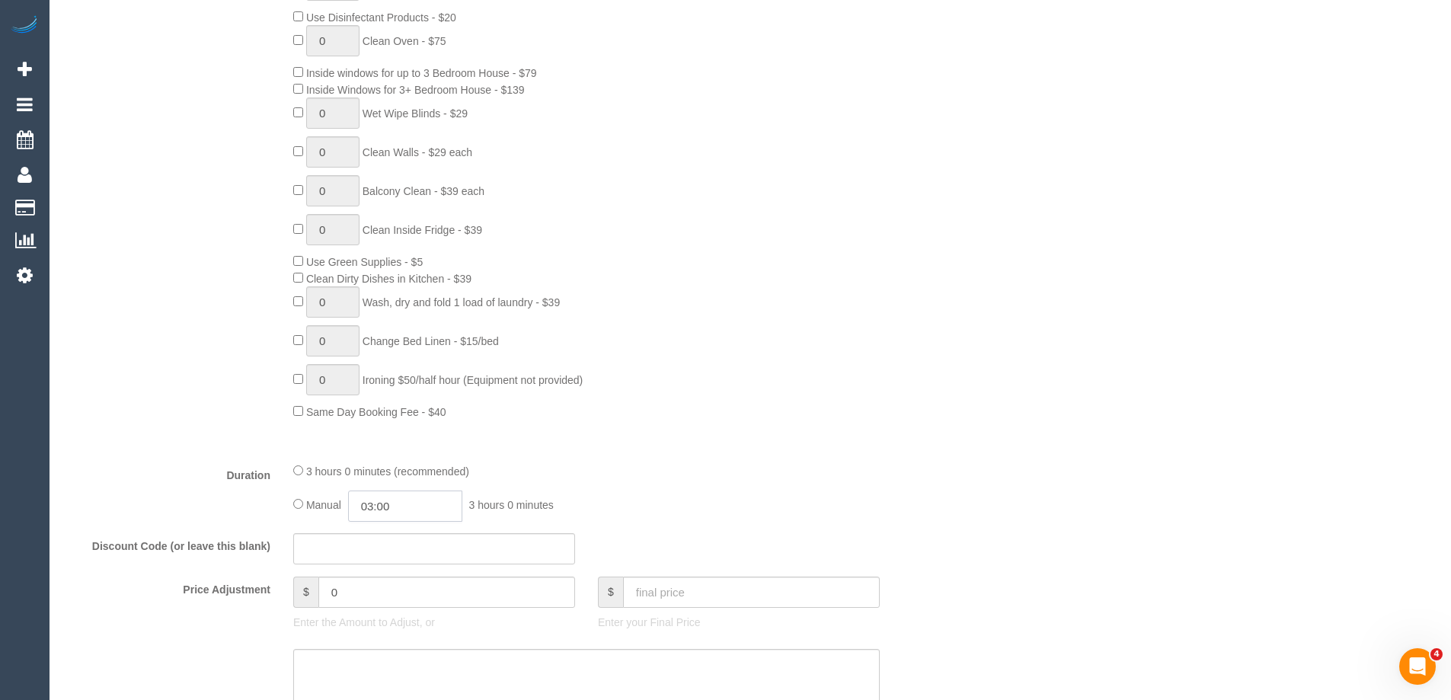
click at [397, 510] on input "03:00" at bounding box center [405, 506] width 114 height 31
type input "01:30"
click at [389, 551] on li "01:30" at bounding box center [388, 554] width 68 height 20
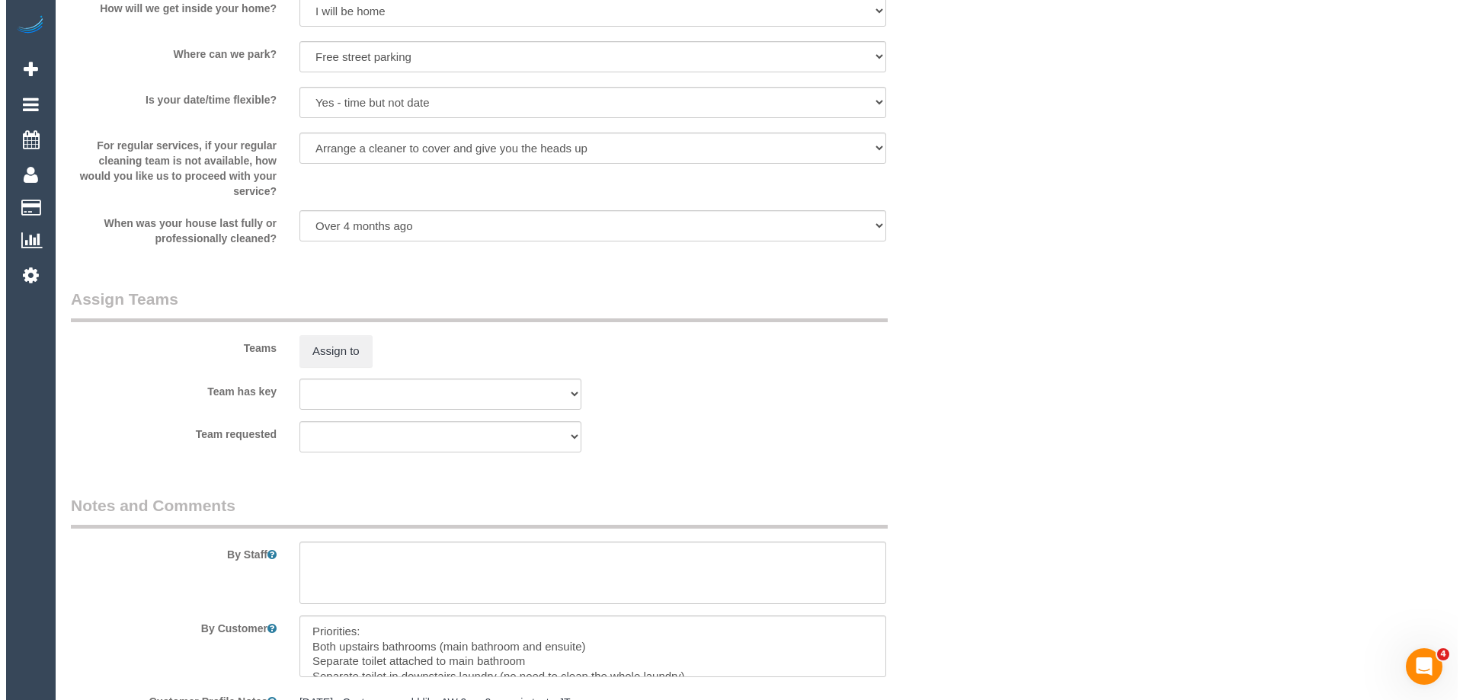
scroll to position [2285, 0]
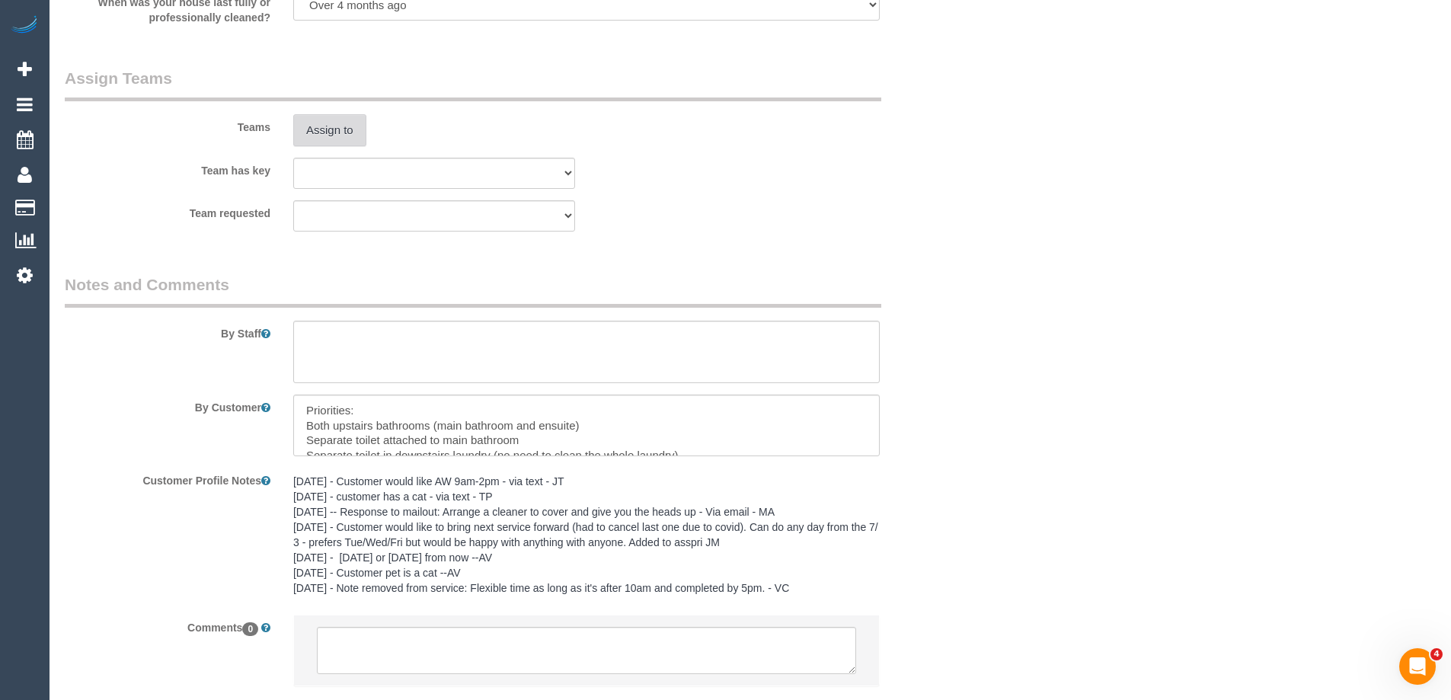
click at [321, 124] on button "Assign to" at bounding box center [329, 130] width 73 height 32
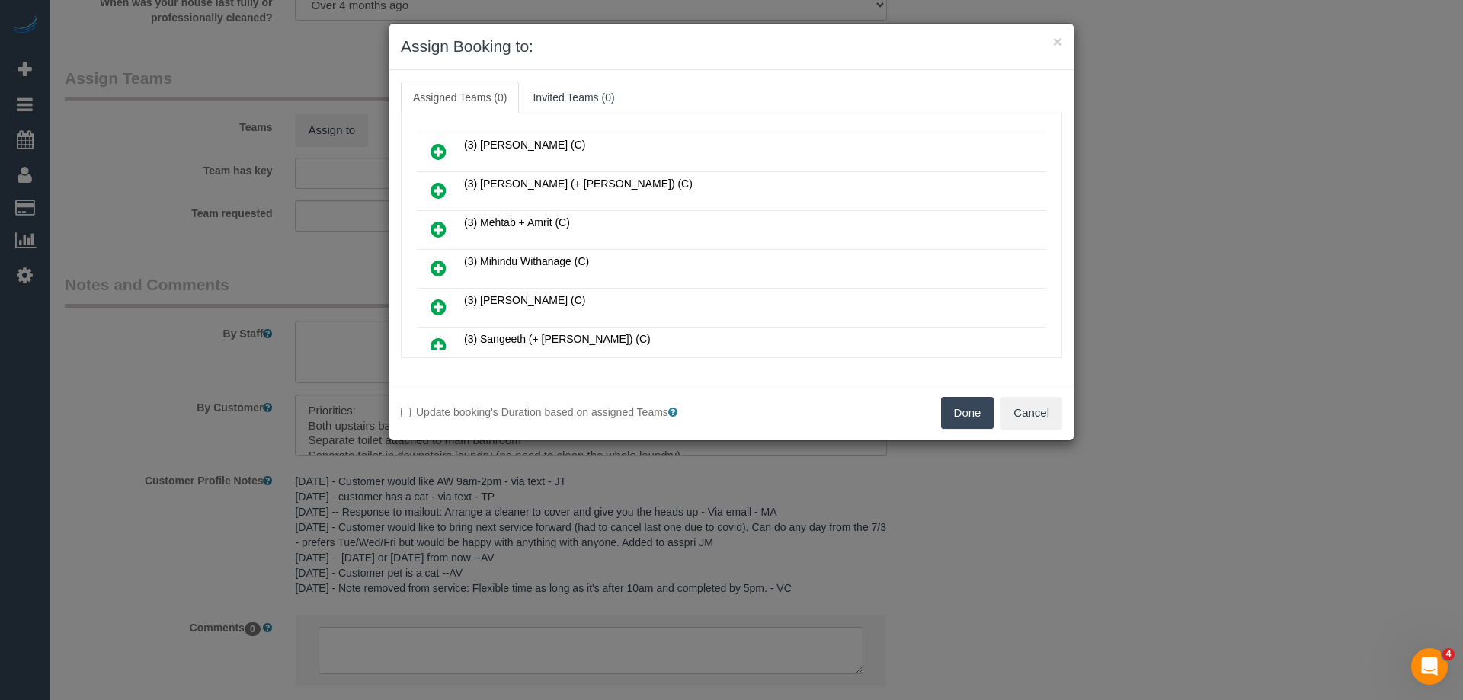
click at [437, 187] on icon at bounding box center [438, 190] width 16 height 18
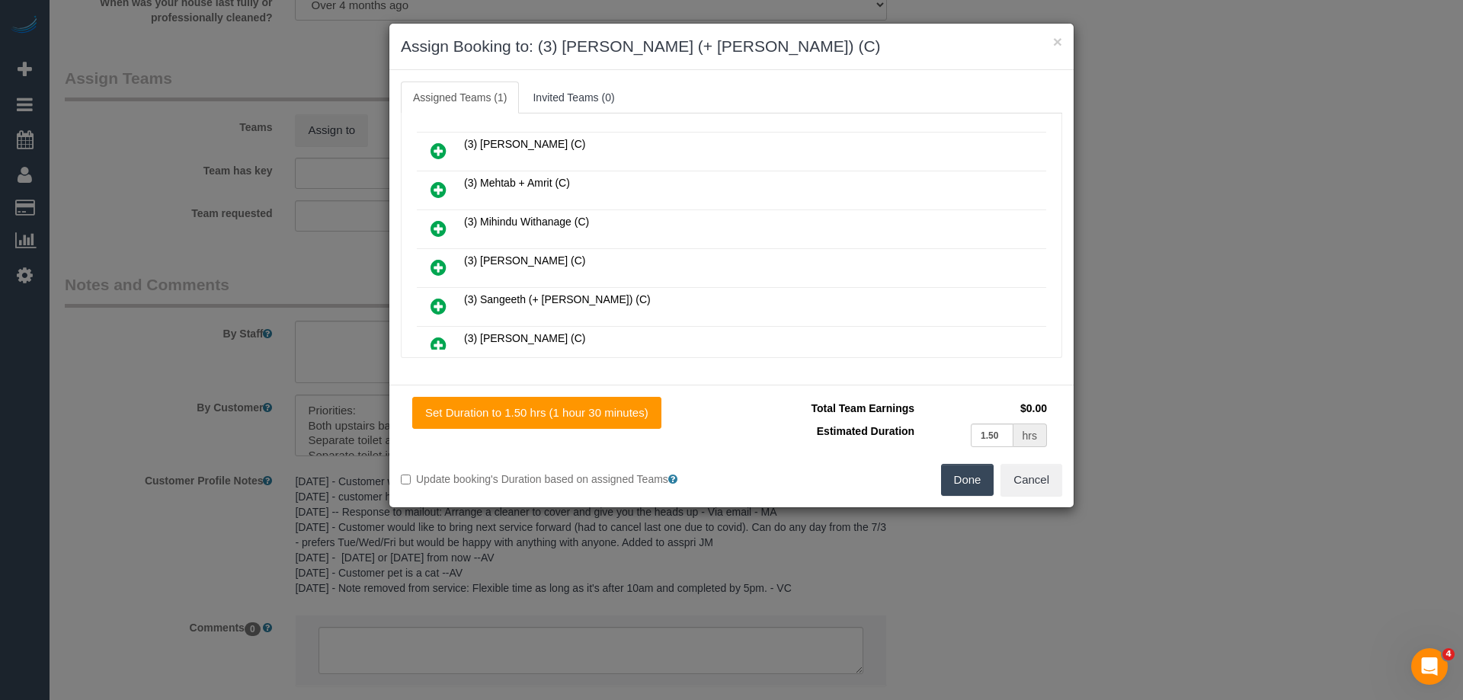
click at [444, 306] on icon at bounding box center [438, 306] width 16 height 18
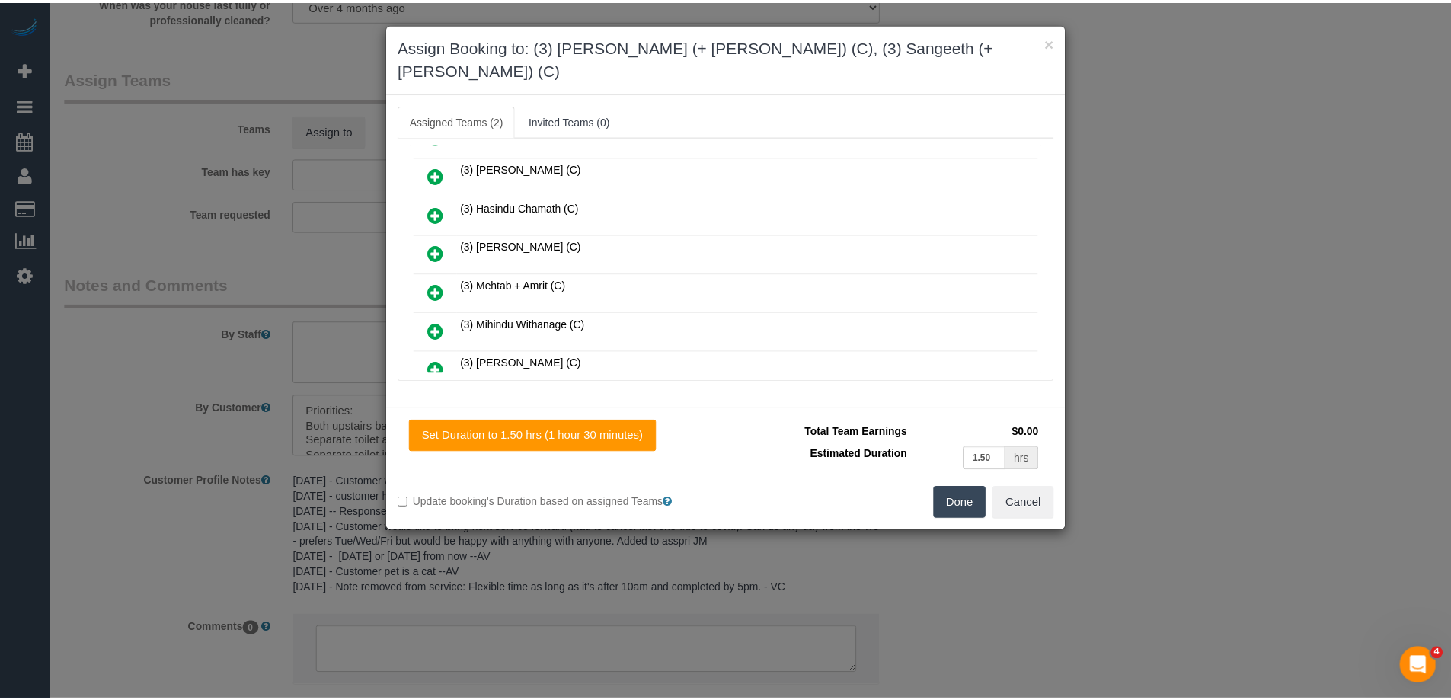
scroll to position [0, 0]
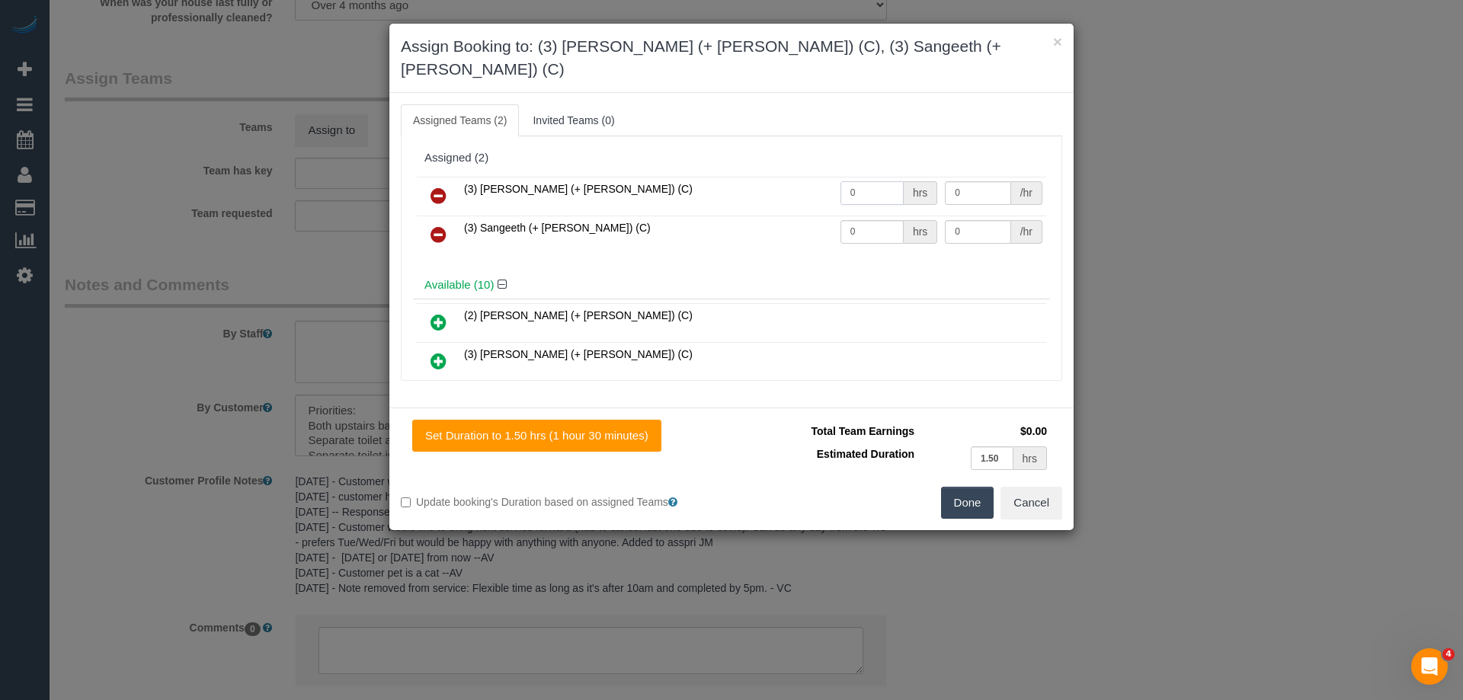
drag, startPoint x: 867, startPoint y: 166, endPoint x: 798, endPoint y: 165, distance: 69.3
click at [801, 177] on tr "(3) Kaveen (+ Sangeeth) (C) 0 hrs 0 /hr" at bounding box center [731, 196] width 629 height 39
type input "1.5"
drag, startPoint x: 833, startPoint y: 206, endPoint x: 768, endPoint y: 200, distance: 65.9
click at [775, 216] on tr "(3) Sangeeth (+ Kaveen) (C) 0 hrs 0 /hr" at bounding box center [731, 235] width 629 height 39
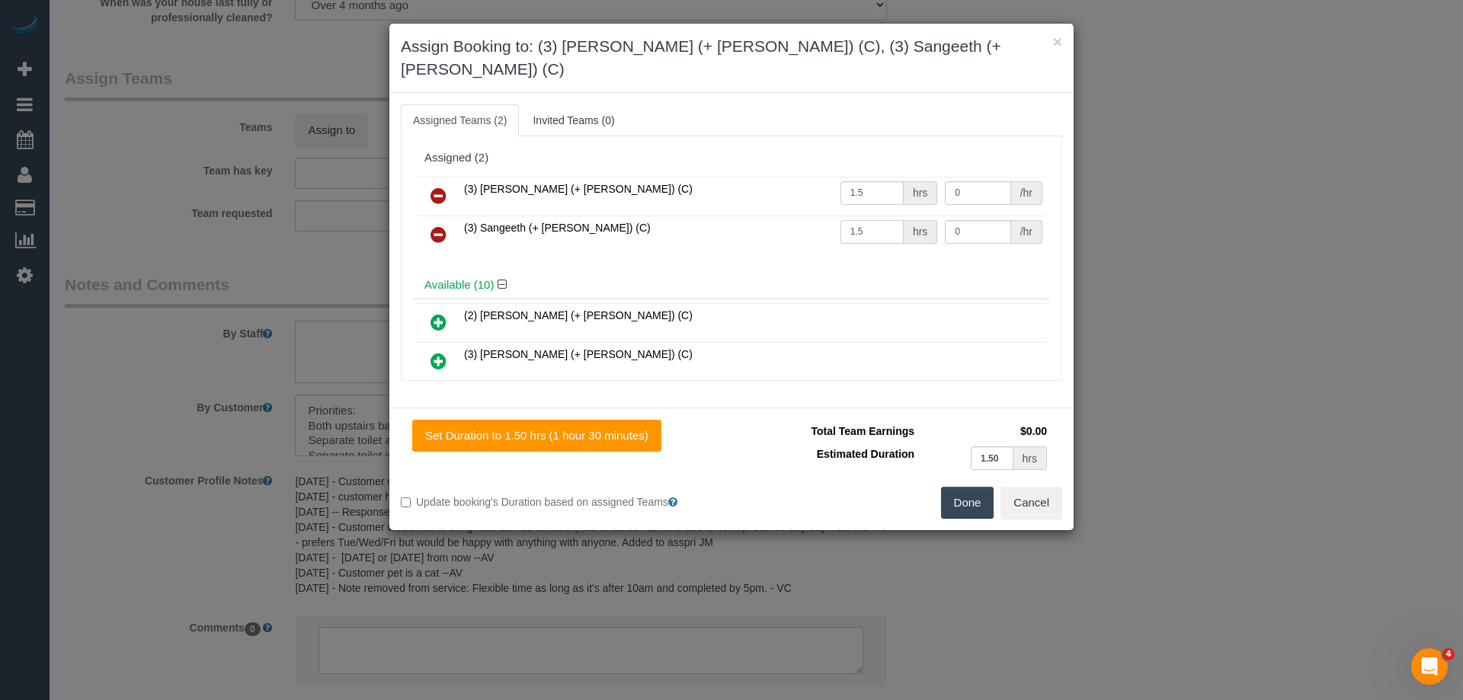
type input "1.5"
drag, startPoint x: 969, startPoint y: 207, endPoint x: 856, endPoint y: 198, distance: 113.9
click at [856, 216] on tr "(3) Sangeeth (+ Kaveen) (C) 1.5 hrs 0 /hr" at bounding box center [731, 235] width 629 height 39
type input "35"
drag, startPoint x: 859, startPoint y: 161, endPoint x: 831, endPoint y: 161, distance: 27.4
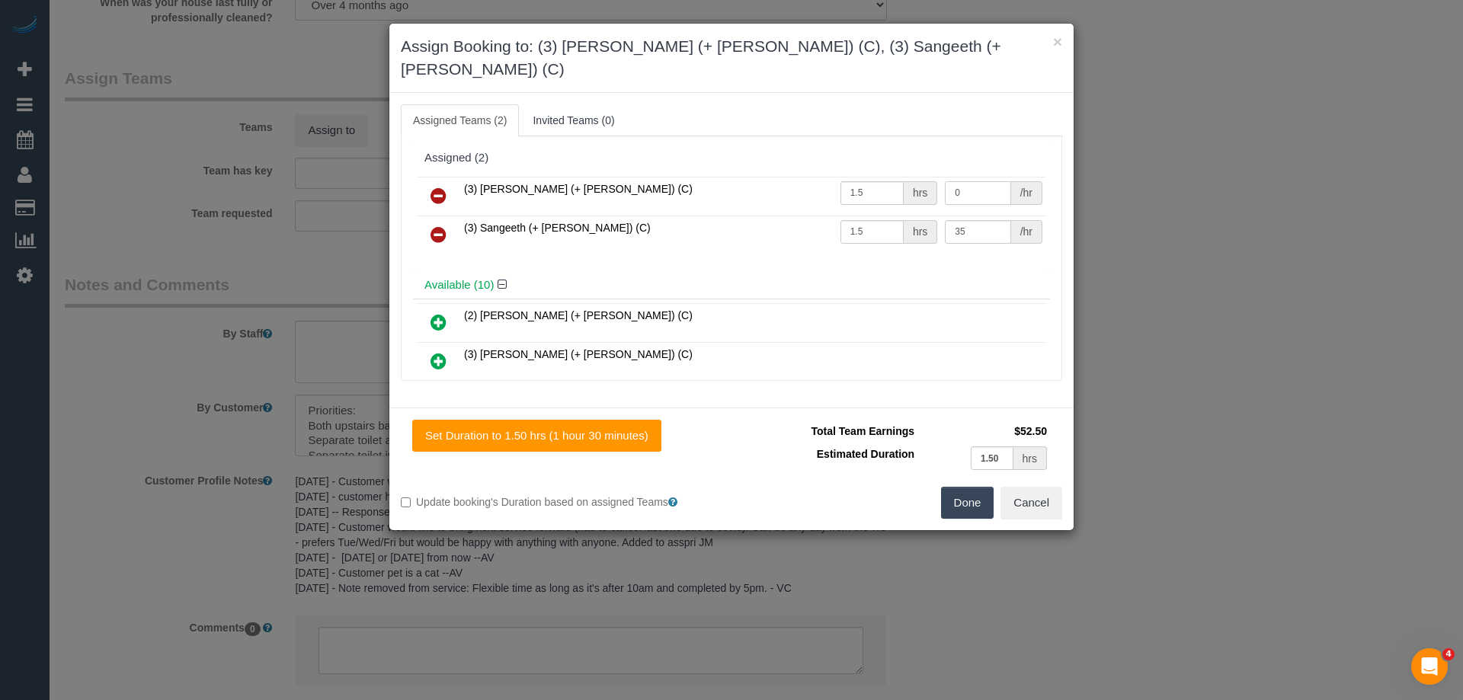
click at [852, 177] on tr "(3) Kaveen (+ Sangeeth) (C) 1.5 hrs 0 /hr" at bounding box center [731, 196] width 629 height 39
type input "35"
click at [961, 487] on button "Done" at bounding box center [967, 503] width 53 height 32
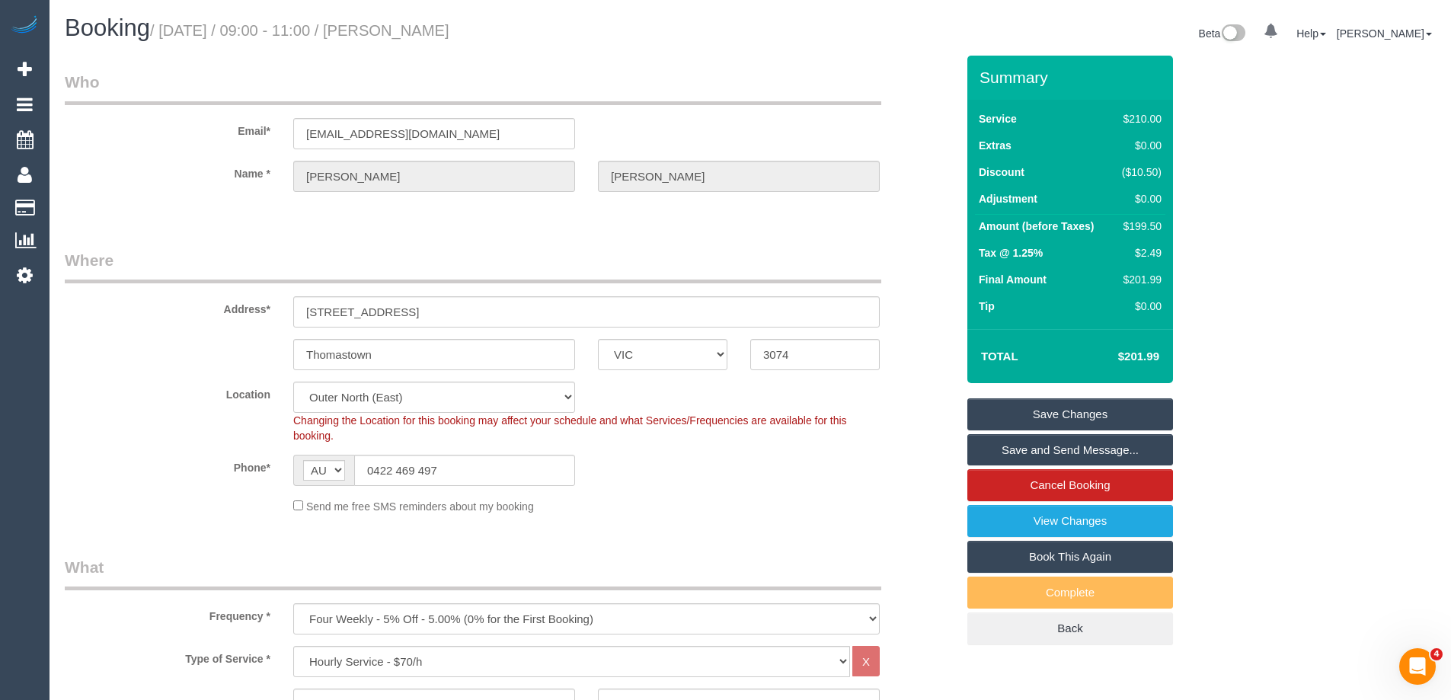
drag, startPoint x: 446, startPoint y: 28, endPoint x: 393, endPoint y: 28, distance: 52.6
click at [393, 28] on h1 "Booking / August 25, 2025 / 09:00 - 11:00 / Esther Cramer" at bounding box center [402, 28] width 674 height 26
copy small "Esther Cramer"
click at [1044, 419] on link "Save Changes" at bounding box center [1071, 414] width 206 height 32
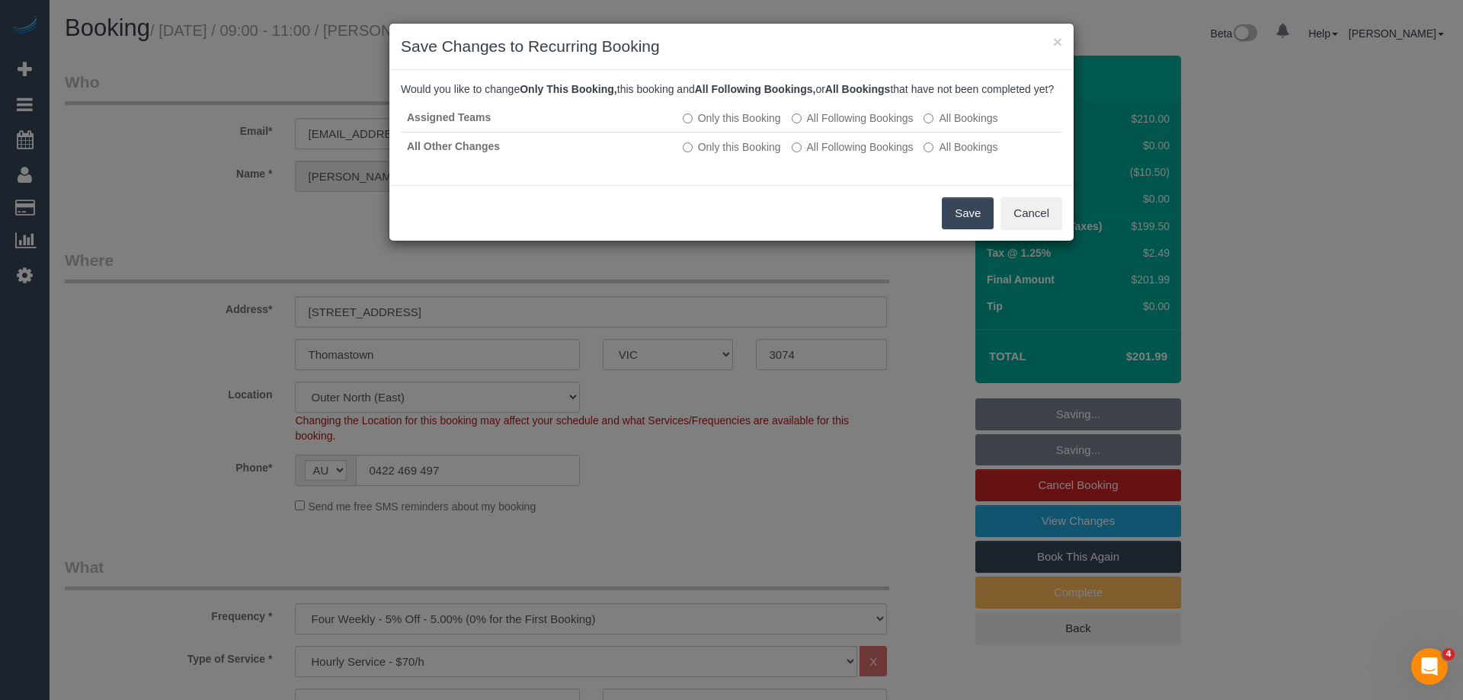
click at [963, 229] on button "Save" at bounding box center [968, 213] width 52 height 32
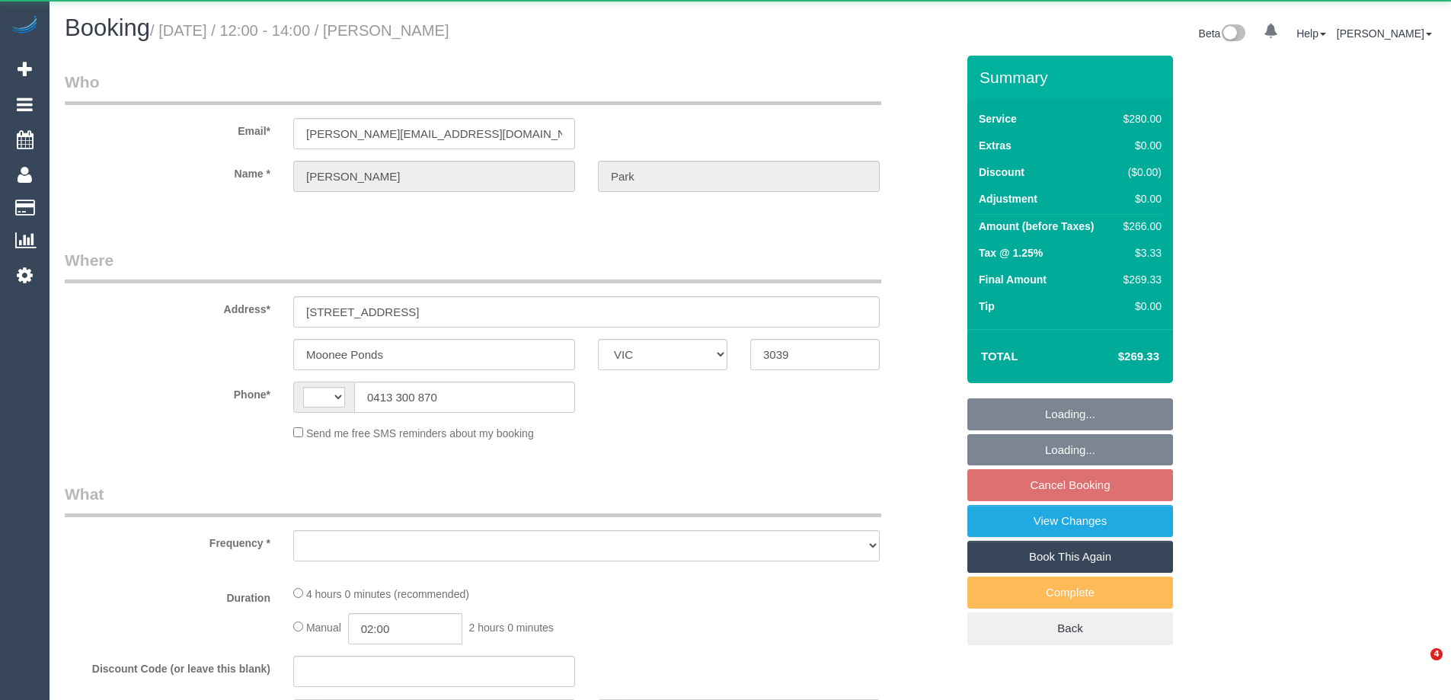
select select "VIC"
select select "object:306"
select select "240"
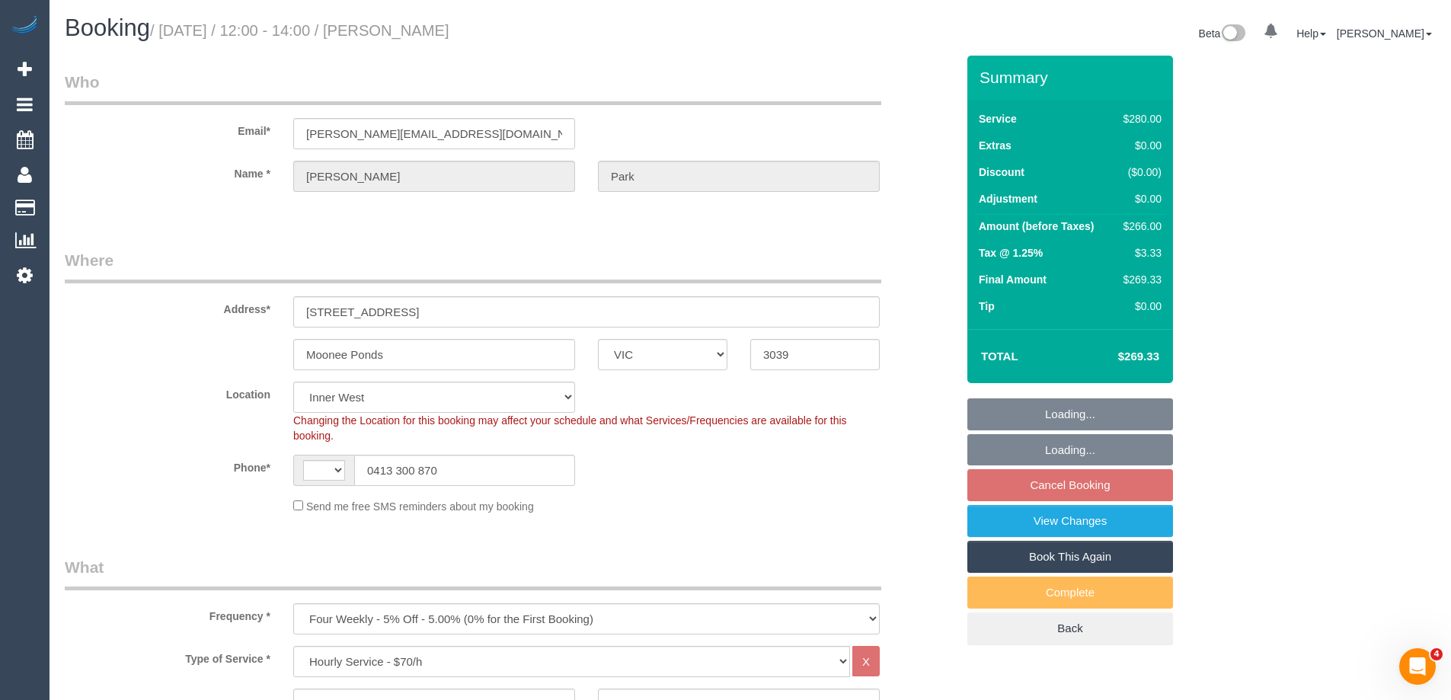
select select "object:870"
select select "string:AU"
select select "string:stripe-pm_1Rbvvz2GScqysDRVLoYm9yfP"
select select "number:28"
select select "number:14"
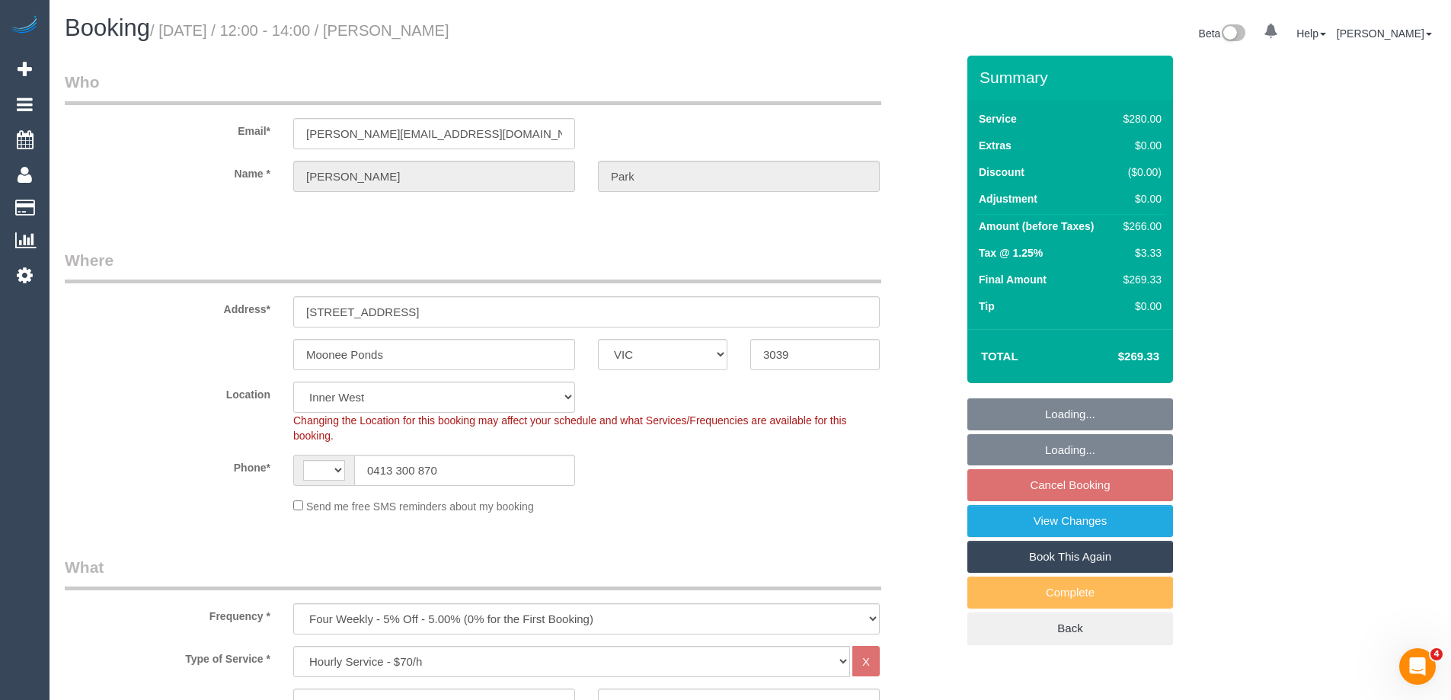
select select "number:19"
select select "number:23"
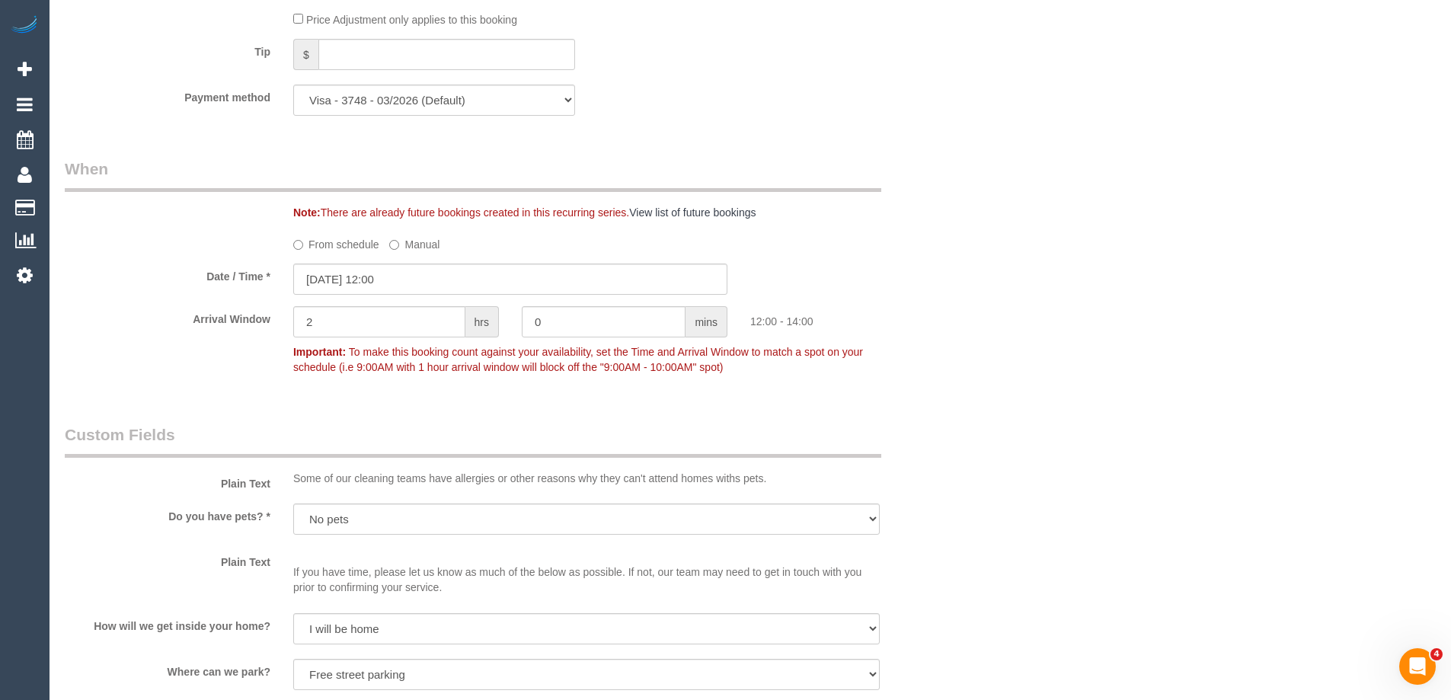
scroll to position [1600, 0]
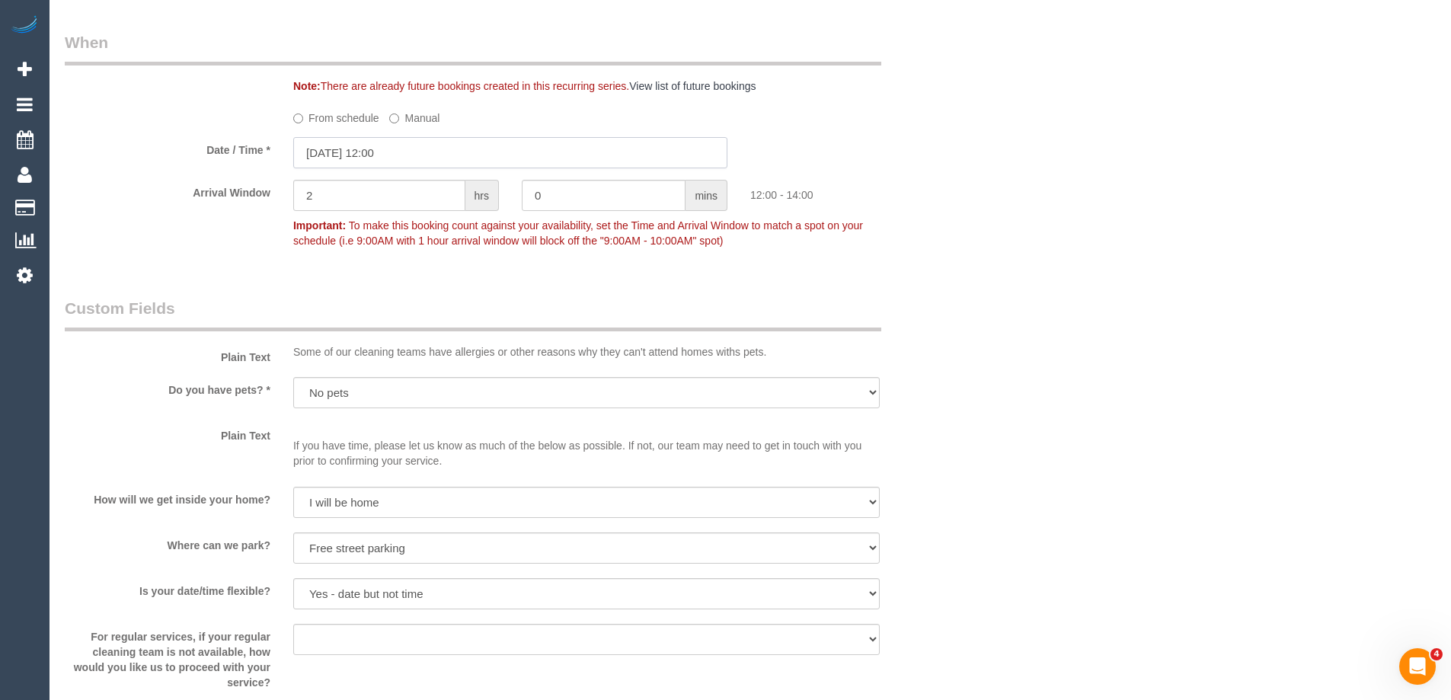
click at [334, 149] on input "[DATE] 12:00" at bounding box center [510, 152] width 434 height 31
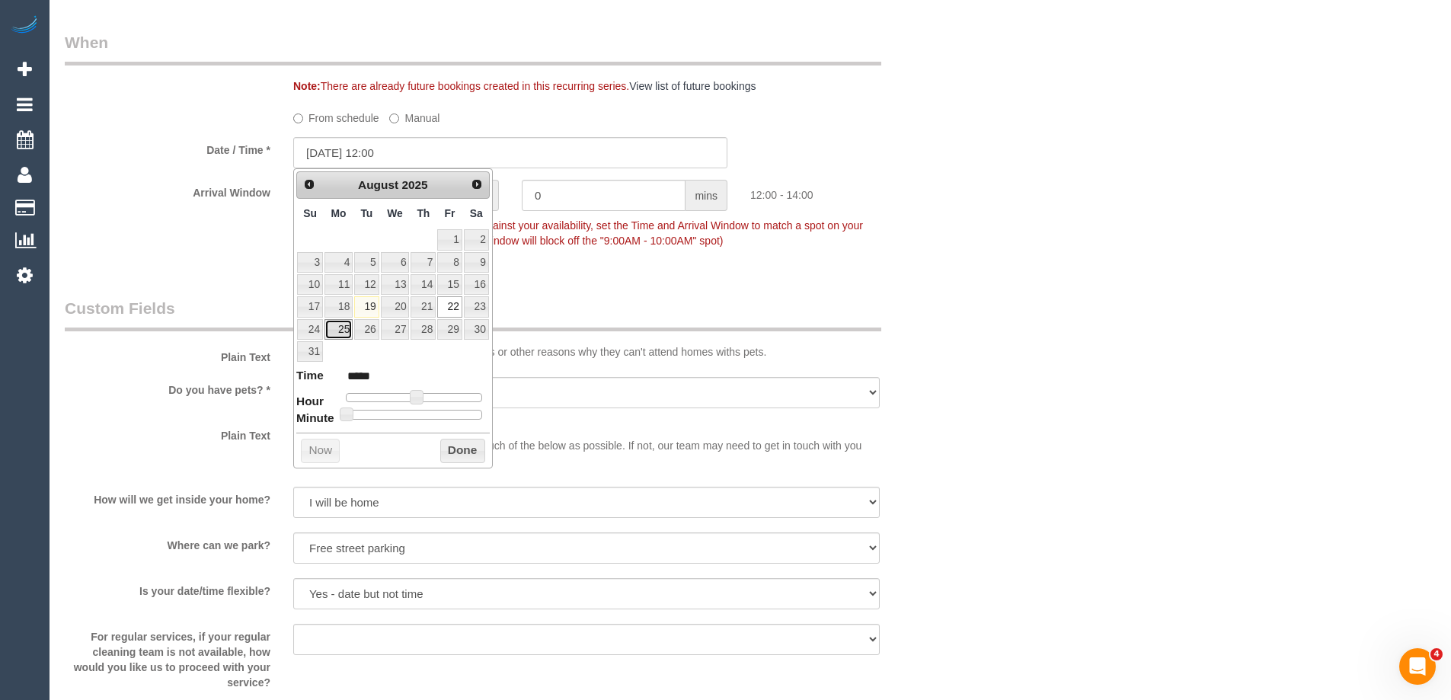
click at [345, 329] on link "25" at bounding box center [339, 329] width 28 height 21
type input "[DATE] 13:00"
type input "*****"
click at [427, 398] on span at bounding box center [423, 397] width 14 height 14
click at [461, 454] on button "Done" at bounding box center [462, 451] width 45 height 24
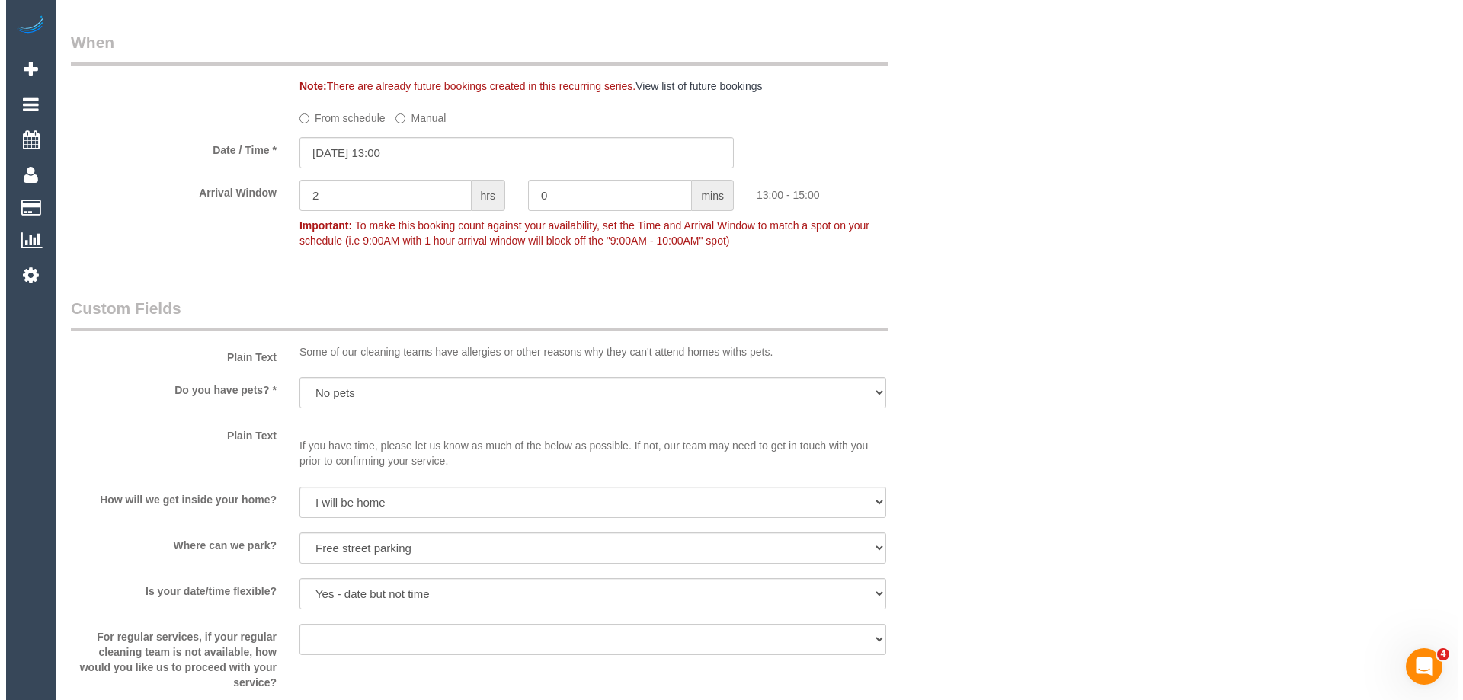
scroll to position [2057, 0]
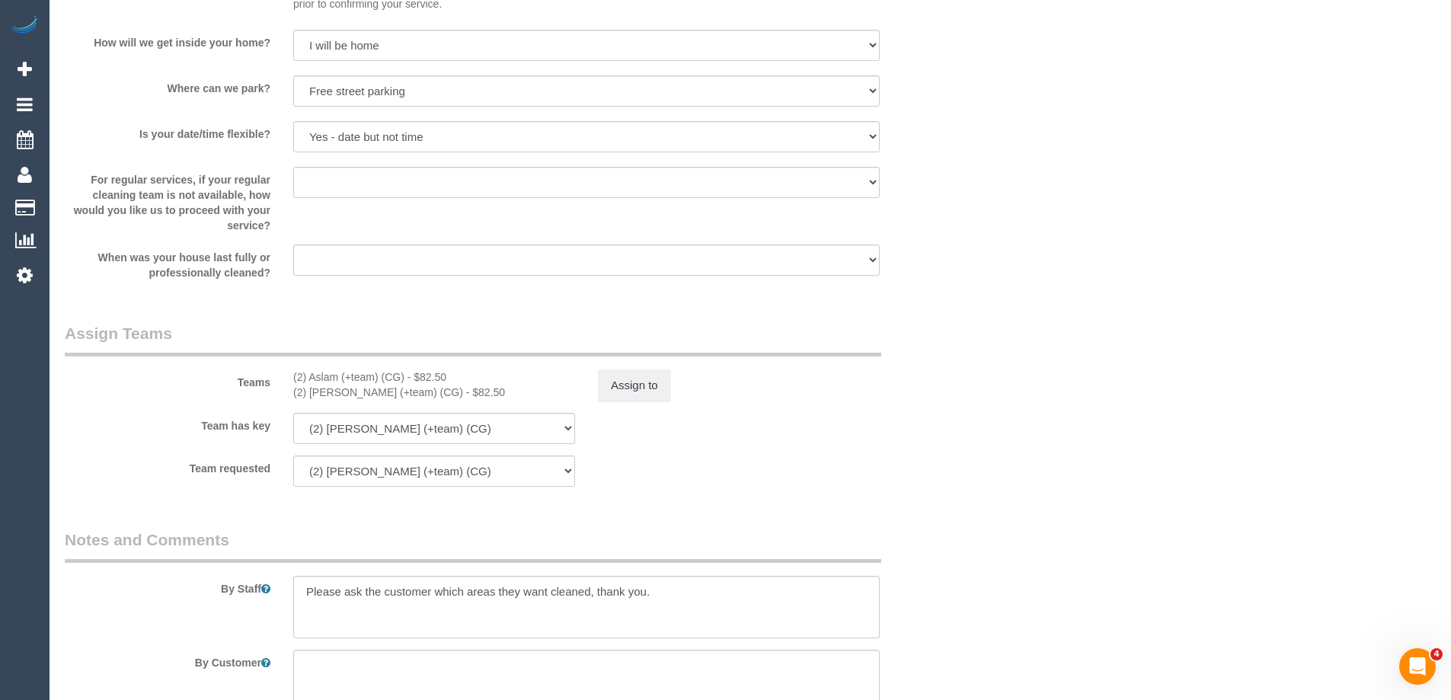
drag, startPoint x: 684, startPoint y: 401, endPoint x: 643, endPoint y: 392, distance: 42.1
click at [681, 401] on div "Assign to" at bounding box center [739, 385] width 305 height 32
click at [643, 391] on button "Assign to" at bounding box center [634, 385] width 73 height 32
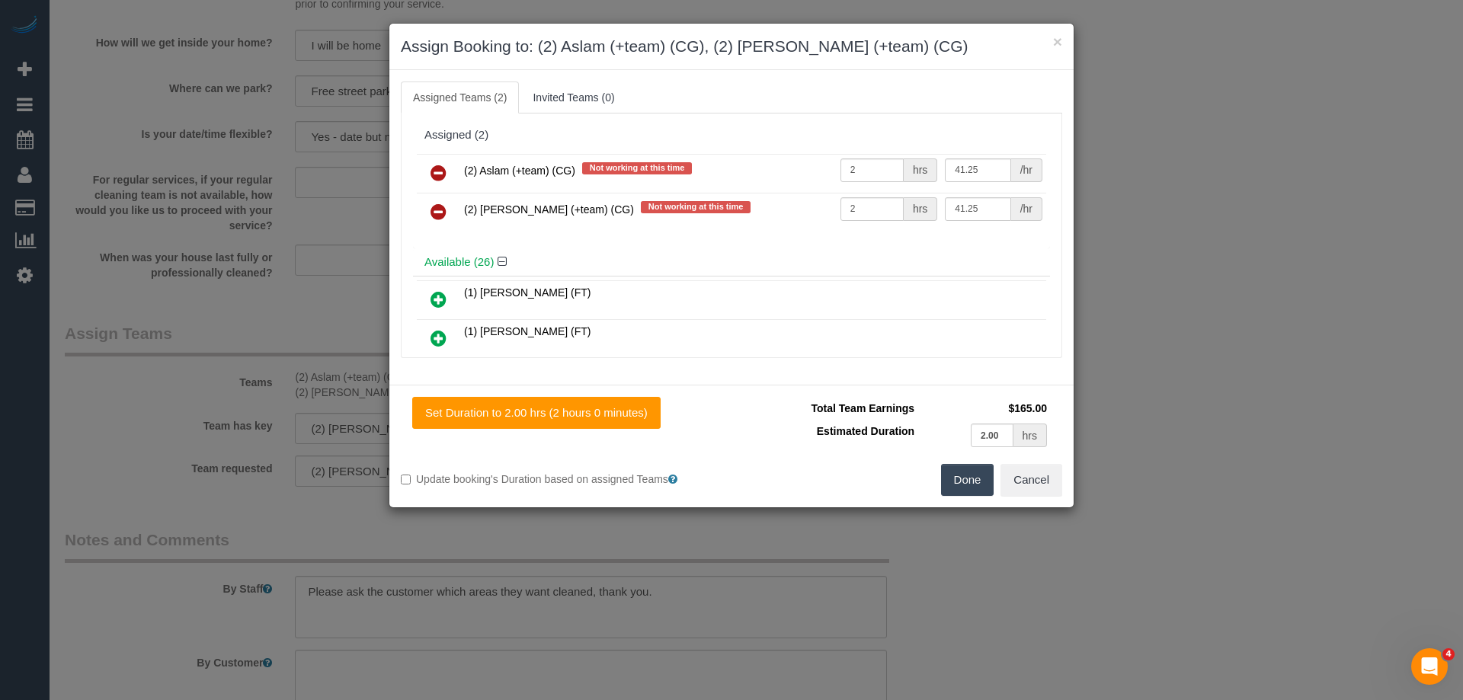
click at [440, 171] on icon at bounding box center [438, 173] width 16 height 18
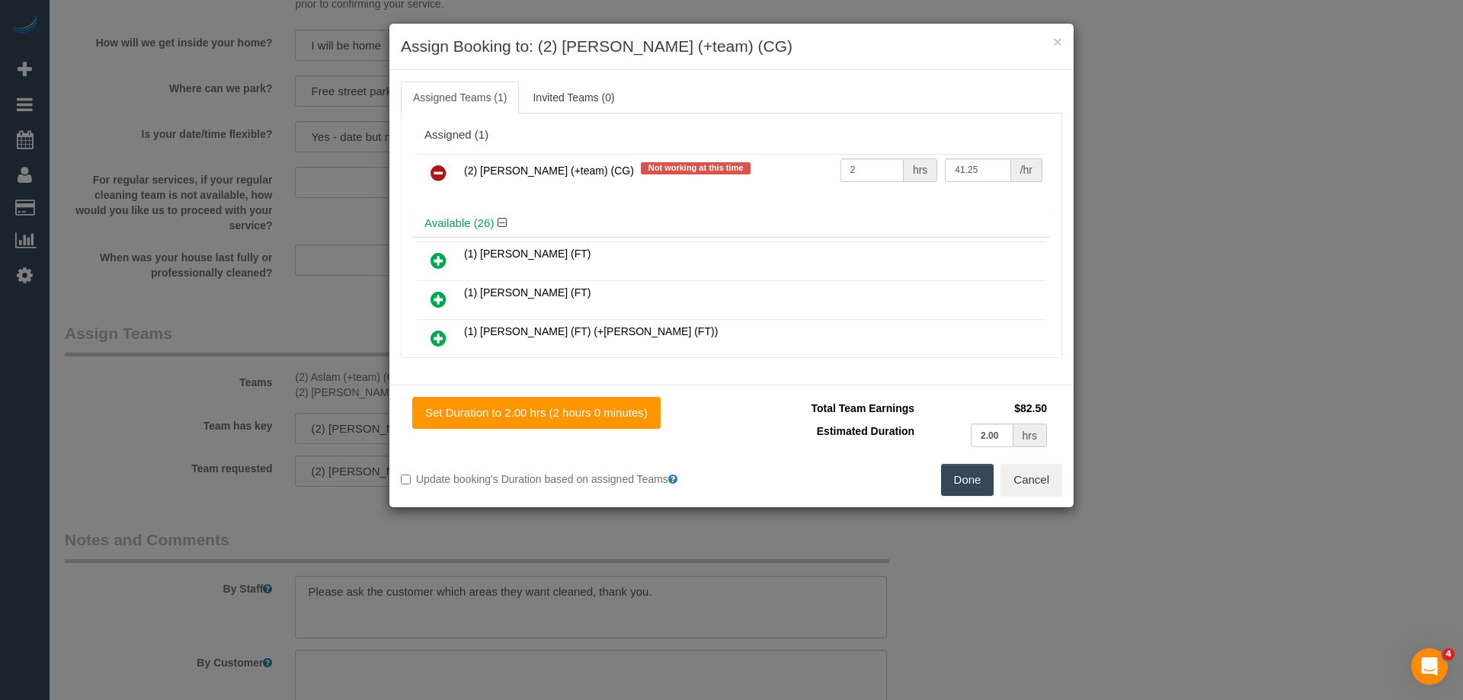
click at [440, 171] on icon at bounding box center [438, 173] width 16 height 18
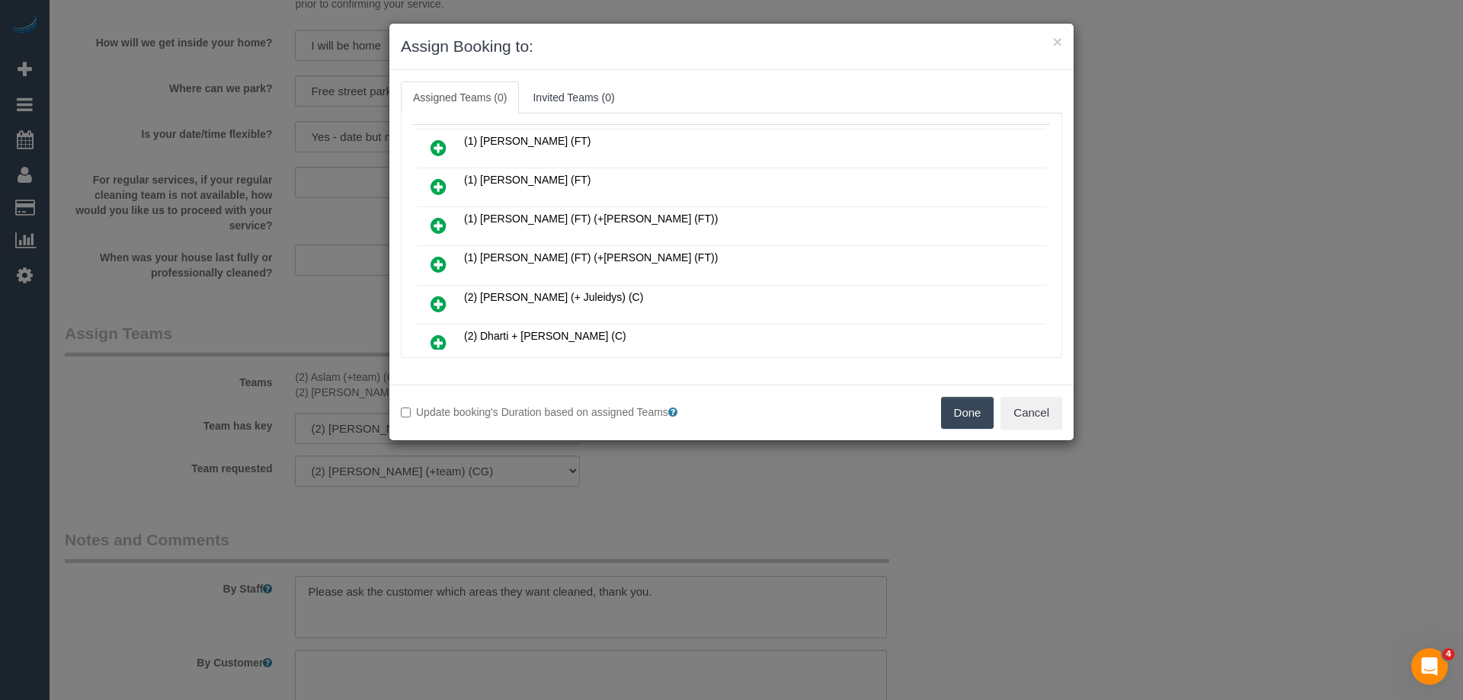
scroll to position [152, 0]
click at [427, 270] on link at bounding box center [439, 267] width 36 height 30
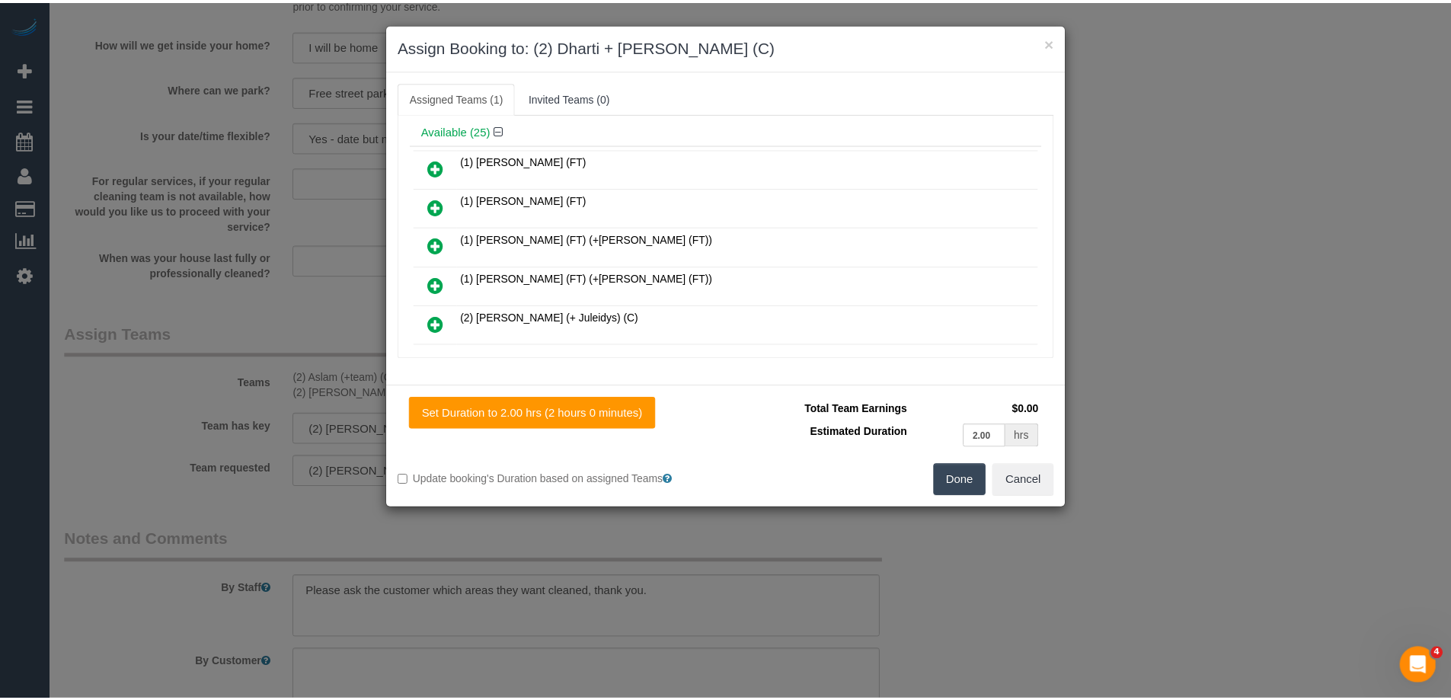
scroll to position [0, 0]
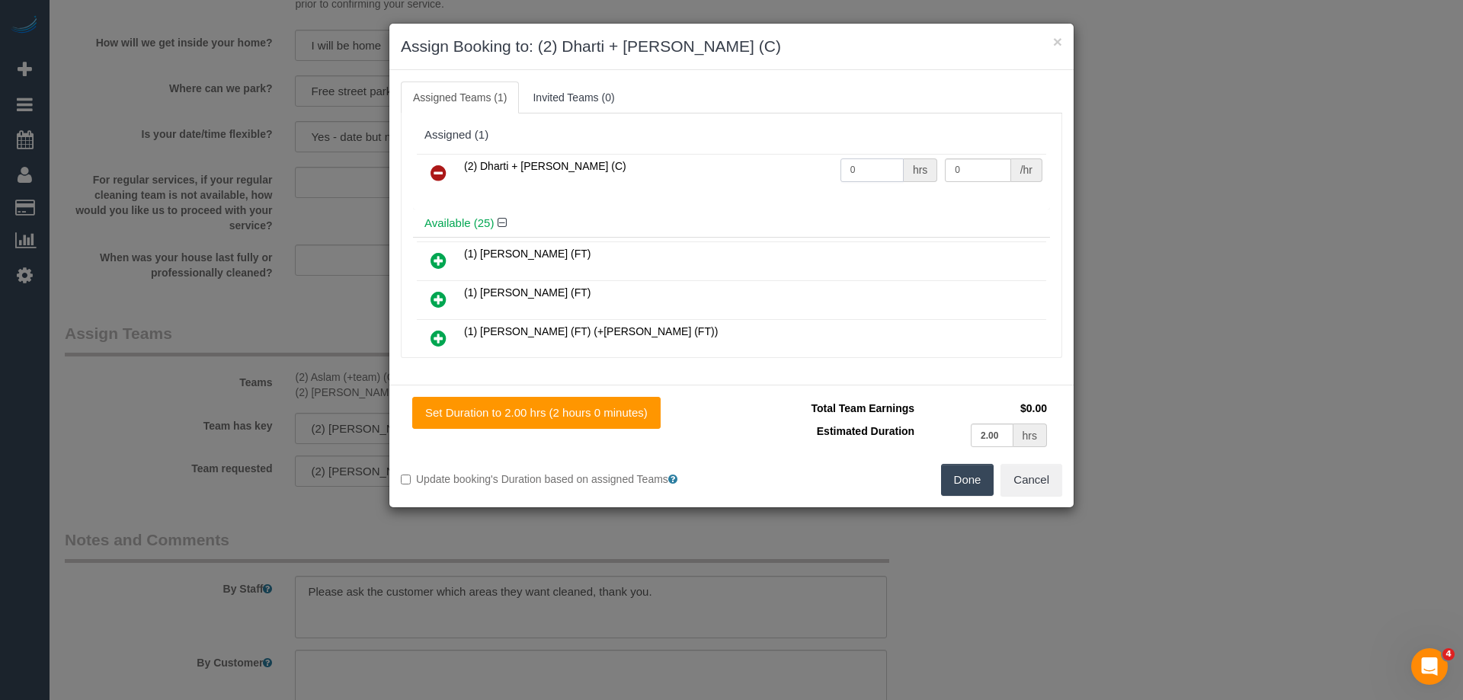
drag, startPoint x: 872, startPoint y: 166, endPoint x: 763, endPoint y: 165, distance: 108.9
click at [763, 165] on tr "(2) Dharti + Kishan (C) 0 hrs 0 /hr" at bounding box center [731, 173] width 629 height 39
type input "4"
drag, startPoint x: 949, startPoint y: 168, endPoint x: 847, endPoint y: 158, distance: 102.6
click at [847, 158] on tr "(2) Dharti + Kishan (C) 4 hrs 0 /hr" at bounding box center [731, 173] width 629 height 39
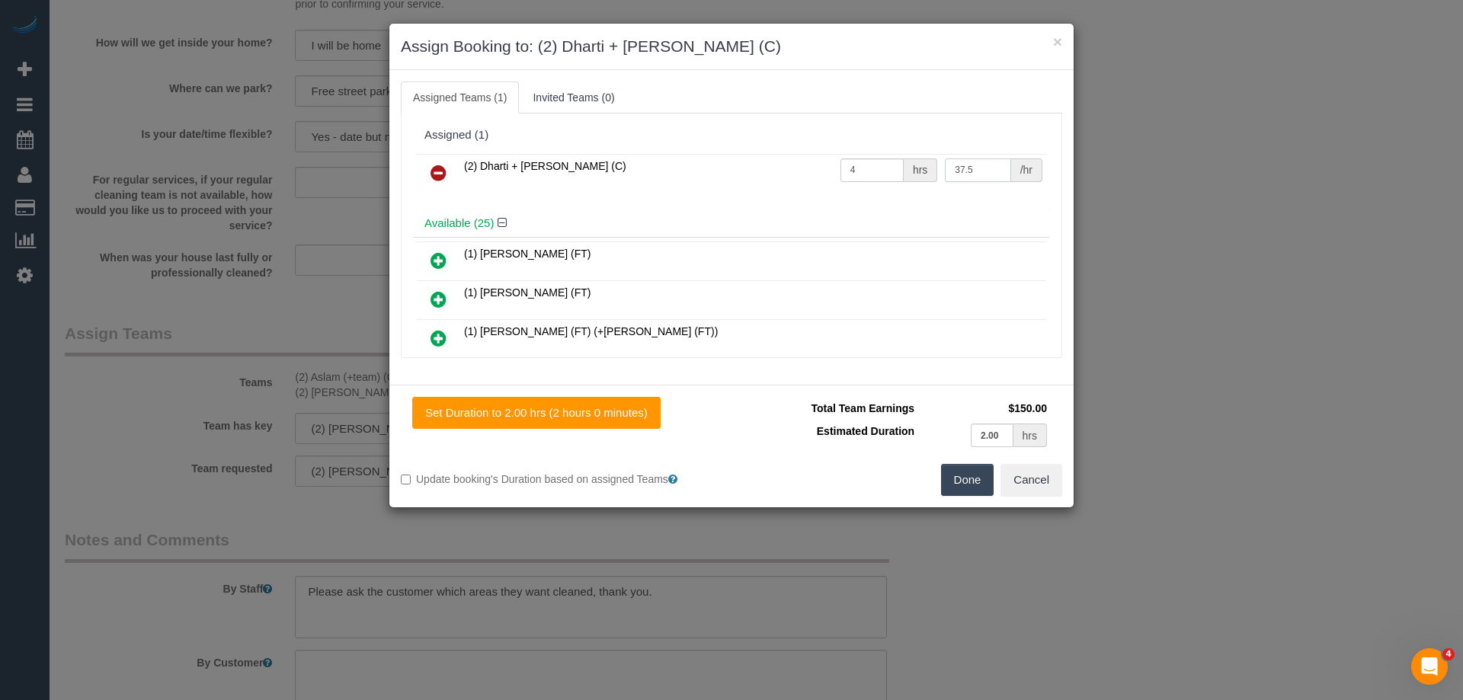
type input "37.5"
click at [964, 481] on button "Done" at bounding box center [967, 480] width 53 height 32
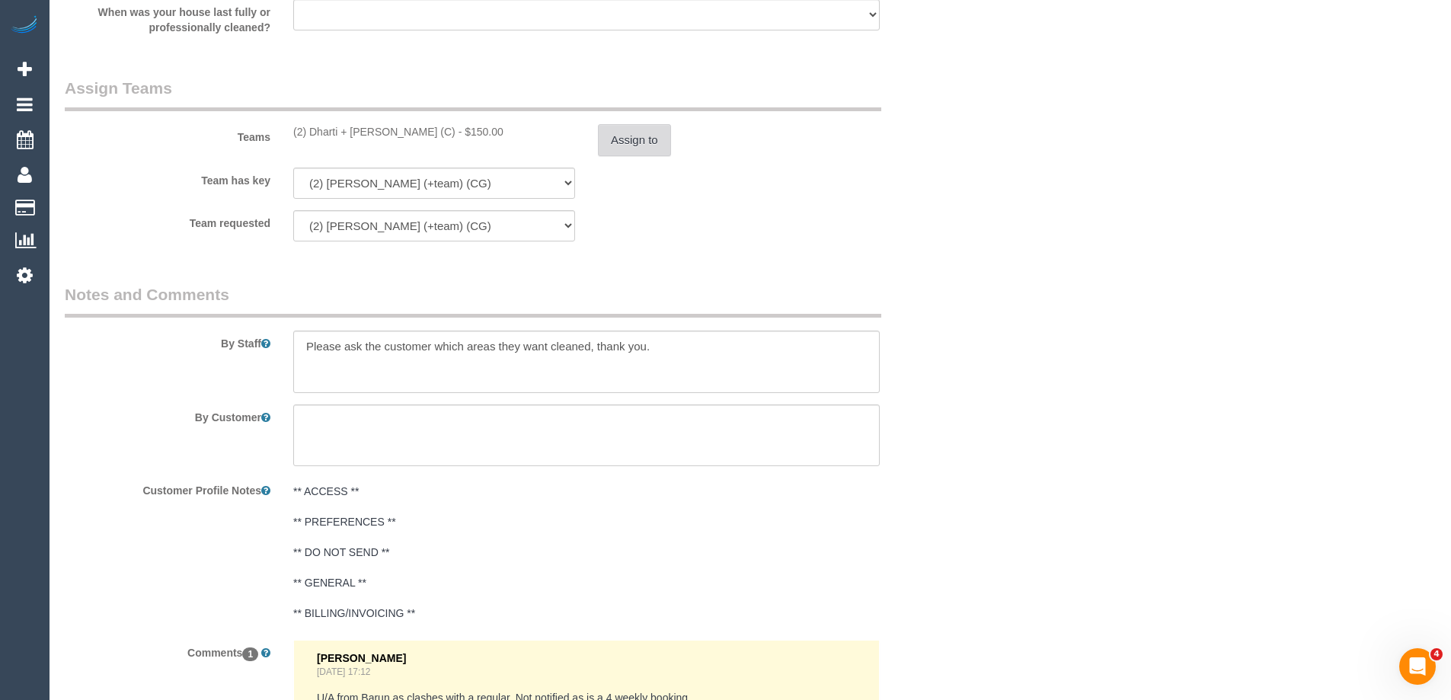
scroll to position [2539, 0]
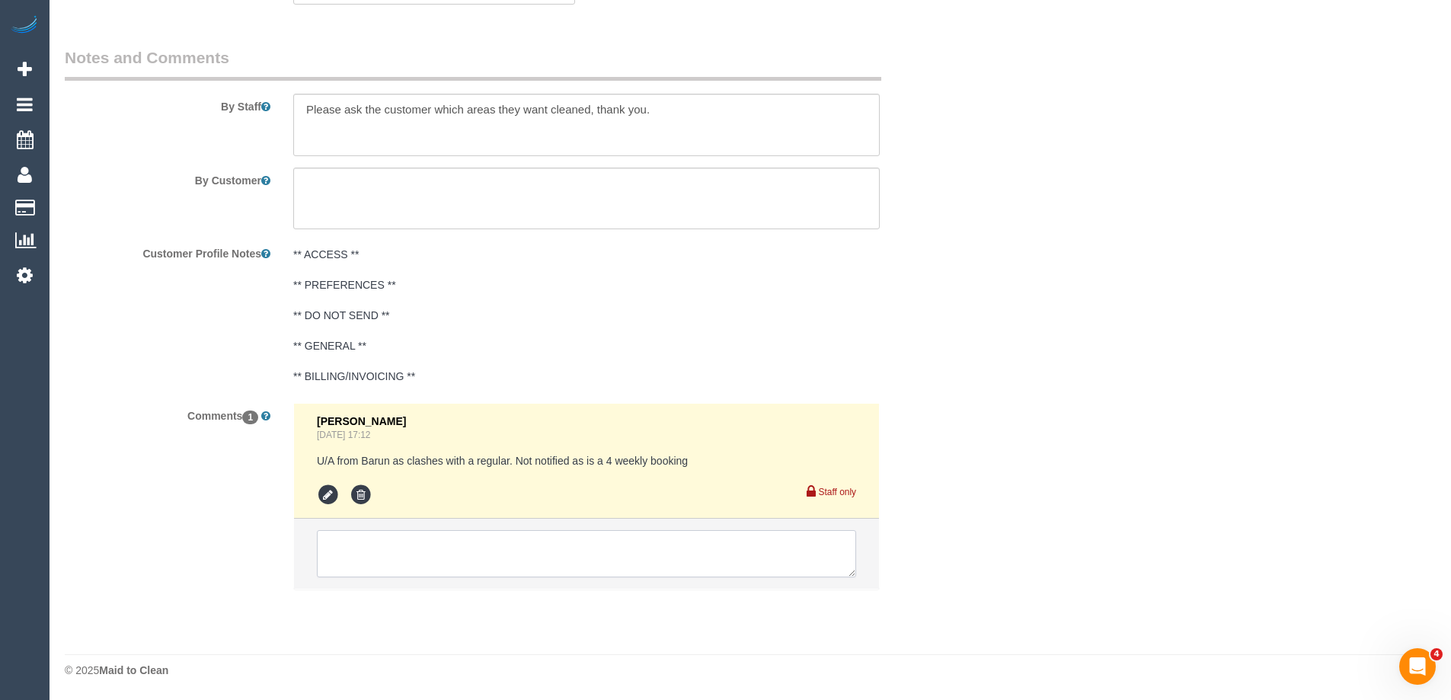
click at [368, 558] on textarea at bounding box center [586, 553] width 539 height 47
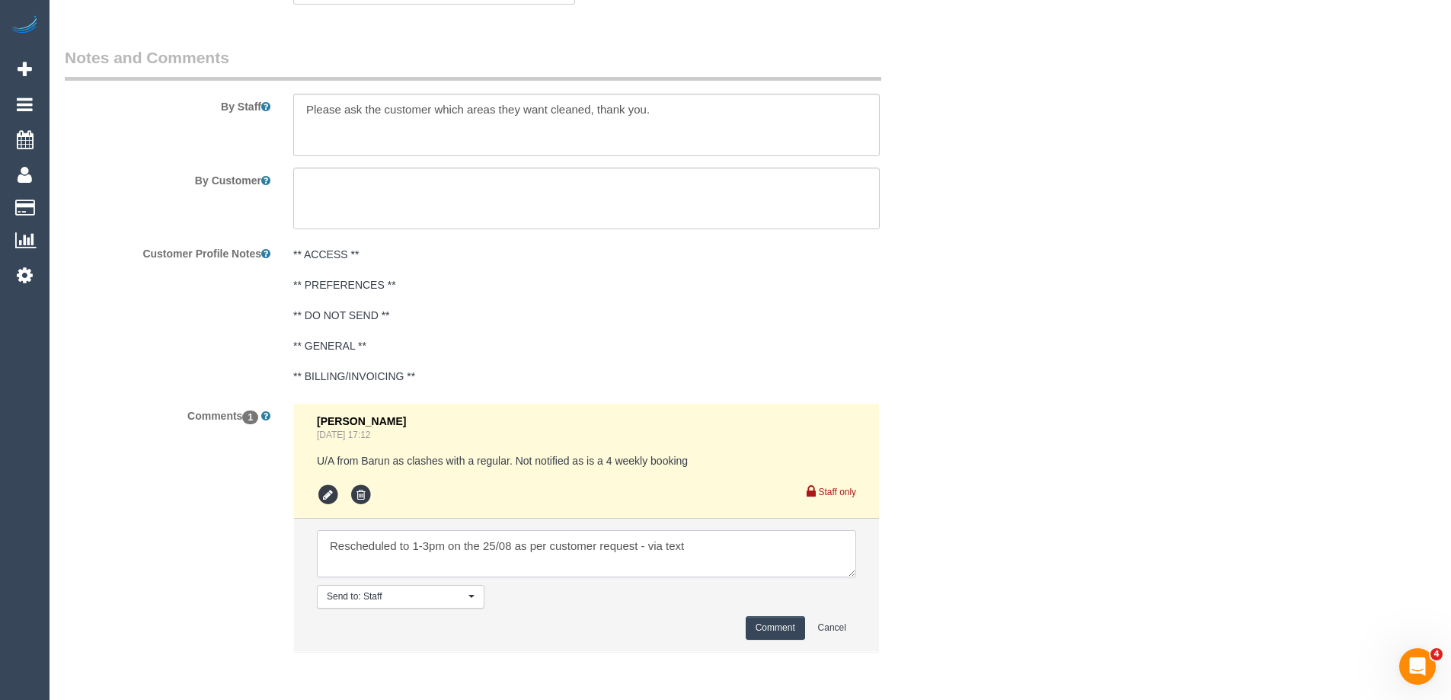
type textarea "Rescheduled to 1-3pm on the 25/08 as per customer request - via text"
click at [773, 629] on button "Comment" at bounding box center [775, 628] width 59 height 24
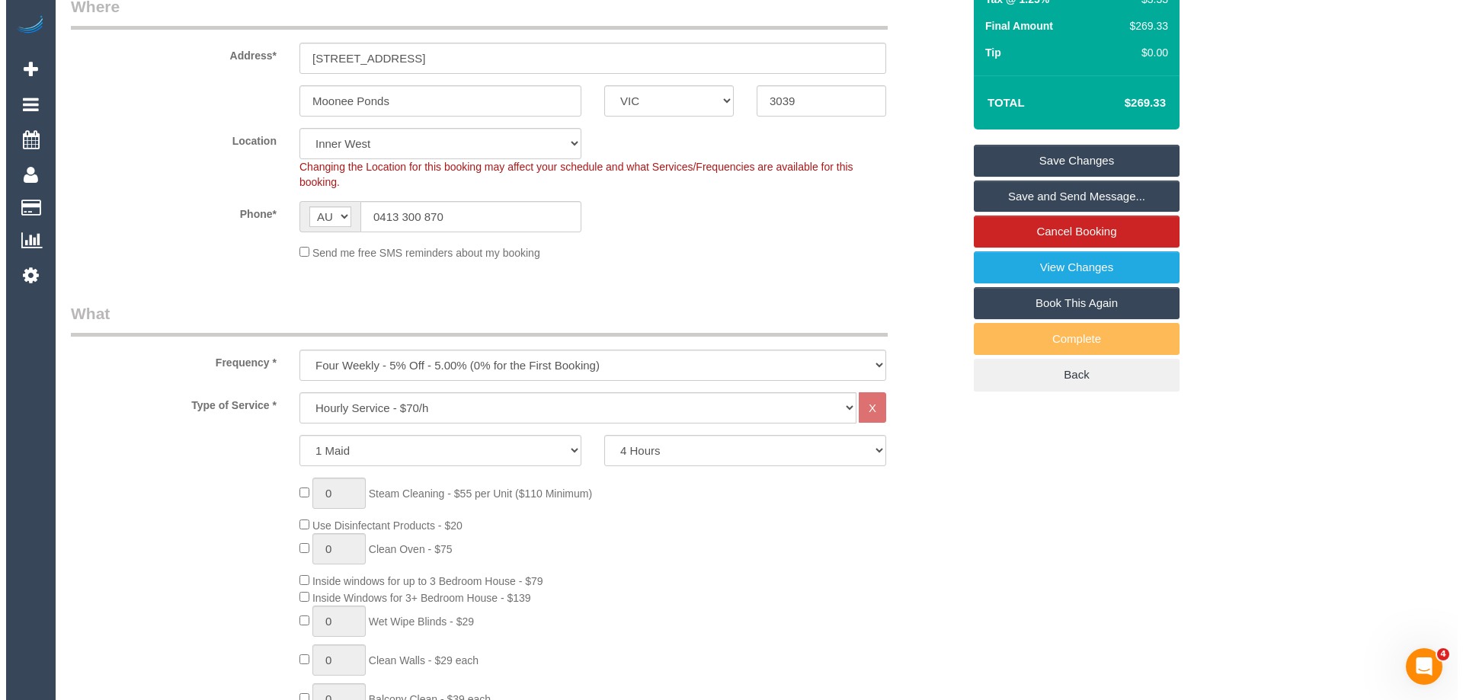
scroll to position [0, 0]
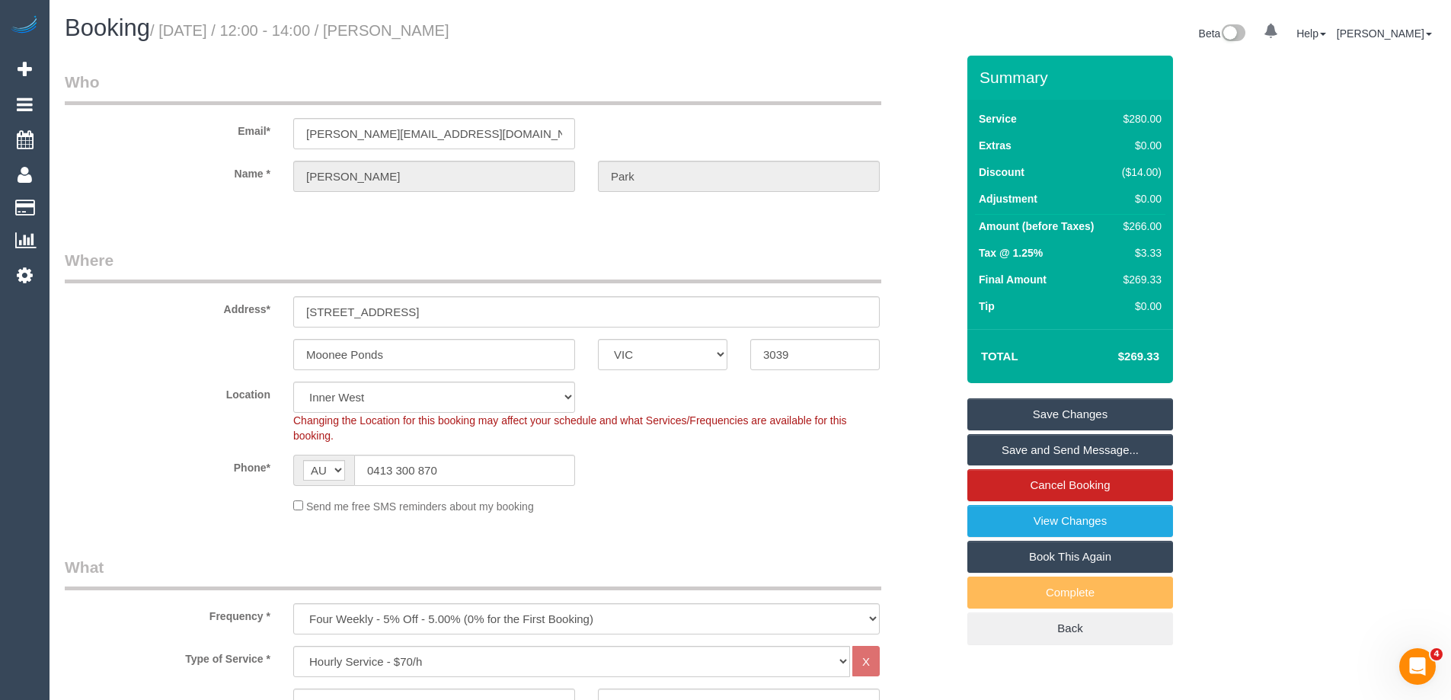
drag, startPoint x: 444, startPoint y: 25, endPoint x: 393, endPoint y: 27, distance: 51.1
click at [393, 27] on h1 "Booking / August 22, 2025 / 12:00 - 14:00 / Michael Park" at bounding box center [402, 28] width 674 height 26
copy small "Michael Park"
click at [1000, 453] on link "Save and Send Message..." at bounding box center [1071, 450] width 206 height 32
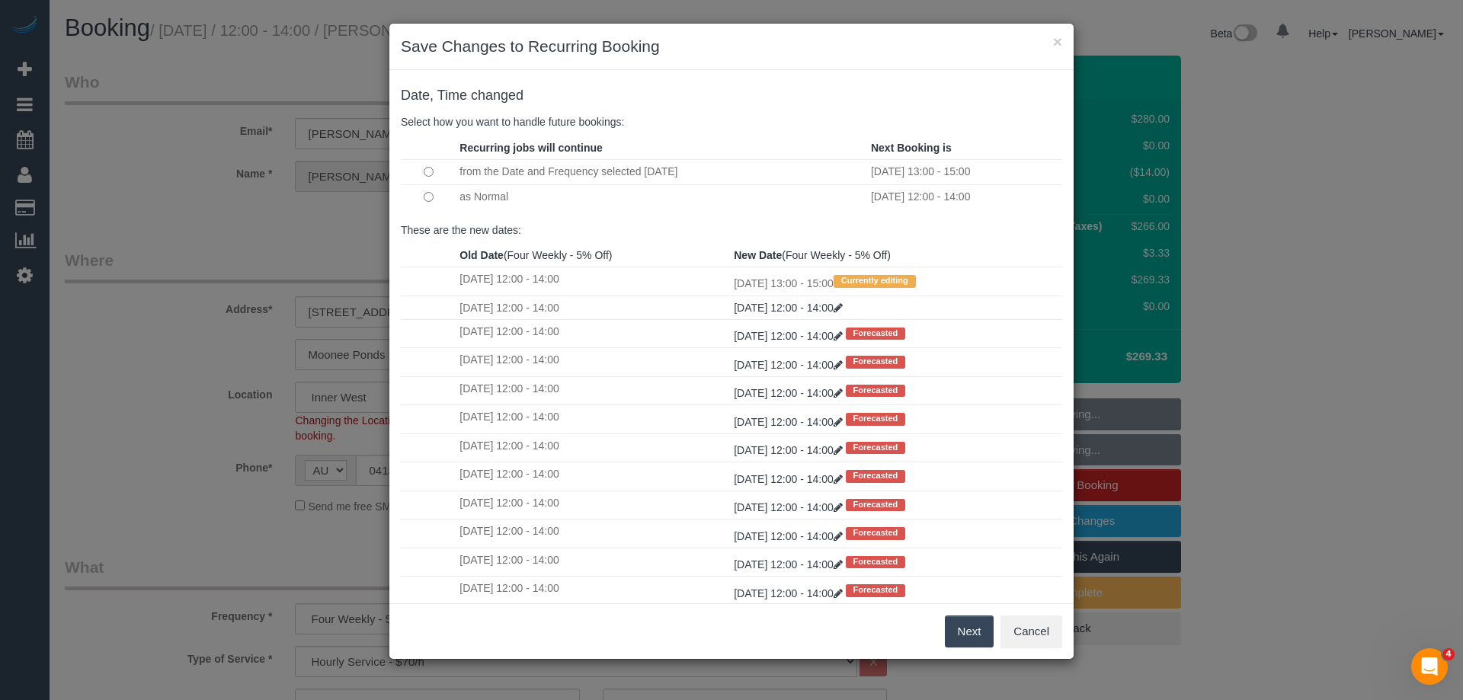
click at [954, 629] on button "Next" at bounding box center [970, 632] width 50 height 32
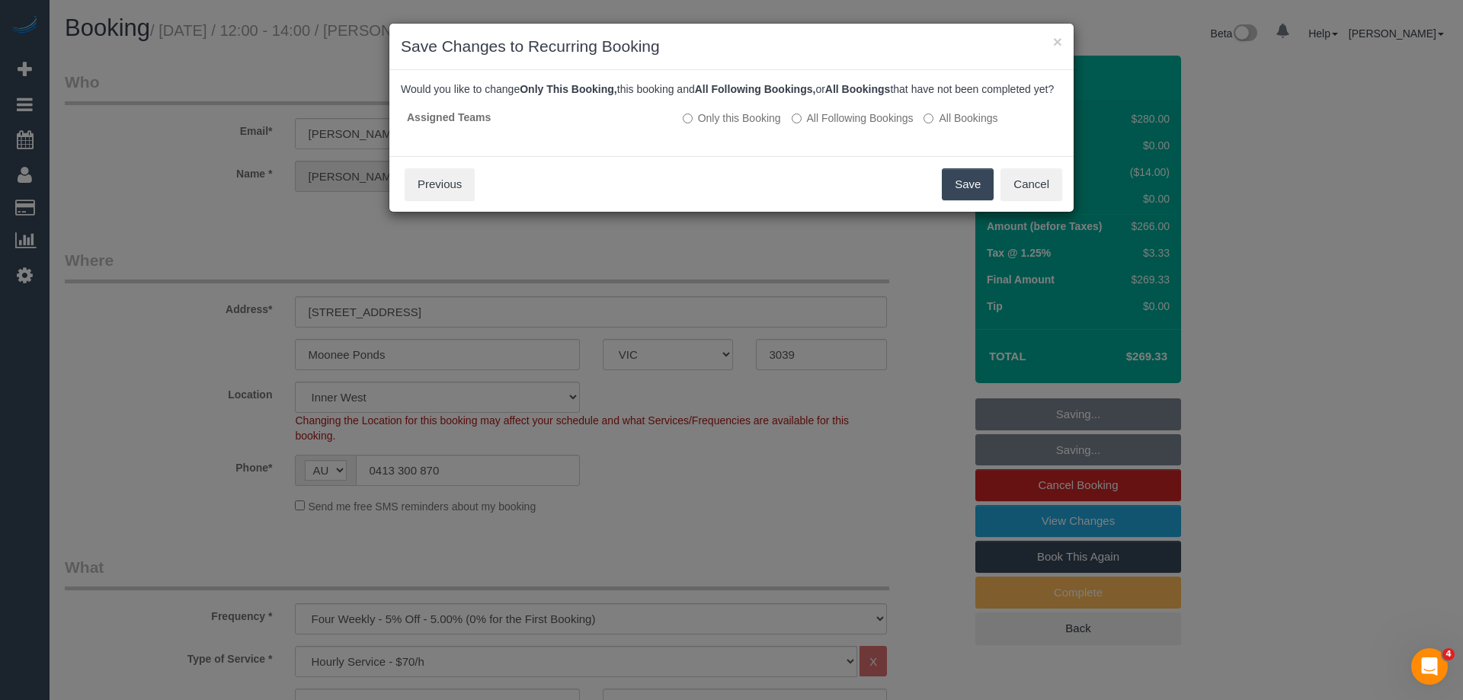
click at [958, 200] on button "Save" at bounding box center [968, 184] width 52 height 32
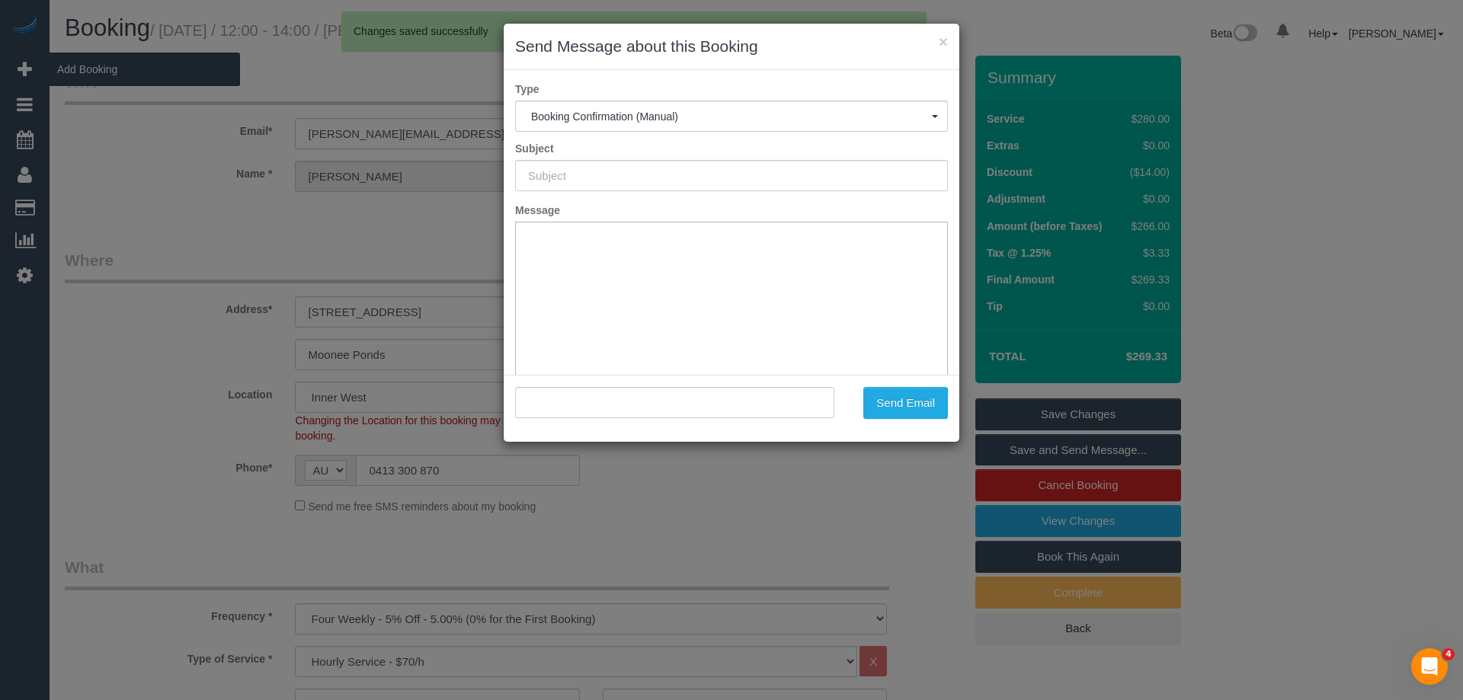
type input "Booking Confirmed"
type input ""Michael Park" <michael.n.park@hotmail.com>"
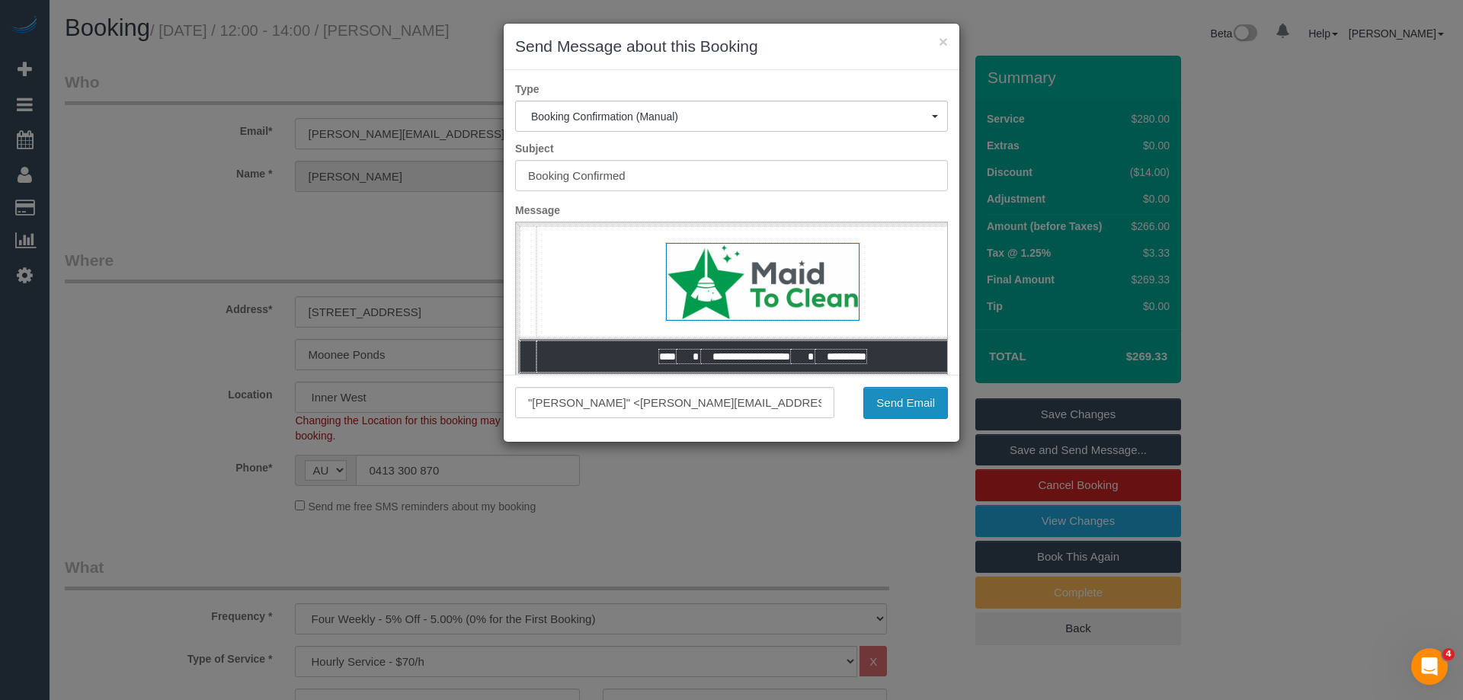
click at [903, 410] on button "Send Email" at bounding box center [905, 403] width 85 height 32
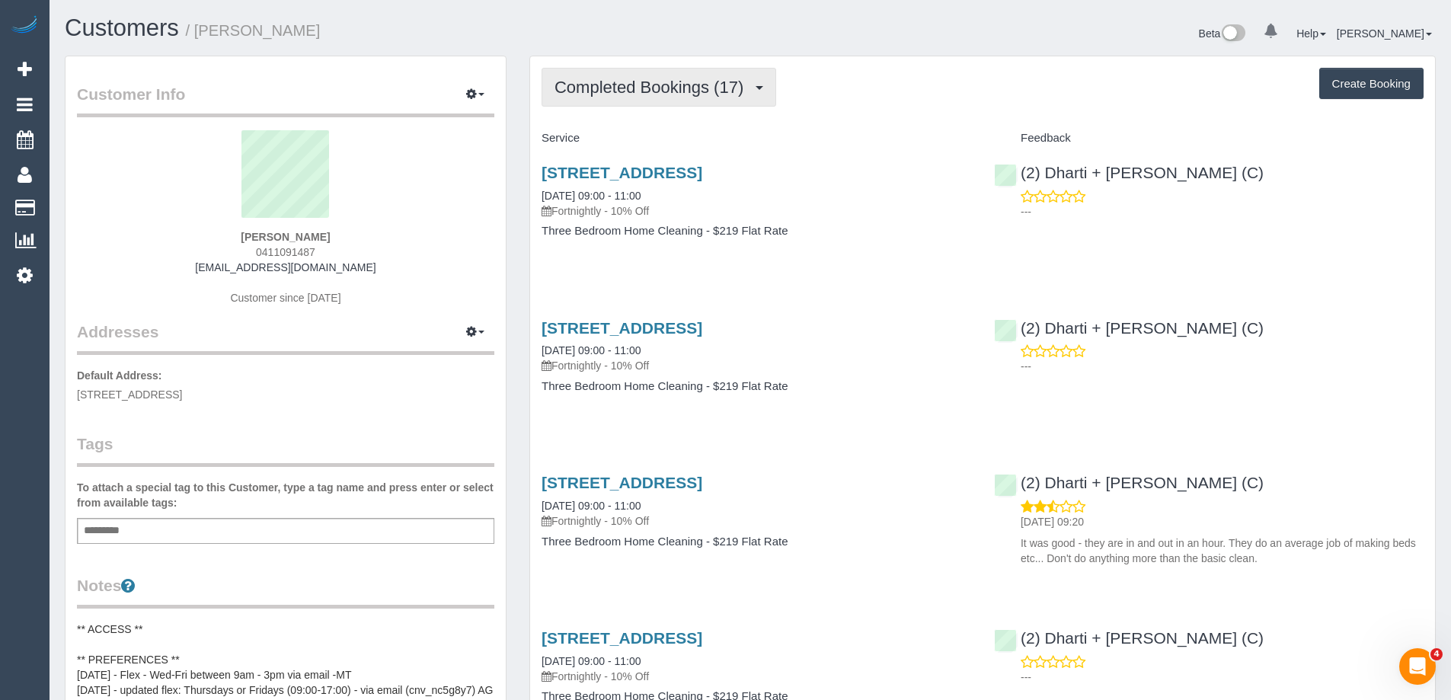
click at [649, 89] on span "Completed Bookings (17)" at bounding box center [653, 87] width 197 height 19
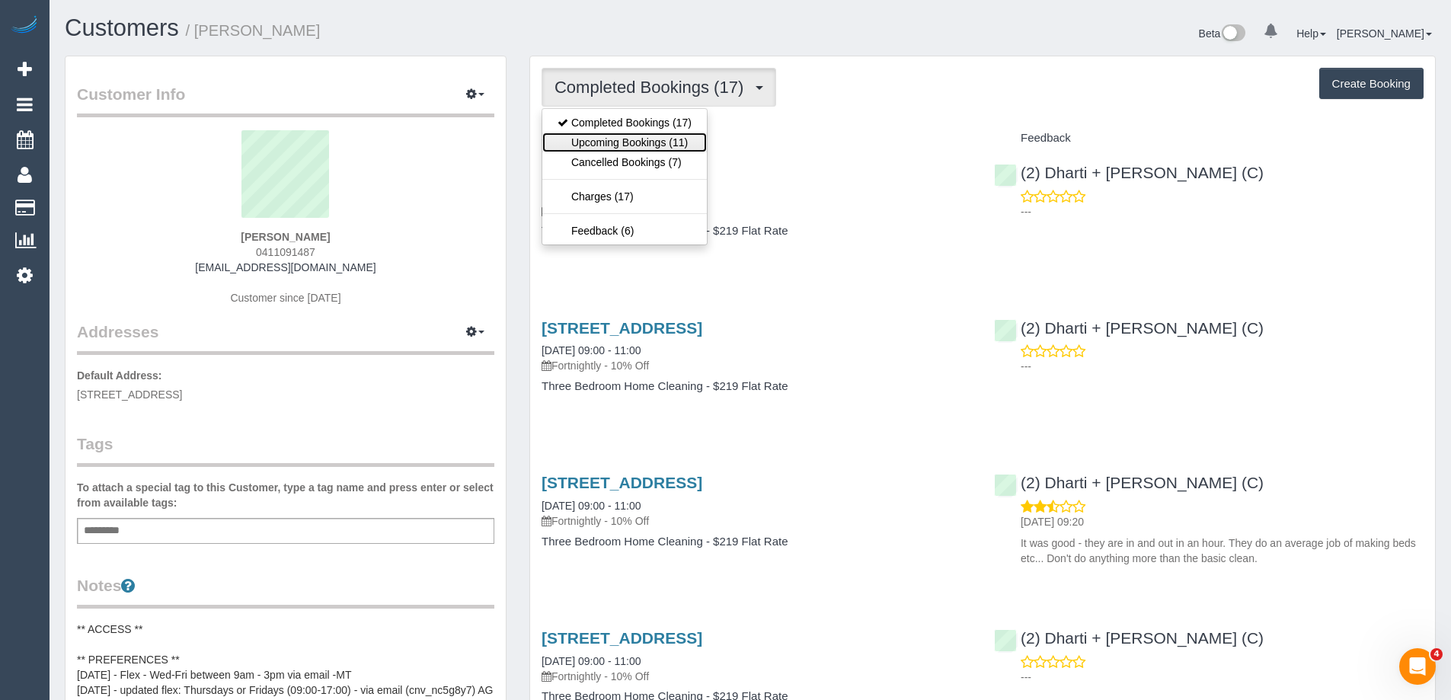
click at [654, 149] on link "Upcoming Bookings (11)" at bounding box center [624, 143] width 165 height 20
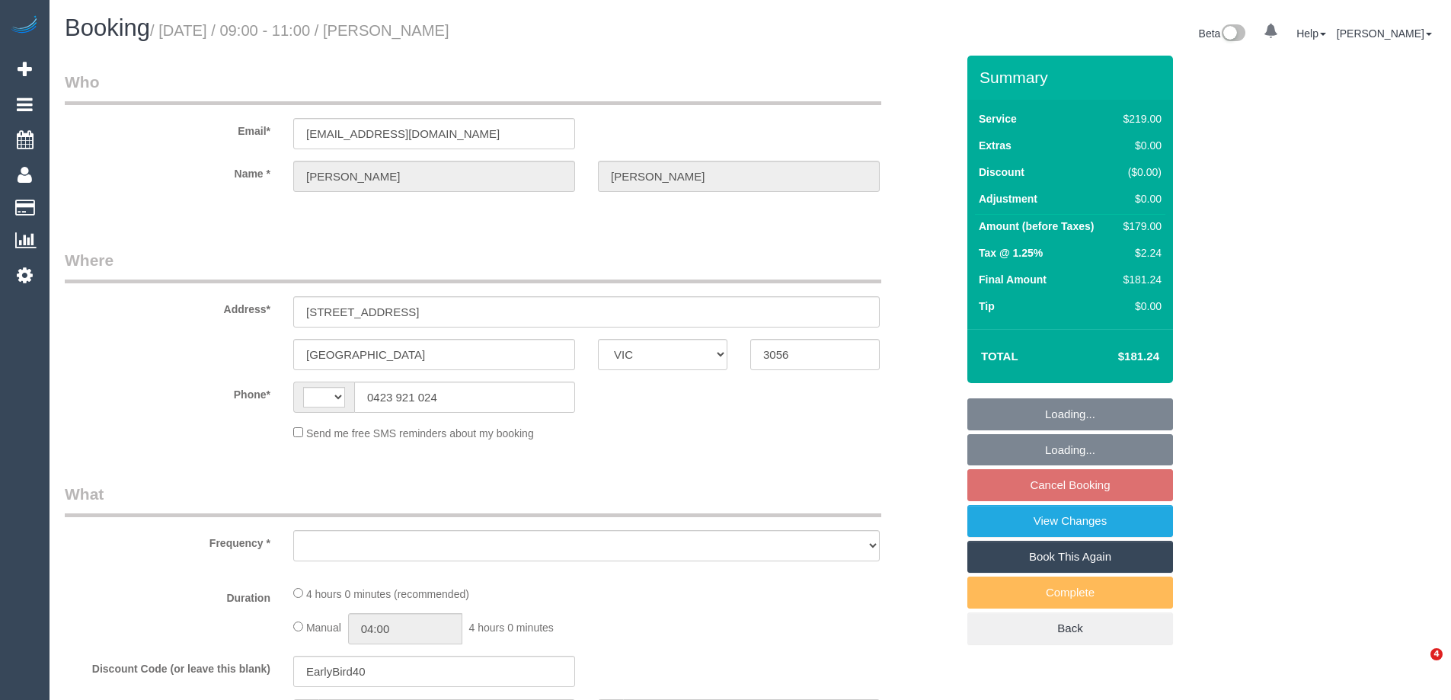
select select "VIC"
select select "string:AU"
select select "object:275"
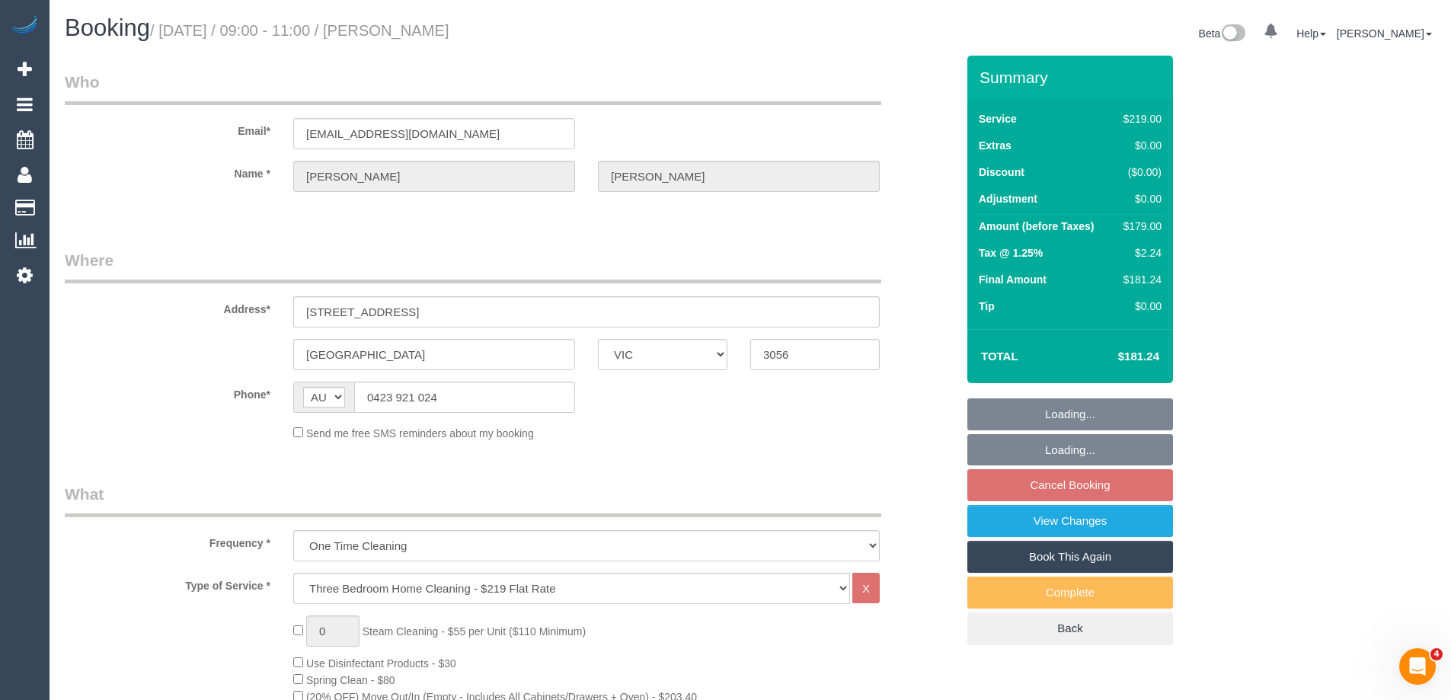
select select "string:stripe-pm_1PUpdb2GScqysDRV8IZEsEGG"
select select "number:28"
select select "number:14"
select select "number:19"
select select "number:25"
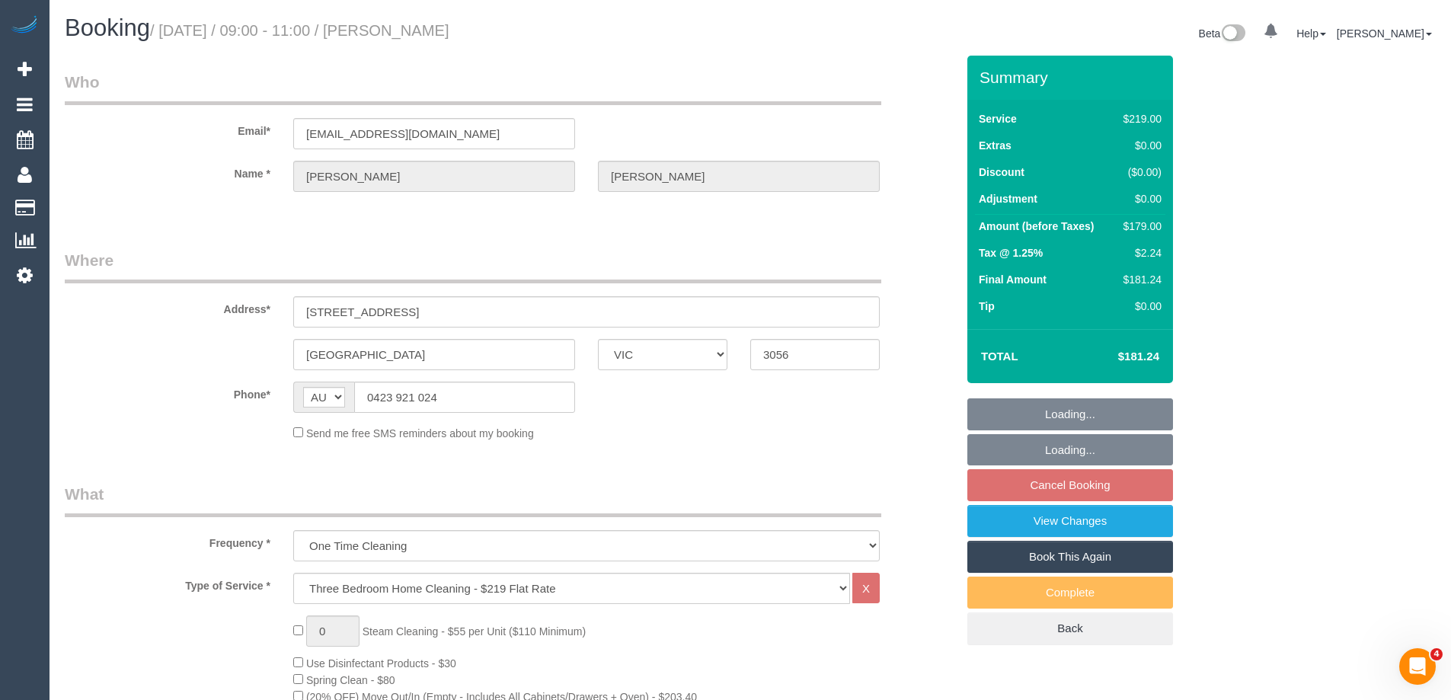
select select "number:11"
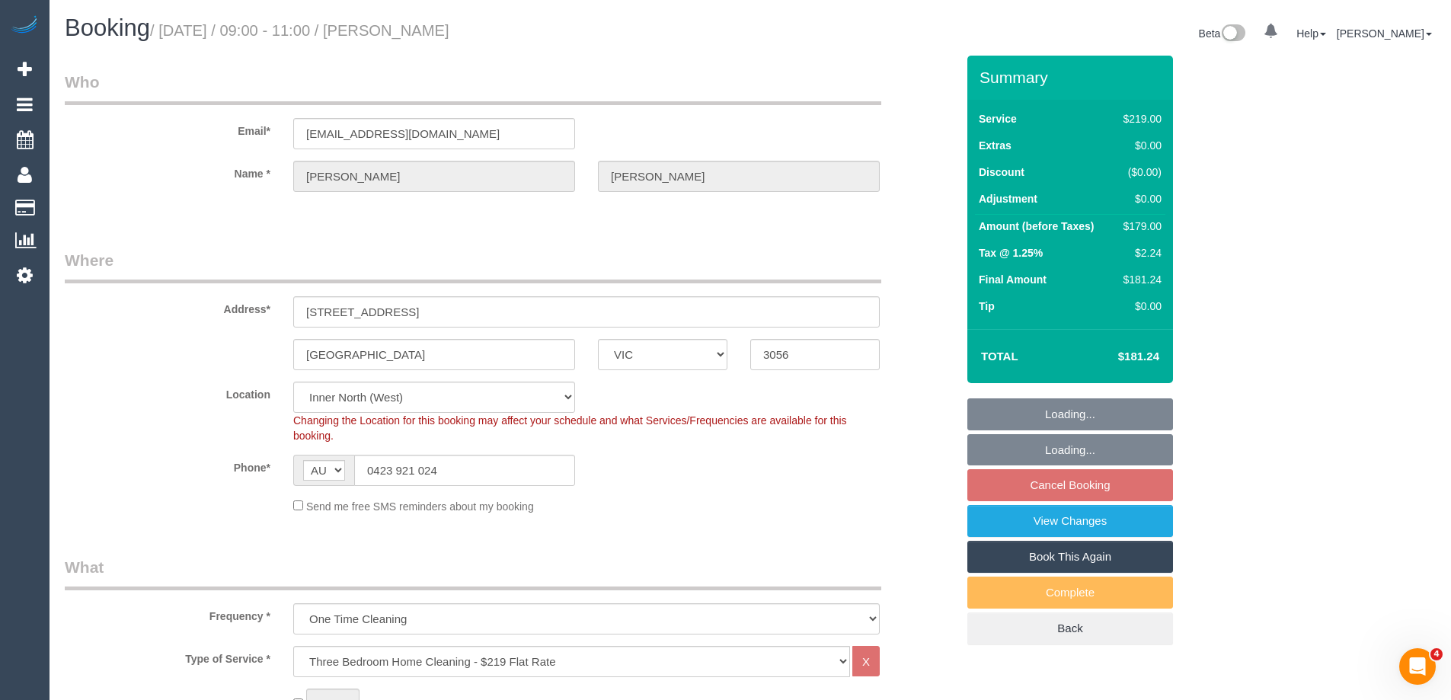
select select "object:1666"
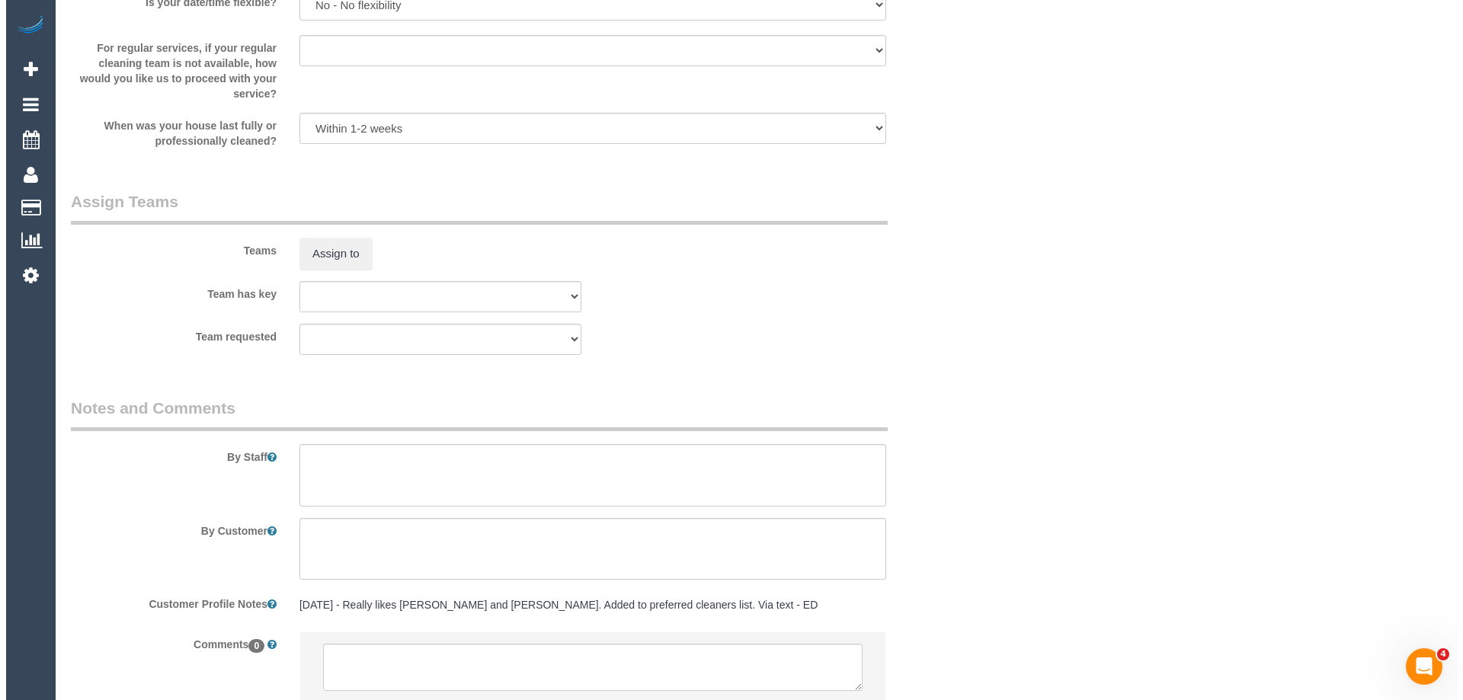
scroll to position [2317, 0]
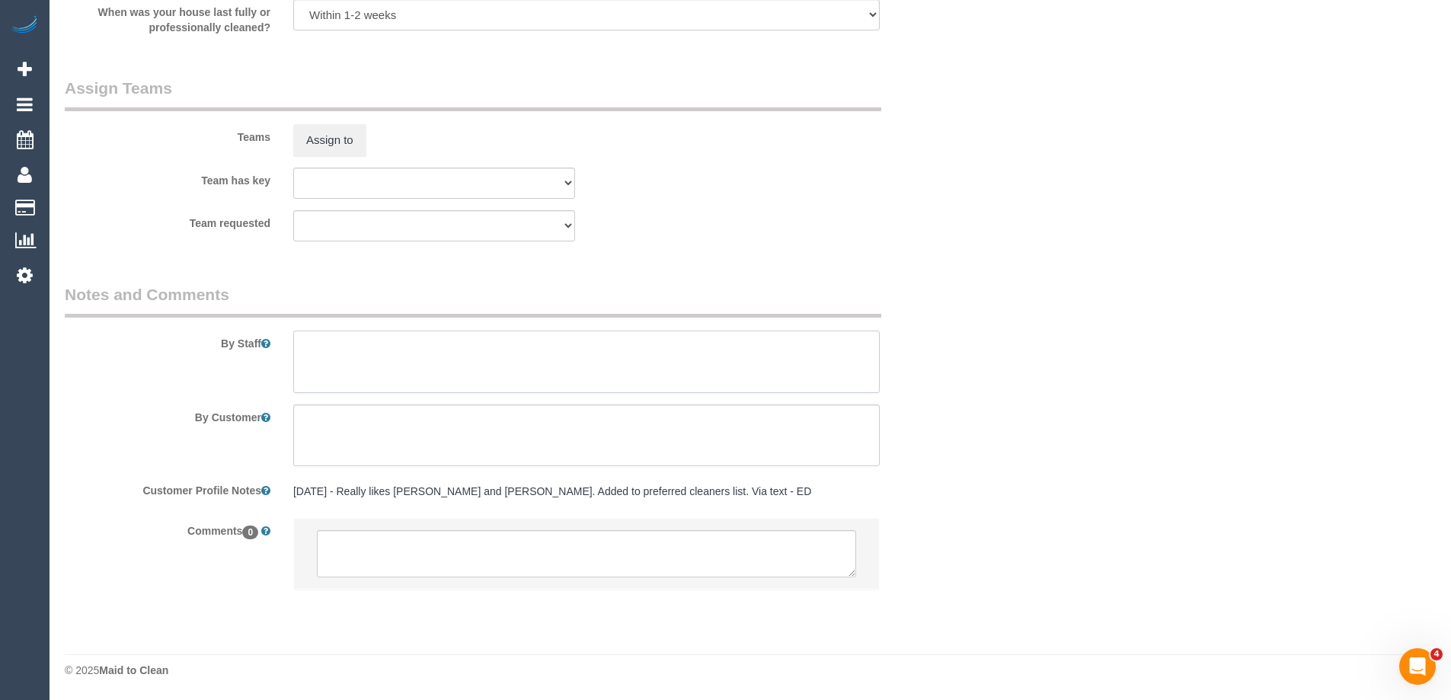
click at [345, 358] on textarea at bounding box center [586, 362] width 587 height 62
type textarea "Estimated time of 3.5-4 hrs"
drag, startPoint x: 339, startPoint y: 120, endPoint x: 338, endPoint y: 138, distance: 17.5
click at [338, 138] on div "Teams Assign to" at bounding box center [510, 116] width 914 height 79
click at [338, 138] on button "Assign to" at bounding box center [329, 140] width 73 height 32
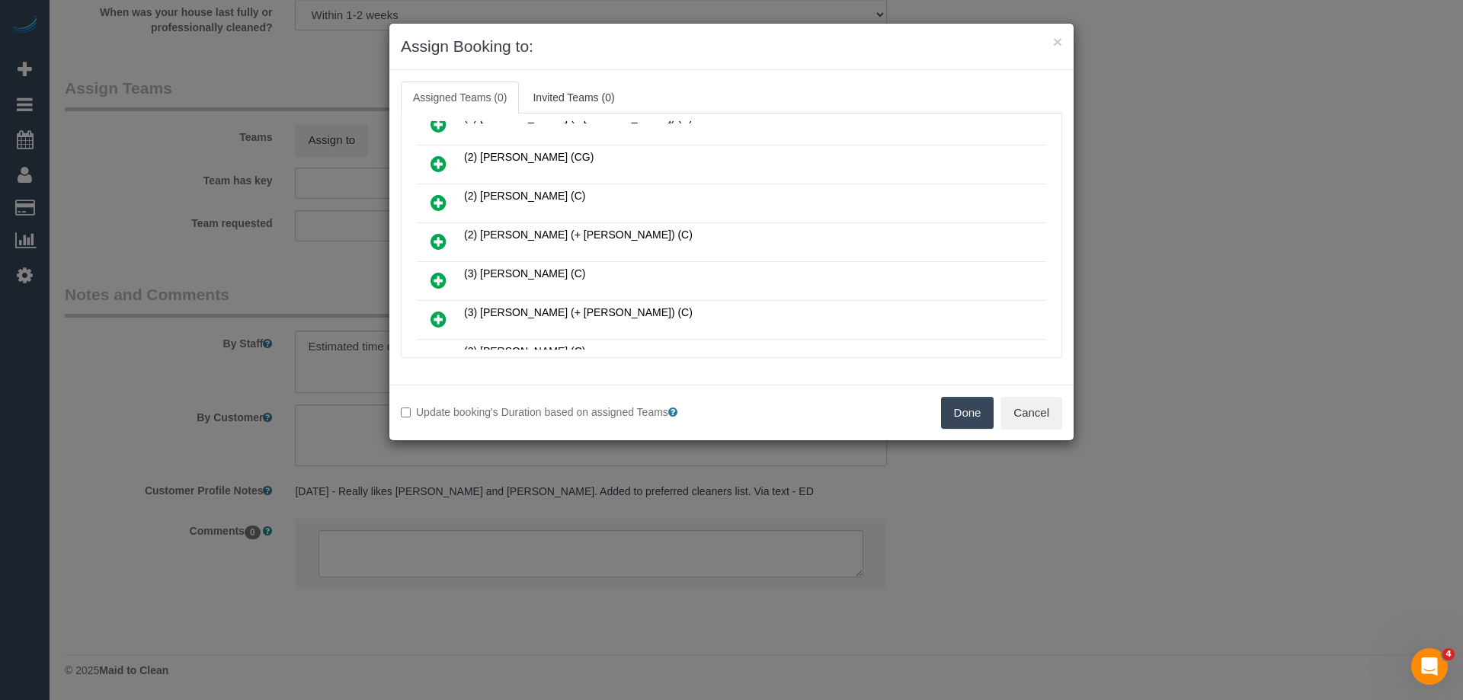
scroll to position [229, 0]
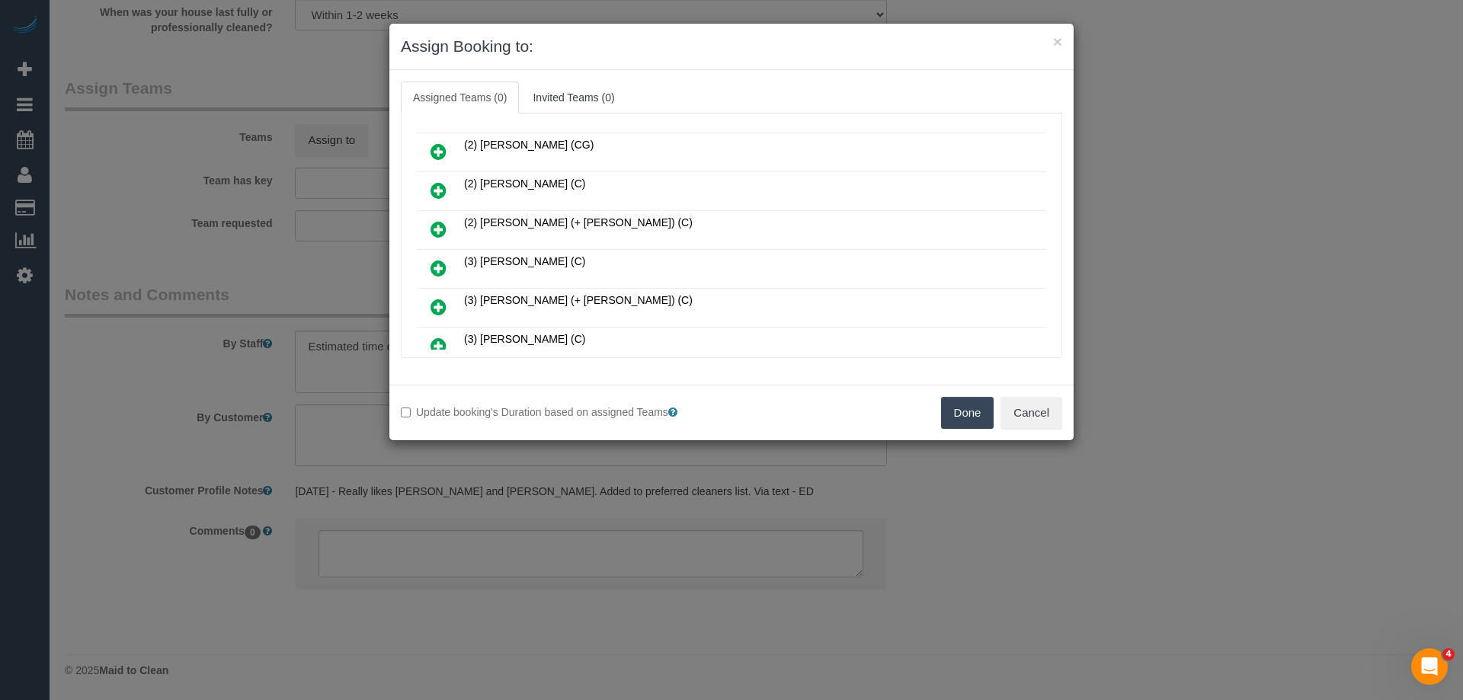
click at [437, 302] on icon at bounding box center [438, 307] width 16 height 18
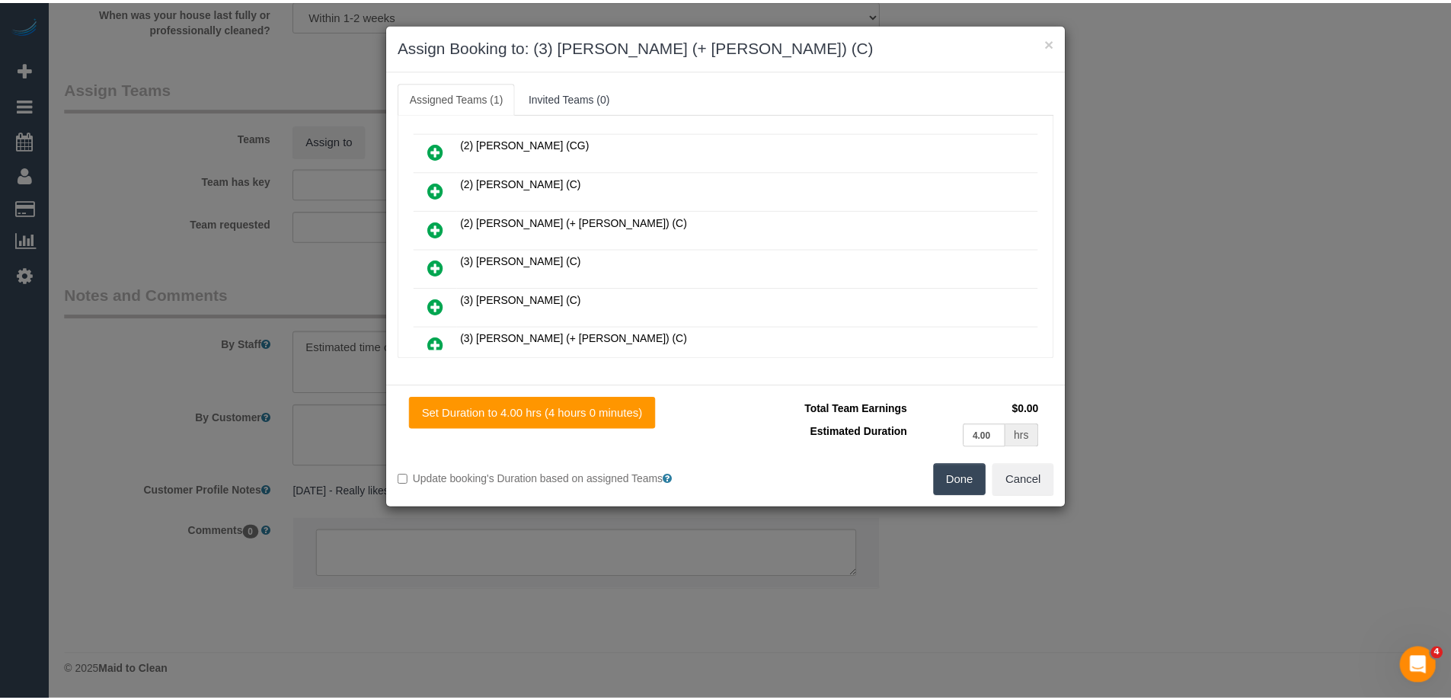
scroll to position [0, 0]
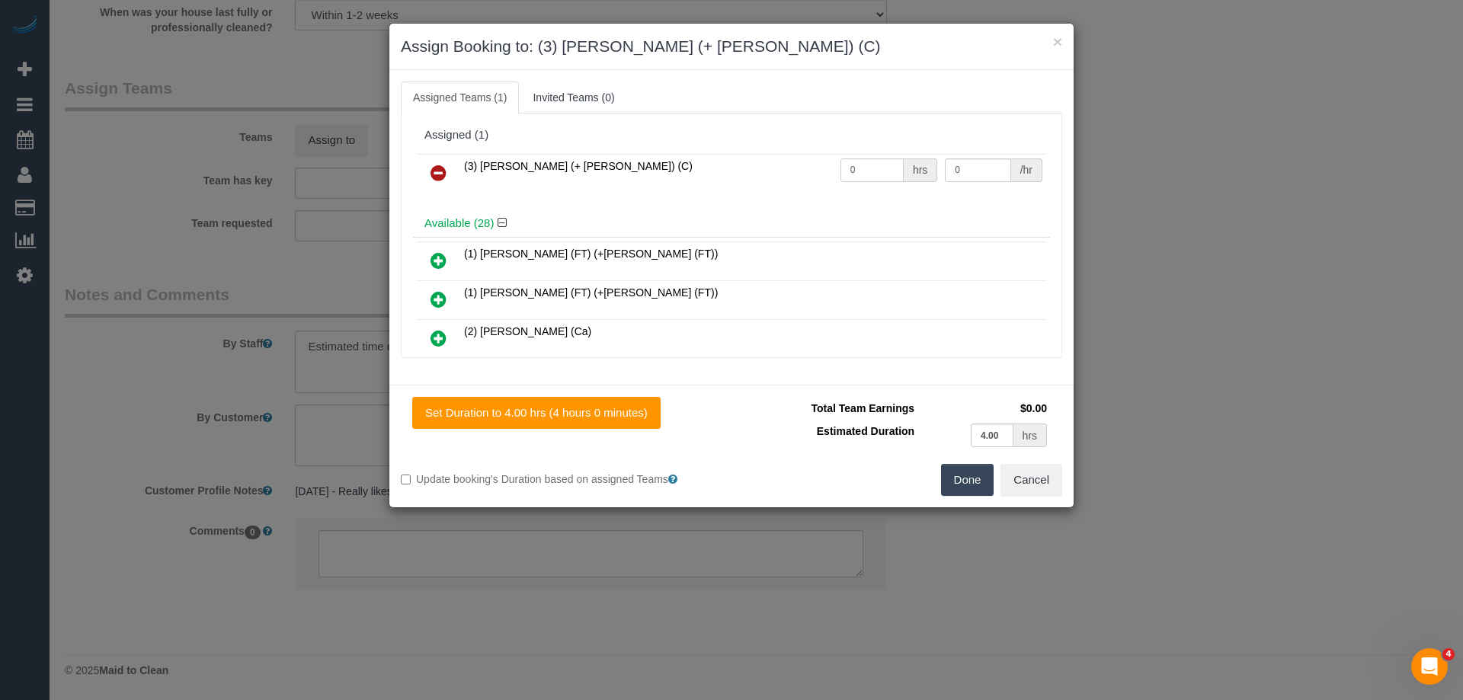
drag, startPoint x: 844, startPoint y: 163, endPoint x: 764, endPoint y: 155, distance: 80.4
click at [766, 155] on tr "(3) [PERSON_NAME] (+ [PERSON_NAME]) (C) 0 hrs 0 /hr" at bounding box center [731, 173] width 629 height 39
type input "1"
drag, startPoint x: 956, startPoint y: 174, endPoint x: 820, endPoint y: 170, distance: 136.4
click at [820, 170] on tr "(3) [PERSON_NAME] (+ [PERSON_NAME]) (C) 1 hrs 0 /hr" at bounding box center [731, 173] width 629 height 39
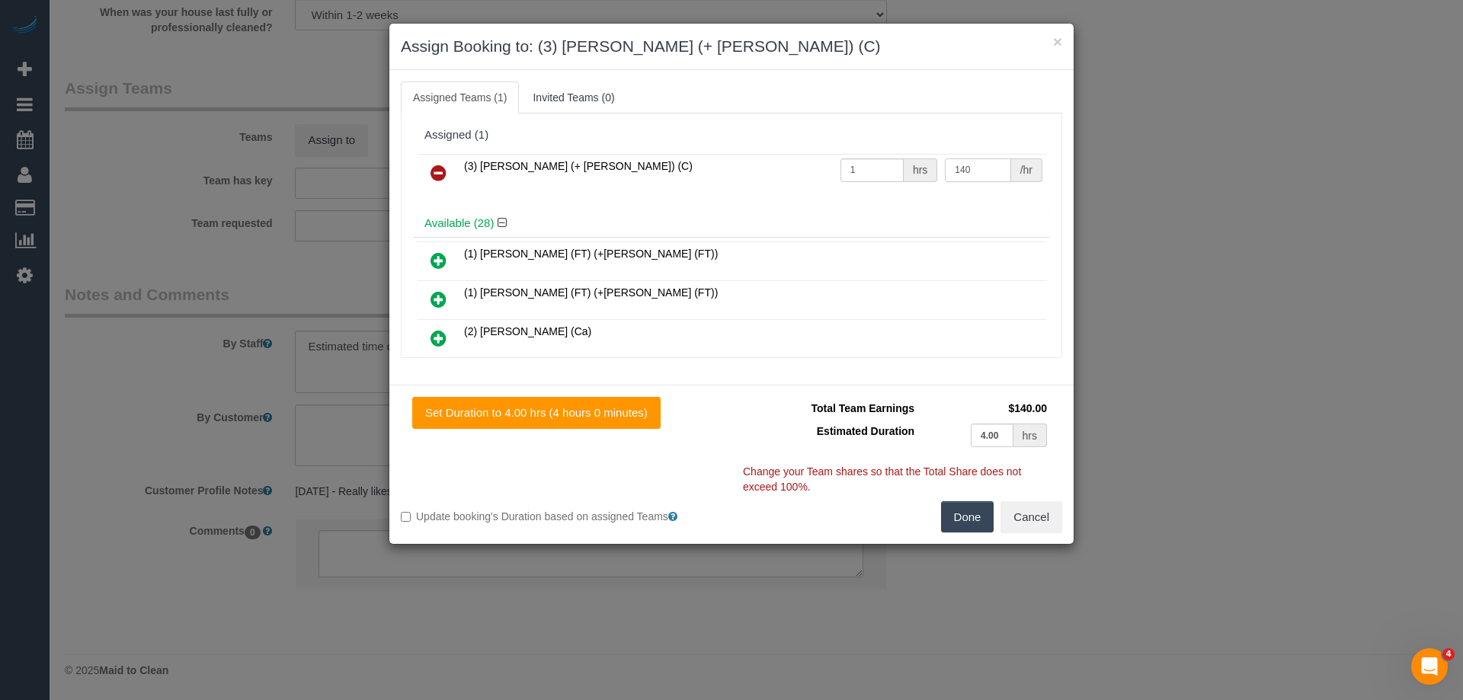
type input "140"
drag, startPoint x: 958, startPoint y: 521, endPoint x: 975, endPoint y: 512, distance: 19.8
click at [958, 520] on button "Done" at bounding box center [967, 517] width 53 height 32
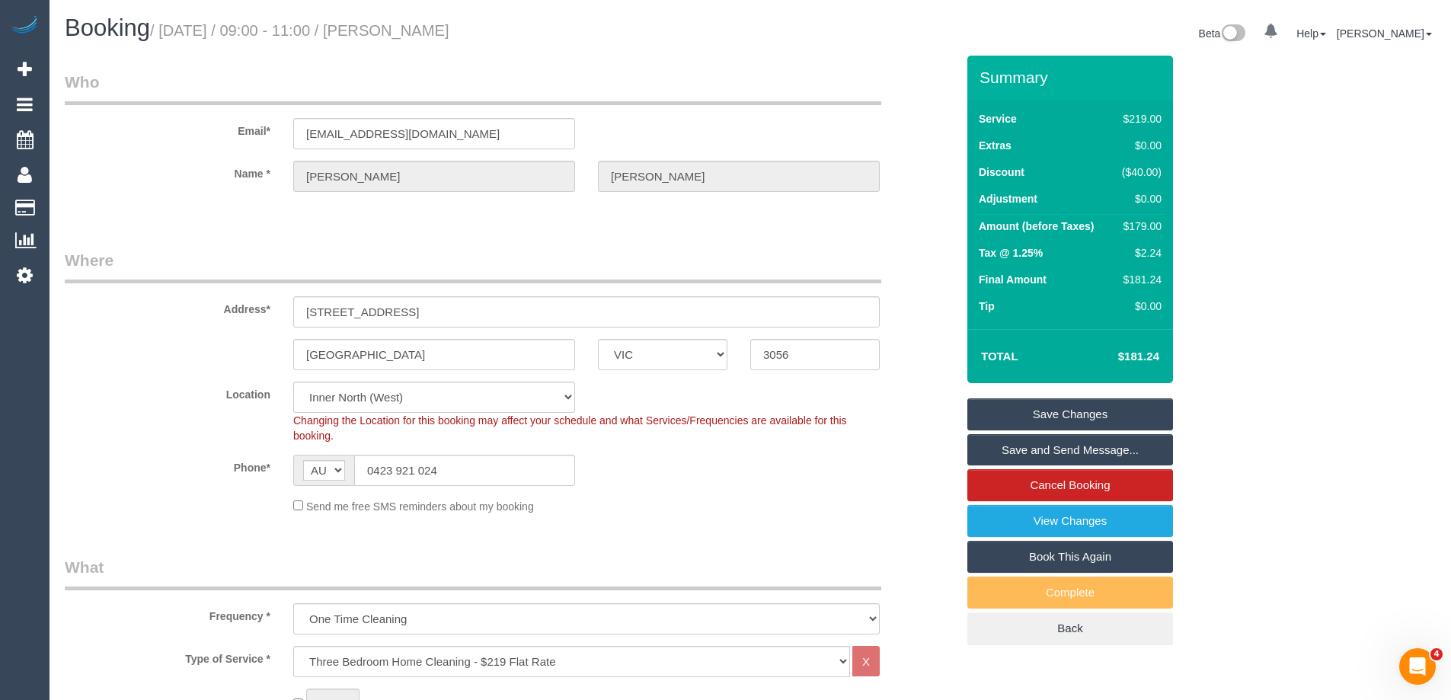
drag, startPoint x: 542, startPoint y: 27, endPoint x: 394, endPoint y: 30, distance: 148.6
click at [394, 30] on h1 "Booking / [DATE] / 09:00 - 11:00 / [PERSON_NAME]" at bounding box center [402, 28] width 674 height 26
copy small "[PERSON_NAME]"
click at [1000, 452] on link "Save and Send Message..." at bounding box center [1071, 450] width 206 height 32
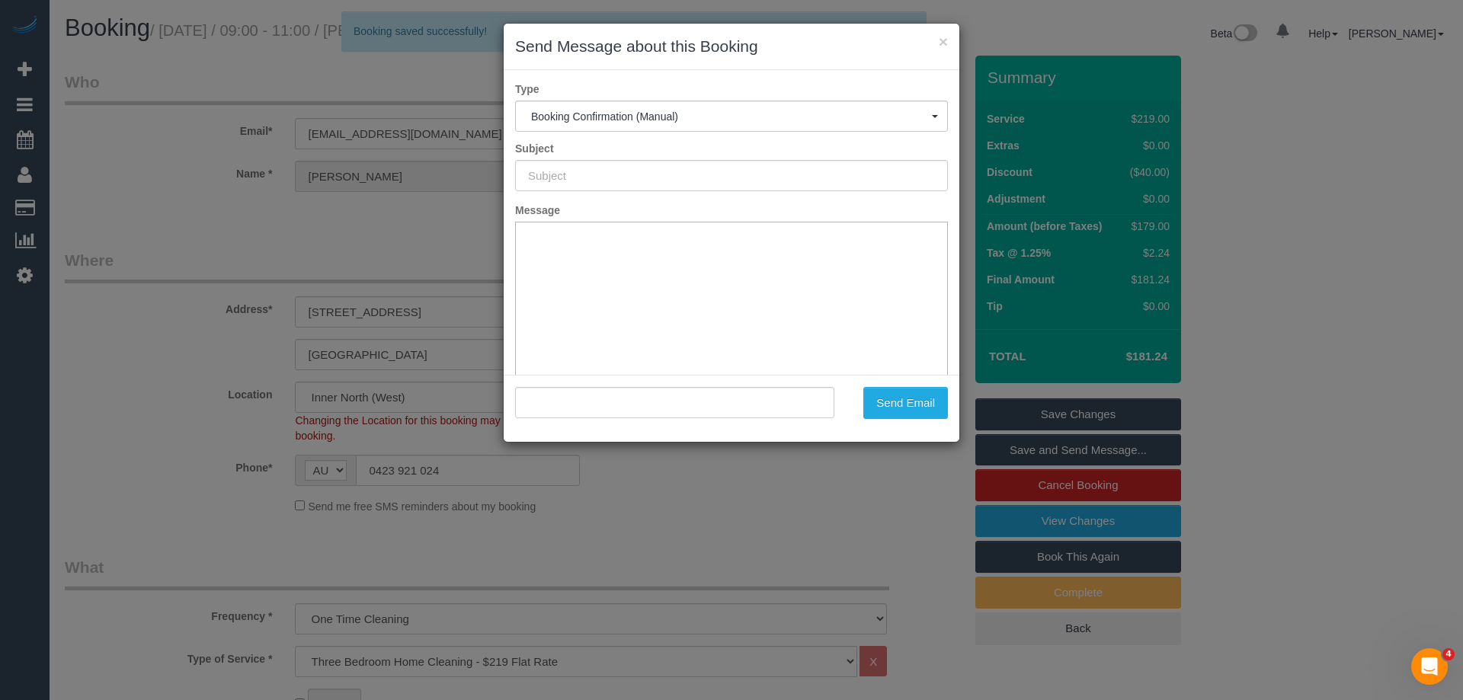
type input "Booking Confirmed"
type input ""[PERSON_NAME]" <[EMAIL_ADDRESS][DOMAIN_NAME]>"
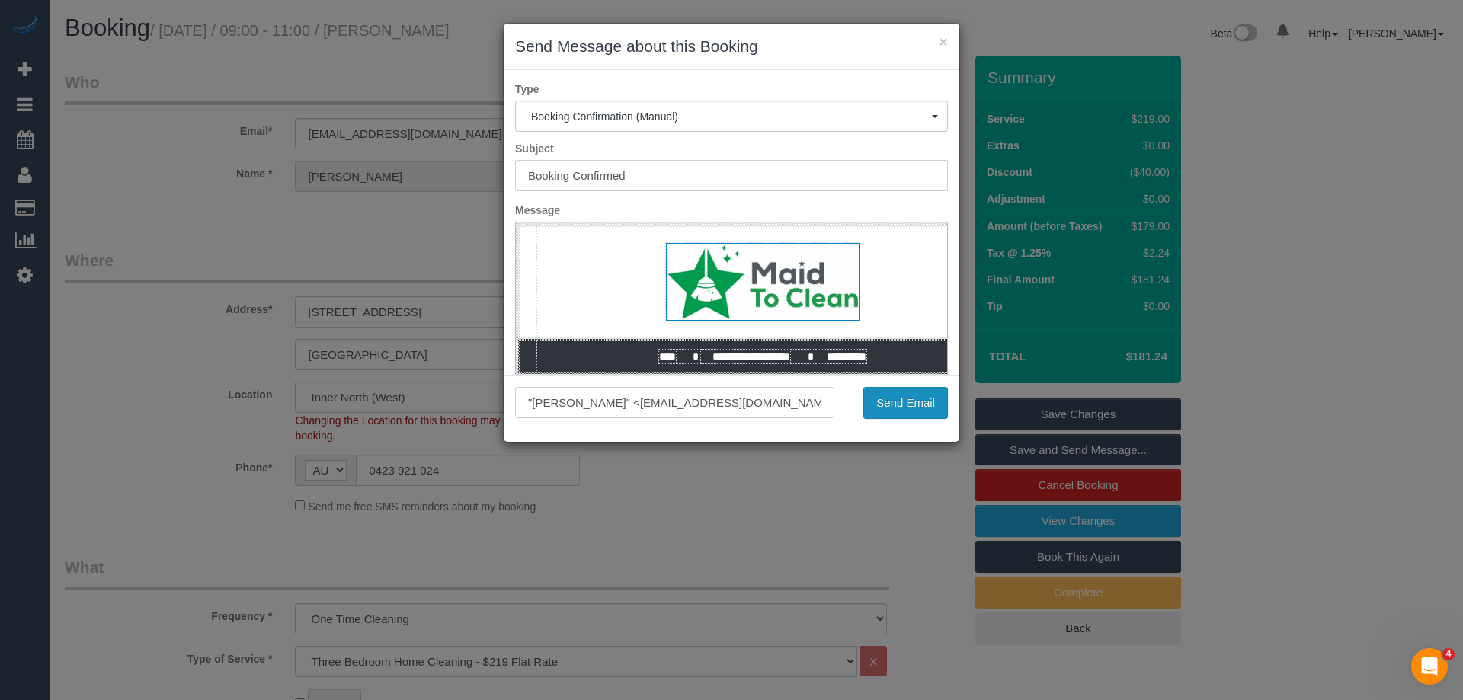
click at [904, 411] on button "Send Email" at bounding box center [905, 403] width 85 height 32
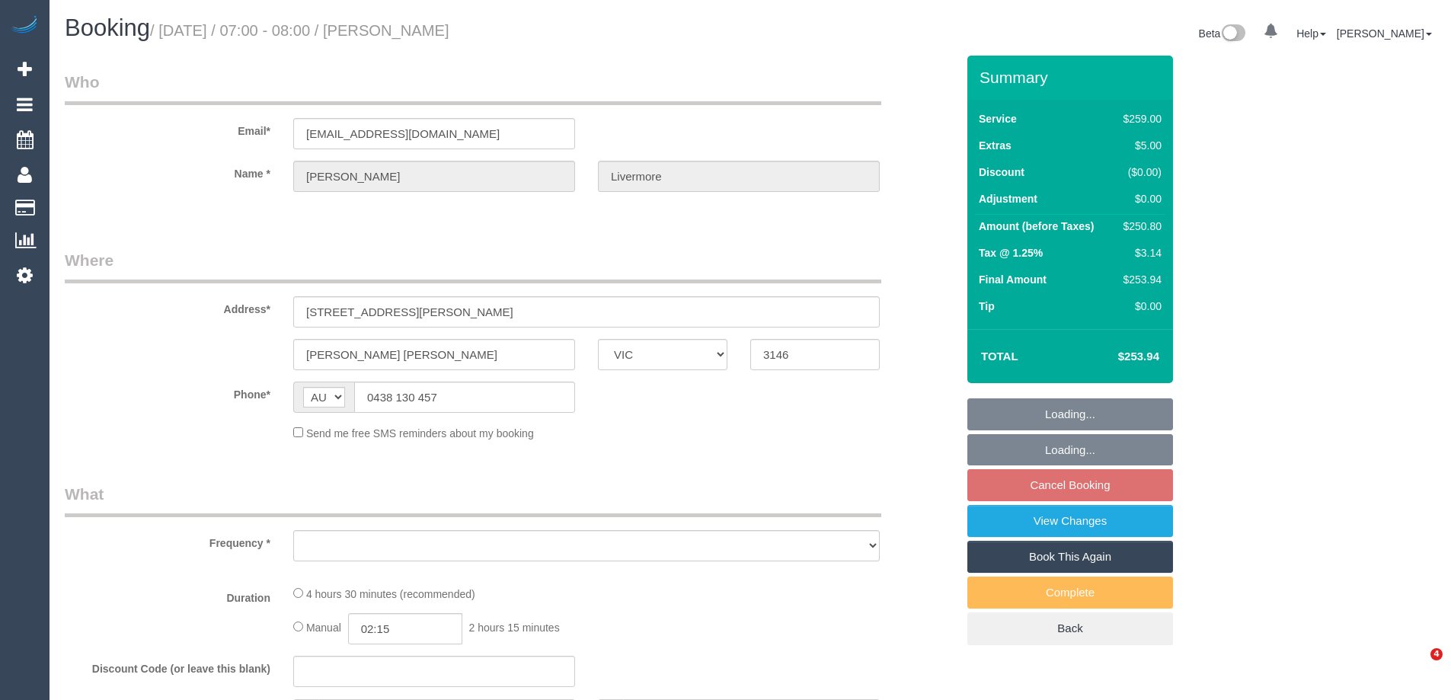
select select "VIC"
select select "string:stripe-pm_1LfGOe2GScqysDRVIqfWFOvY"
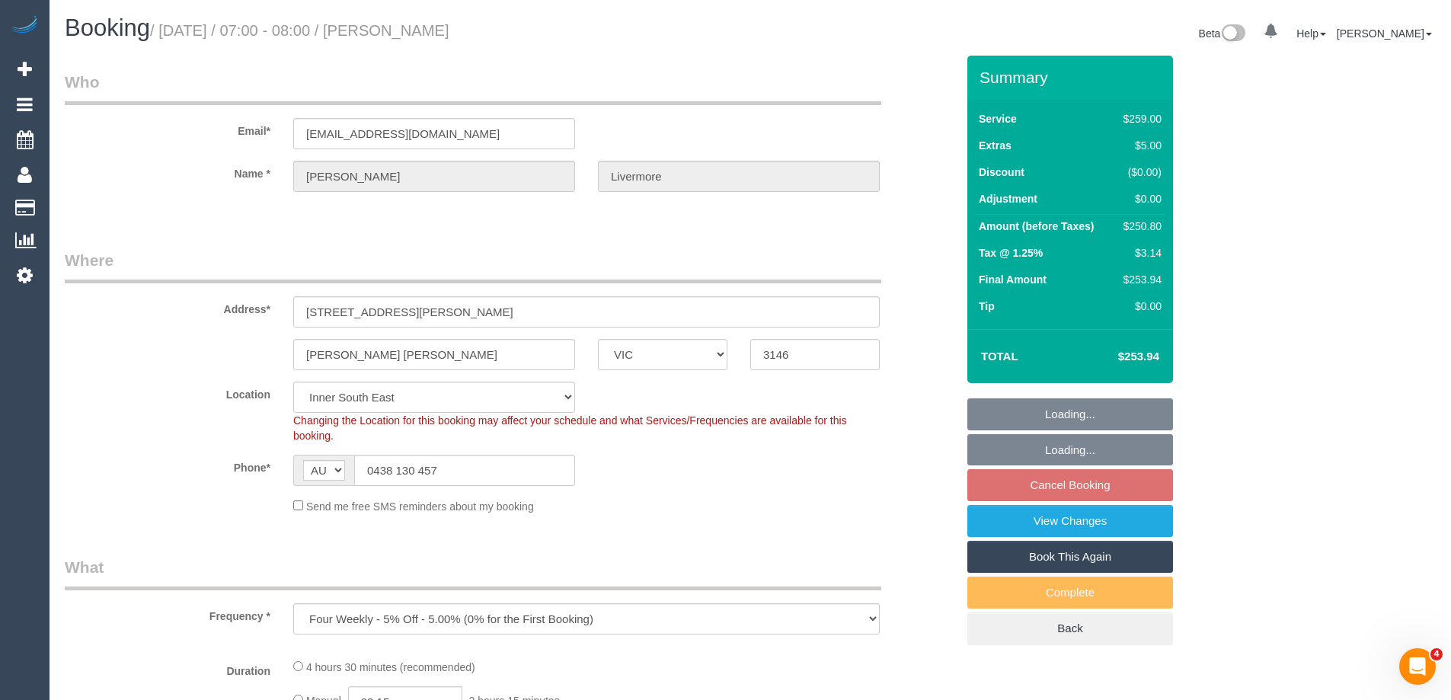
select select "object:627"
select select "number:27"
select select "number:14"
select select "number:19"
select select "number:22"
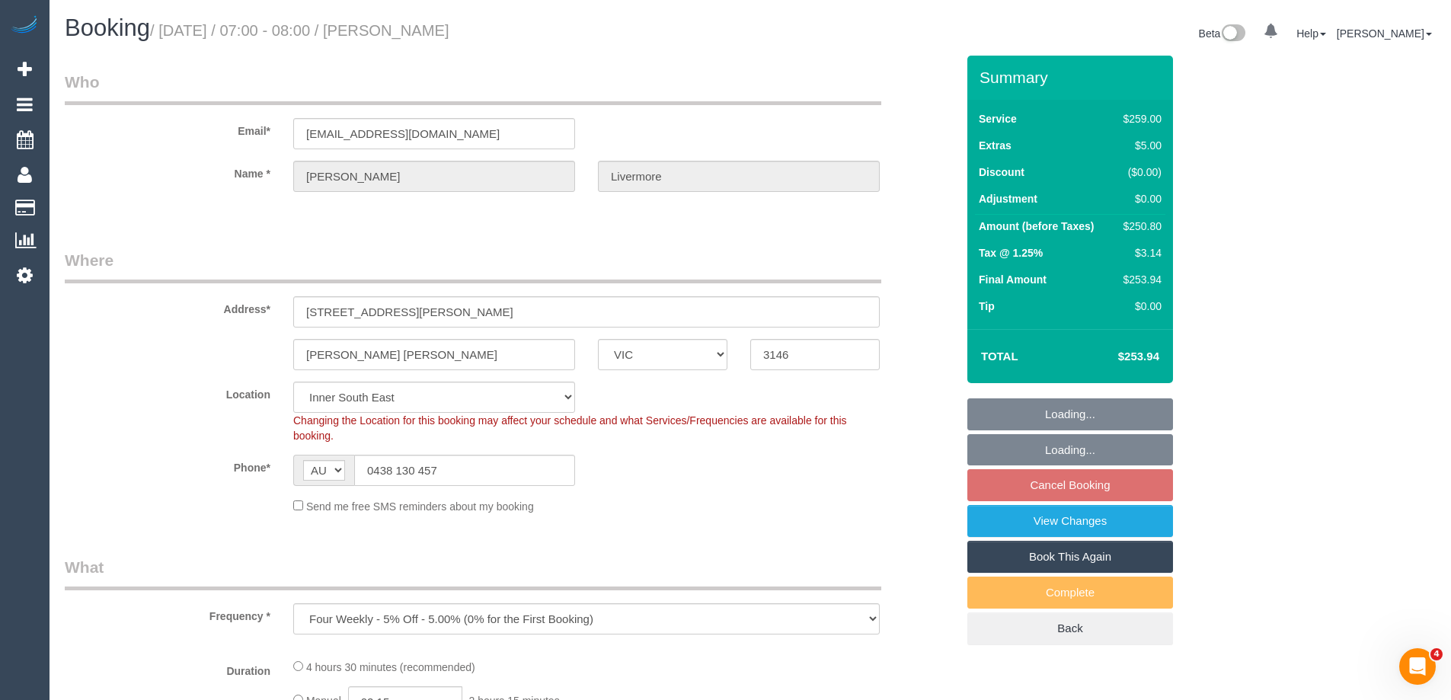
select select "number:34"
select select "number:26"
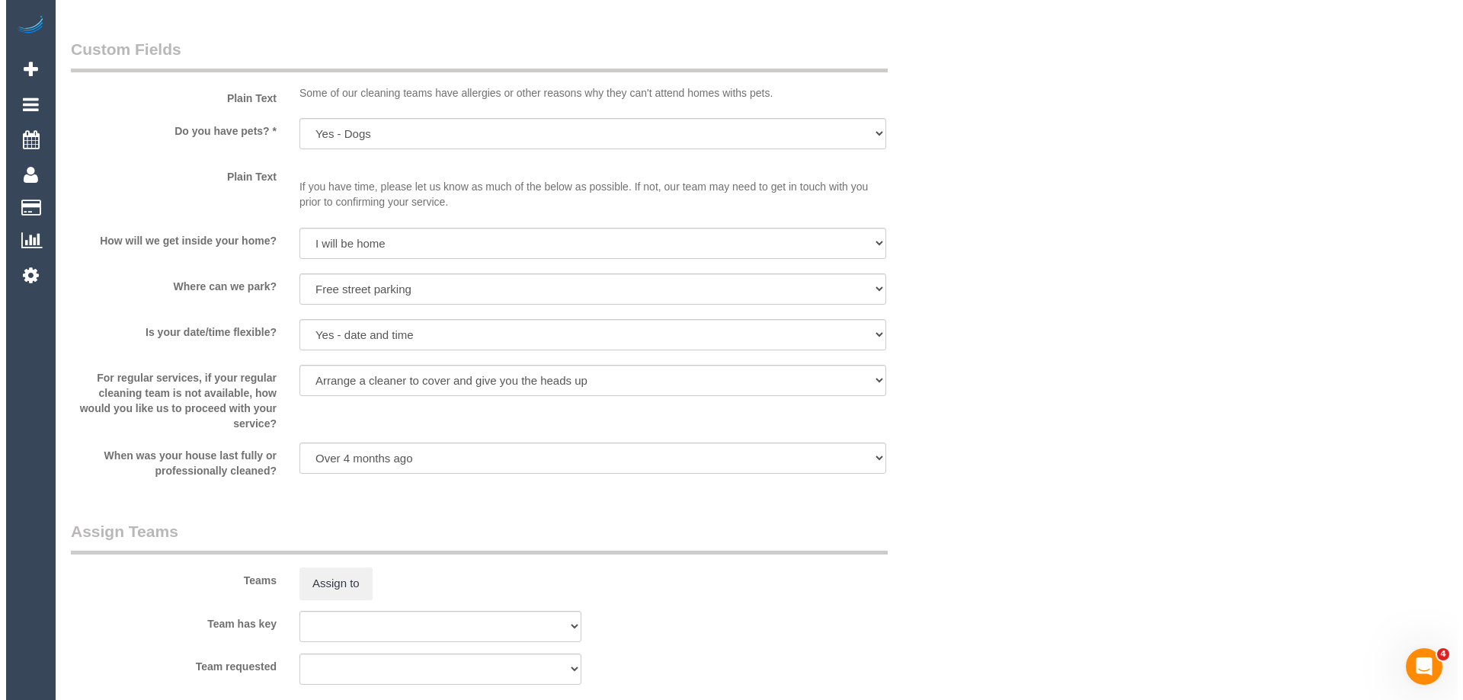
scroll to position [2057, 0]
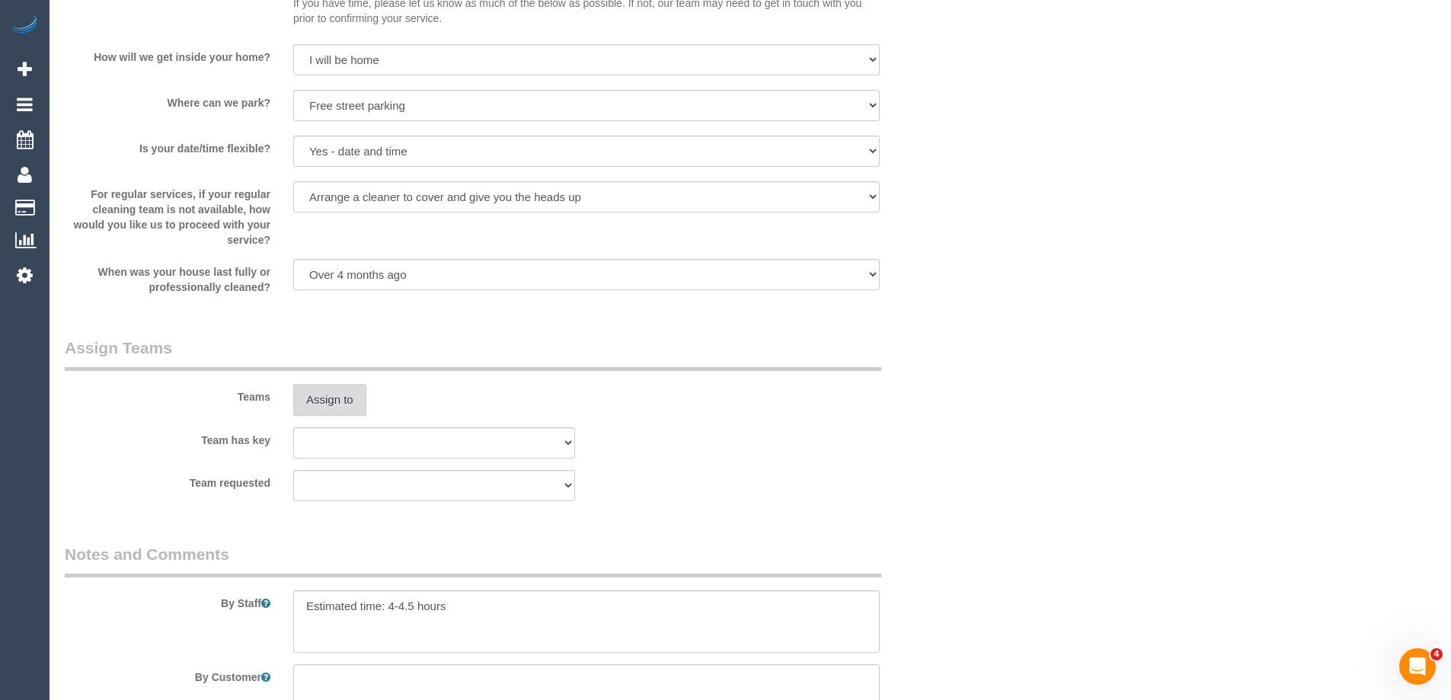
click at [336, 407] on button "Assign to" at bounding box center [329, 400] width 73 height 32
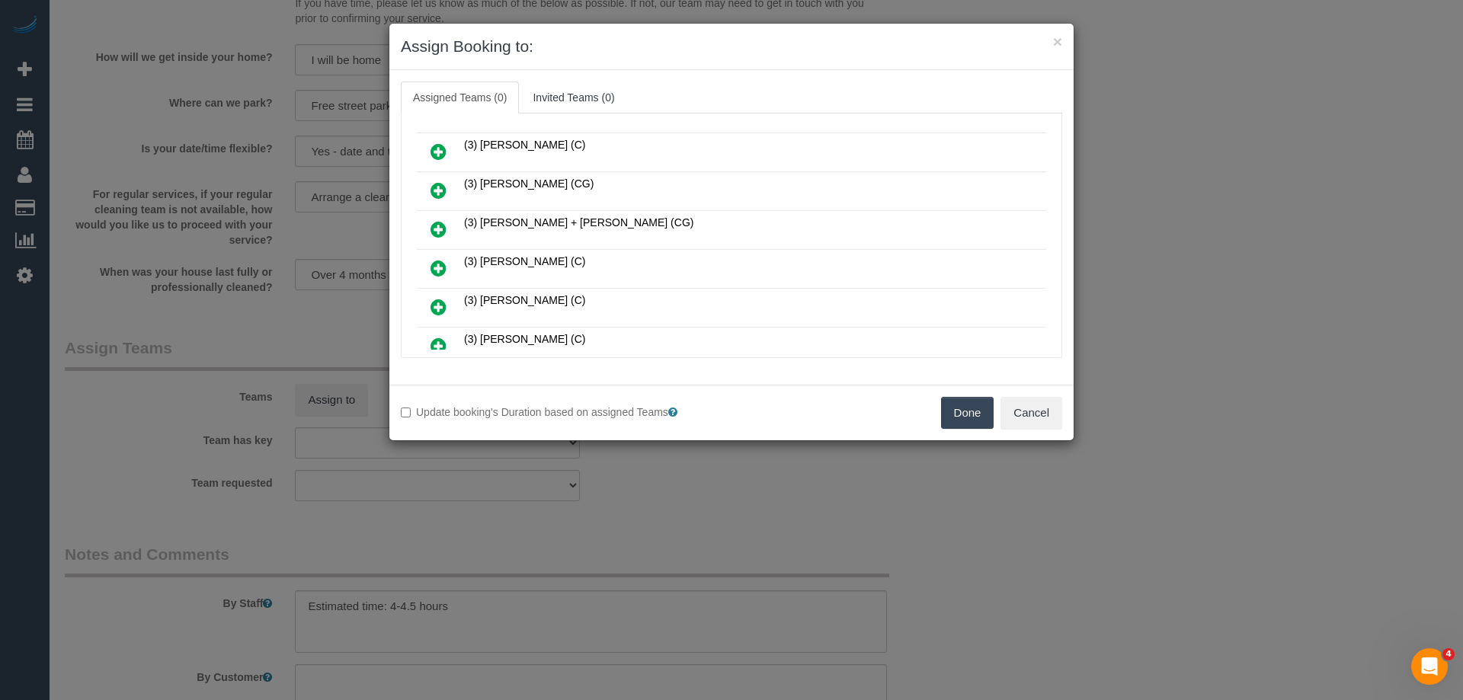
click at [441, 228] on icon at bounding box center [438, 229] width 16 height 18
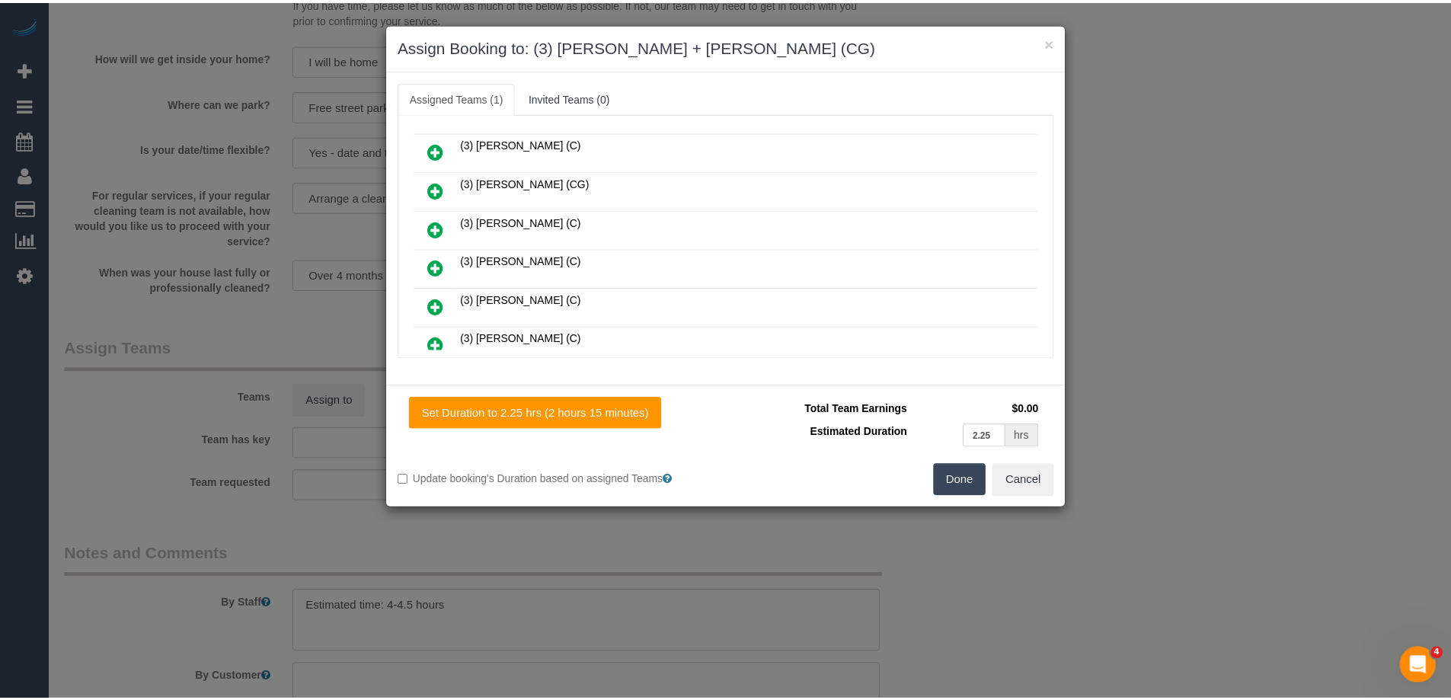
scroll to position [0, 0]
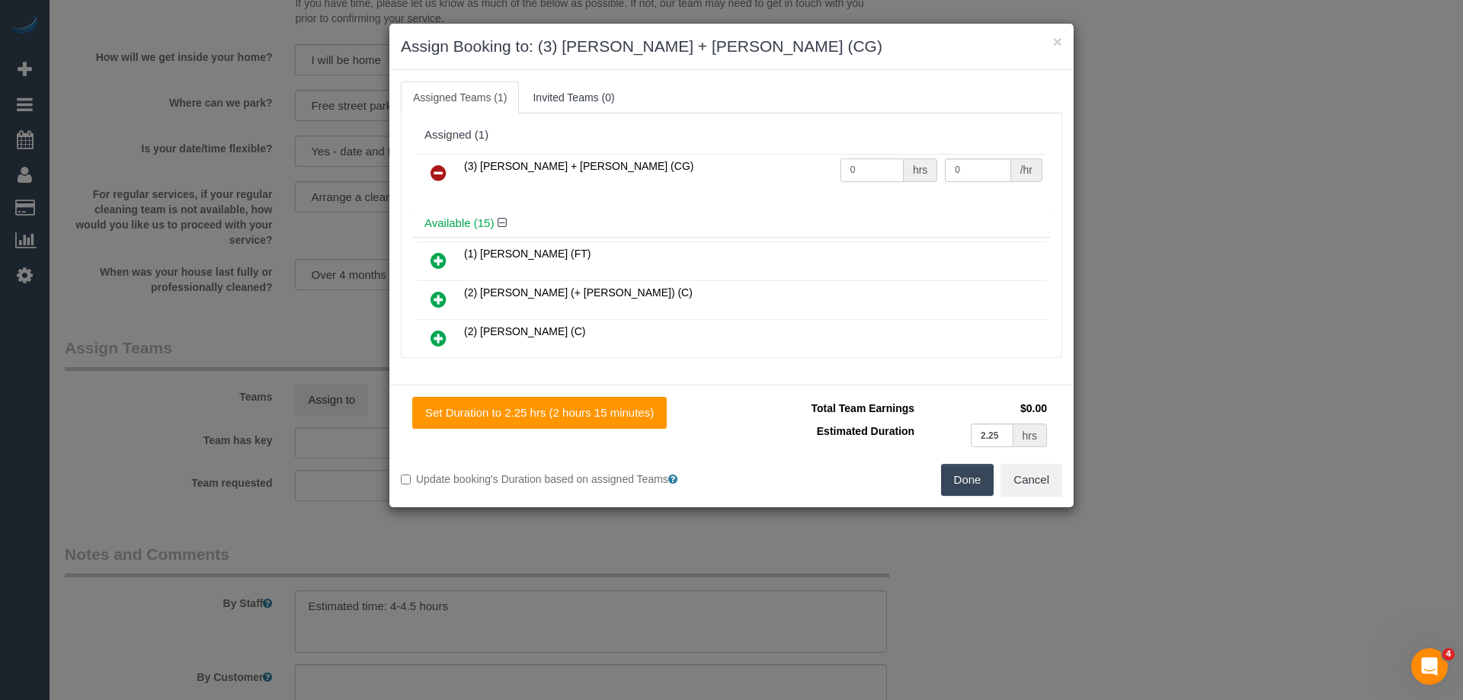
drag, startPoint x: 861, startPoint y: 158, endPoint x: 833, endPoint y: 168, distance: 29.9
click at [840, 168] on input "0" at bounding box center [871, 170] width 63 height 24
type input "1"
click at [852, 163] on tr "(3) Bansari + Bhavesh (CG) 1 hrs 0 /hr" at bounding box center [731, 173] width 629 height 39
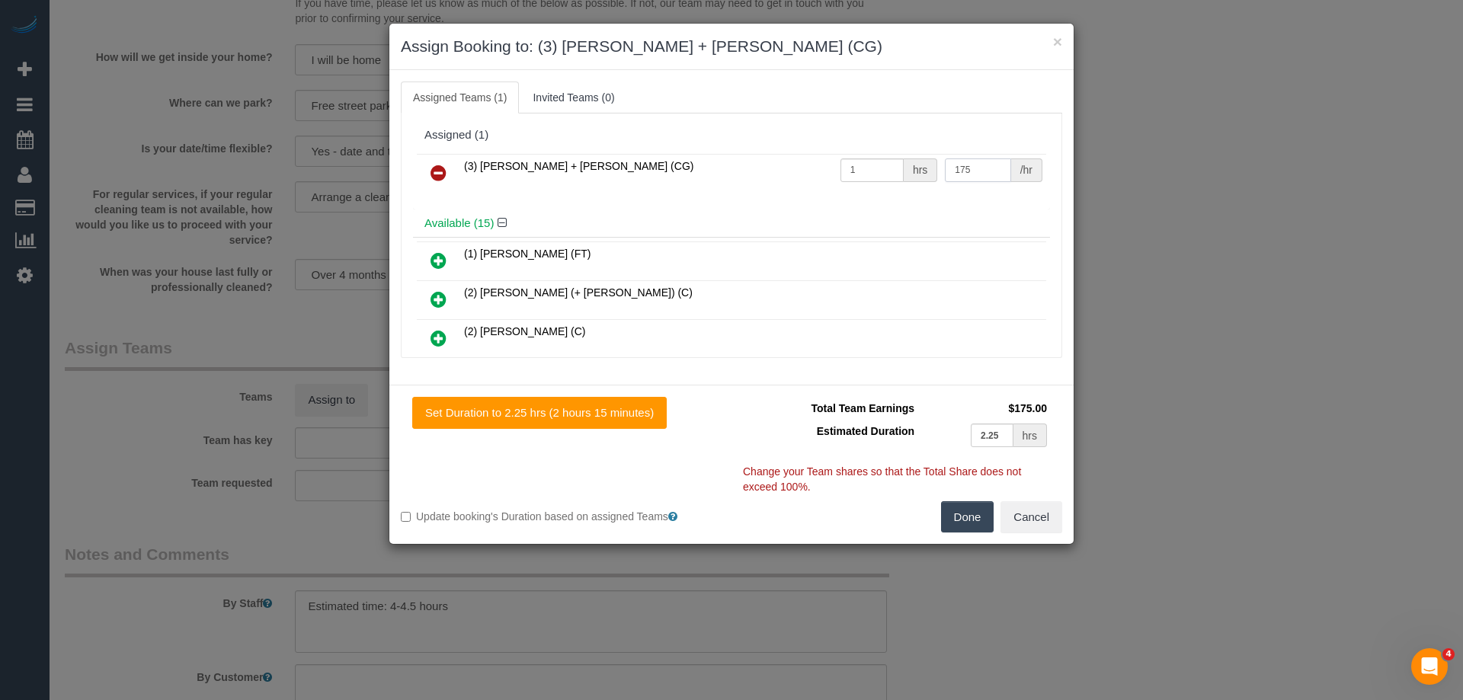
type input "175"
click at [968, 514] on button "Done" at bounding box center [967, 517] width 53 height 32
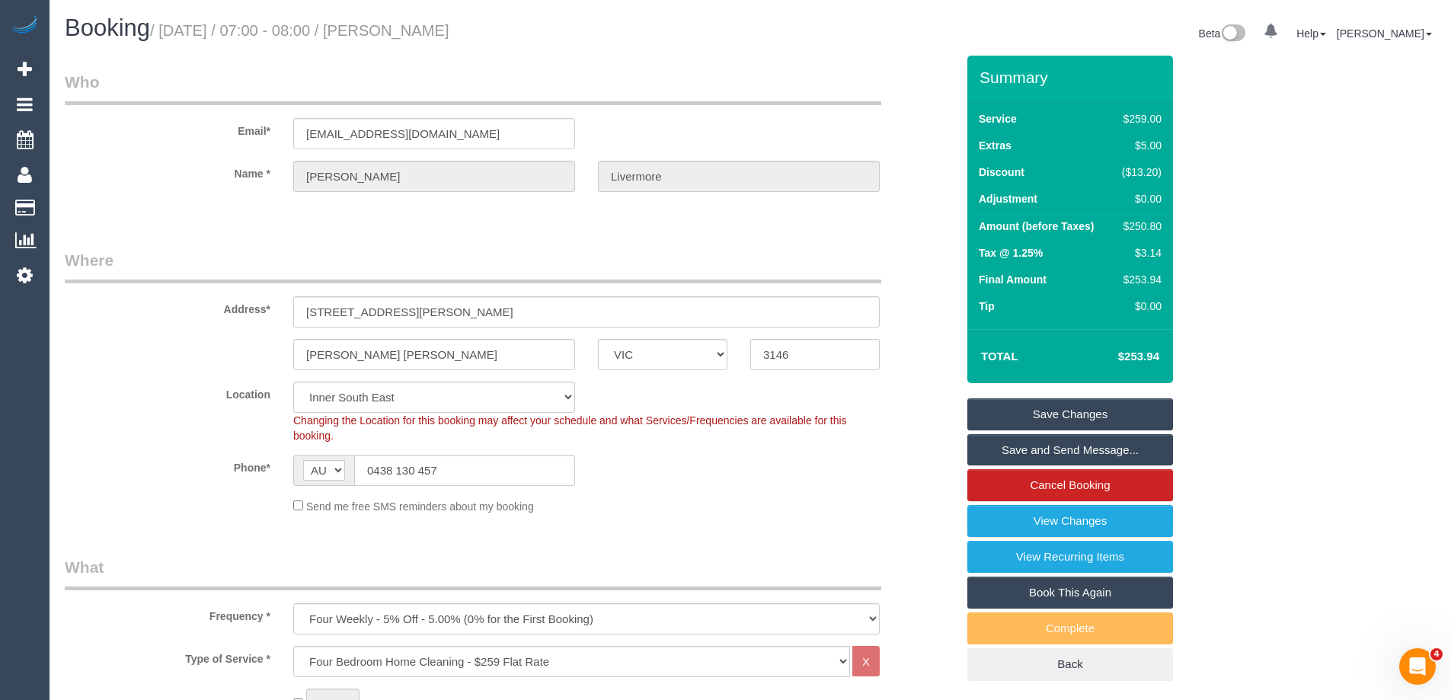
drag, startPoint x: 532, startPoint y: 29, endPoint x: 396, endPoint y: 34, distance: 135.7
click at [396, 34] on h1 "Booking / August 25, 2025 / 07:00 - 08:00 / Robbie Livermore" at bounding box center [402, 28] width 674 height 26
copy small "Robbie Livermore"
click at [1022, 421] on link "Save Changes" at bounding box center [1071, 414] width 206 height 32
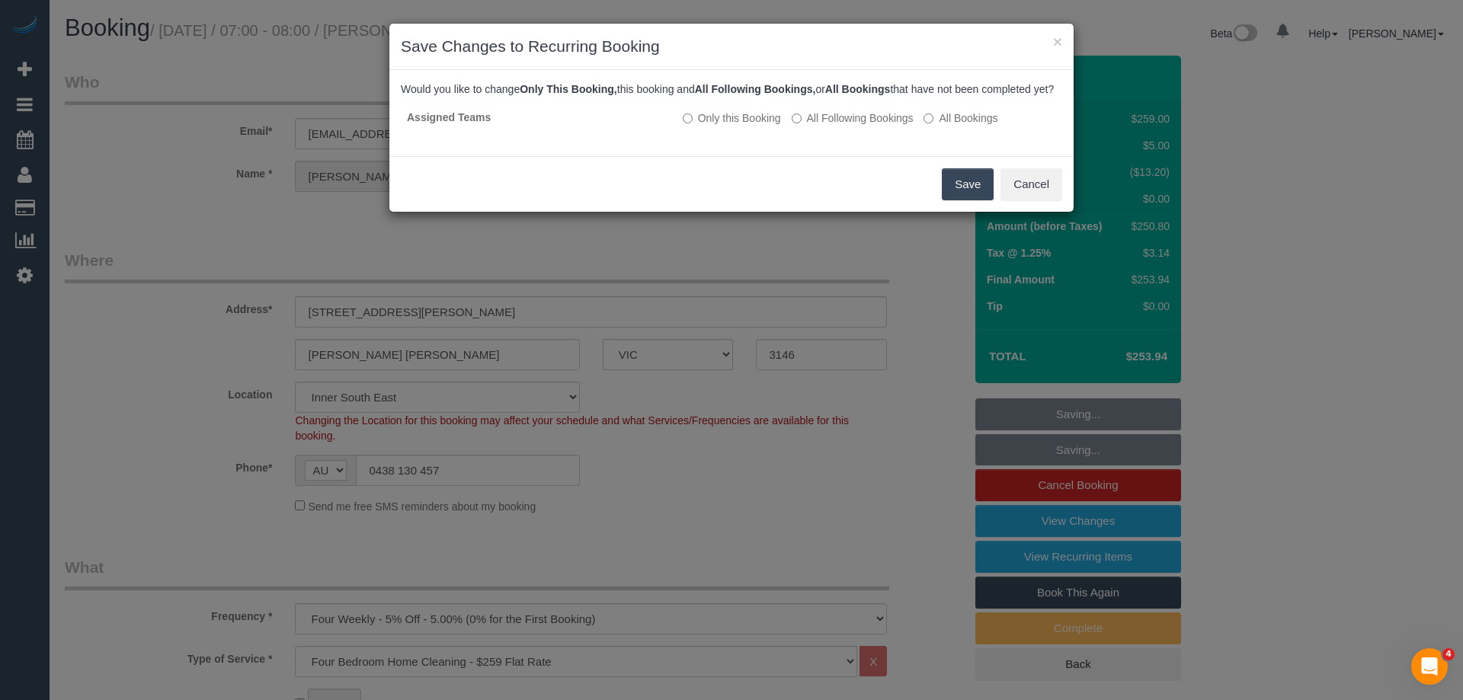
click at [960, 195] on button "Save" at bounding box center [968, 184] width 52 height 32
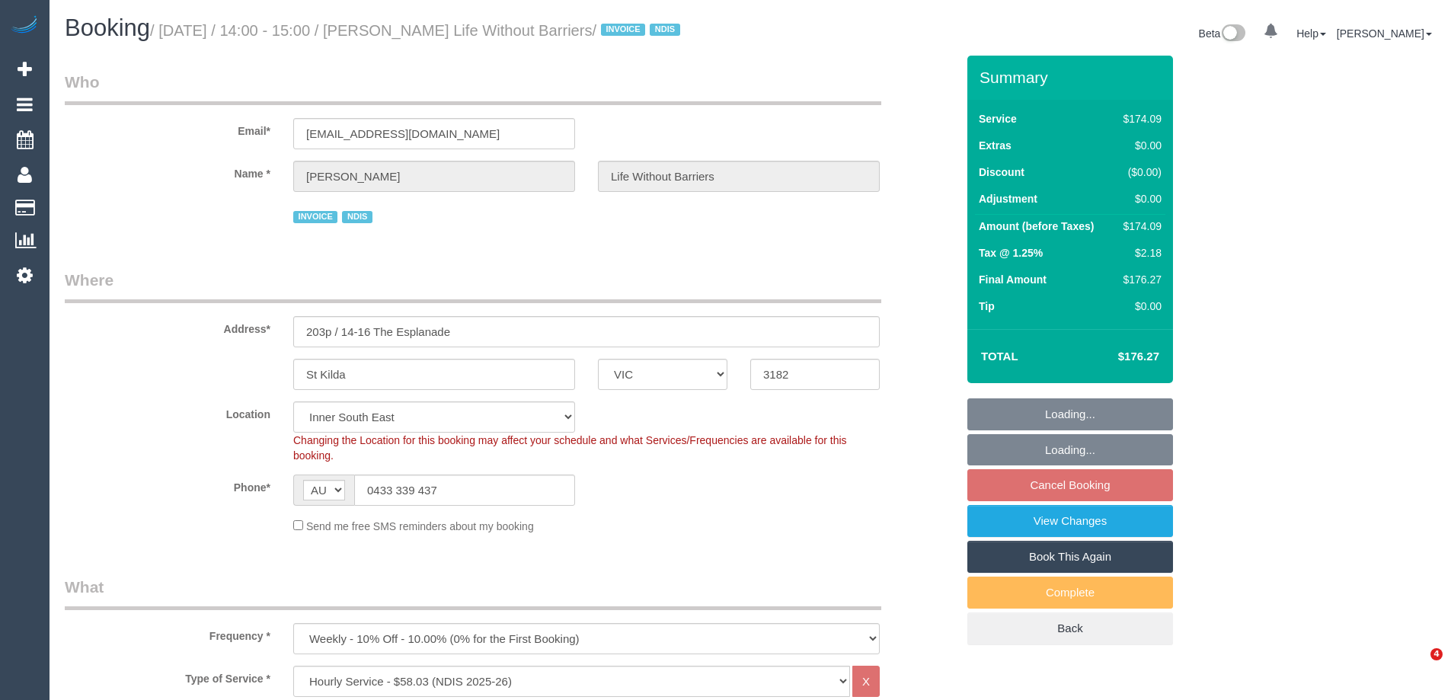
select select "VIC"
select select "180"
select select "number:28"
select select "number:14"
select select "number:18"
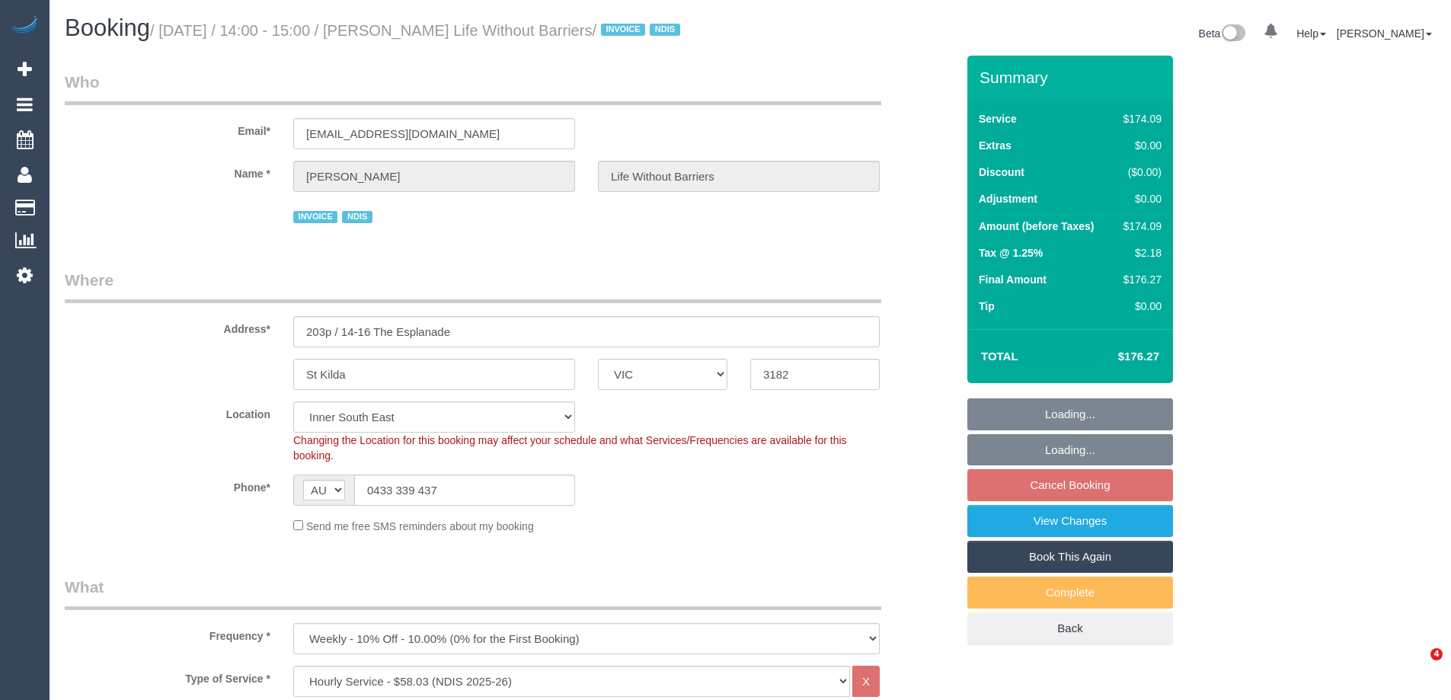
select select "number:36"
select select "number:35"
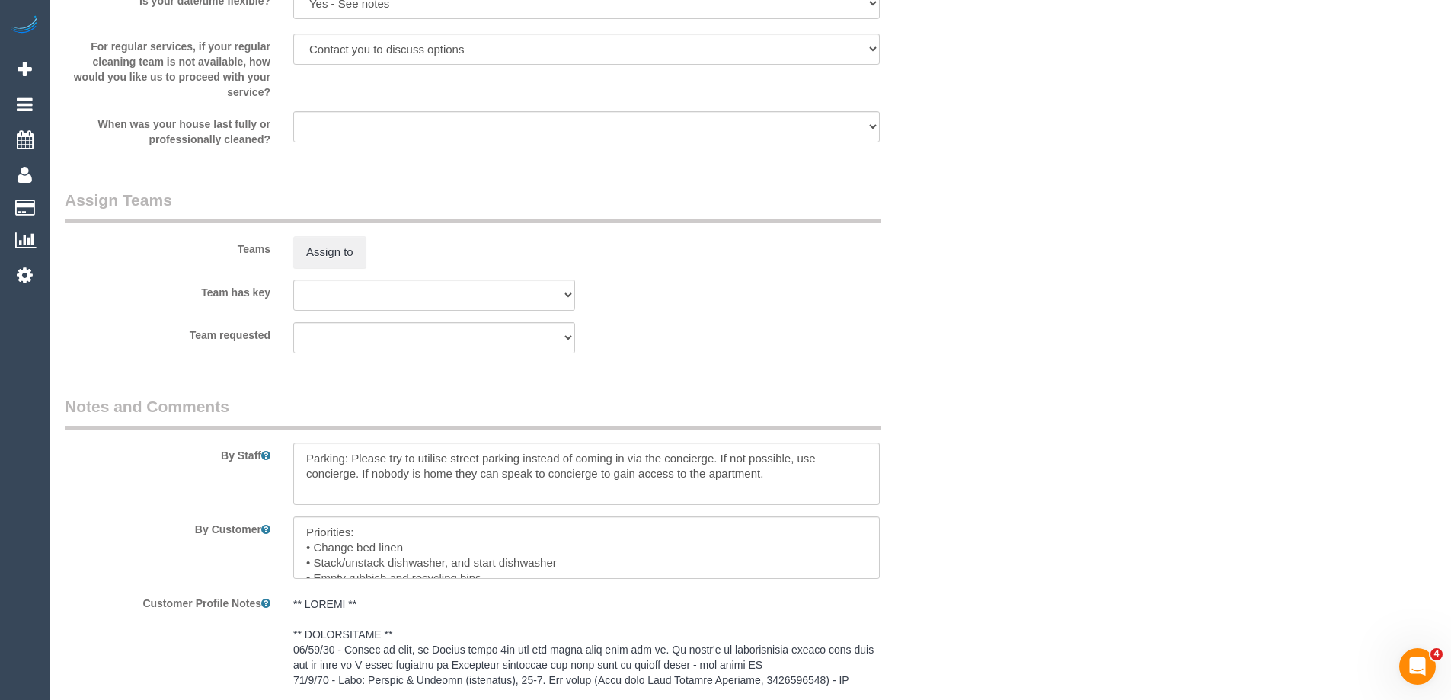
scroll to position [1752, 0]
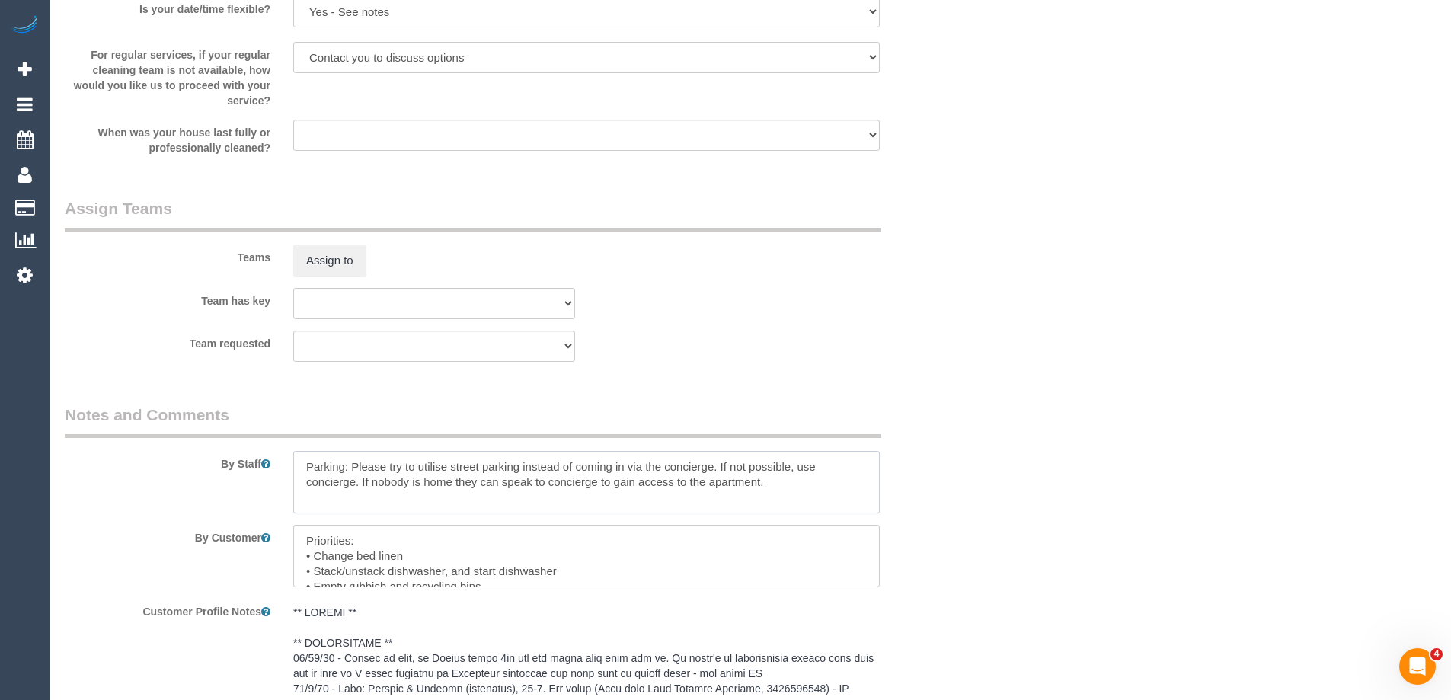
click at [296, 487] on textarea at bounding box center [586, 482] width 587 height 62
type textarea "*Cover* Parking: Please try to utilise street parking instead of coming in via …"
click at [328, 266] on button "Assign to" at bounding box center [329, 261] width 73 height 32
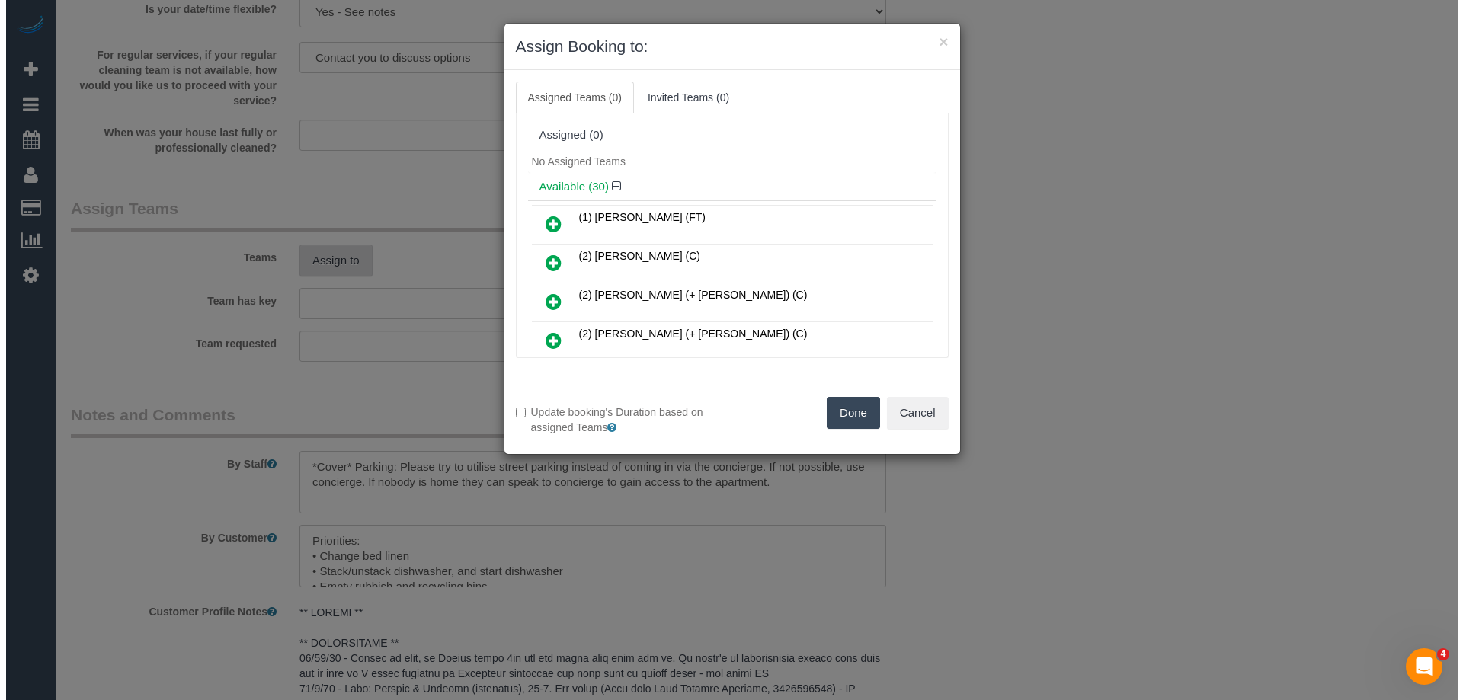
scroll to position [1734, 0]
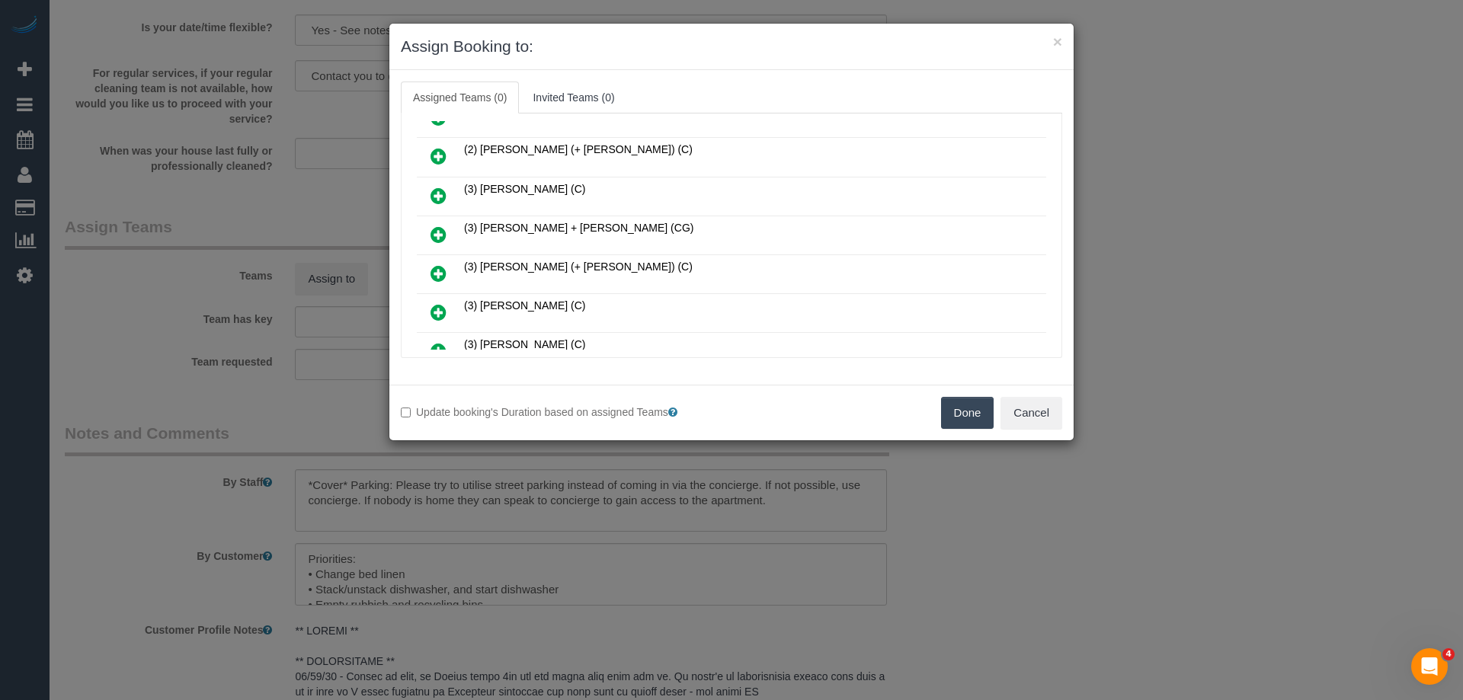
click at [435, 229] on icon at bounding box center [438, 235] width 16 height 18
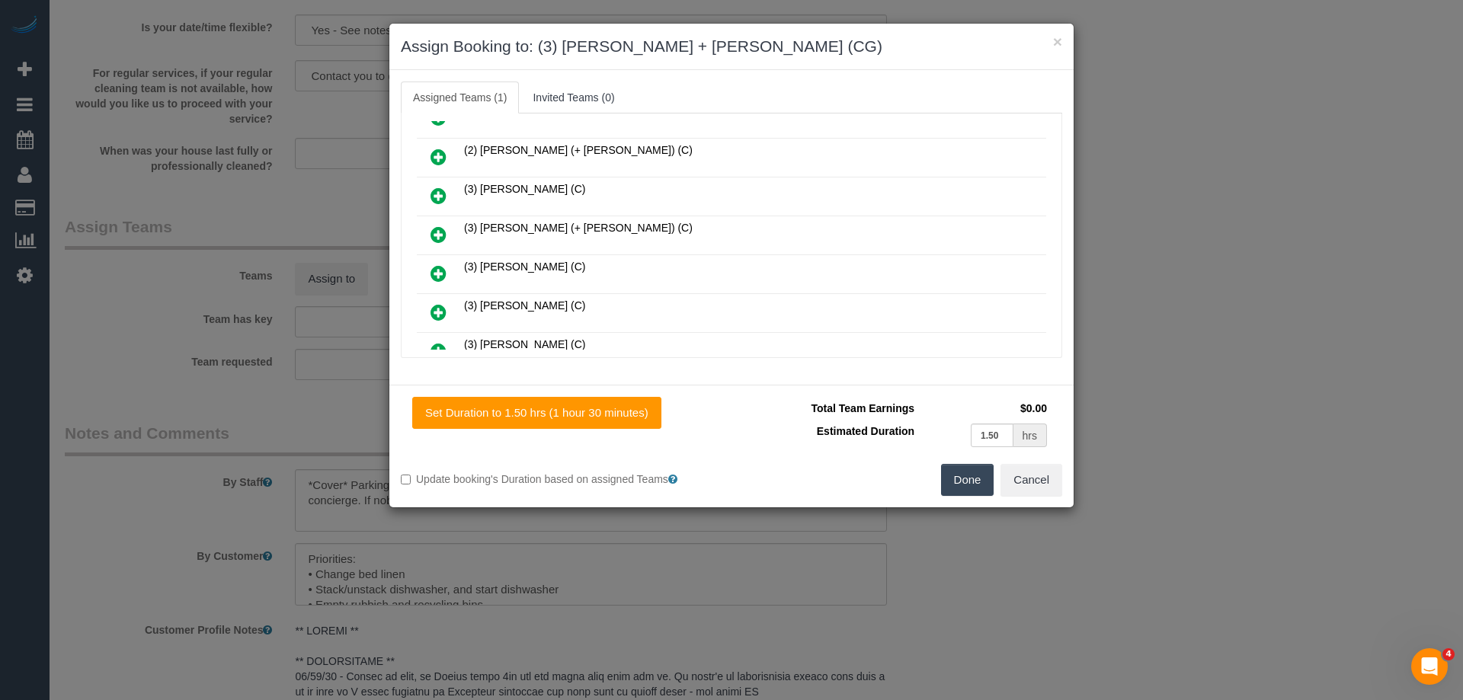
scroll to position [0, 0]
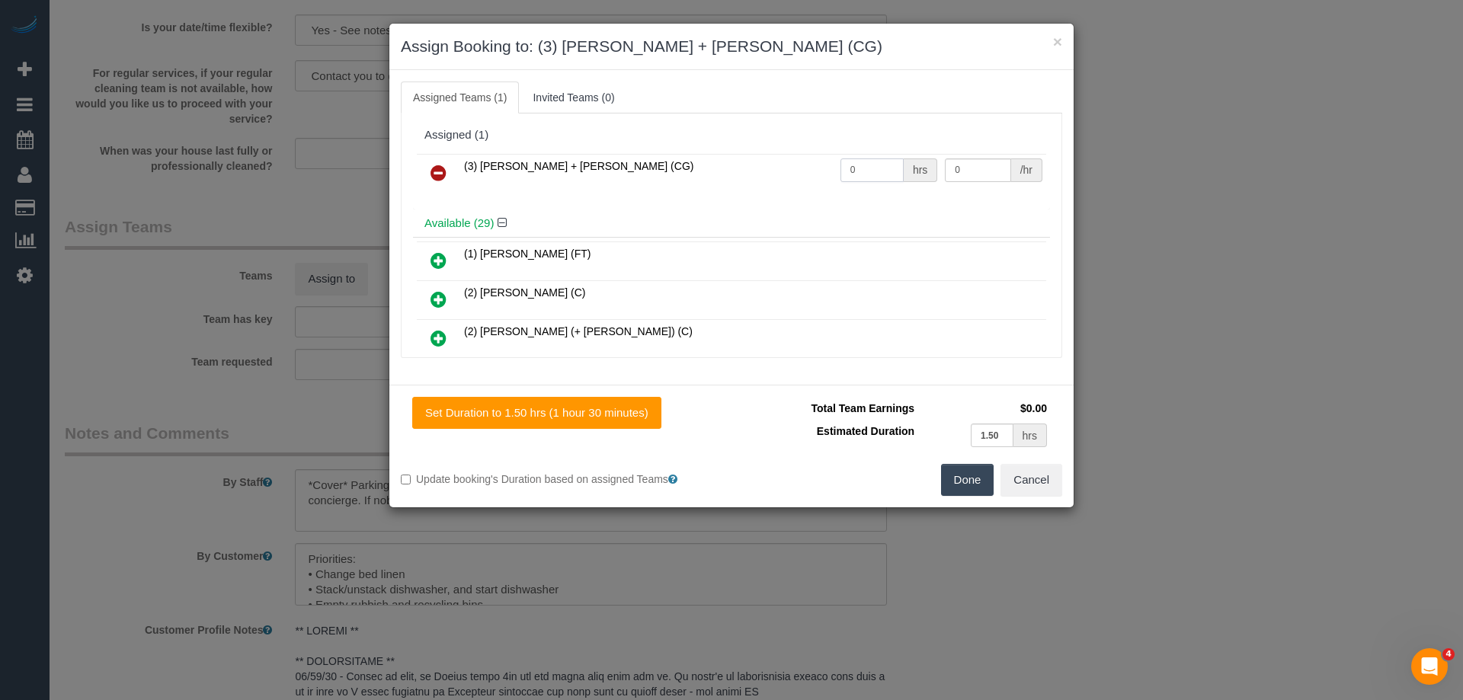
drag, startPoint x: 865, startPoint y: 167, endPoint x: 809, endPoint y: 168, distance: 56.4
click at [809, 168] on tr "(3) Bansari + Bhavesh (CG) 0 hrs 0 /hr" at bounding box center [731, 173] width 629 height 39
type input "1.5"
drag, startPoint x: 1005, startPoint y: 165, endPoint x: 924, endPoint y: 164, distance: 80.8
click at [924, 164] on tr "(3) Bansari + Bhavesh (CG) 1.5 hrs 0 /hr" at bounding box center [731, 173] width 629 height 39
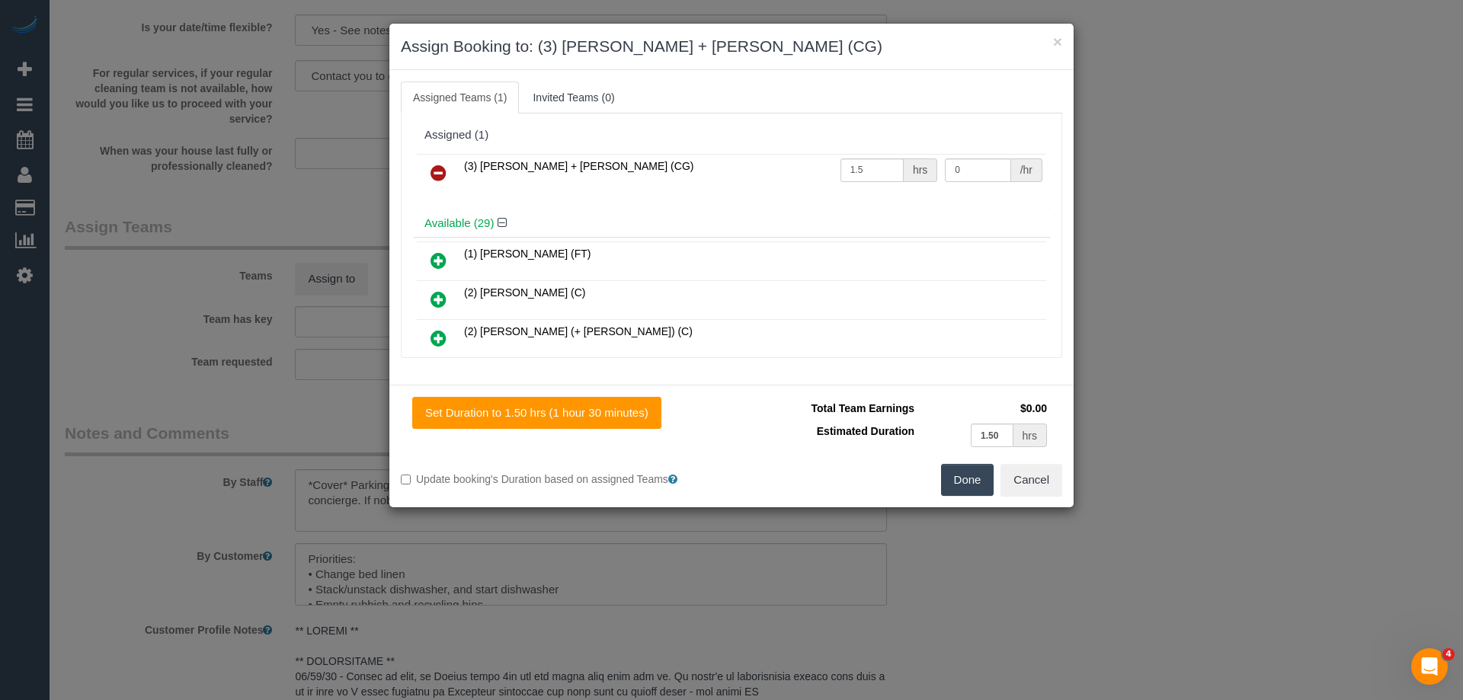
drag, startPoint x: 971, startPoint y: 214, endPoint x: 964, endPoint y: 174, distance: 41.0
click at [971, 210] on div "Available (29)" at bounding box center [731, 224] width 637 height 28
drag, startPoint x: 962, startPoint y: 168, endPoint x: 852, endPoint y: 168, distance: 109.7
click at [863, 168] on tr "(3) Bansari + Bhavesh (CG) 1.5 hrs 0 /hr" at bounding box center [731, 173] width 629 height 39
type input "38.5"
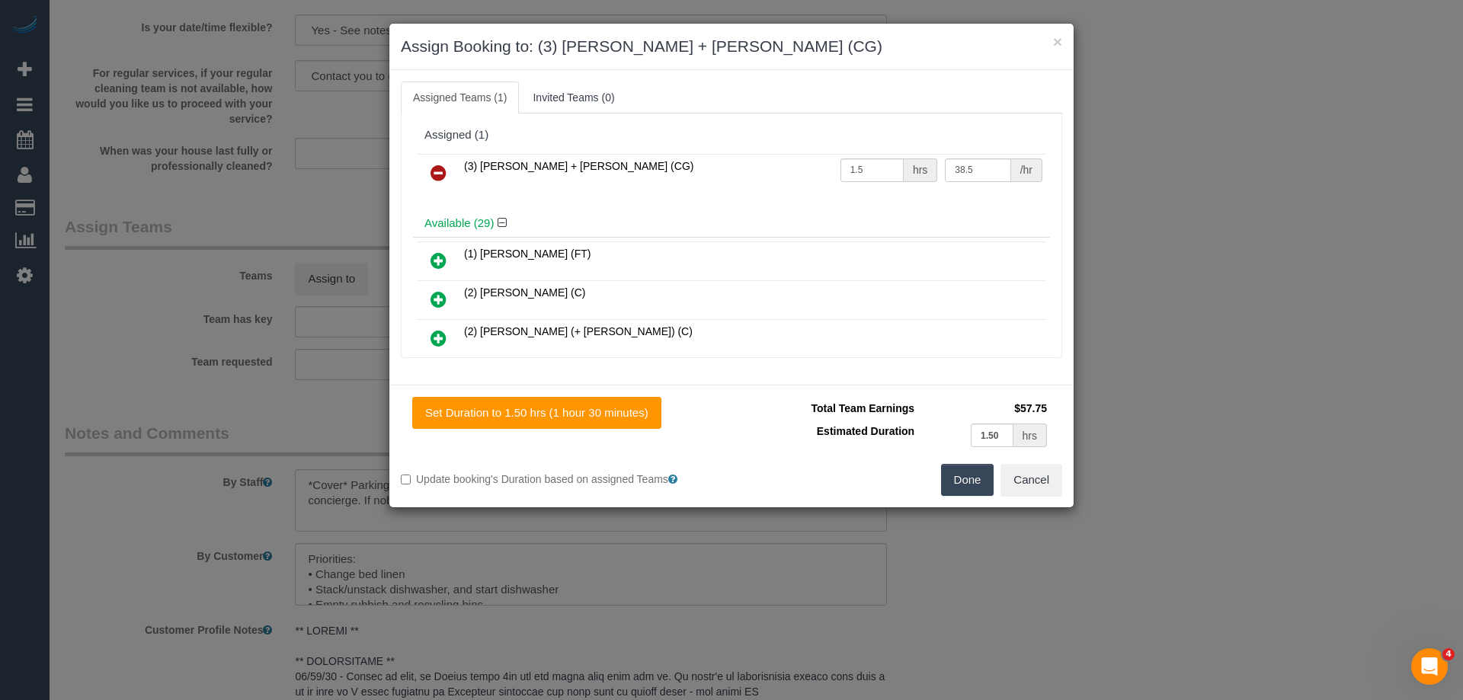
drag, startPoint x: 968, startPoint y: 485, endPoint x: 975, endPoint y: 477, distance: 10.2
click at [969, 485] on button "Done" at bounding box center [967, 480] width 53 height 32
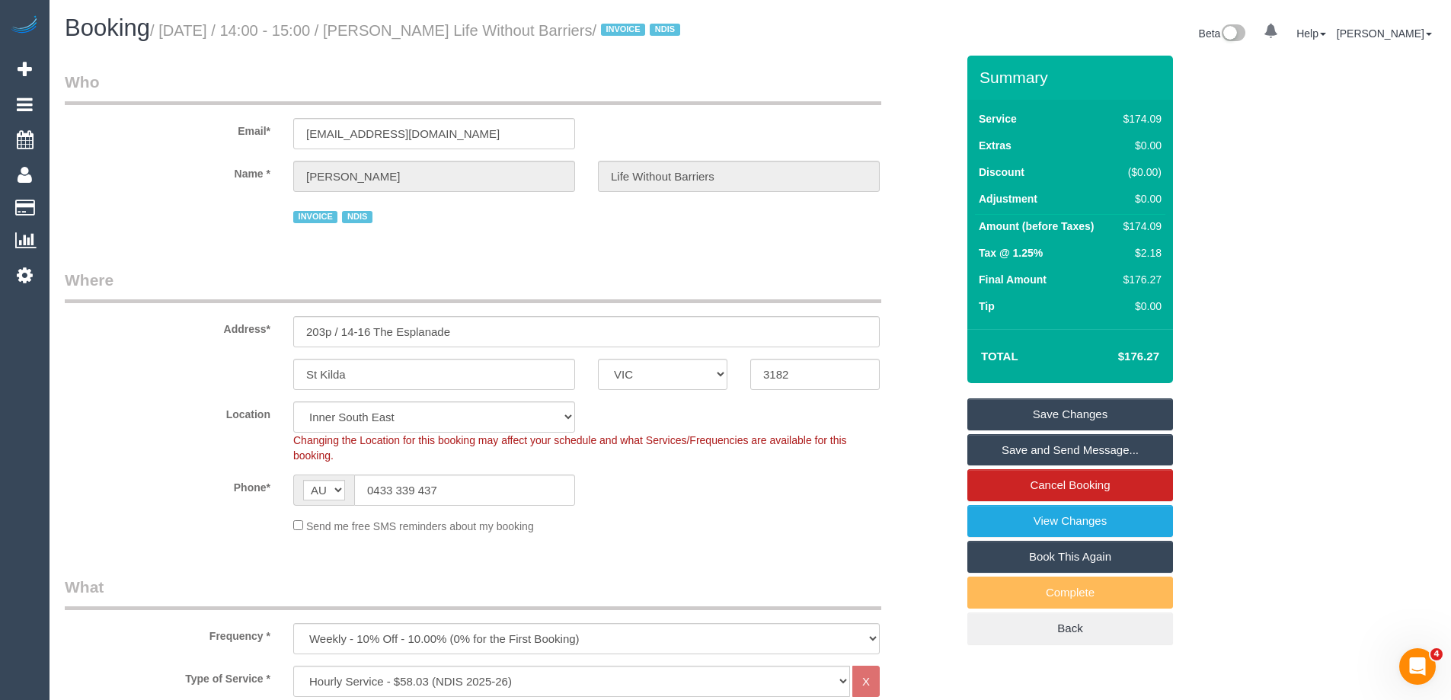
drag, startPoint x: 649, startPoint y: 30, endPoint x: 393, endPoint y: 24, distance: 256.0
click at [393, 24] on small "/ August 25, 2025 / 14:00 - 15:00 / Stephen Macras Life Without Barriers / INVO…" at bounding box center [417, 30] width 535 height 17
copy small "Stephen Macras Life Without Barriers"
click at [1012, 465] on link "Save and Send Message..." at bounding box center [1071, 450] width 206 height 32
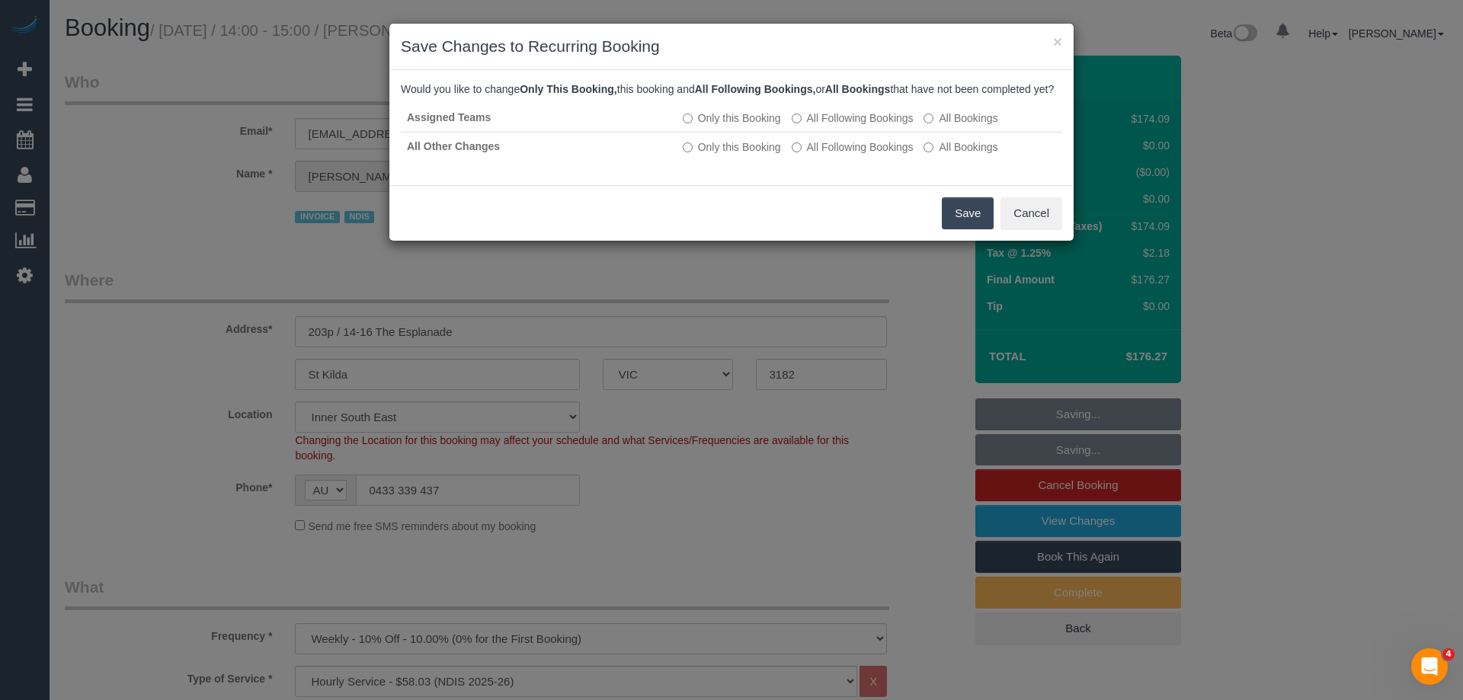
click at [969, 227] on button "Save" at bounding box center [968, 213] width 52 height 32
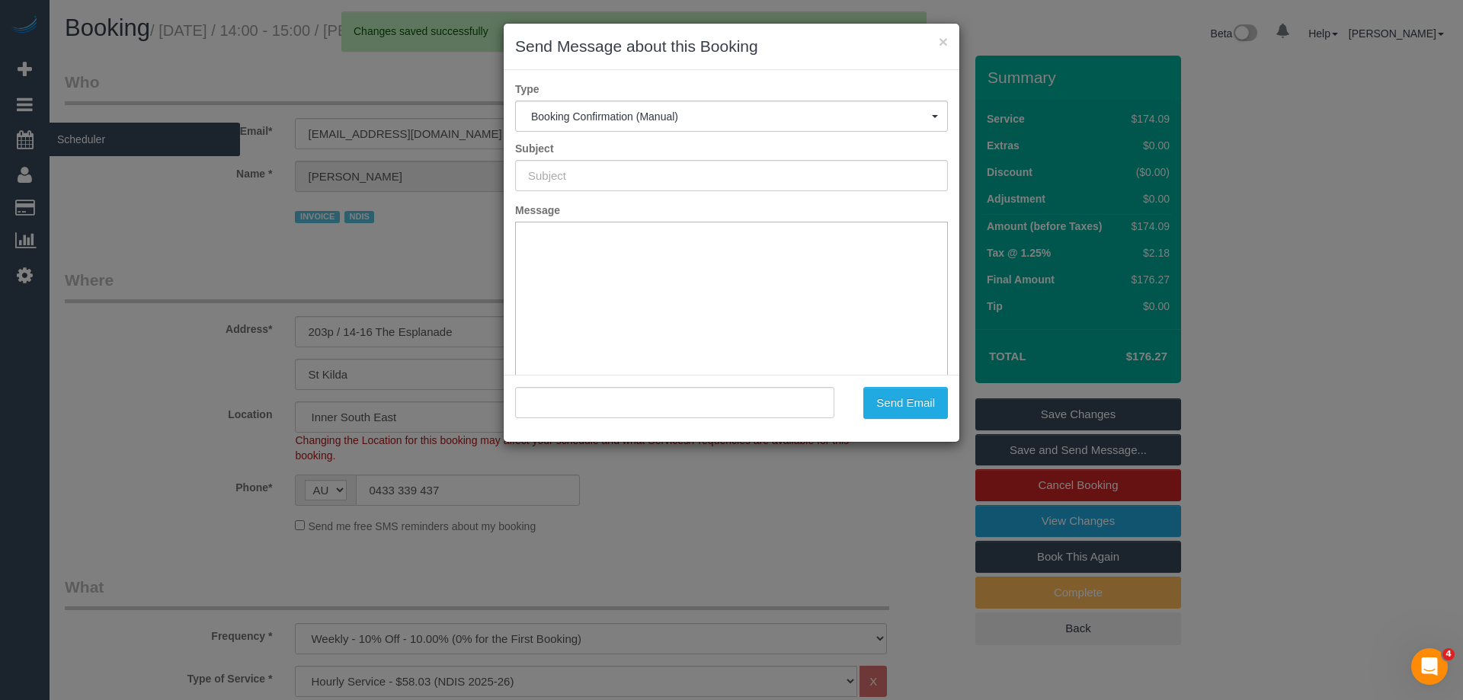
type input "Booking Confirmed"
type input ""Stephen Macras Life Without Barriers" <smacras@gmail.com>"
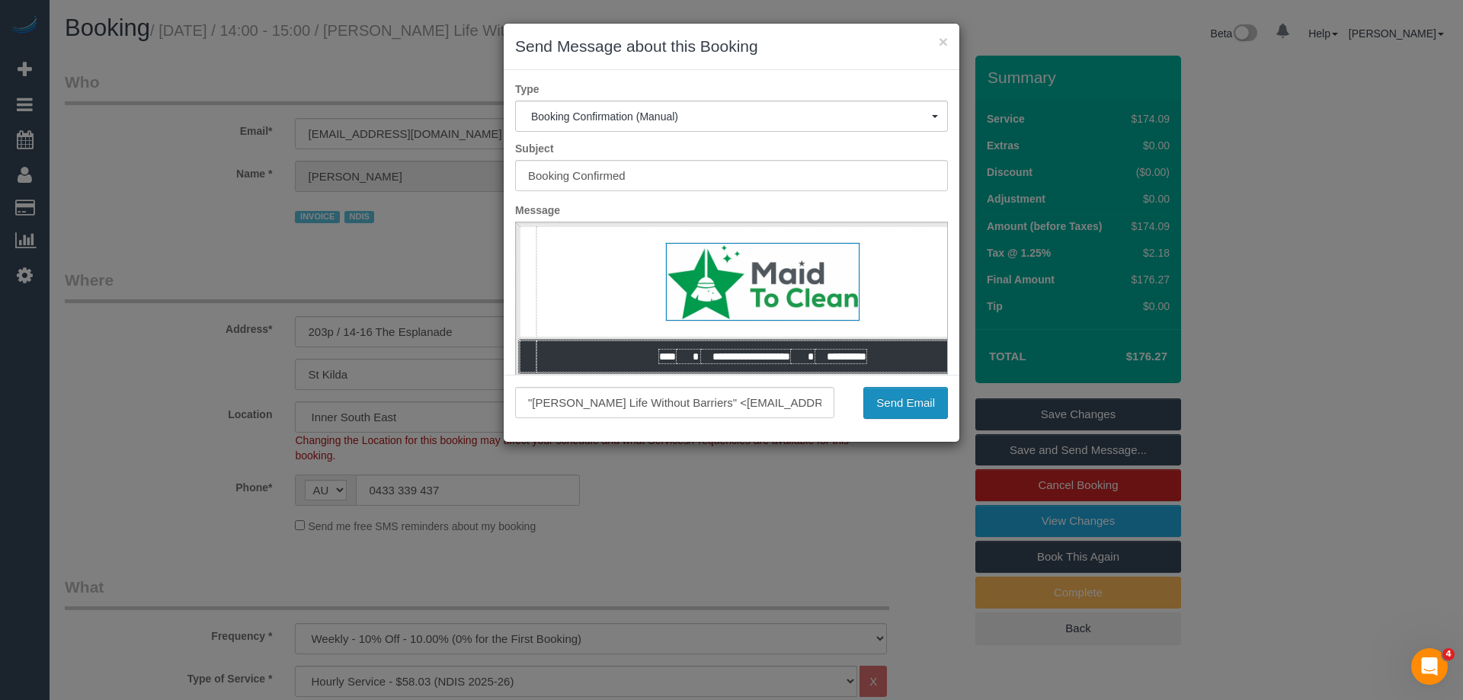
click at [905, 403] on button "Send Email" at bounding box center [905, 403] width 85 height 32
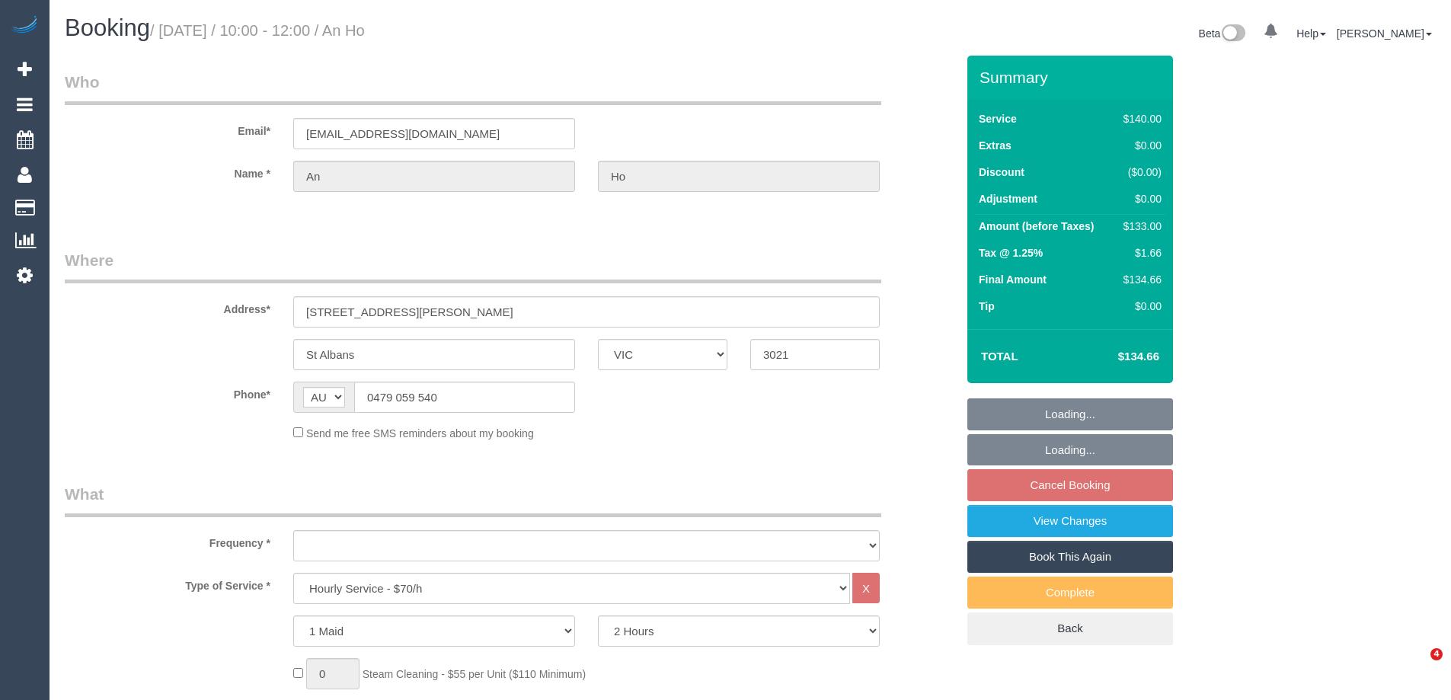
select select "VIC"
select select "string:stripe-pm_1R6Iwn2GScqysDRVZVx8h5S8"
select select "object:686"
select select "number:27"
select select "number:14"
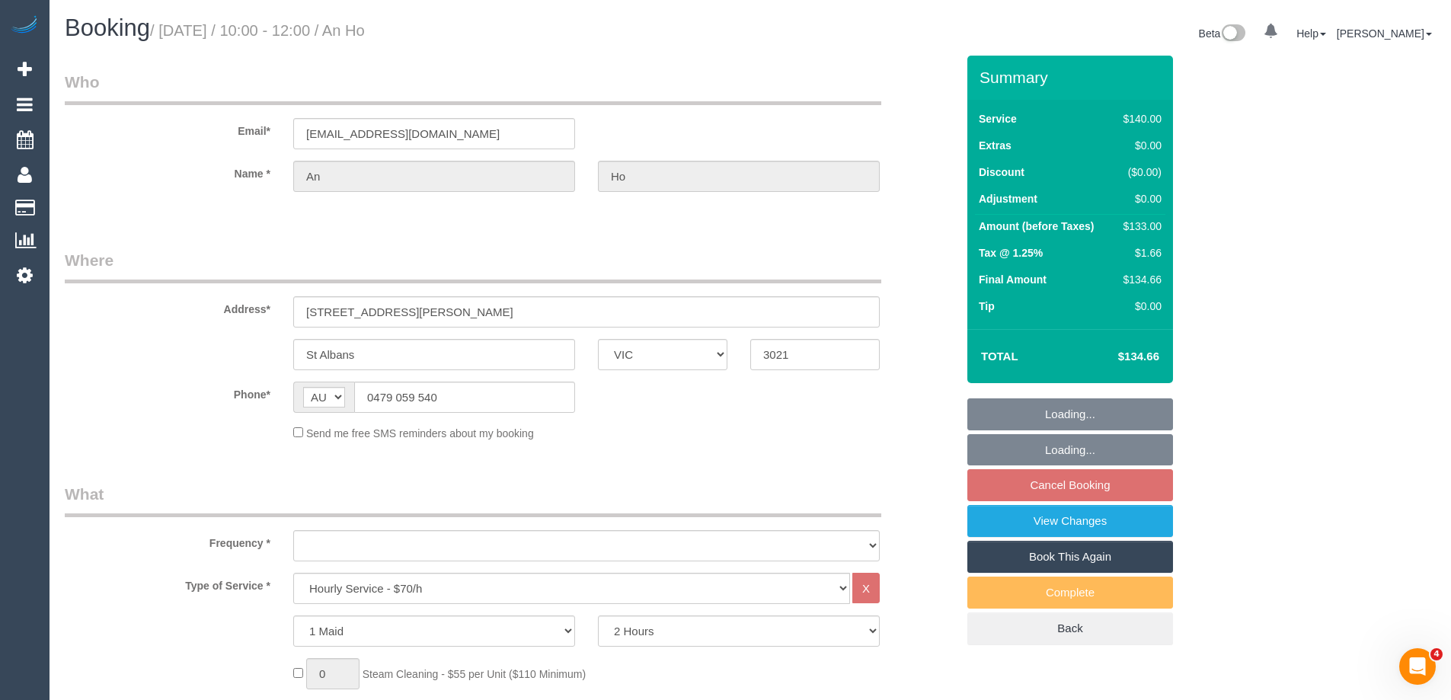
select select "number:19"
select select "number:25"
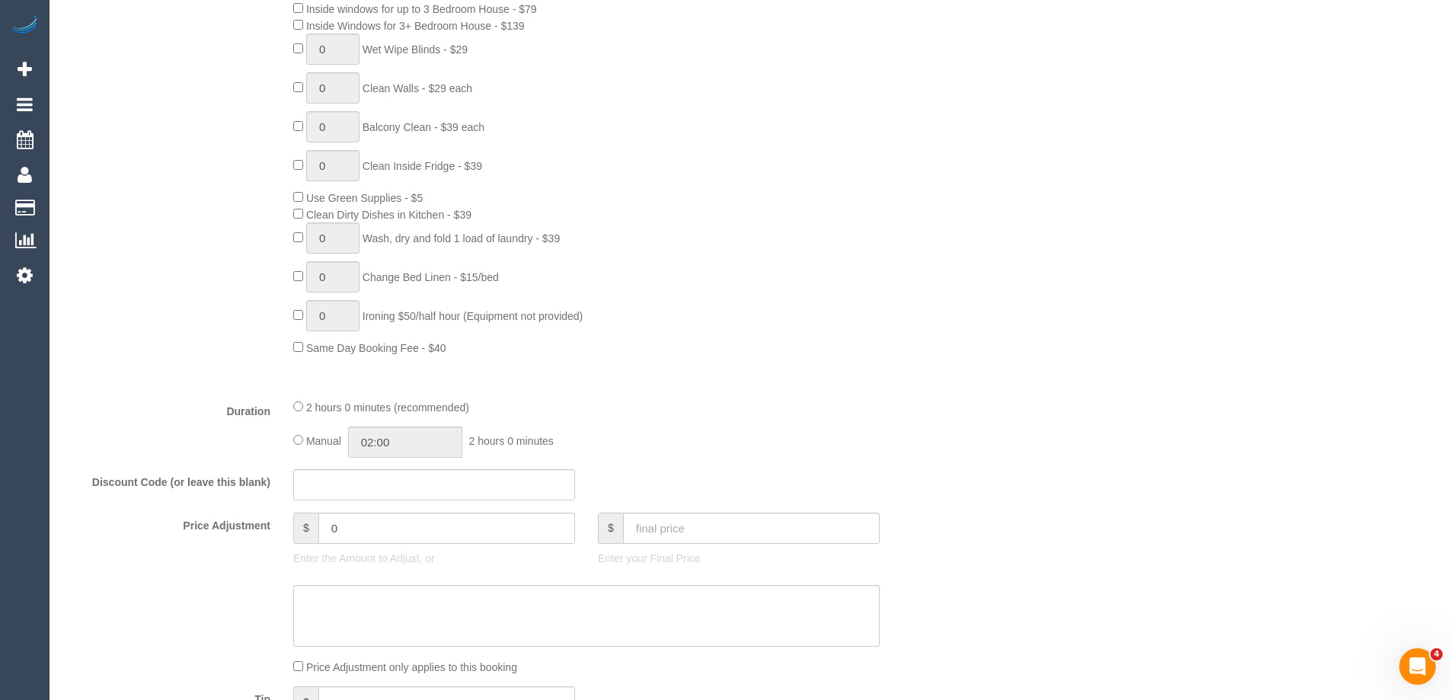
select select "object:1439"
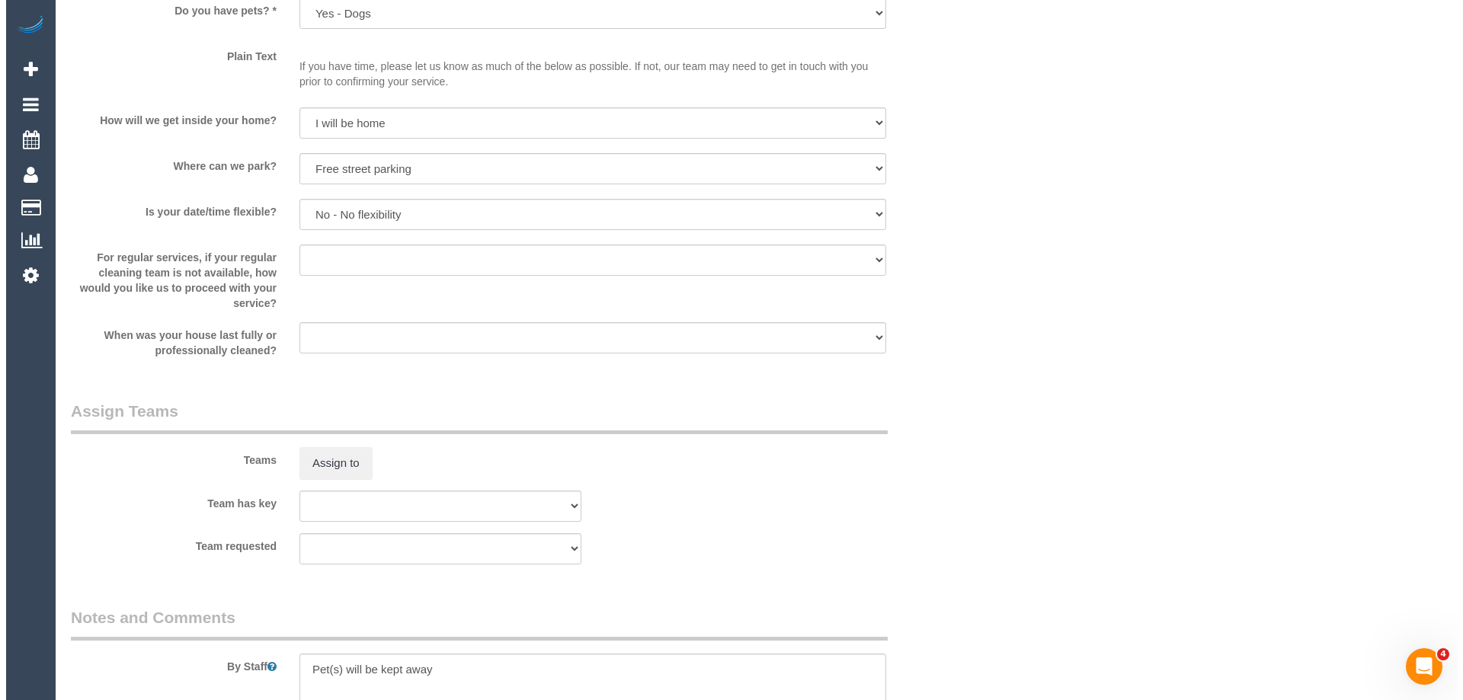
scroll to position [2285, 0]
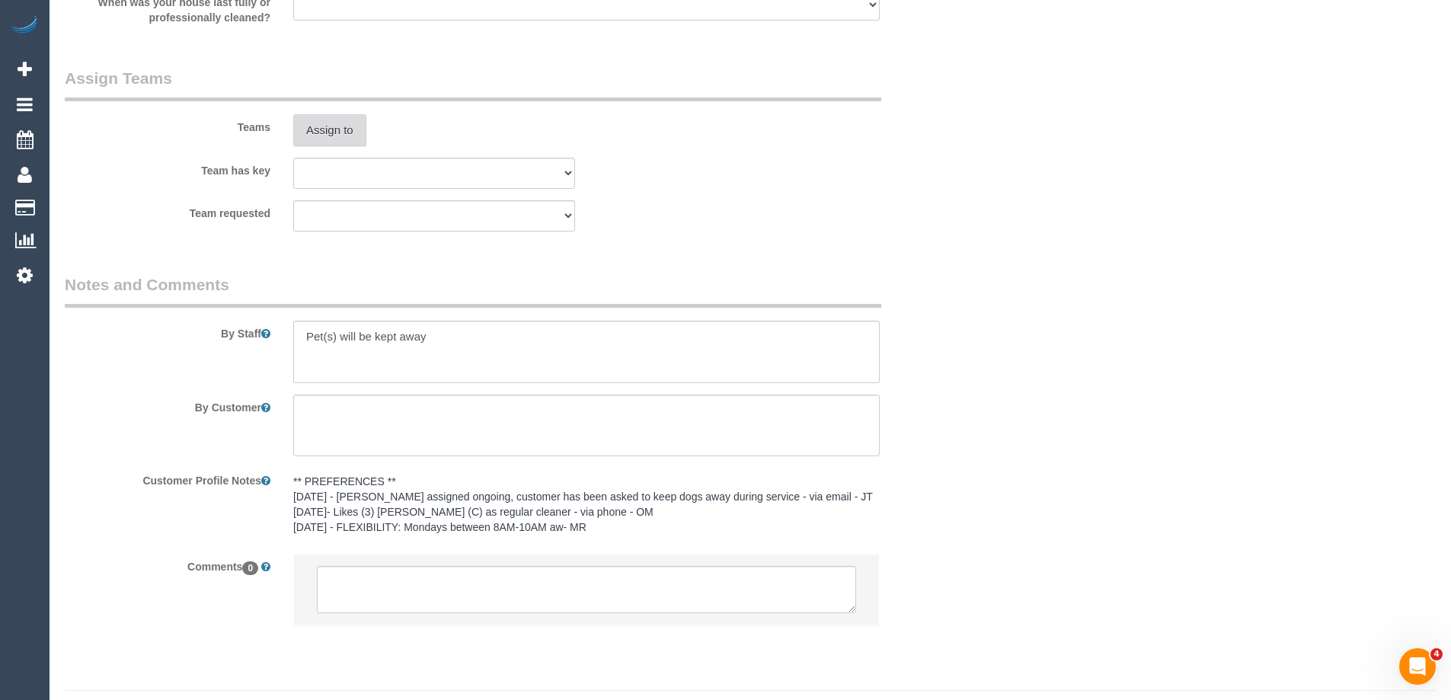
click at [320, 136] on button "Assign to" at bounding box center [329, 130] width 73 height 32
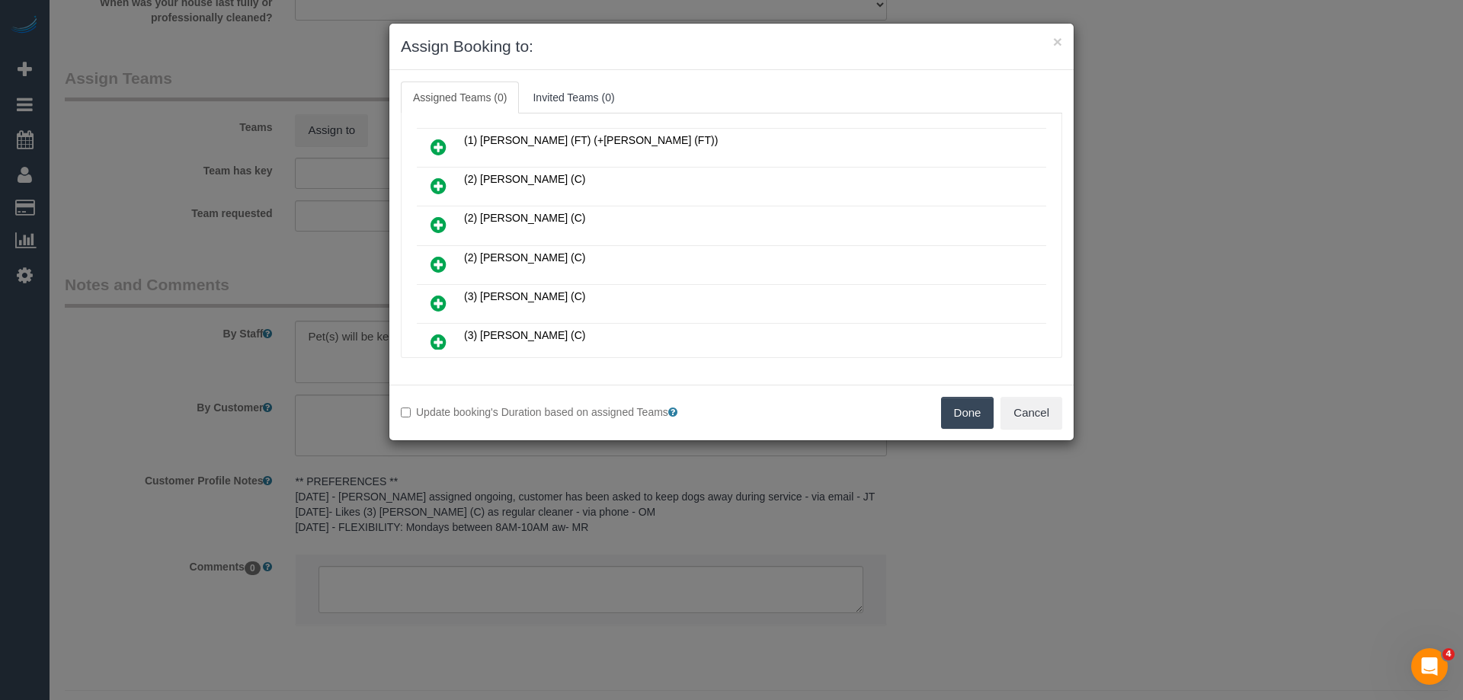
scroll to position [152, 0]
click at [442, 308] on icon at bounding box center [438, 305] width 16 height 18
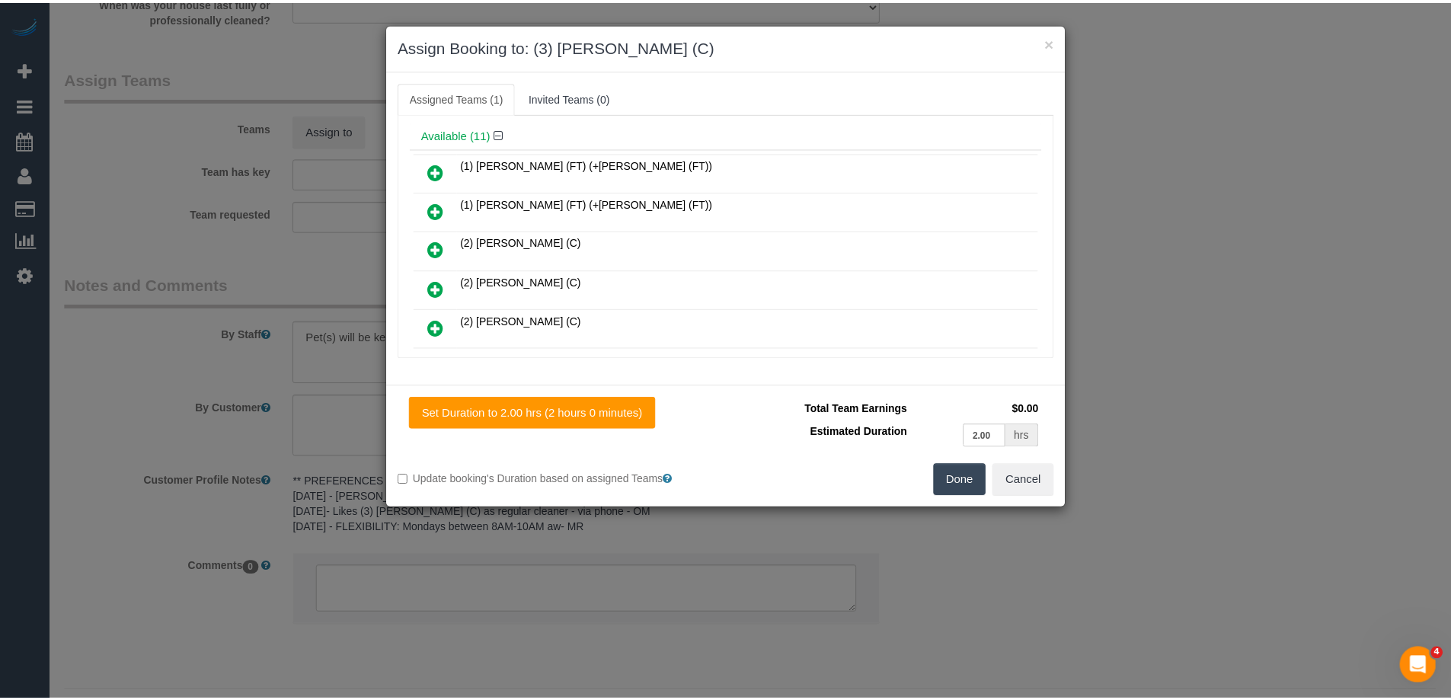
scroll to position [0, 0]
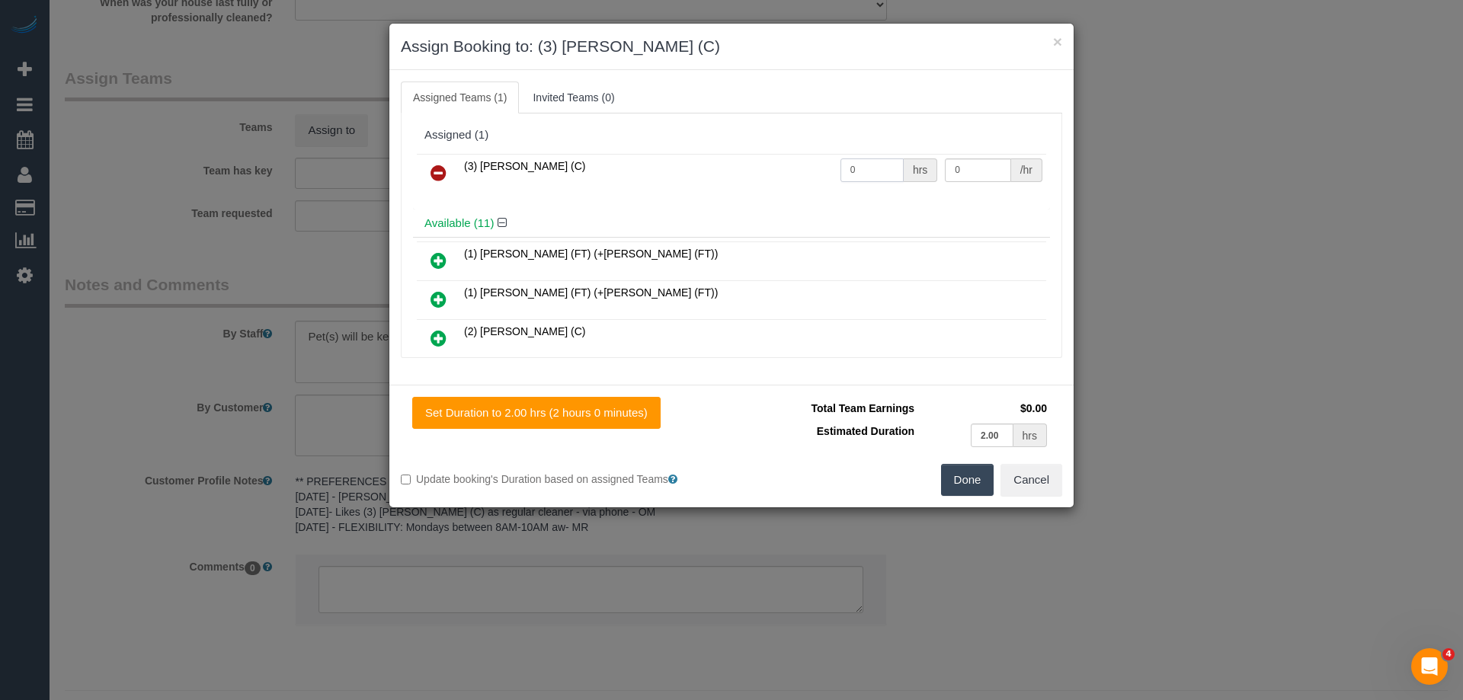
drag, startPoint x: 852, startPoint y: 174, endPoint x: 798, endPoint y: 173, distance: 53.3
click at [798, 173] on tr "(3) Barun Chand (C) 0 hrs 0 /hr" at bounding box center [731, 173] width 629 height 39
type input "2"
drag, startPoint x: 964, startPoint y: 168, endPoint x: 815, endPoint y: 164, distance: 148.6
click at [821, 164] on tr "(3) Barun Chand (C) 2 hrs 0 /hr" at bounding box center [731, 173] width 629 height 39
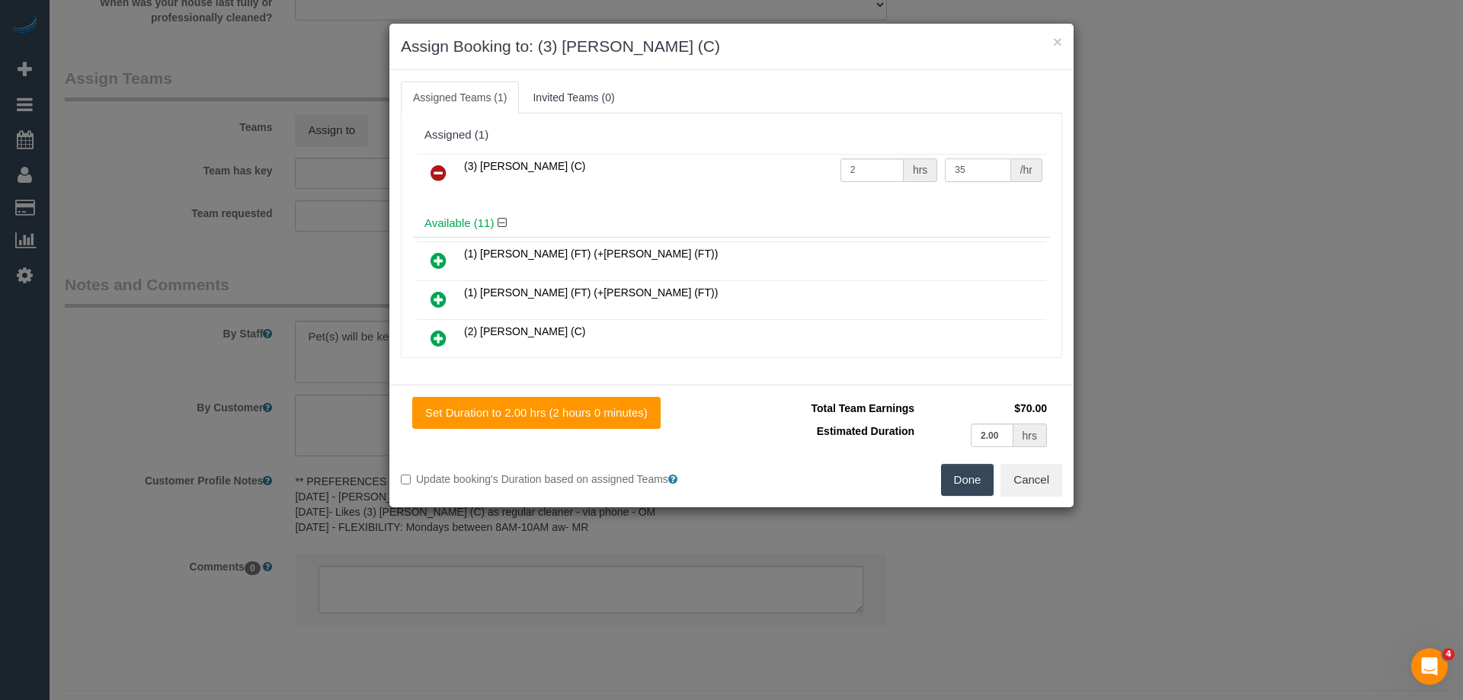
type input "35"
click at [972, 475] on button "Done" at bounding box center [967, 480] width 53 height 32
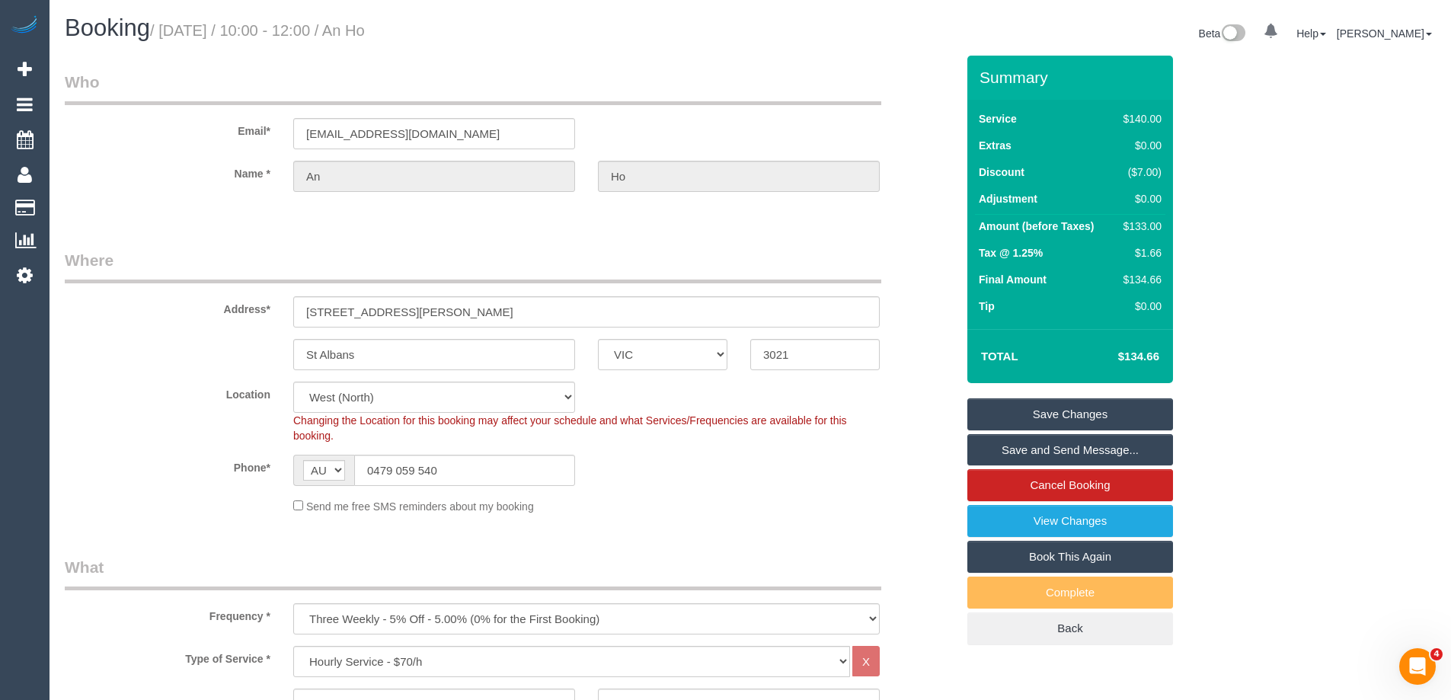
drag, startPoint x: 471, startPoint y: 27, endPoint x: 396, endPoint y: 36, distance: 75.1
click at [396, 36] on h1 "Booking / August 25, 2025 / 10:00 - 12:00 / An Ho" at bounding box center [402, 28] width 674 height 26
copy small "An Ho"
click at [1041, 411] on link "Save Changes" at bounding box center [1071, 414] width 206 height 32
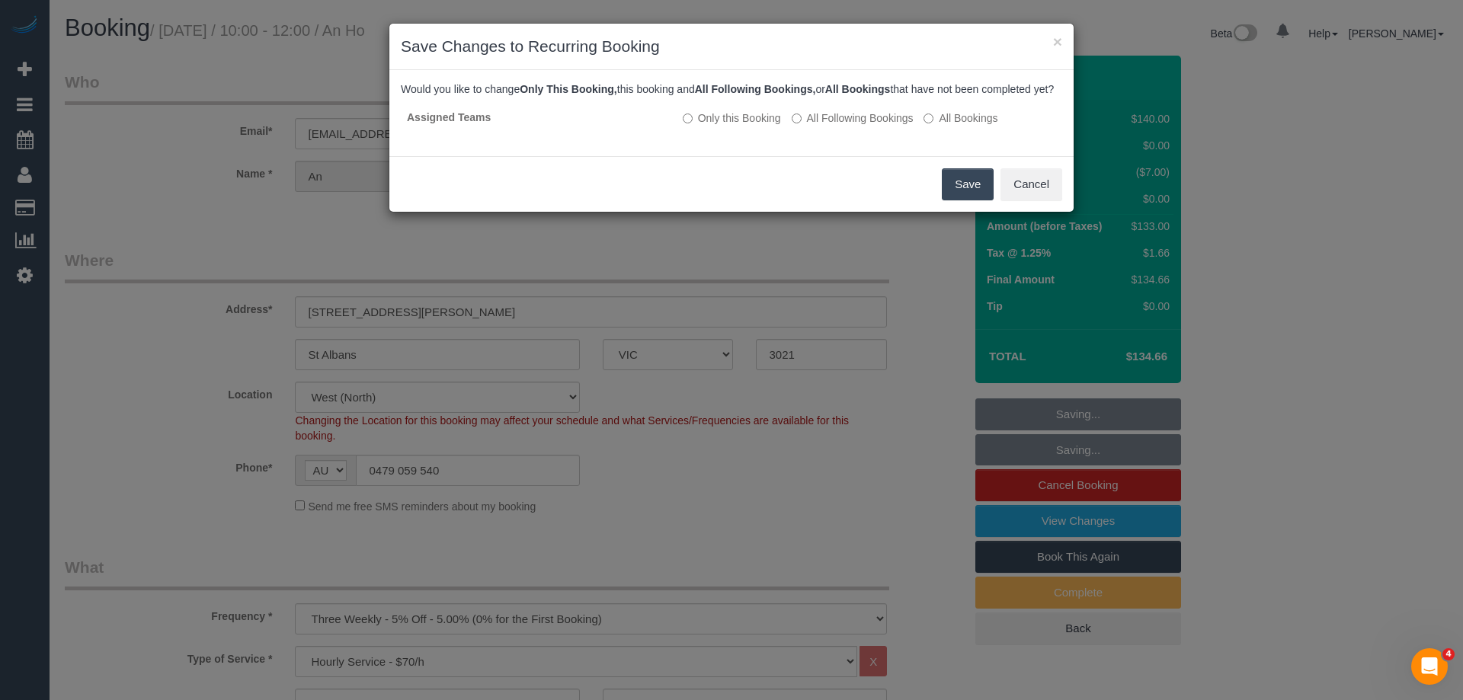
click at [972, 200] on button "Save" at bounding box center [968, 184] width 52 height 32
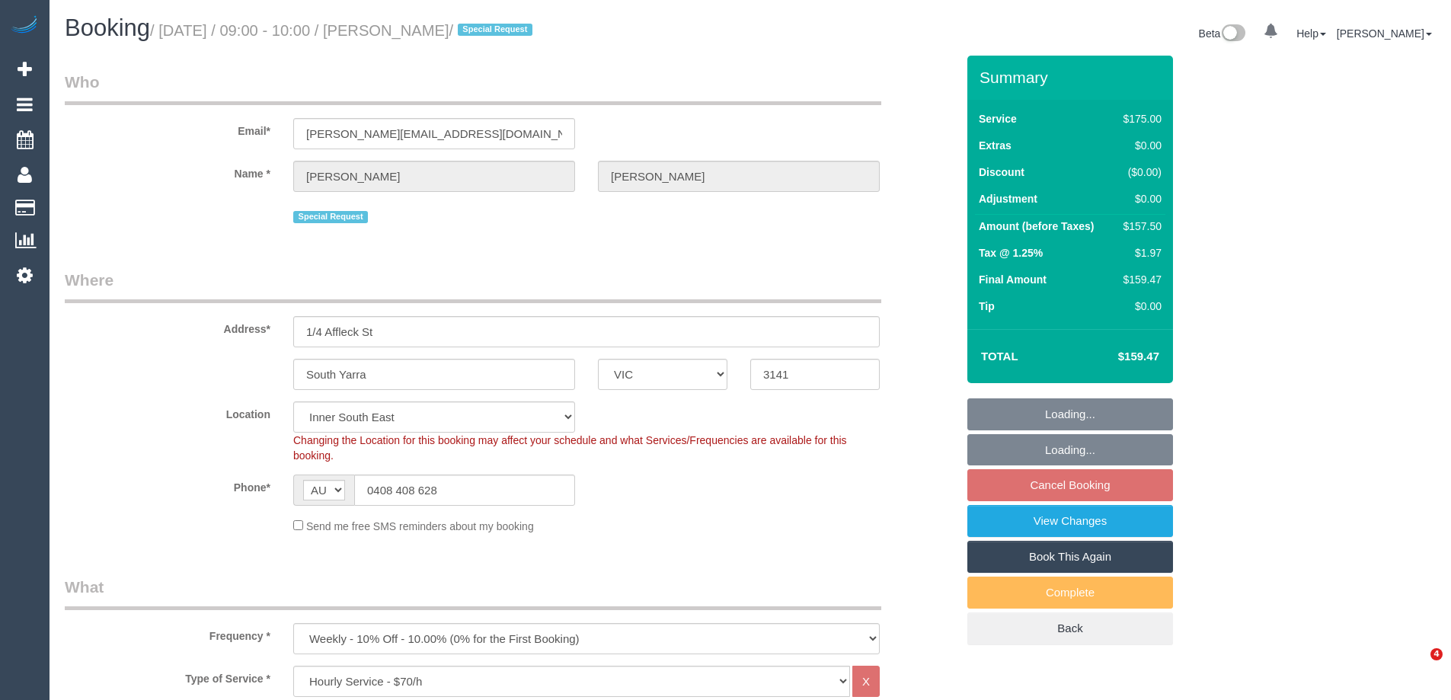
select select "VIC"
select select "150"
select select "string:stripe-pm_1MMfPo2GScqysDRVsPYDdghp"
select select "number:29"
select select "number:14"
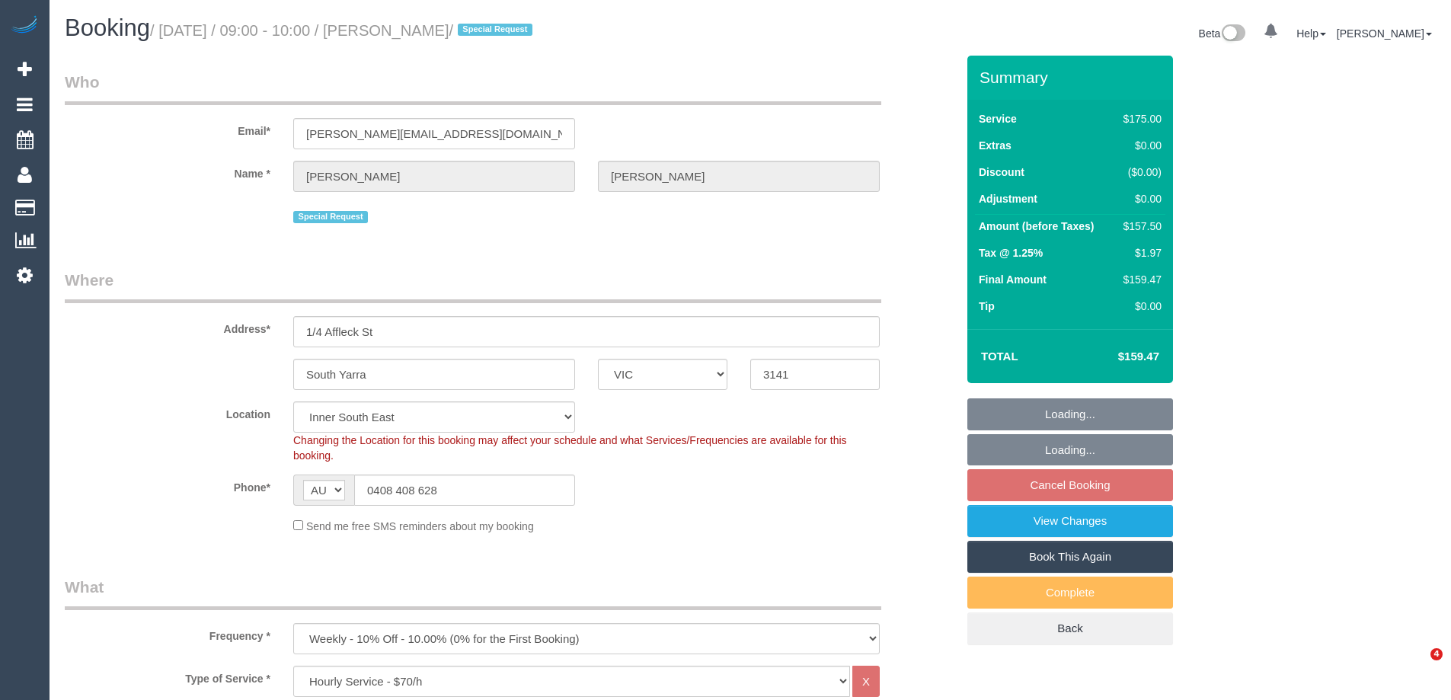
select select "number:21"
select select "number:22"
select select "number:35"
select select "71229"
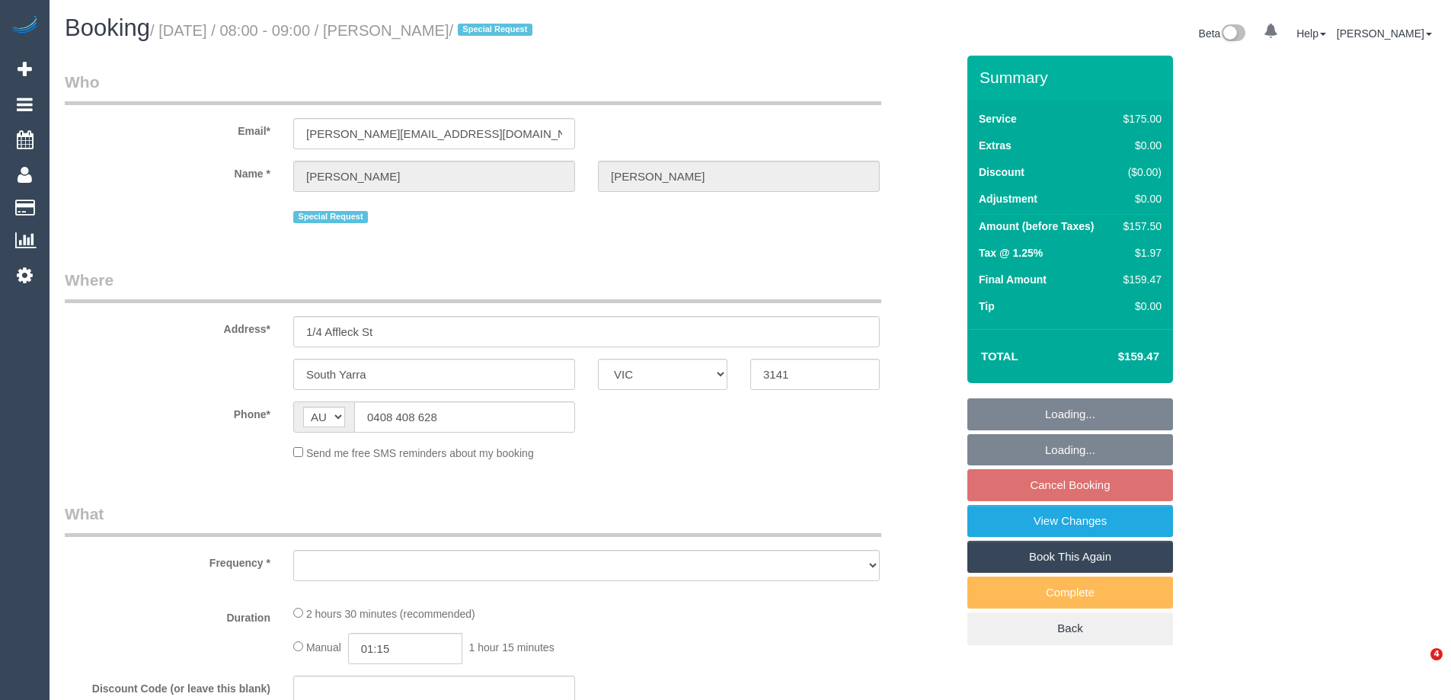
select select "VIC"
select select "string:stripe-pm_1MMfPo2GScqysDRVsPYDdghp"
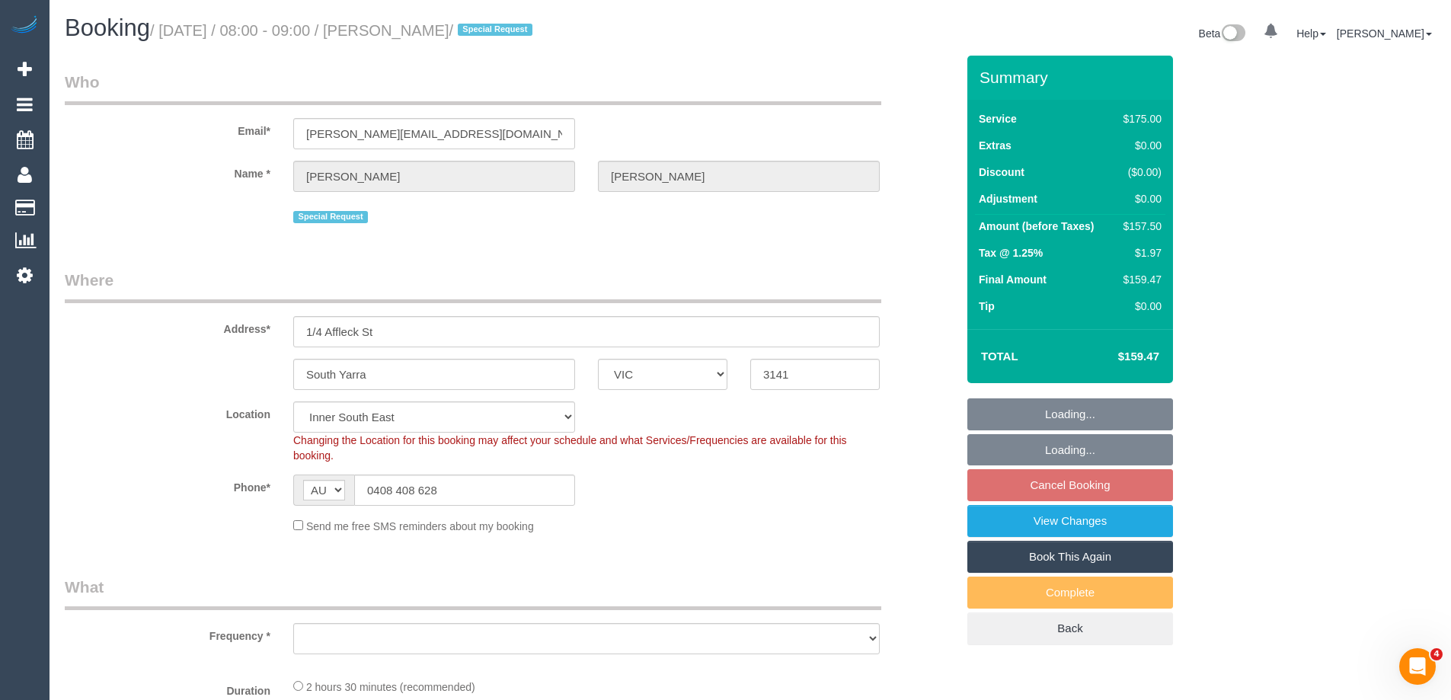
select select "number:29"
select select "number:14"
select select "number:21"
select select "number:22"
select select "number:35"
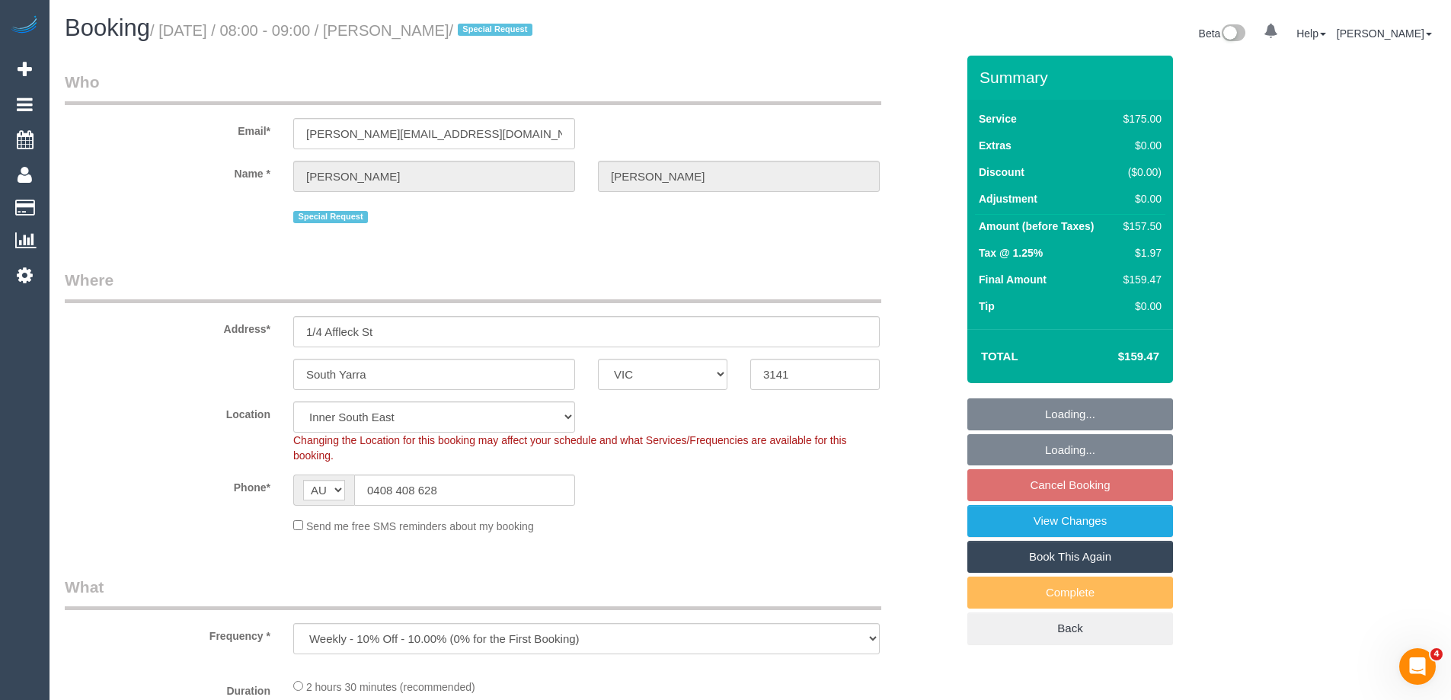
select select "object:919"
select select "71229"
select select "150"
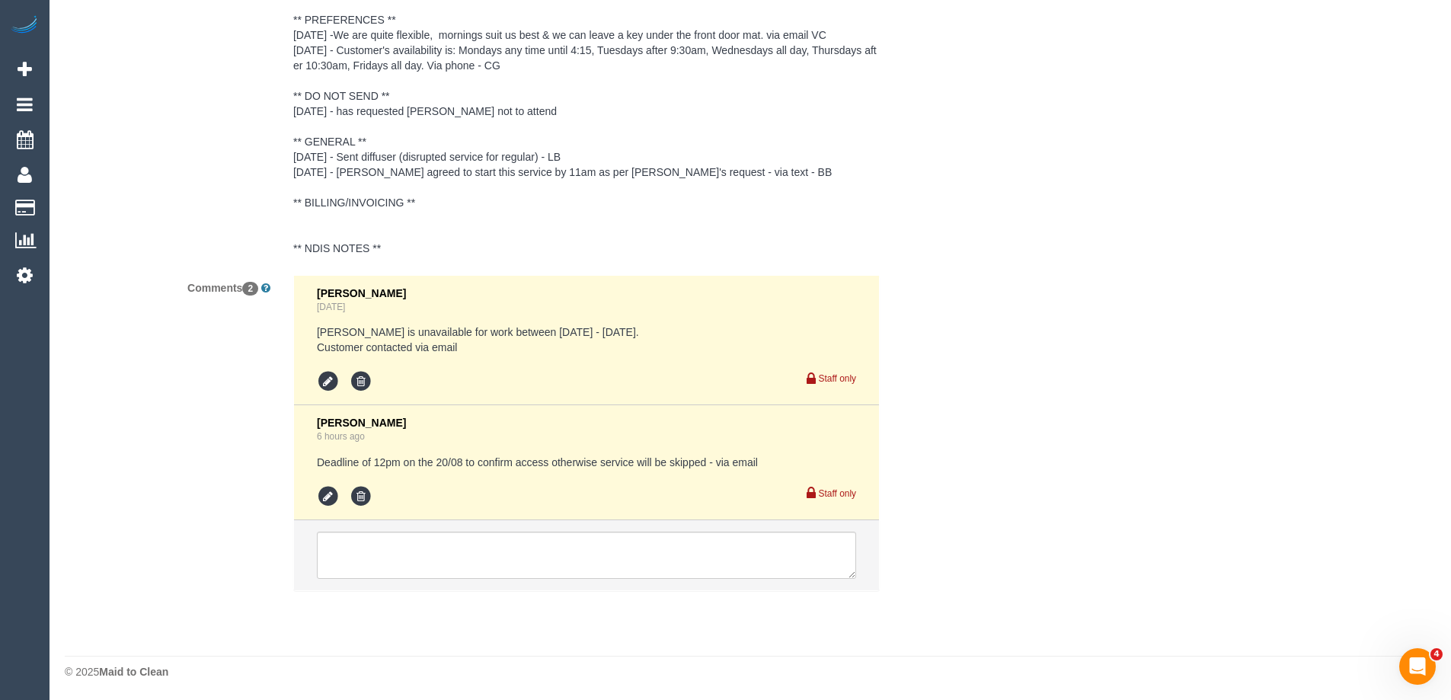
scroll to position [2918, 0]
click at [329, 491] on icon at bounding box center [328, 495] width 23 height 23
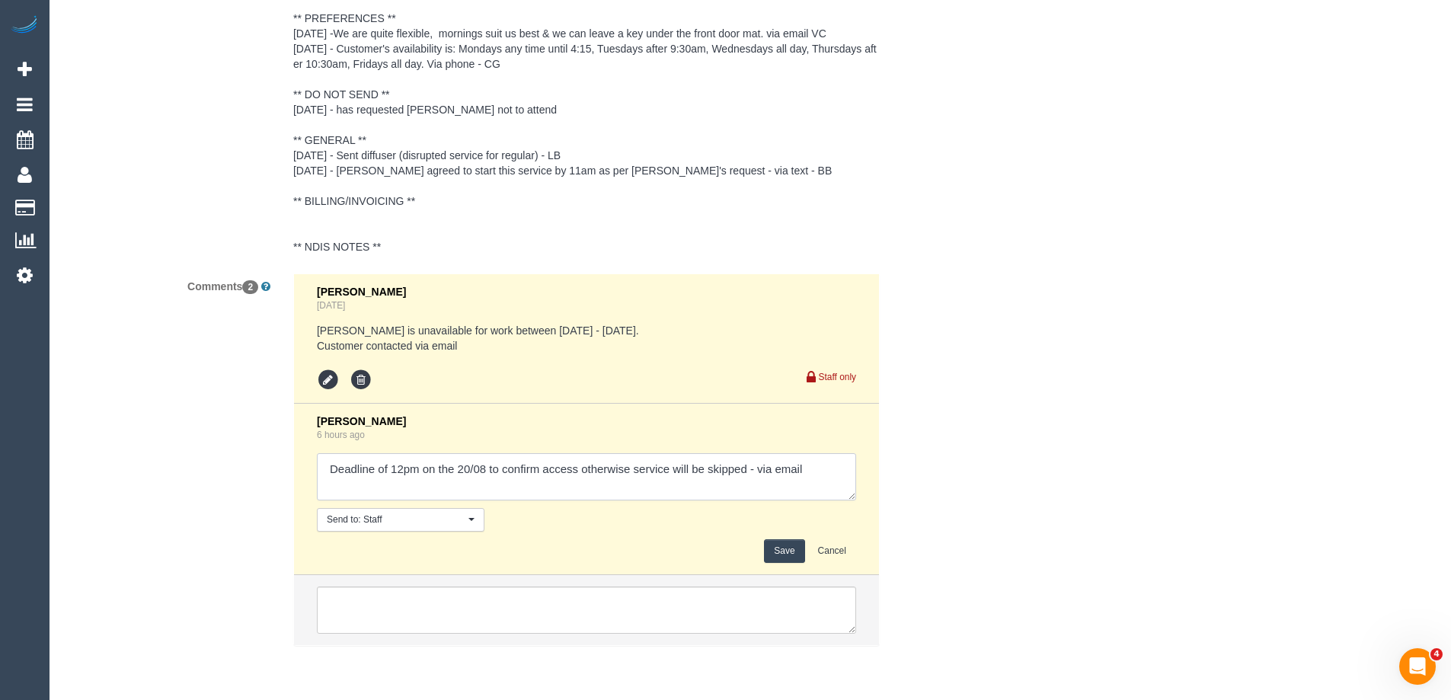
click at [757, 468] on textarea at bounding box center [586, 476] width 539 height 47
type textarea "Deadline of 12pm on the 20/08 to confirm access otherwise service will be skipp…"
click at [779, 544] on button "Save" at bounding box center [784, 551] width 40 height 24
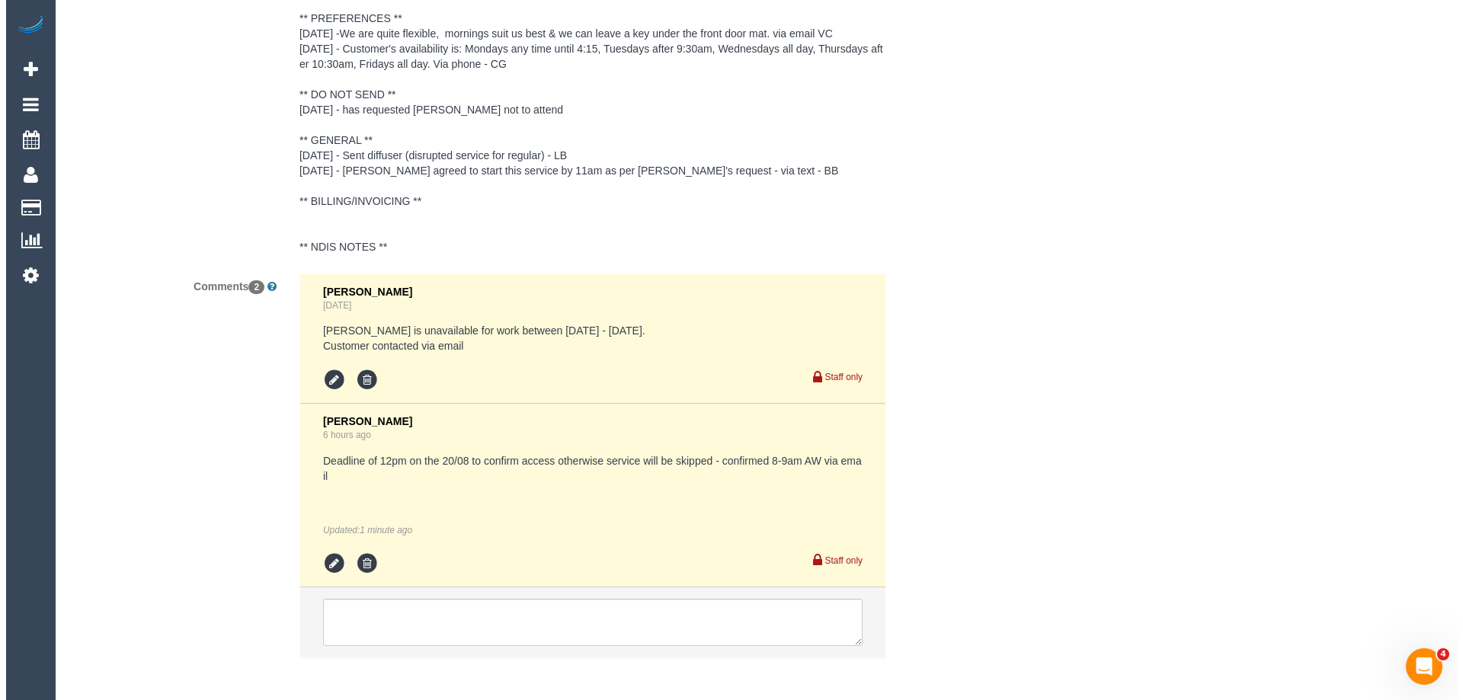
scroll to position [0, 0]
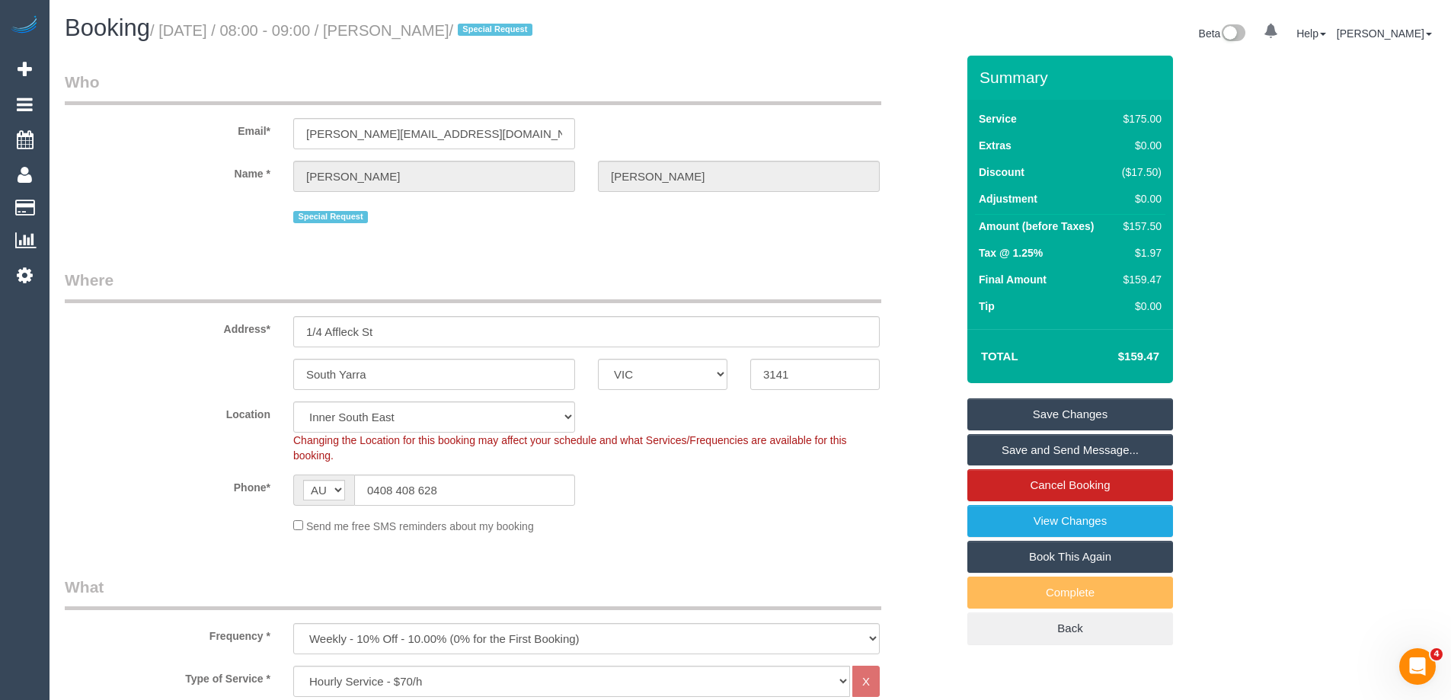
click at [1006, 443] on link "Save and Send Message..." at bounding box center [1071, 450] width 206 height 32
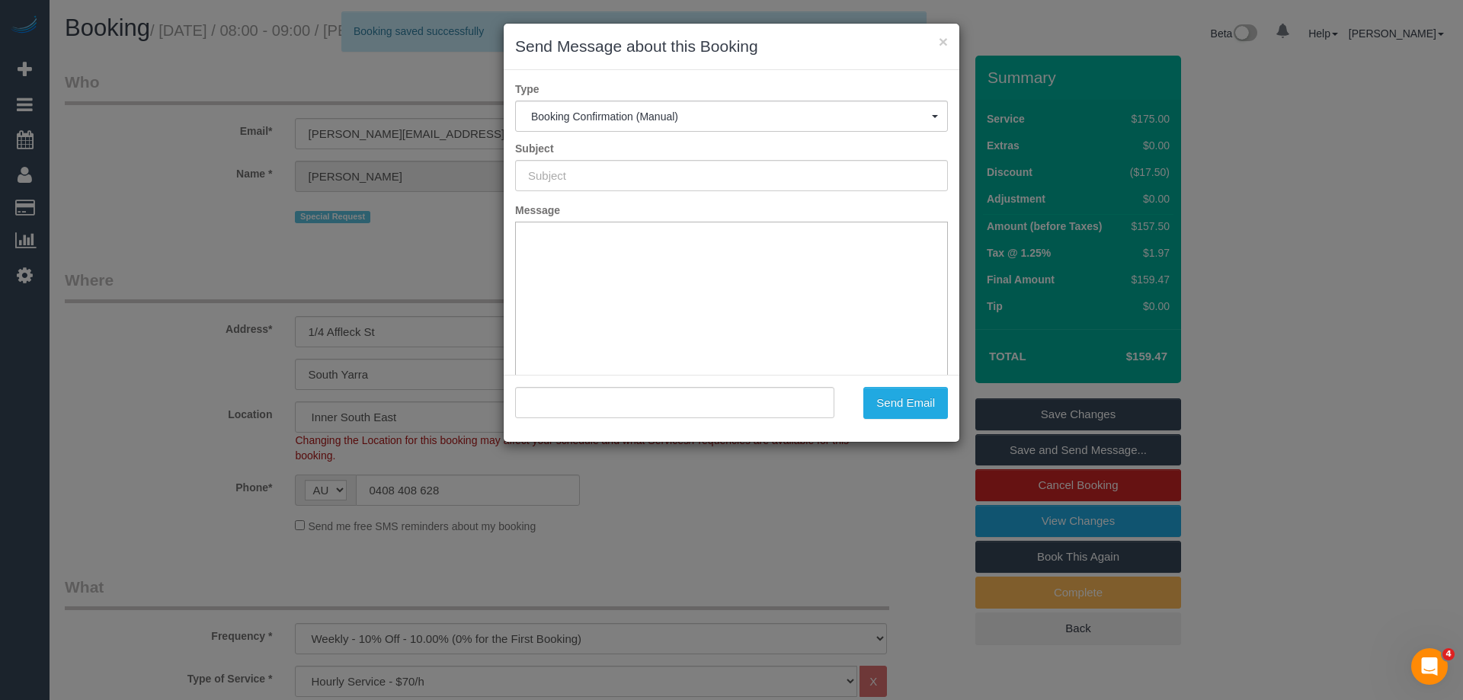
type input "Booking Confirmed"
type input ""[PERSON_NAME]" <[PERSON_NAME][EMAIL_ADDRESS][DOMAIN_NAME]>"
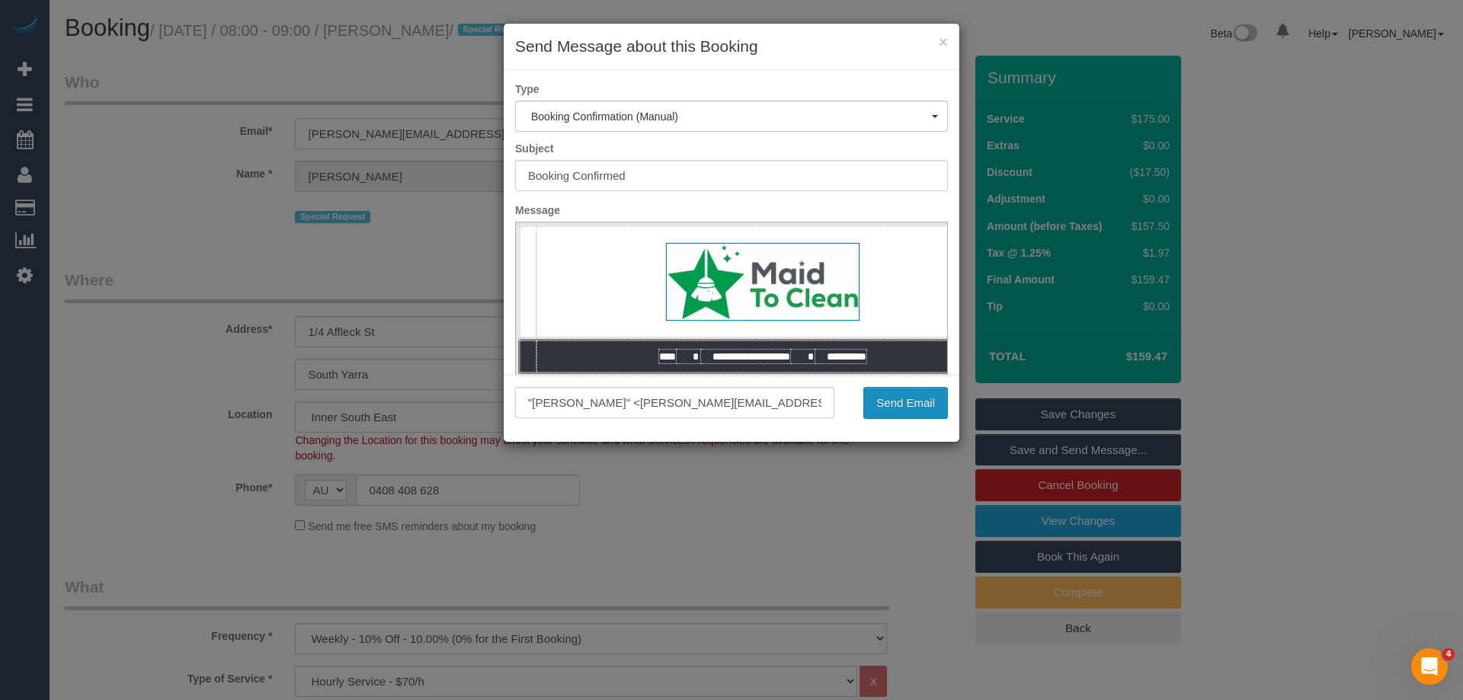
click at [902, 410] on button "Send Email" at bounding box center [905, 403] width 85 height 32
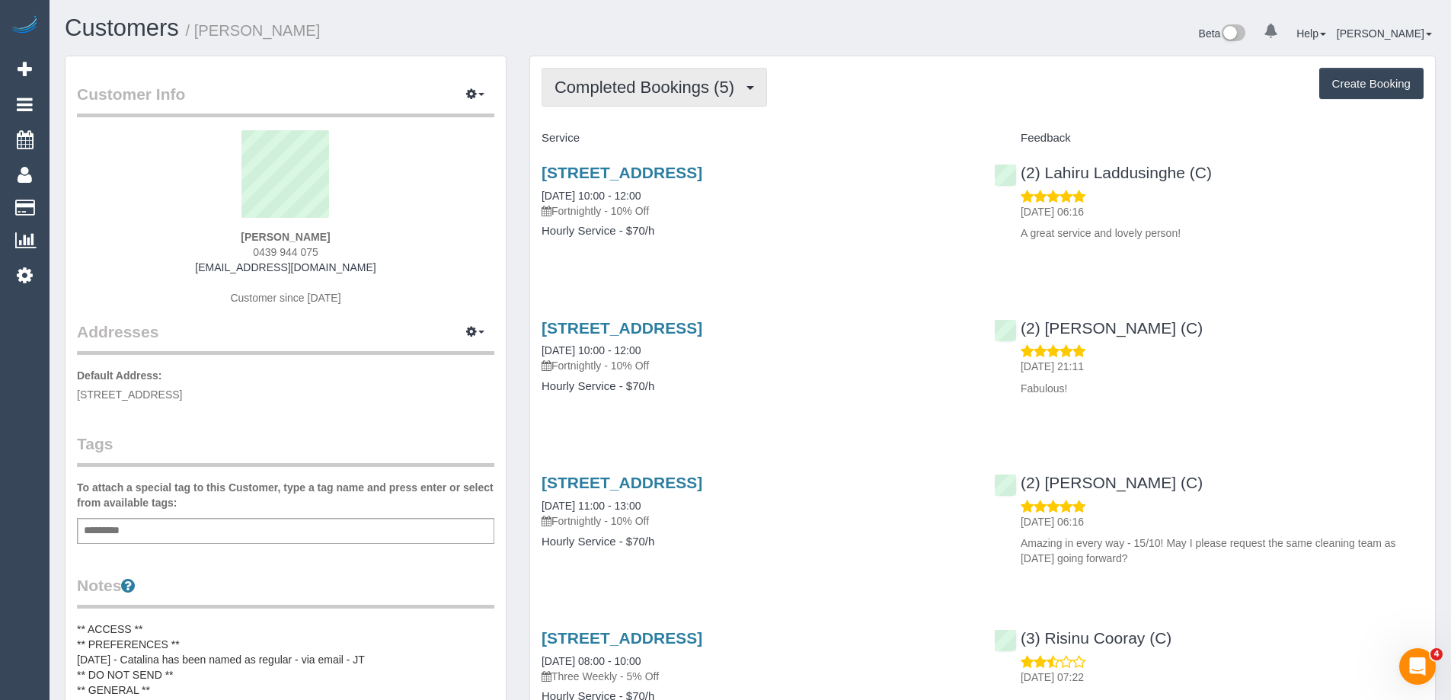
click at [643, 105] on button "Completed Bookings (5)" at bounding box center [655, 87] width 226 height 39
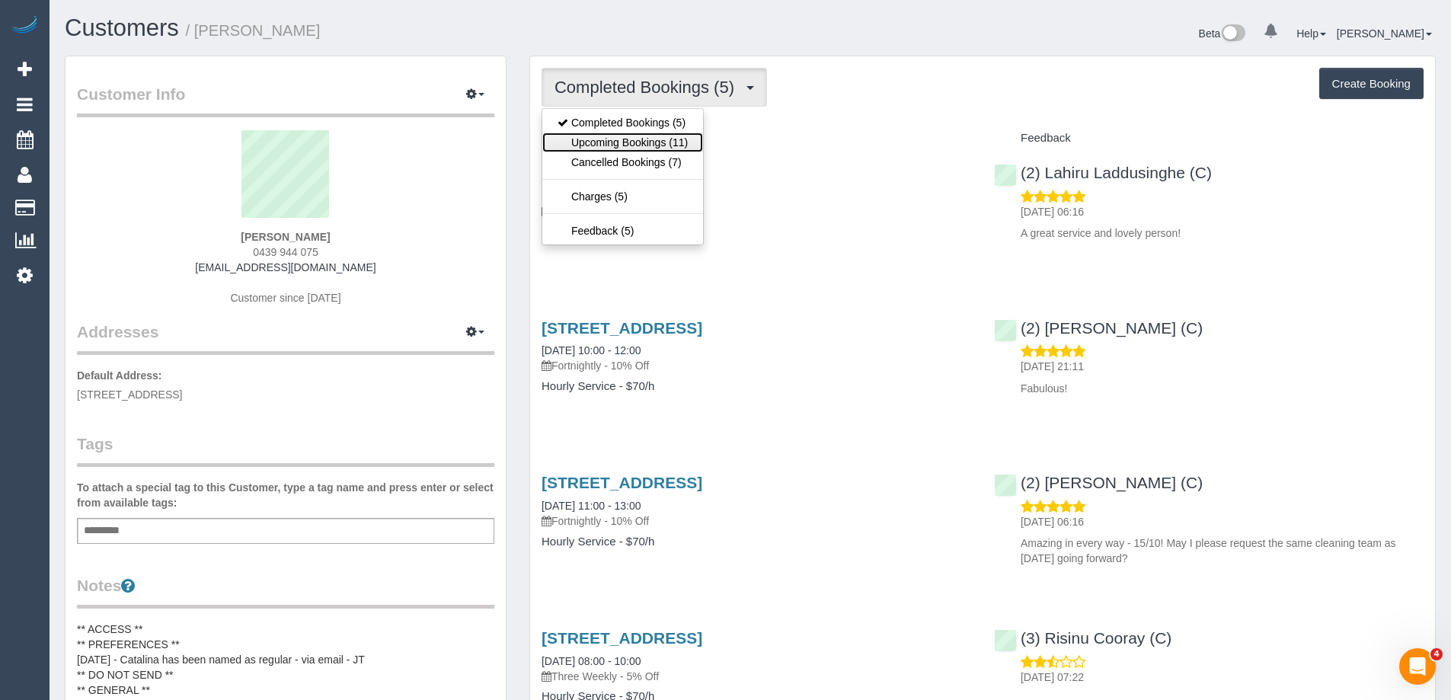
click at [638, 140] on link "Upcoming Bookings (11)" at bounding box center [622, 143] width 161 height 20
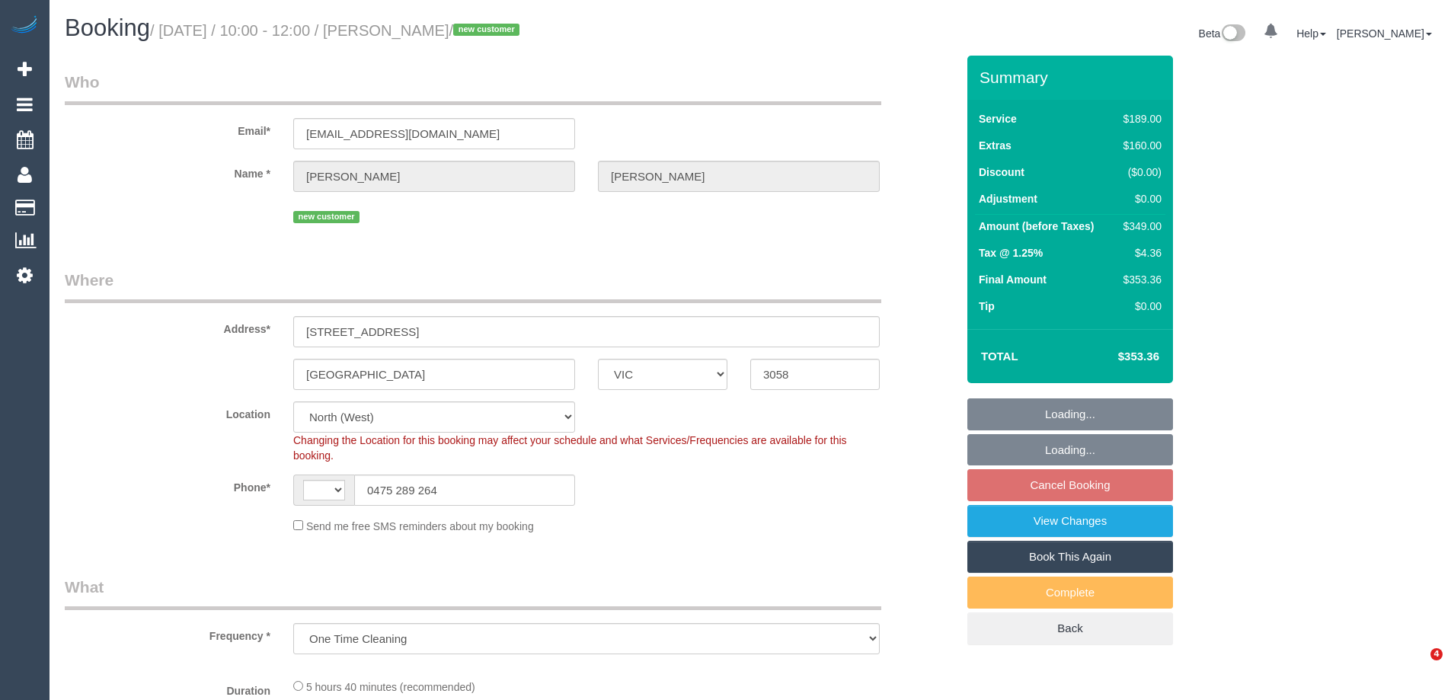
select select "VIC"
select select "object:572"
select select "string:AU"
select select "string:stripe-pm_1RXAL42GScqysDRVLX2e3ZVh"
select select "number:28"
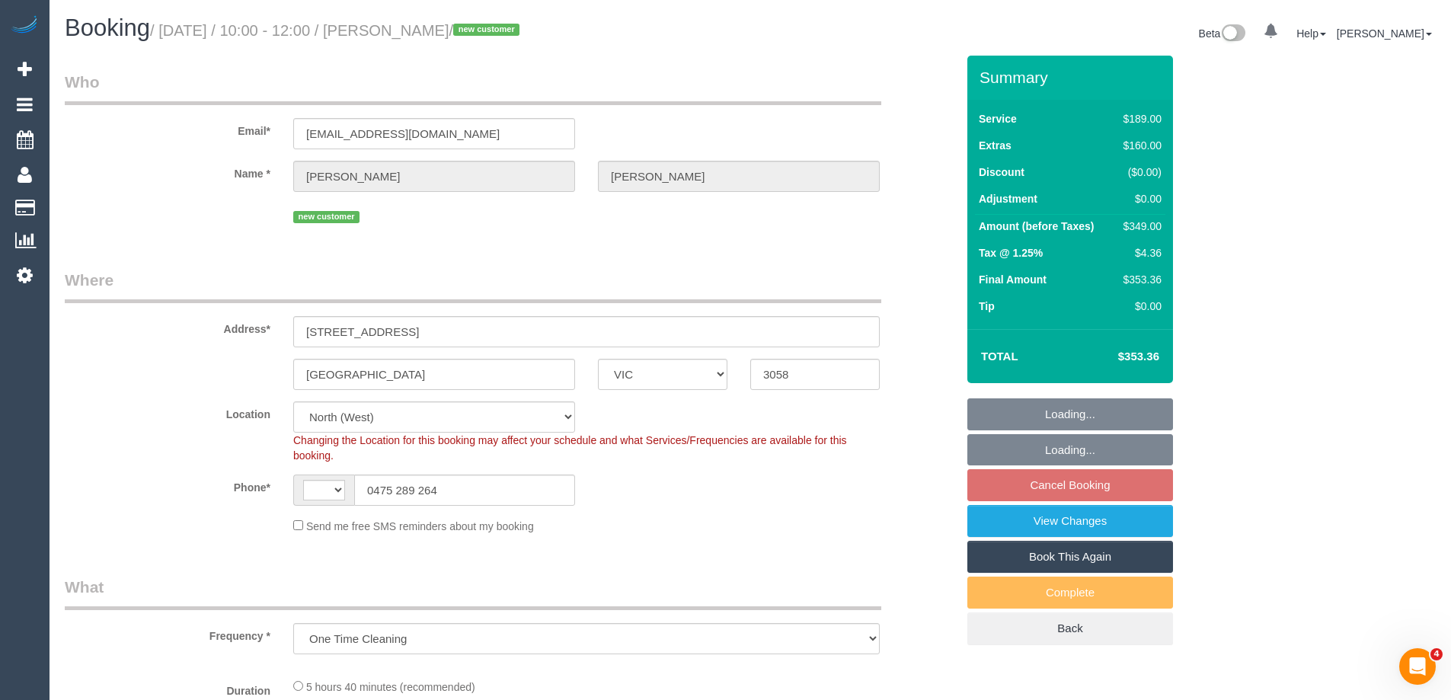
select select "number:14"
select select "number:19"
select select "number:22"
select select "number:13"
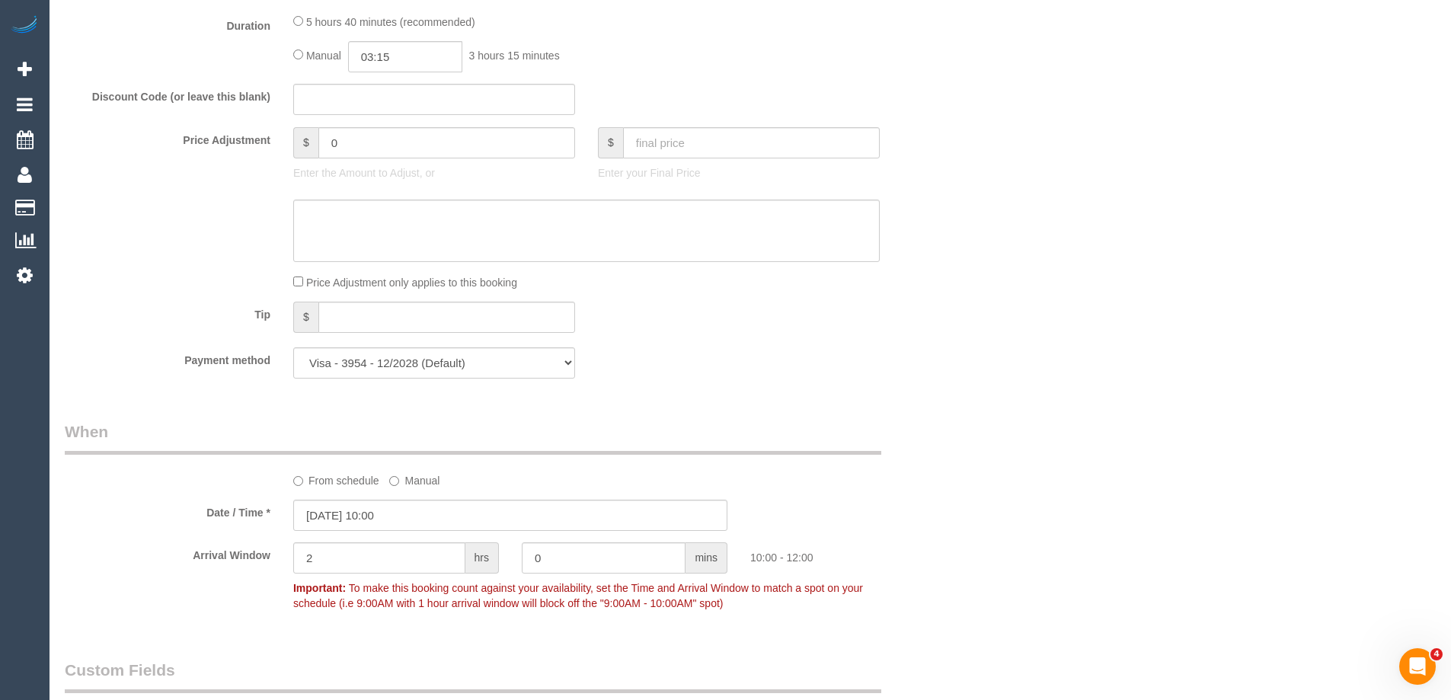
scroll to position [1600, 0]
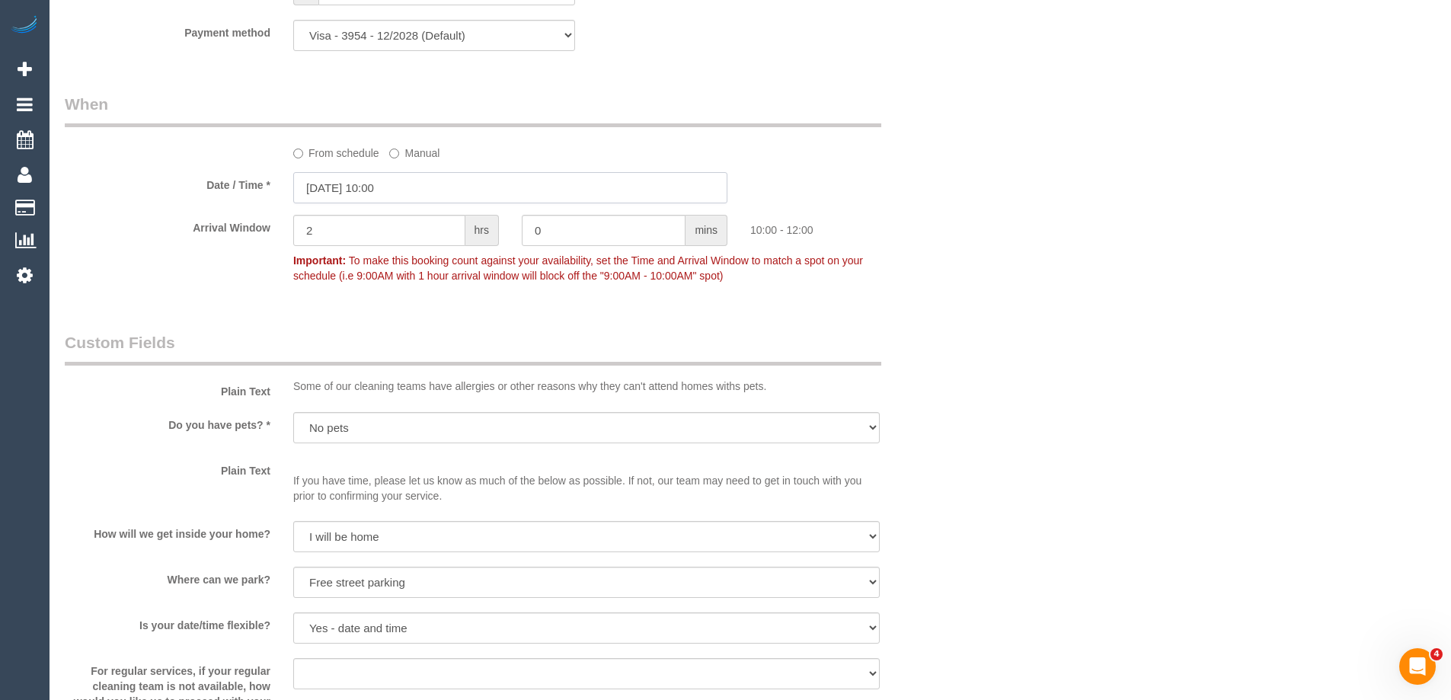
click at [332, 184] on input "21/08/2025 10:00" at bounding box center [510, 187] width 434 height 31
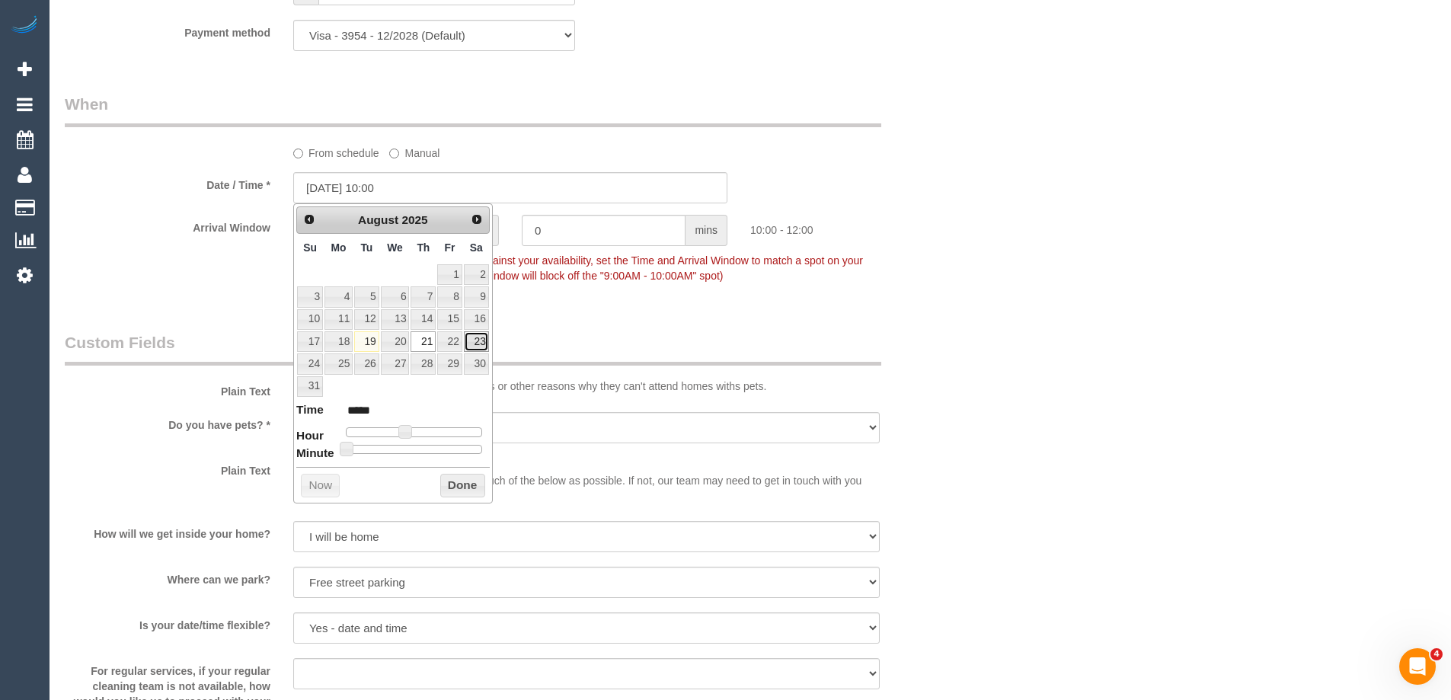
click at [472, 341] on link "23" at bounding box center [476, 341] width 25 height 21
type input "23/08/2025 11:00"
type input "*****"
type input "23/08/2025 12:00"
type input "*****"
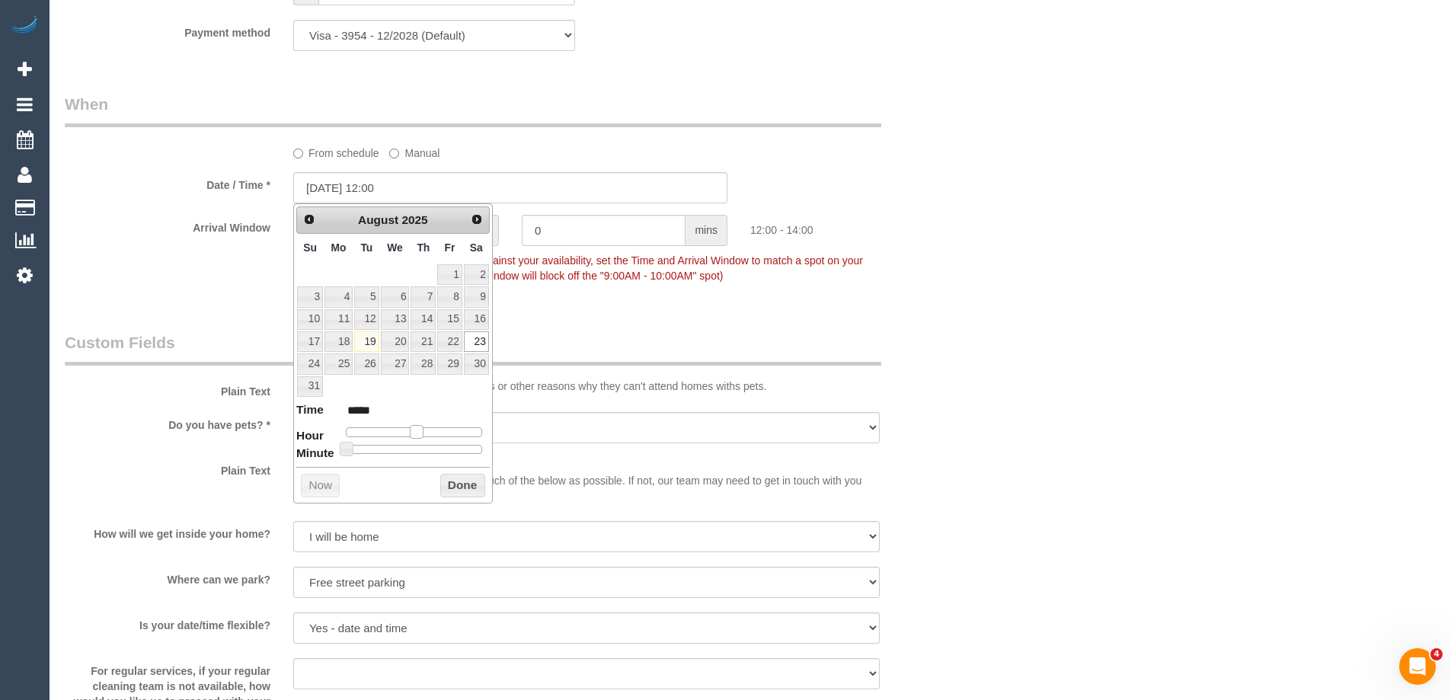
drag, startPoint x: 411, startPoint y: 434, endPoint x: 422, endPoint y: 436, distance: 11.5
click at [422, 436] on span at bounding box center [417, 432] width 14 height 14
click at [443, 485] on button "Done" at bounding box center [462, 486] width 45 height 24
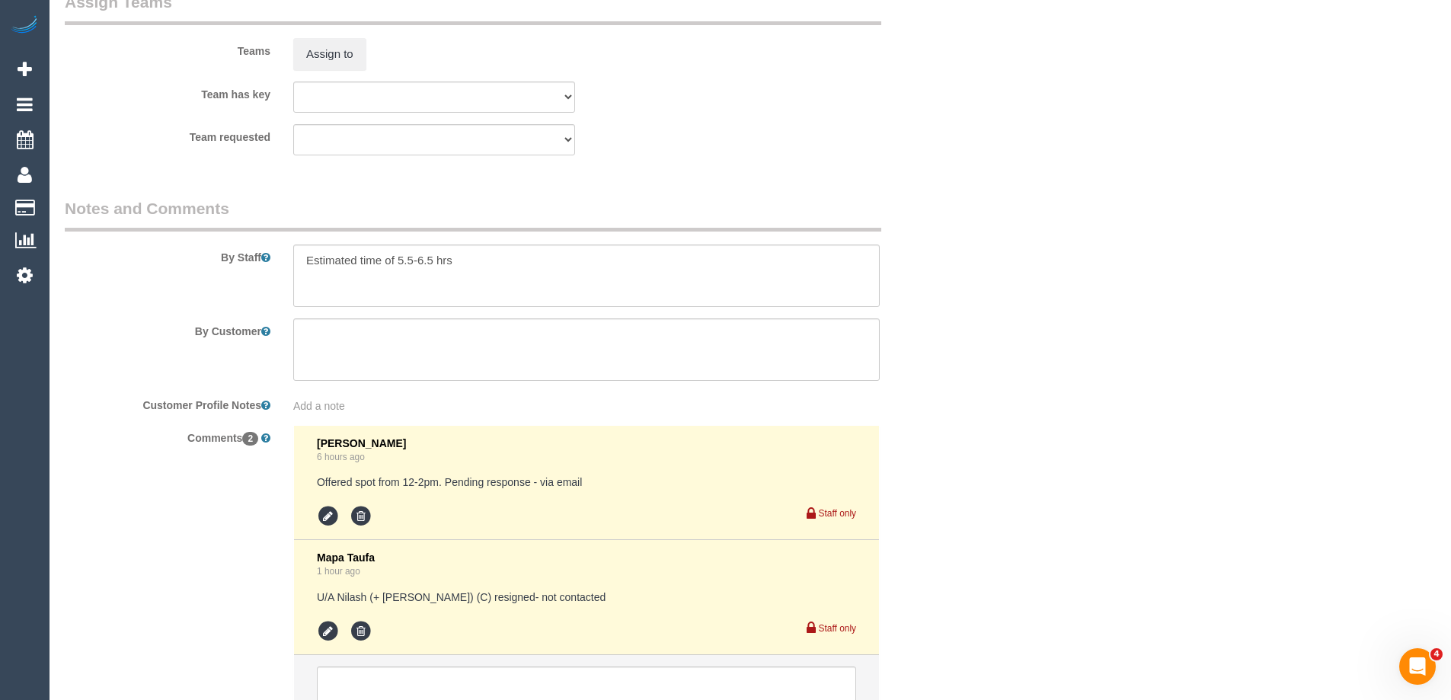
scroll to position [2559, 0]
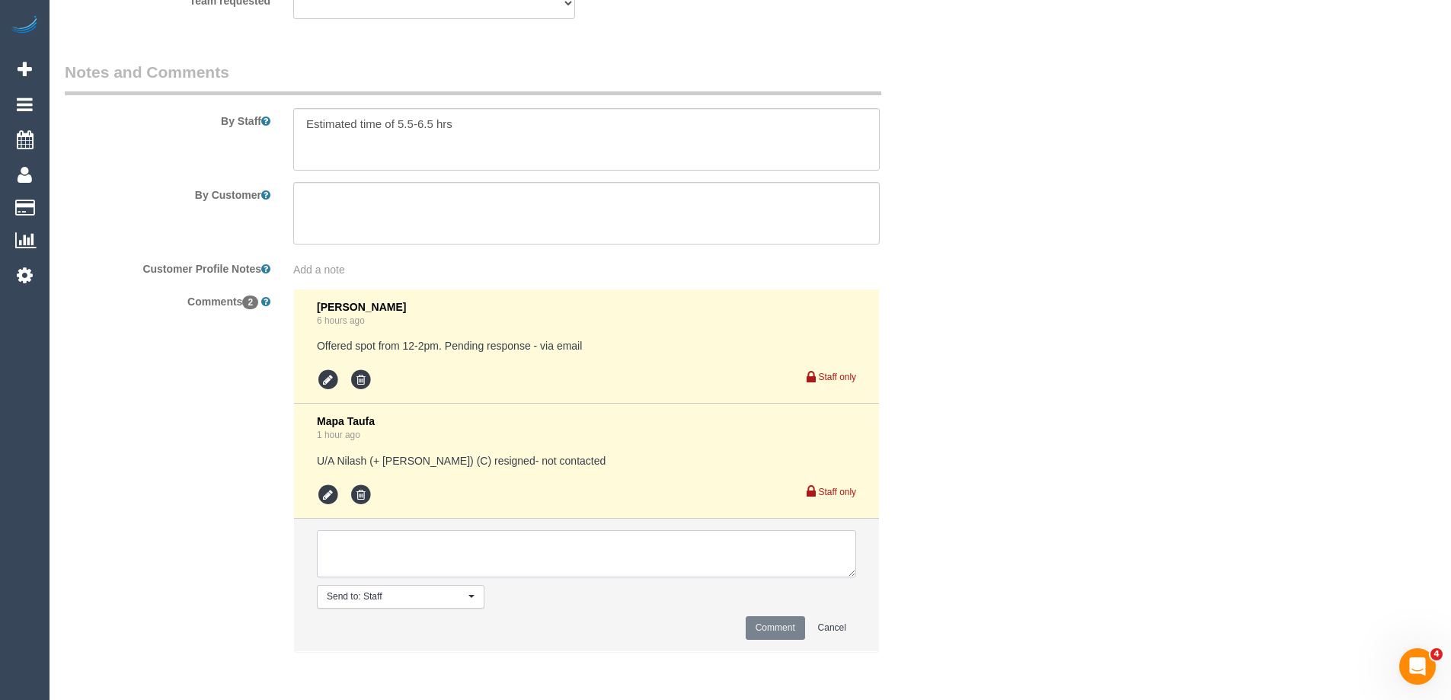
click at [353, 542] on textarea at bounding box center [586, 553] width 539 height 47
type textarea "Offered spot on the 23/08 due to no capacity on the 21/08. Pending response - v…"
click at [753, 627] on button "Comment" at bounding box center [775, 628] width 59 height 24
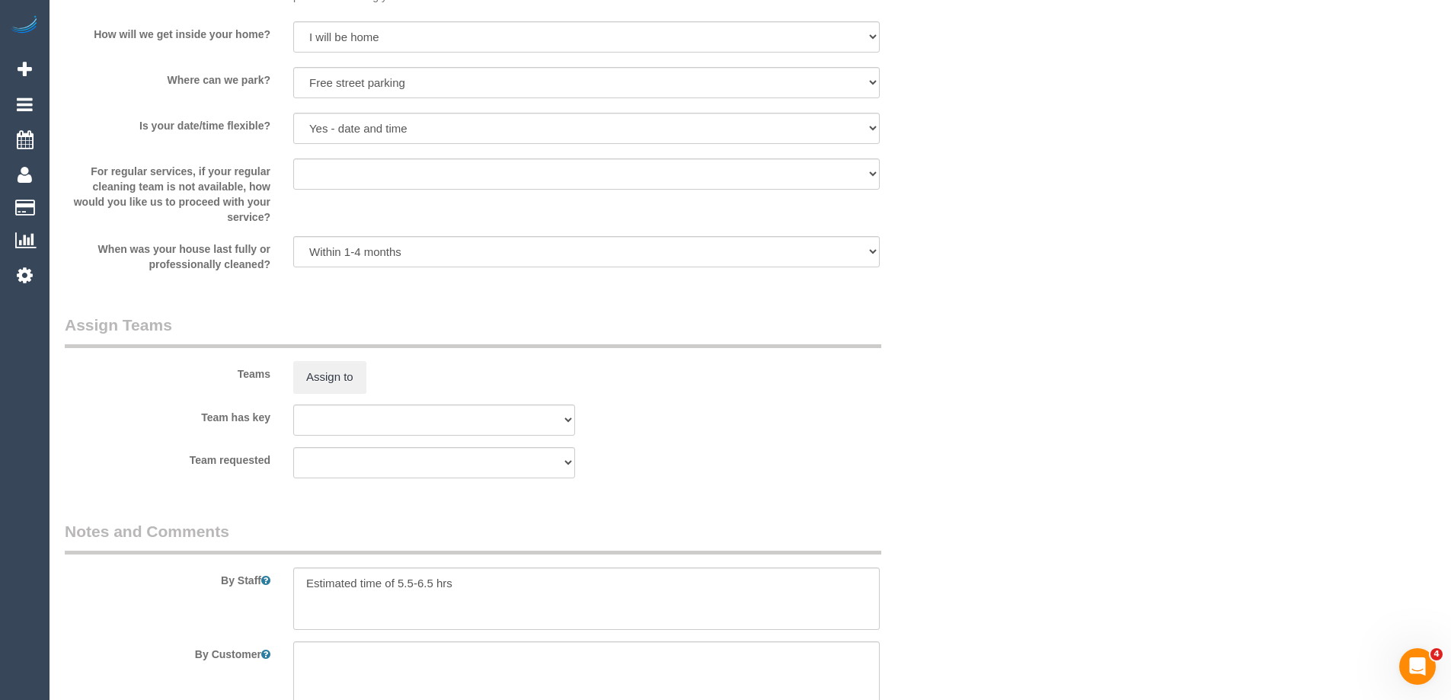
scroll to position [2102, 0]
click at [331, 374] on button "Assign to" at bounding box center [329, 375] width 73 height 32
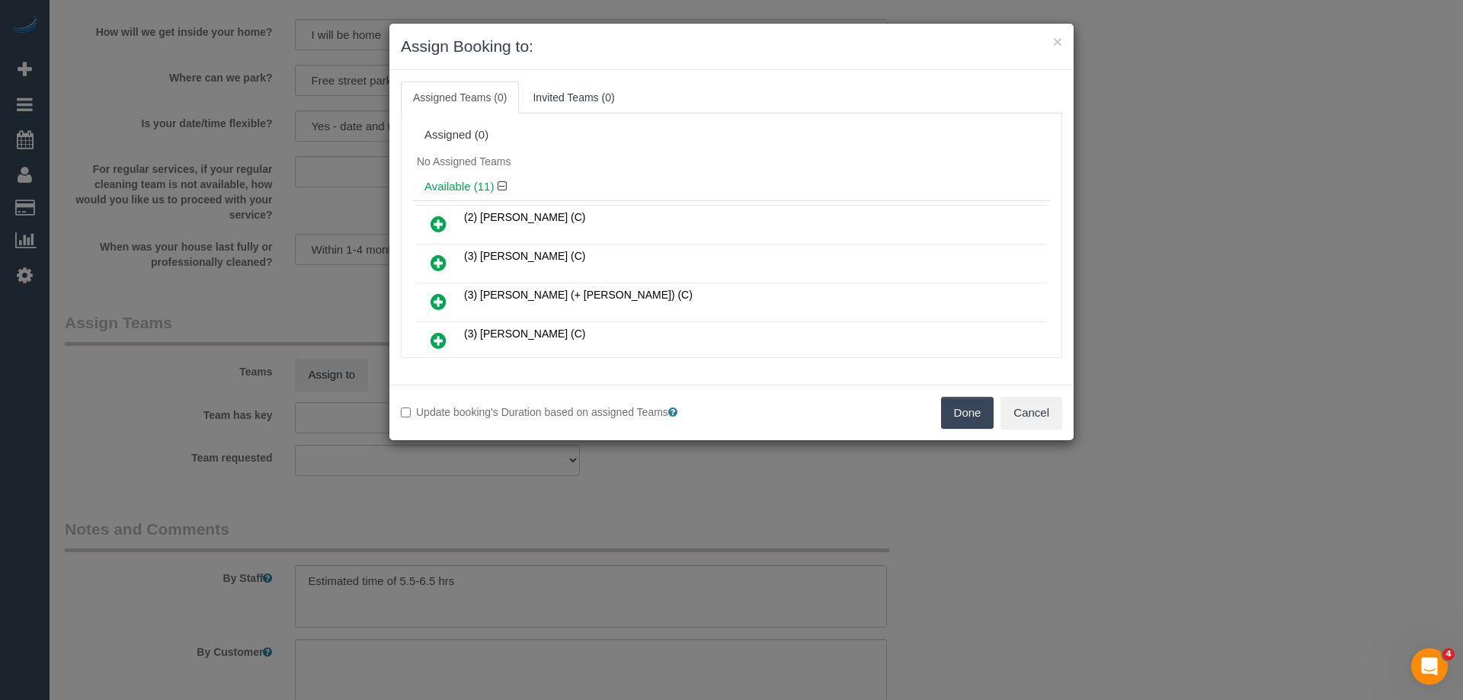
drag, startPoint x: 958, startPoint y: 415, endPoint x: 952, endPoint y: 401, distance: 16.0
click at [958, 415] on button "Done" at bounding box center [967, 413] width 53 height 32
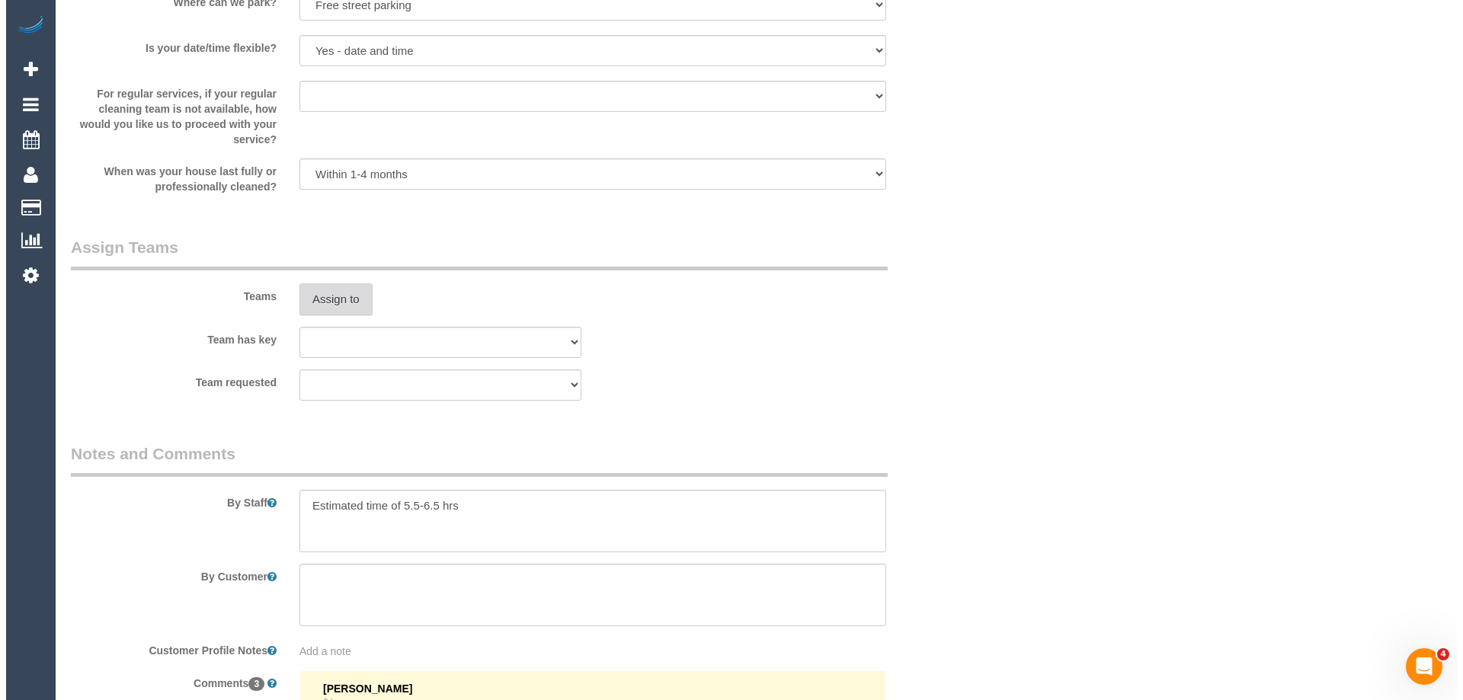
scroll to position [2178, 0]
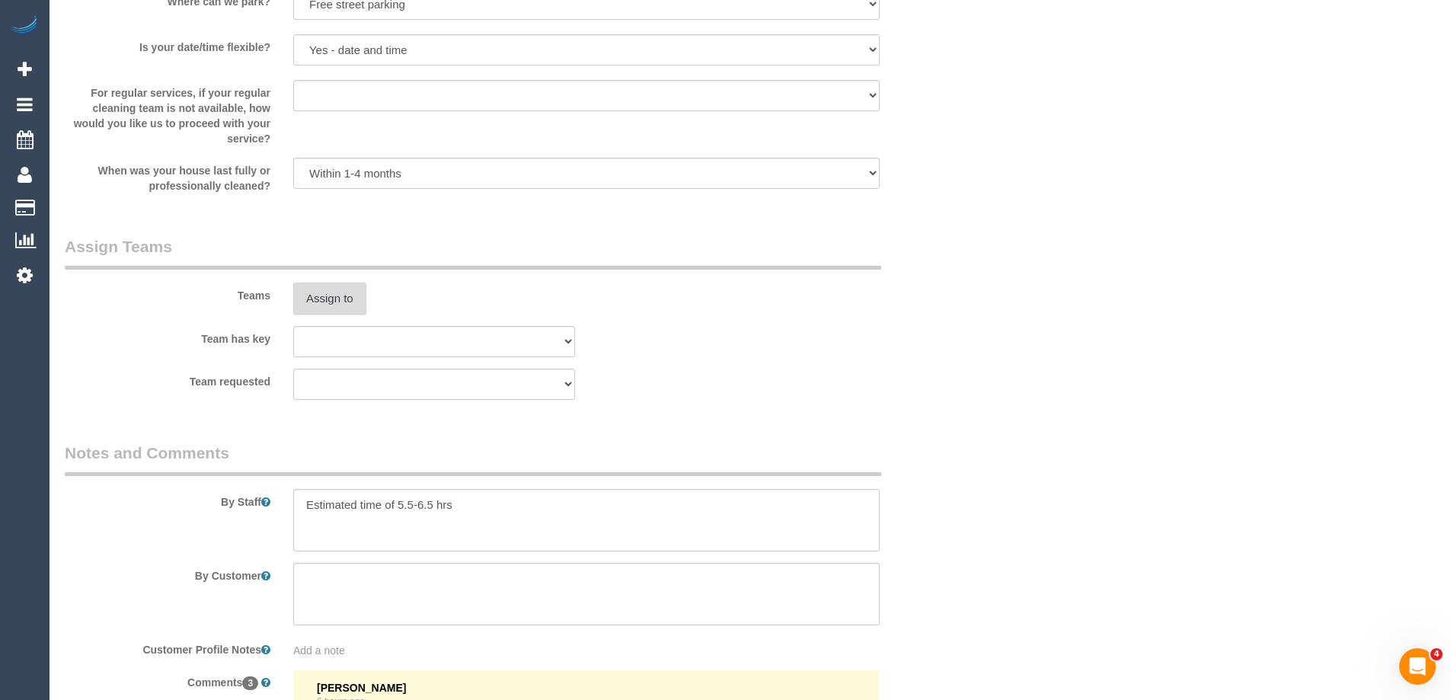
drag, startPoint x: 315, startPoint y: 276, endPoint x: 328, endPoint y: 287, distance: 17.3
click at [318, 281] on div "Teams Assign to" at bounding box center [510, 274] width 914 height 79
click at [328, 292] on button "Assign to" at bounding box center [329, 299] width 73 height 32
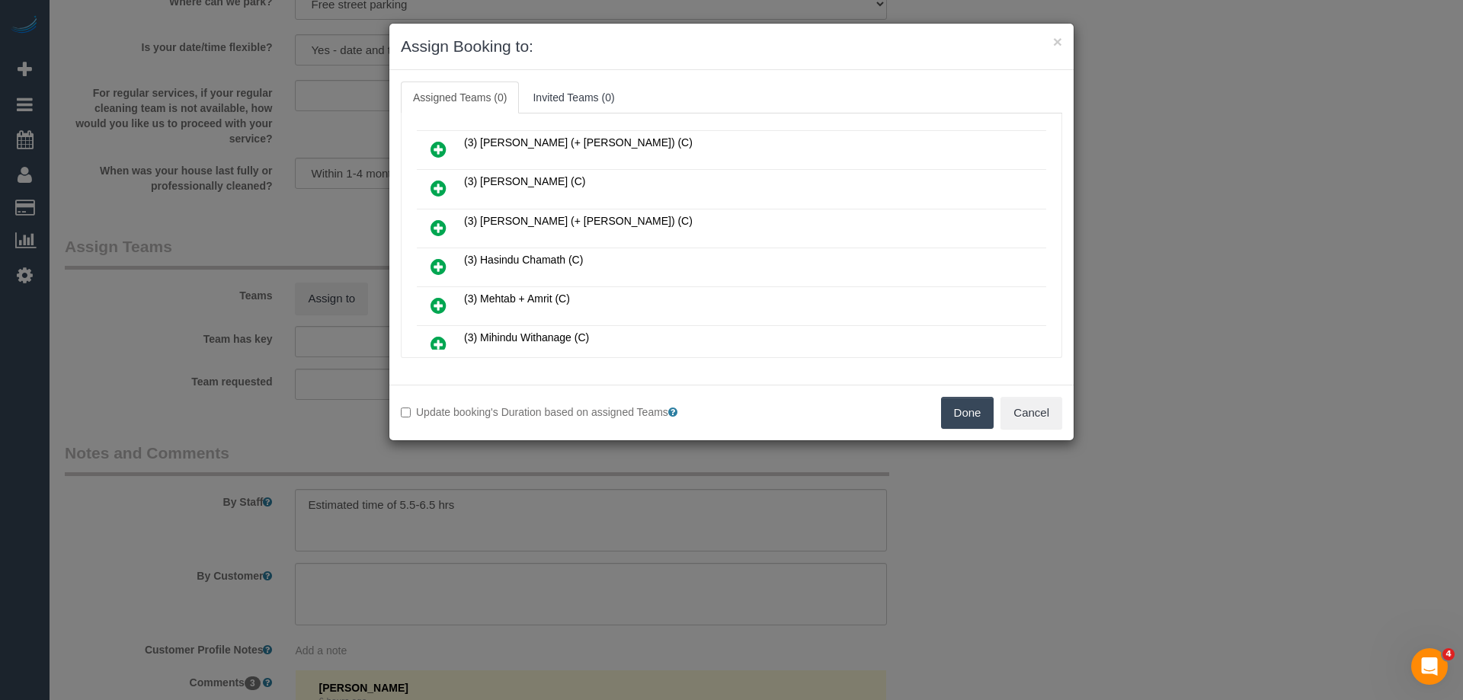
click at [437, 151] on icon at bounding box center [438, 149] width 16 height 18
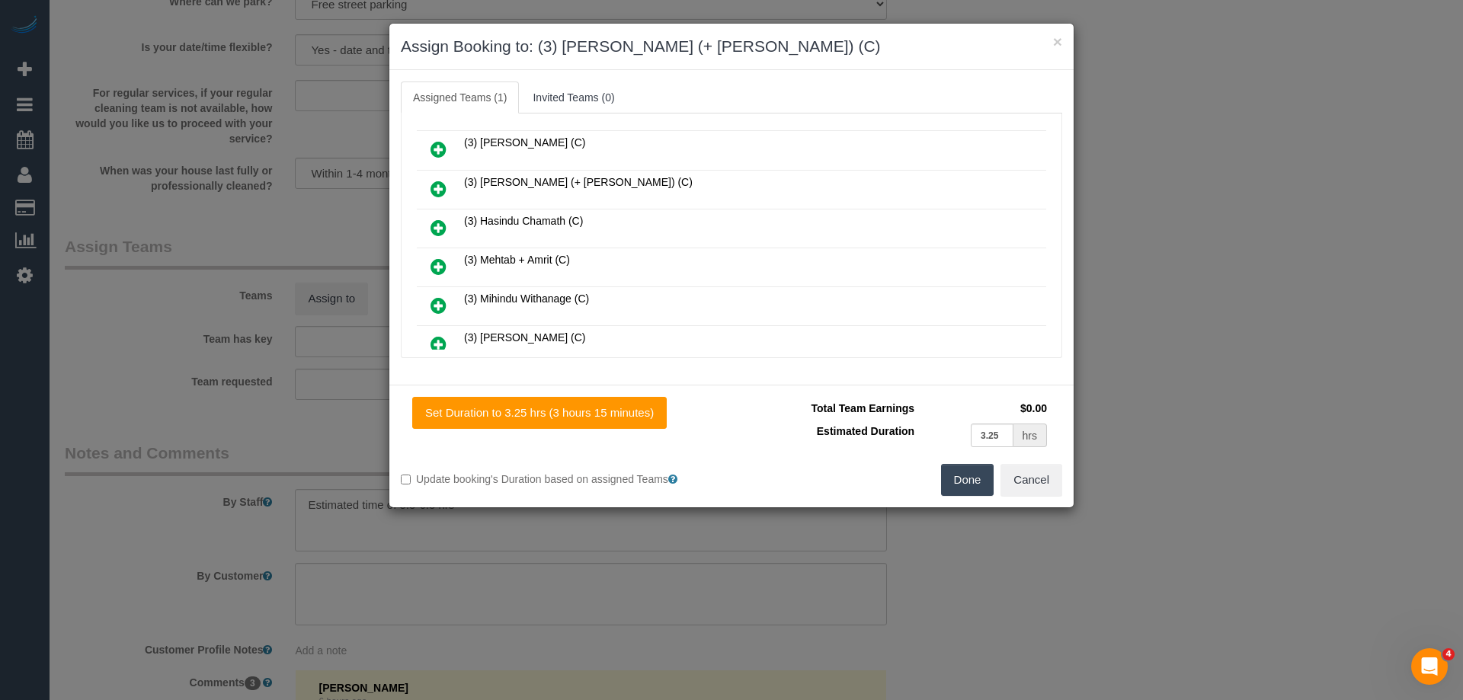
click at [437, 189] on icon at bounding box center [438, 189] width 16 height 18
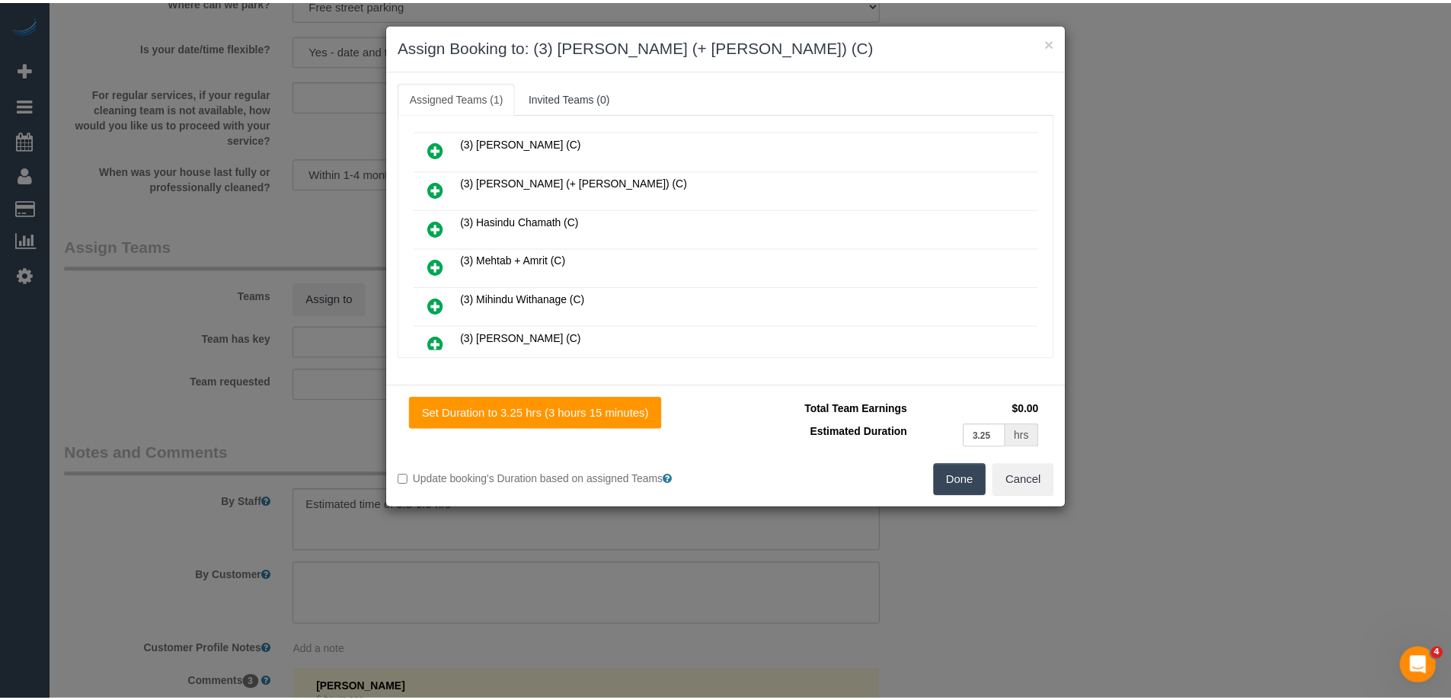
scroll to position [228, 0]
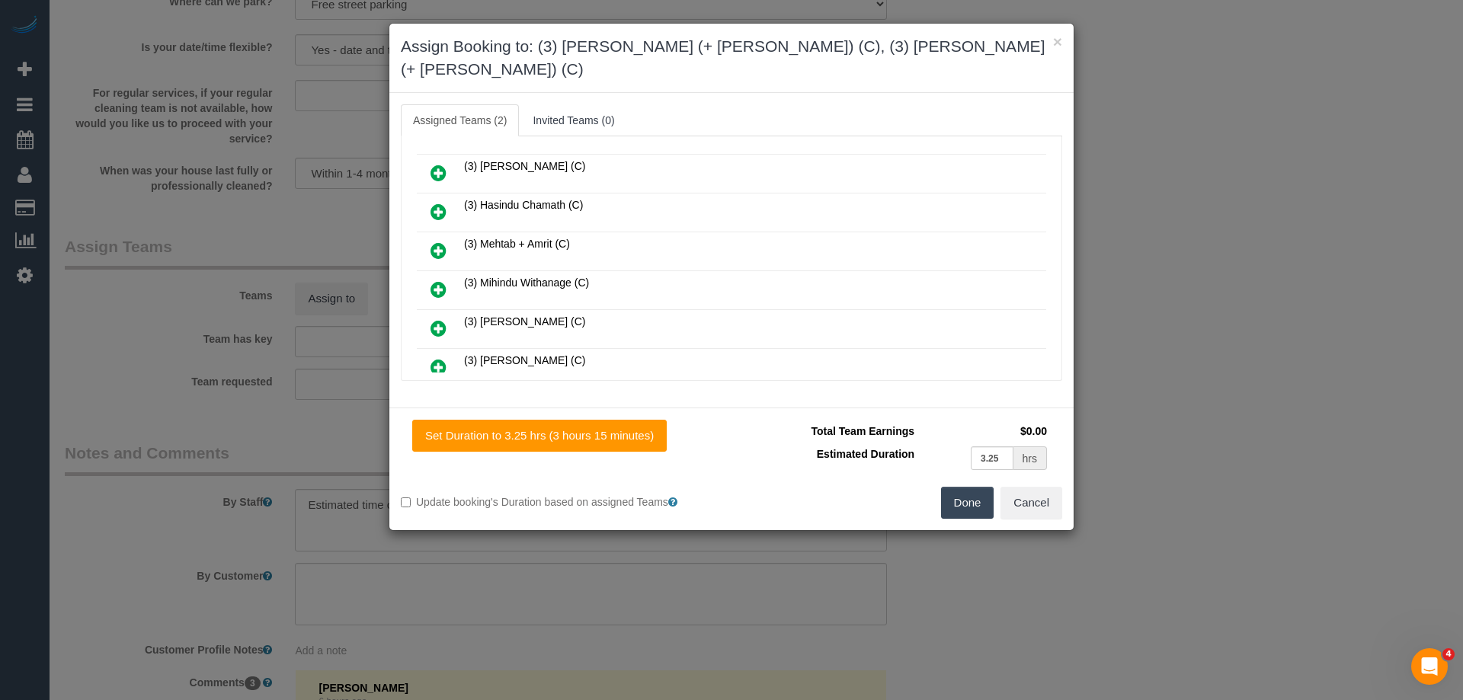
click at [955, 487] on button "Done" at bounding box center [967, 503] width 53 height 32
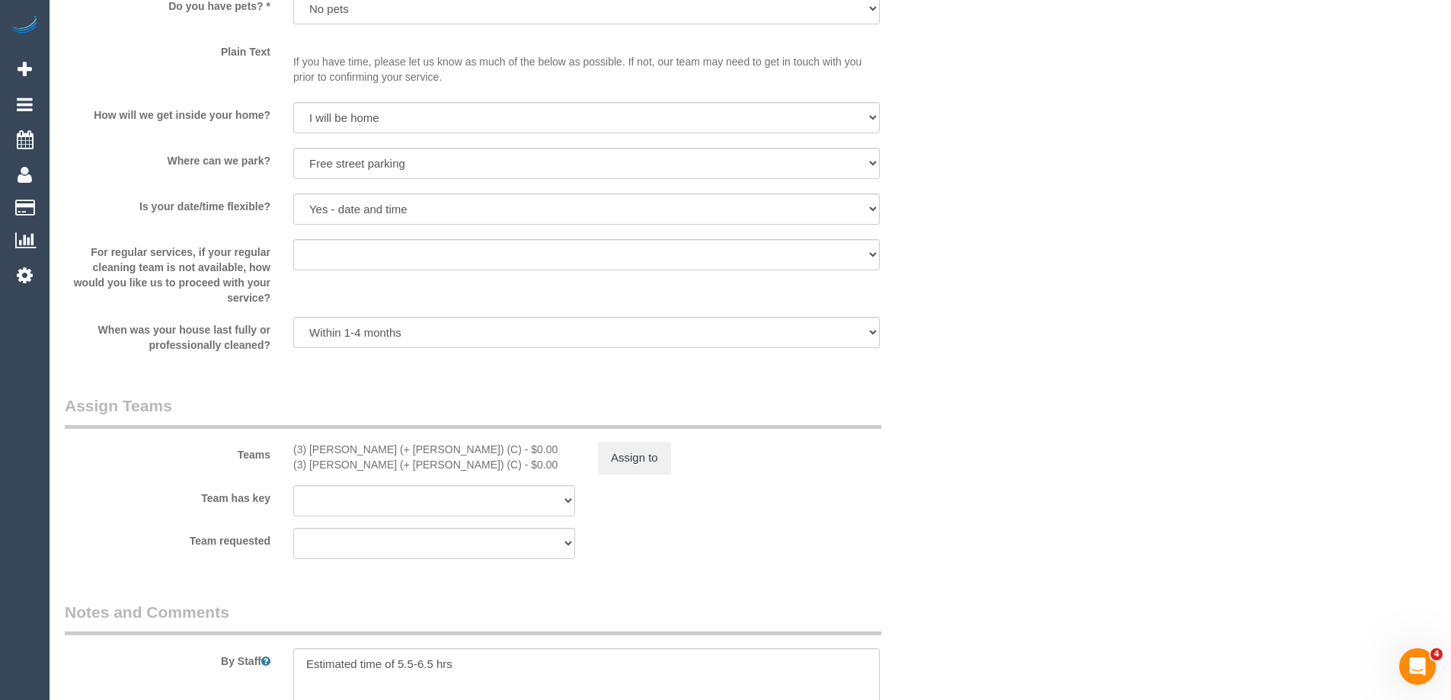
scroll to position [2285, 0]
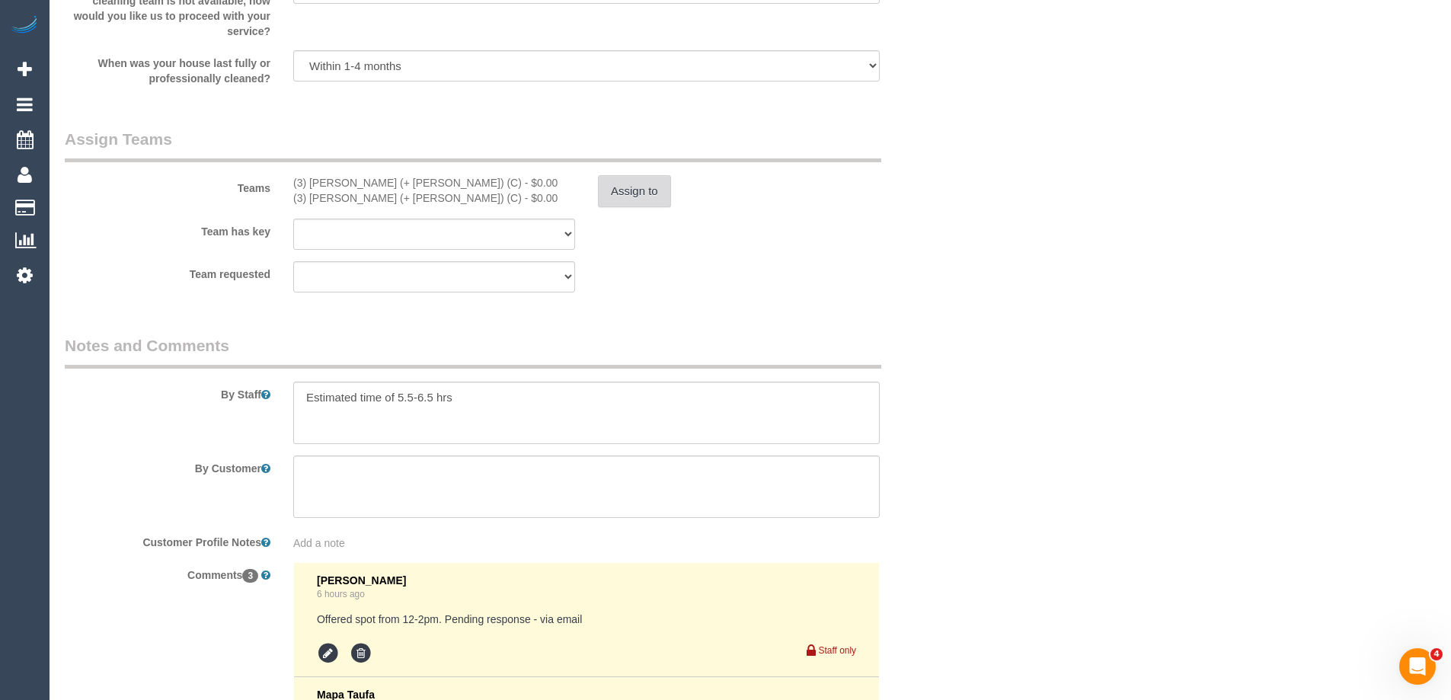
click at [619, 180] on button "Assign to" at bounding box center [634, 191] width 73 height 32
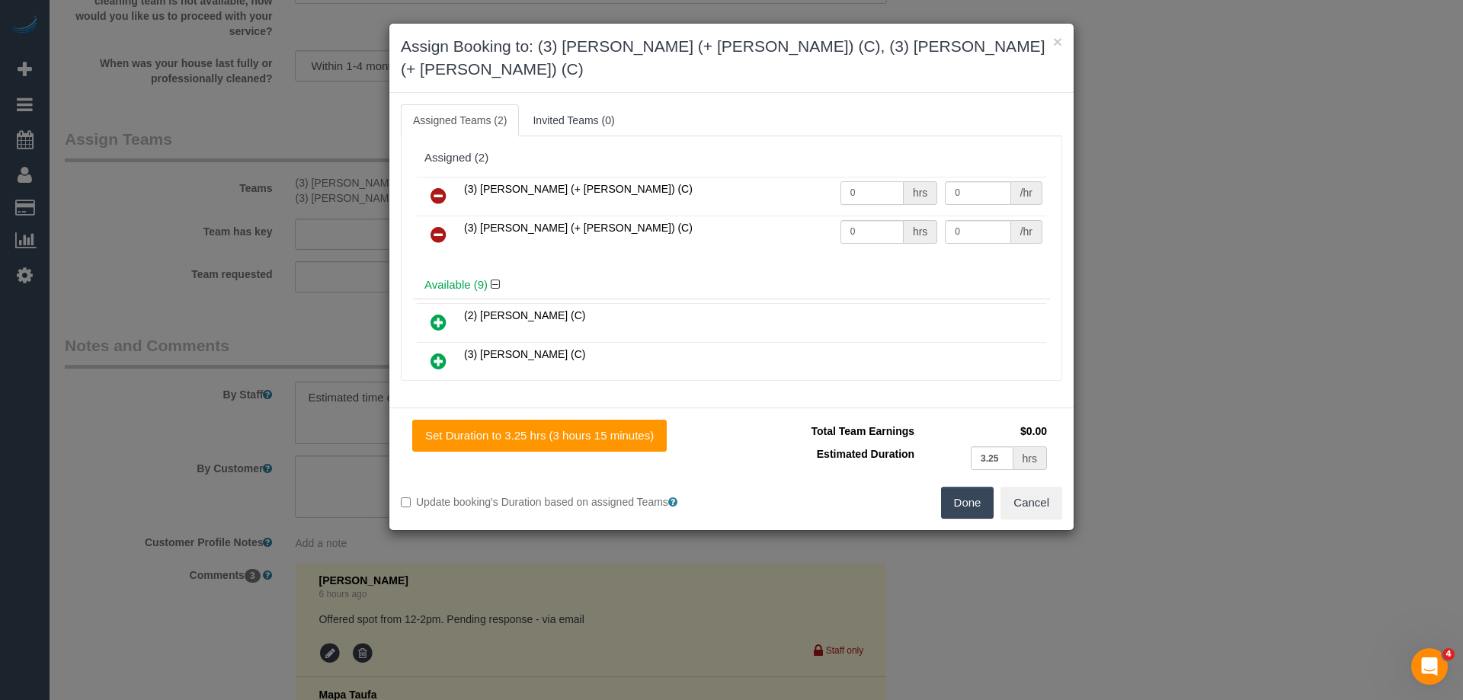
click at [766, 177] on tr "(3) Arifin (+ Fatema) (C) 0 hrs 0 /hr" at bounding box center [731, 196] width 629 height 39
type input "1"
drag, startPoint x: 881, startPoint y: 203, endPoint x: 754, endPoint y: 204, distance: 126.5
click at [757, 216] on tr "(3) Fatema (+ Arifin) (C) 0 hrs 0 /hr" at bounding box center [731, 235] width 629 height 39
type input "1"
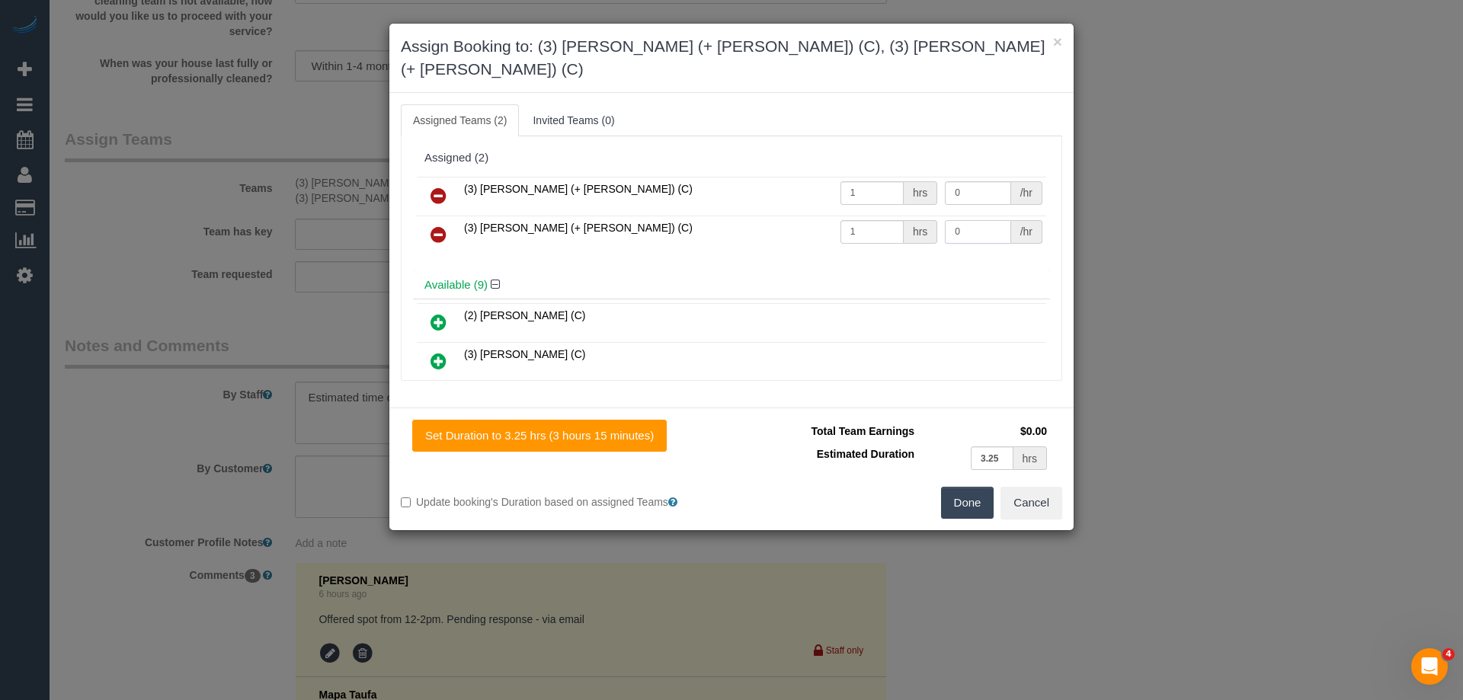
drag, startPoint x: 970, startPoint y: 210, endPoint x: 835, endPoint y: 206, distance: 134.9
click at [836, 216] on tr "(3) Fatema (+ Arifin) (C) 1 hrs 0 /hr" at bounding box center [731, 235] width 629 height 39
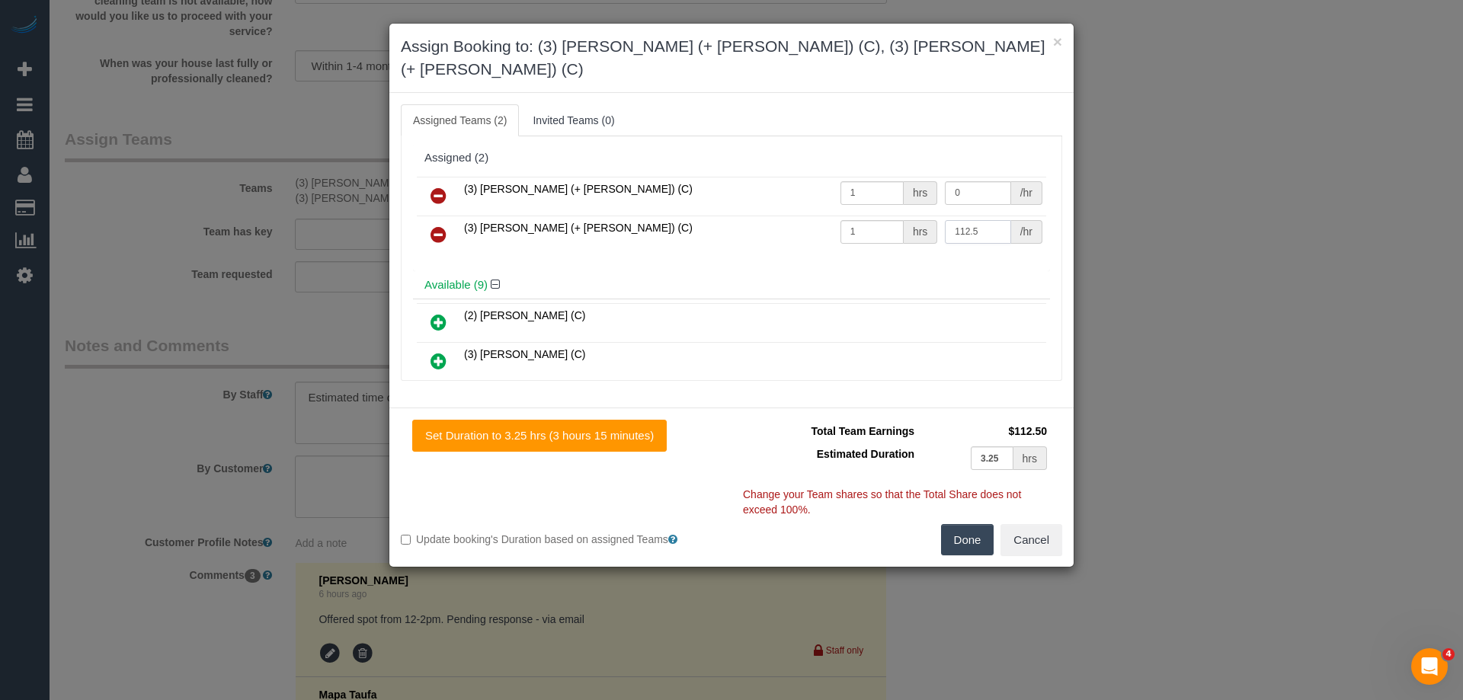
type input "112.5"
drag, startPoint x: 980, startPoint y: 169, endPoint x: 909, endPoint y: 164, distance: 71.1
click at [909, 177] on tr "(3) Arifin (+ Fatema) (C) 1 hrs 0 /hr" at bounding box center [731, 196] width 629 height 39
type input "112.5"
click at [957, 524] on button "Done" at bounding box center [967, 540] width 53 height 32
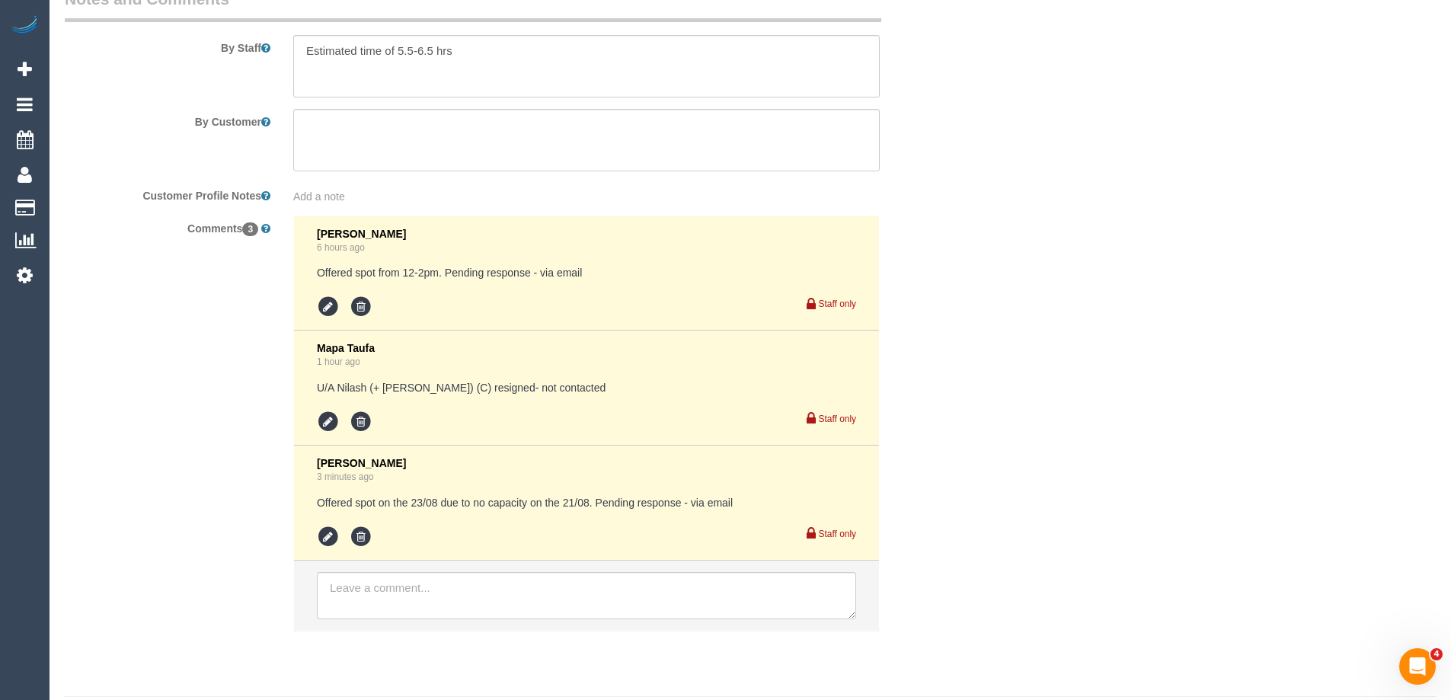
scroll to position [2674, 0]
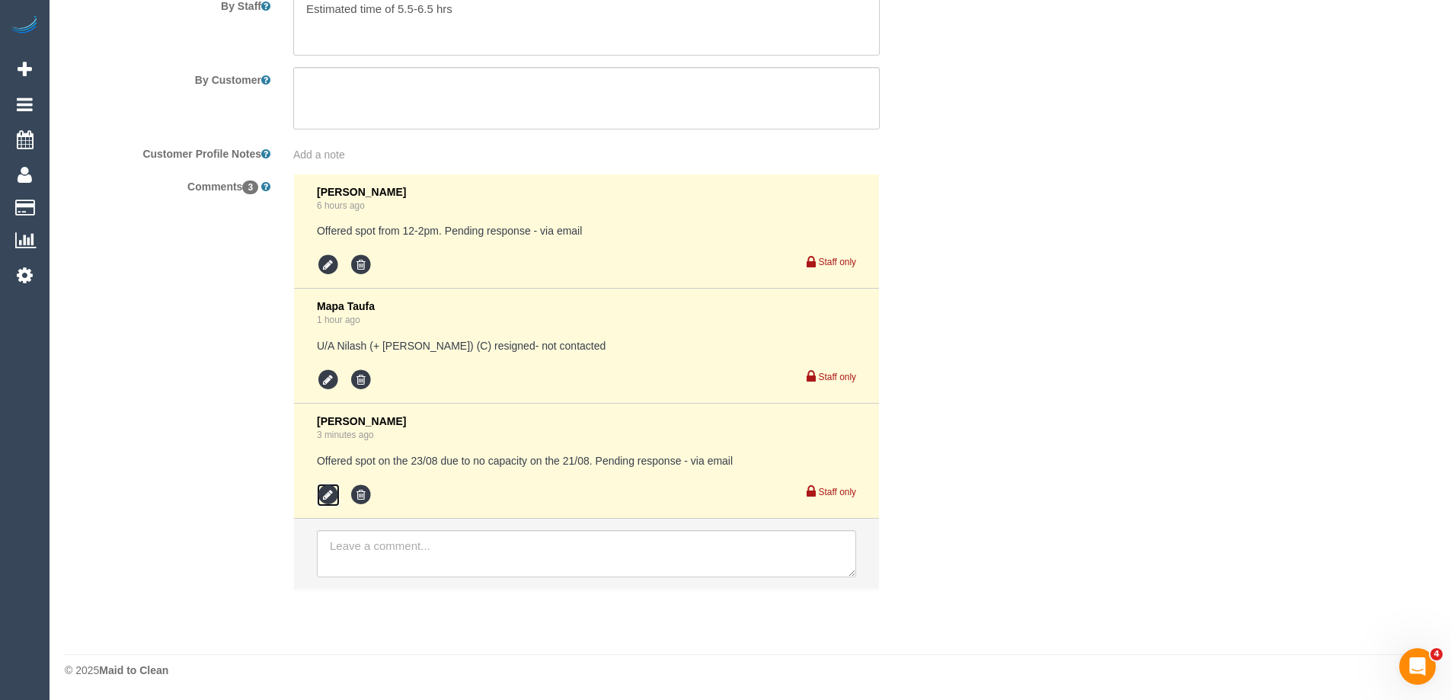
click at [325, 493] on icon at bounding box center [328, 495] width 23 height 23
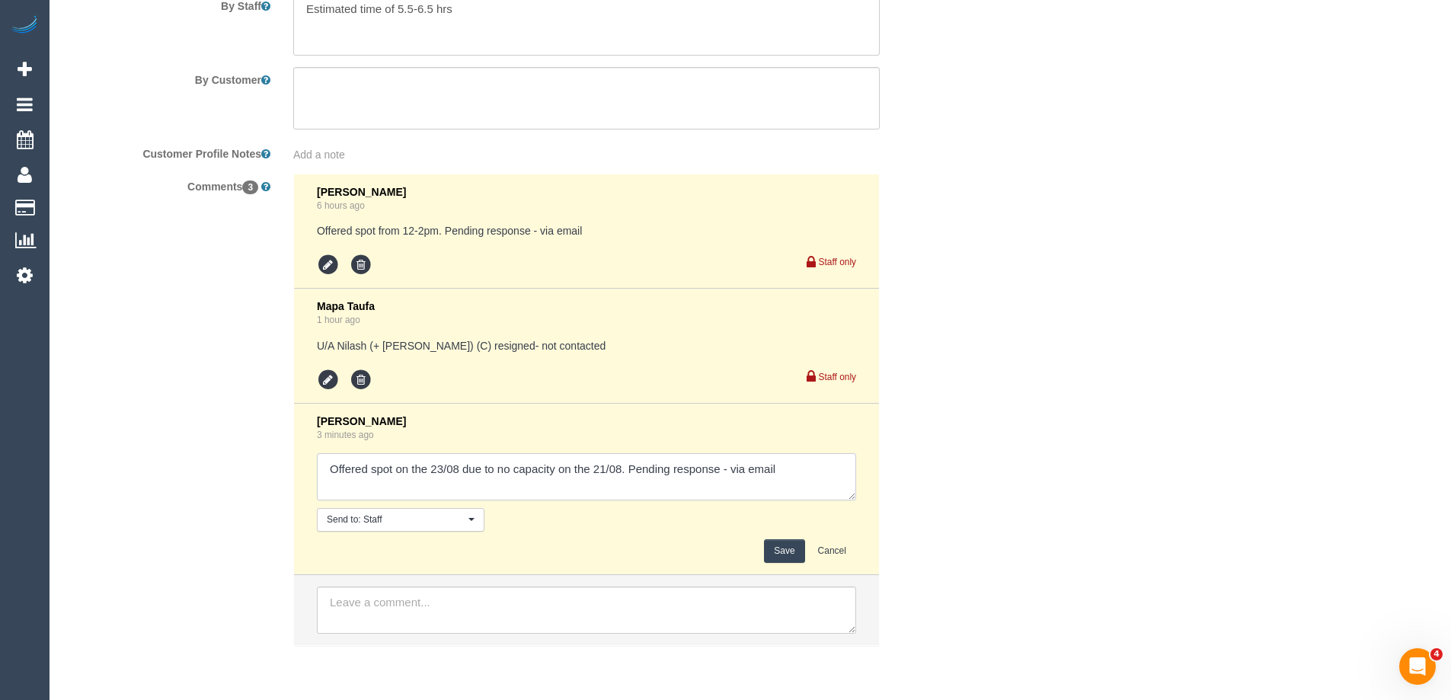
click at [808, 473] on textarea at bounding box center [586, 476] width 539 height 47
type textarea "Offered spot on the 23/08 due to no capacity on the 21/08. Pending response - v…"
click at [770, 549] on button "Save" at bounding box center [784, 551] width 40 height 24
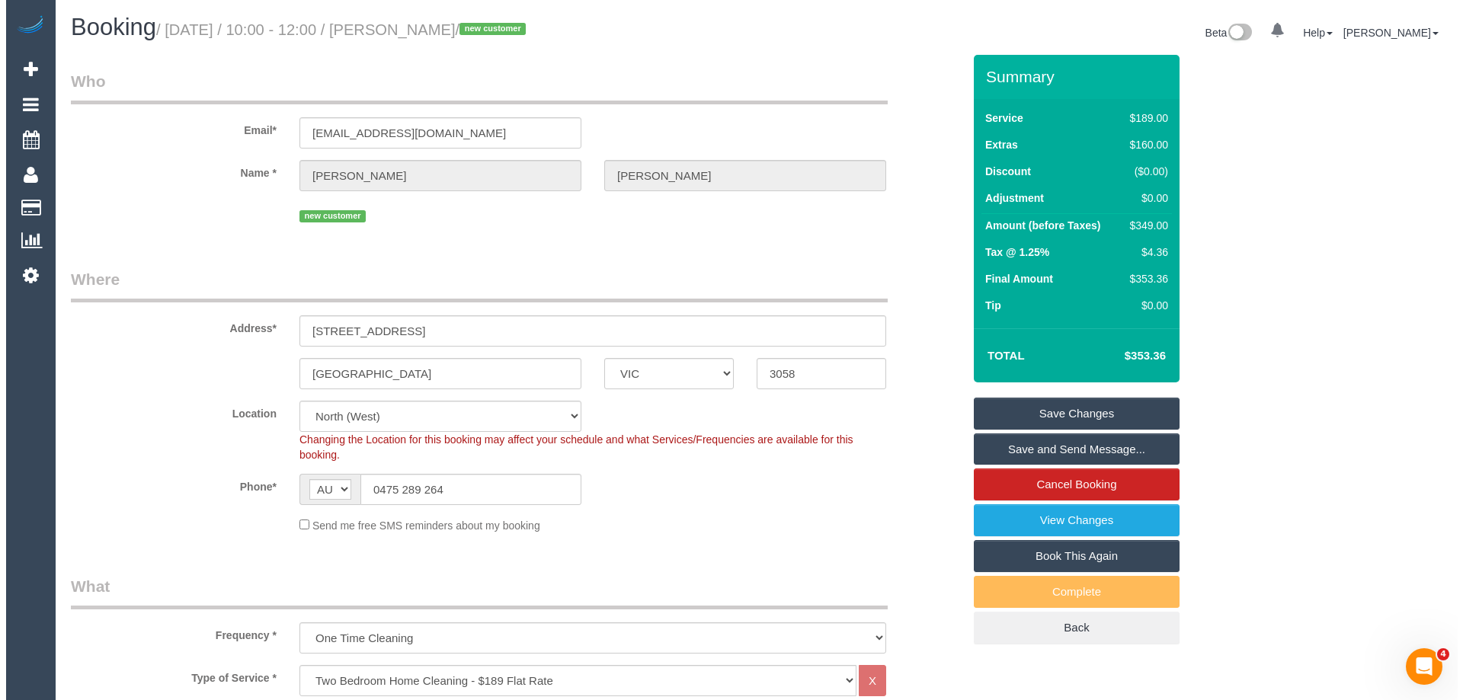
scroll to position [0, 0]
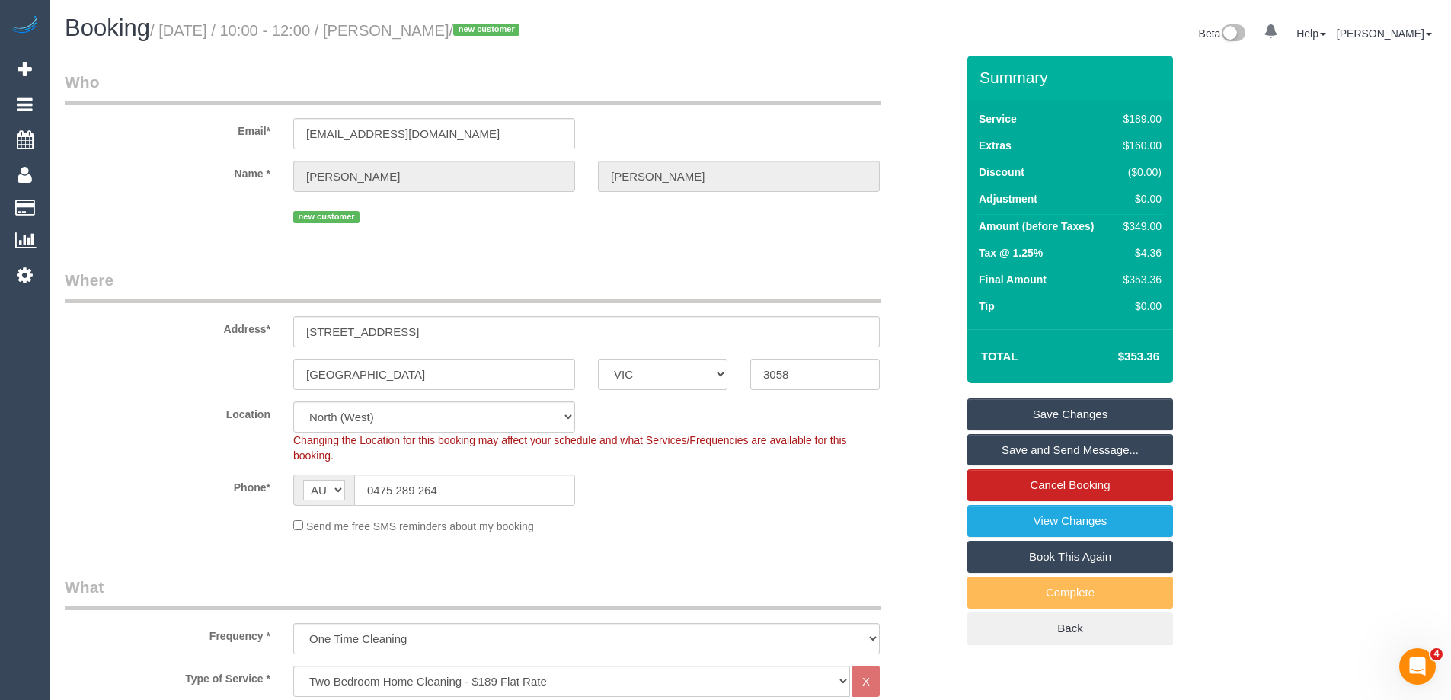
drag, startPoint x: 482, startPoint y: 27, endPoint x: 392, endPoint y: 25, distance: 89.9
click at [392, 25] on small "/ August 21, 2025 / 10:00 - 12:00 / Jade Tasevski / new customer" at bounding box center [337, 30] width 374 height 17
copy small "Jade Tasevski"
click at [996, 417] on link "Save Changes" at bounding box center [1071, 414] width 206 height 32
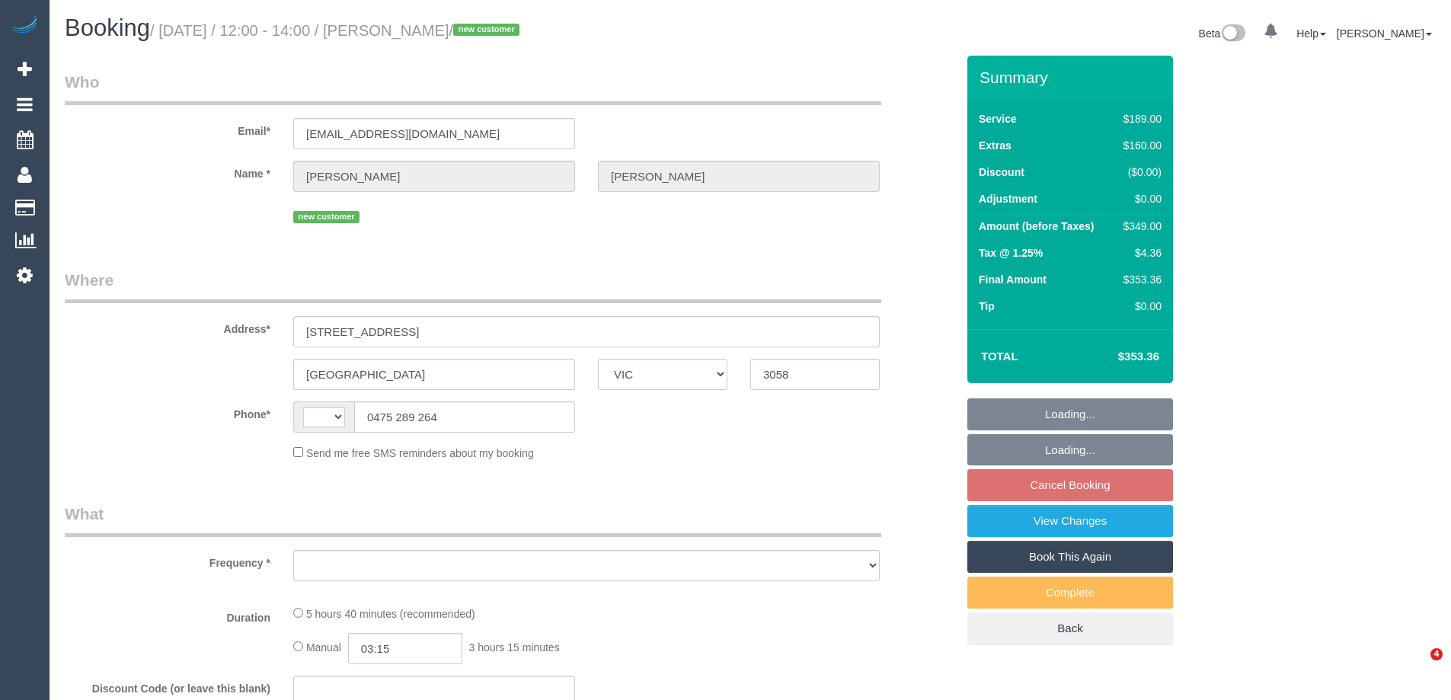
select select "VIC"
select select "object:356"
select select "string:stripe-pm_1RXAL42GScqysDRVLX2e3ZVh"
select select "number:28"
select select "number:14"
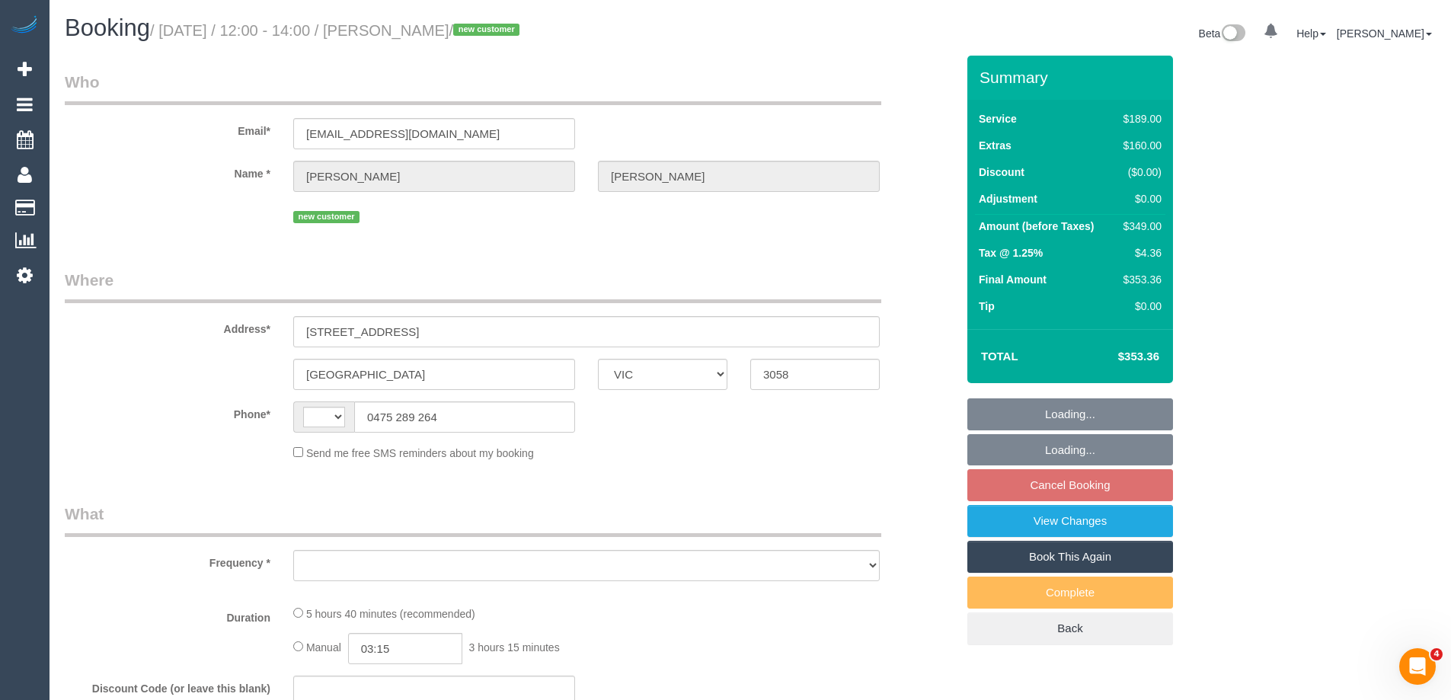
select select "number:19"
select select "number:22"
select select "number:13"
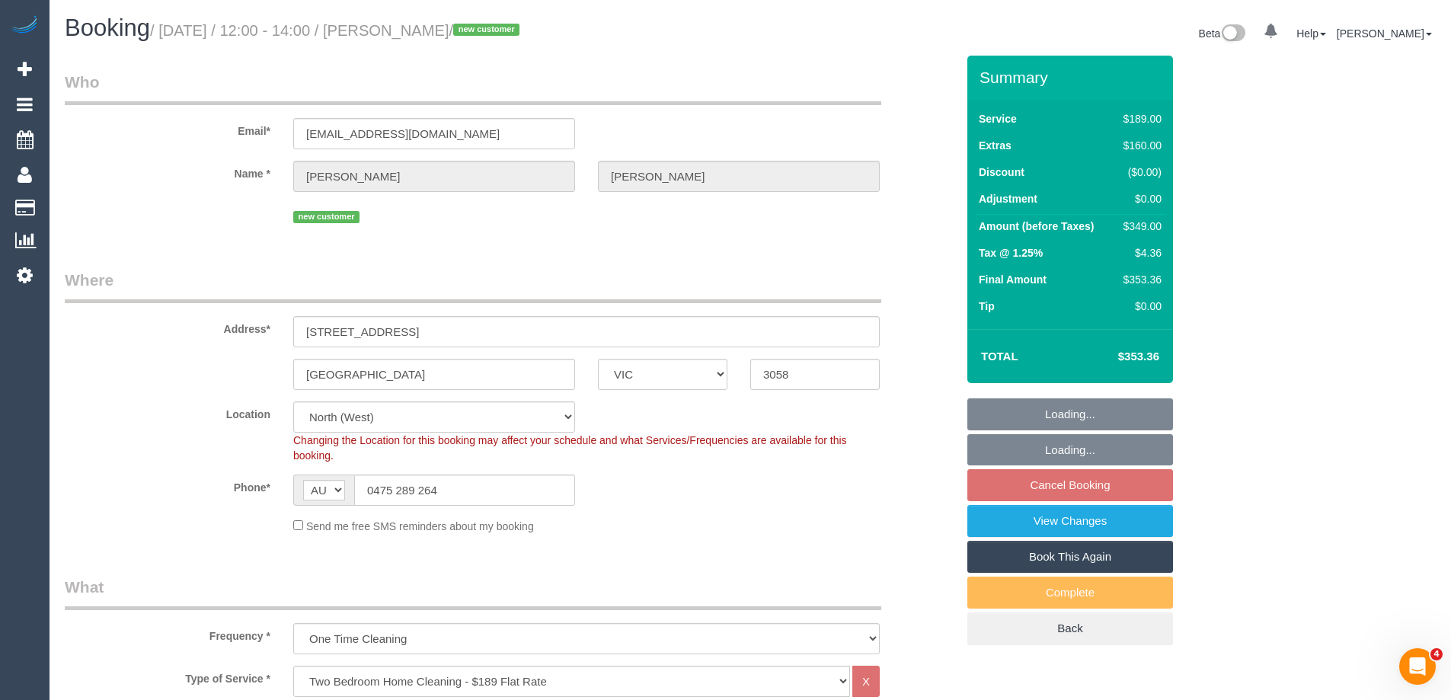
select select "string:AU"
select select "object:850"
select select "spot4"
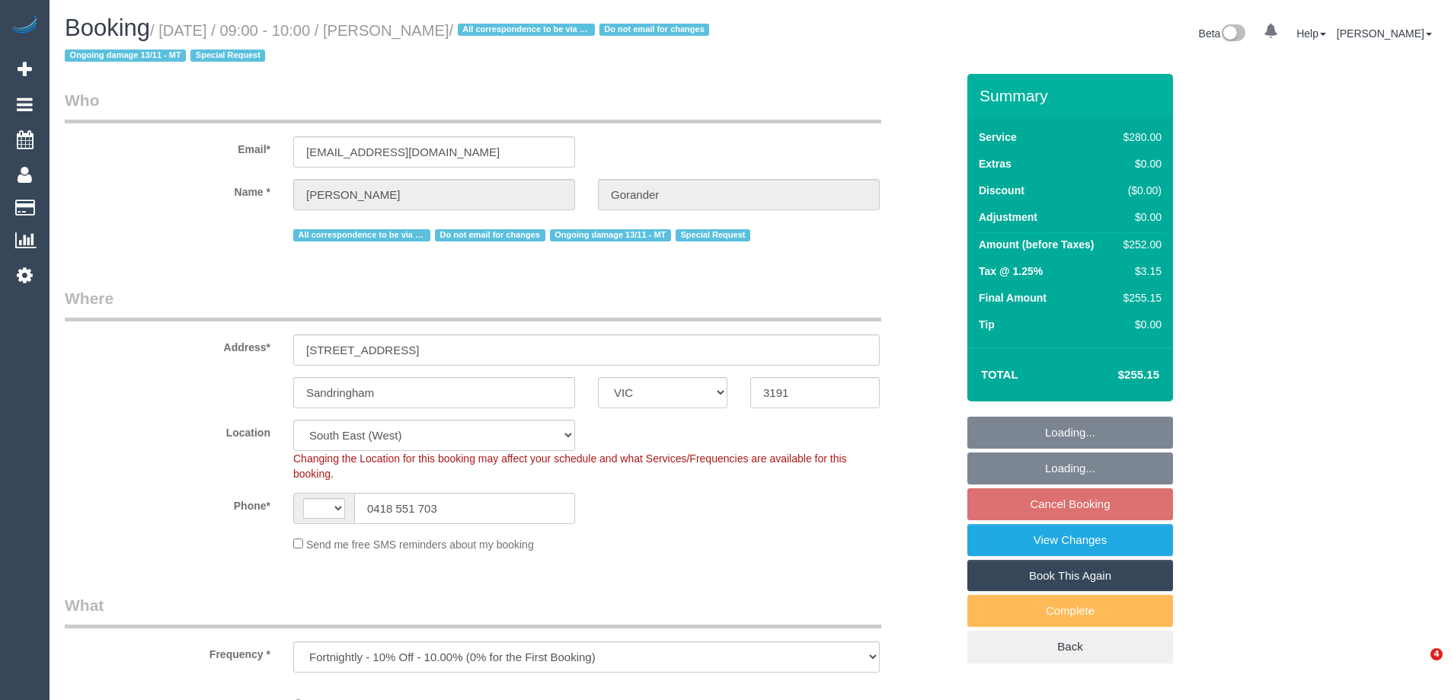
select select "VIC"
select select "object:634"
select select "string:AU"
select select "string:stripe-pm_1Gmrcl2GScqysDRVmcm1JmZh"
select select "2"
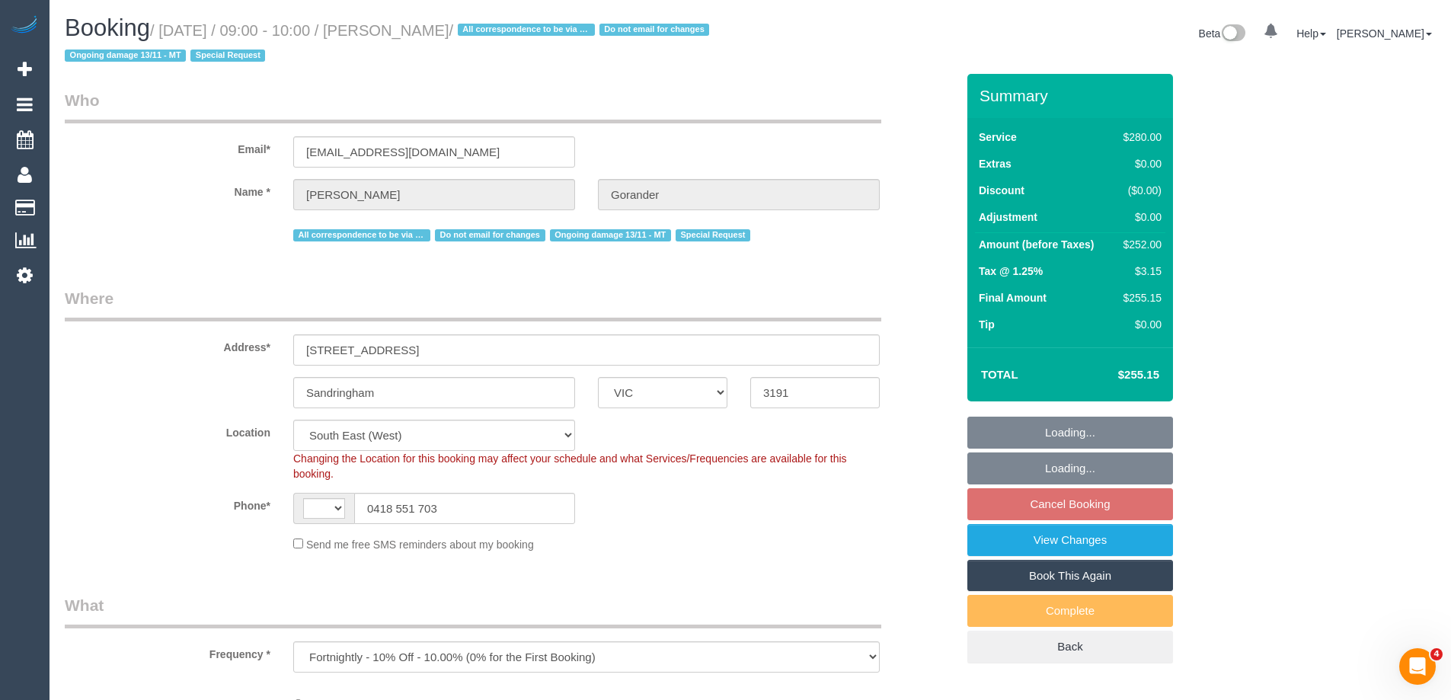
select select "number:32"
select select "number:14"
select select "number:19"
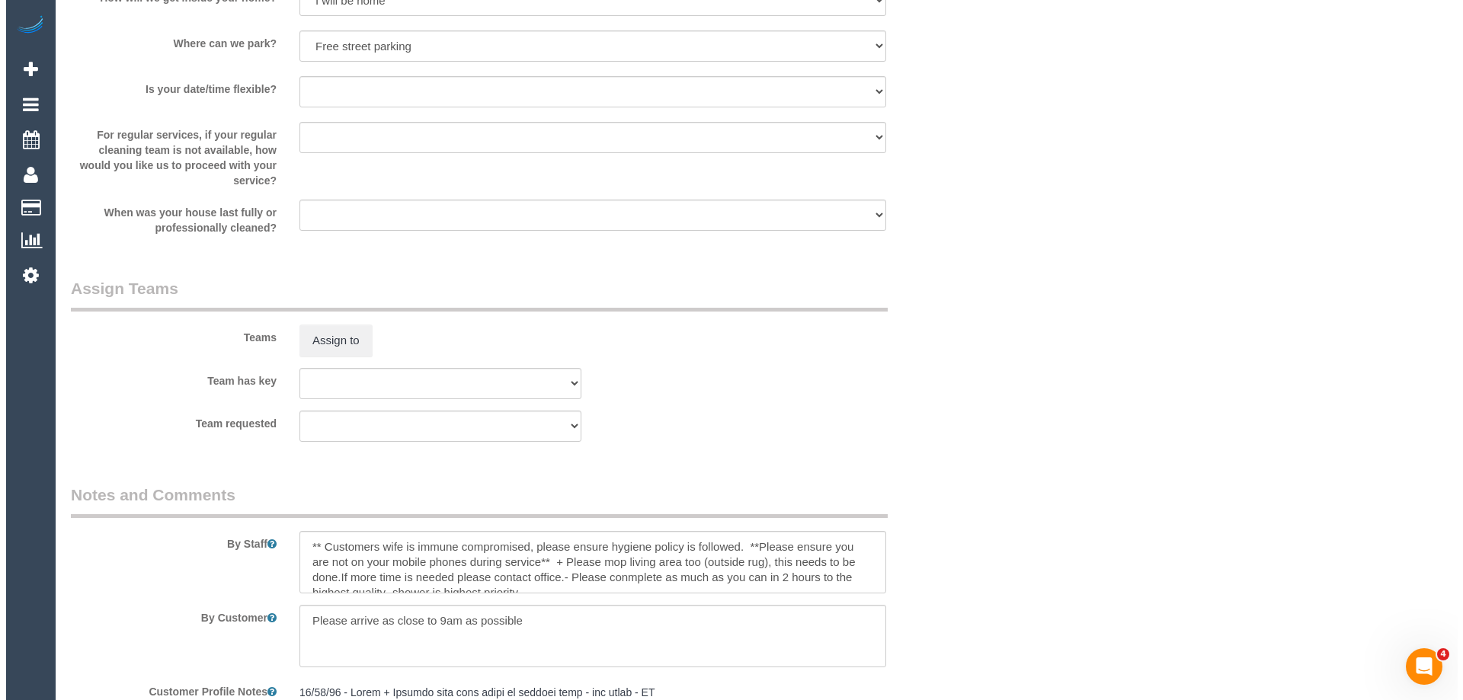
scroll to position [2125, 0]
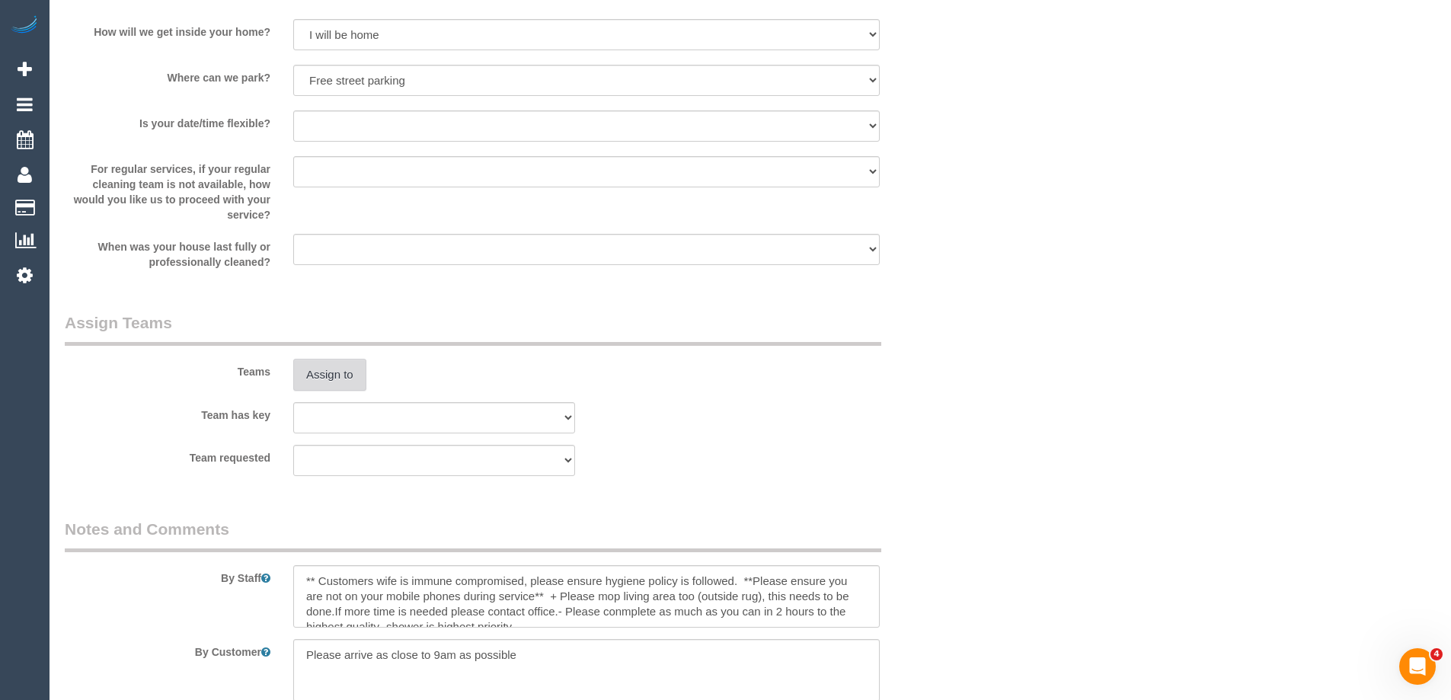
click at [327, 373] on button "Assign to" at bounding box center [329, 375] width 73 height 32
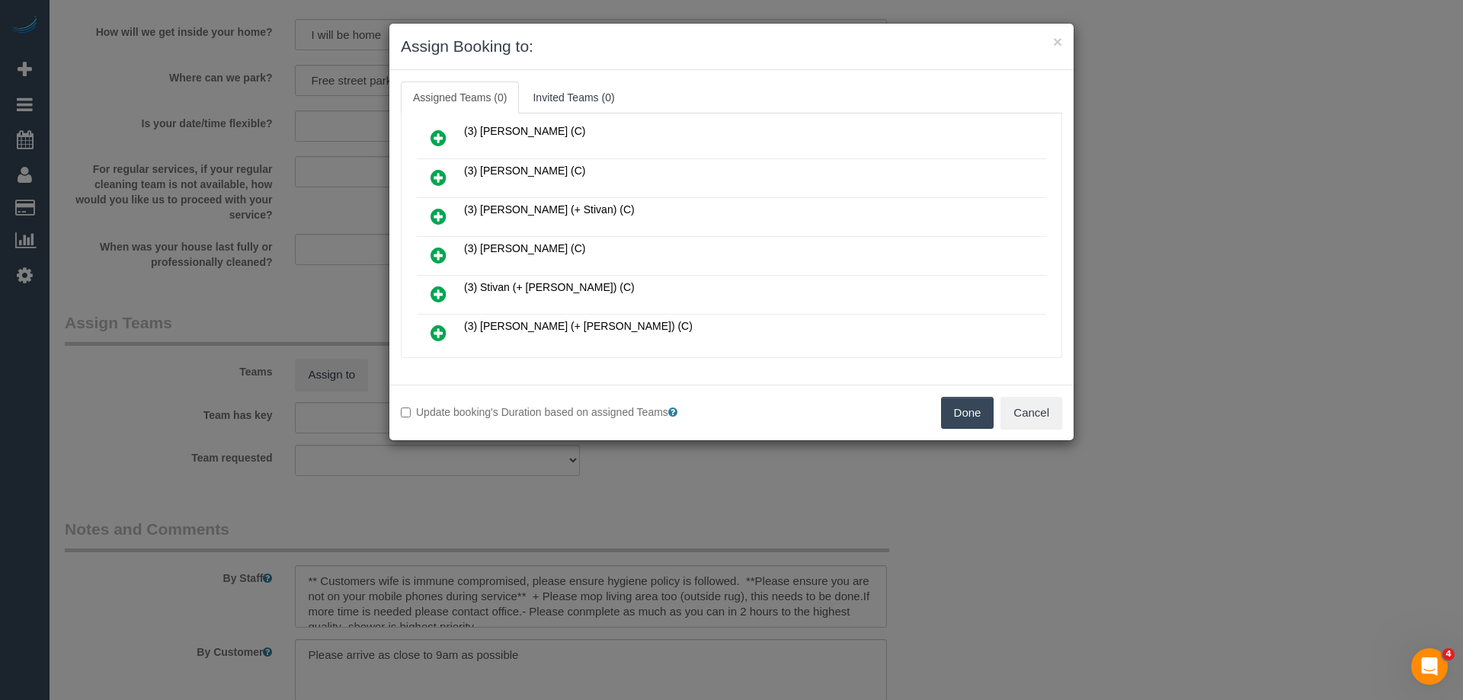
scroll to position [229, 0]
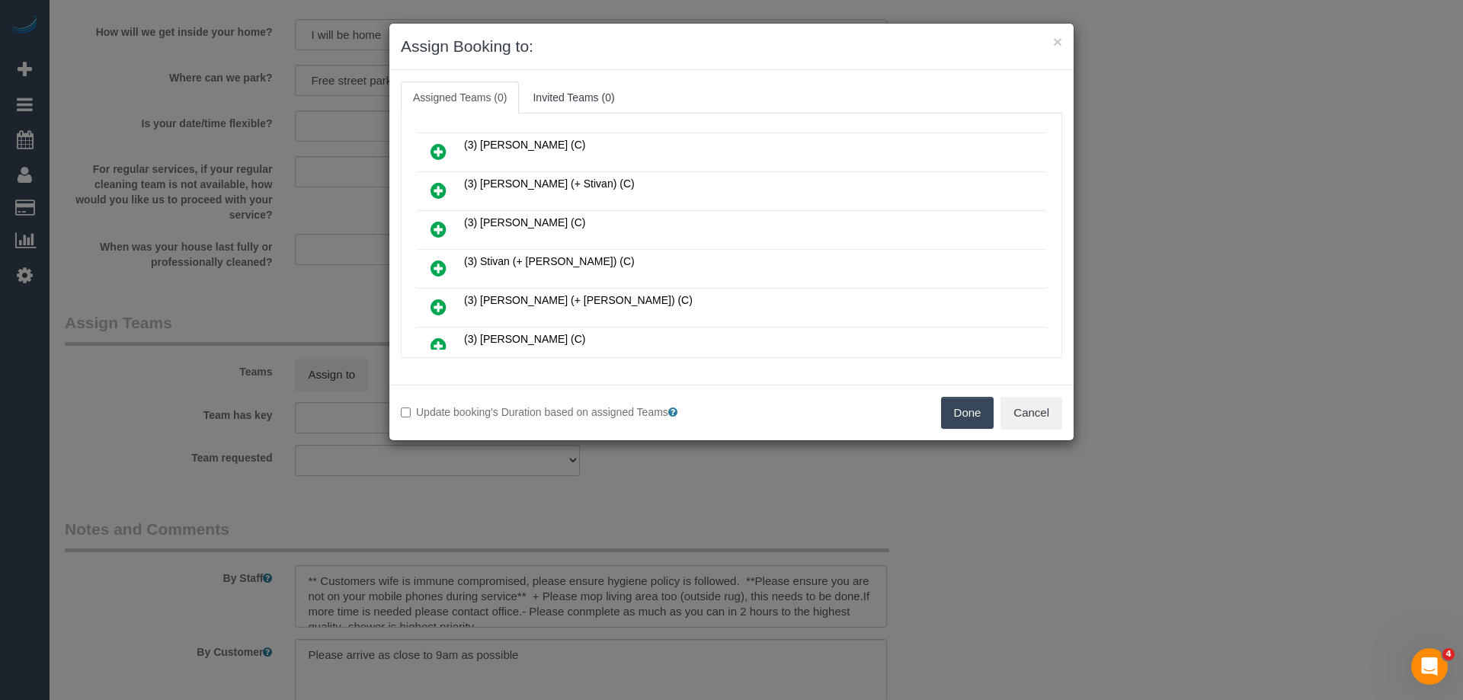
click at [433, 179] on link at bounding box center [439, 191] width 36 height 30
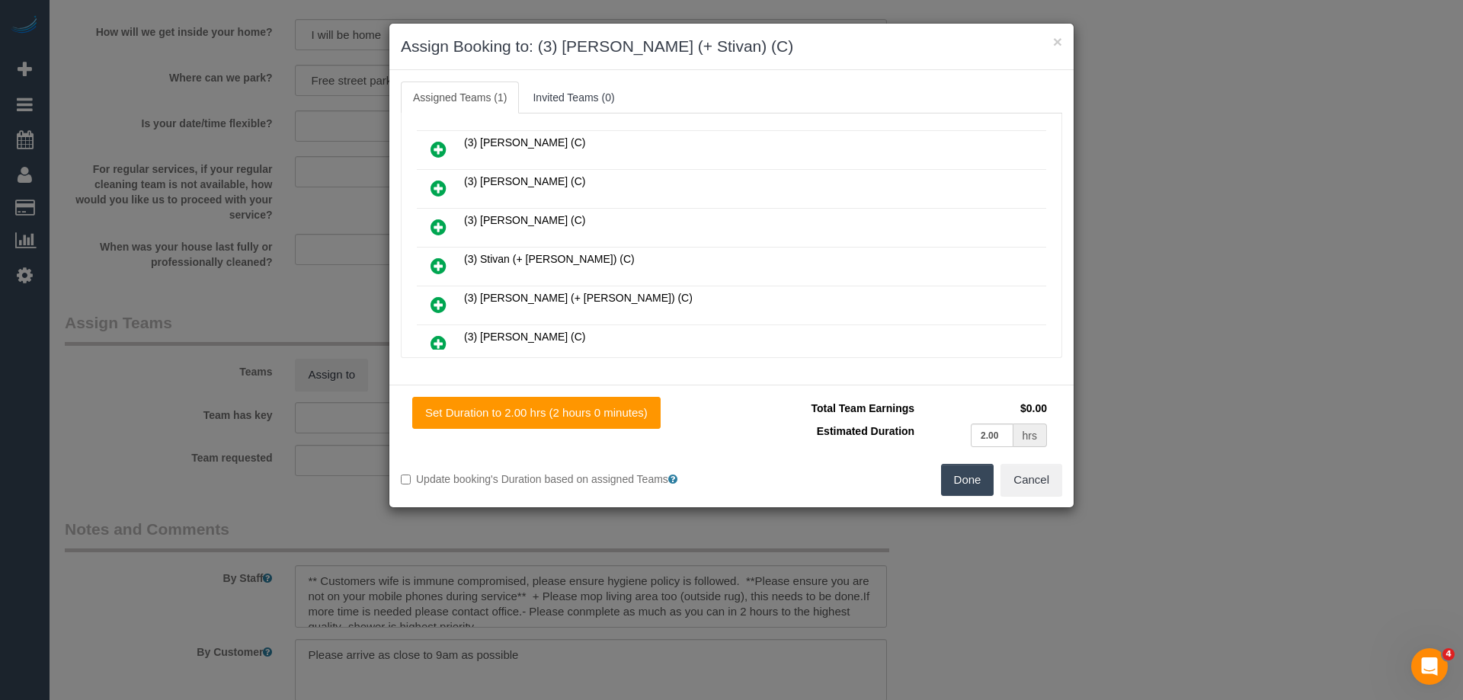
scroll to position [266, 0]
click at [441, 224] on icon at bounding box center [438, 228] width 16 height 18
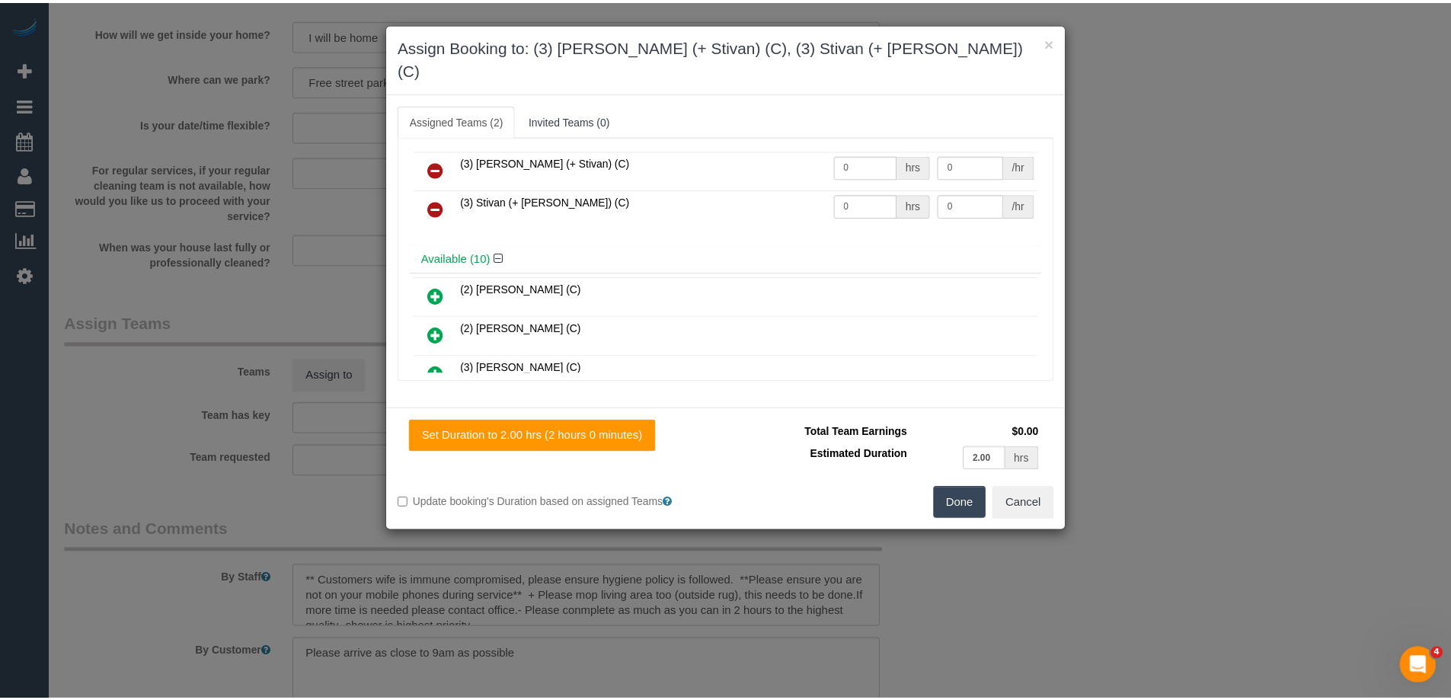
scroll to position [0, 0]
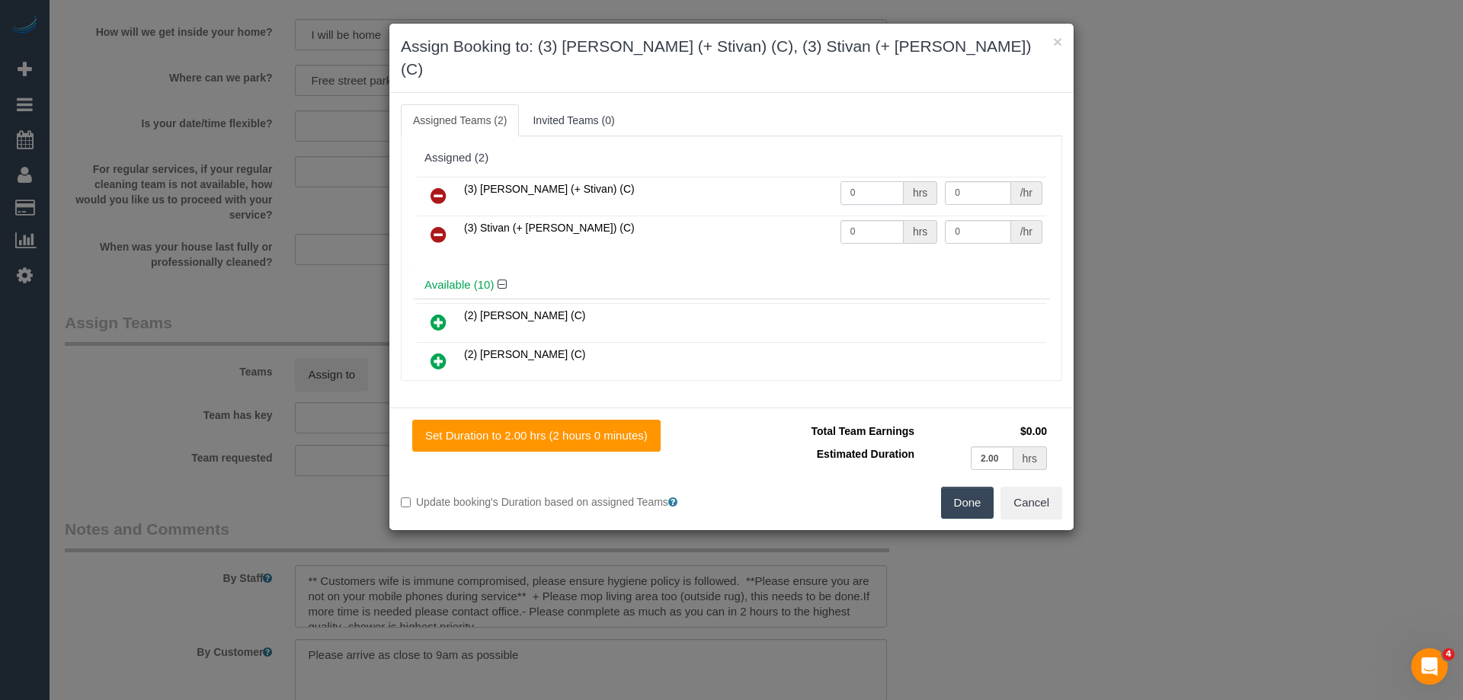
drag, startPoint x: 802, startPoint y: 154, endPoint x: 788, endPoint y: 155, distance: 13.7
click at [786, 173] on div "(3) [PERSON_NAME] (+ Stivan) (C) 0 hrs 0 /hr (3) Stivan (+ [PERSON_NAME]) (C) 0…" at bounding box center [731, 222] width 637 height 98
type input "2"
drag, startPoint x: 880, startPoint y: 206, endPoint x: 792, endPoint y: 203, distance: 87.7
click at [792, 216] on tr "(3) Stivan (+ [PERSON_NAME]) (C) 0 hrs 0 /hr" at bounding box center [731, 235] width 629 height 39
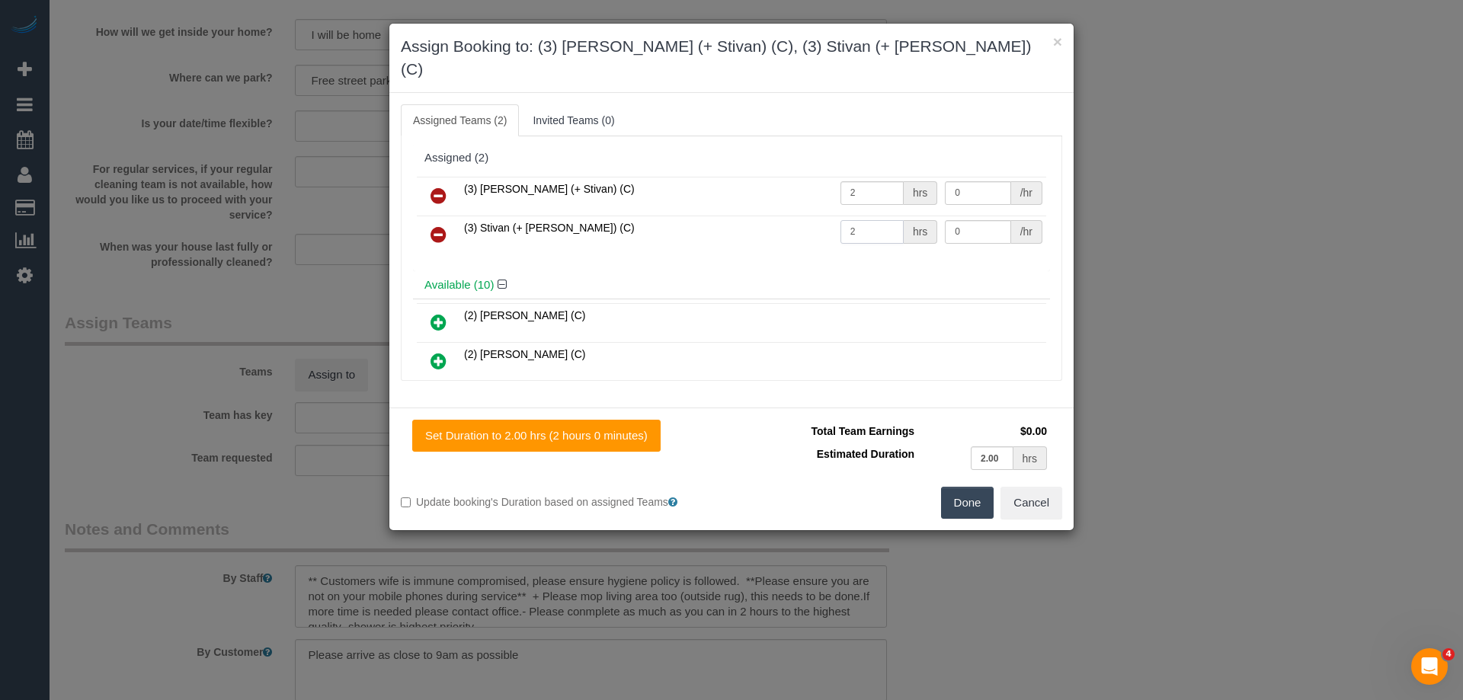
type input "2"
drag, startPoint x: 967, startPoint y: 208, endPoint x: 799, endPoint y: 181, distance: 169.7
click at [805, 183] on tbody "(3) [PERSON_NAME] (+ Stivan) (C) 2 hrs 0 /hr (3) Stivan (+ [PERSON_NAME]) (C) 2…" at bounding box center [731, 216] width 629 height 78
type input "35"
drag, startPoint x: 917, startPoint y: 157, endPoint x: 951, endPoint y: 183, distance: 42.4
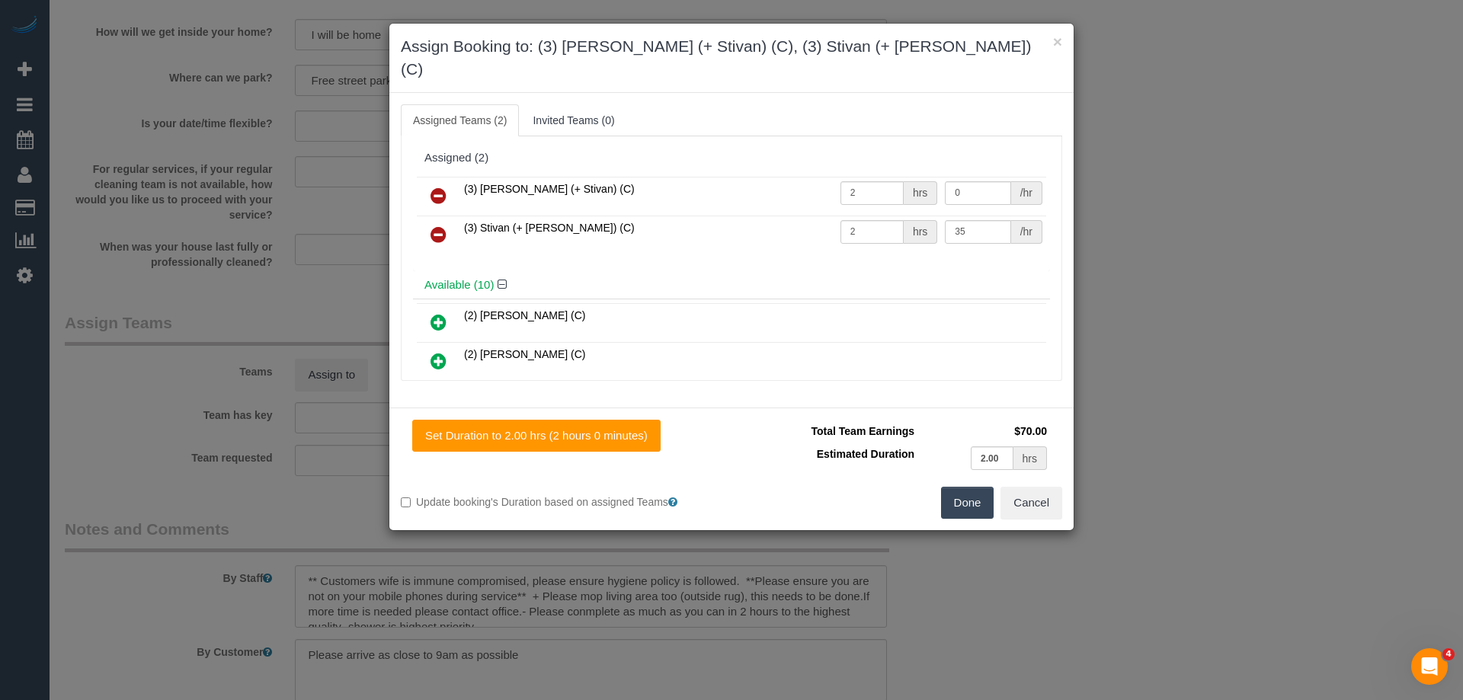
click at [875, 177] on tr "(3) [PERSON_NAME] (+ Stivan) (C) 2 hrs 0 /hr" at bounding box center [731, 196] width 629 height 39
drag, startPoint x: 980, startPoint y: 171, endPoint x: 870, endPoint y: 169, distance: 109.7
click at [884, 177] on tr "(3) [PERSON_NAME] (+ Stivan) (C) 2 hrs 0 /hr" at bounding box center [731, 196] width 629 height 39
type input "35"
click at [955, 487] on button "Done" at bounding box center [967, 503] width 53 height 32
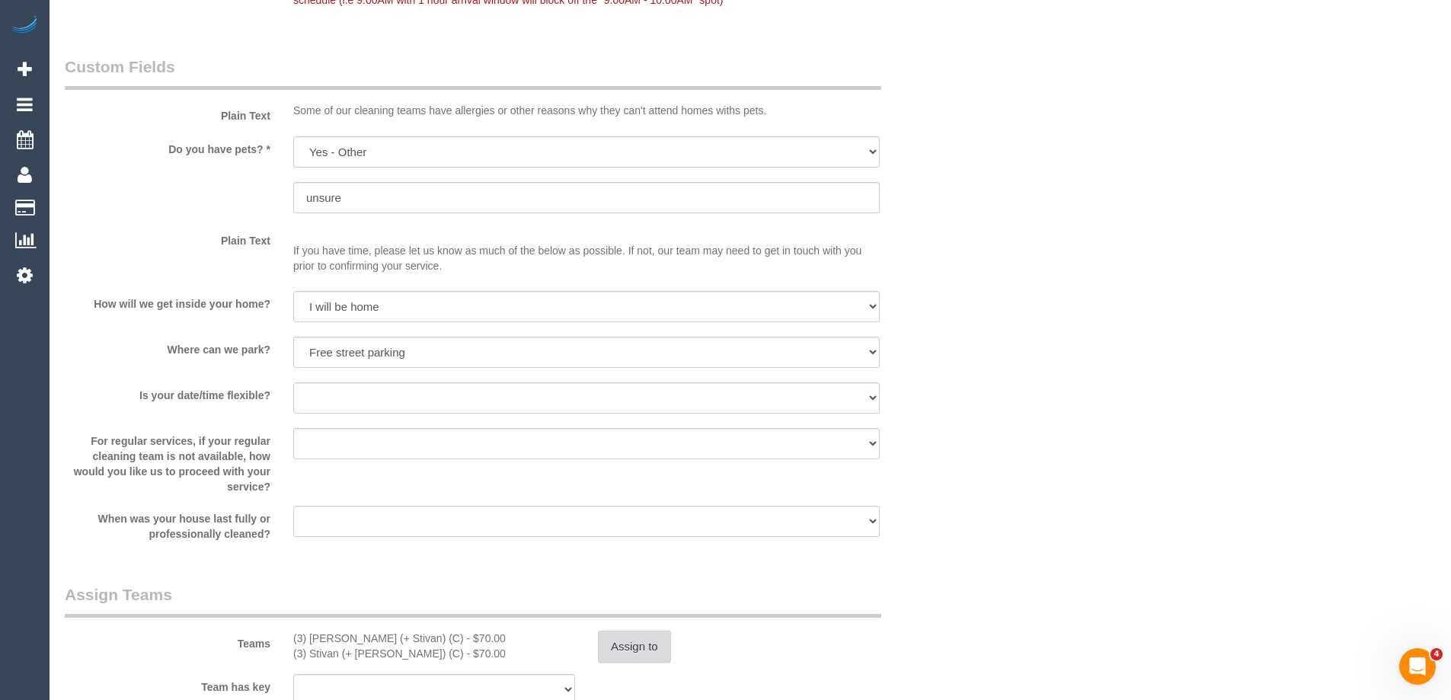
scroll to position [2141, 0]
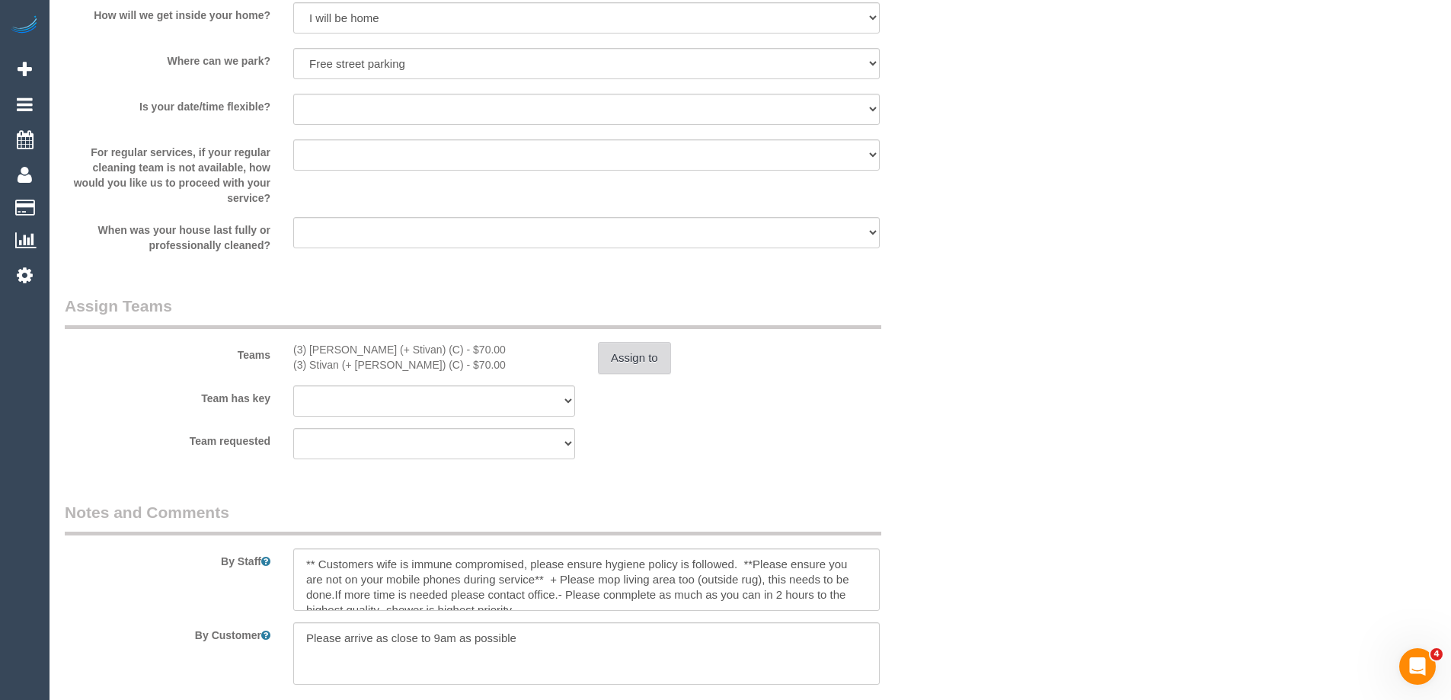
click at [629, 357] on button "Assign to" at bounding box center [634, 358] width 73 height 32
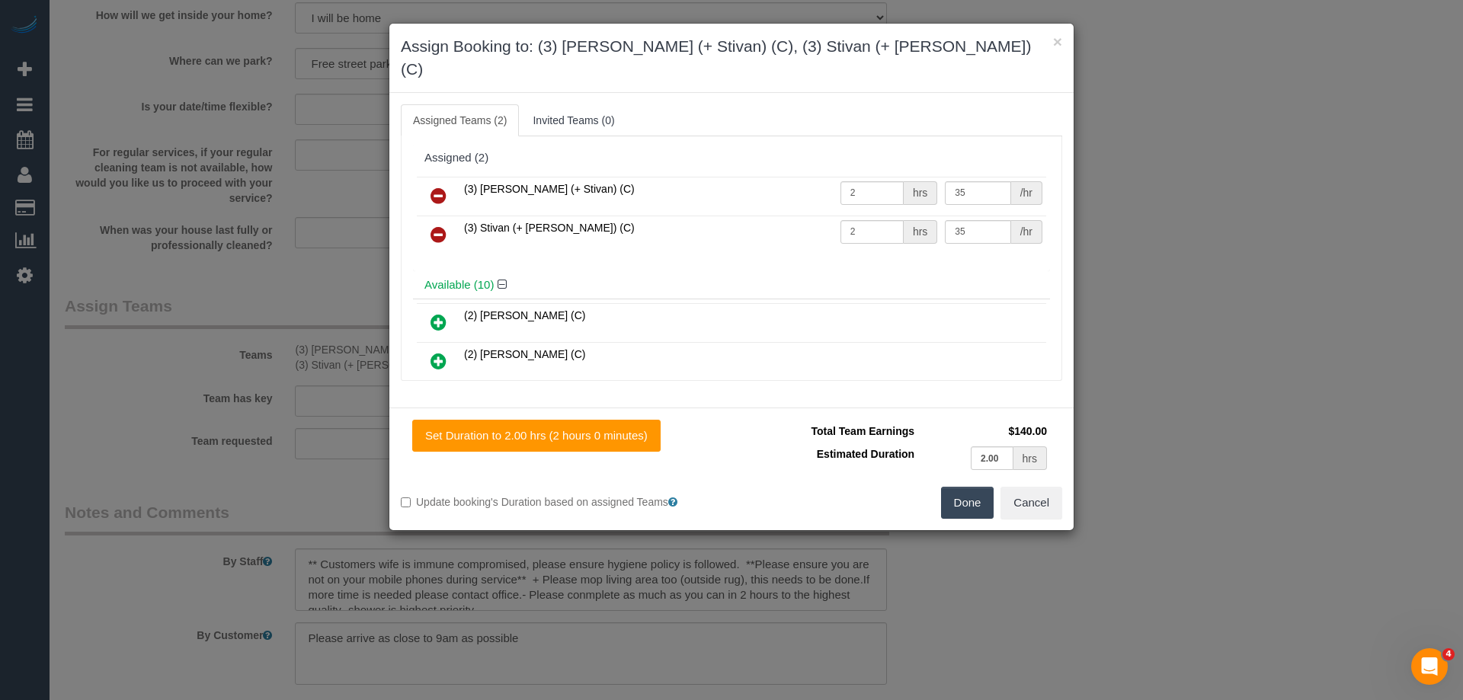
click at [950, 489] on button "Done" at bounding box center [967, 503] width 53 height 32
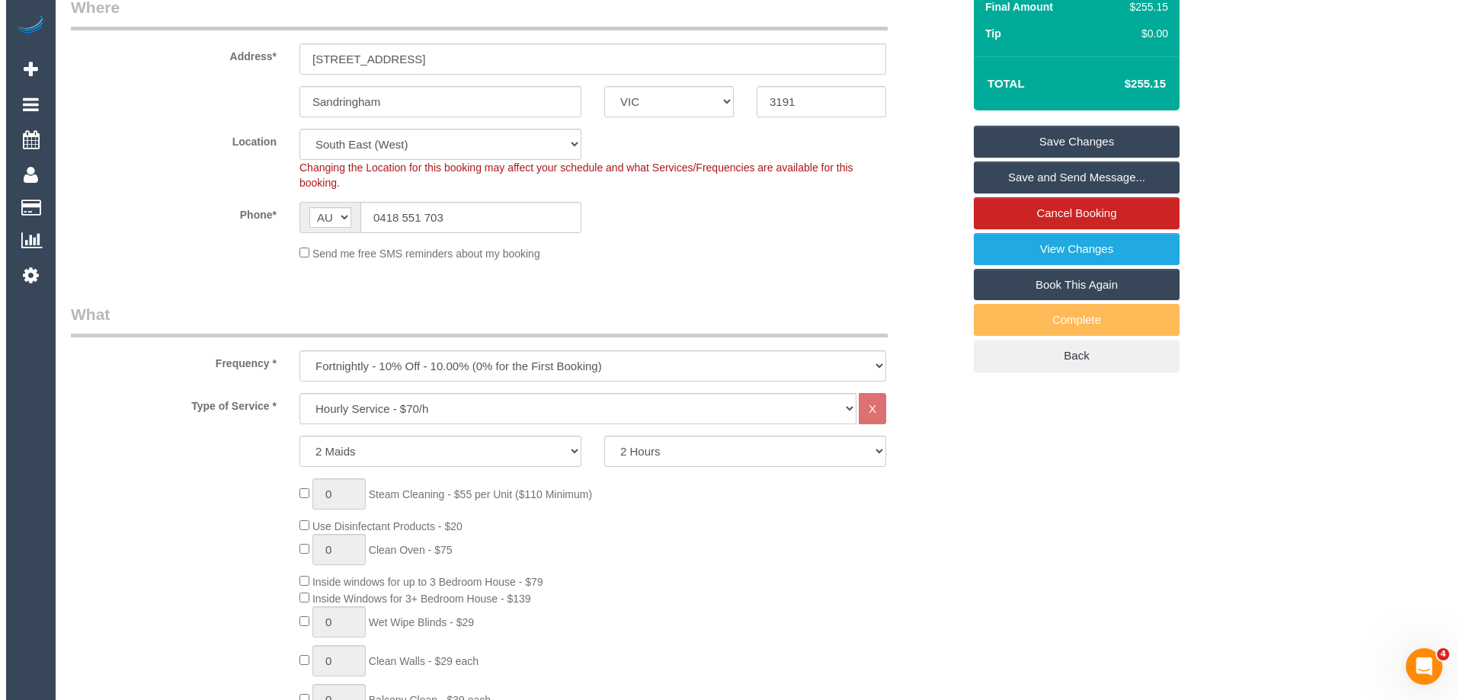
scroll to position [0, 0]
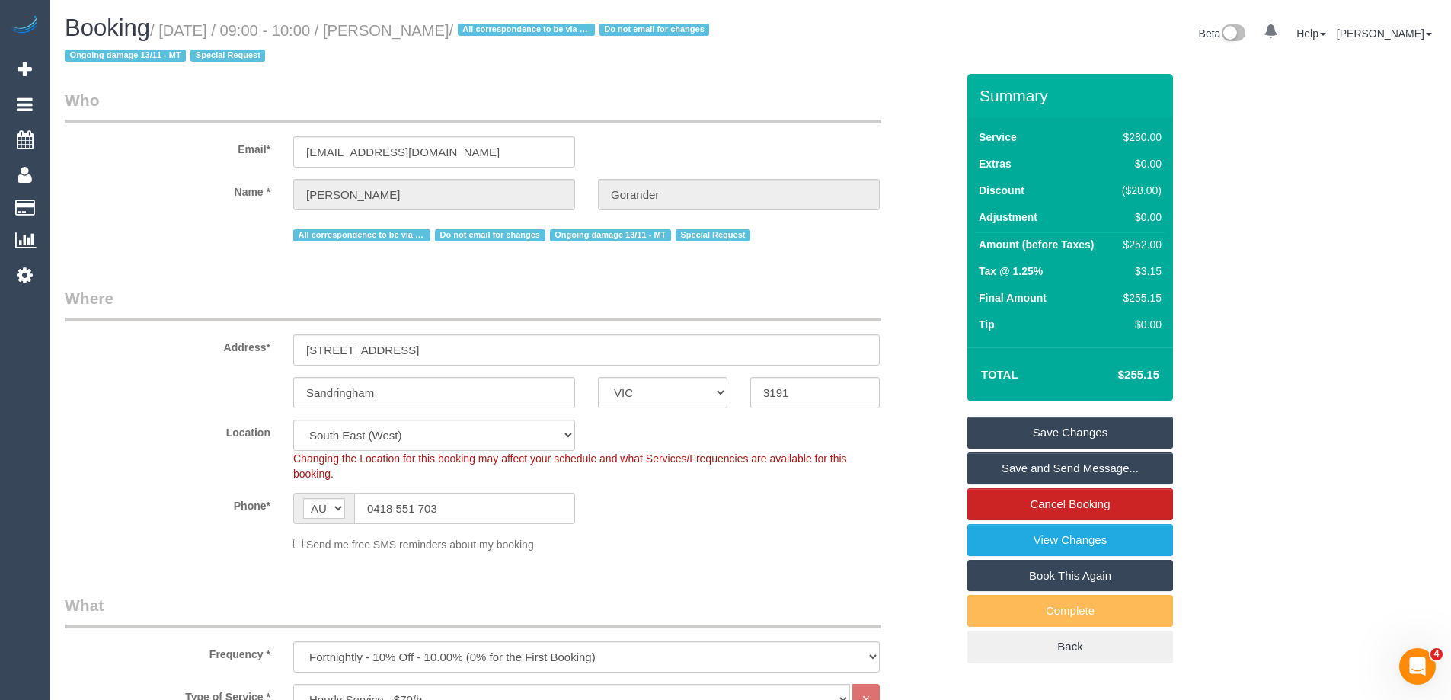
drag, startPoint x: 496, startPoint y: 29, endPoint x: 393, endPoint y: 21, distance: 103.1
click at [393, 21] on h1 "Booking / [DATE] / 09:00 - 10:00 / [PERSON_NAME] / All correspondence to be via…" at bounding box center [402, 41] width 674 height 52
copy small "[PERSON_NAME]"
click at [1000, 459] on link "Save and Send Message..." at bounding box center [1071, 469] width 206 height 32
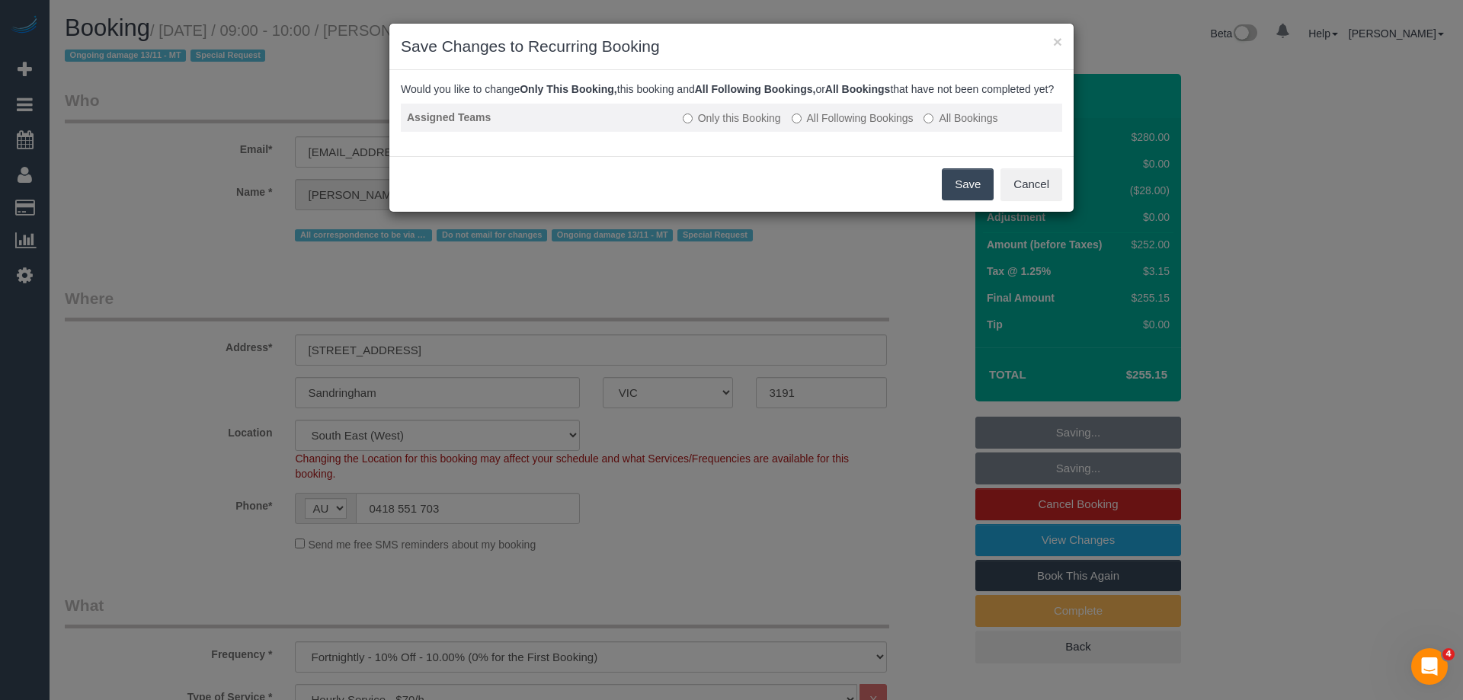
click at [865, 126] on label "All Following Bookings" at bounding box center [853, 117] width 122 height 15
click at [963, 198] on button "Save" at bounding box center [968, 184] width 52 height 32
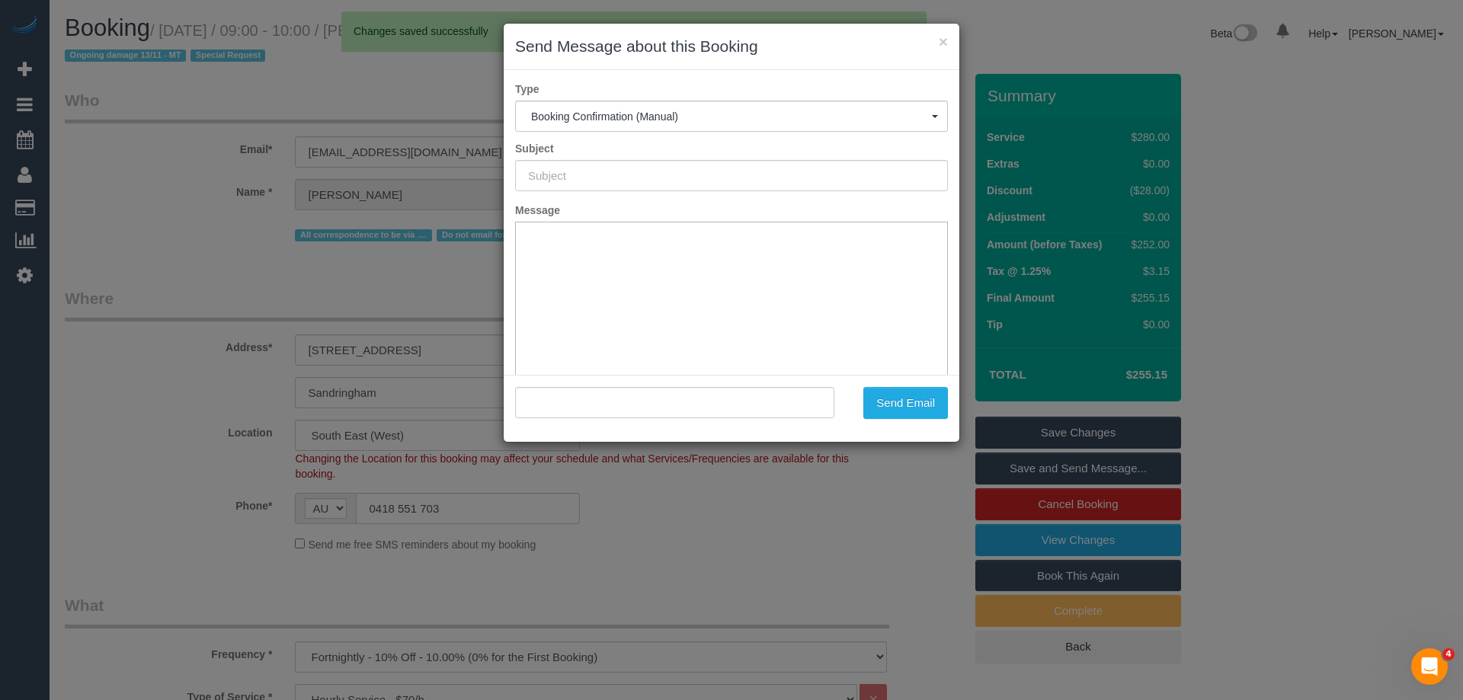
type input "Booking Confirmed"
type input ""[PERSON_NAME]" <[EMAIL_ADDRESS][DOMAIN_NAME]>"
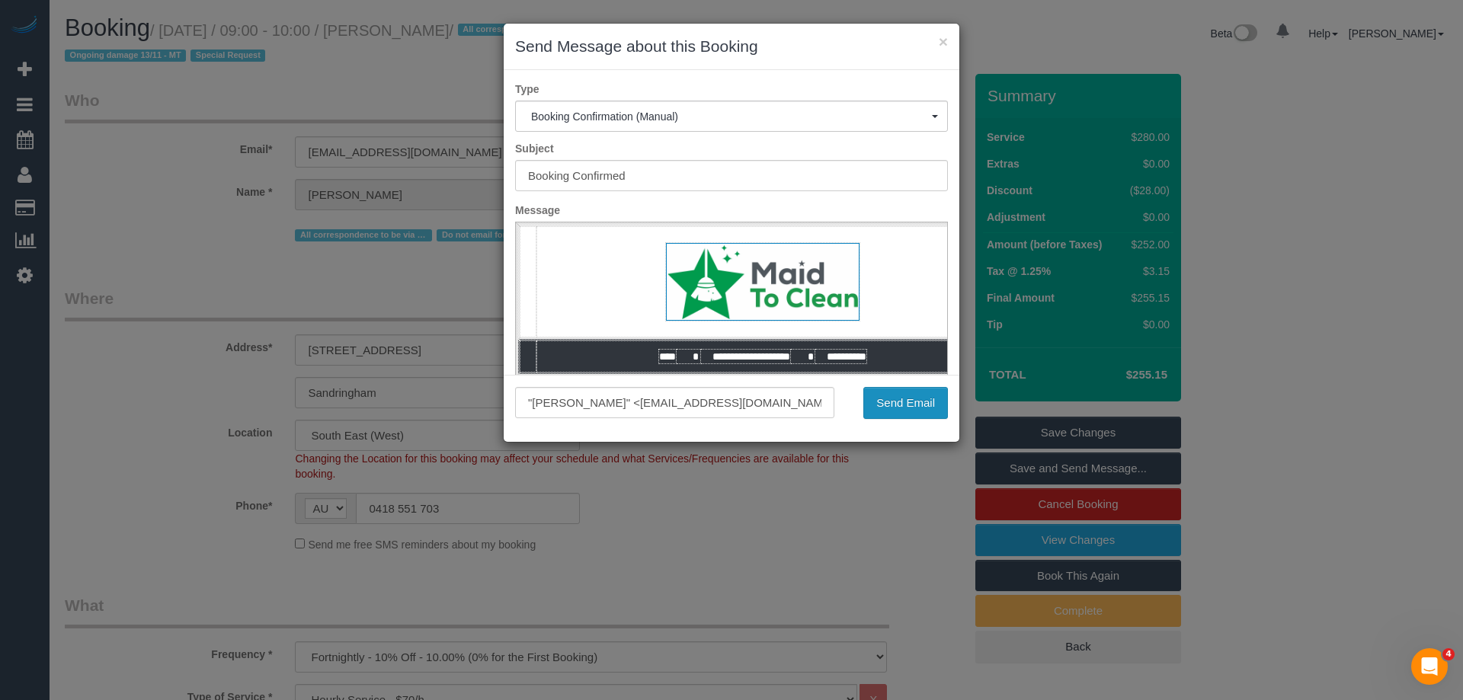
click at [917, 405] on button "Send Email" at bounding box center [905, 403] width 85 height 32
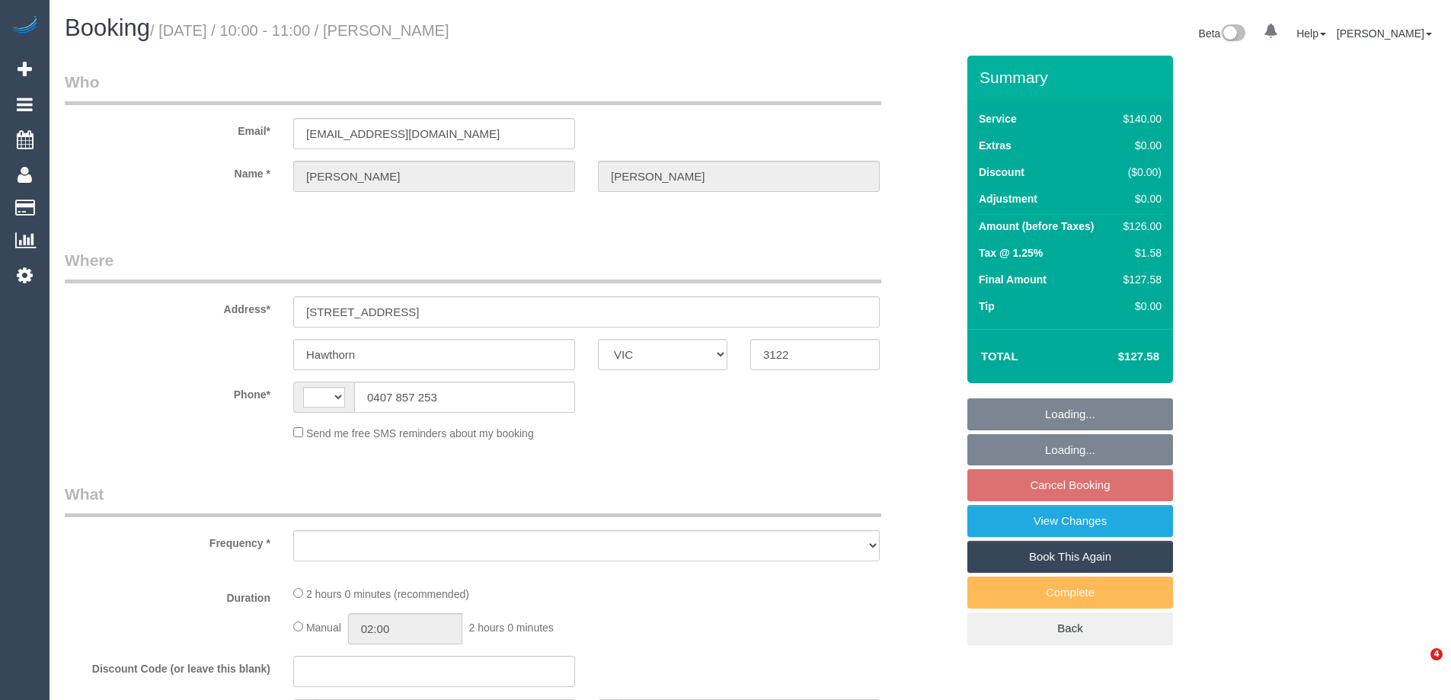
select select "VIC"
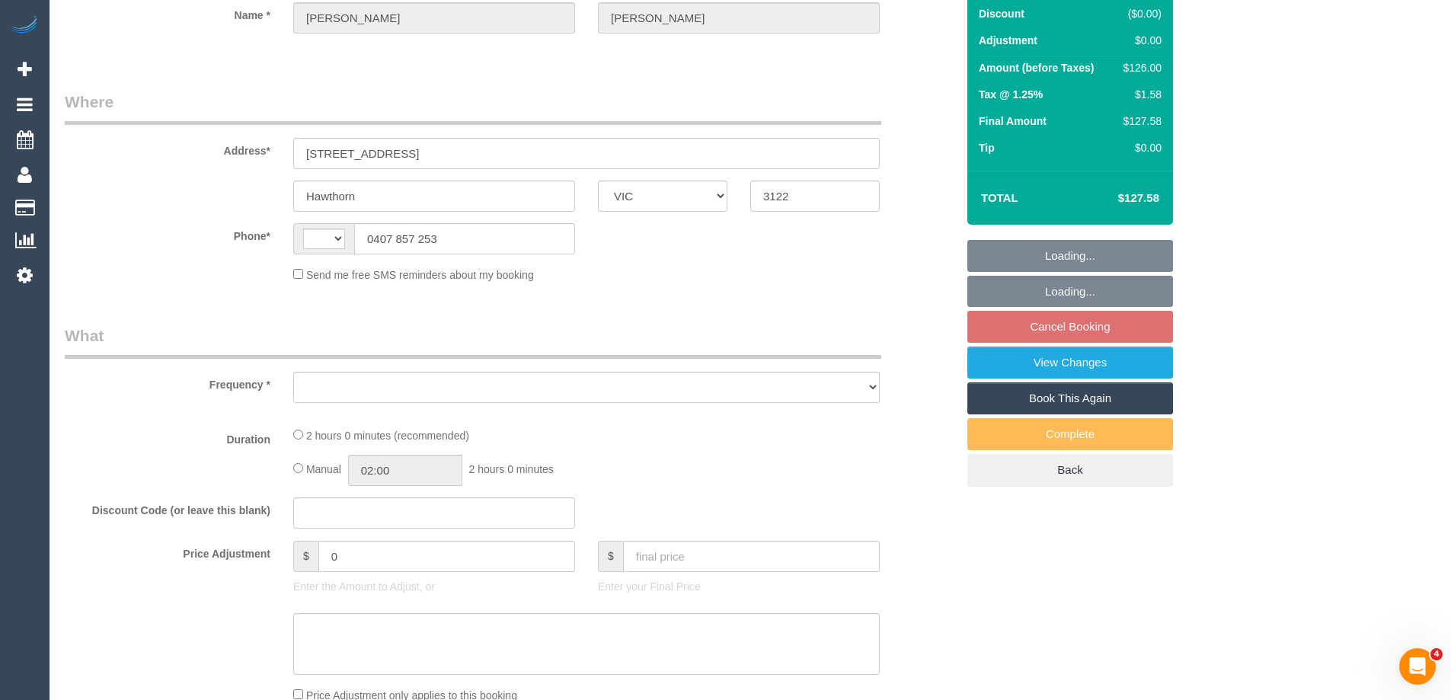
select select "string:AU"
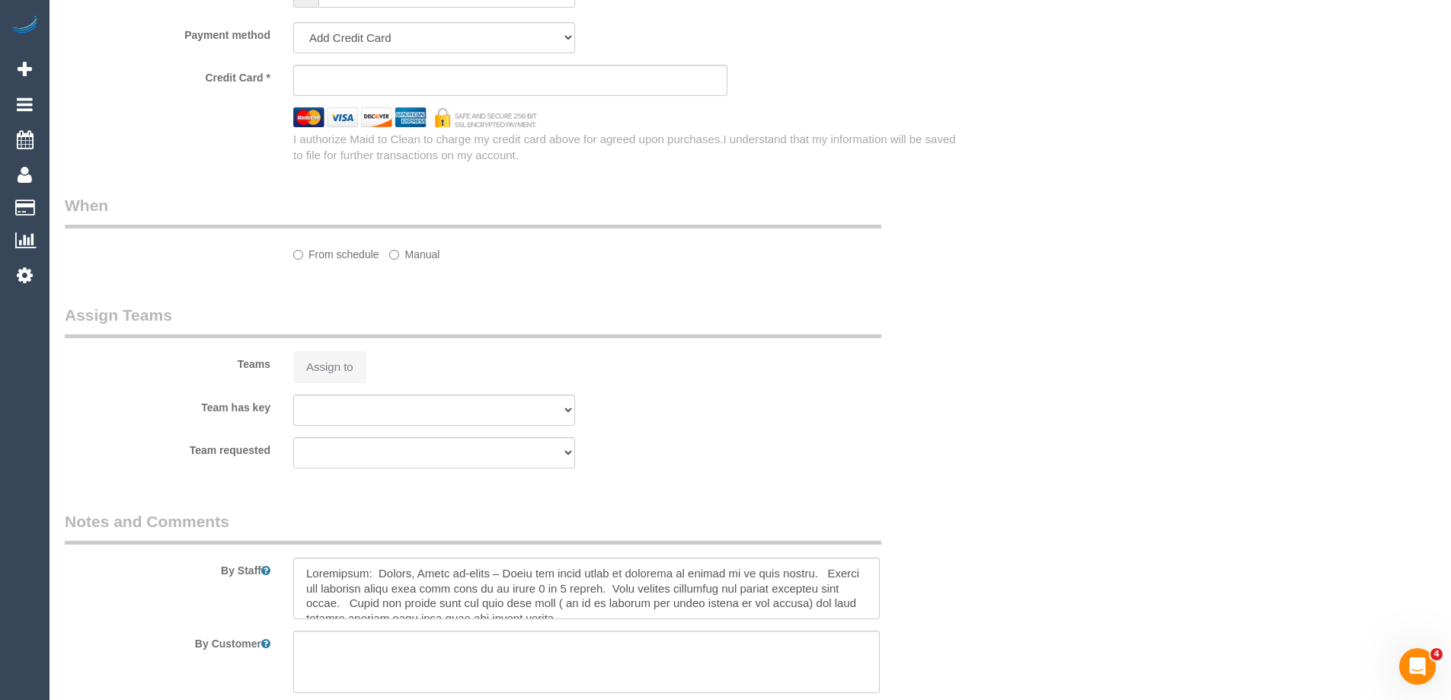
select select "object:550"
select select "string:stripe-pm_1Nd2NY2GScqysDRVn4kSQha5"
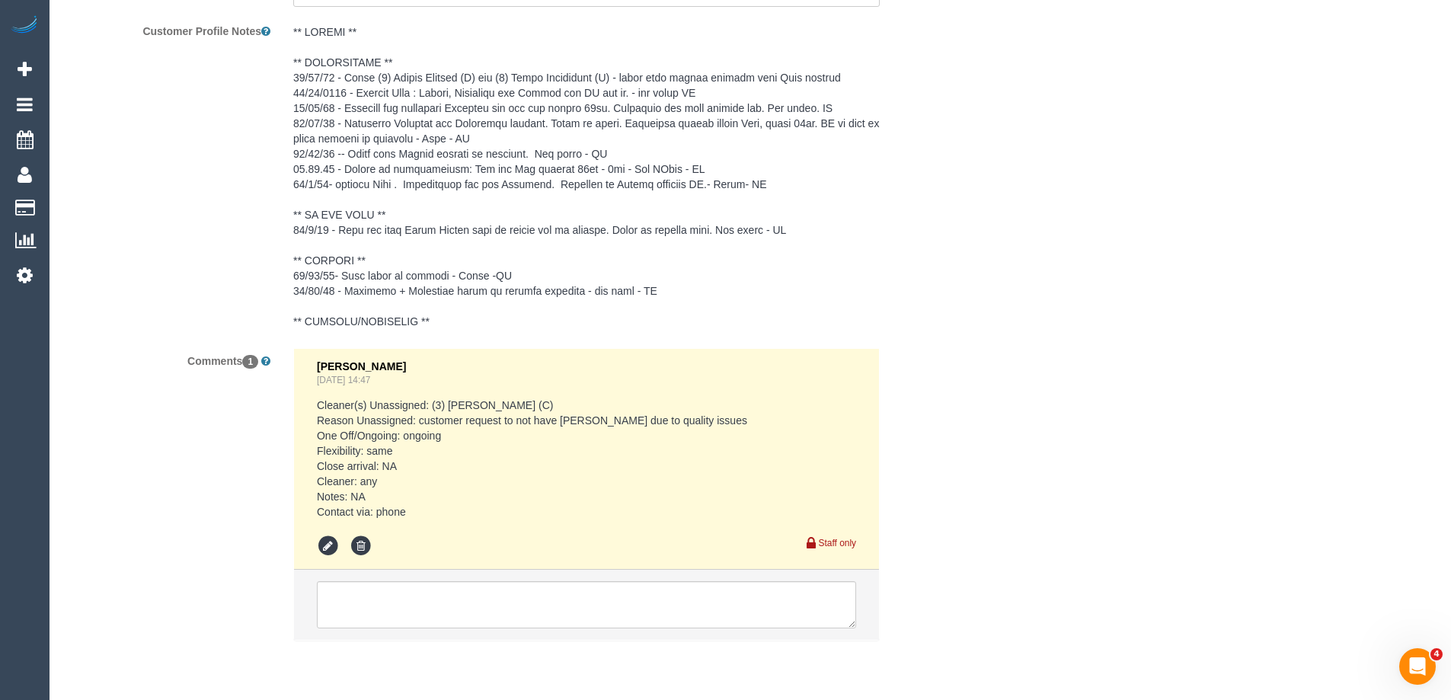
select select "number:28"
select select "number:14"
select select "number:19"
select select "number:25"
select select "number:35"
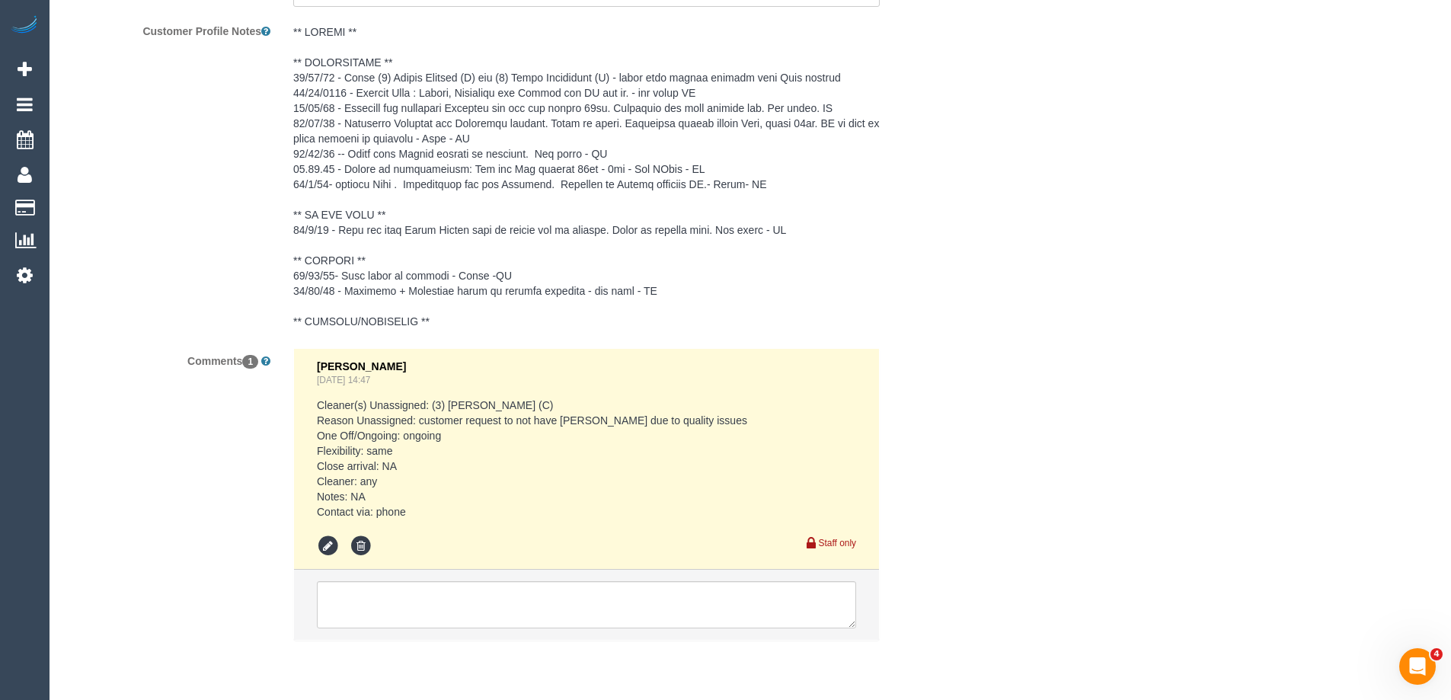
select select "number:11"
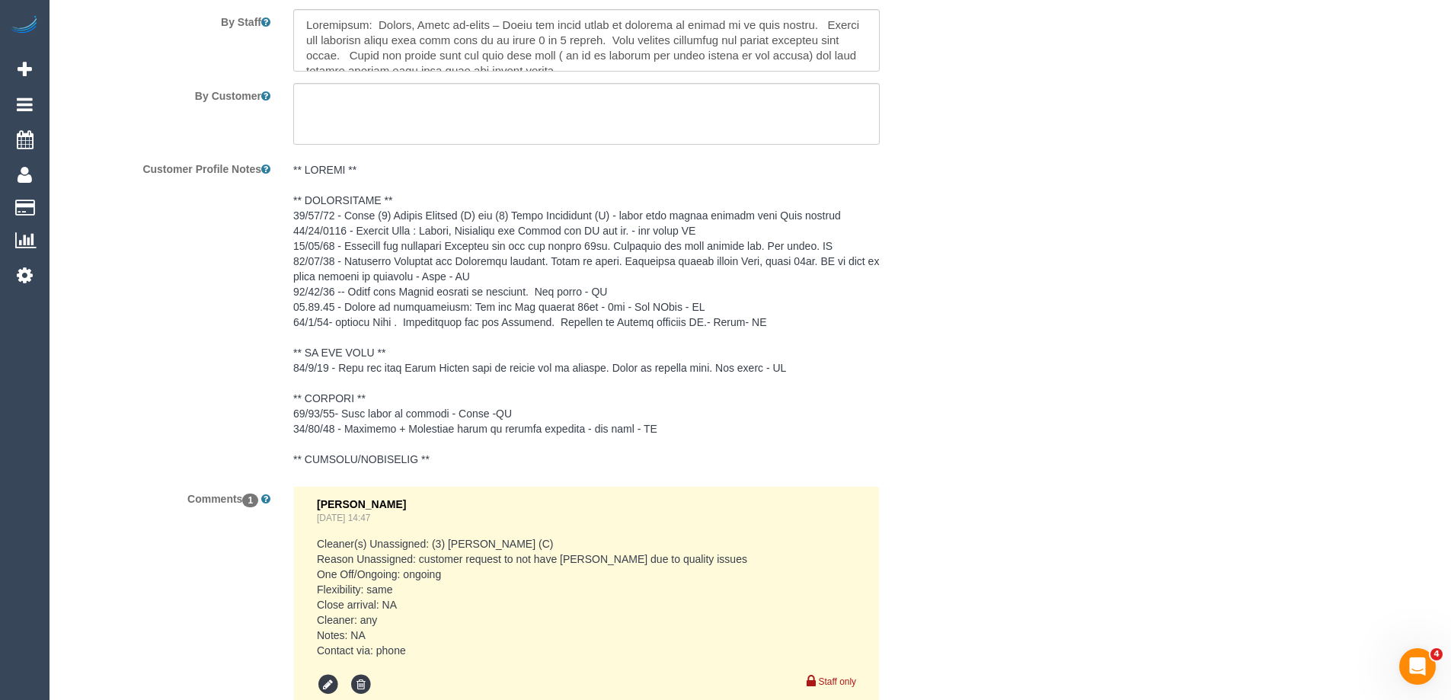
scroll to position [2787, 0]
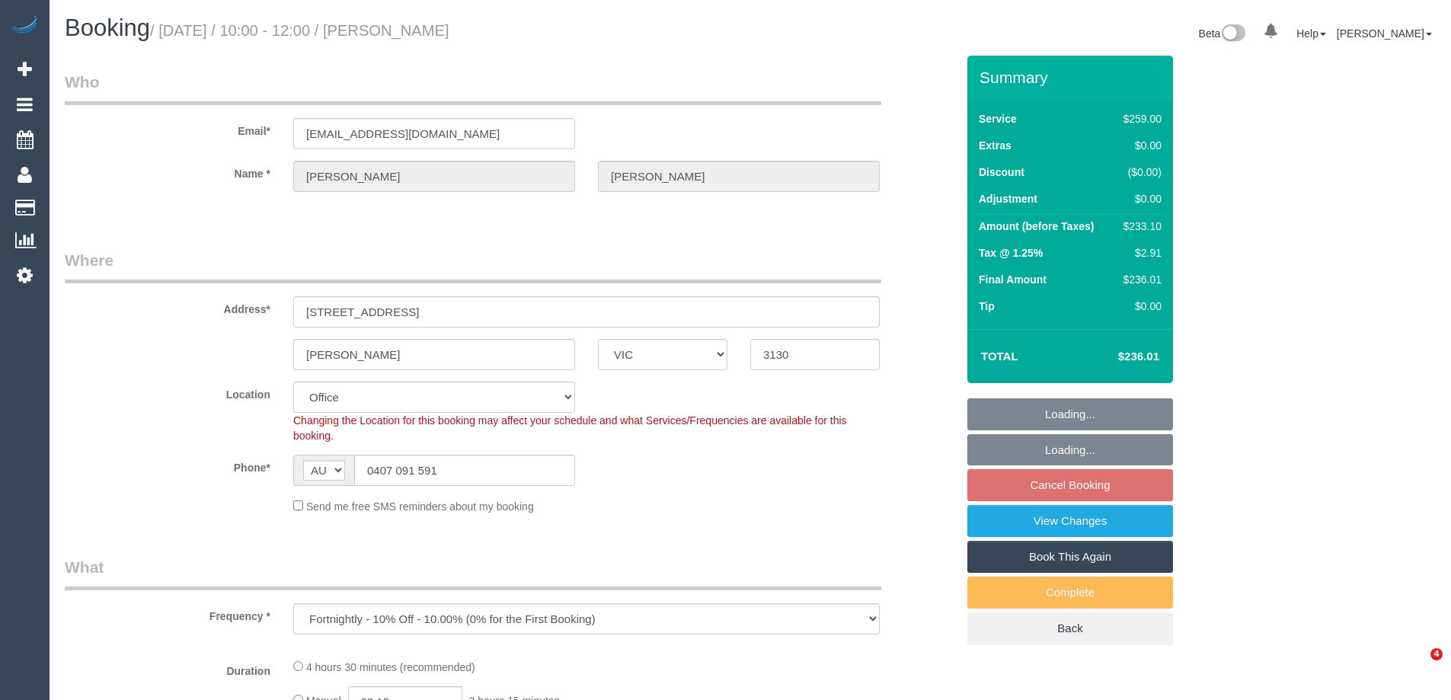
select select "VIC"
select select "number:27"
select select "number:14"
select select "number:18"
select select "number:24"
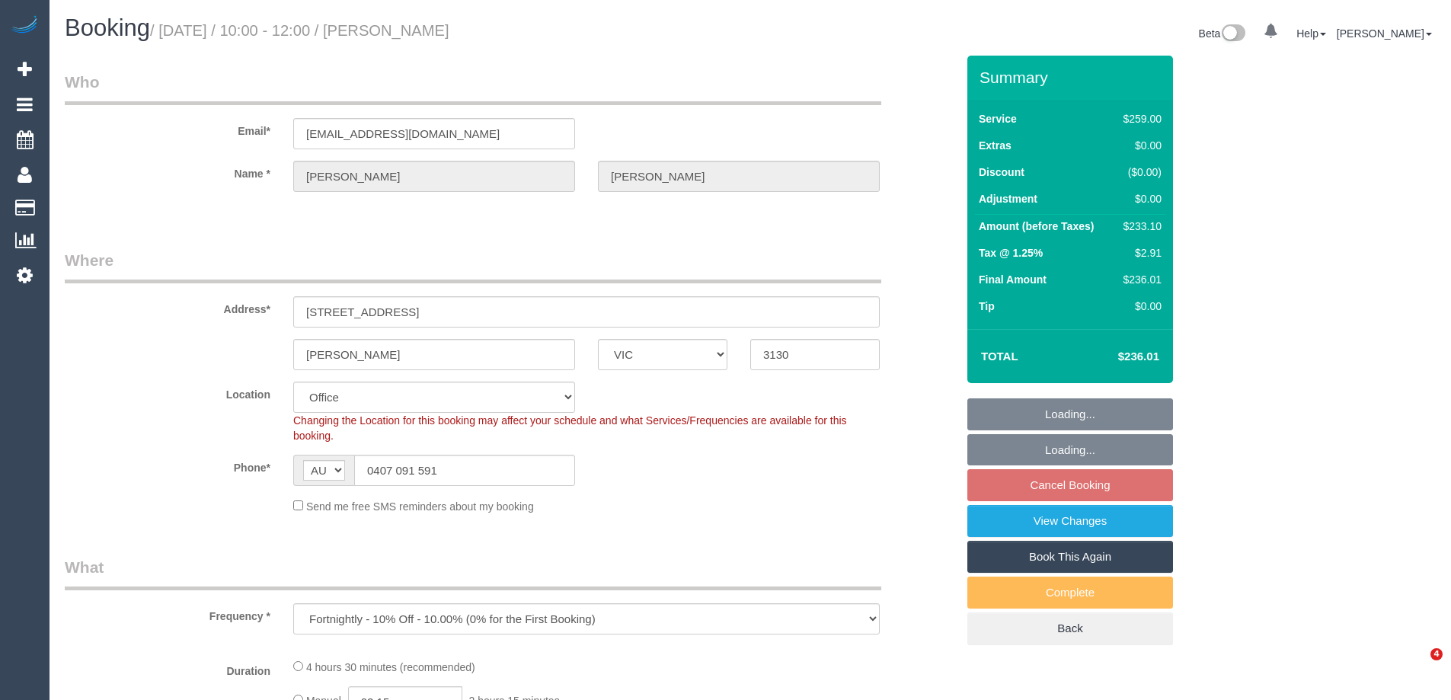
select select "number:35"
select select "number:26"
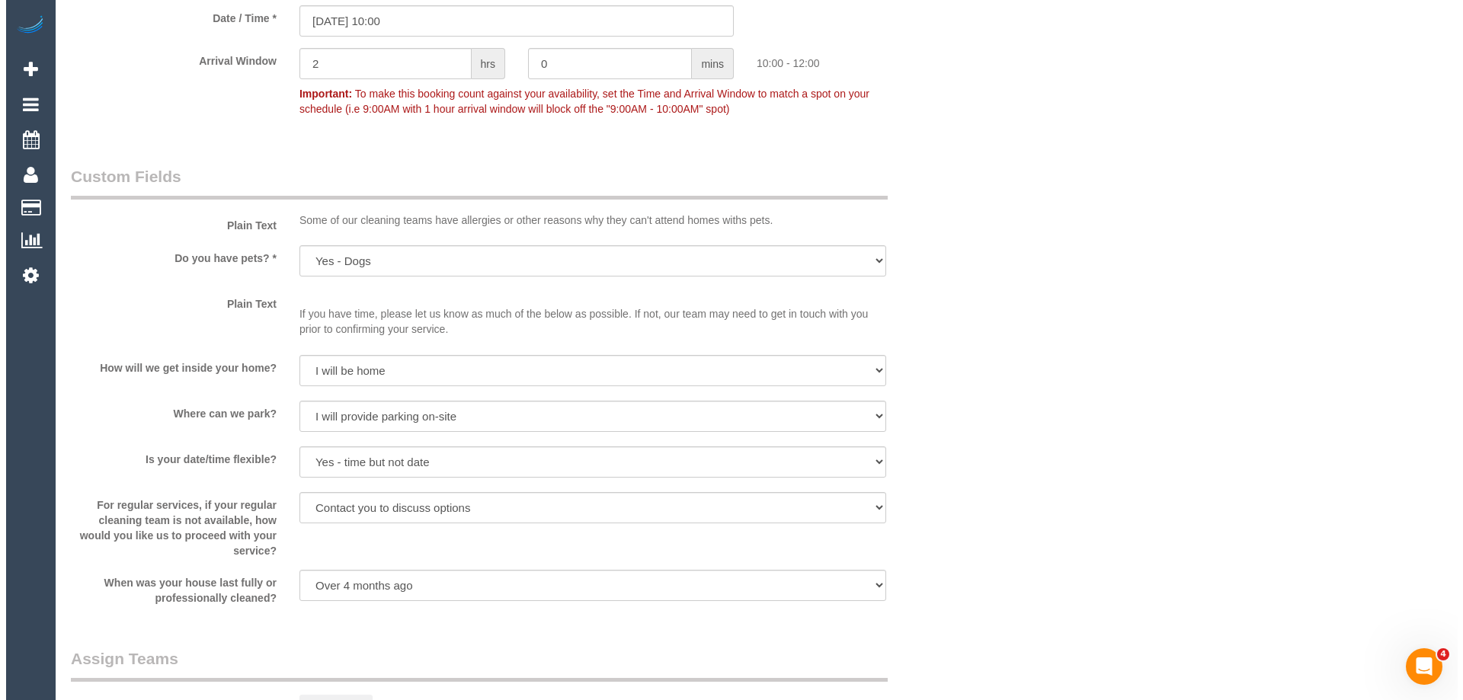
scroll to position [2203, 0]
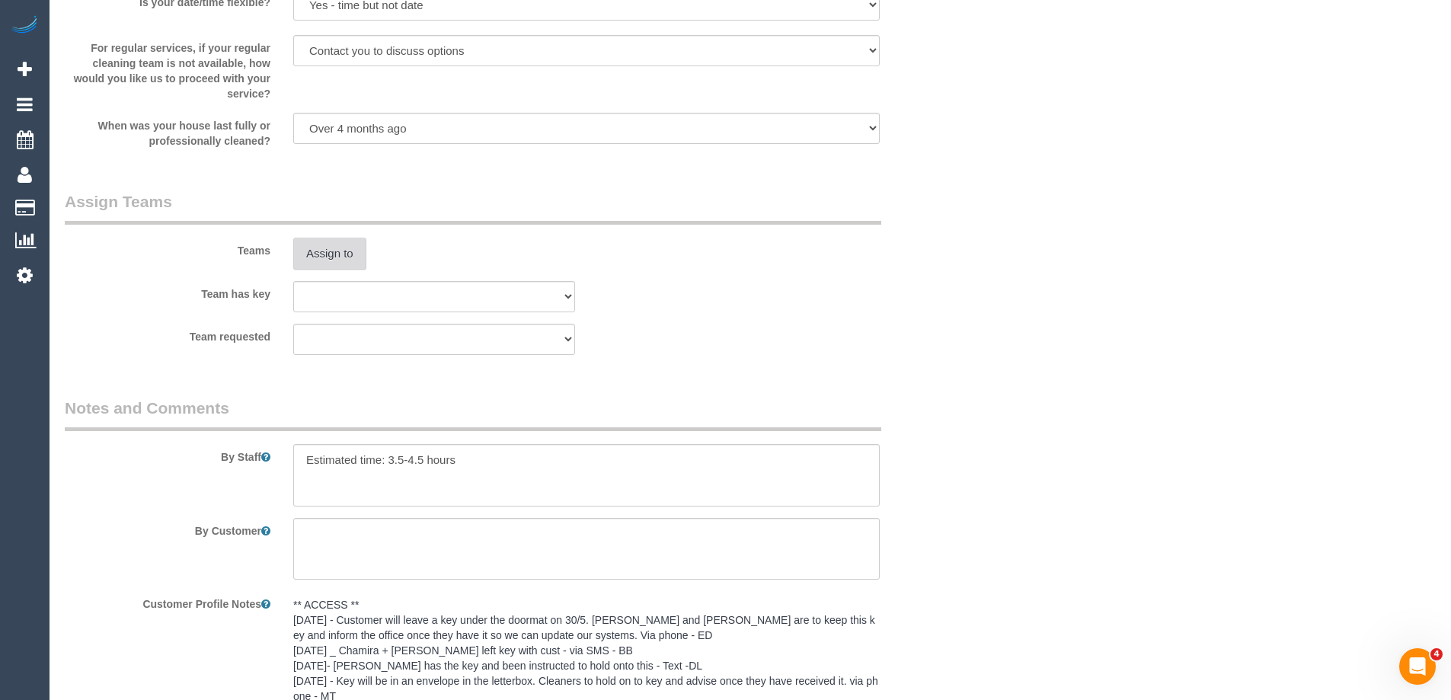
click at [322, 242] on button "Assign to" at bounding box center [329, 254] width 73 height 32
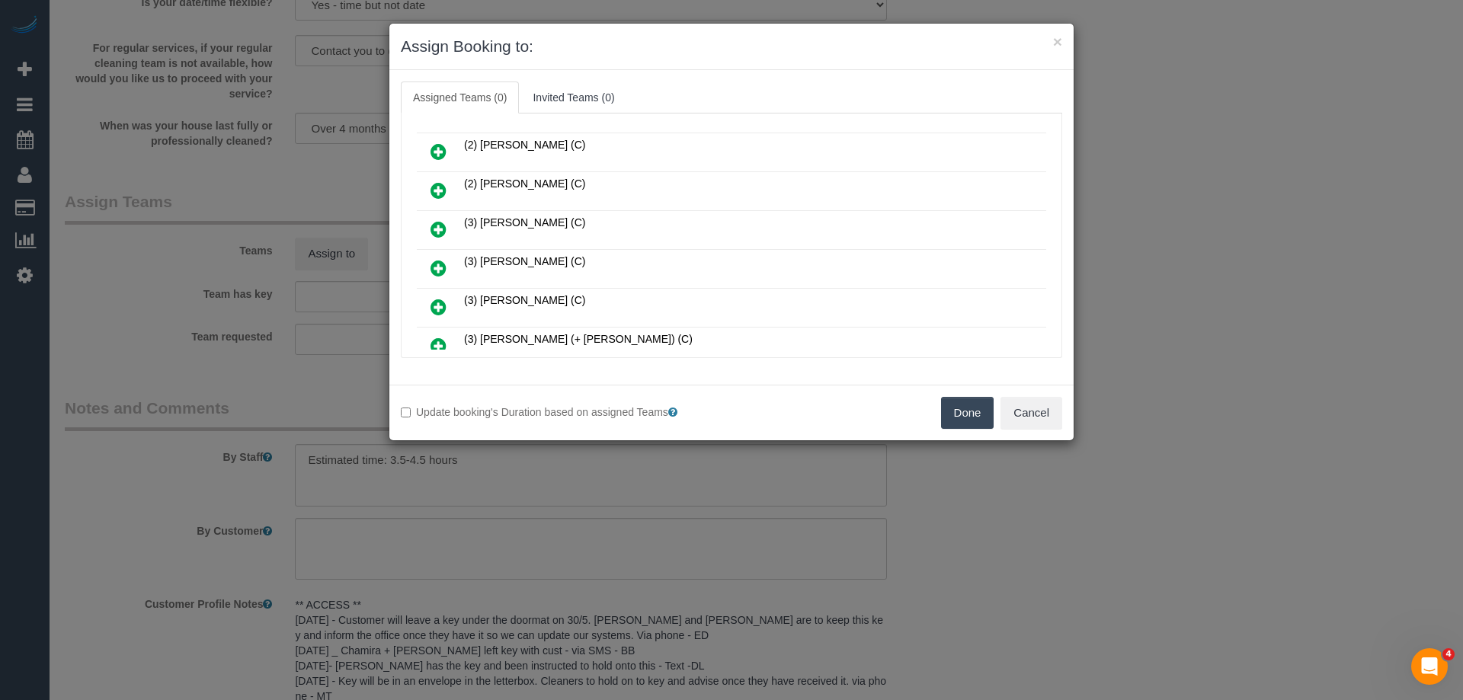
click at [437, 261] on icon at bounding box center [438, 268] width 16 height 18
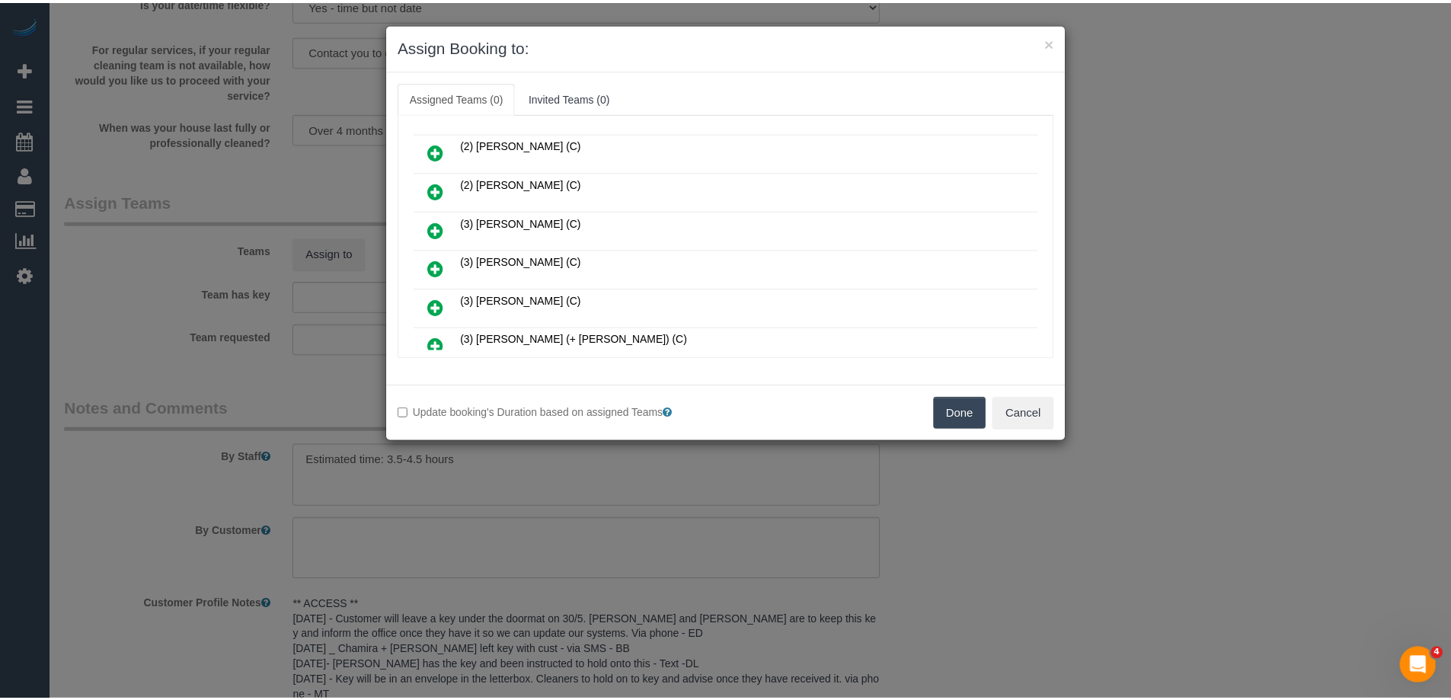
scroll to position [266, 0]
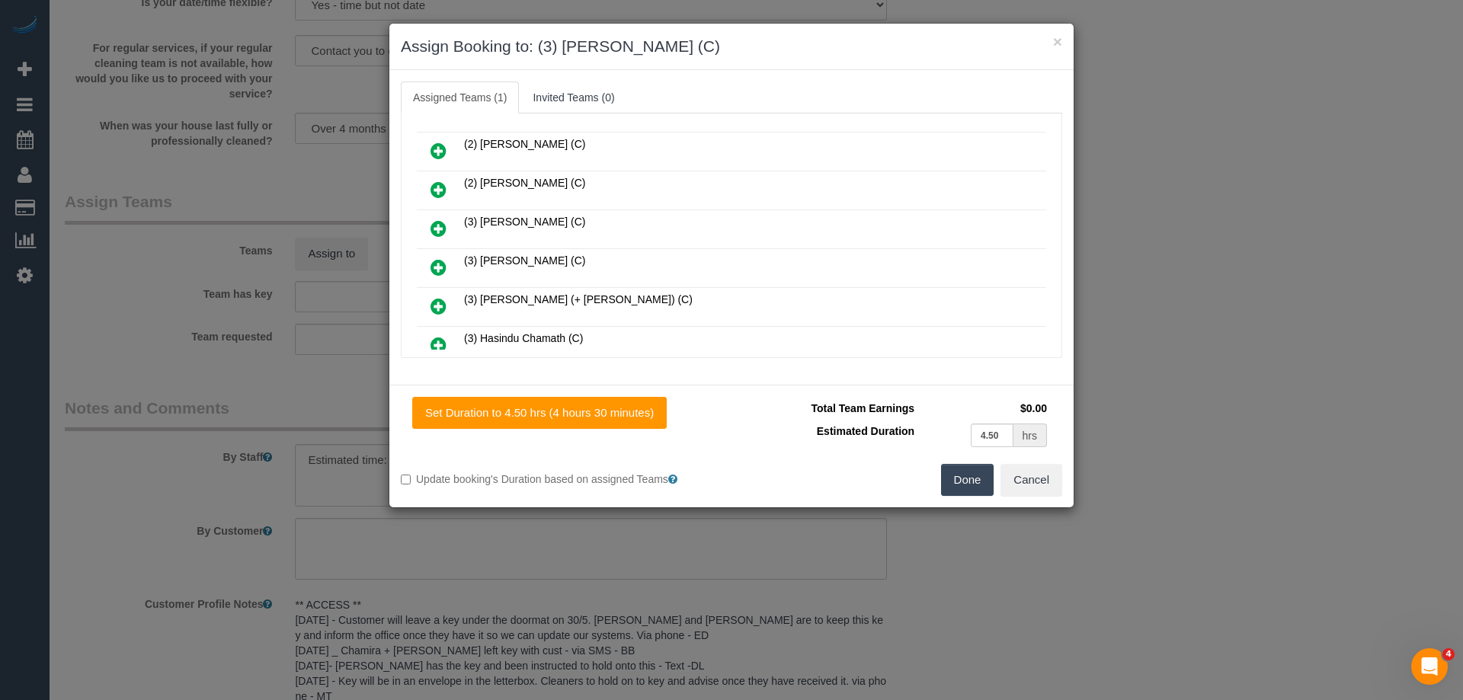
click at [960, 485] on button "Done" at bounding box center [967, 480] width 53 height 32
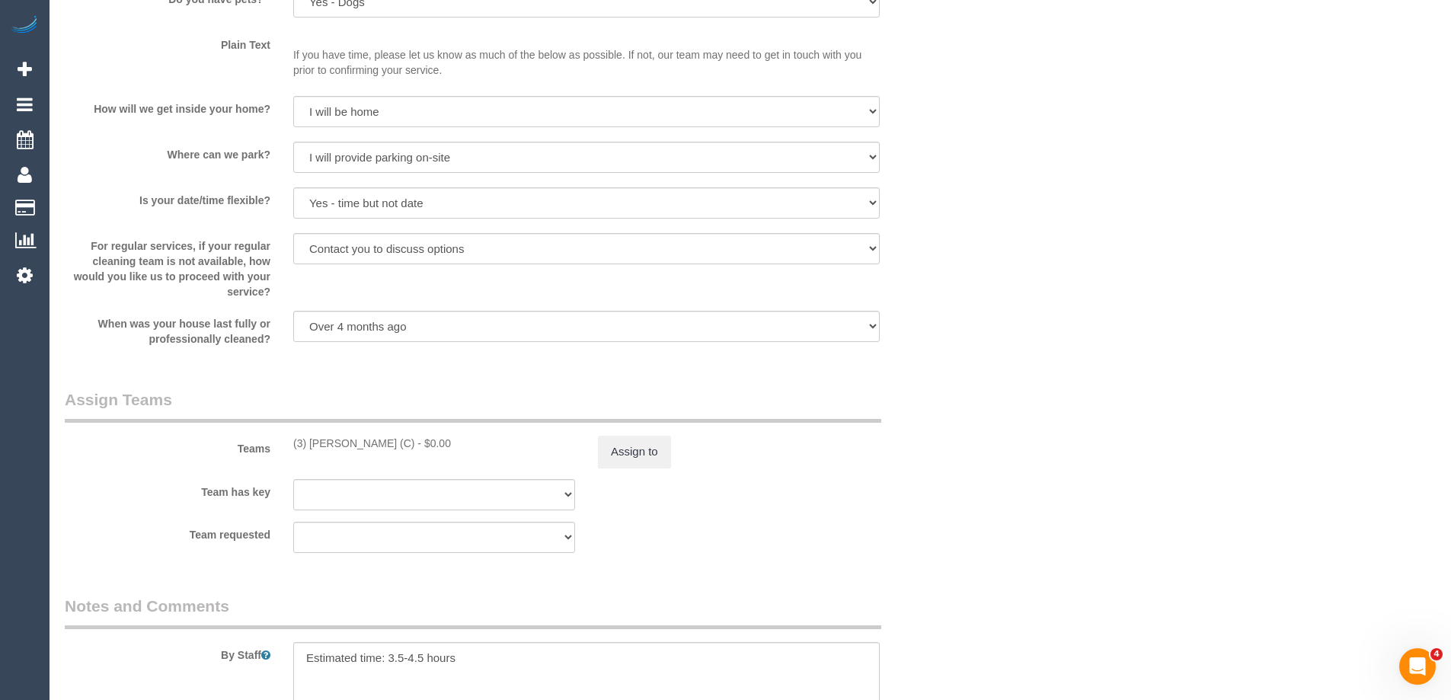
scroll to position [2057, 0]
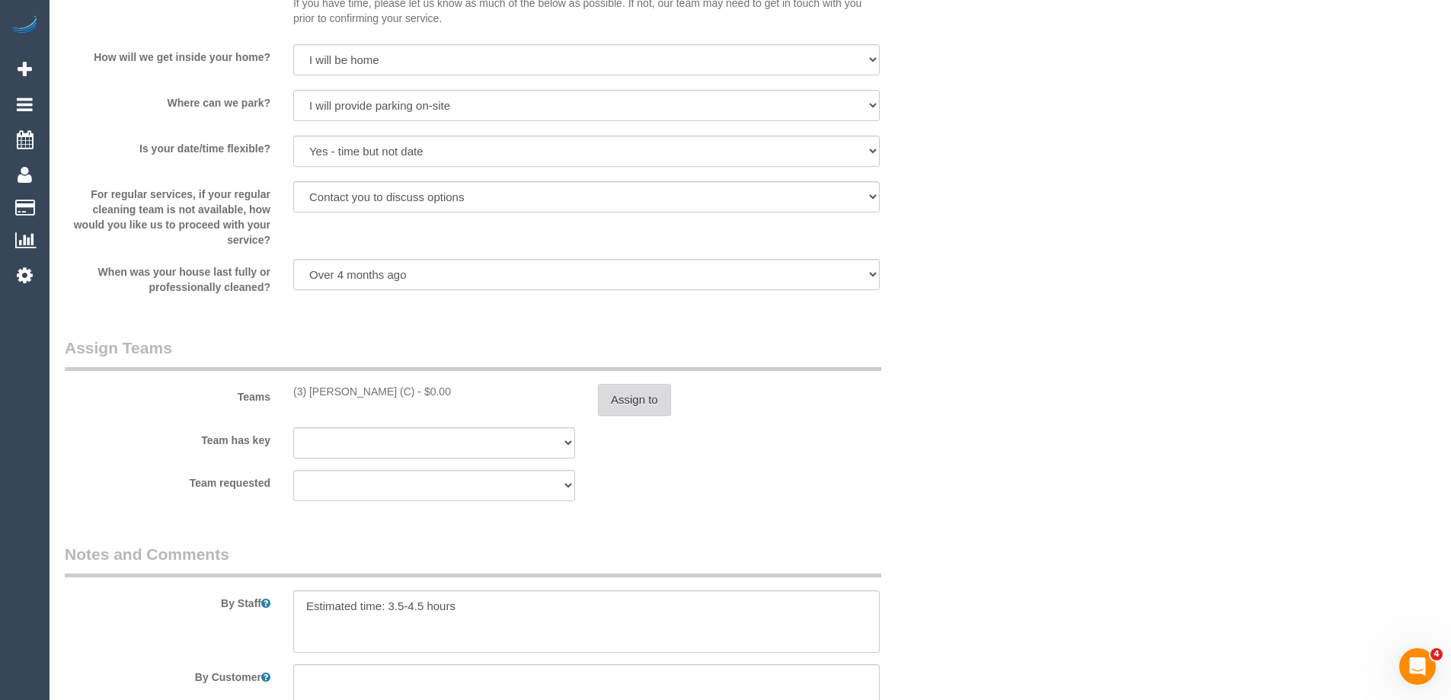
click at [621, 410] on button "Assign to" at bounding box center [634, 400] width 73 height 32
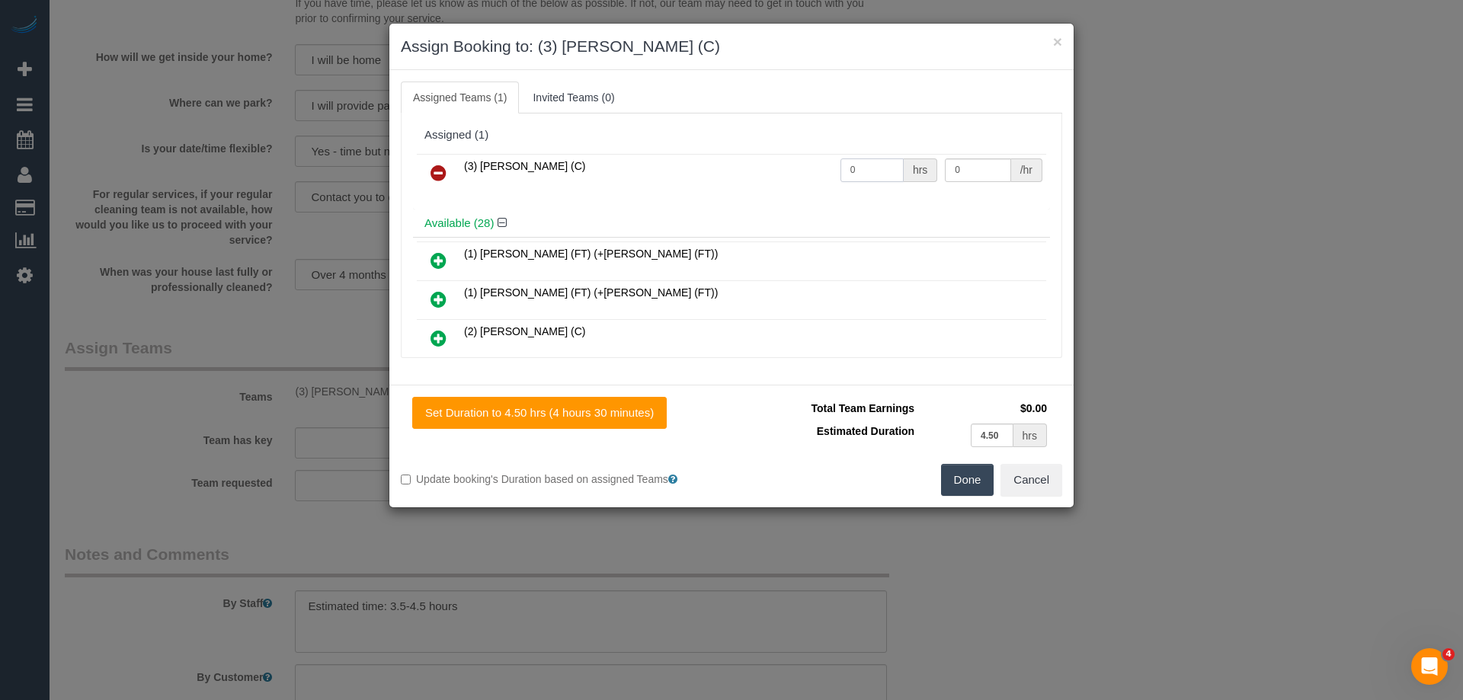
drag, startPoint x: 800, startPoint y: 180, endPoint x: 778, endPoint y: 178, distance: 22.1
click at [778, 178] on tr "(3) David Torres (C) 0 hrs 0 /hr" at bounding box center [731, 173] width 629 height 39
type input "1"
drag, startPoint x: 959, startPoint y: 166, endPoint x: 811, endPoint y: 152, distance: 148.4
click at [821, 157] on tr "(3) David Torres (C) 1 hrs 0 /hr" at bounding box center [731, 173] width 629 height 39
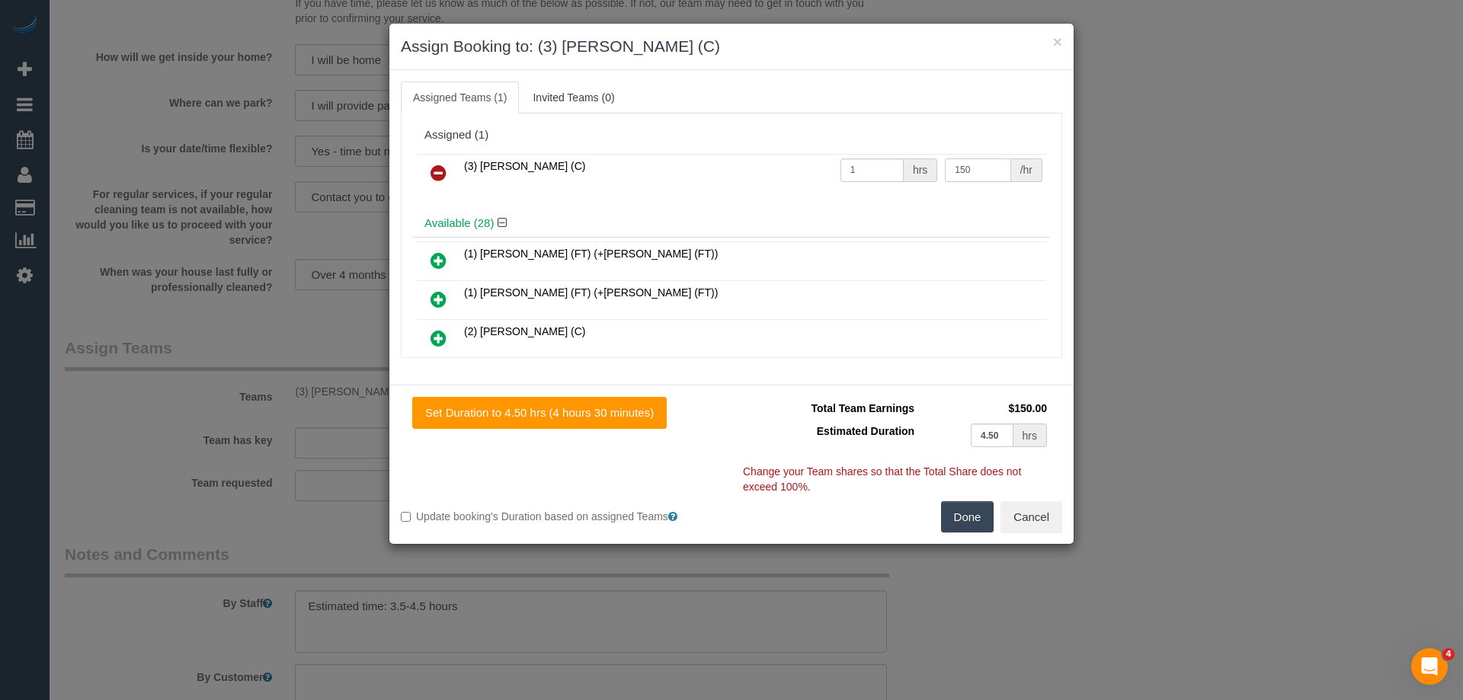
type input "150"
click at [964, 514] on button "Done" at bounding box center [967, 517] width 53 height 32
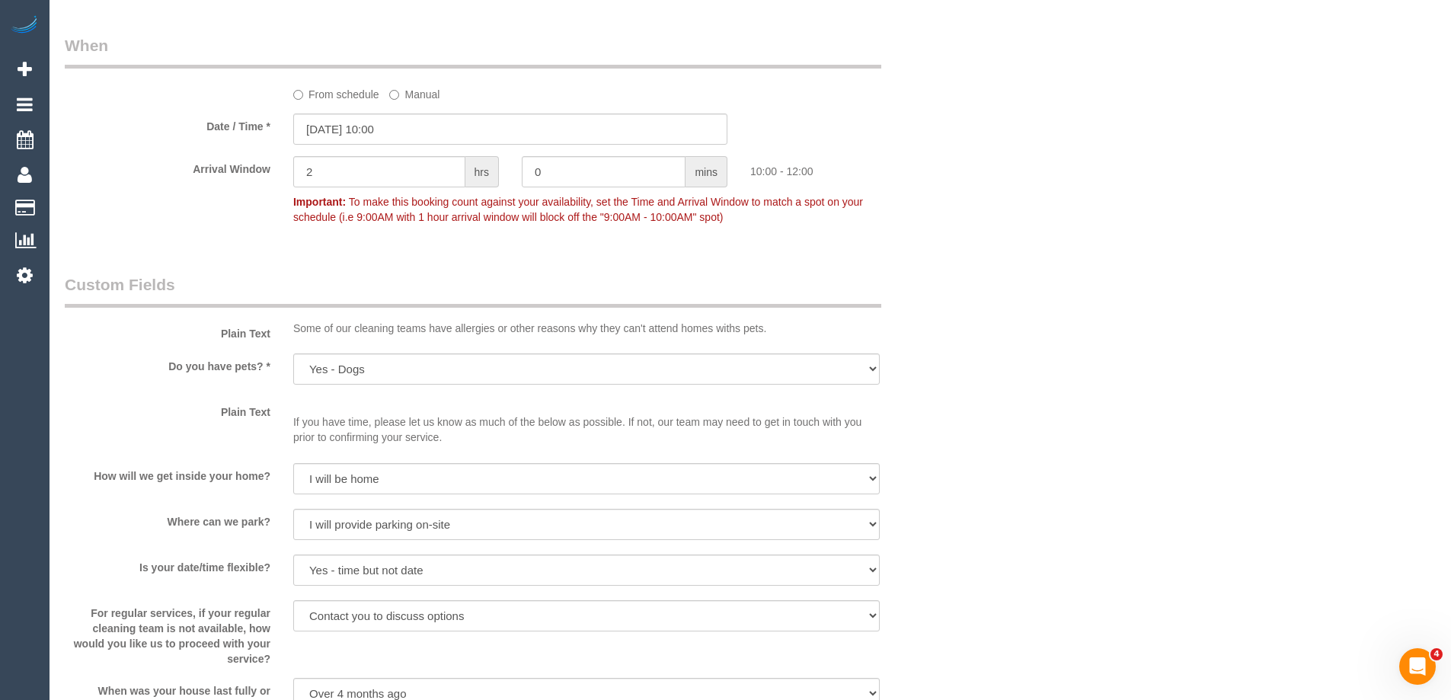
scroll to position [0, 0]
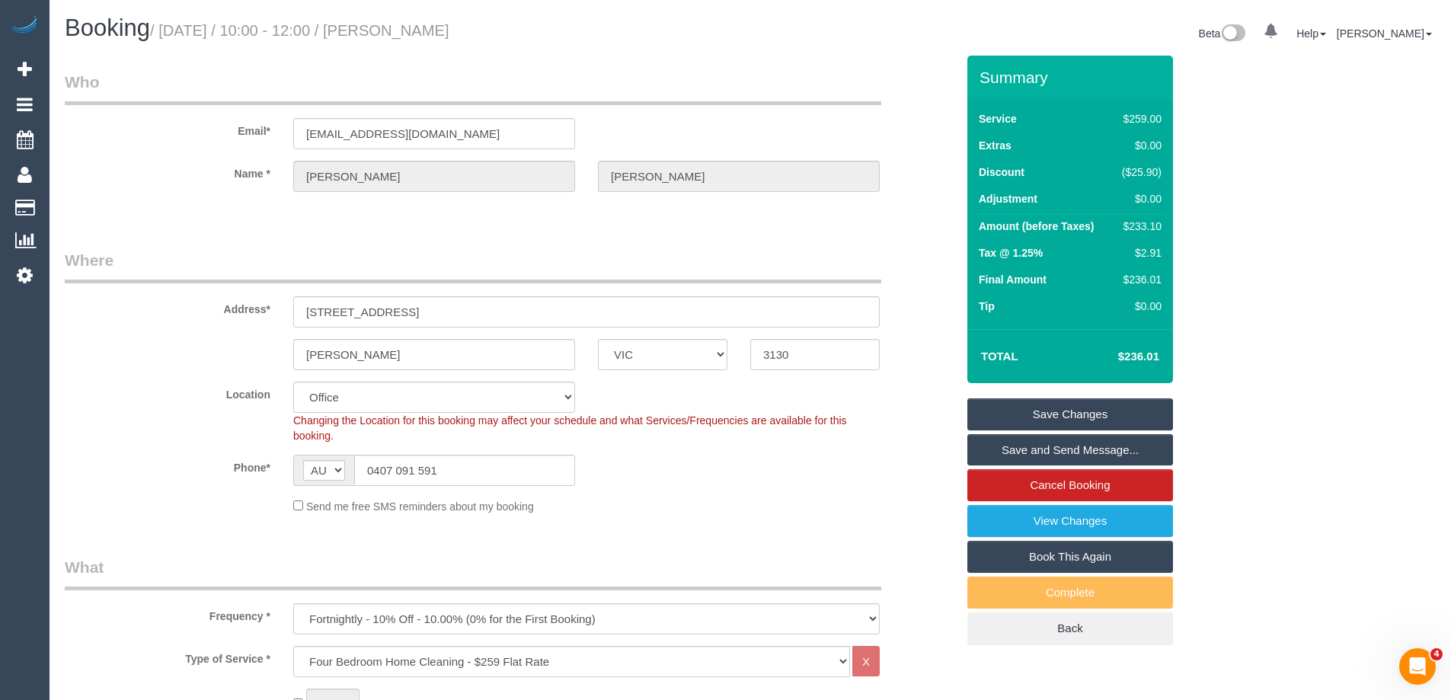
drag, startPoint x: 486, startPoint y: 29, endPoint x: 393, endPoint y: 24, distance: 93.1
click at [393, 24] on h1 "Booking / August 25, 2025 / 10:00 - 12:00 / Michele Williams" at bounding box center [402, 28] width 674 height 26
copy small "Michele Williams"
click at [993, 442] on link "Save and Send Message..." at bounding box center [1071, 450] width 206 height 32
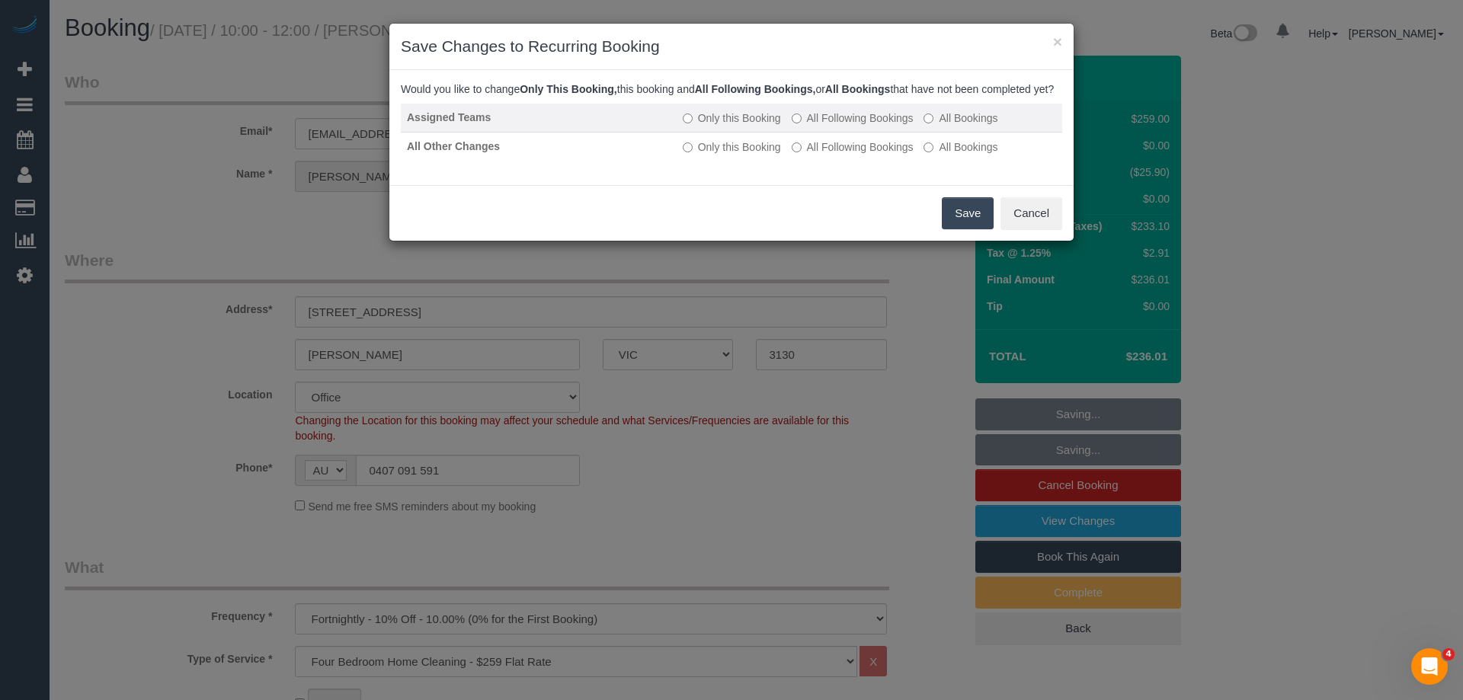
click at [830, 126] on label "All Following Bookings" at bounding box center [853, 117] width 122 height 15
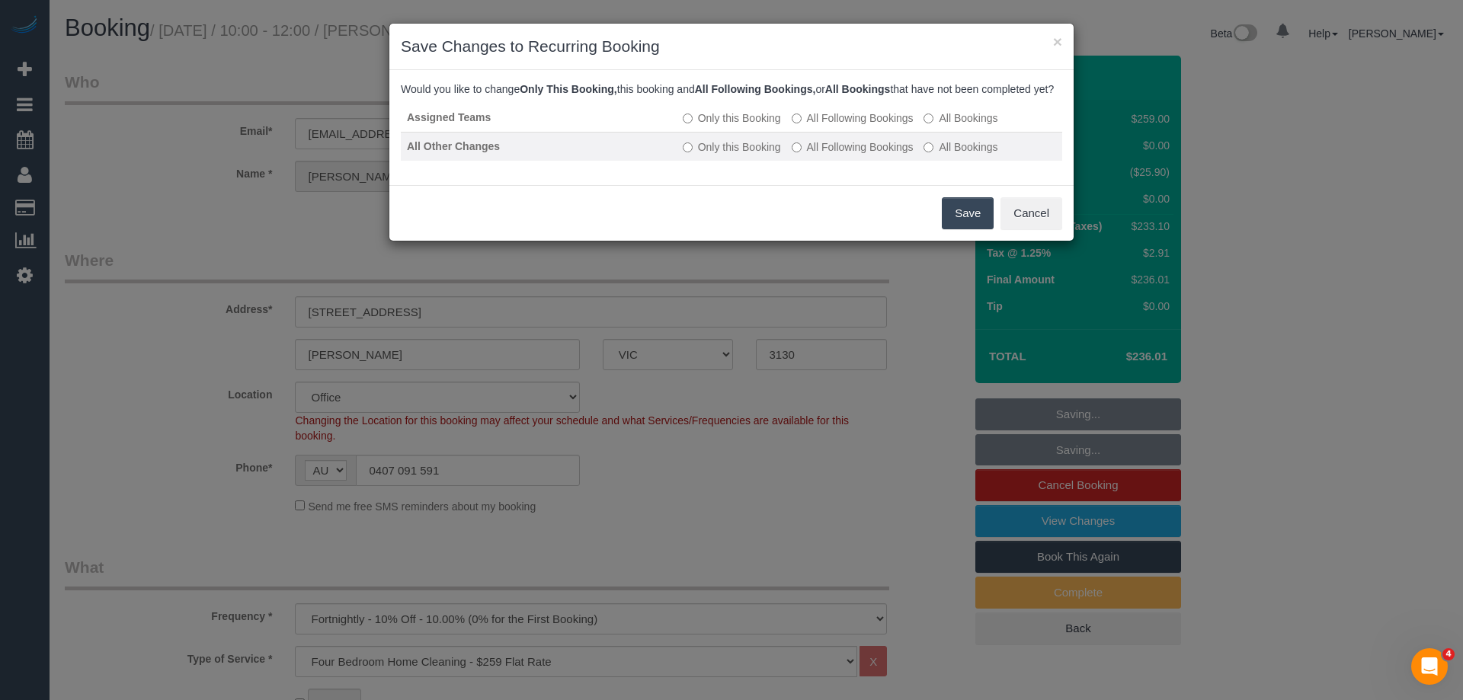
click at [817, 155] on label "All Following Bookings" at bounding box center [853, 146] width 122 height 15
drag, startPoint x: 954, startPoint y: 219, endPoint x: 919, endPoint y: 205, distance: 37.9
click at [955, 219] on button "Save" at bounding box center [968, 213] width 52 height 32
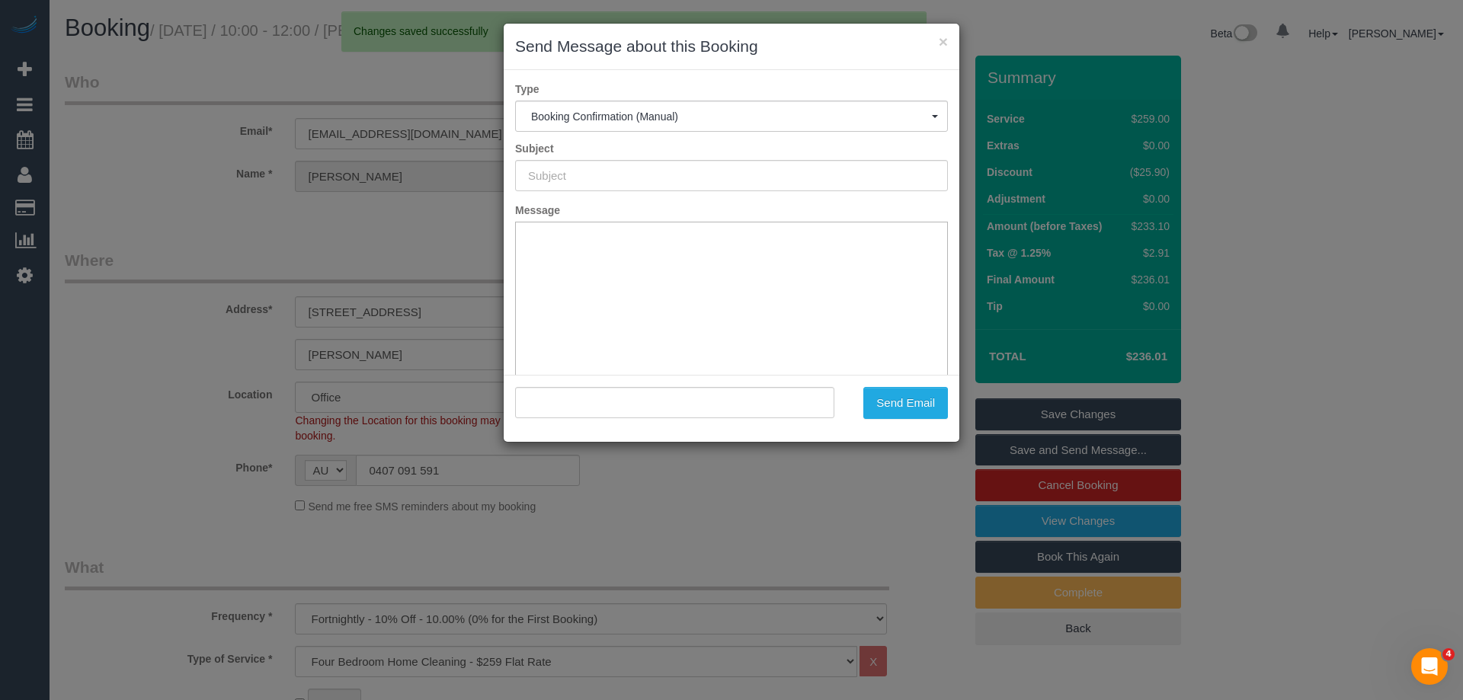
type input "Booking Confirmed"
type input ""Michele Williams" <michelekarinwilliams498@gmail.com>"
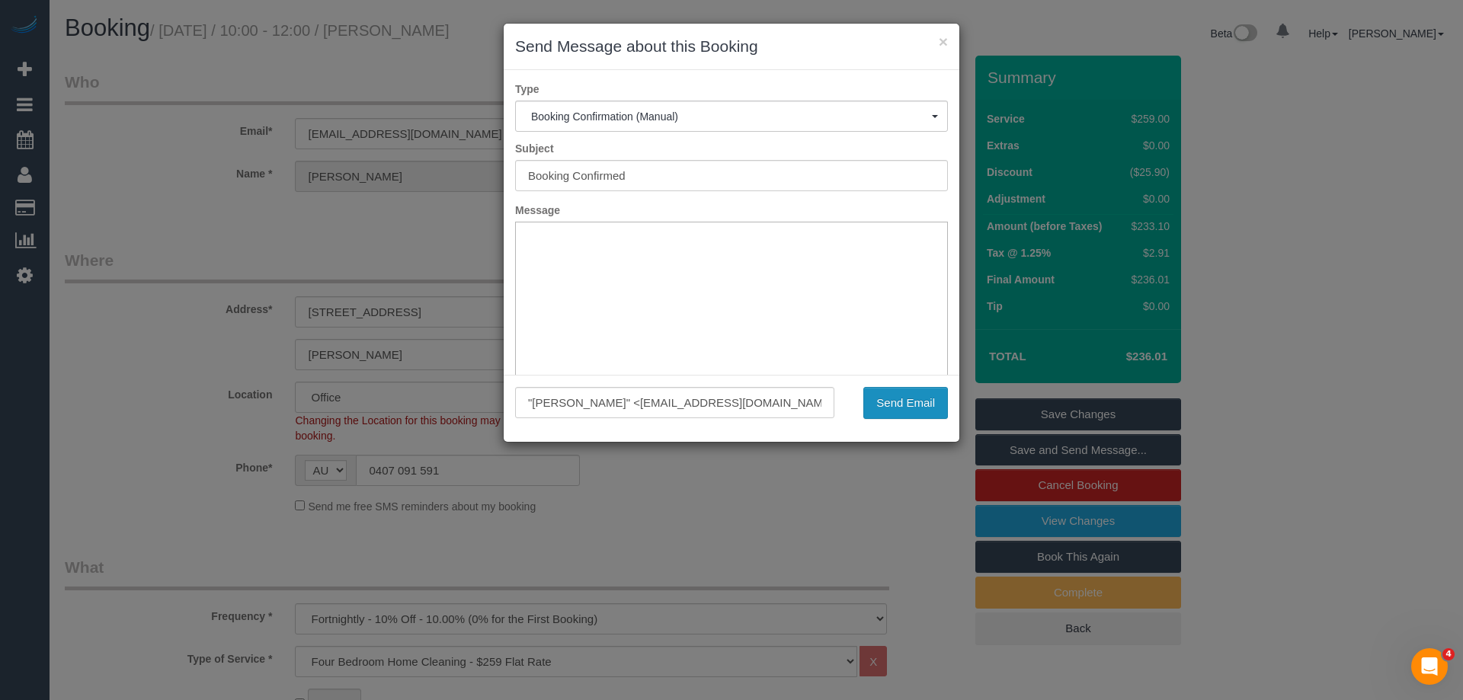
click at [933, 412] on button "Send Email" at bounding box center [905, 403] width 85 height 32
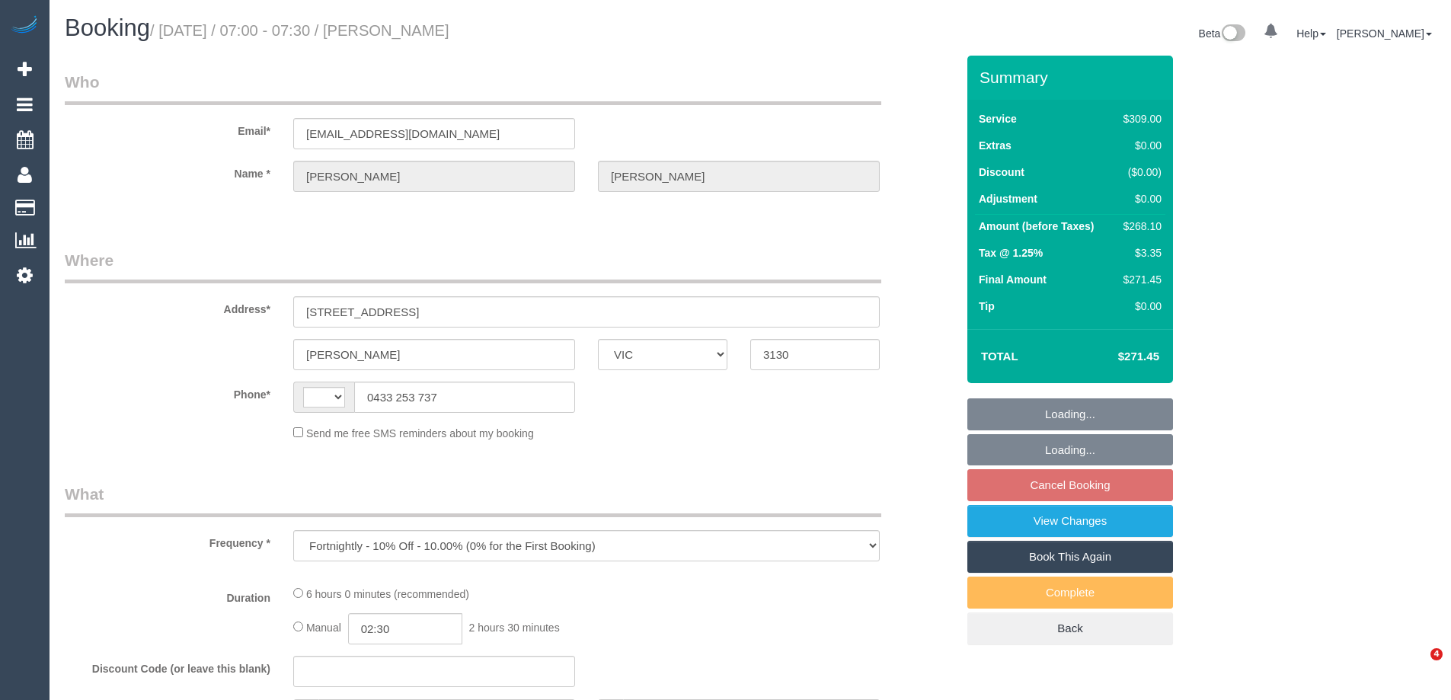
select select "VIC"
select select "string:AU"
select select "string:stripe-pm_1NzW352GScqysDRVwNVlnUso"
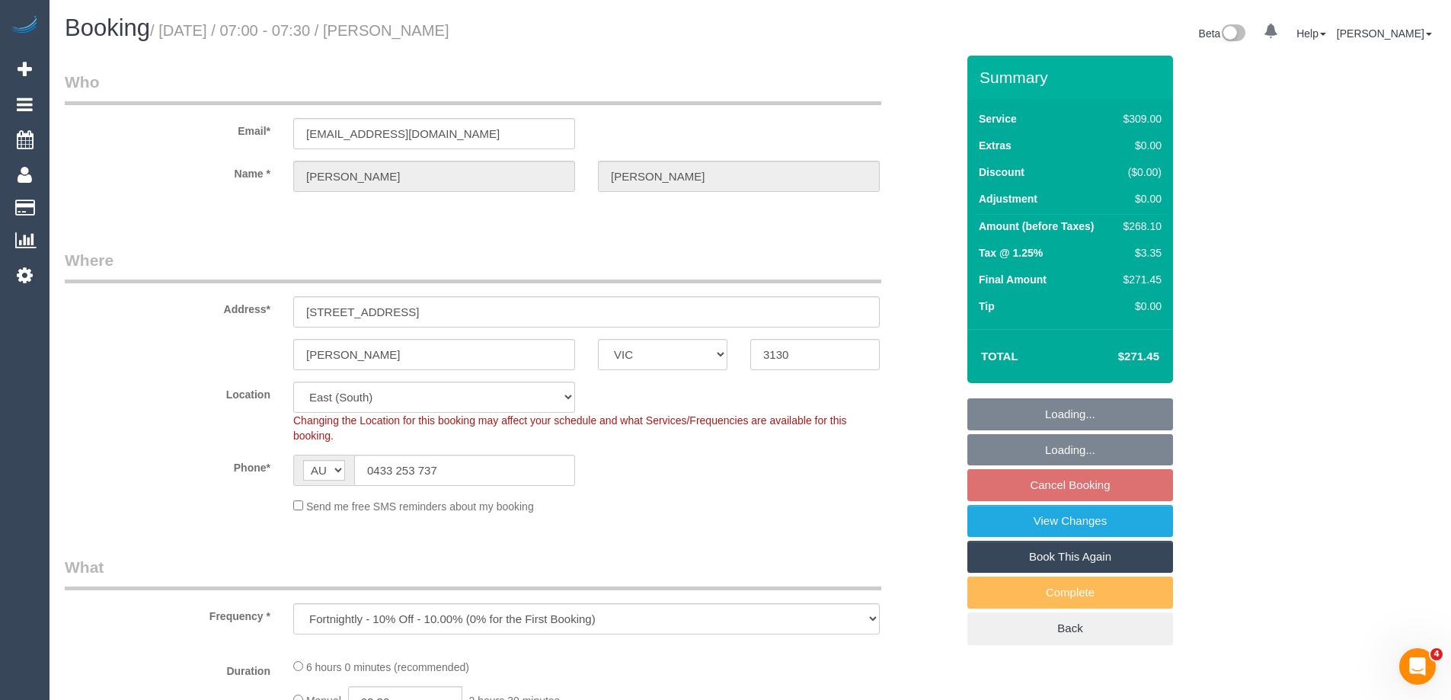
select select "object:1140"
select select "number:27"
select select "number:14"
select select "number:19"
select select "number:23"
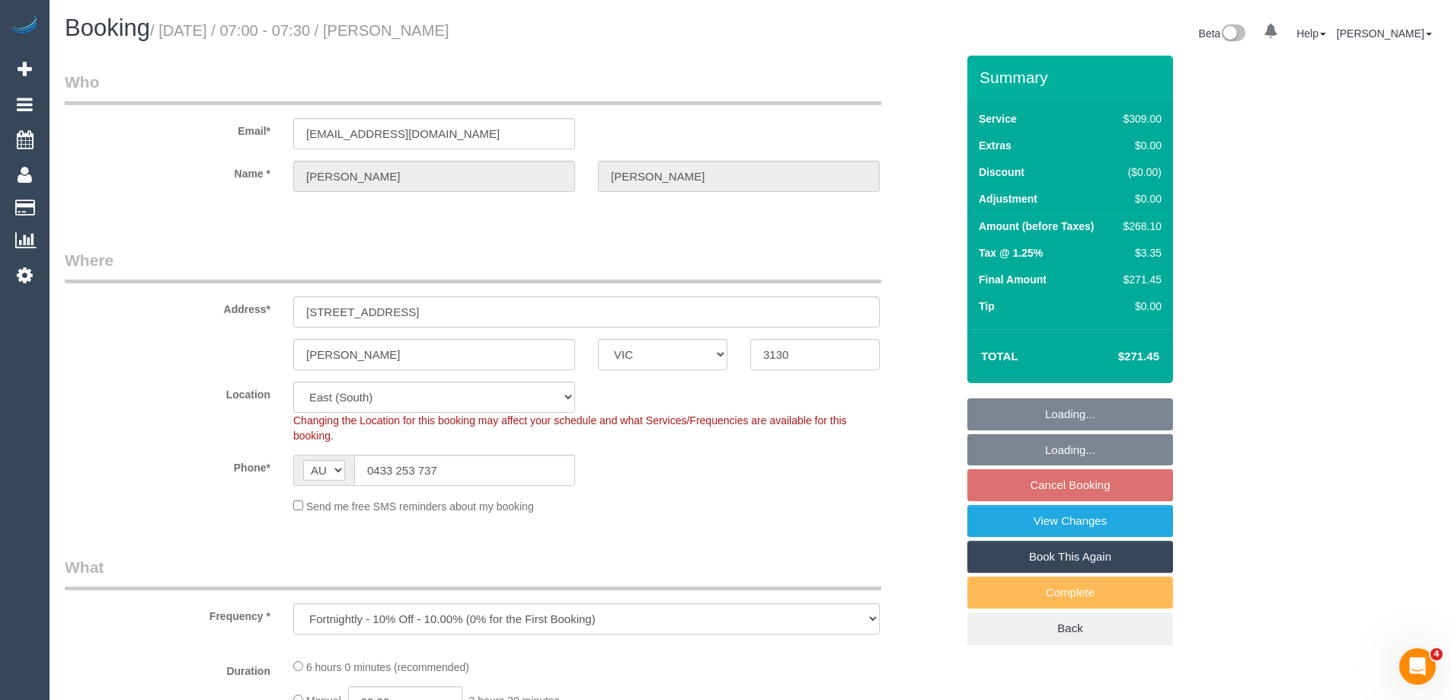
select select "number:35"
select select "number:12"
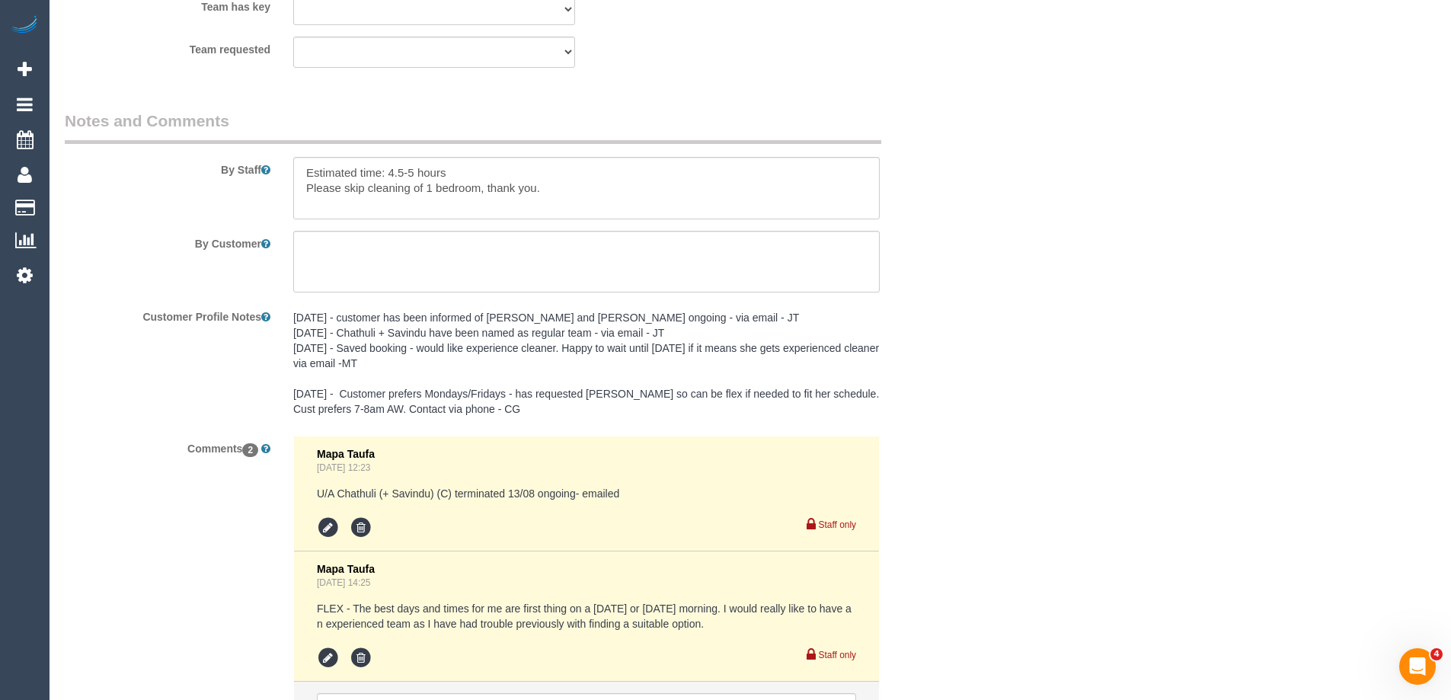
scroll to position [2514, 0]
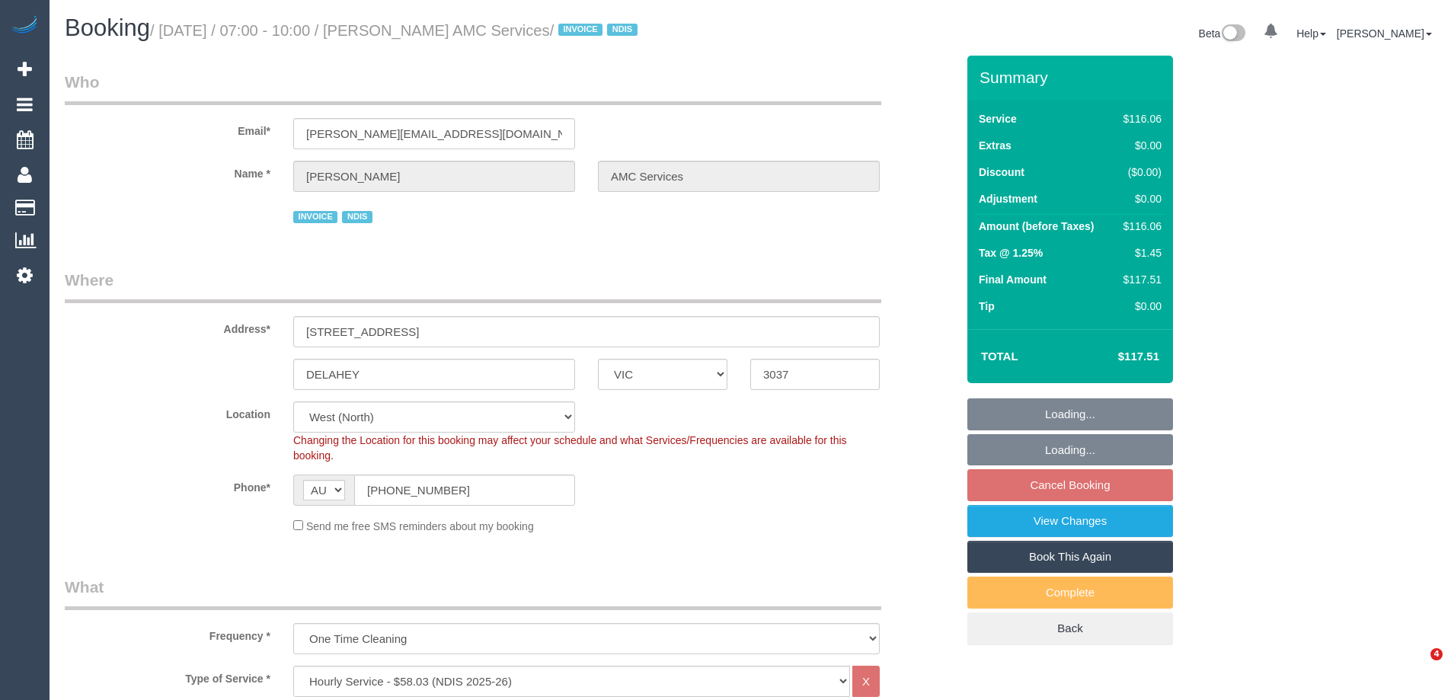
select select "VIC"
select select "number:28"
select select "number:14"
select select "number:18"
select select "number:36"
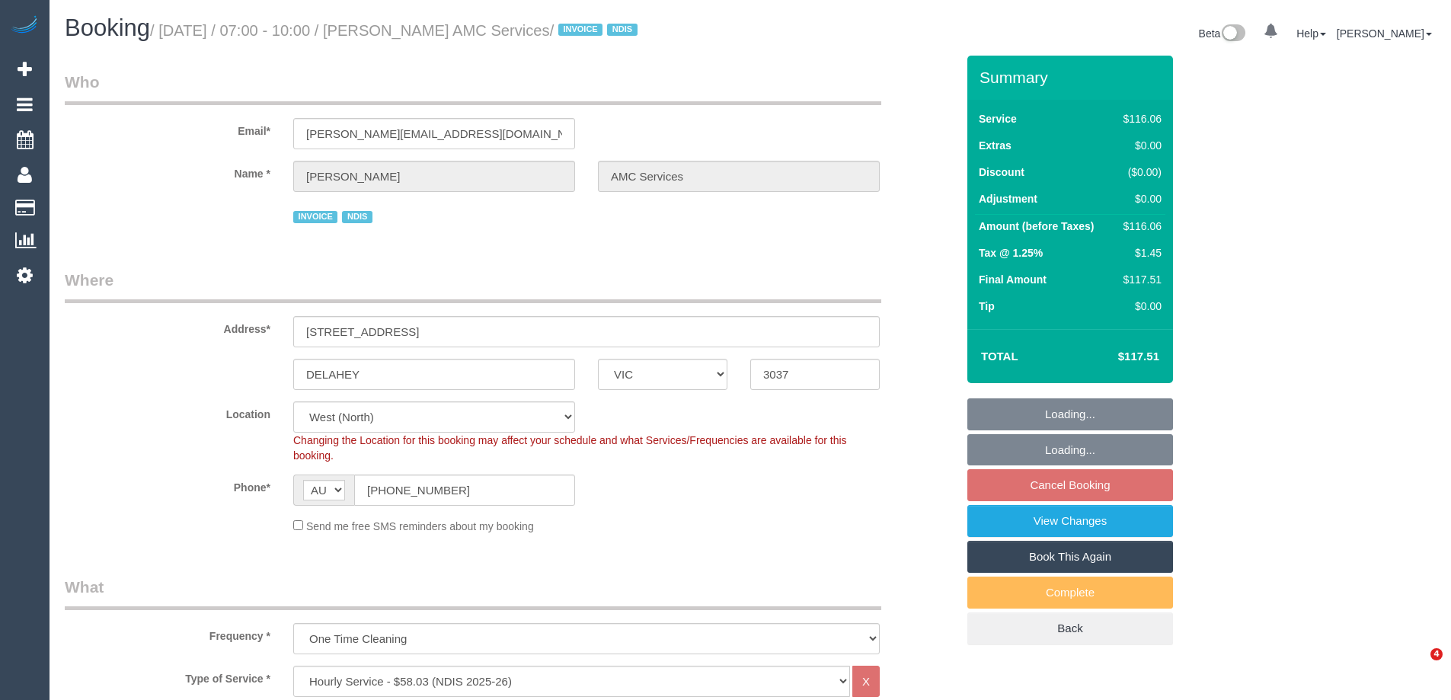
select select "number:35"
select select "number:12"
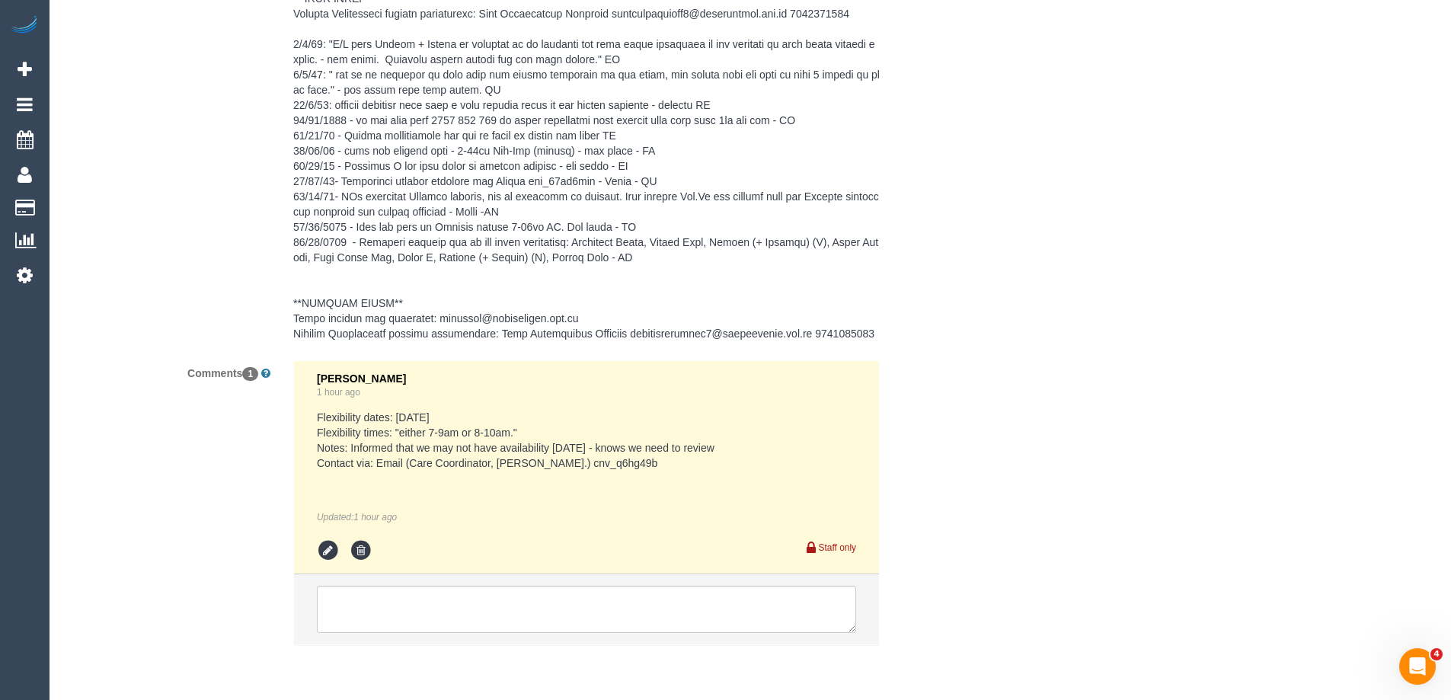
scroll to position [2578, 0]
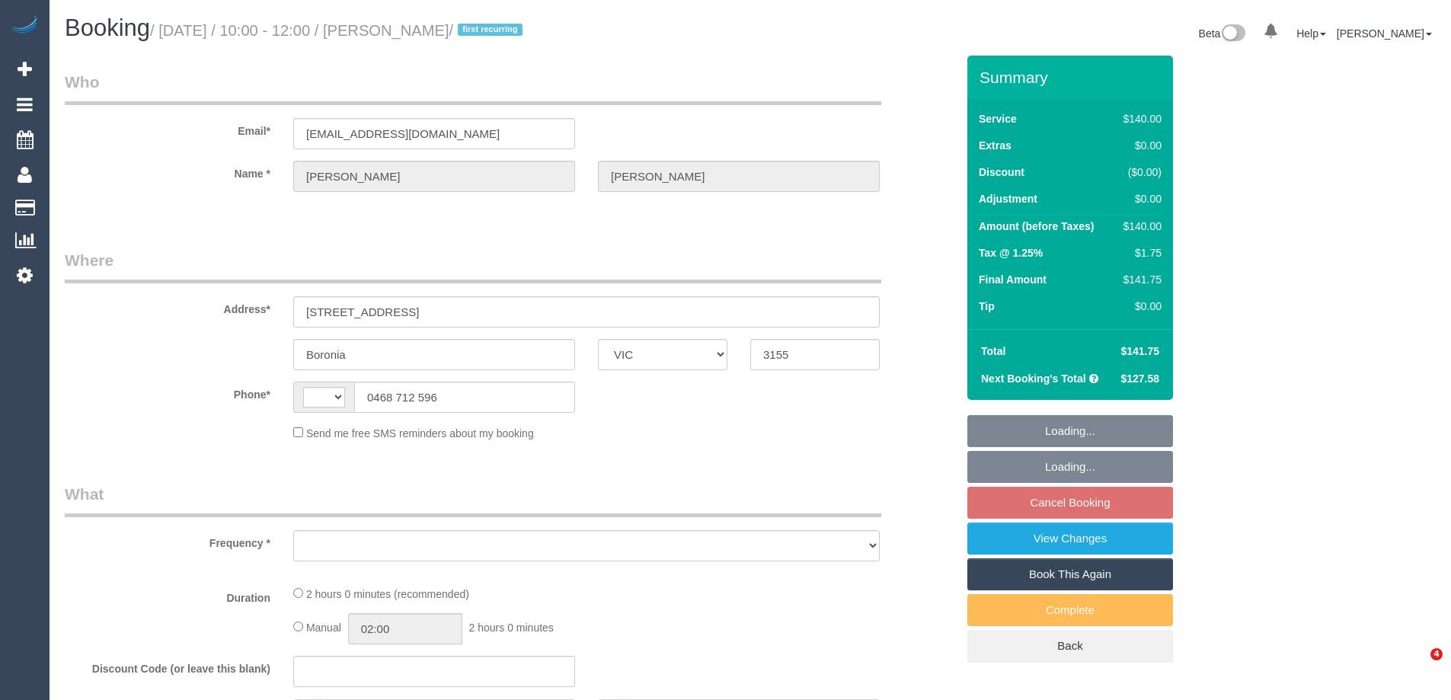
select select "VIC"
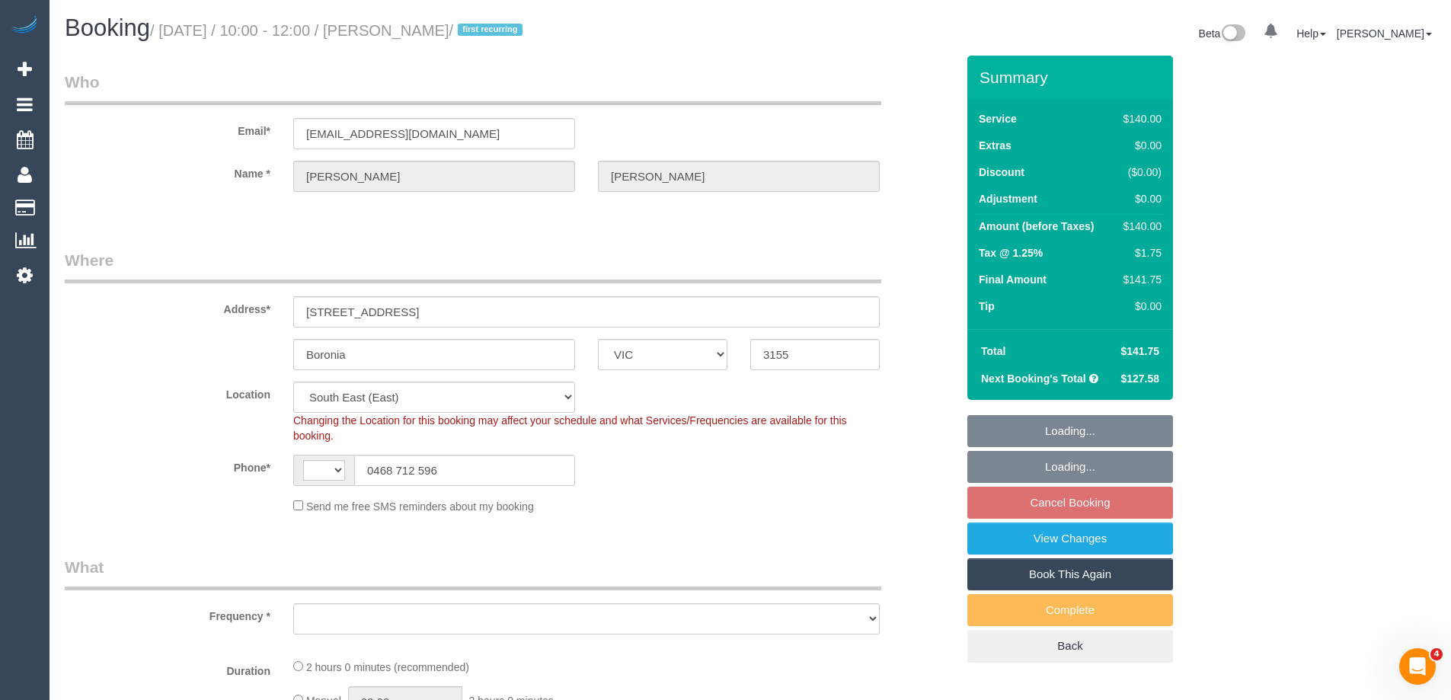
select select "string:AU"
select select "object:677"
select select "number:28"
select select "number:14"
select select "number:19"
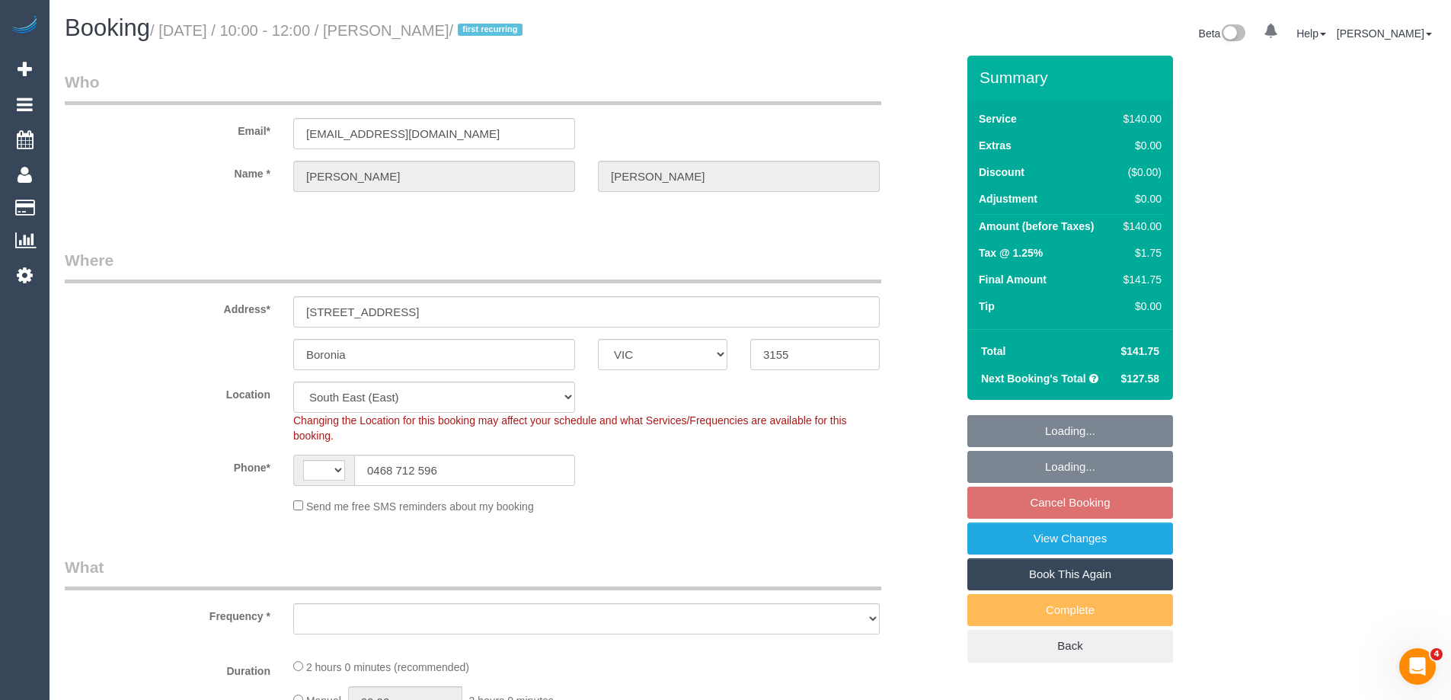
select select "number:22"
select select "number:34"
select select "number:12"
select select "object:846"
select select "string:stripe-pm_1Rvydx2GScqysDRVk2VPIqjE"
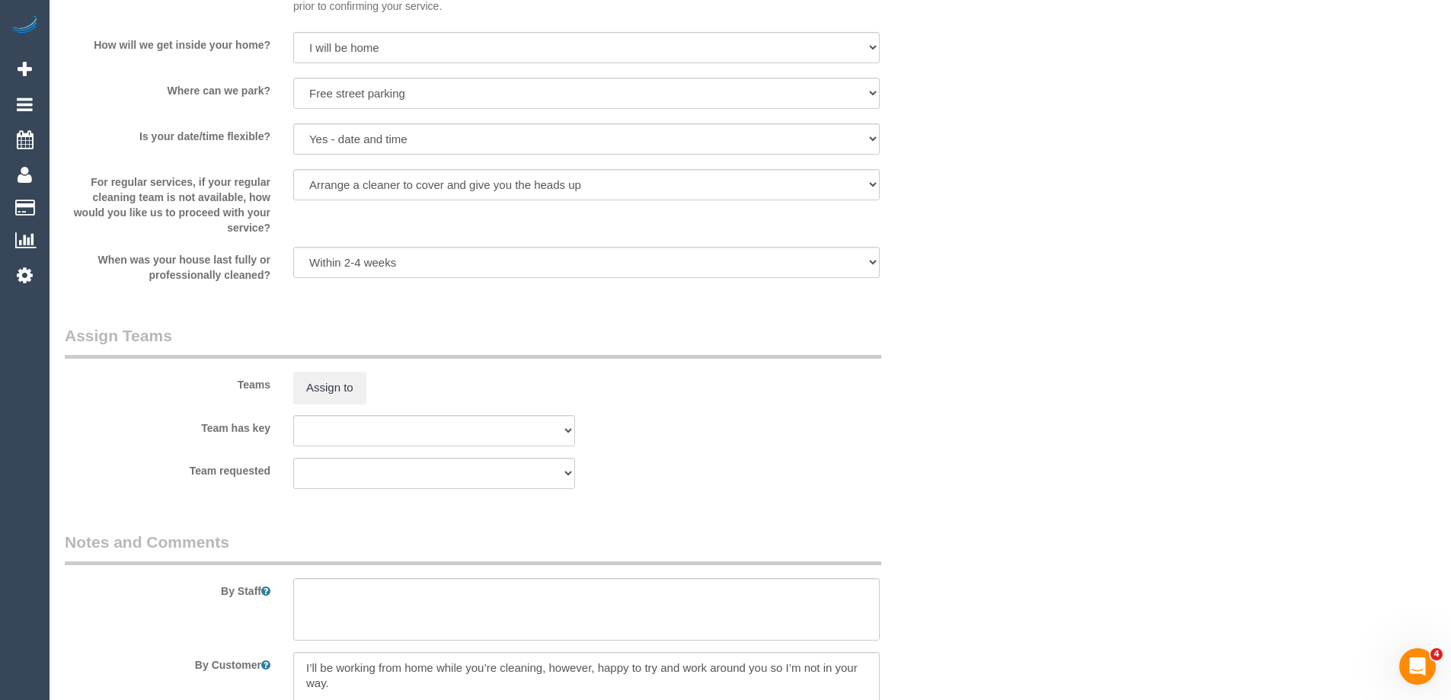
scroll to position [1963, 0]
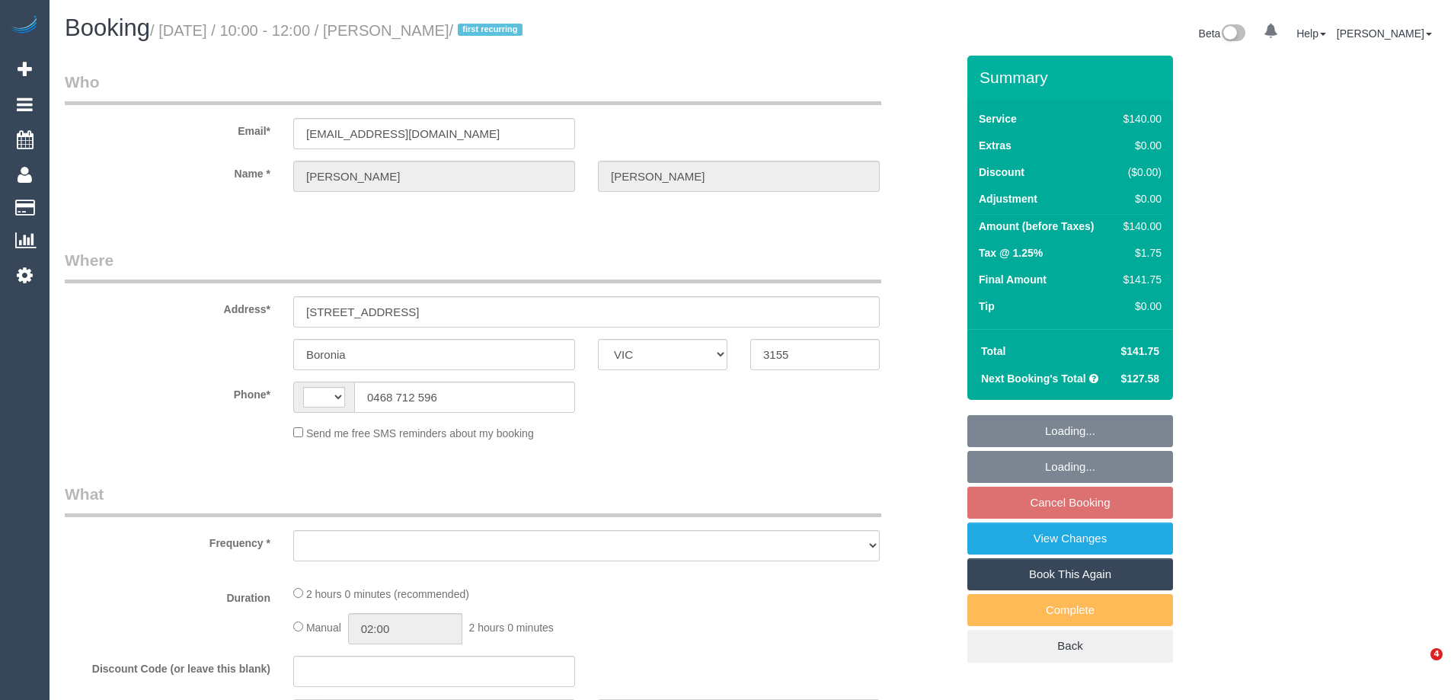
select select "VIC"
select select "string:stripe-pm_1Rvydx2GScqysDRVk2VPIqjE"
select select "number:28"
select select "number:14"
select select "number:19"
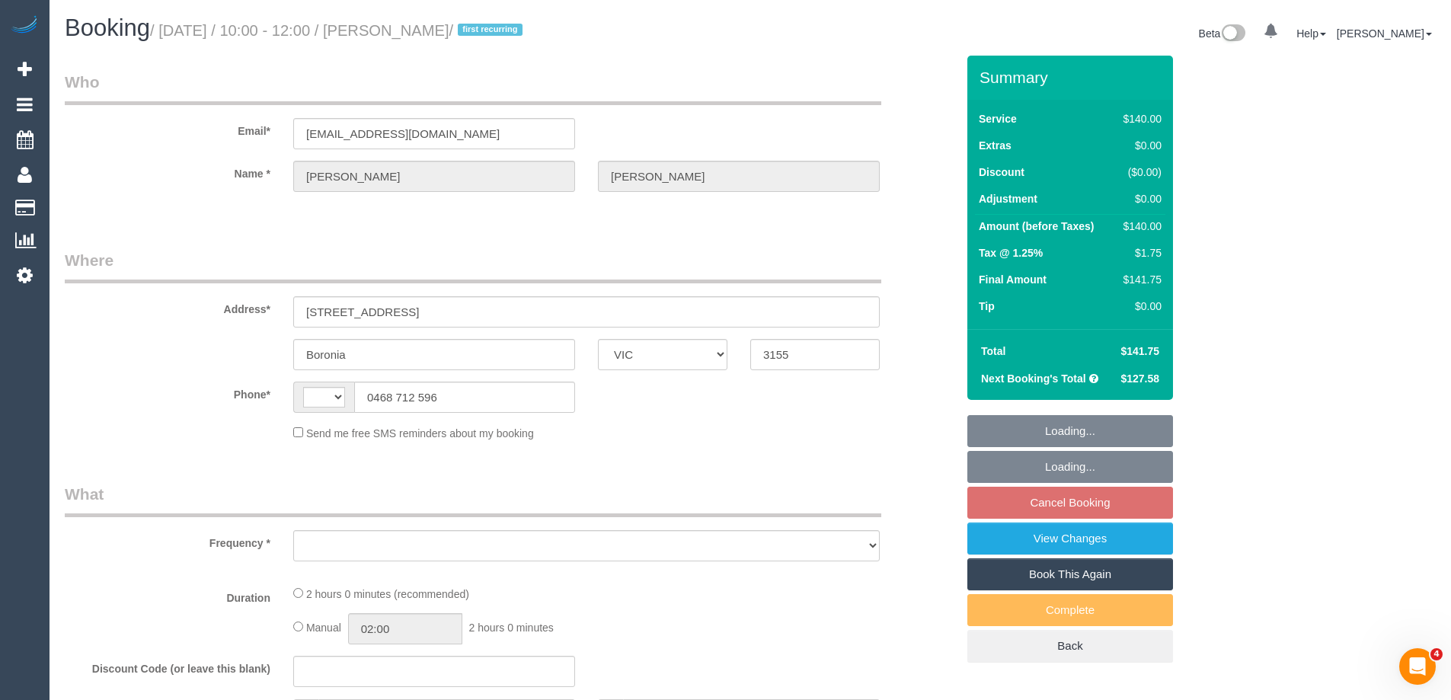
select select "number:22"
select select "number:34"
select select "number:12"
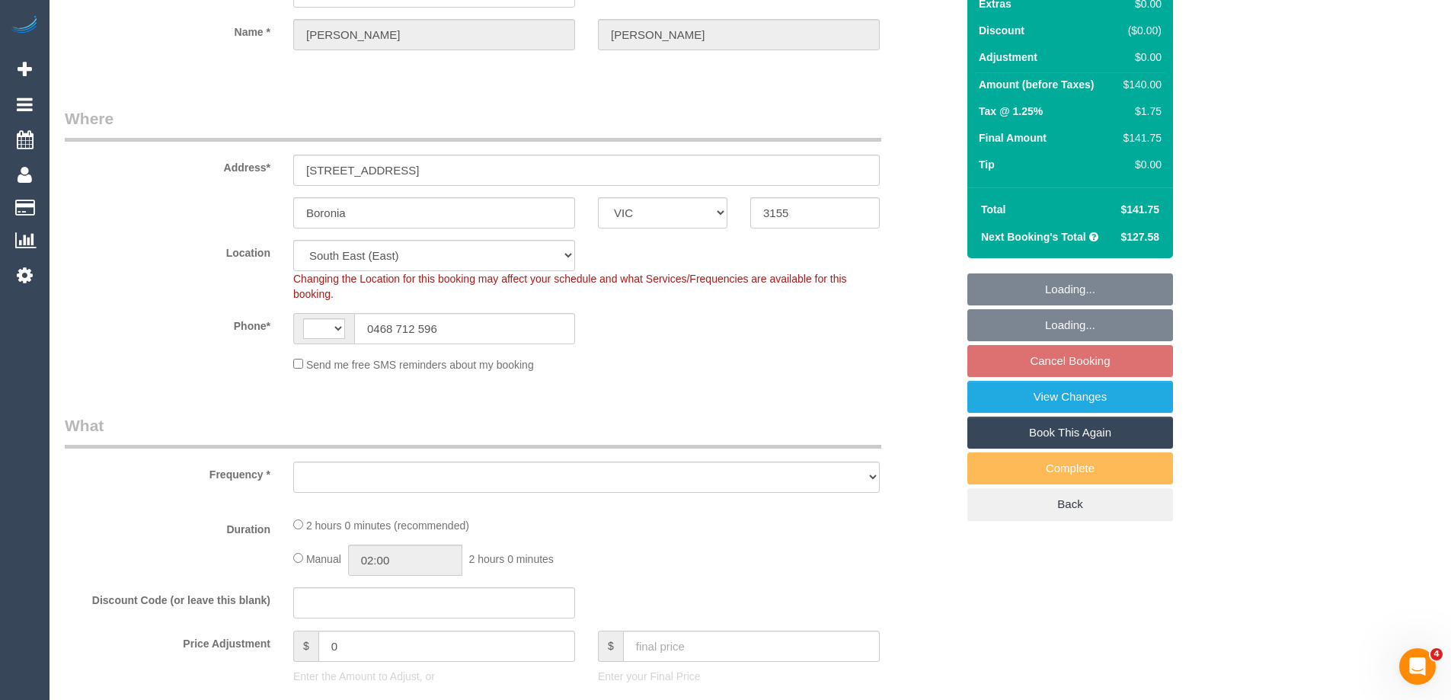
select select "string:AU"
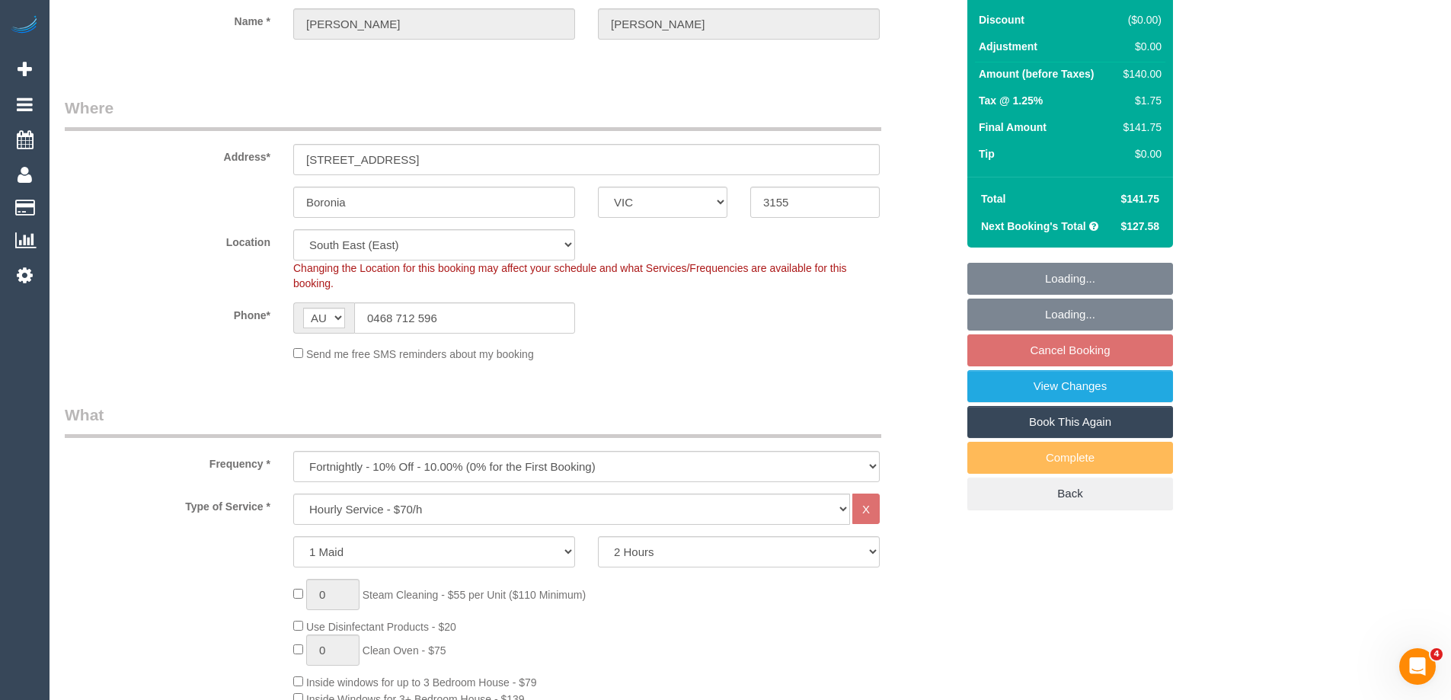
select select "object:1356"
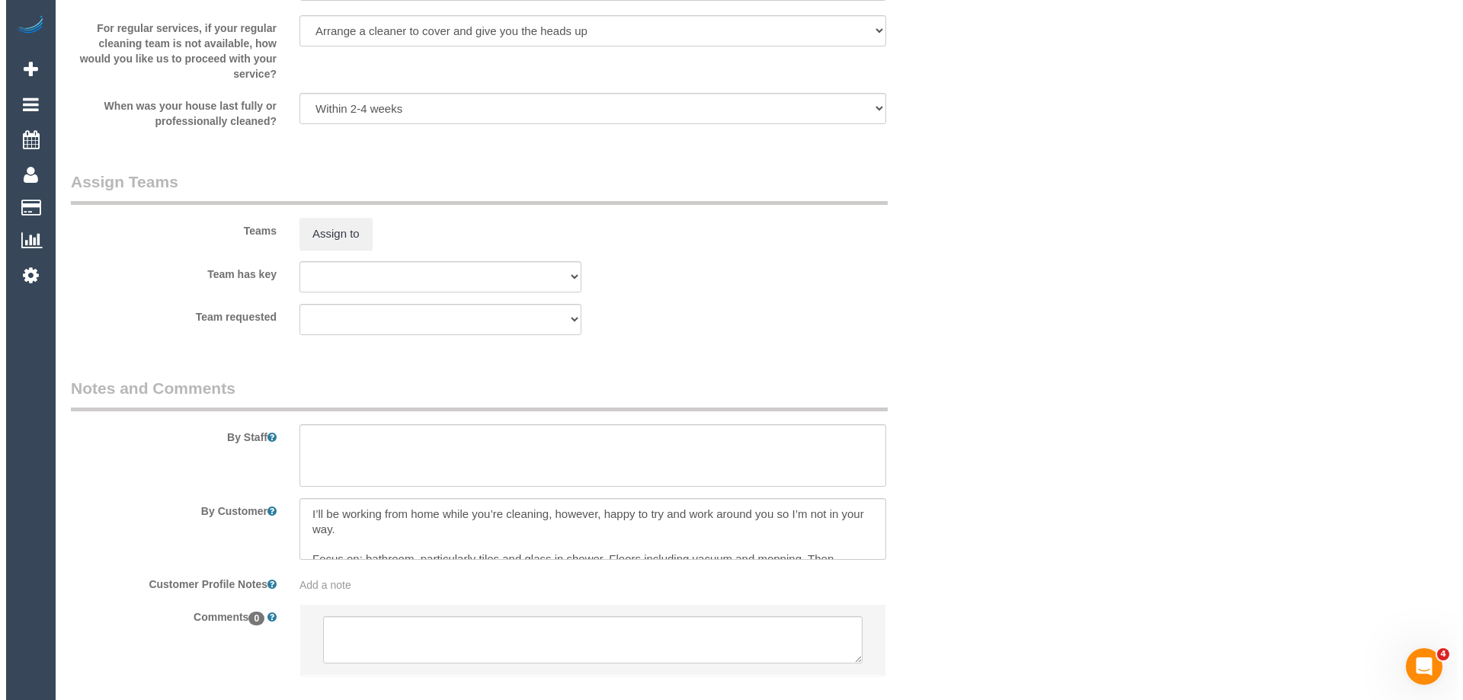
scroll to position [2209, 0]
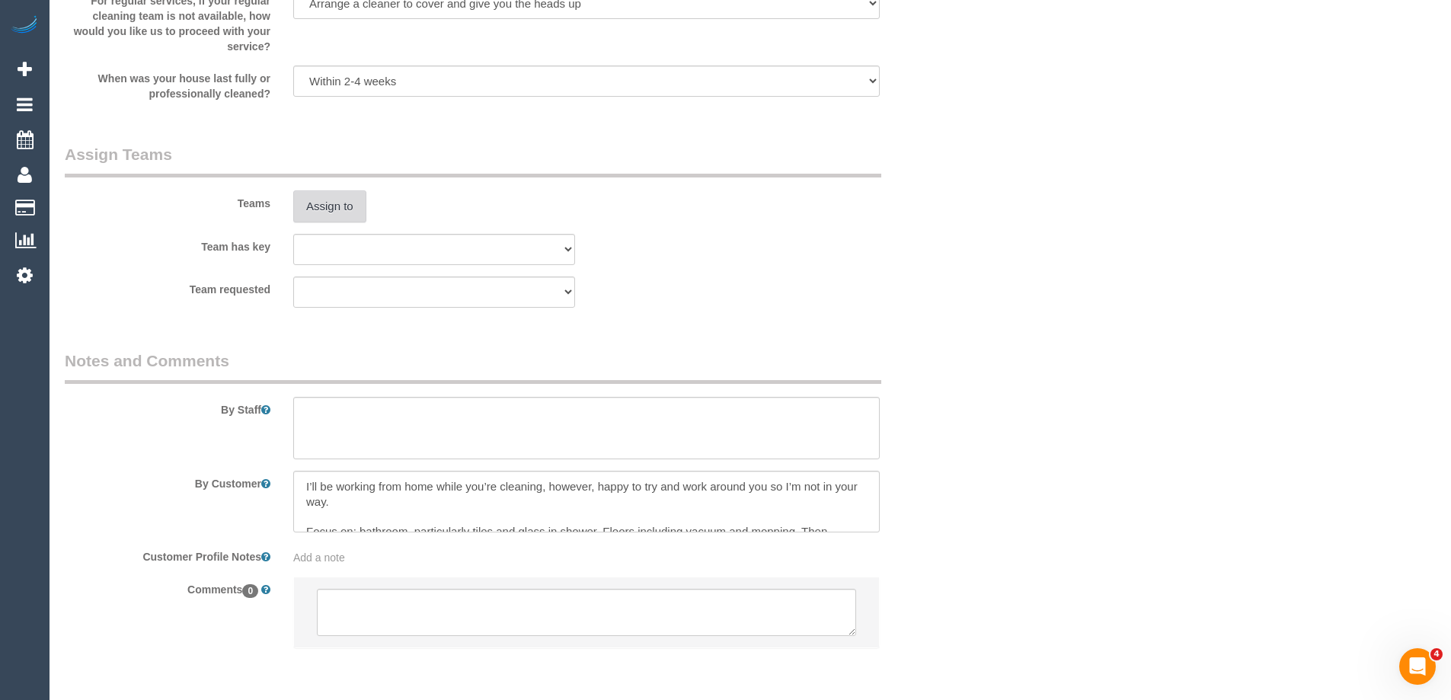
click at [320, 197] on button "Assign to" at bounding box center [329, 206] width 73 height 32
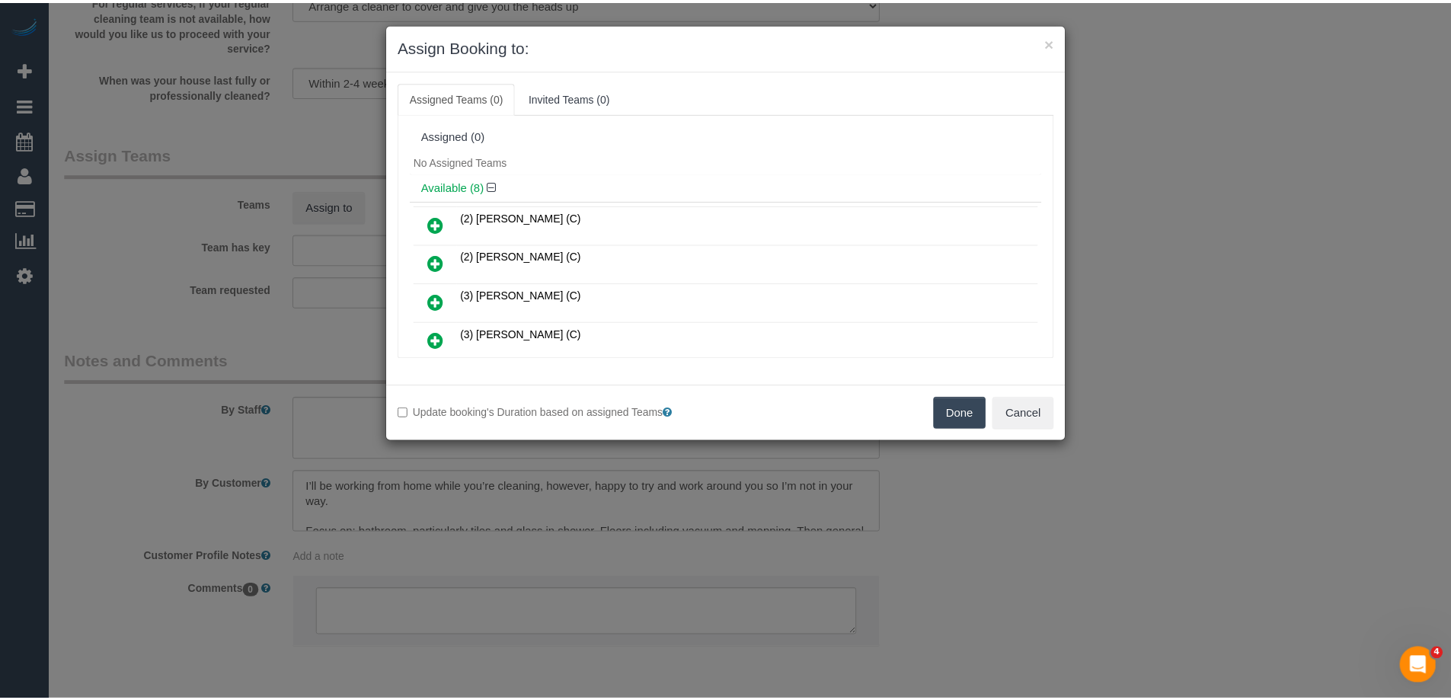
scroll to position [76, 0]
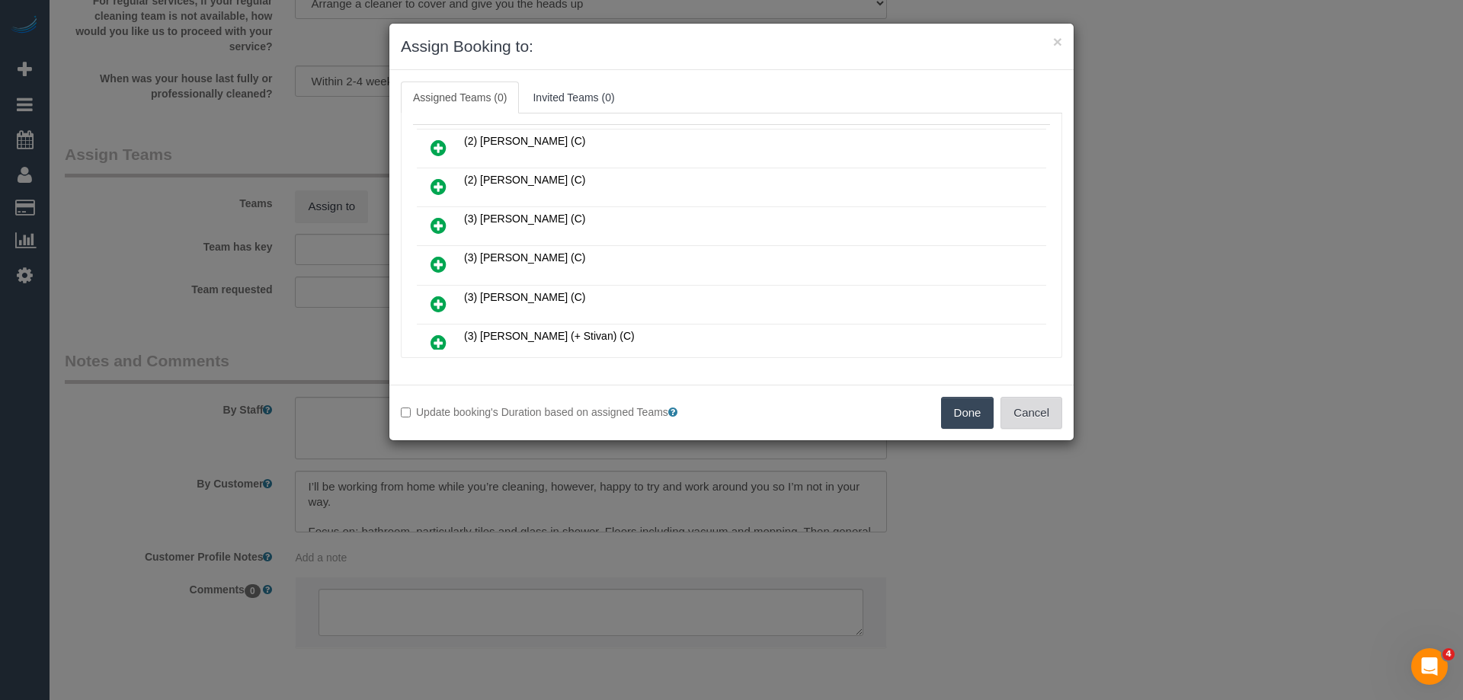
click at [1045, 410] on button "Cancel" at bounding box center [1031, 413] width 62 height 32
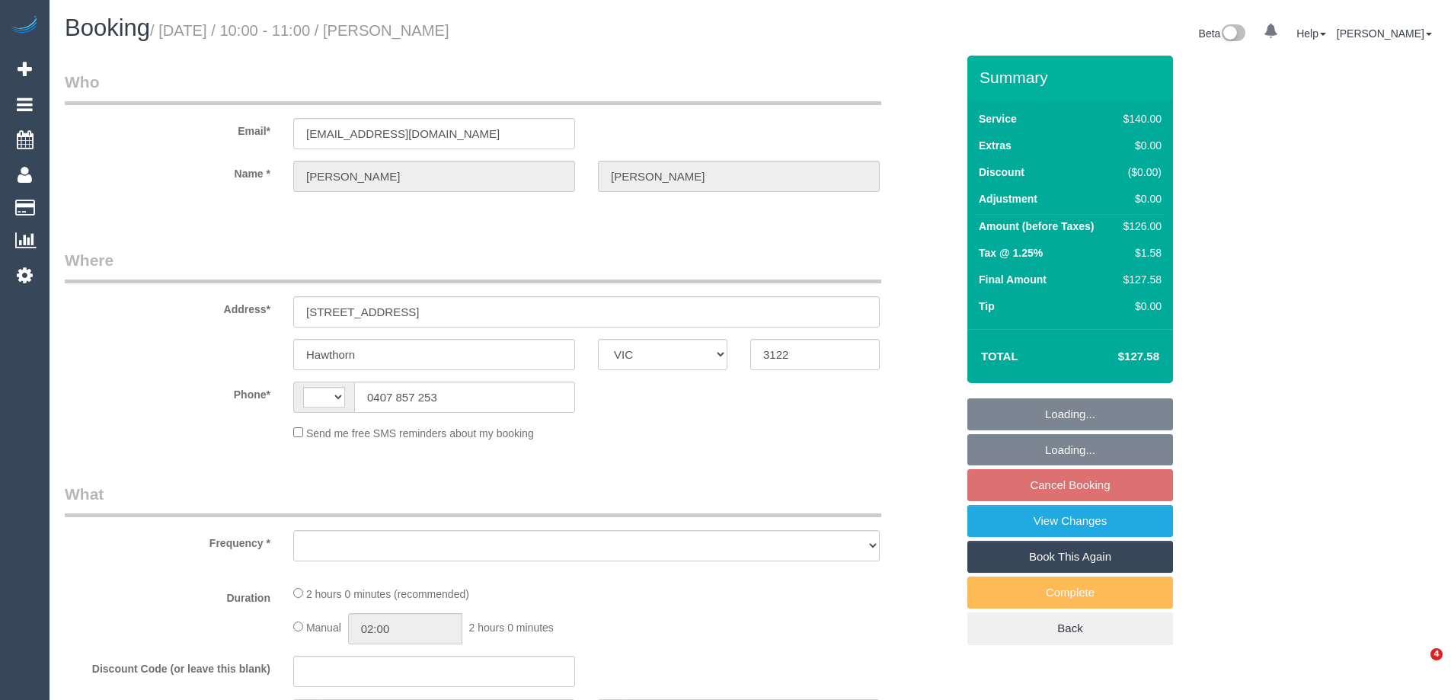
select select "VIC"
select select "string:AU"
select select "object:543"
select select "string:stripe-pm_1Nd2NY2GScqysDRVn4kSQha5"
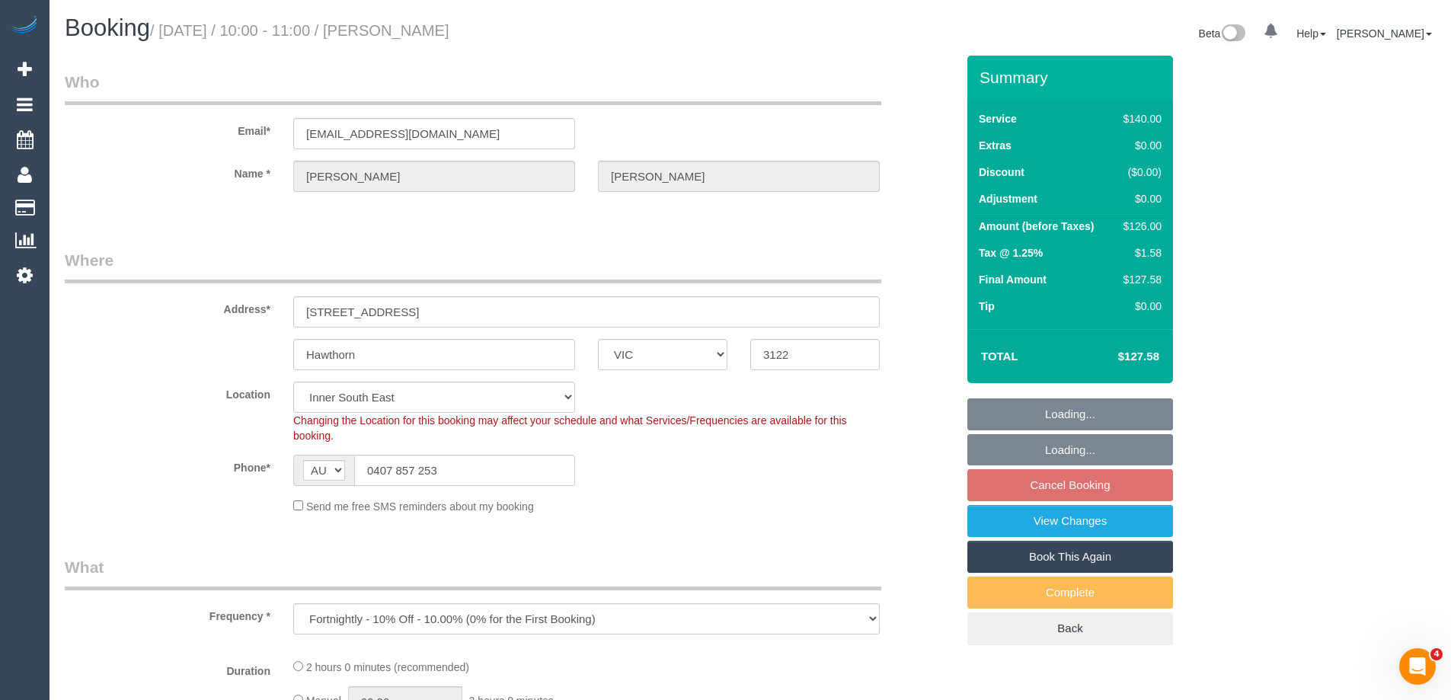
select select "object:714"
select select "number:28"
select select "number:14"
select select "number:19"
select select "number:25"
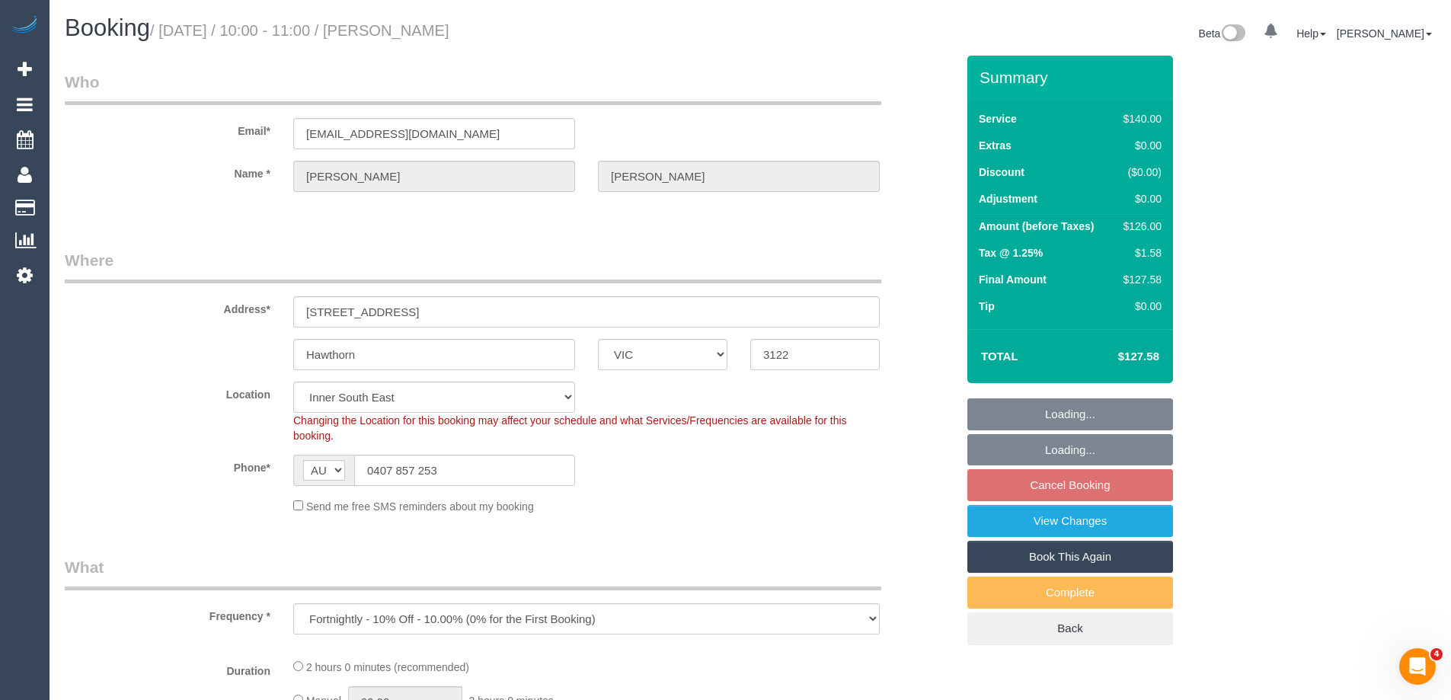
select select "number:35"
select select "number:11"
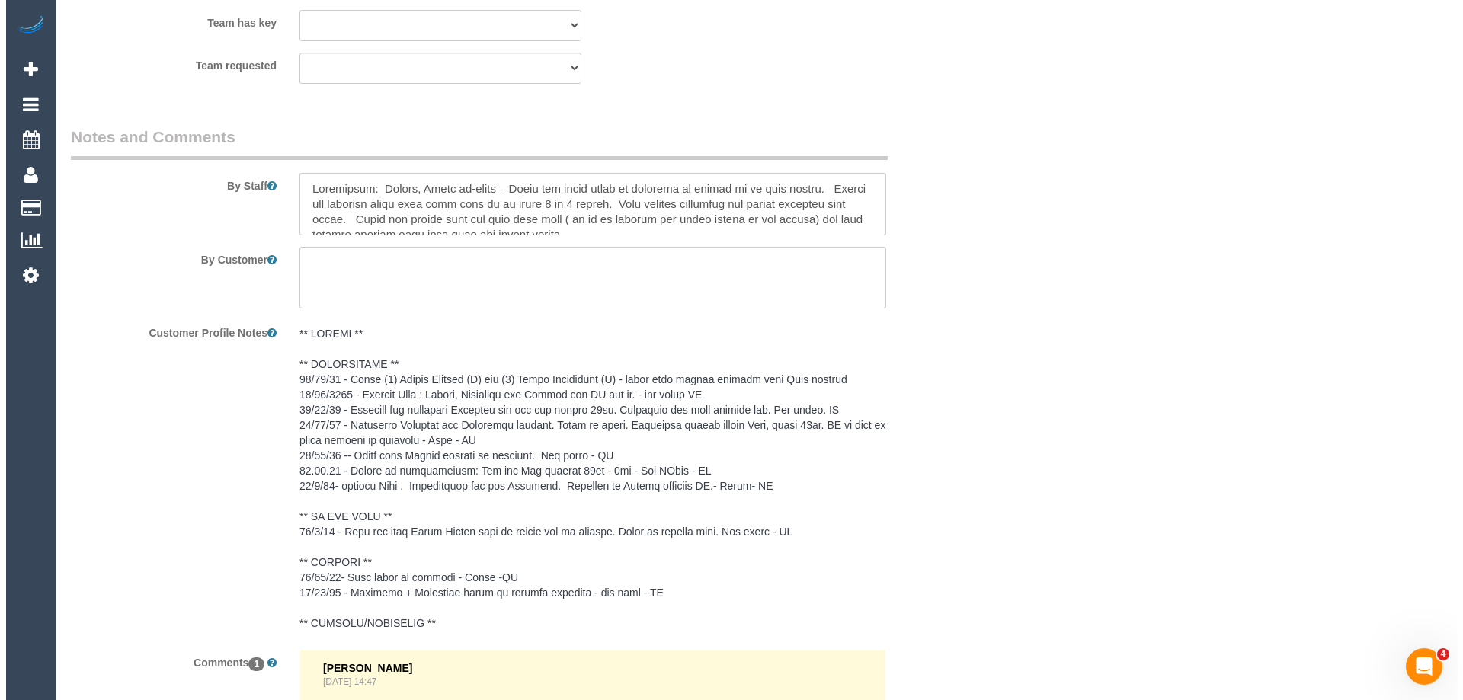
scroll to position [2406, 0]
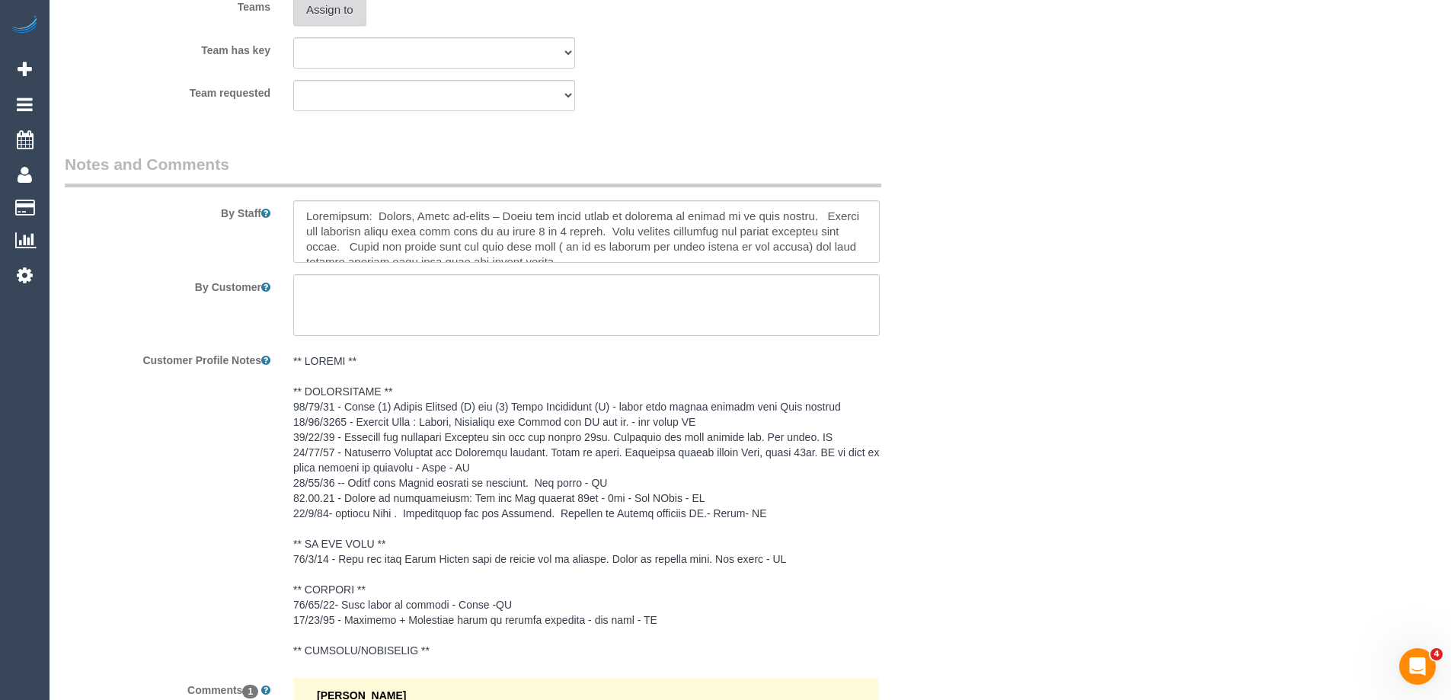
click at [331, 17] on button "Assign to" at bounding box center [329, 10] width 73 height 32
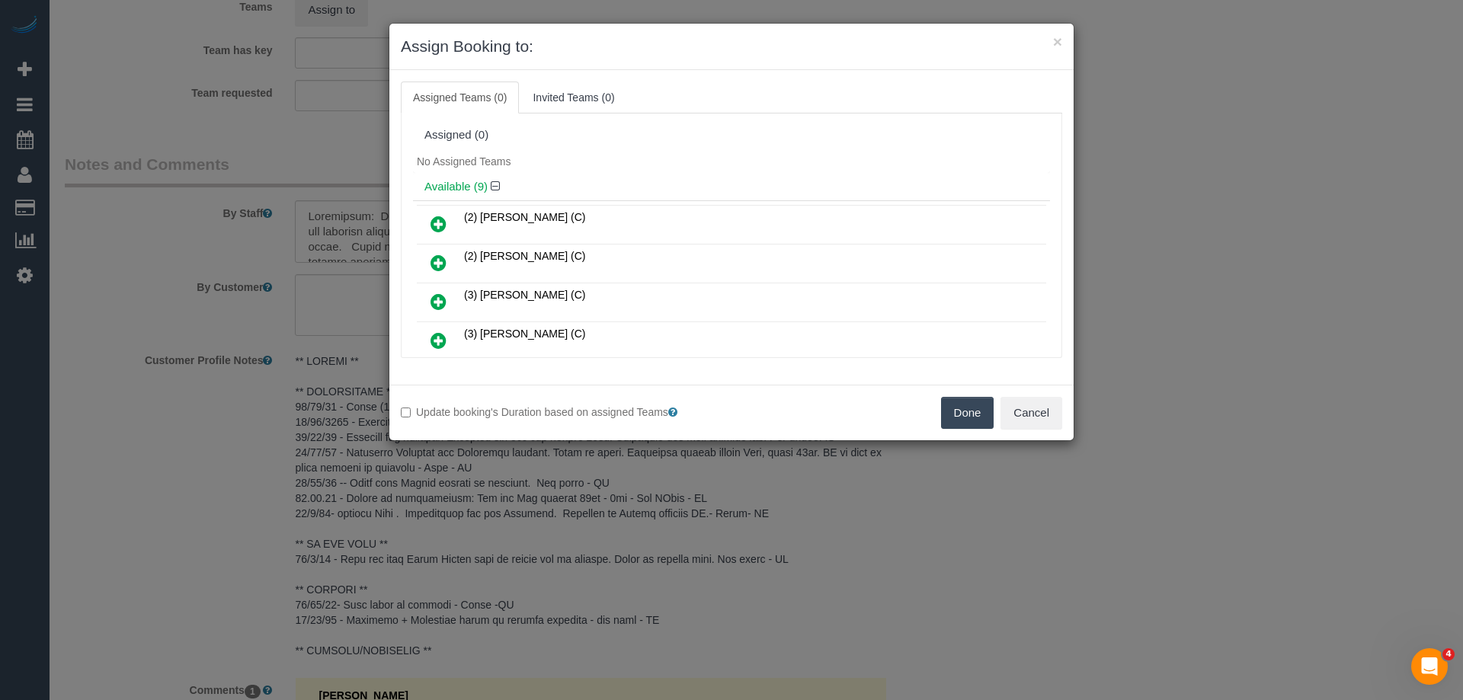
click at [443, 294] on icon at bounding box center [438, 302] width 16 height 18
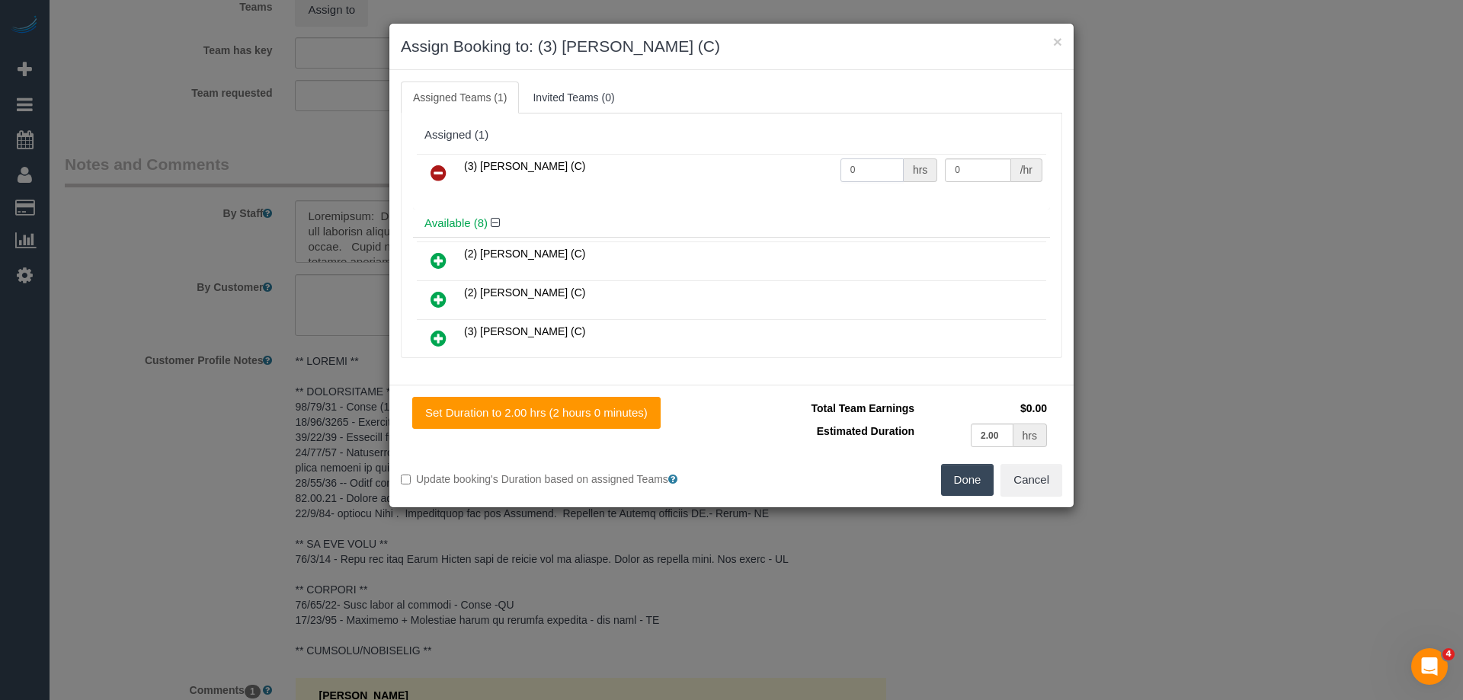
drag, startPoint x: 843, startPoint y: 171, endPoint x: 787, endPoint y: 165, distance: 55.9
click at [769, 166] on tr "(3) [PERSON_NAME] (C) 0 hrs 0 /hr" at bounding box center [731, 173] width 629 height 39
type input "2"
drag, startPoint x: 973, startPoint y: 172, endPoint x: 872, endPoint y: 170, distance: 100.6
click at [875, 171] on tr "(3) [PERSON_NAME] (C) 2 hrs 0 /hr" at bounding box center [731, 173] width 629 height 39
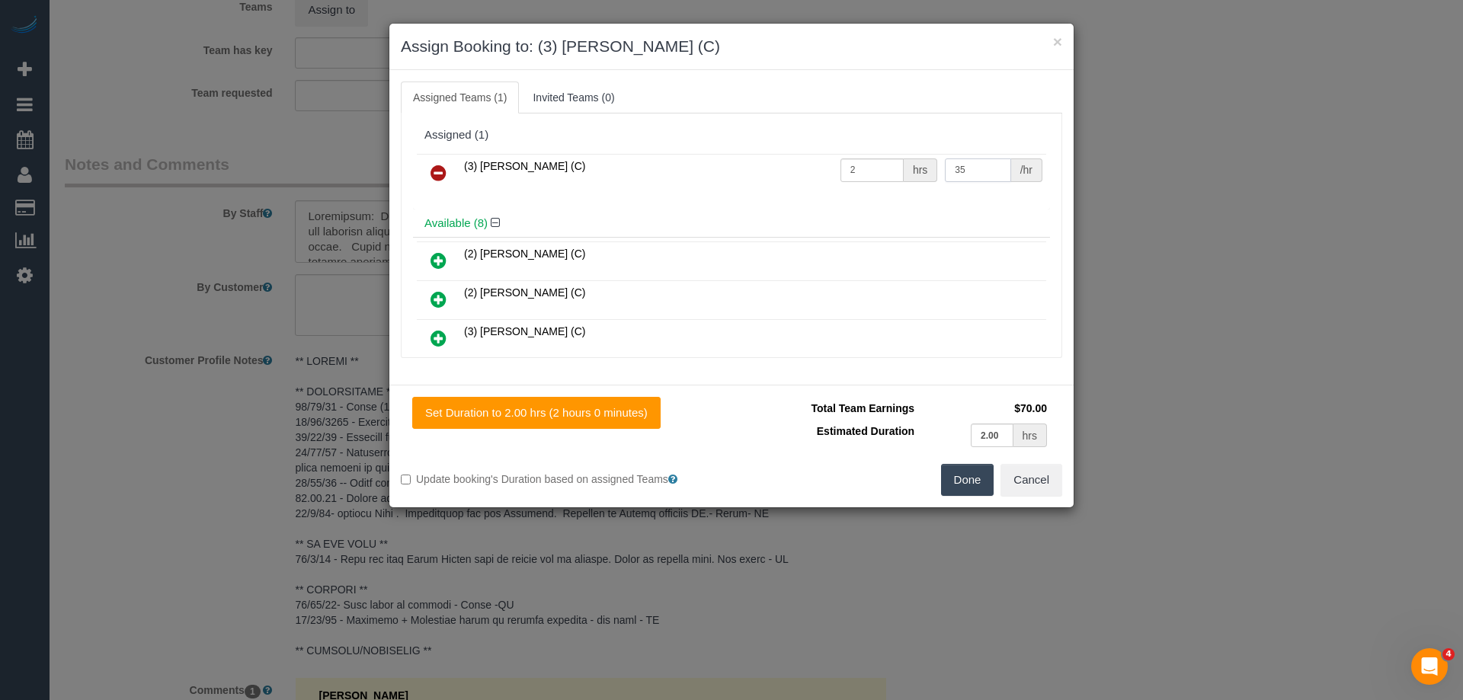
type input "35"
click at [963, 488] on button "Done" at bounding box center [967, 480] width 53 height 32
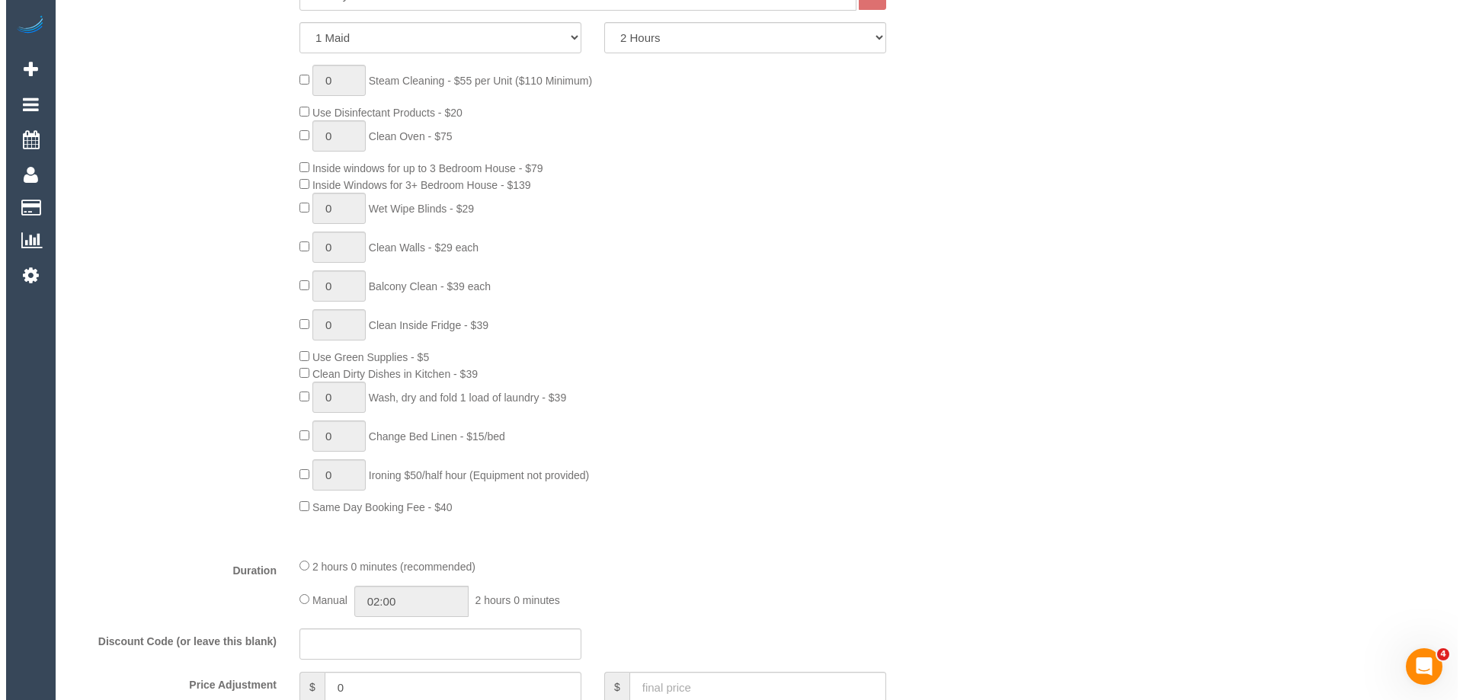
scroll to position [0, 0]
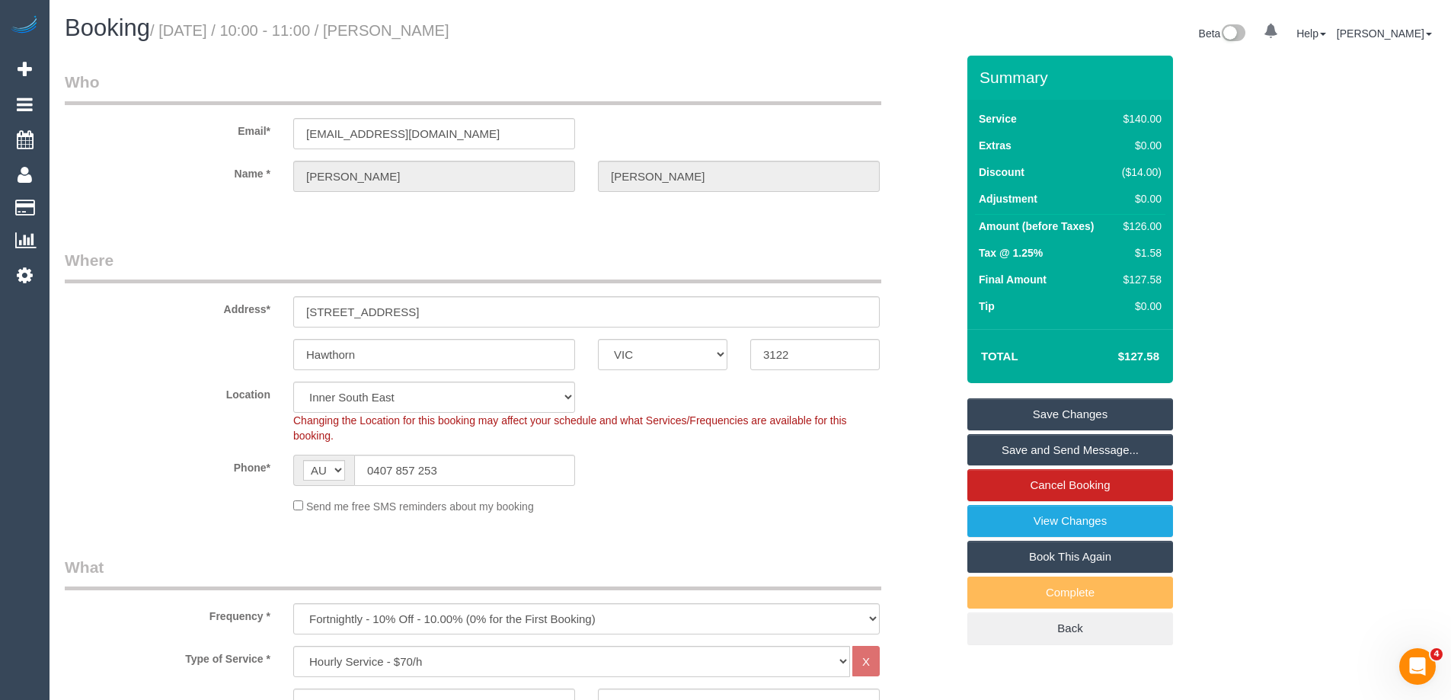
drag, startPoint x: 473, startPoint y: 32, endPoint x: 395, endPoint y: 35, distance: 77.8
click at [395, 35] on h1 "Booking / [DATE] / 10:00 - 11:00 / [PERSON_NAME]" at bounding box center [402, 28] width 674 height 26
click at [395, 35] on small "/ [DATE] / 10:00 - 11:00 / [PERSON_NAME]" at bounding box center [299, 30] width 299 height 17
drag, startPoint x: 409, startPoint y: 34, endPoint x: 522, endPoint y: 34, distance: 112.8
click at [522, 34] on h1 "Booking / [DATE] / 10:00 - 11:00 / [PERSON_NAME]" at bounding box center [402, 28] width 674 height 26
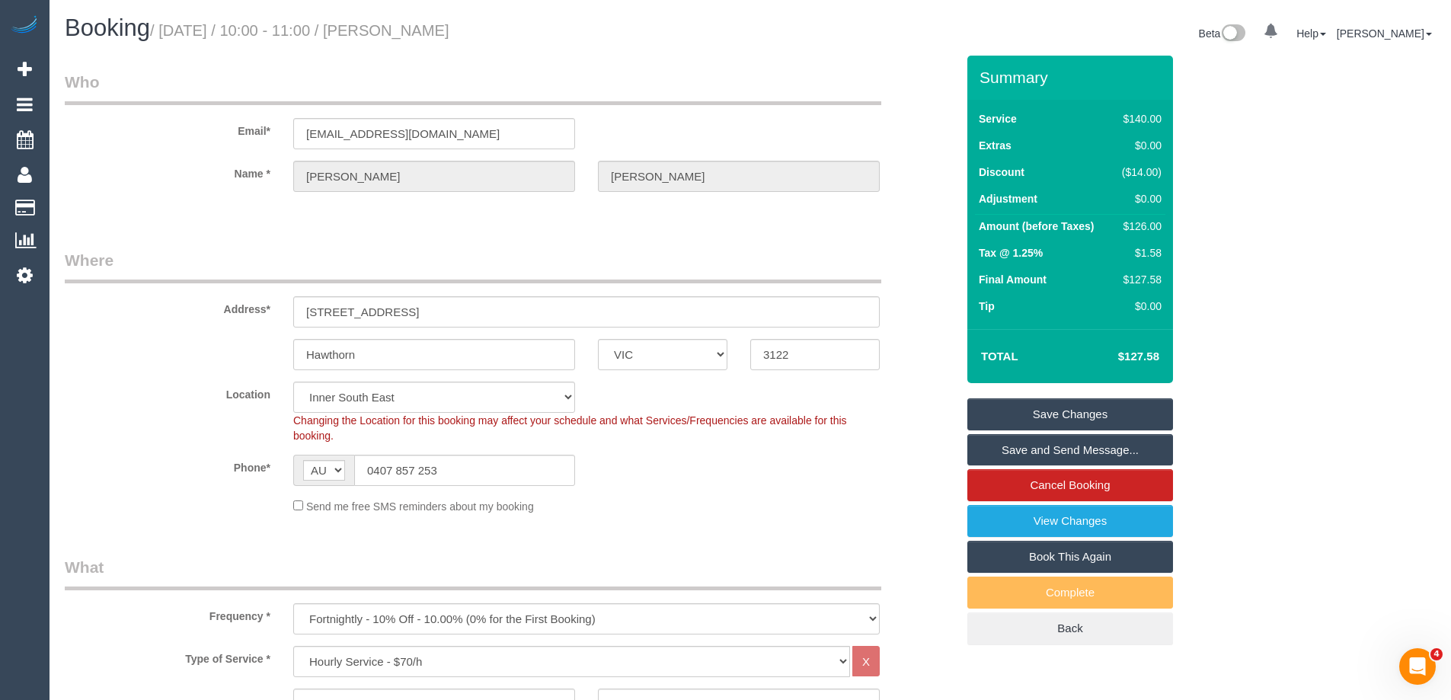
copy small "[PERSON_NAME]"
click at [1014, 452] on link "Save and Send Message..." at bounding box center [1071, 450] width 206 height 32
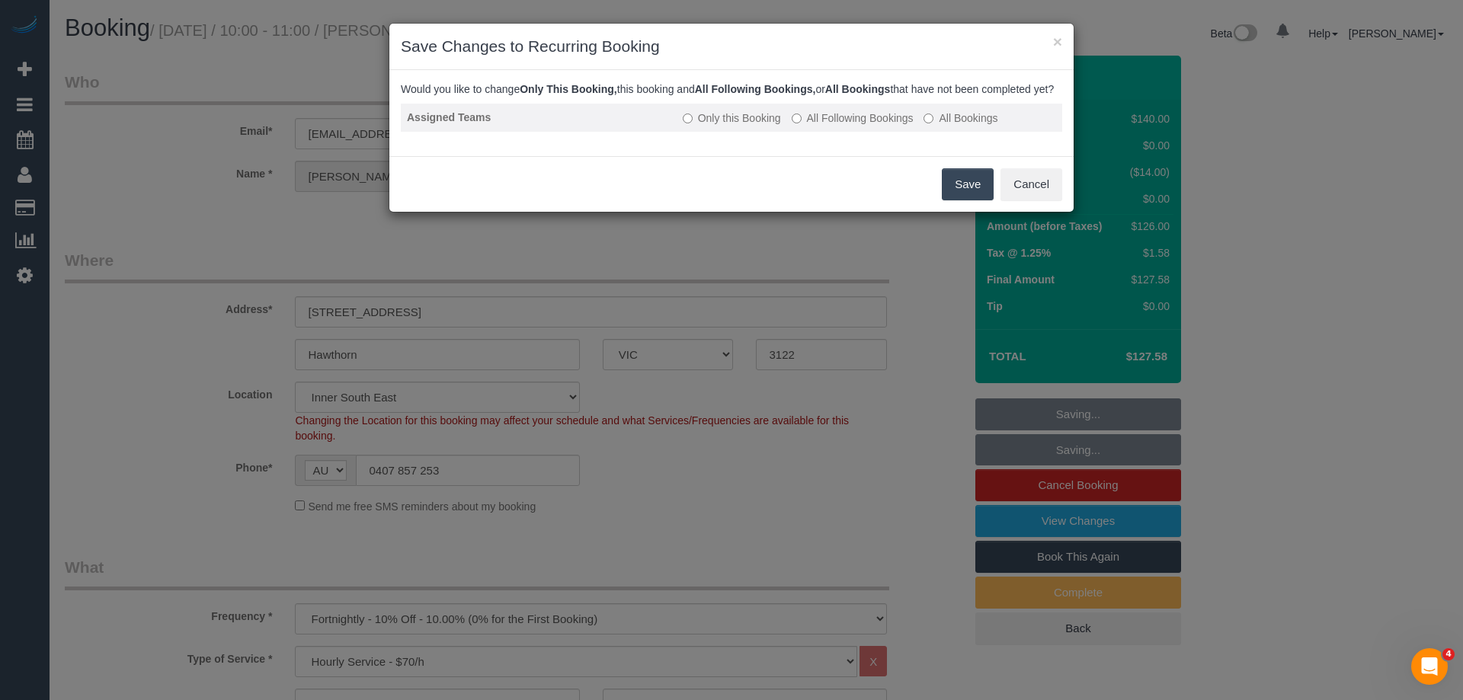
click at [830, 126] on label "All Following Bookings" at bounding box center [853, 117] width 122 height 15
click at [961, 200] on button "Save" at bounding box center [968, 184] width 52 height 32
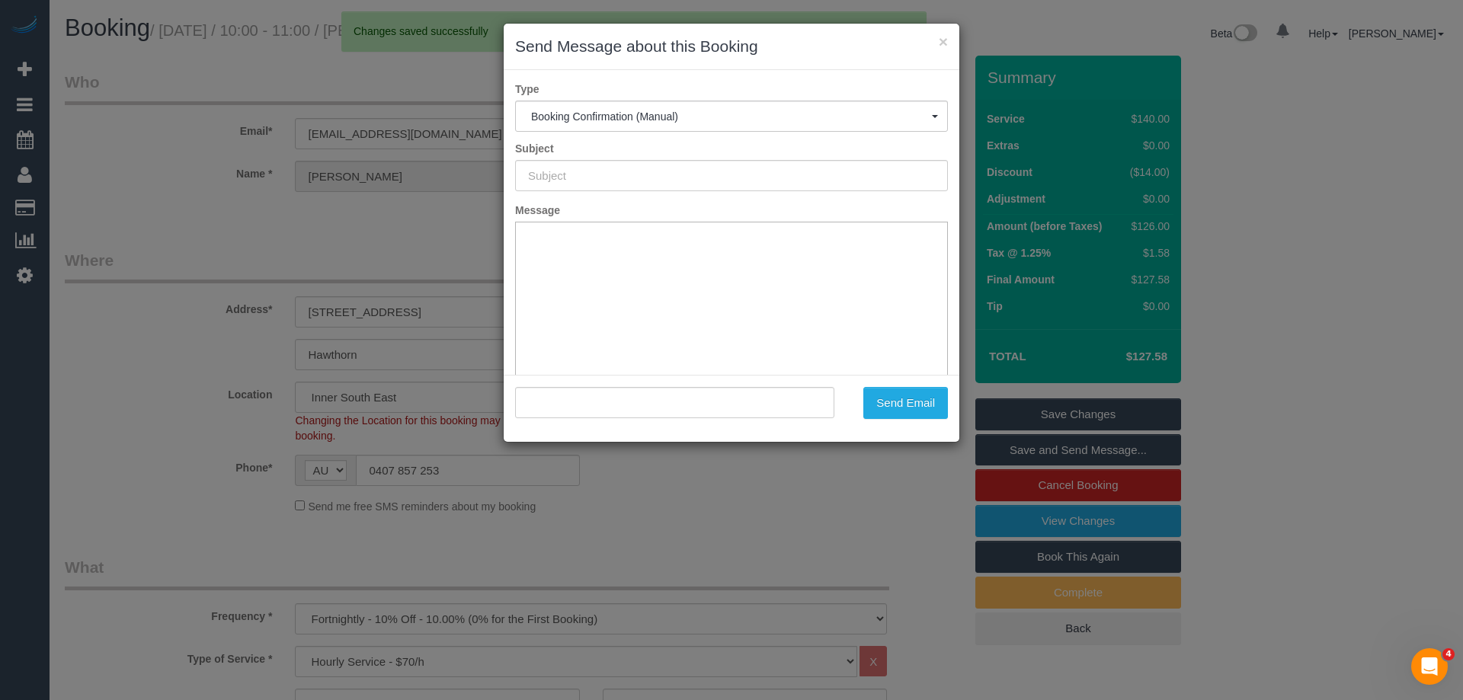
type input "Booking Confirmed"
type input ""[PERSON_NAME]" <[EMAIL_ADDRESS][DOMAIN_NAME]>"
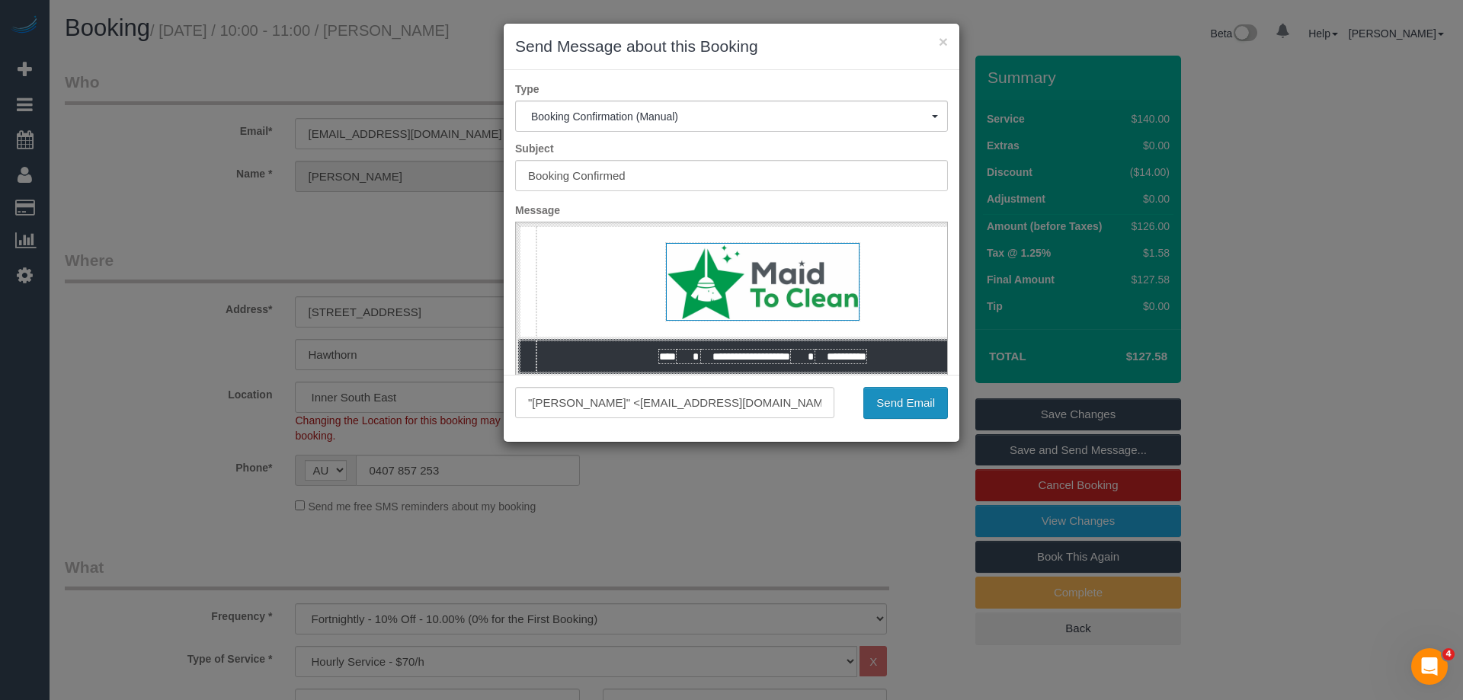
click at [884, 401] on button "Send Email" at bounding box center [905, 403] width 85 height 32
